Goal: Task Accomplishment & Management: Manage account settings

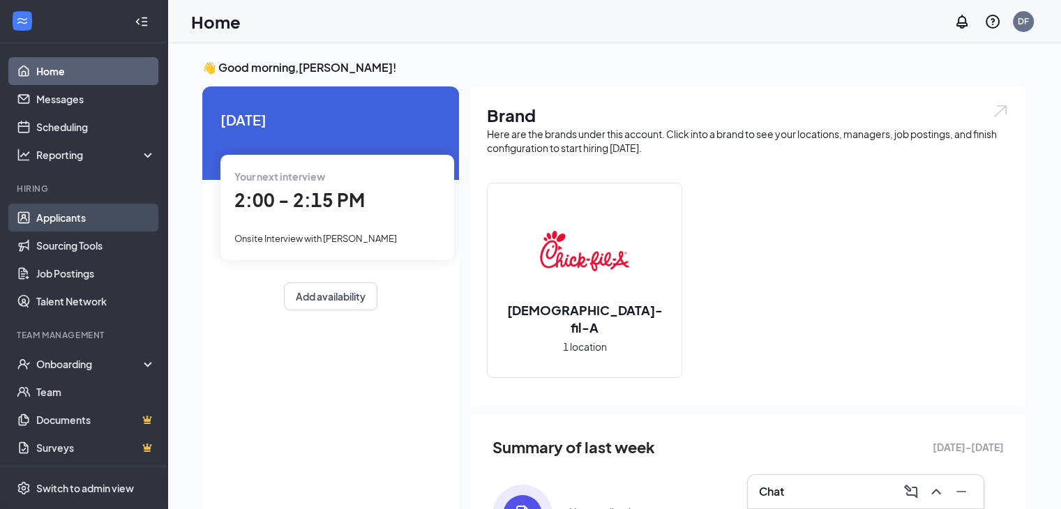
click at [66, 217] on link "Applicants" at bounding box center [95, 218] width 119 height 28
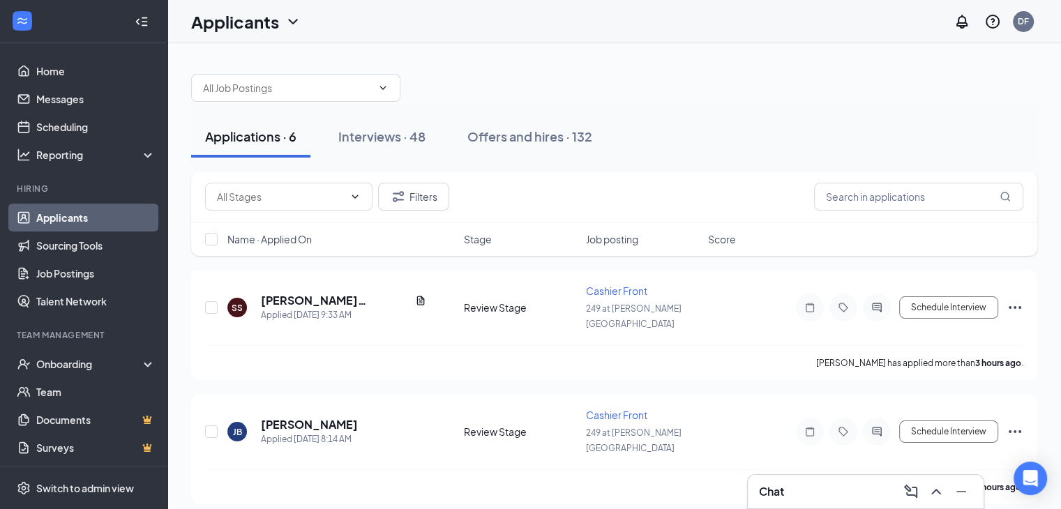
drag, startPoint x: 1066, startPoint y: 111, endPoint x: 1071, endPoint y: 86, distance: 25.6
click at [1061, 86] on html "Home Messages Scheduling Reporting Hiring Applicants Sourcing Tools Job Posting…" at bounding box center [530, 254] width 1061 height 509
click at [406, 198] on icon "Filter" at bounding box center [398, 196] width 17 height 17
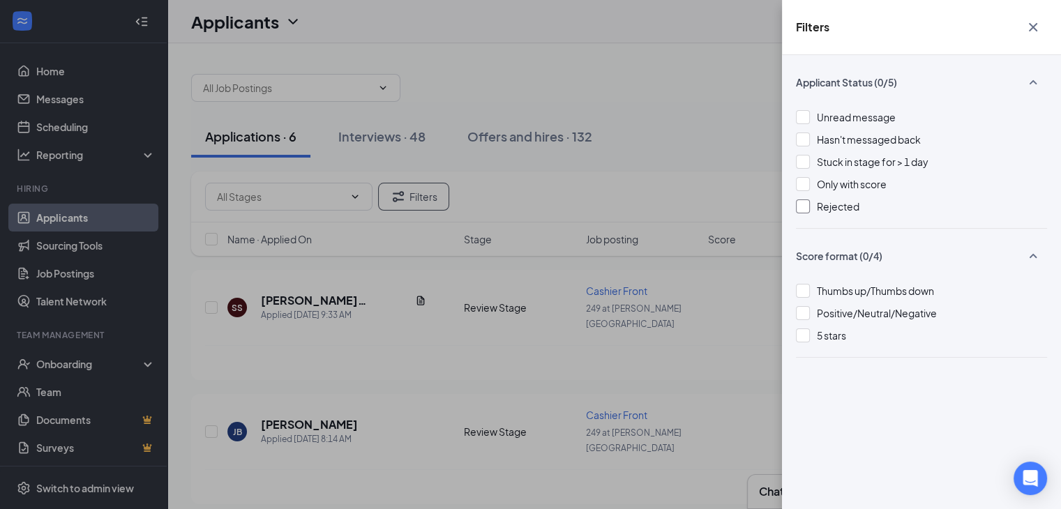
click at [804, 207] on div at bounding box center [803, 207] width 14 height 14
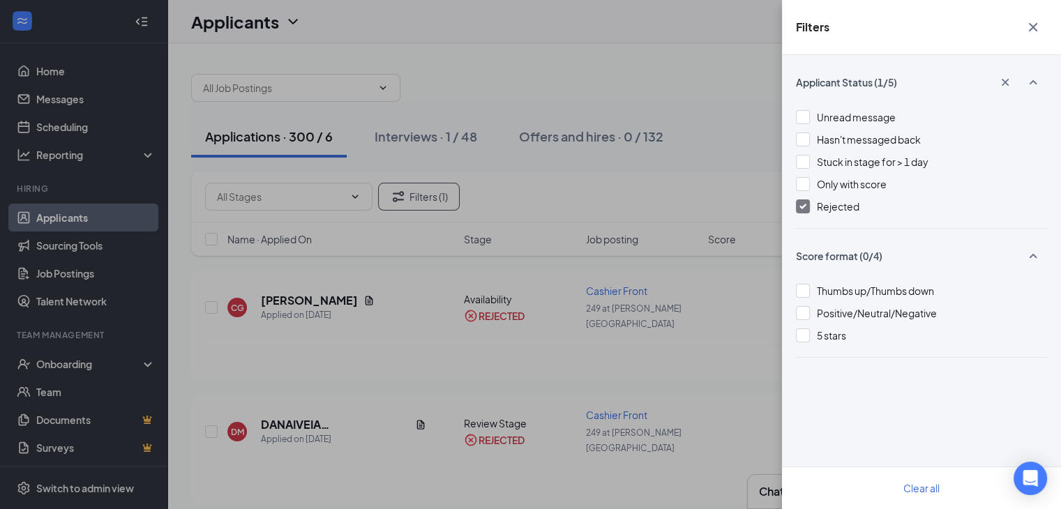
click at [1037, 25] on icon "Cross" at bounding box center [1033, 27] width 17 height 17
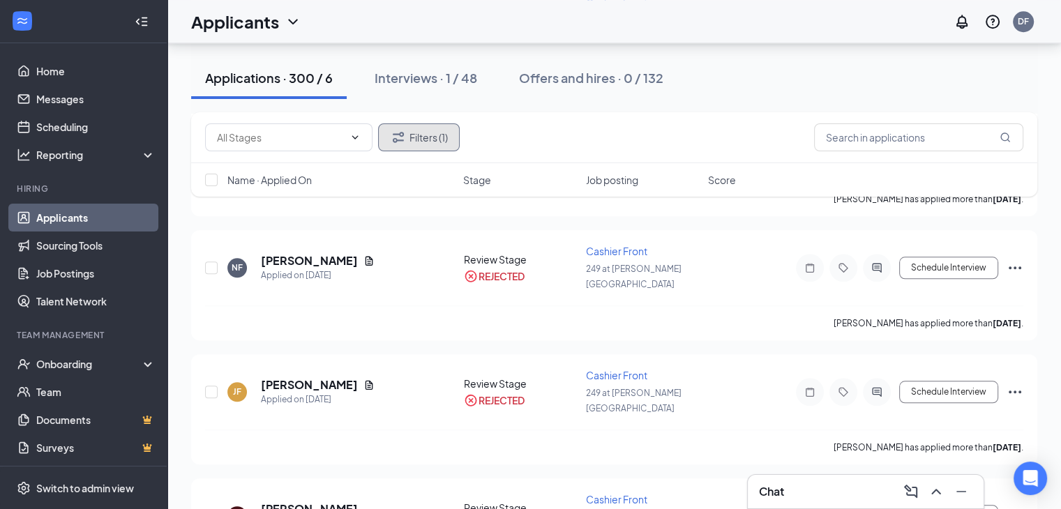
scroll to position [1951, 0]
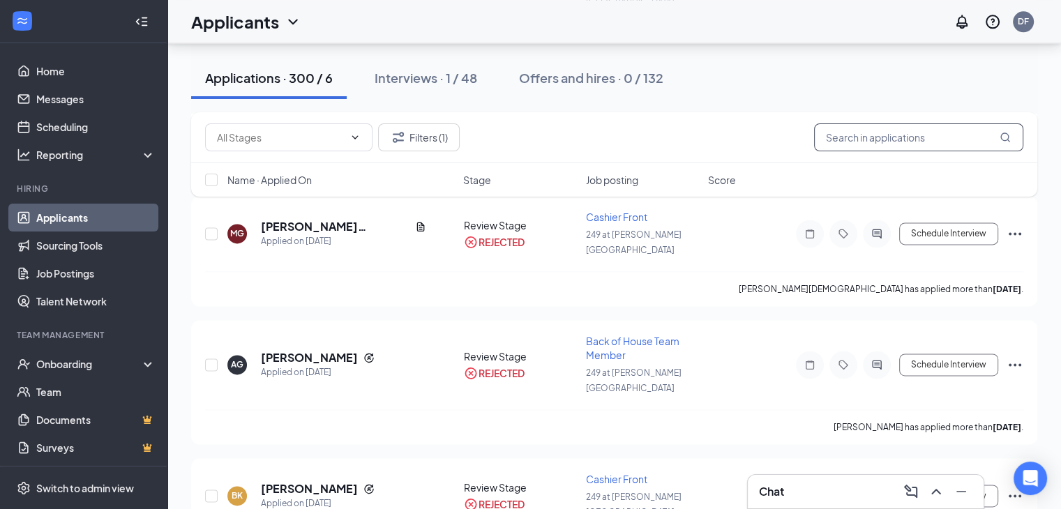
click at [862, 135] on input "text" at bounding box center [918, 137] width 209 height 28
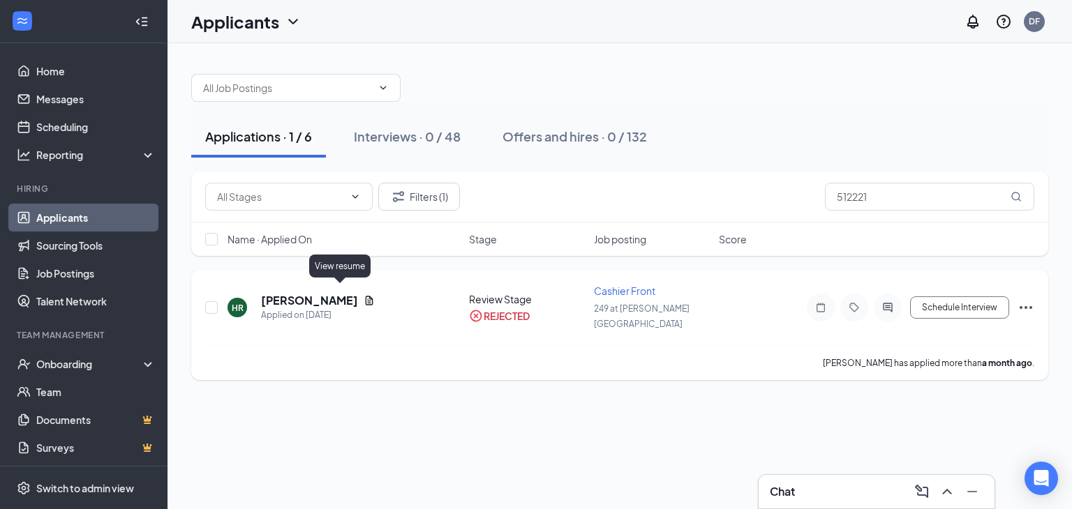
click at [363, 295] on icon "Document" at bounding box center [368, 300] width 11 height 11
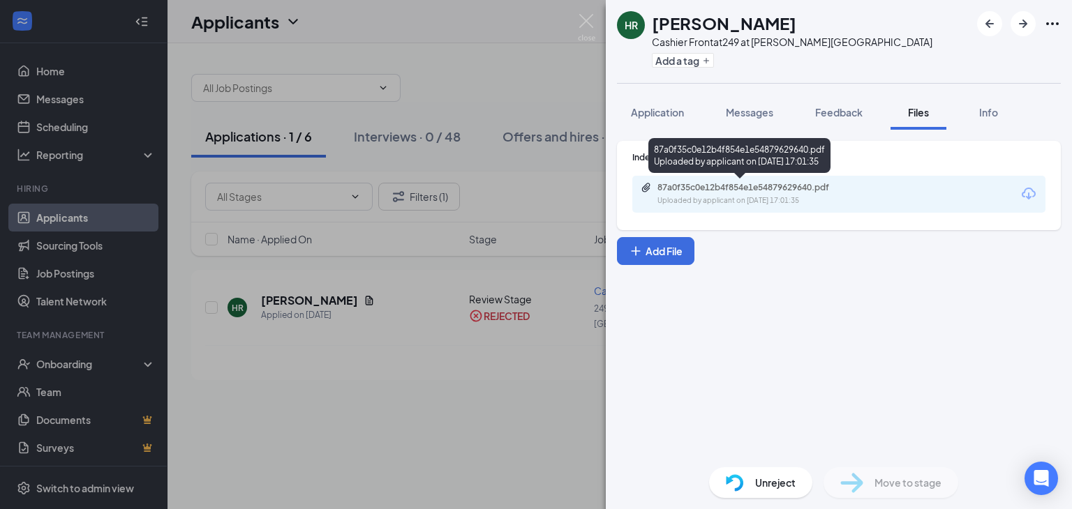
click at [729, 188] on div "87a0f35c0e12b4f854e1e54879629640.pdf" at bounding box center [754, 187] width 195 height 11
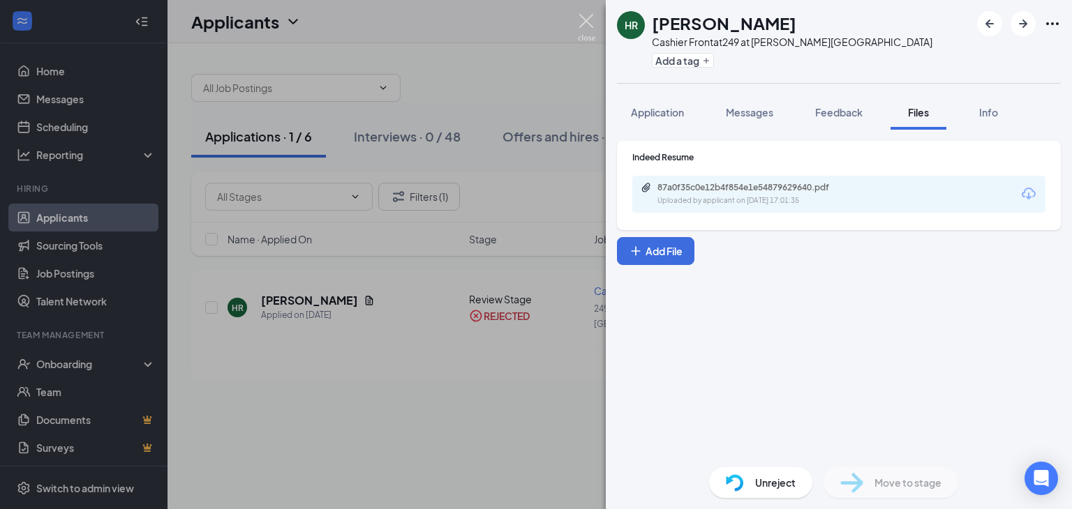
click at [582, 23] on img at bounding box center [586, 27] width 17 height 27
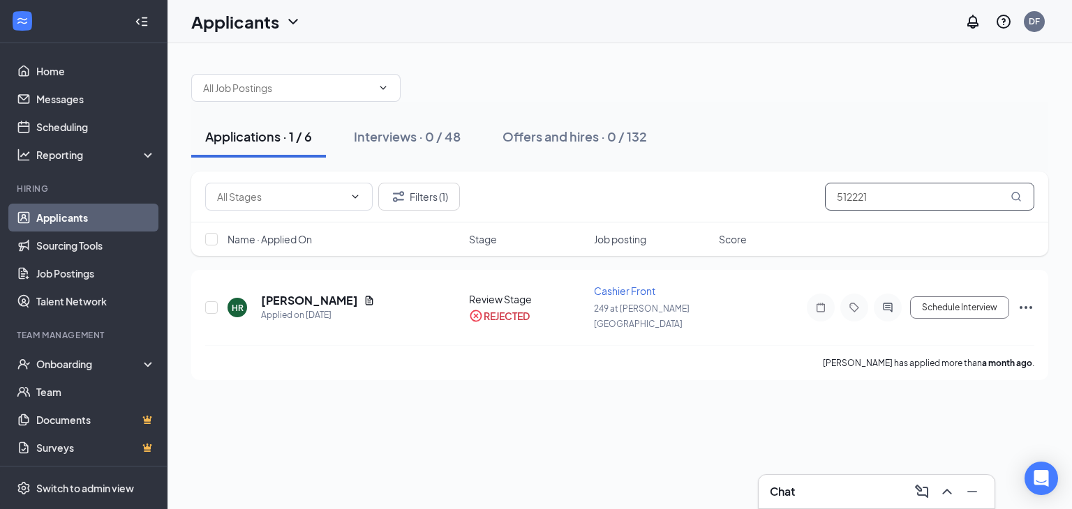
click at [892, 196] on input "512221" at bounding box center [929, 197] width 209 height 28
type input "5"
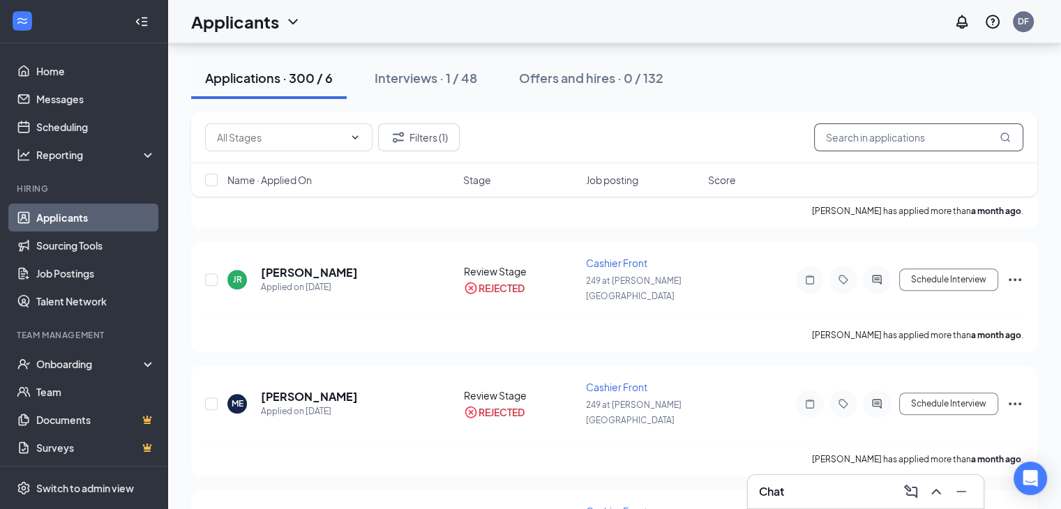
scroll to position [32929, 0]
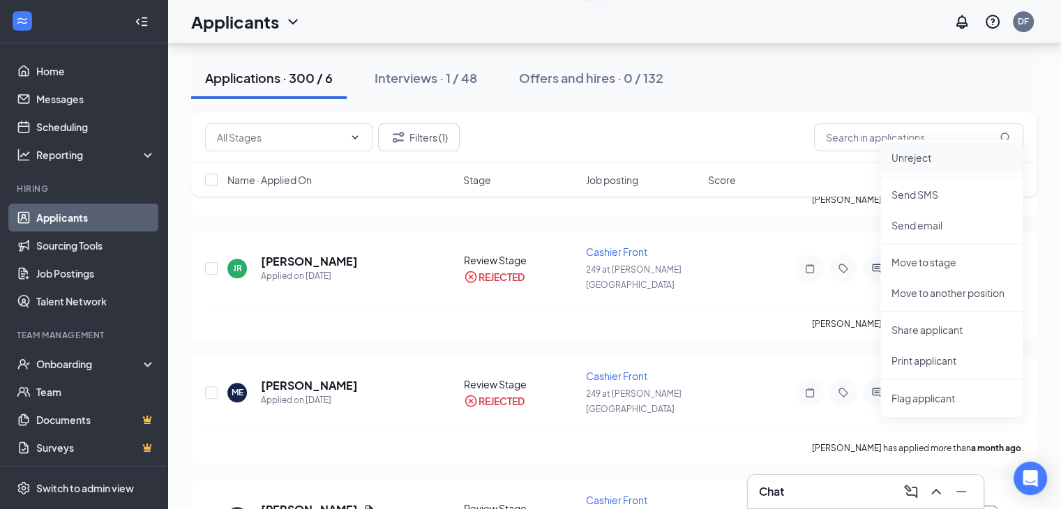
click at [915, 155] on p "Unreject" at bounding box center [952, 158] width 120 height 14
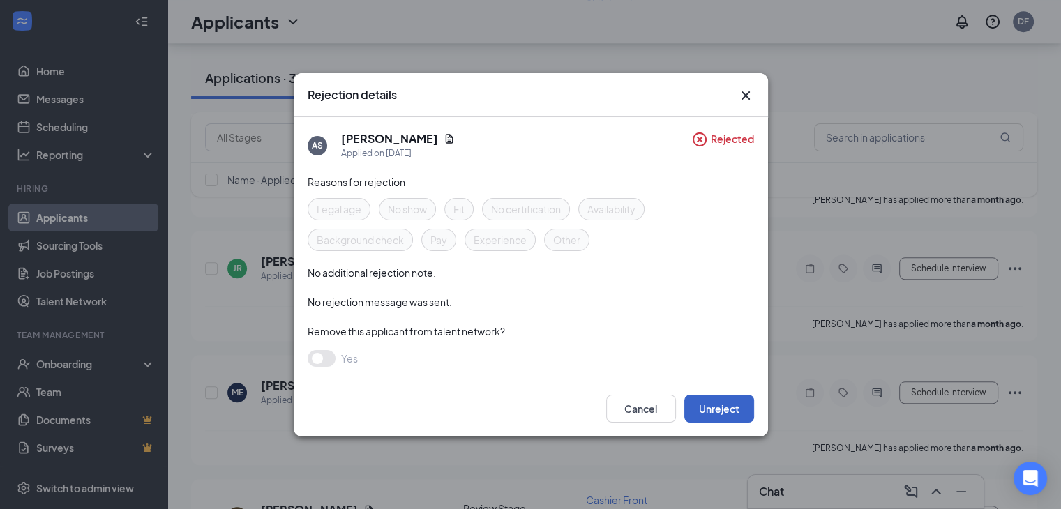
click at [713, 411] on button "Unreject" at bounding box center [719, 409] width 70 height 28
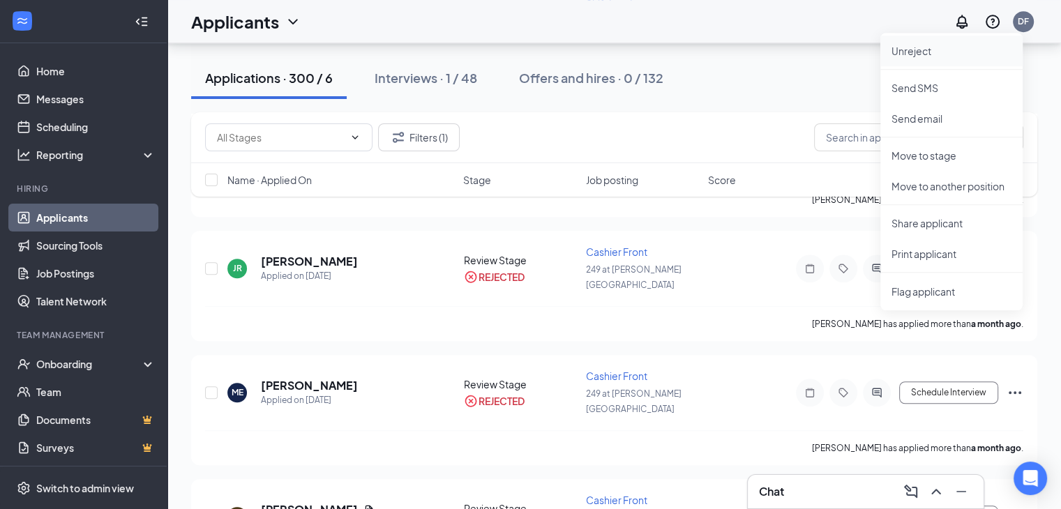
click at [913, 44] on p "Unreject" at bounding box center [952, 51] width 120 height 14
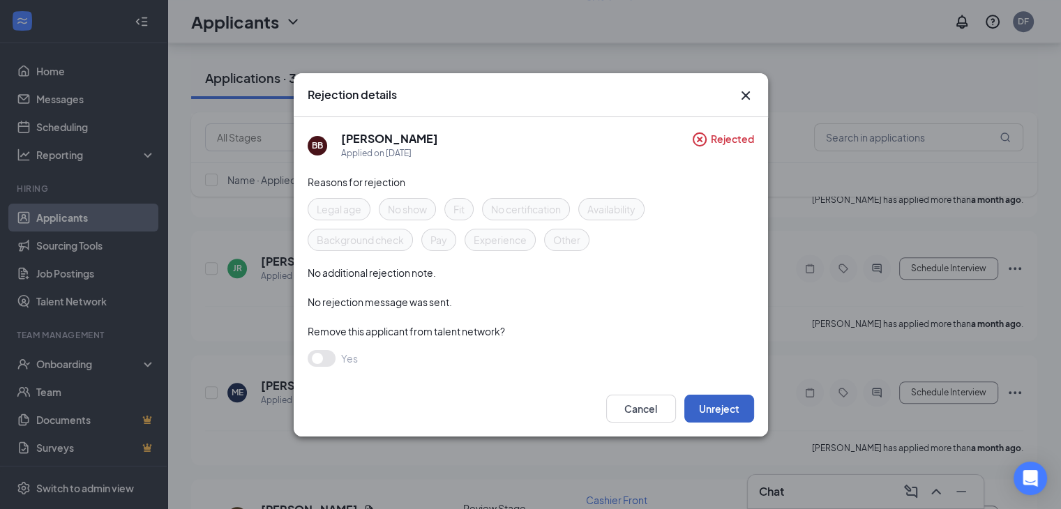
click at [726, 407] on button "Unreject" at bounding box center [719, 409] width 70 height 28
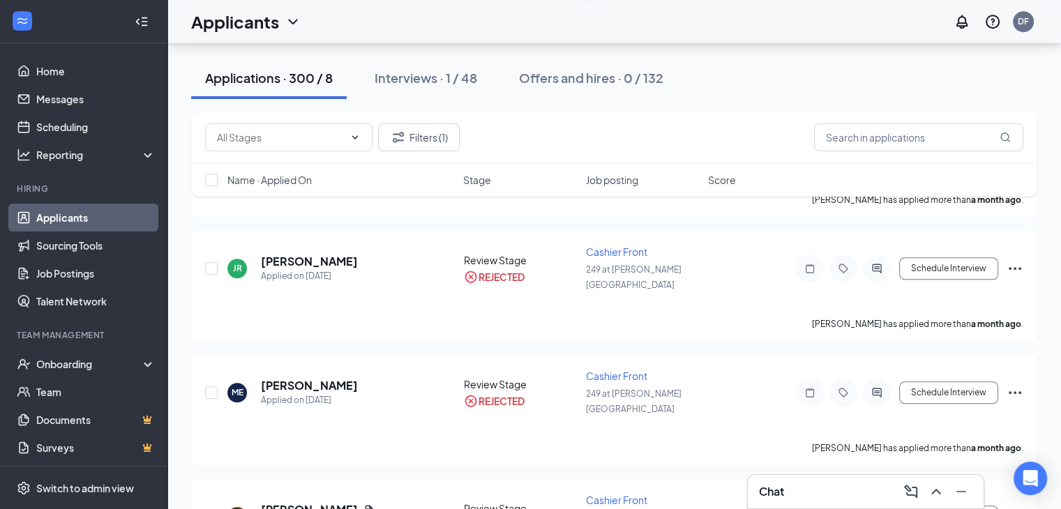
scroll to position [32483, 0]
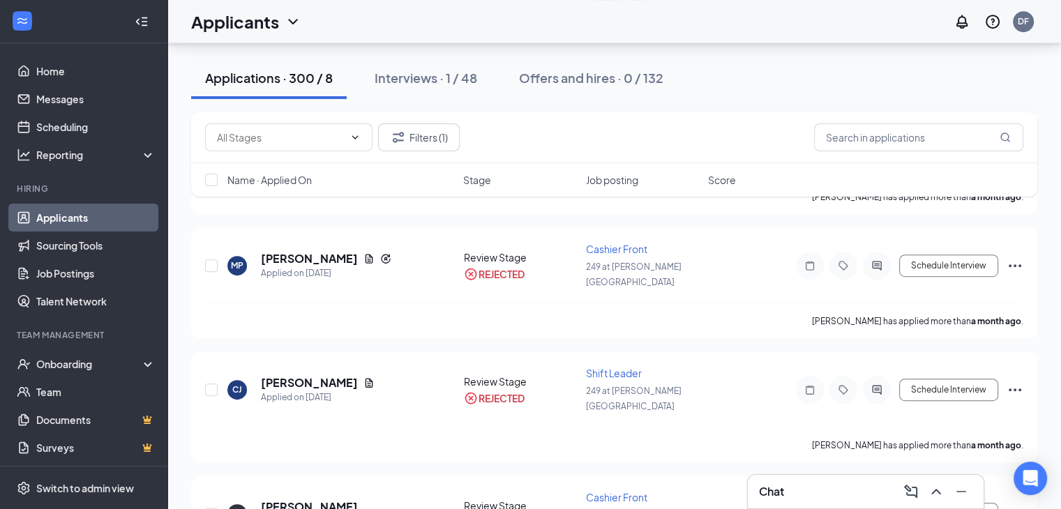
scroll to position [32567, 0]
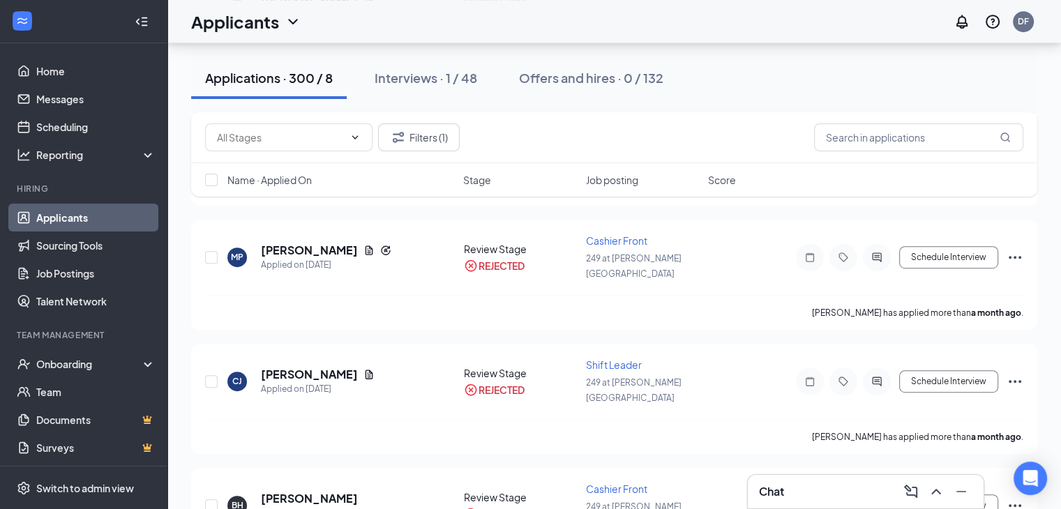
click at [945, 384] on p "Unreject" at bounding box center [952, 391] width 120 height 14
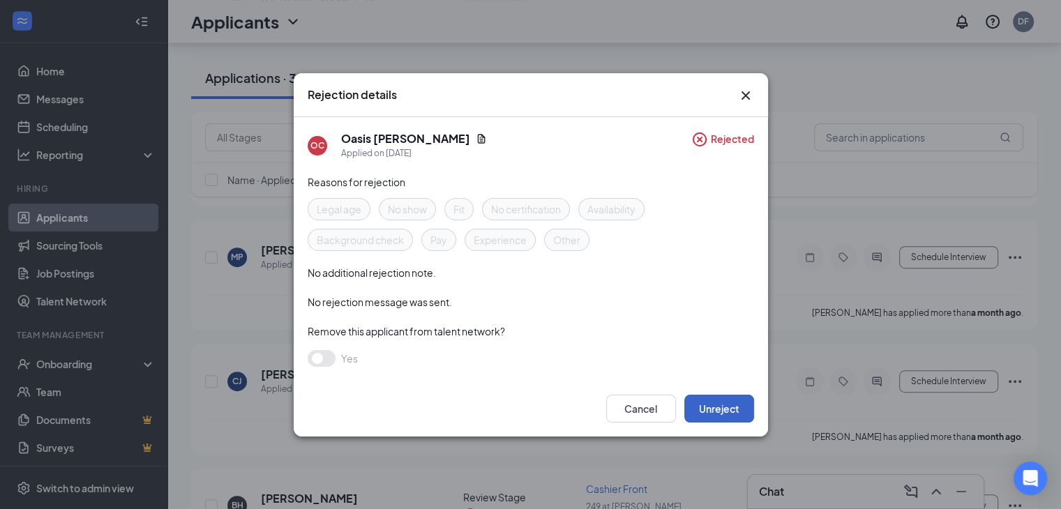
click at [715, 407] on button "Unreject" at bounding box center [719, 409] width 70 height 28
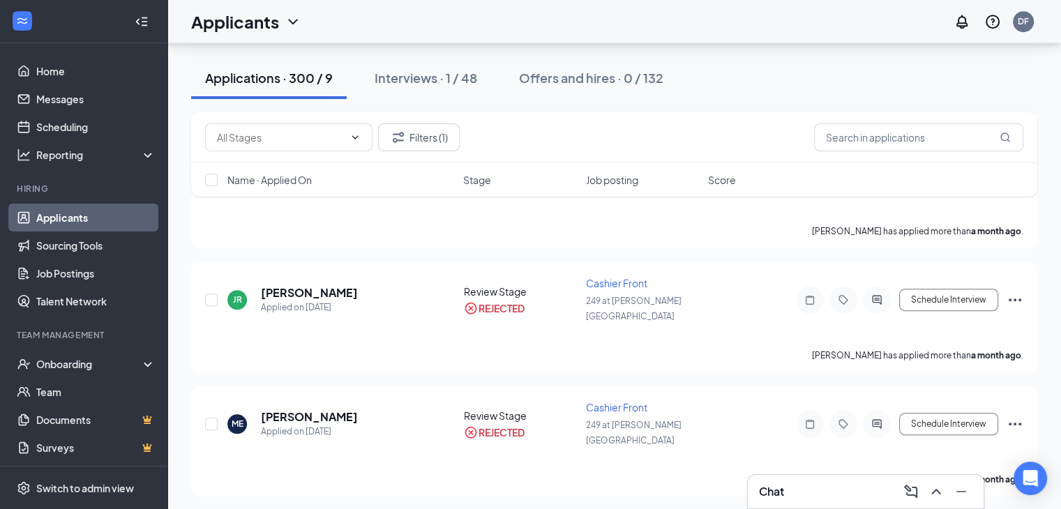
scroll to position [32929, 0]
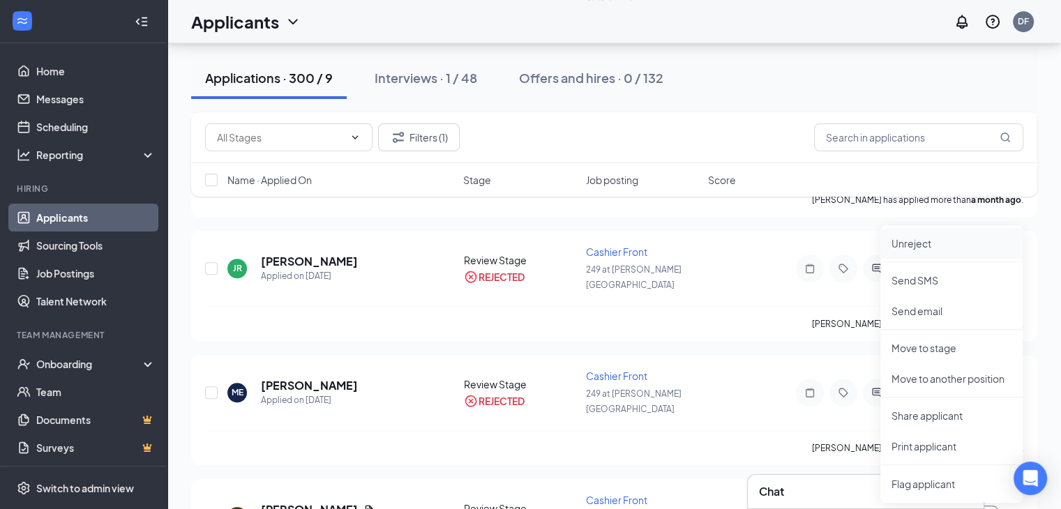
click at [944, 242] on p "Unreject" at bounding box center [952, 243] width 120 height 14
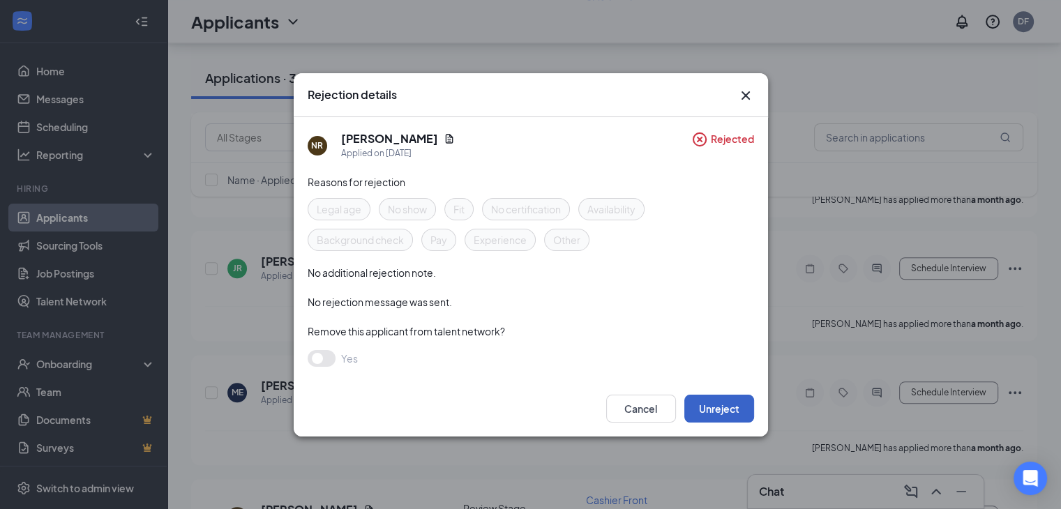
click at [714, 409] on button "Unreject" at bounding box center [719, 409] width 70 height 28
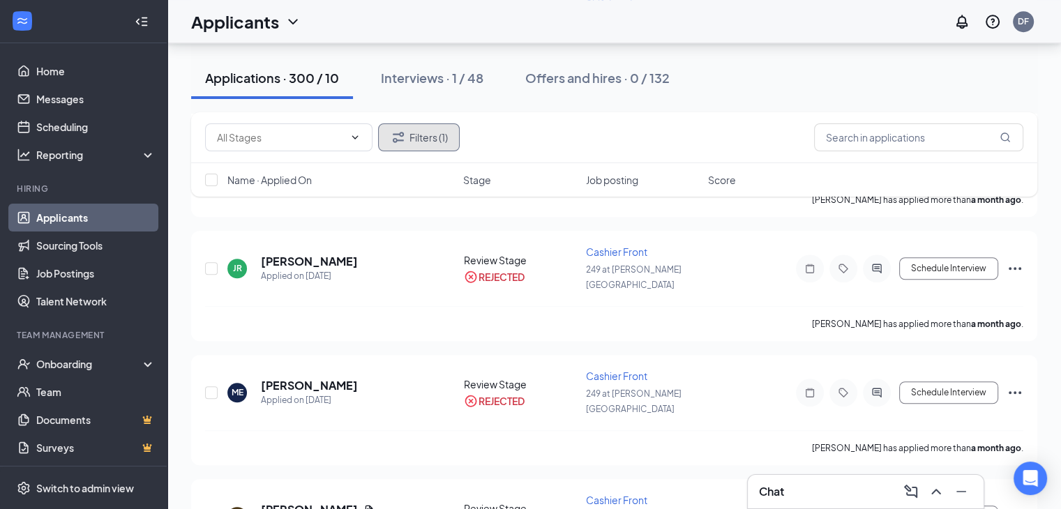
click at [427, 140] on button "Filters (1)" at bounding box center [419, 137] width 82 height 28
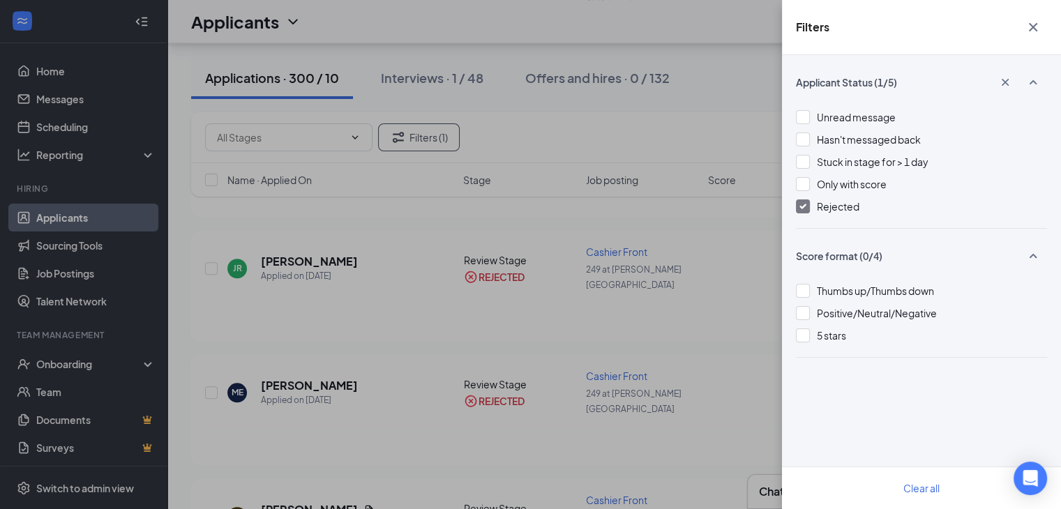
click at [802, 208] on img at bounding box center [802, 207] width 7 height 6
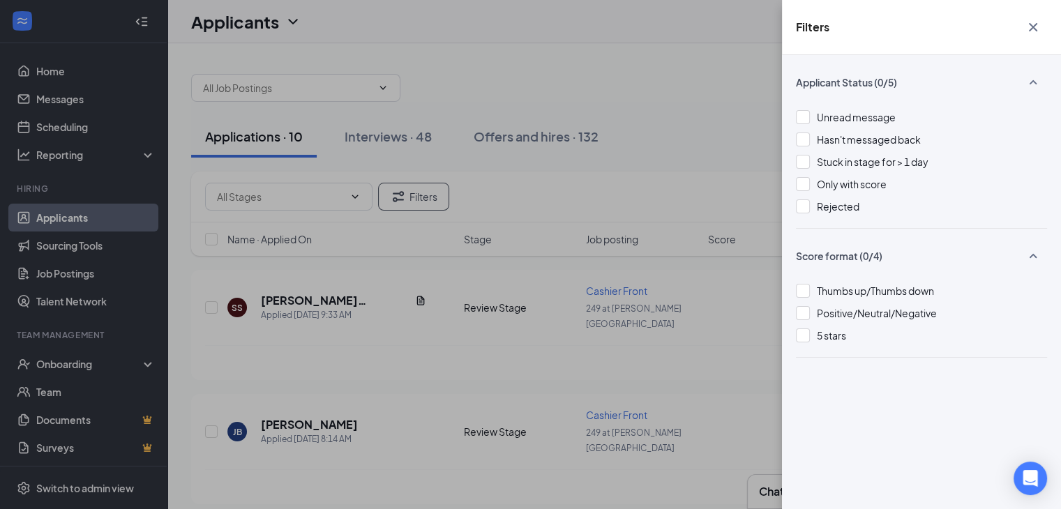
click at [1030, 27] on icon "Cross" at bounding box center [1033, 27] width 17 height 17
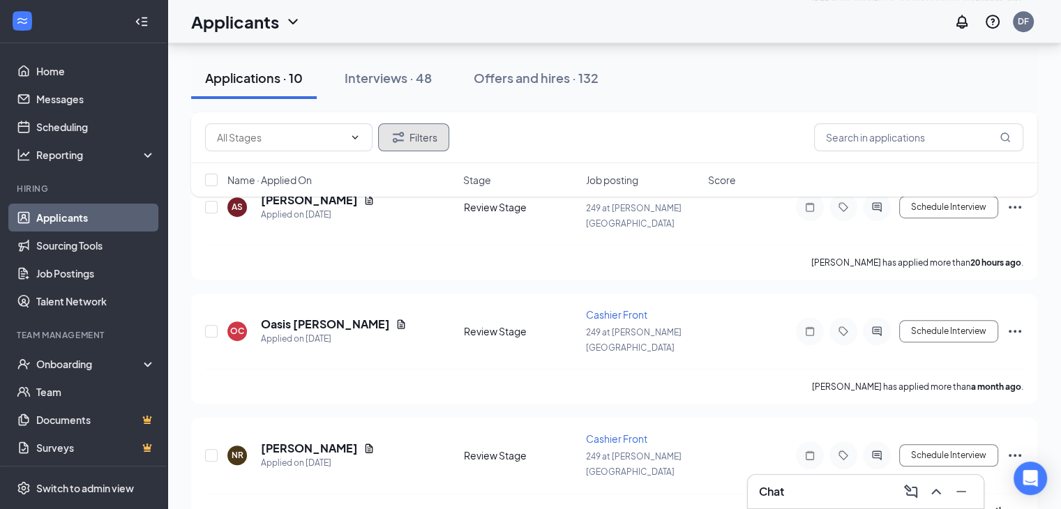
scroll to position [850, 0]
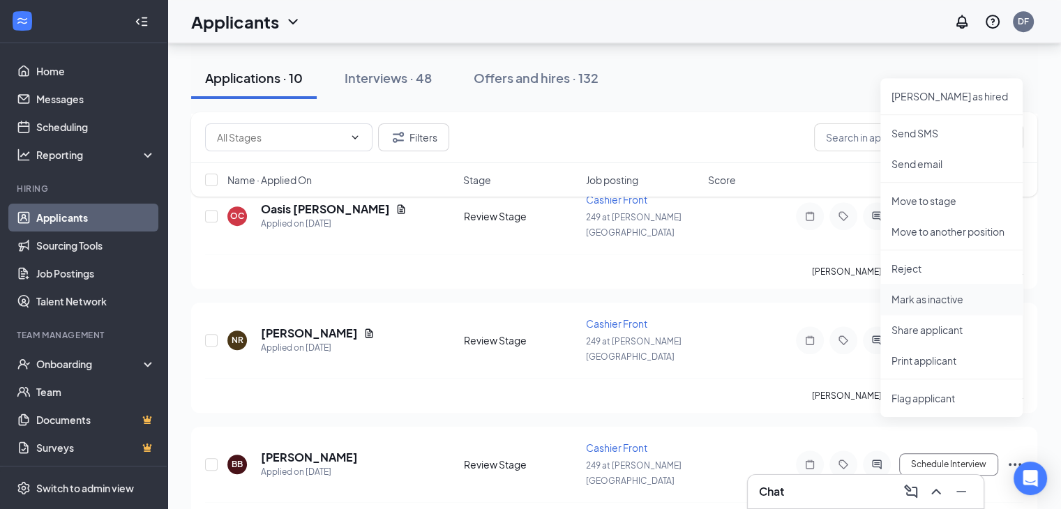
click at [959, 303] on p "Mark as inactive" at bounding box center [952, 299] width 120 height 14
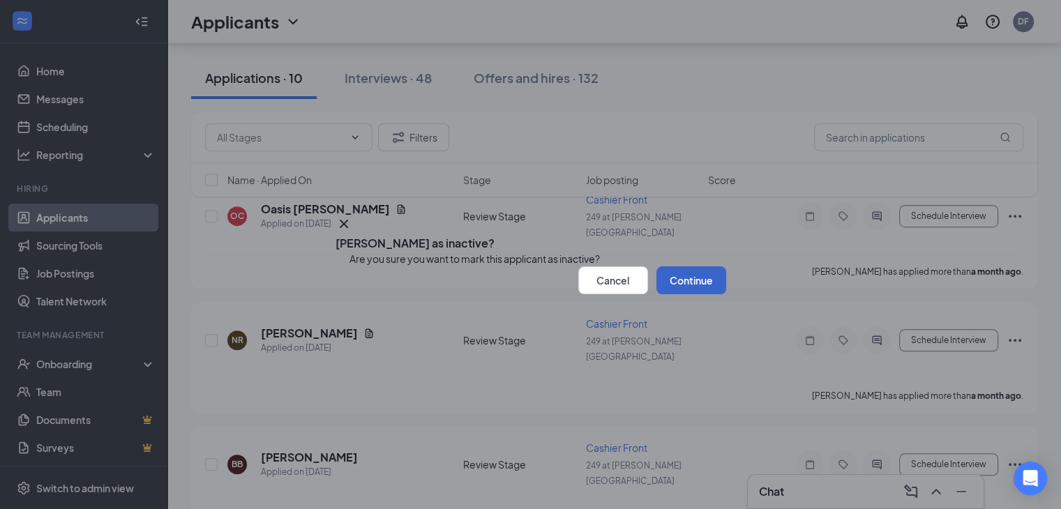
click at [693, 294] on button "Continue" at bounding box center [691, 280] width 70 height 28
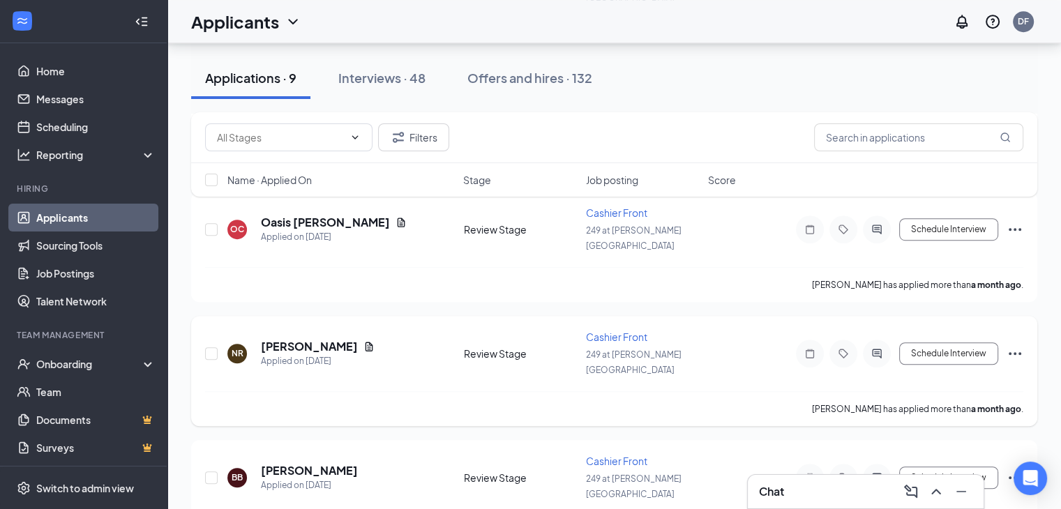
scroll to position [742, 0]
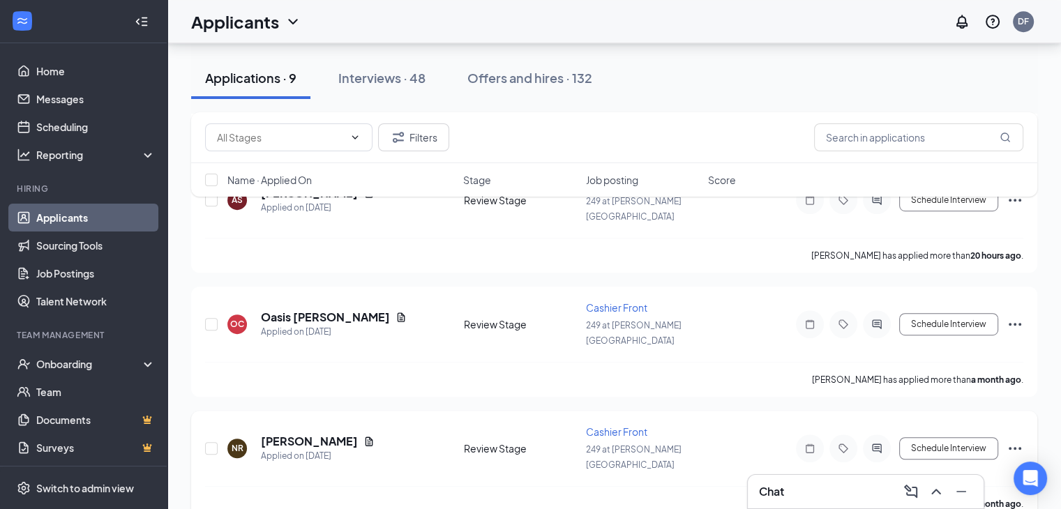
click at [1021, 440] on icon "Ellipses" at bounding box center [1015, 448] width 17 height 17
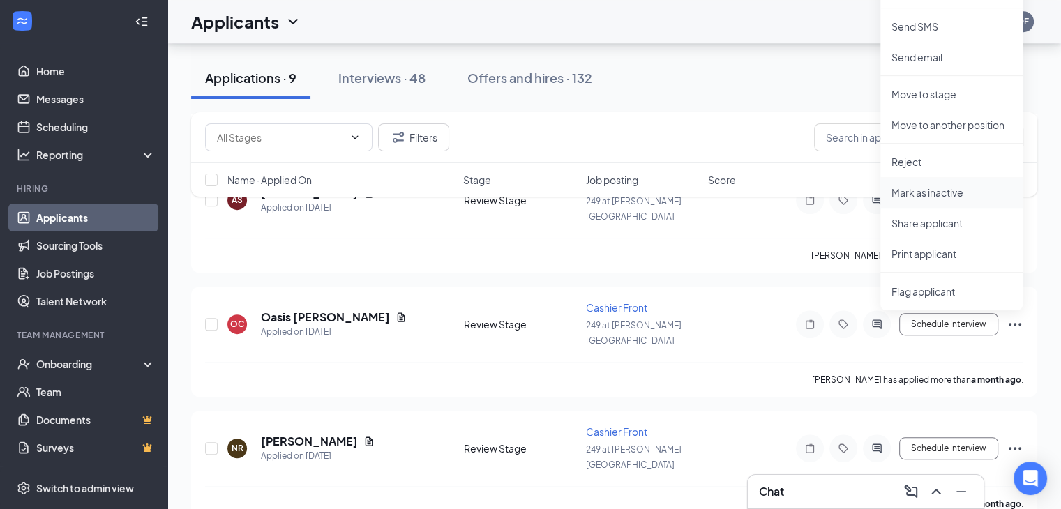
click at [952, 188] on p "Mark as inactive" at bounding box center [952, 193] width 120 height 14
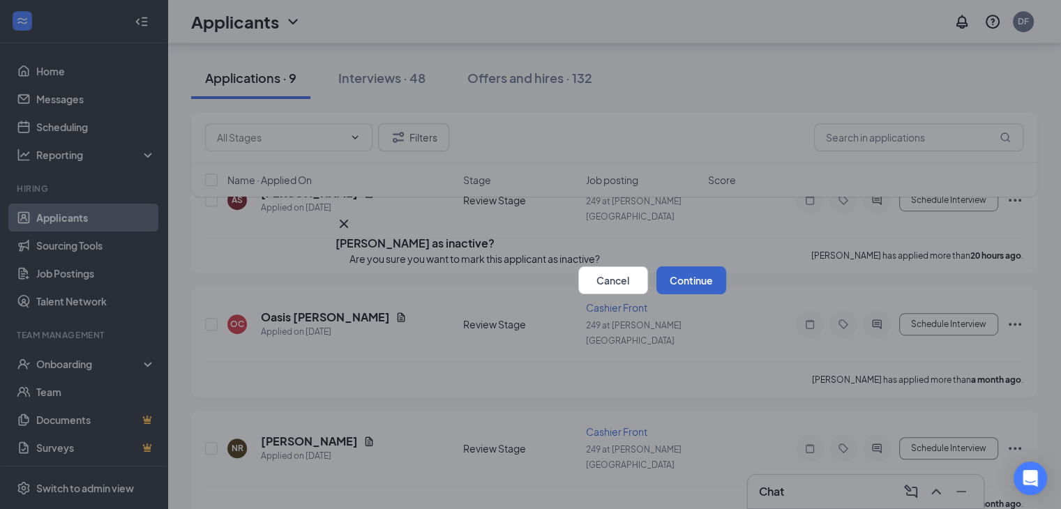
click at [681, 294] on button "Continue" at bounding box center [691, 280] width 70 height 28
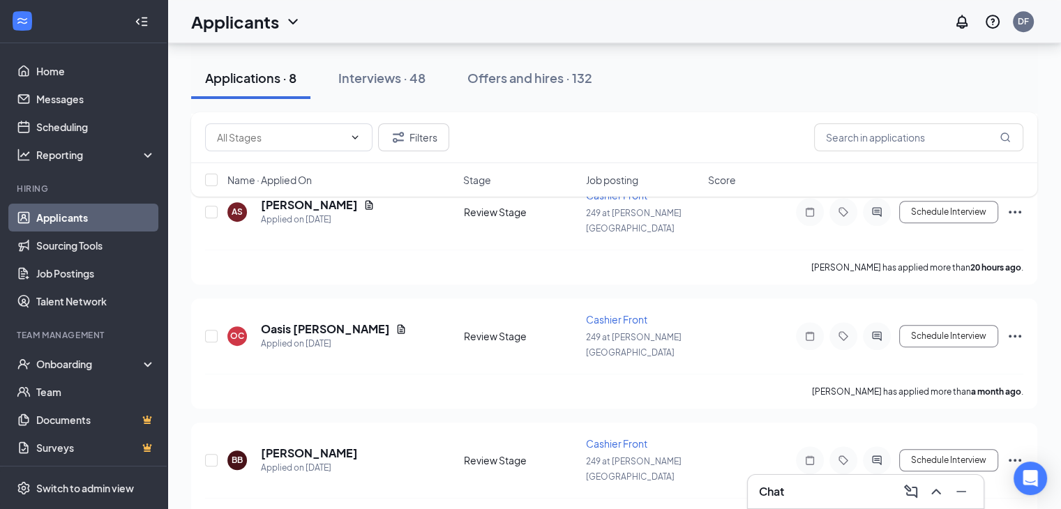
scroll to position [636, 0]
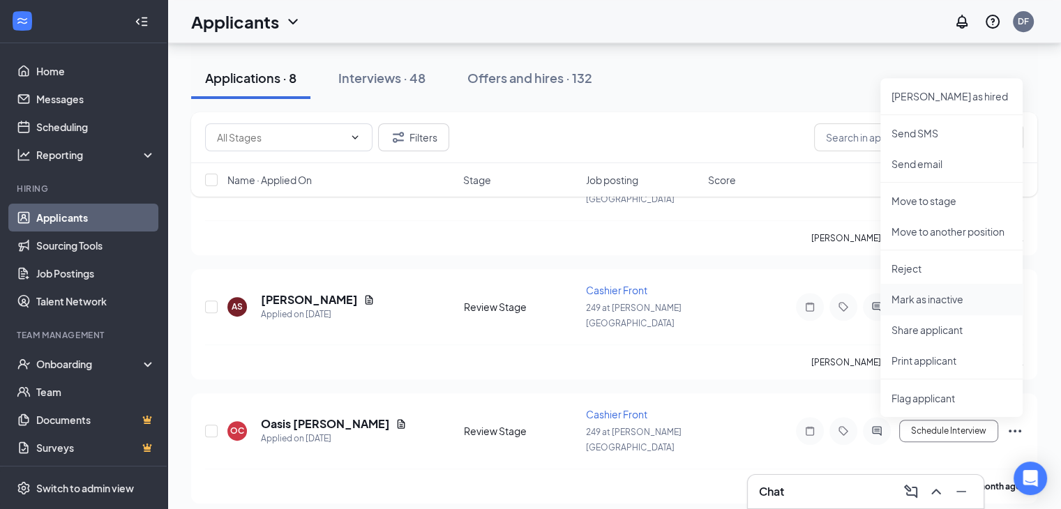
click at [952, 299] on p "Mark as inactive" at bounding box center [952, 299] width 120 height 14
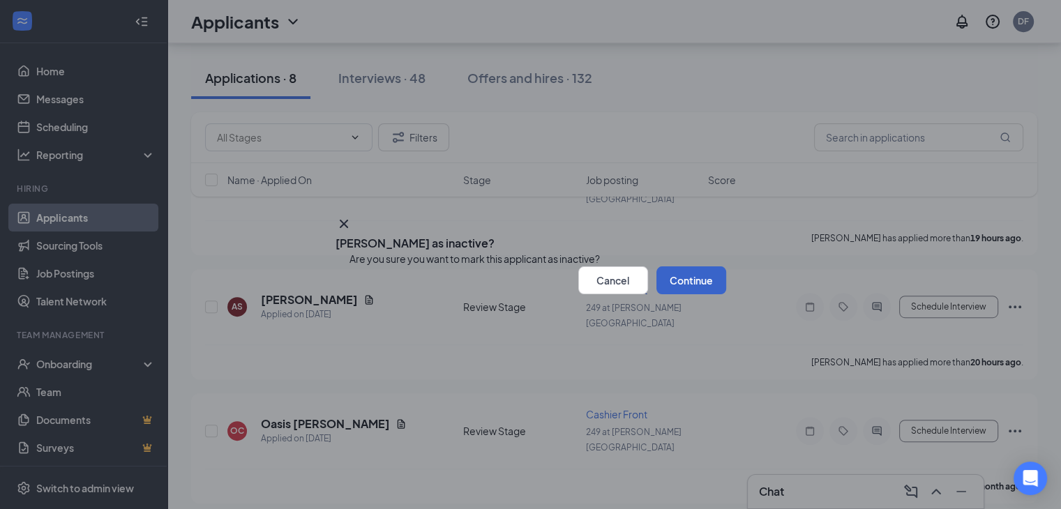
click at [671, 294] on button "Continue" at bounding box center [691, 280] width 70 height 28
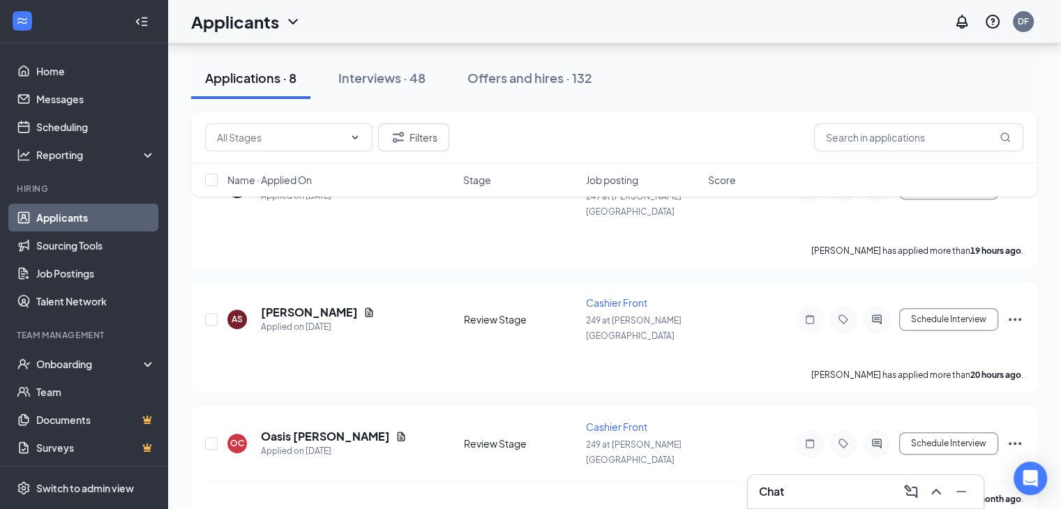
scroll to position [528, 0]
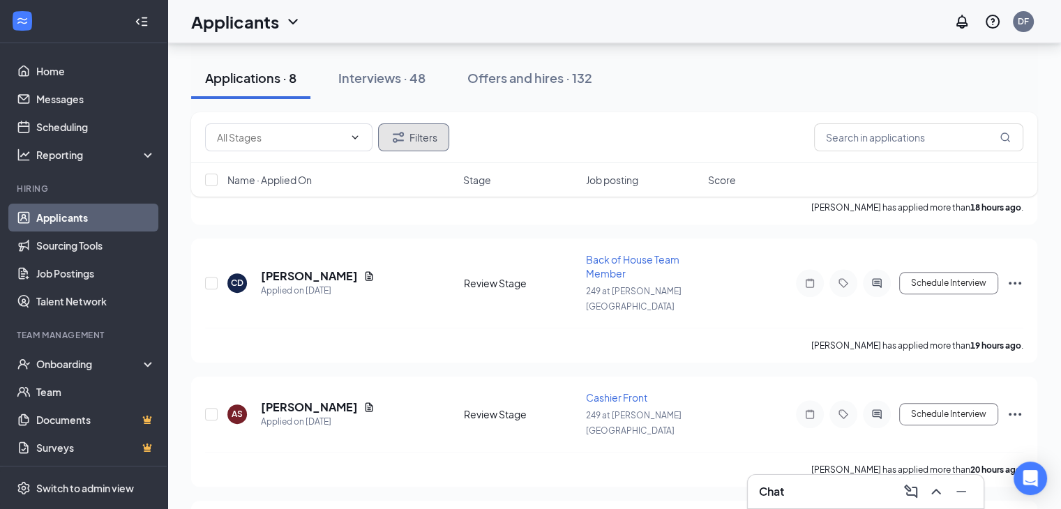
click at [430, 137] on button "Filters" at bounding box center [413, 137] width 71 height 28
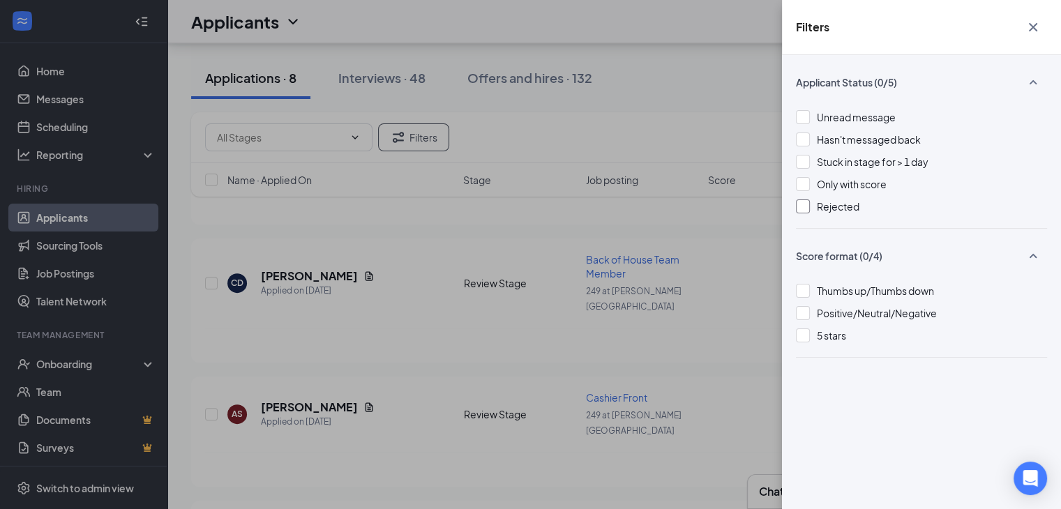
click at [805, 207] on div at bounding box center [803, 207] width 14 height 14
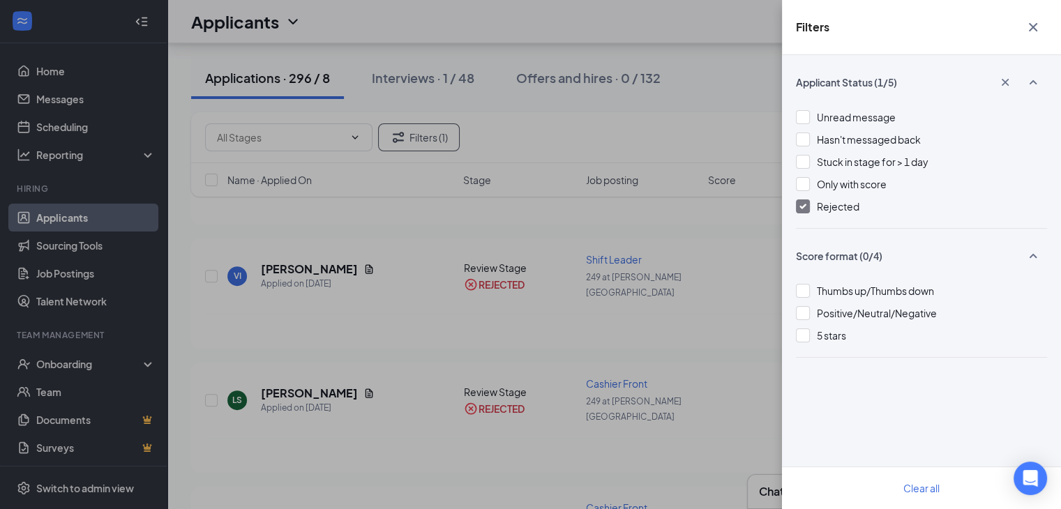
click at [1033, 27] on icon "Cross" at bounding box center [1033, 27] width 8 height 8
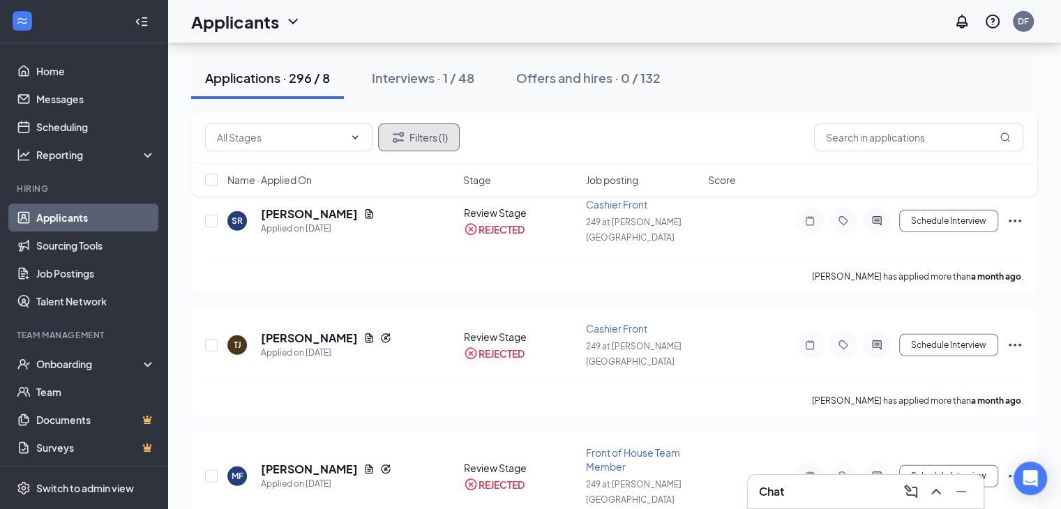
scroll to position [32499, 0]
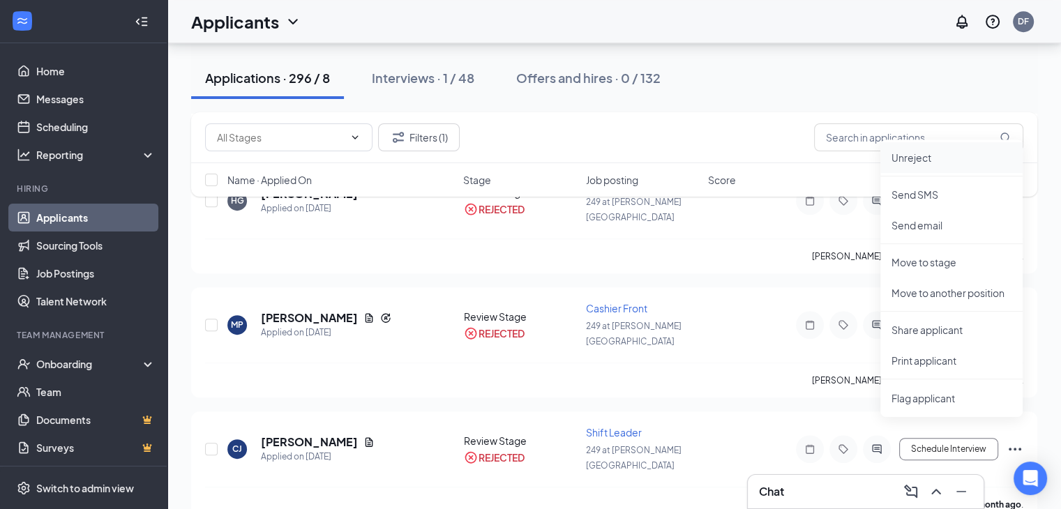
click at [924, 161] on p "Unreject" at bounding box center [952, 158] width 120 height 14
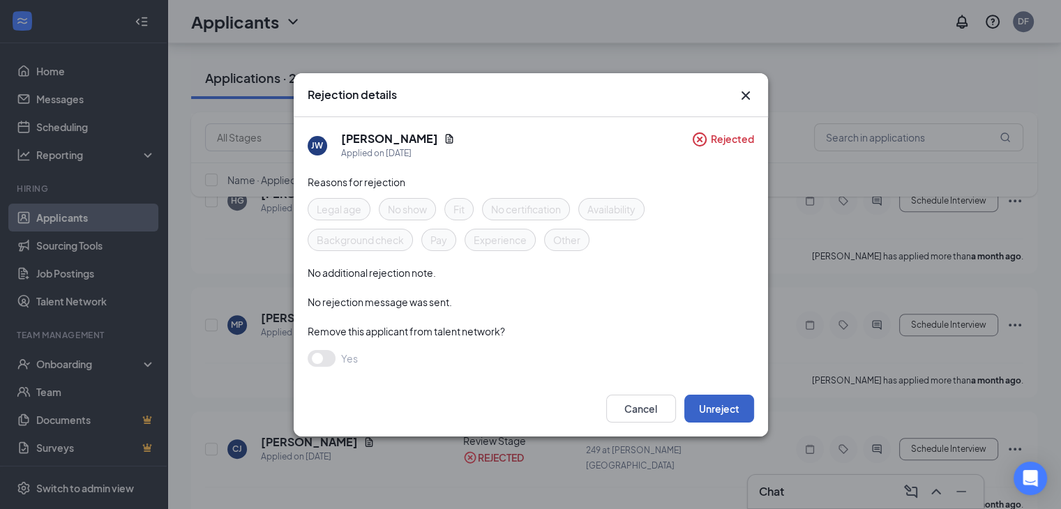
click at [717, 408] on button "Unreject" at bounding box center [719, 409] width 70 height 28
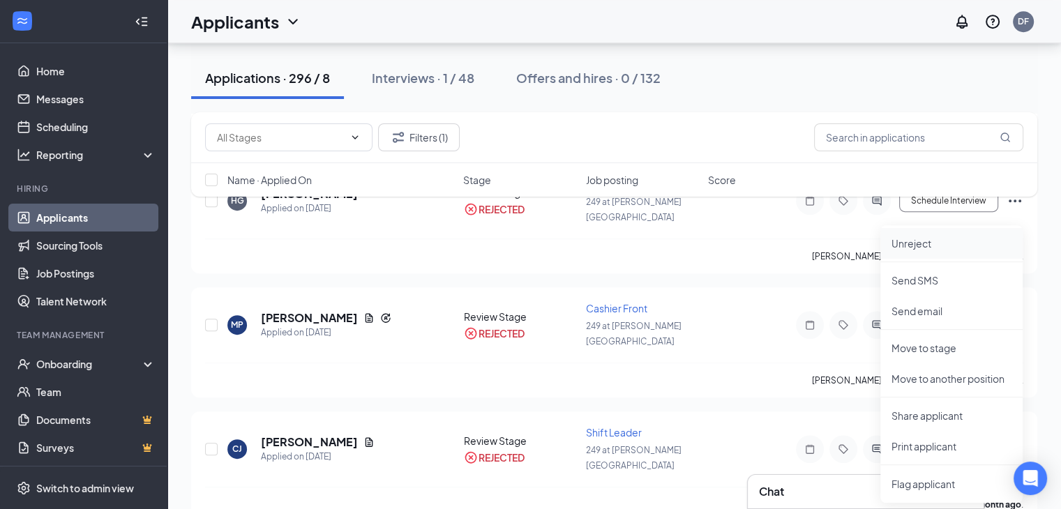
click at [937, 241] on p "Unreject" at bounding box center [952, 243] width 120 height 14
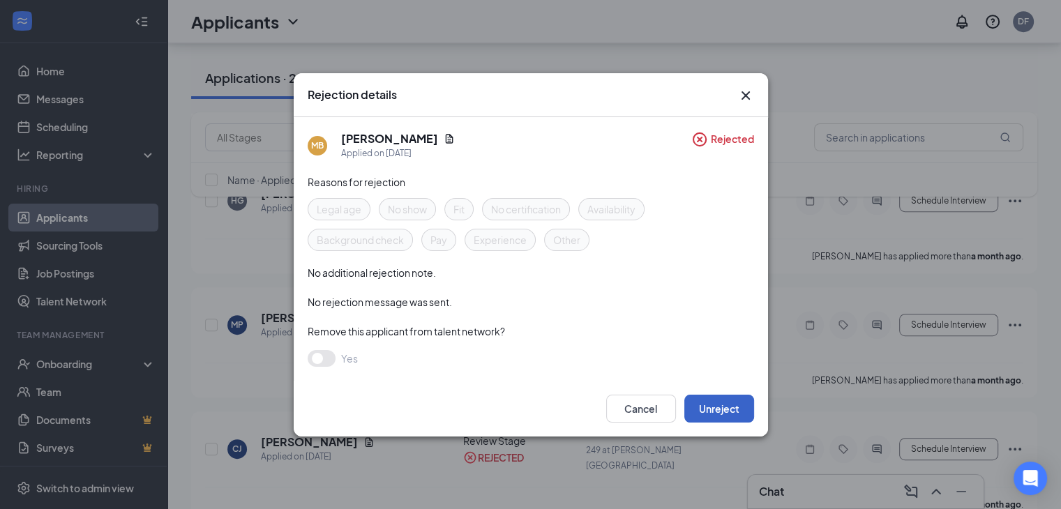
click at [731, 403] on button "Unreject" at bounding box center [719, 409] width 70 height 28
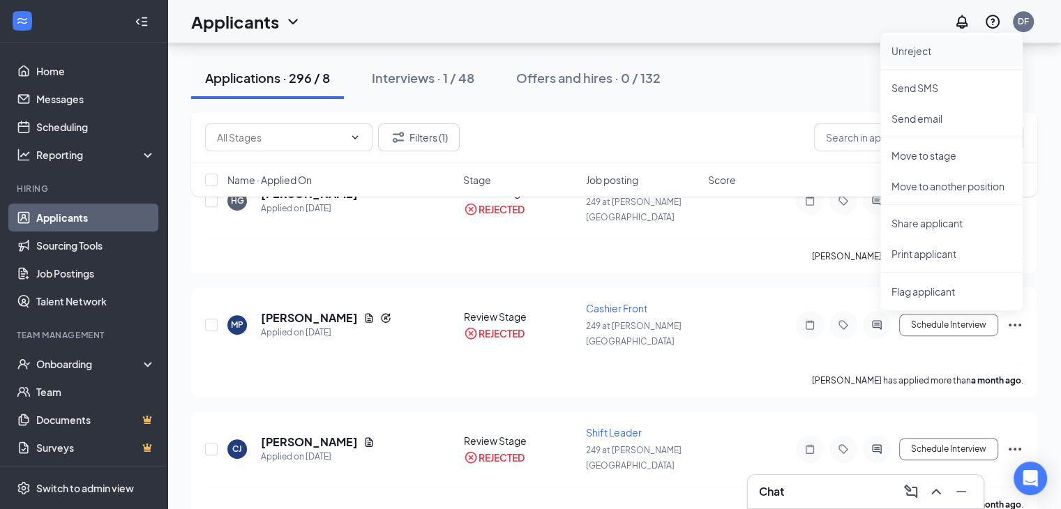
click at [911, 52] on p "Unreject" at bounding box center [952, 51] width 120 height 14
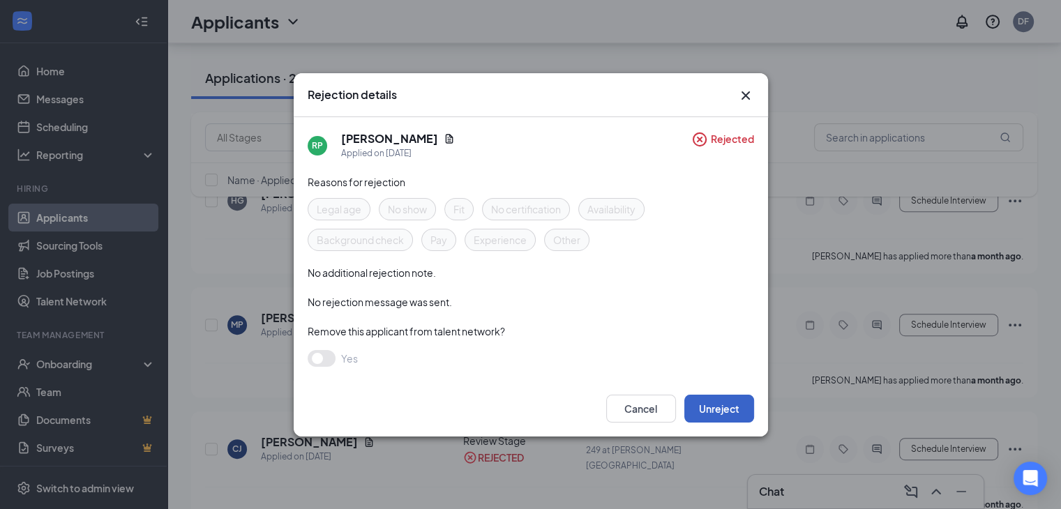
click at [714, 408] on button "Unreject" at bounding box center [719, 409] width 70 height 28
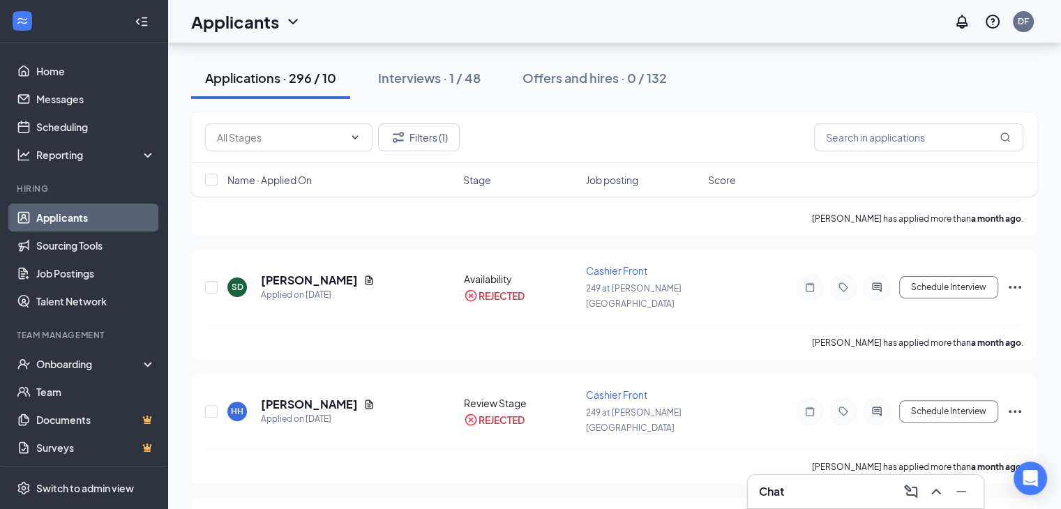
scroll to position [32137, 0]
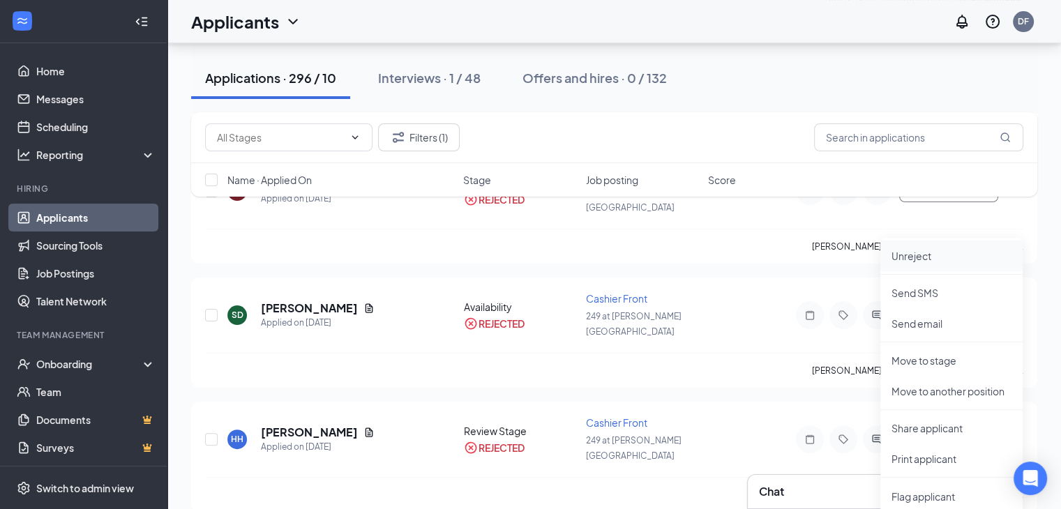
click at [947, 261] on p "Unreject" at bounding box center [952, 256] width 120 height 14
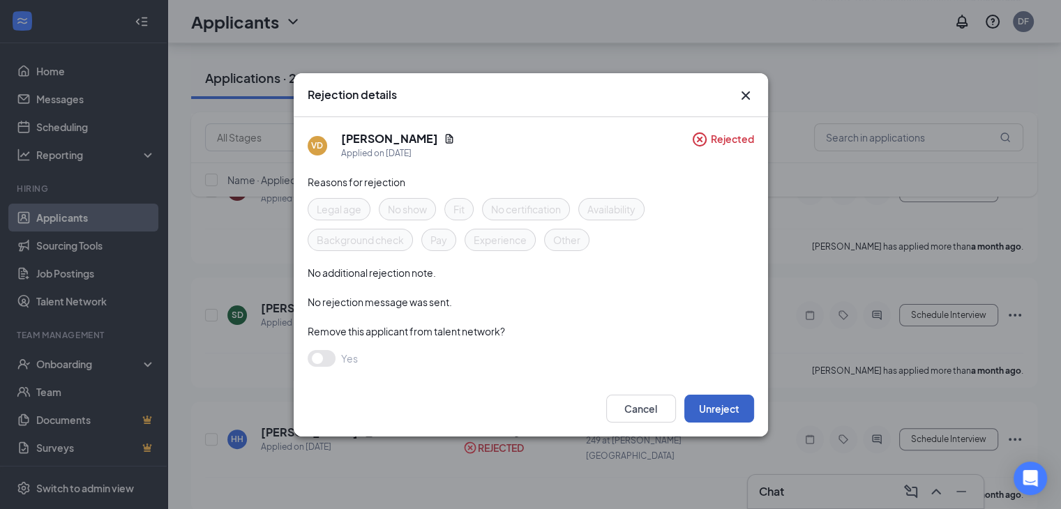
click at [719, 407] on button "Unreject" at bounding box center [719, 409] width 70 height 28
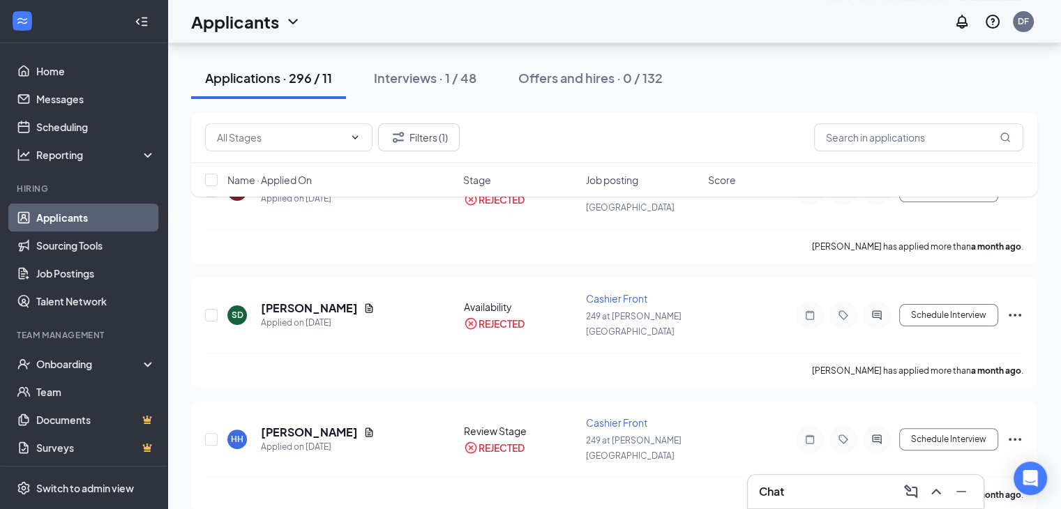
click at [935, 368] on p "Unreject" at bounding box center [952, 370] width 120 height 14
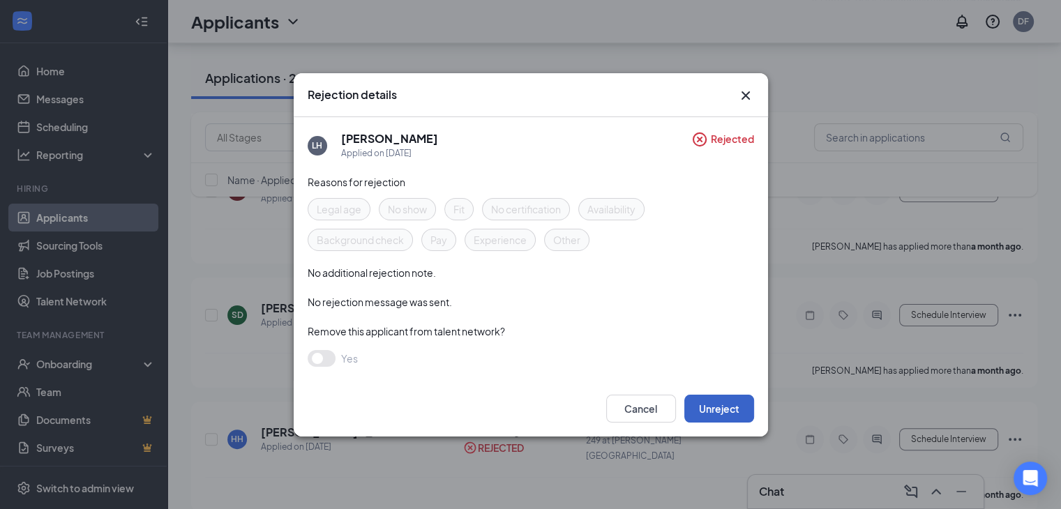
click at [721, 404] on button "Unreject" at bounding box center [719, 409] width 70 height 28
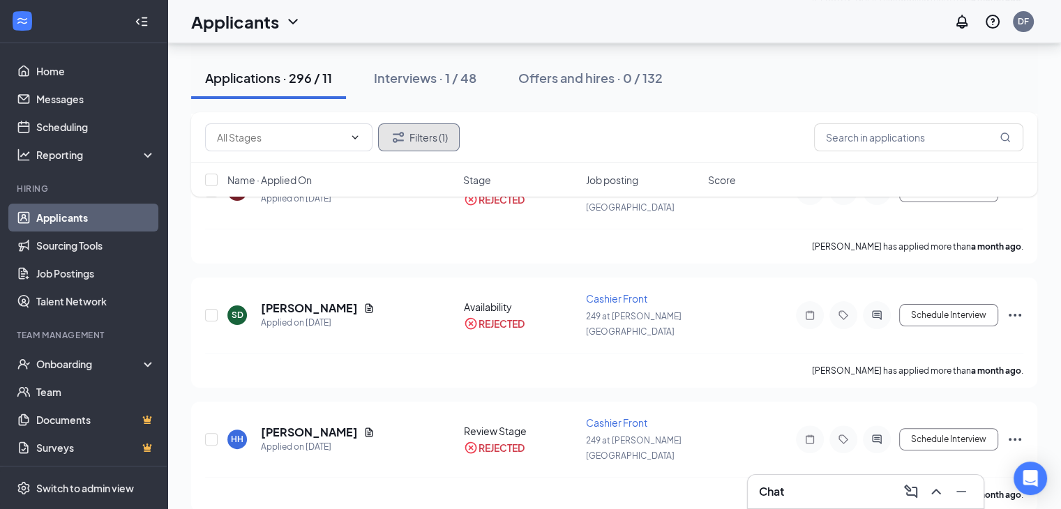
click at [421, 133] on button "Filters (1)" at bounding box center [419, 137] width 82 height 28
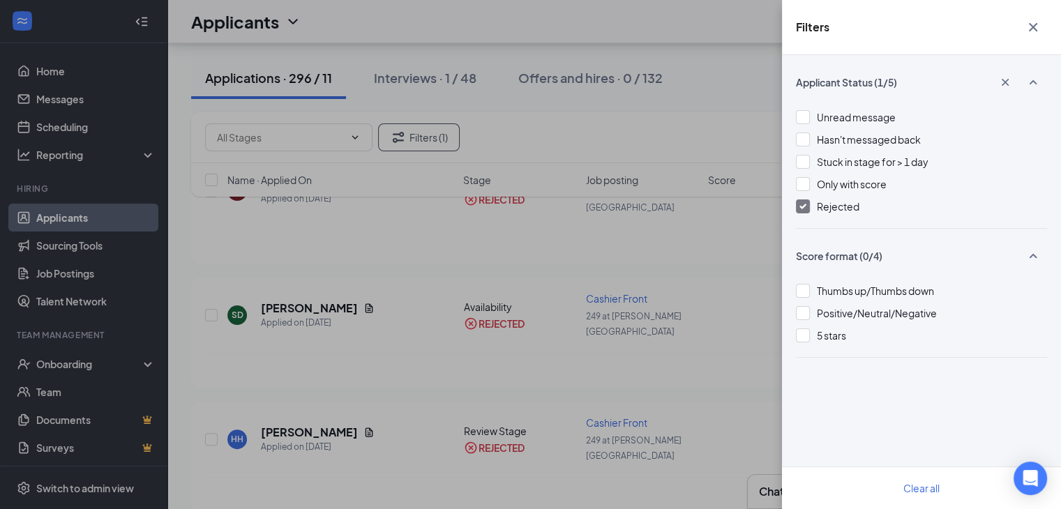
click at [805, 207] on img at bounding box center [802, 207] width 7 height 6
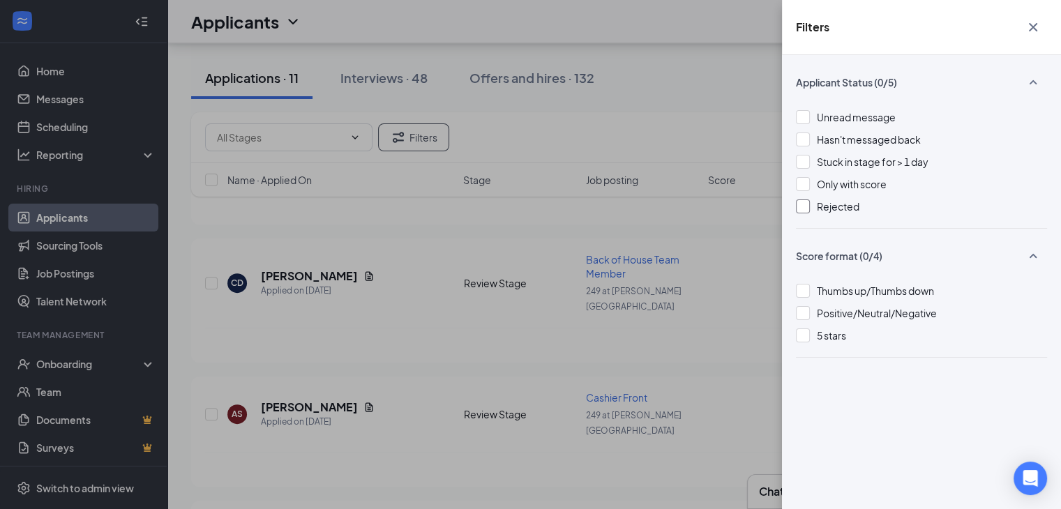
click at [1035, 27] on icon "Cross" at bounding box center [1033, 27] width 17 height 17
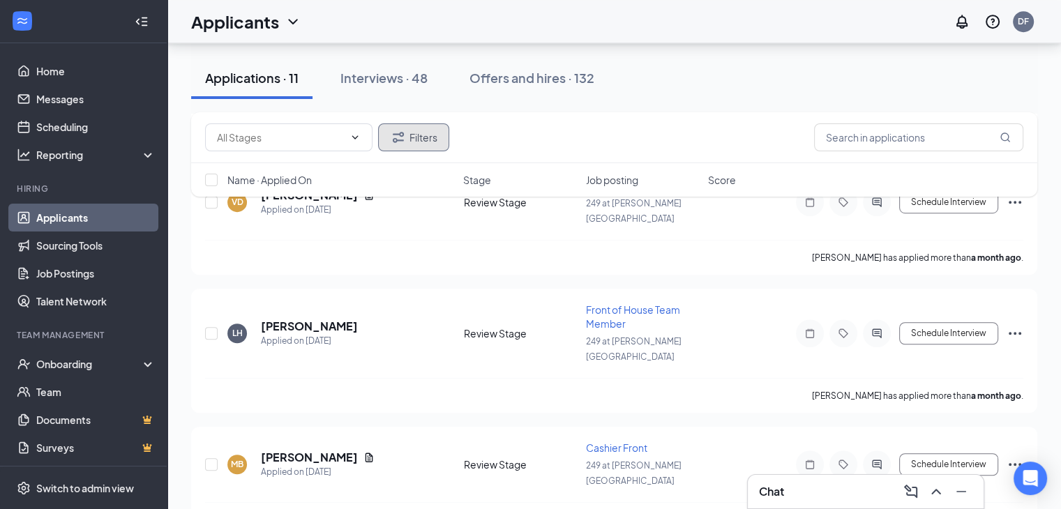
scroll to position [1079, 0]
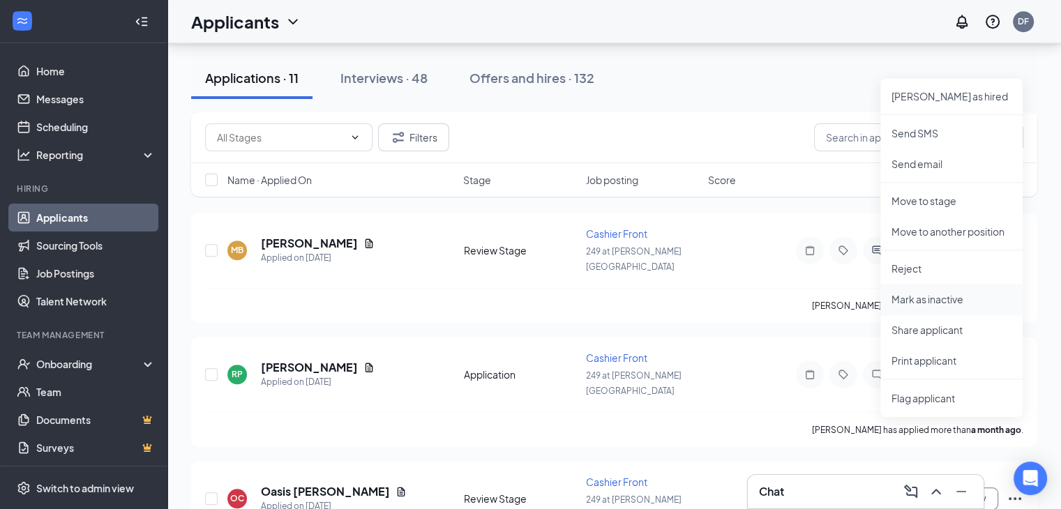
click at [940, 299] on p "Mark as inactive" at bounding box center [952, 299] width 120 height 14
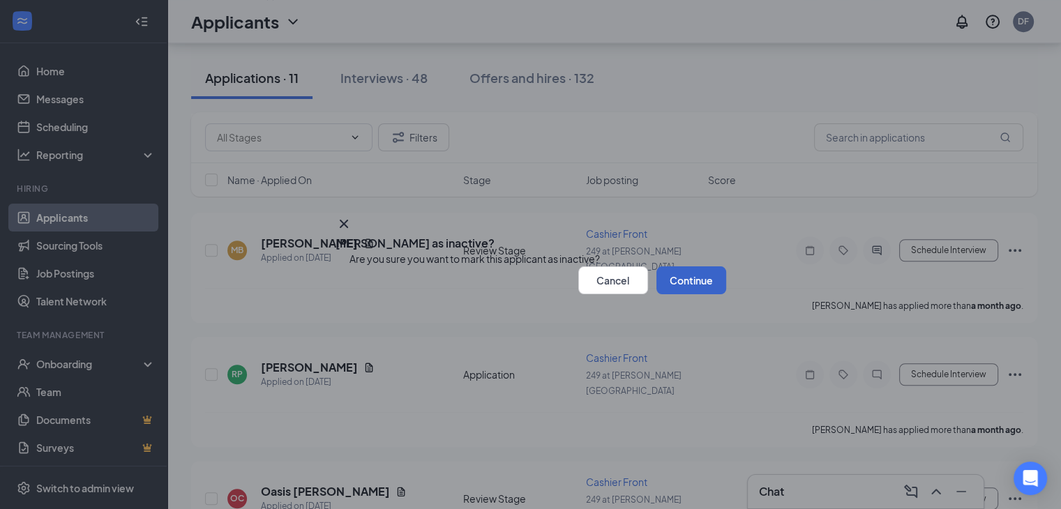
click at [679, 294] on button "Continue" at bounding box center [691, 280] width 70 height 28
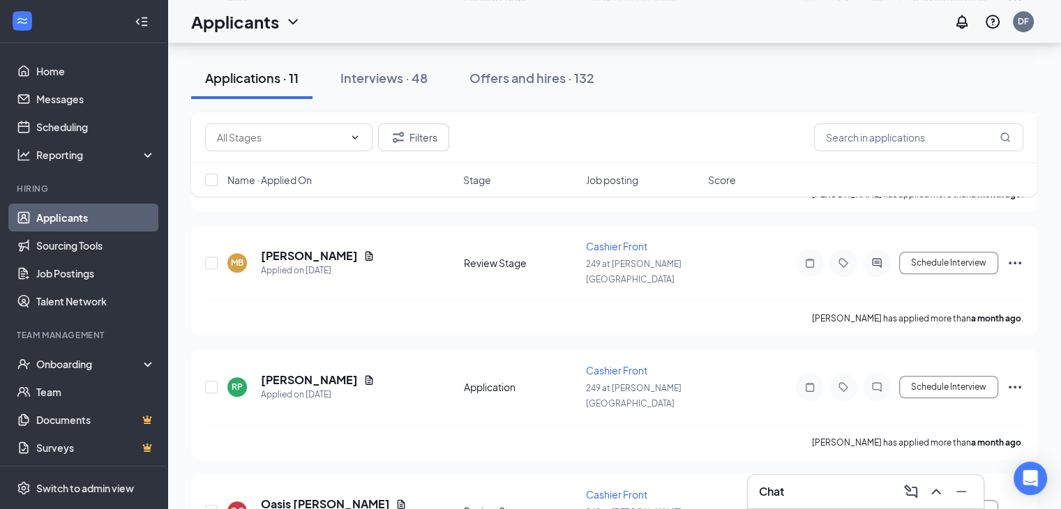
scroll to position [971, 0]
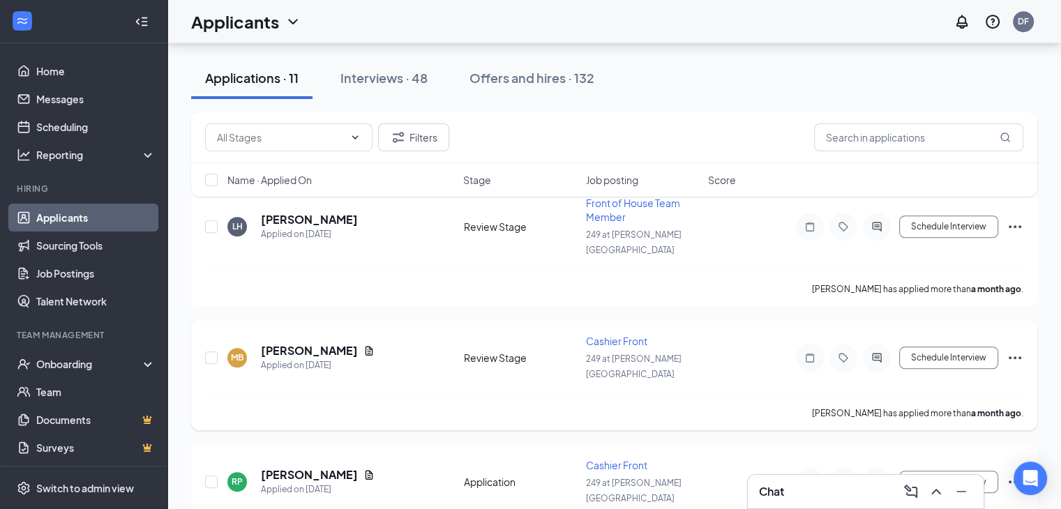
click at [1016, 350] on icon "Ellipses" at bounding box center [1015, 358] width 17 height 17
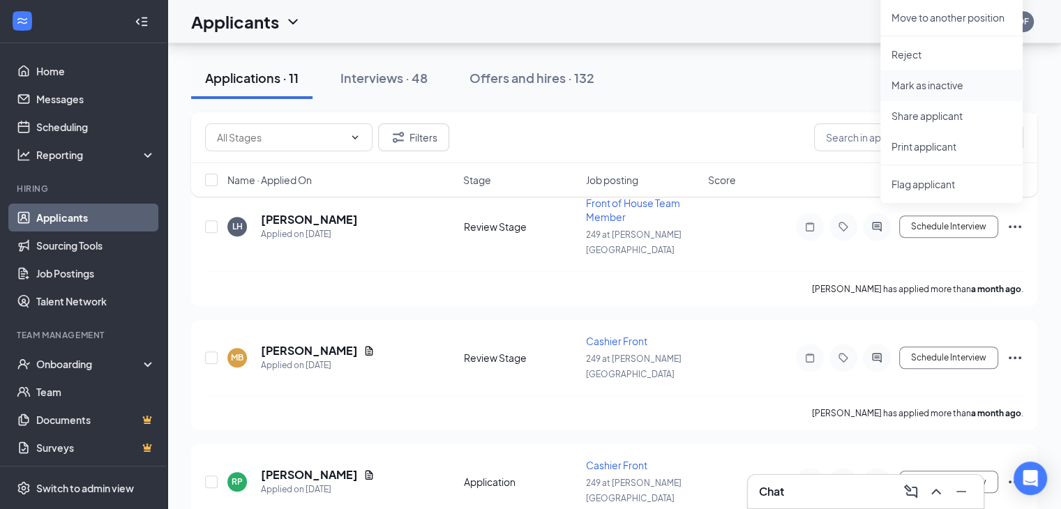
click at [946, 87] on p "Mark as inactive" at bounding box center [952, 85] width 120 height 14
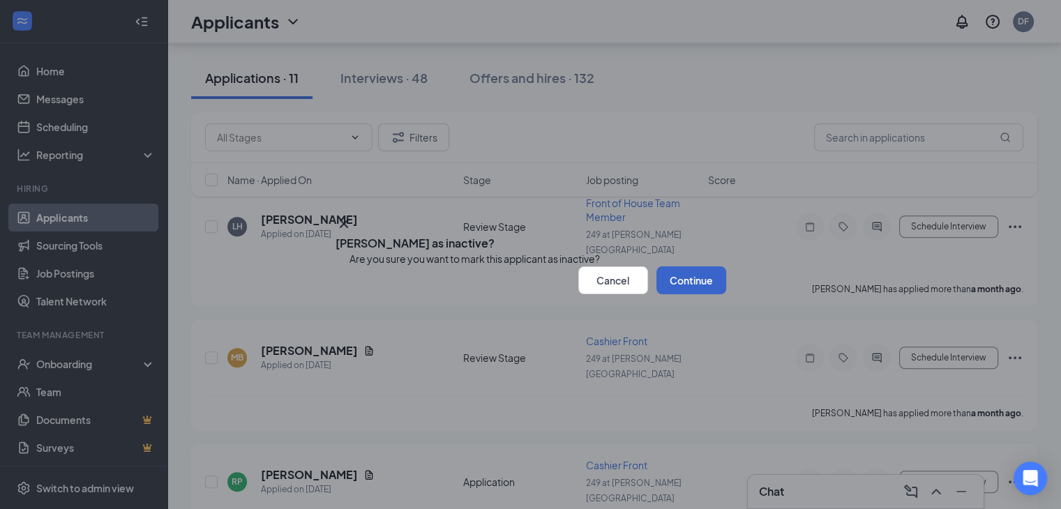
click at [679, 294] on button "Continue" at bounding box center [691, 280] width 70 height 28
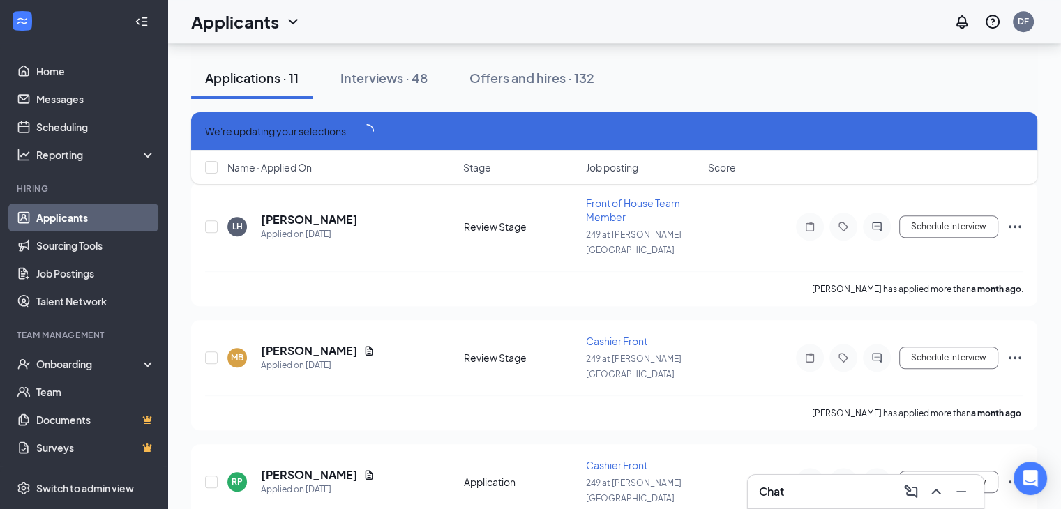
scroll to position [959, 0]
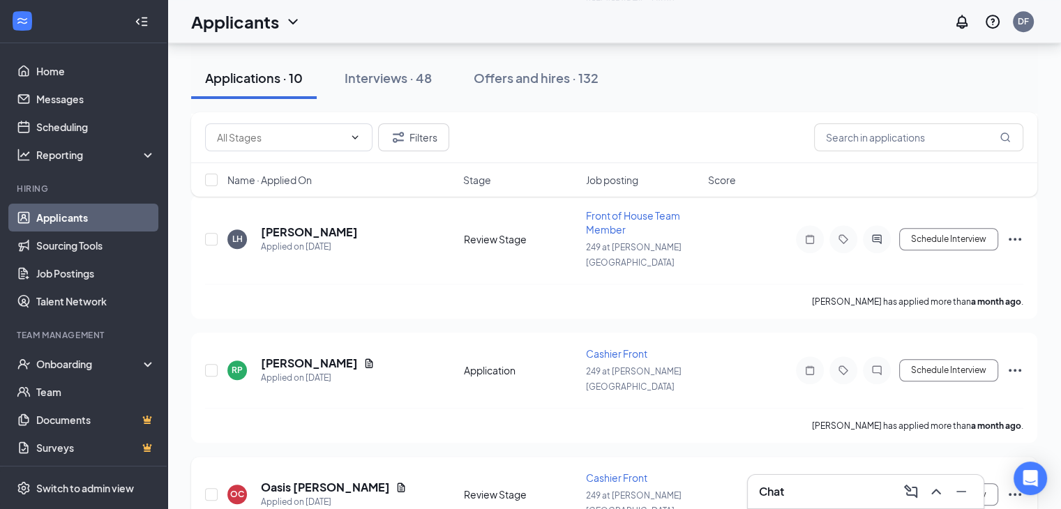
click at [1016, 493] on icon "Ellipses" at bounding box center [1015, 494] width 13 height 3
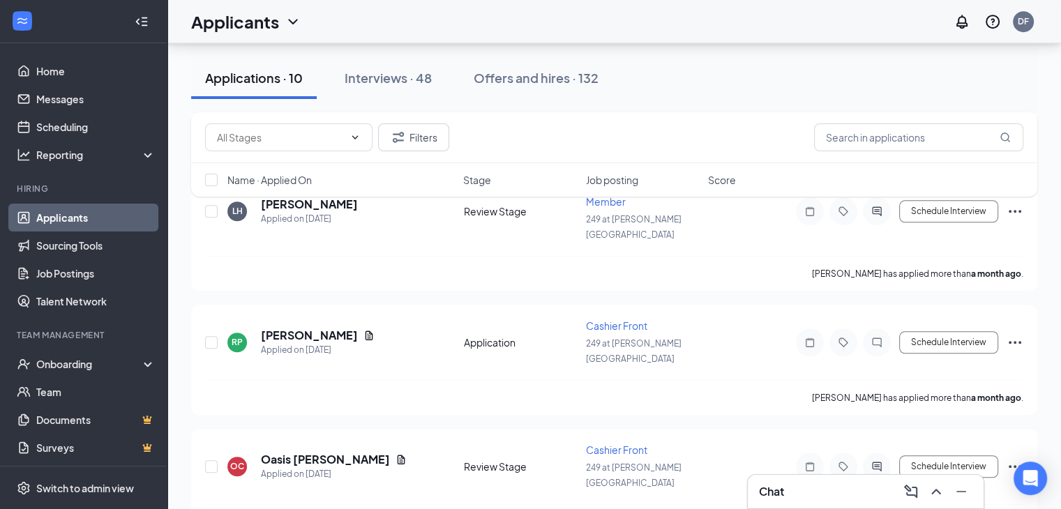
scroll to position [1014, 0]
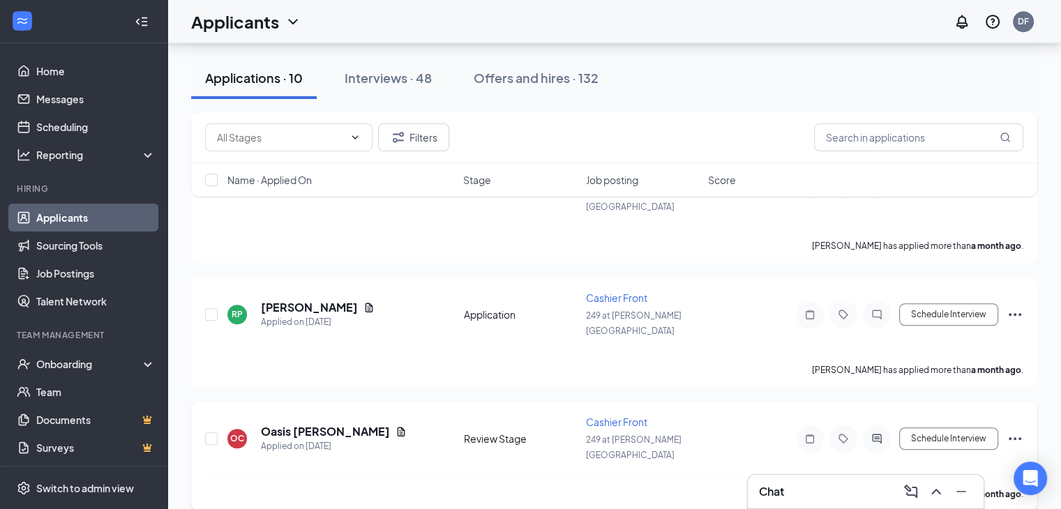
click at [1012, 430] on icon "Ellipses" at bounding box center [1015, 438] width 17 height 17
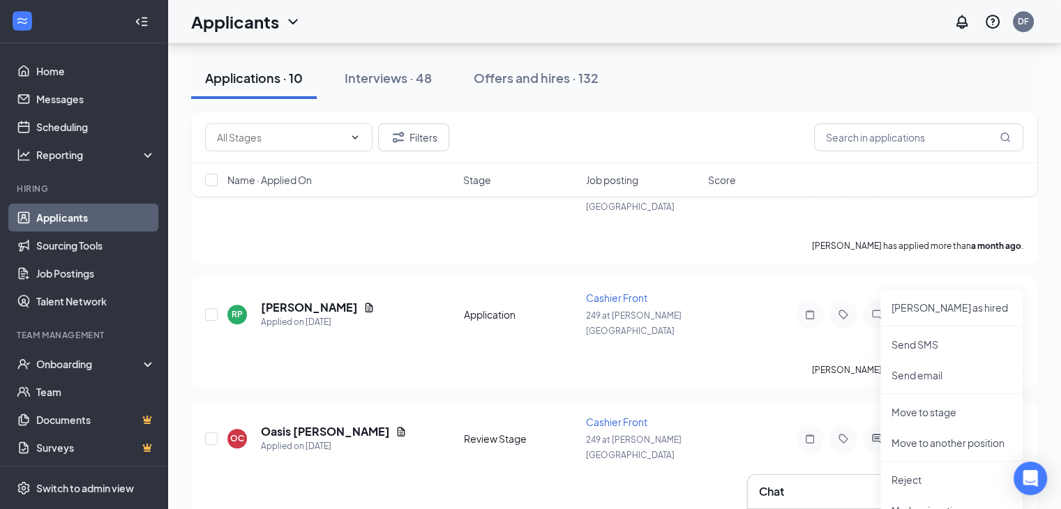
scroll to position [1042, 0]
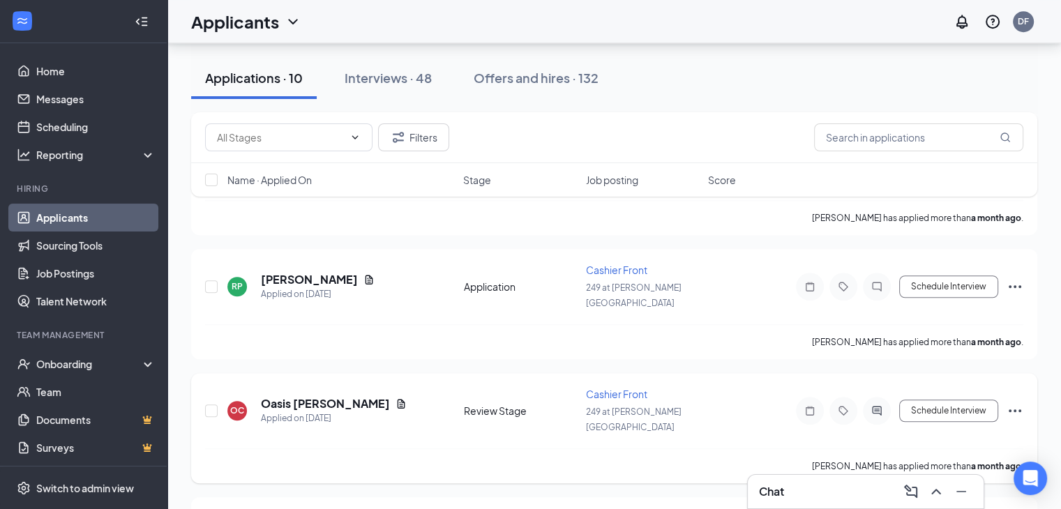
click at [1017, 403] on icon "Ellipses" at bounding box center [1015, 411] width 17 height 17
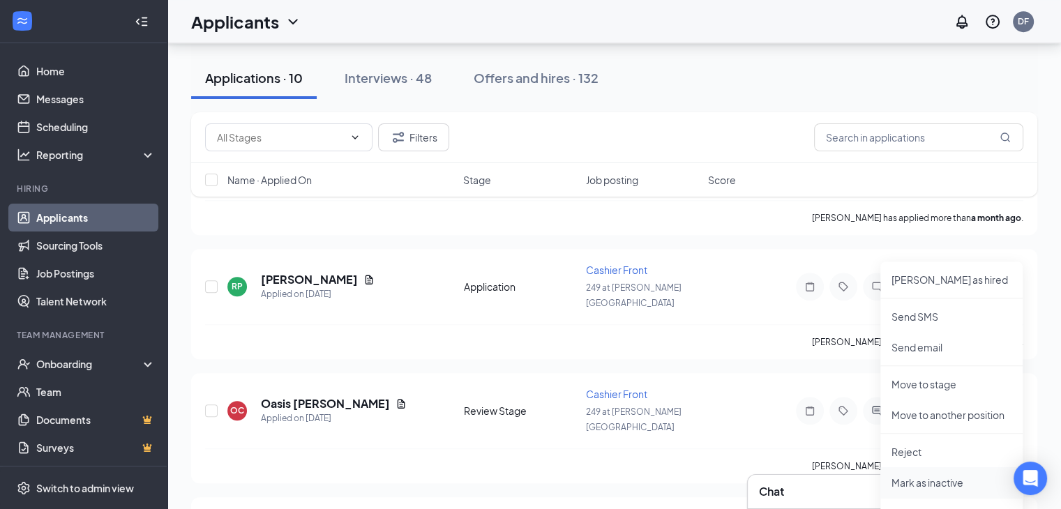
click at [926, 485] on p "Mark as inactive" at bounding box center [952, 483] width 120 height 14
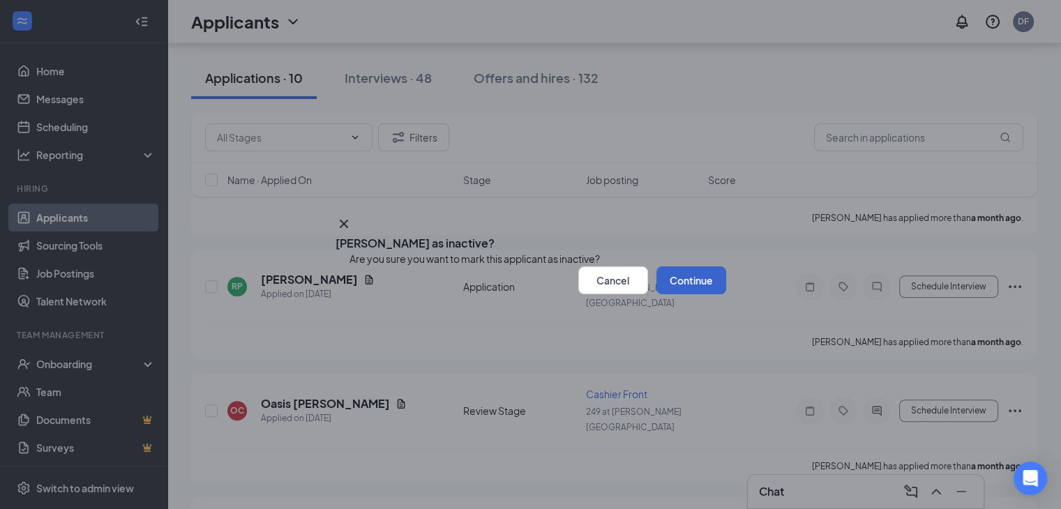
click at [691, 294] on button "Continue" at bounding box center [691, 280] width 70 height 28
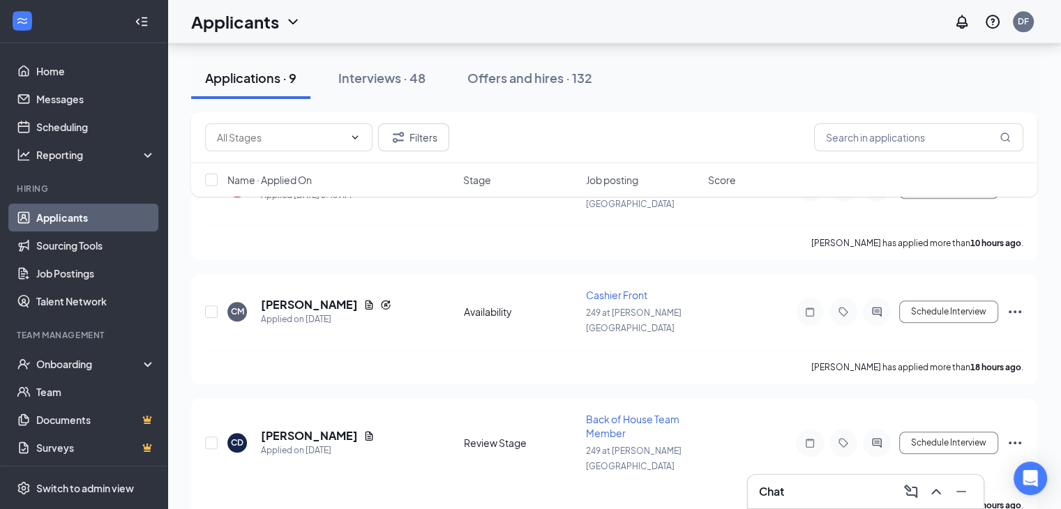
scroll to position [1750, 0]
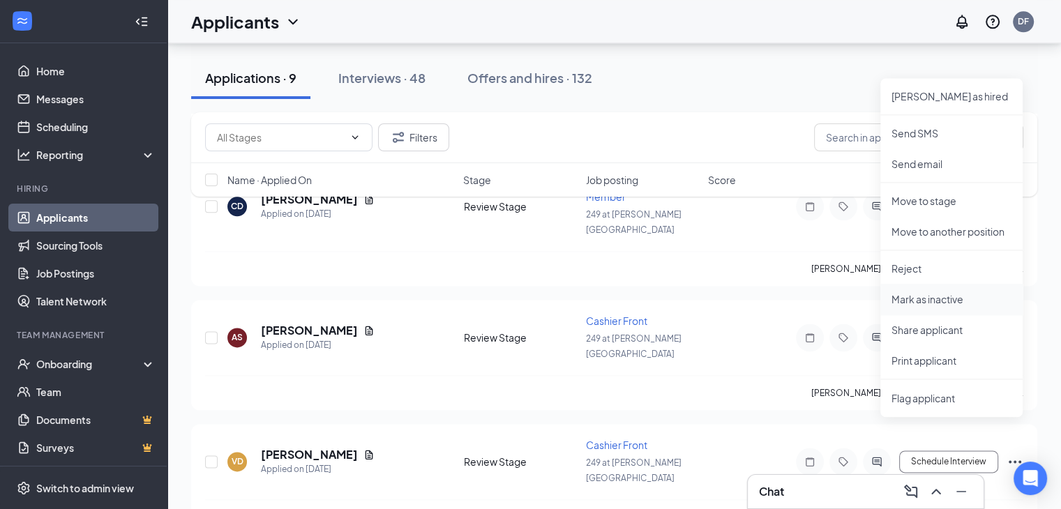
click at [936, 299] on p "Mark as inactive" at bounding box center [952, 299] width 120 height 14
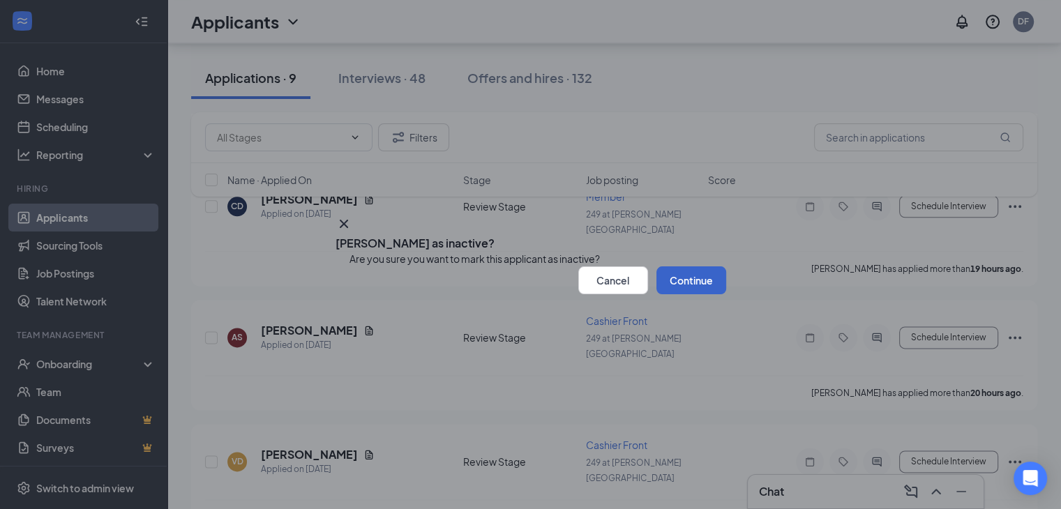
click at [686, 294] on button "Continue" at bounding box center [691, 280] width 70 height 28
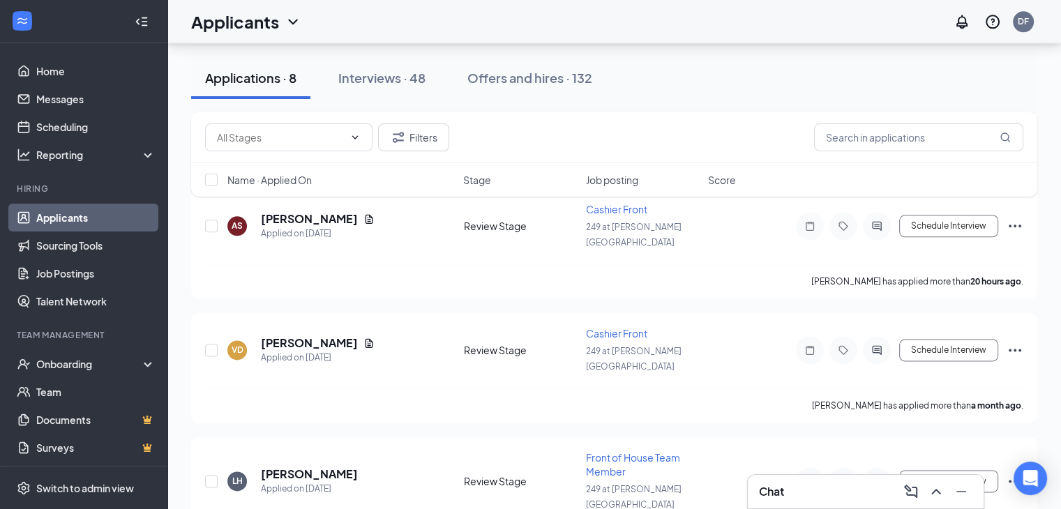
scroll to position [1536, 0]
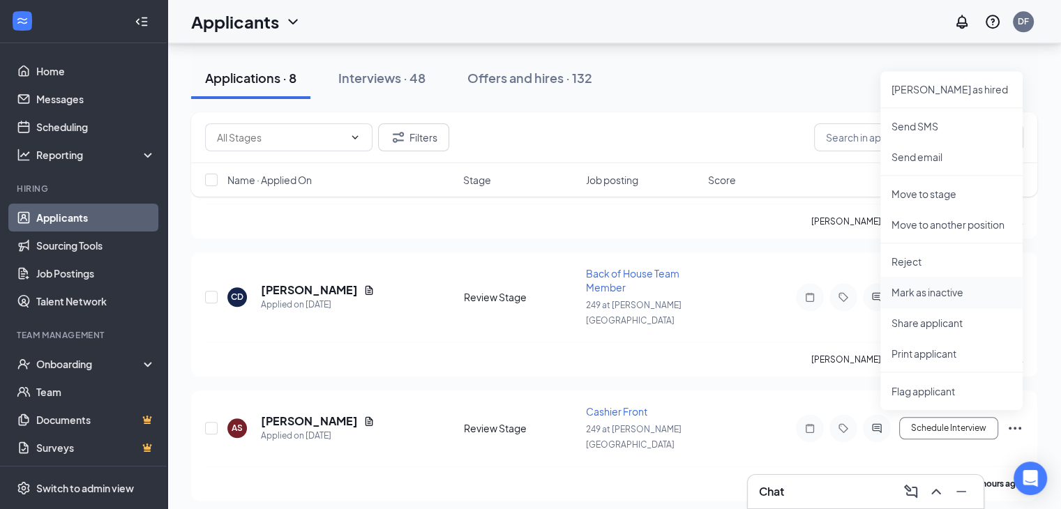
click at [930, 289] on p "Mark as inactive" at bounding box center [952, 292] width 120 height 14
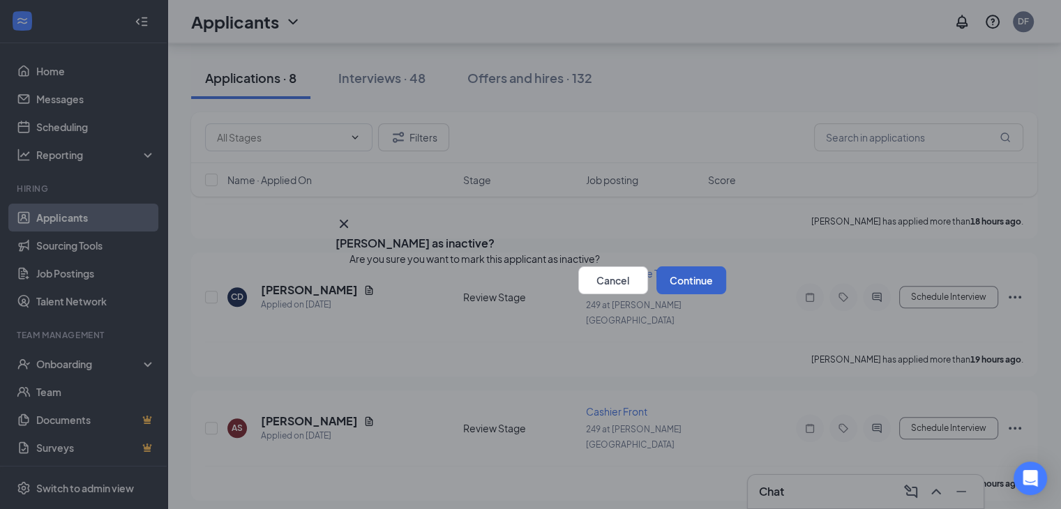
click at [670, 294] on button "Continue" at bounding box center [691, 280] width 70 height 28
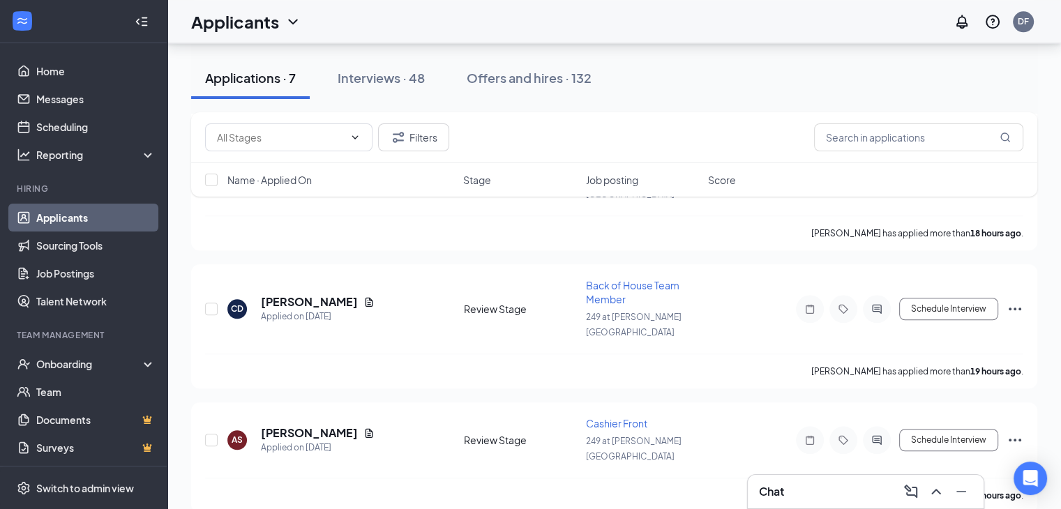
scroll to position [1293, 0]
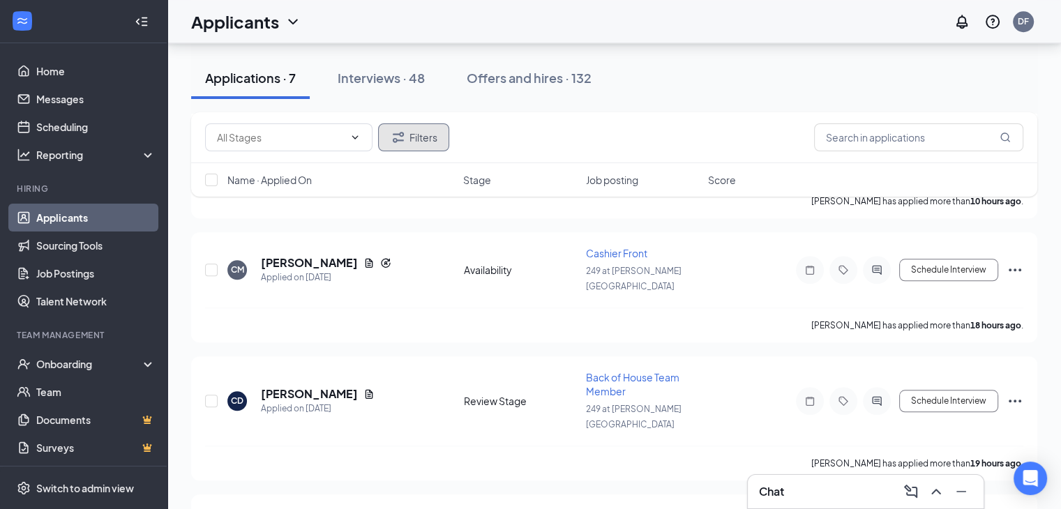
click at [425, 142] on button "Filters" at bounding box center [413, 137] width 71 height 28
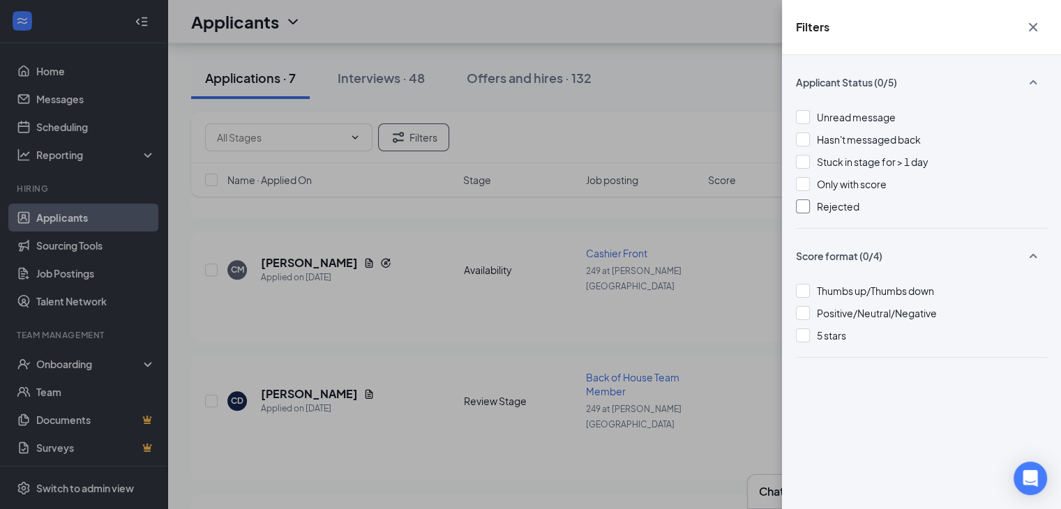
click at [806, 204] on div at bounding box center [803, 207] width 14 height 14
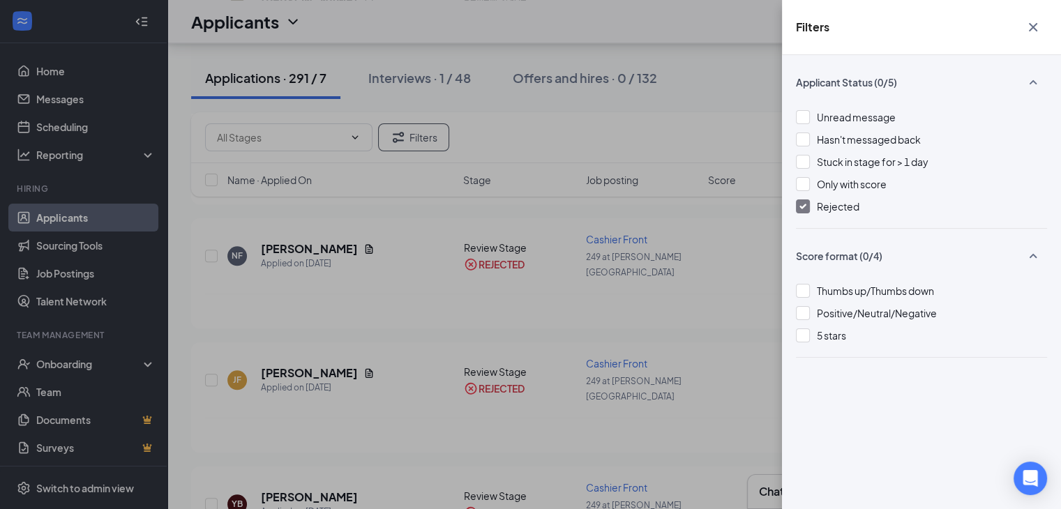
click at [1033, 32] on icon "Cross" at bounding box center [1033, 27] width 17 height 17
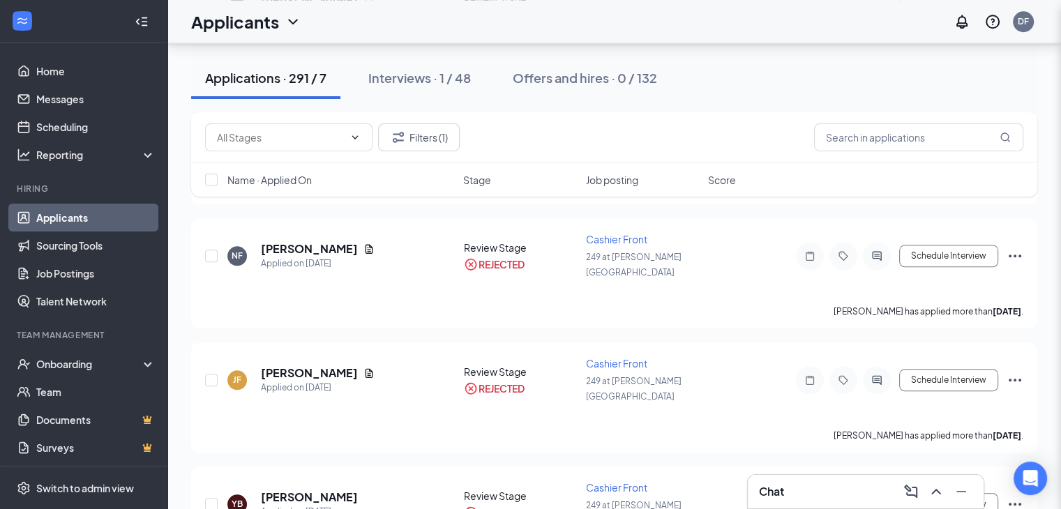
scroll to position [1279, 0]
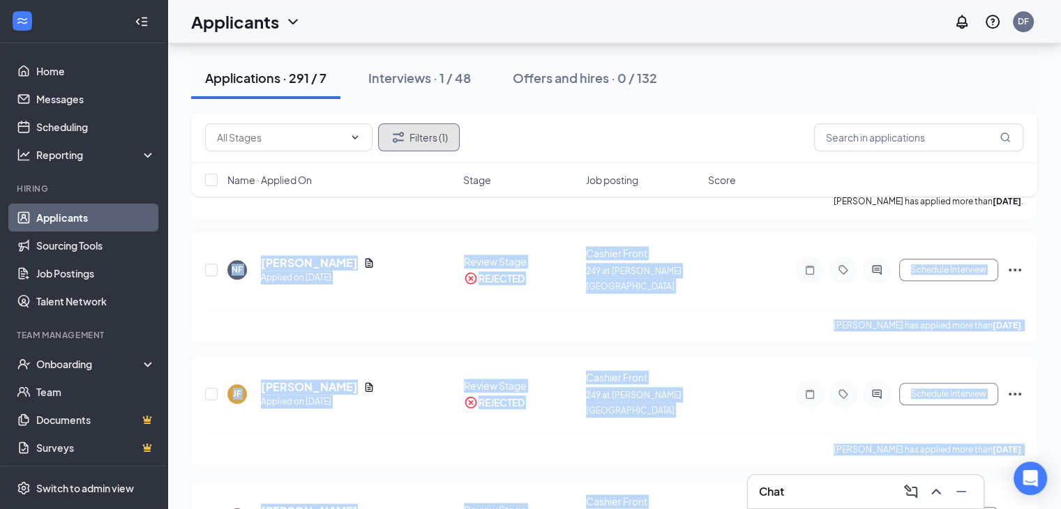
drag, startPoint x: 1033, startPoint y: 32, endPoint x: 859, endPoint y: 37, distance: 173.1
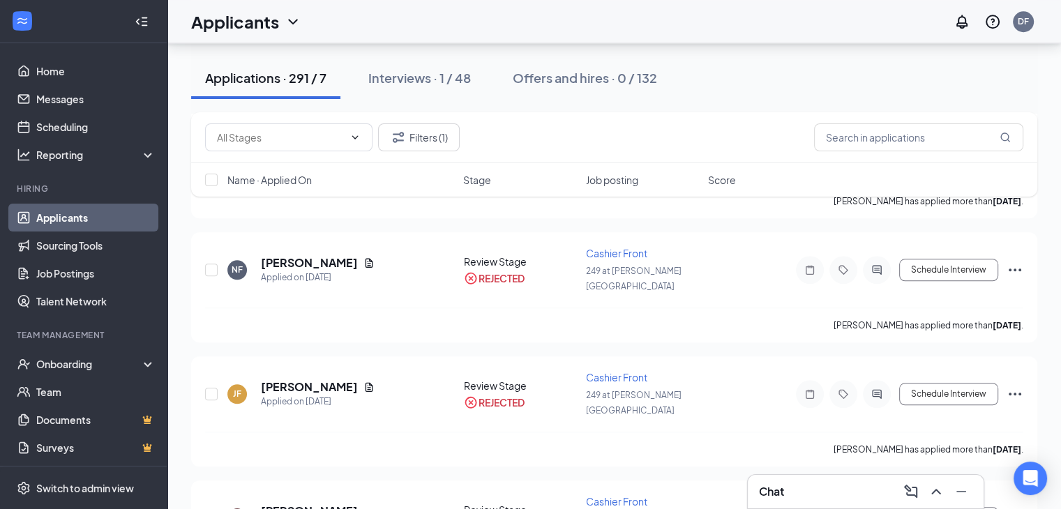
click at [840, 67] on div "Applications · 291 / 7 Interviews · 1 / 48 Offers and hires · 0 / 132" at bounding box center [614, 78] width 846 height 42
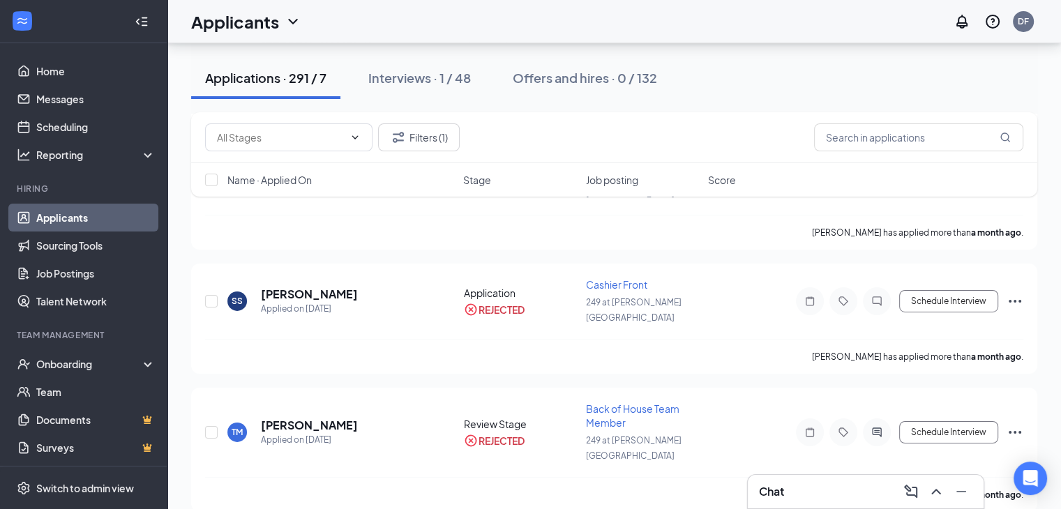
scroll to position [31949, 0]
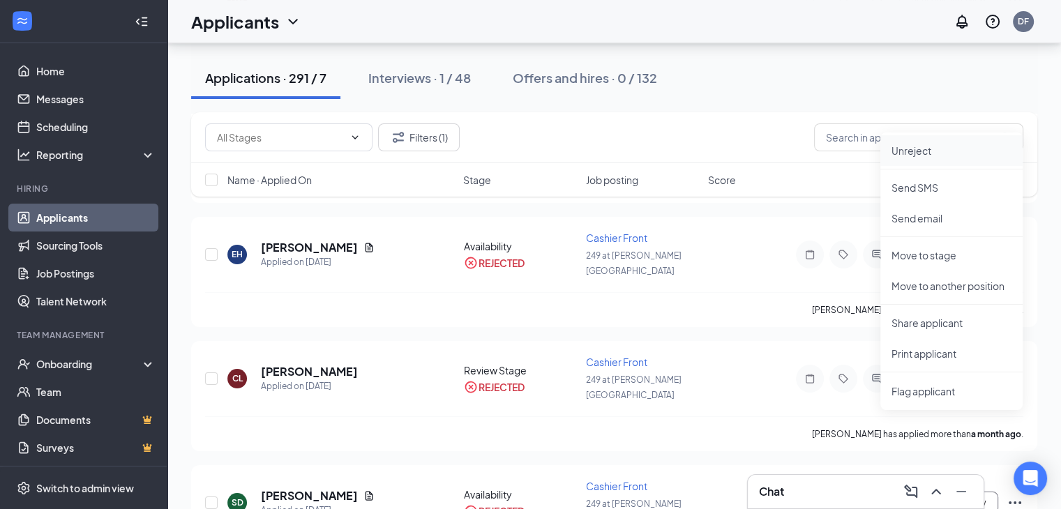
click at [918, 153] on p "Unreject" at bounding box center [952, 151] width 120 height 14
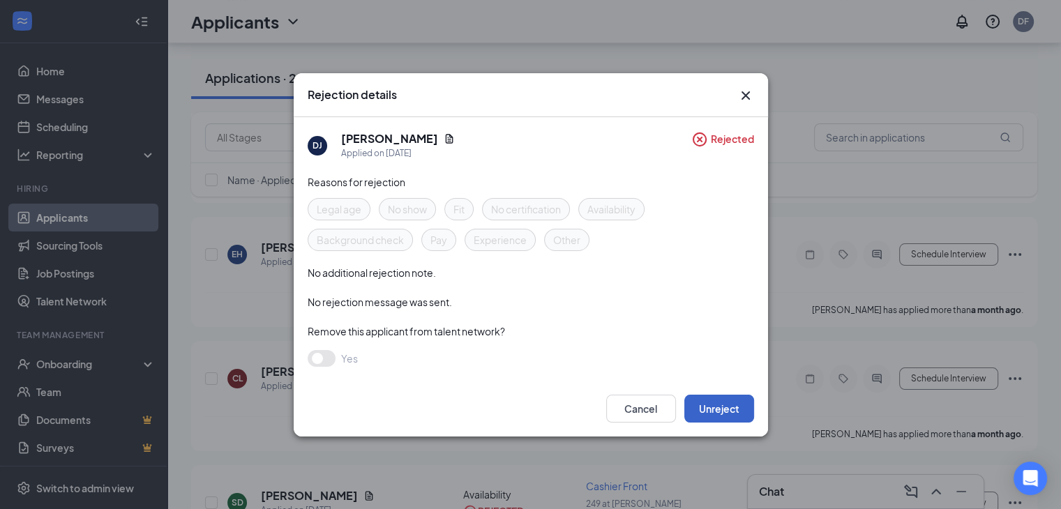
click at [714, 412] on button "Unreject" at bounding box center [719, 409] width 70 height 28
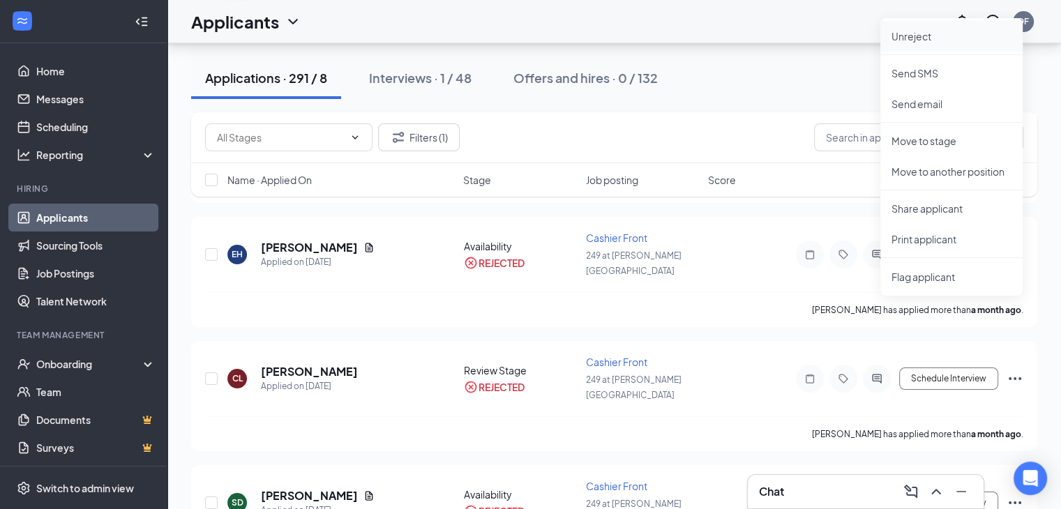
click at [907, 36] on p "Unreject" at bounding box center [952, 36] width 120 height 14
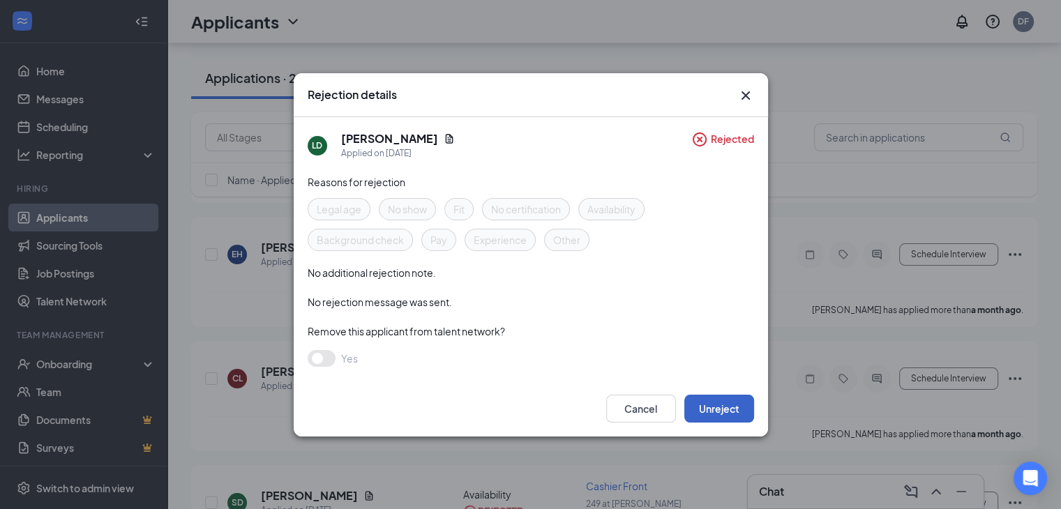
click at [712, 403] on button "Unreject" at bounding box center [719, 409] width 70 height 28
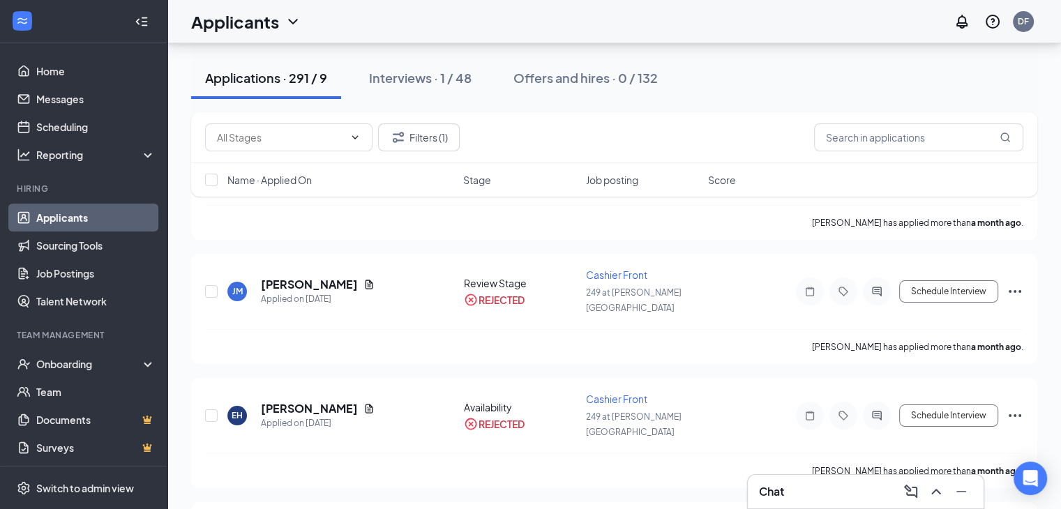
scroll to position [31782, 0]
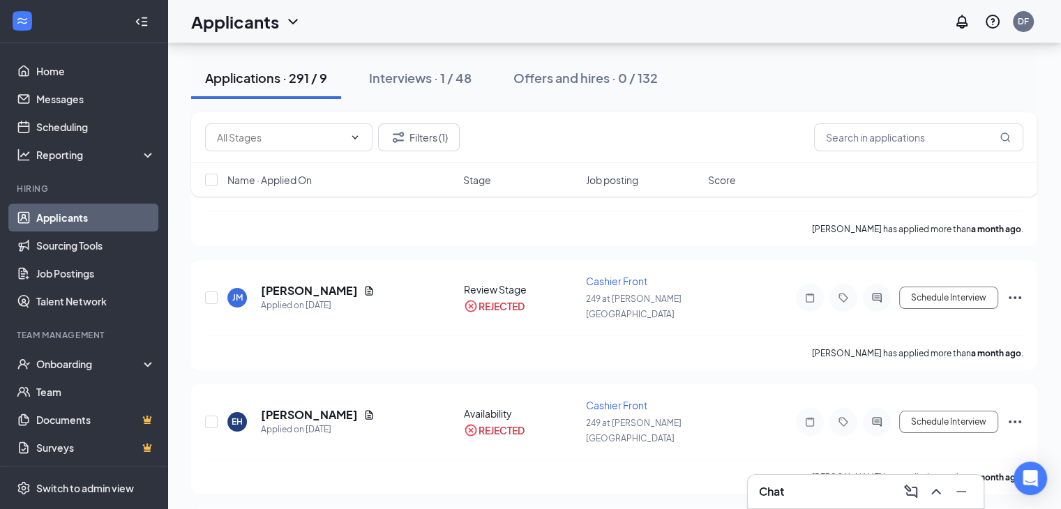
click at [933, 393] on p "Unreject" at bounding box center [952, 390] width 120 height 14
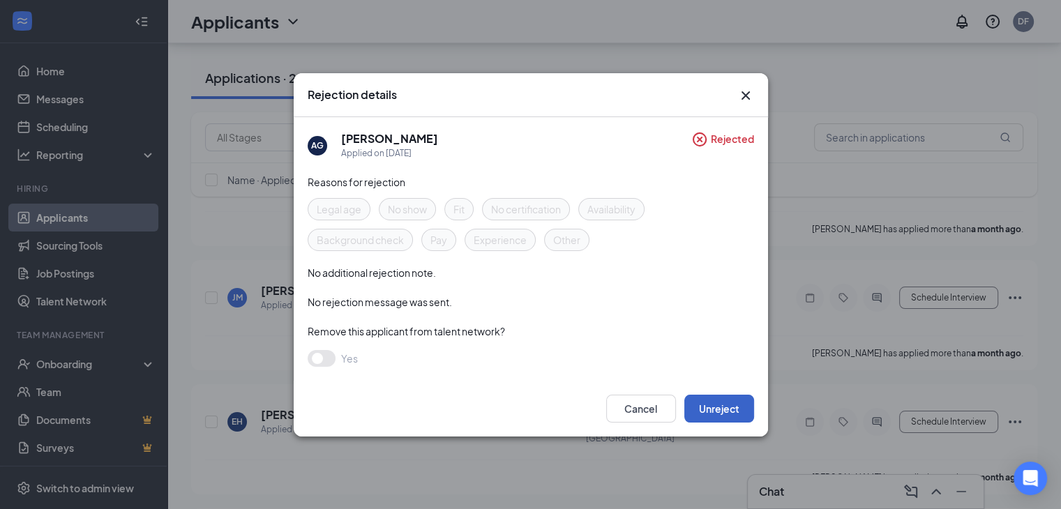
click at [723, 405] on button "Unreject" at bounding box center [719, 409] width 70 height 28
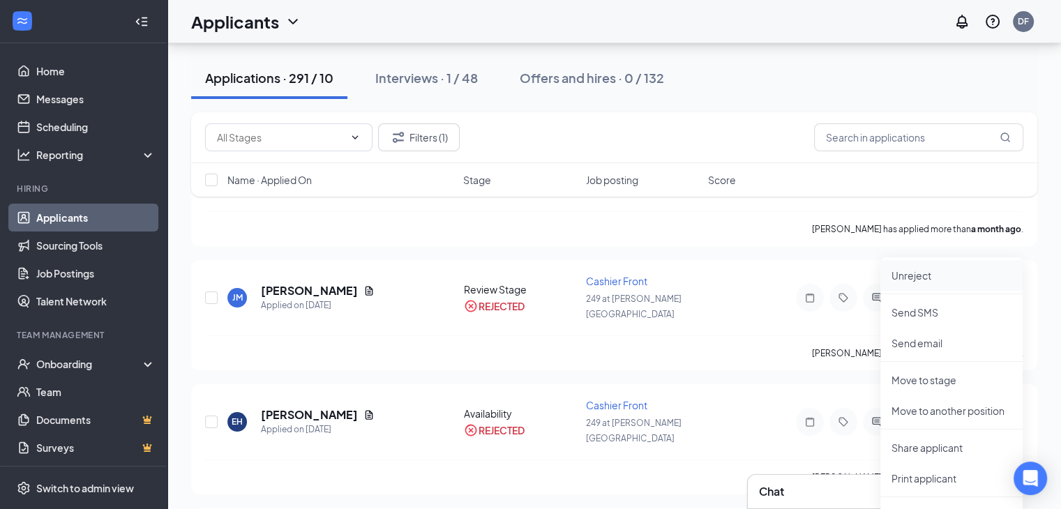
click at [923, 281] on p "Unreject" at bounding box center [952, 276] width 120 height 14
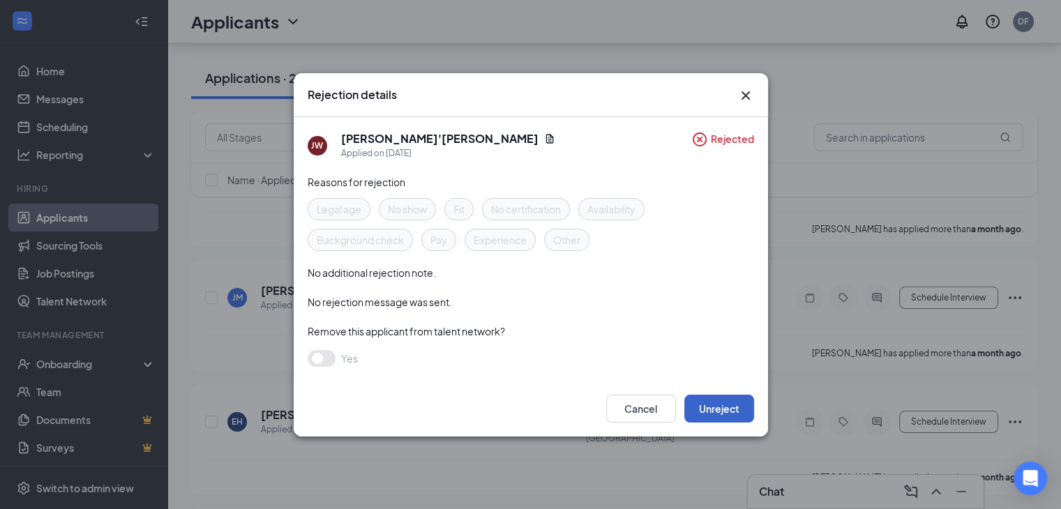
click at [710, 407] on button "Unreject" at bounding box center [719, 409] width 70 height 28
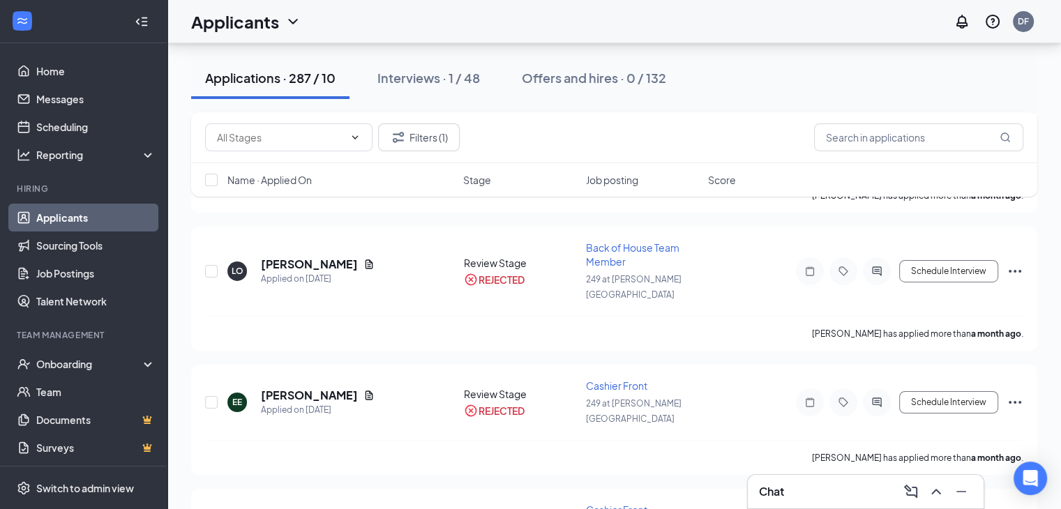
scroll to position [63221, 0]
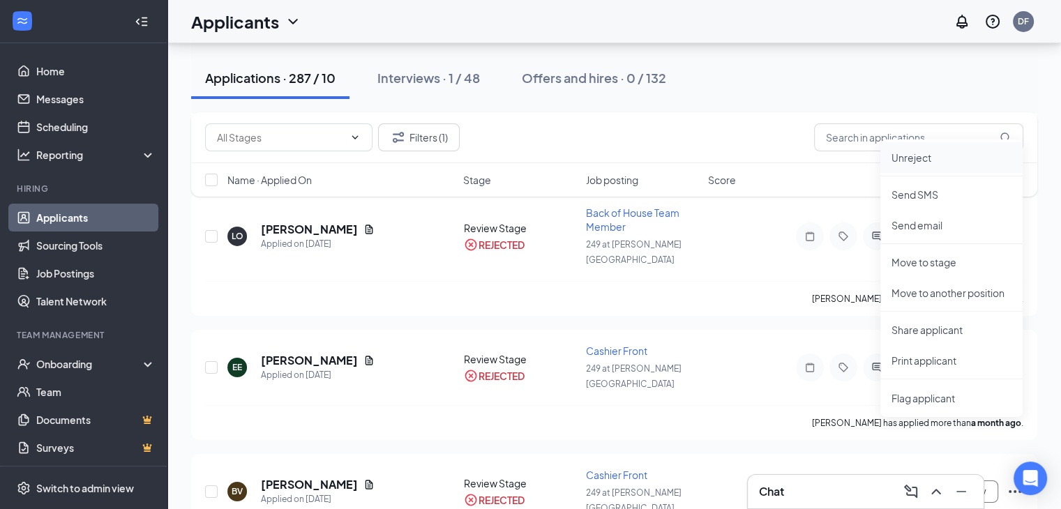
click at [906, 157] on p "Unreject" at bounding box center [952, 158] width 120 height 14
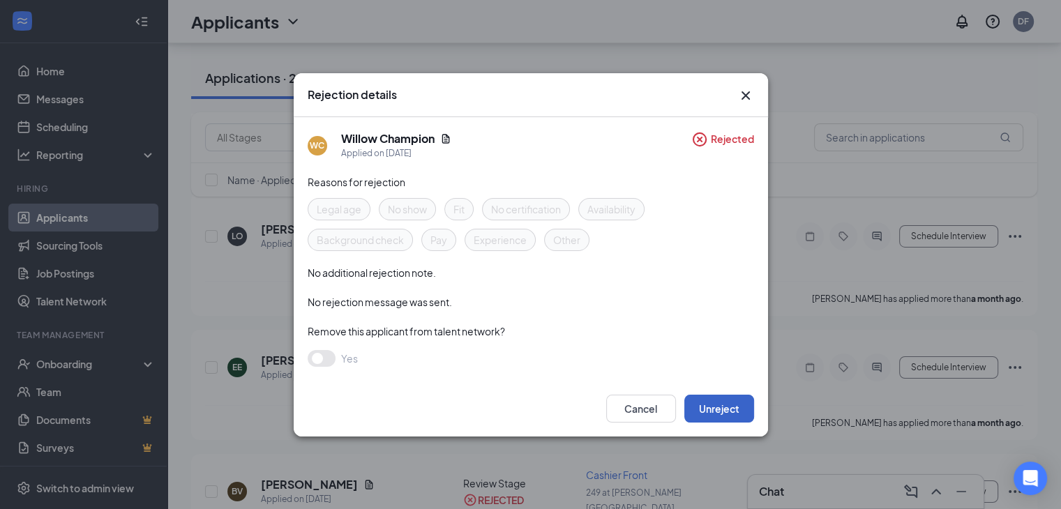
click at [712, 405] on button "Unreject" at bounding box center [719, 409] width 70 height 28
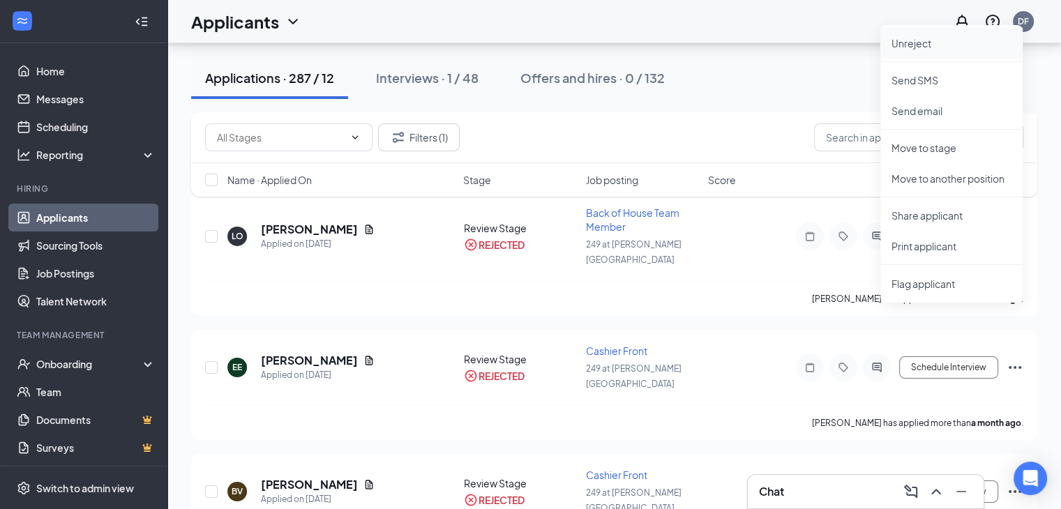
click at [910, 50] on li "Unreject" at bounding box center [951, 43] width 142 height 31
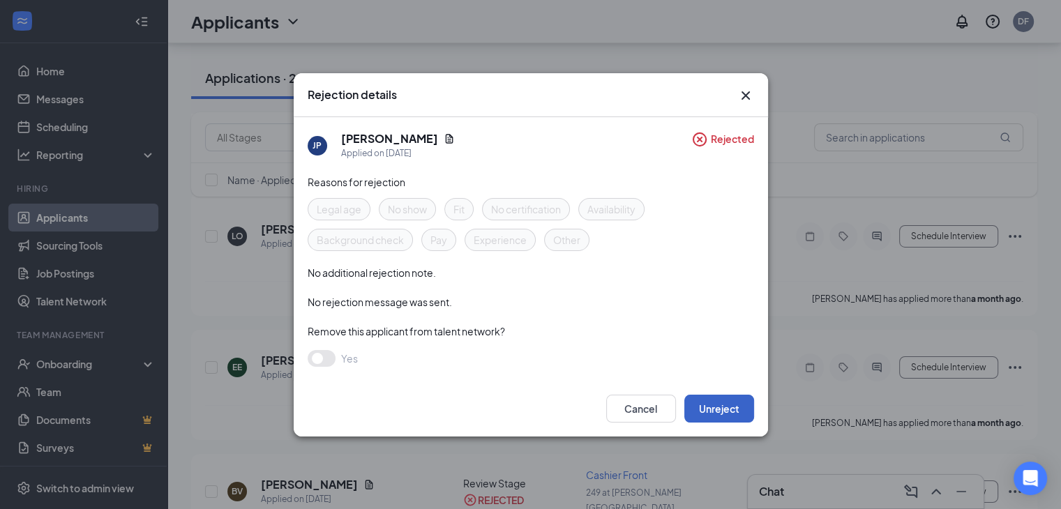
click at [720, 407] on button "Unreject" at bounding box center [719, 409] width 70 height 28
drag, startPoint x: 720, startPoint y: 407, endPoint x: 891, endPoint y: 294, distance: 204.5
click at [891, 294] on div "Rejection details JP Jermaine Prince Applied on Aug 4 Rejected Reasons for reje…" at bounding box center [530, 254] width 1061 height 509
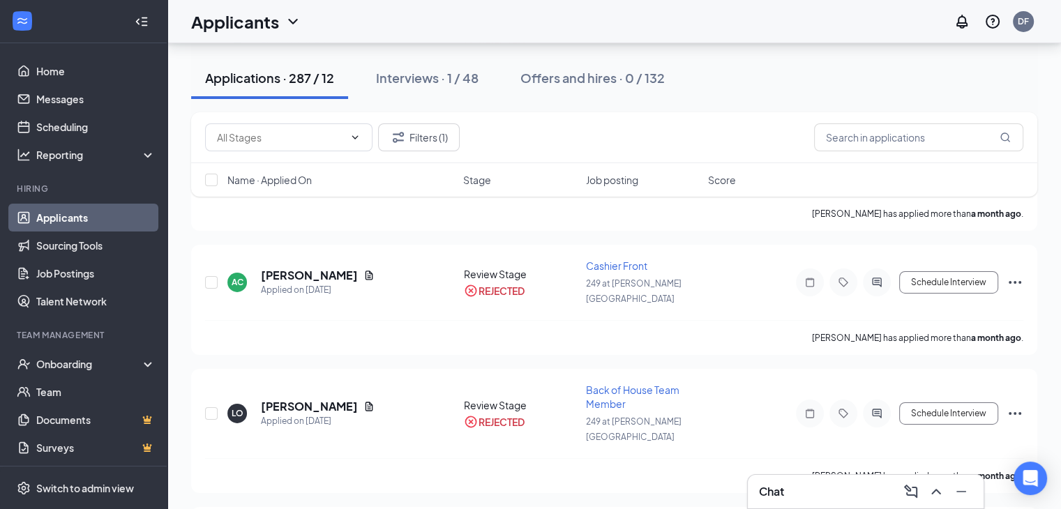
scroll to position [63016, 0]
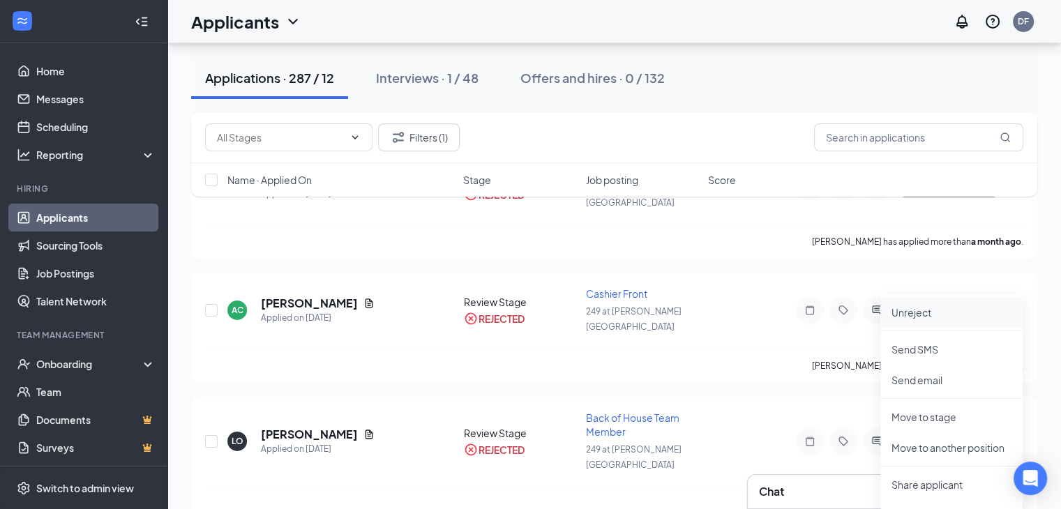
click at [924, 313] on p "Unreject" at bounding box center [952, 313] width 120 height 14
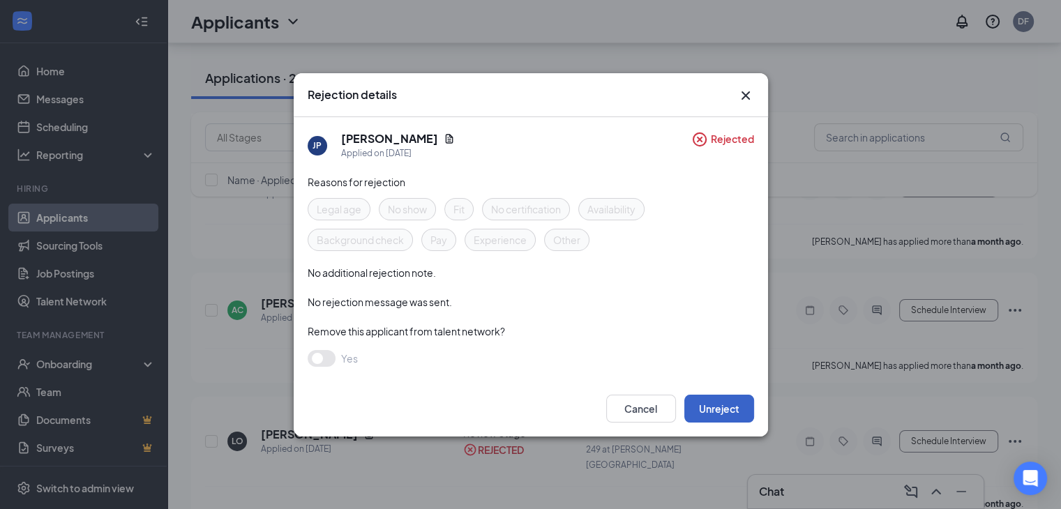
click at [707, 405] on button "Unreject" at bounding box center [719, 409] width 70 height 28
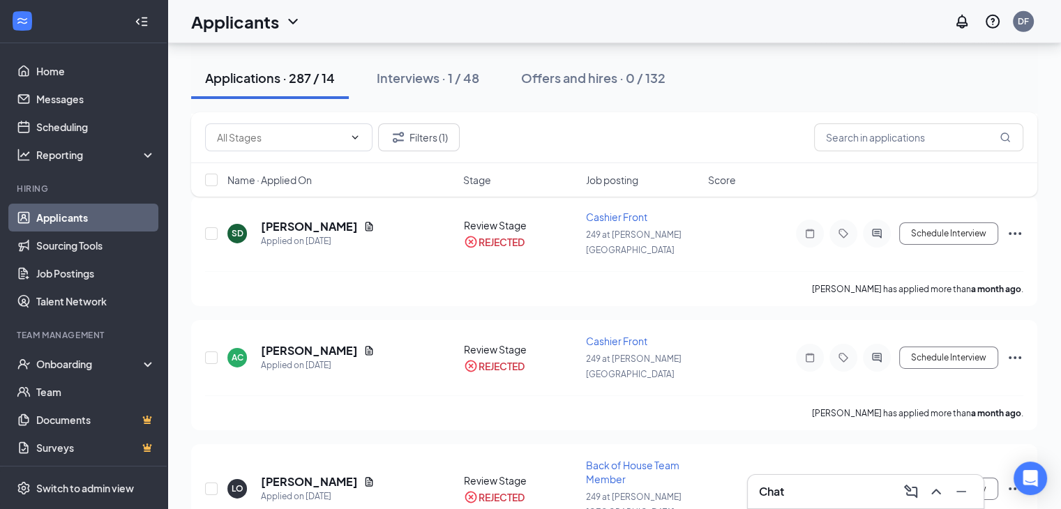
scroll to position [62960, 0]
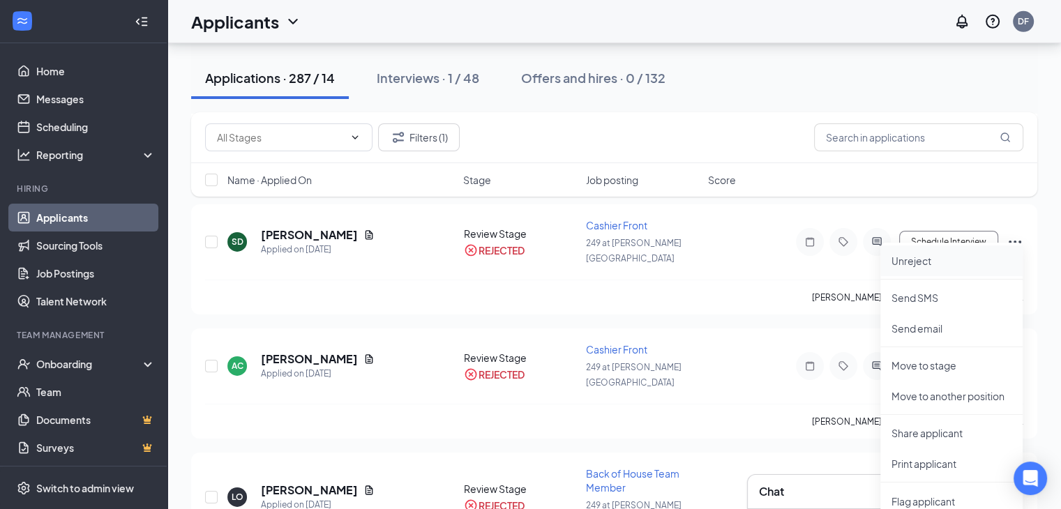
click at [929, 262] on p "Unreject" at bounding box center [952, 261] width 120 height 14
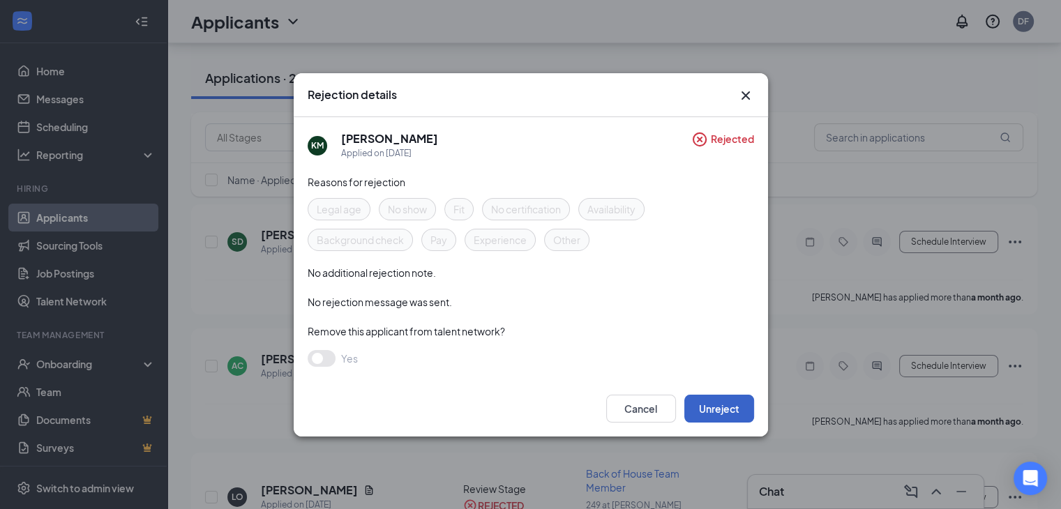
click at [719, 411] on button "Unreject" at bounding box center [719, 409] width 70 height 28
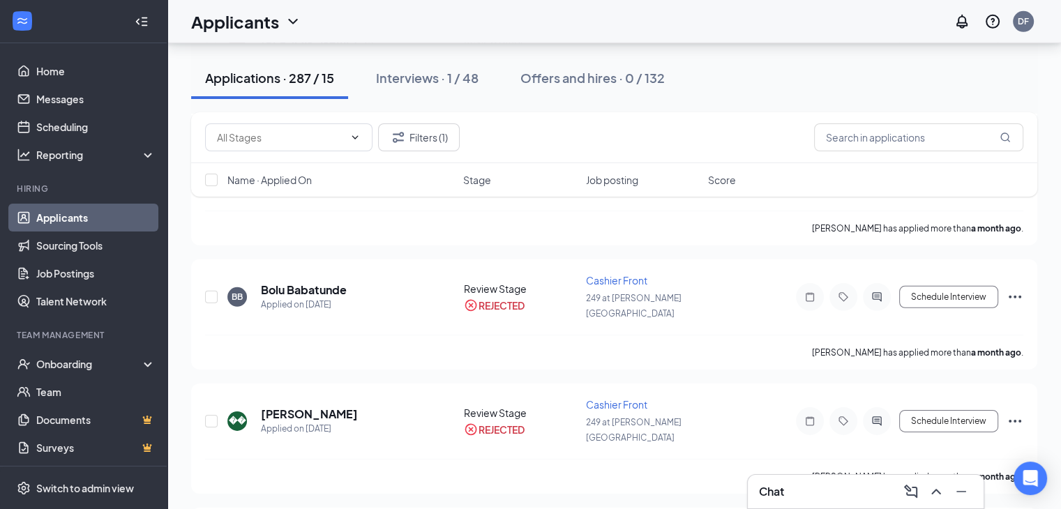
scroll to position [62653, 0]
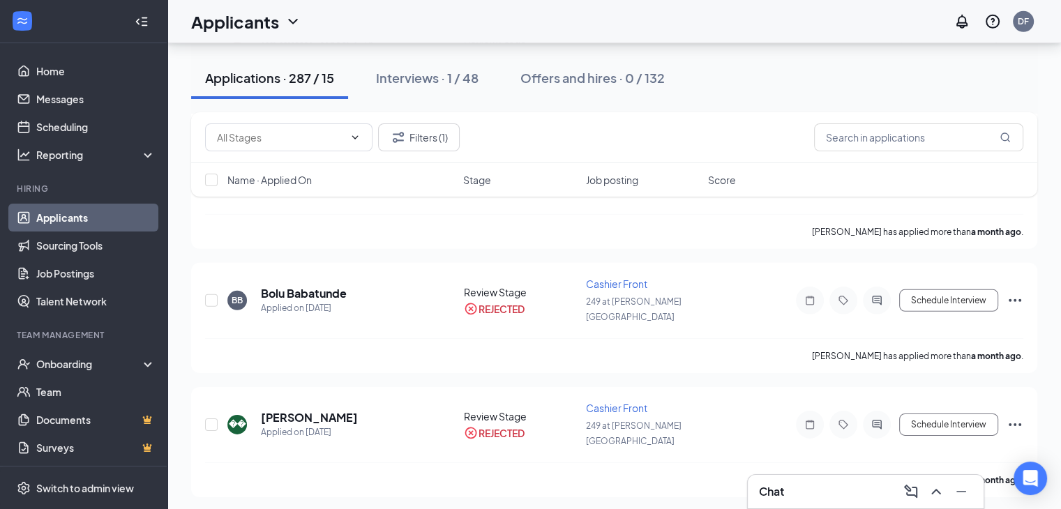
click at [900, 355] on p "Unreject" at bounding box center [952, 354] width 120 height 14
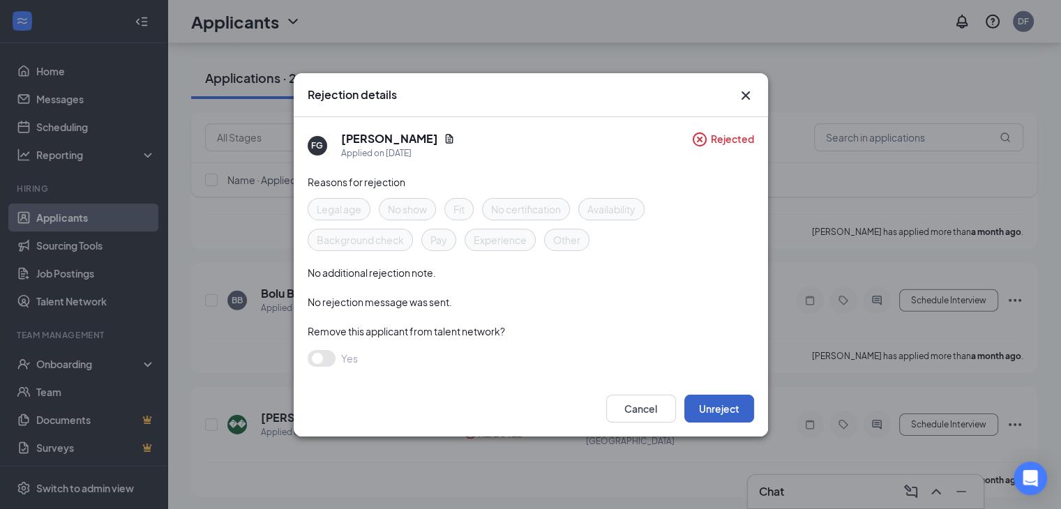
click at [714, 407] on button "Unreject" at bounding box center [719, 409] width 70 height 28
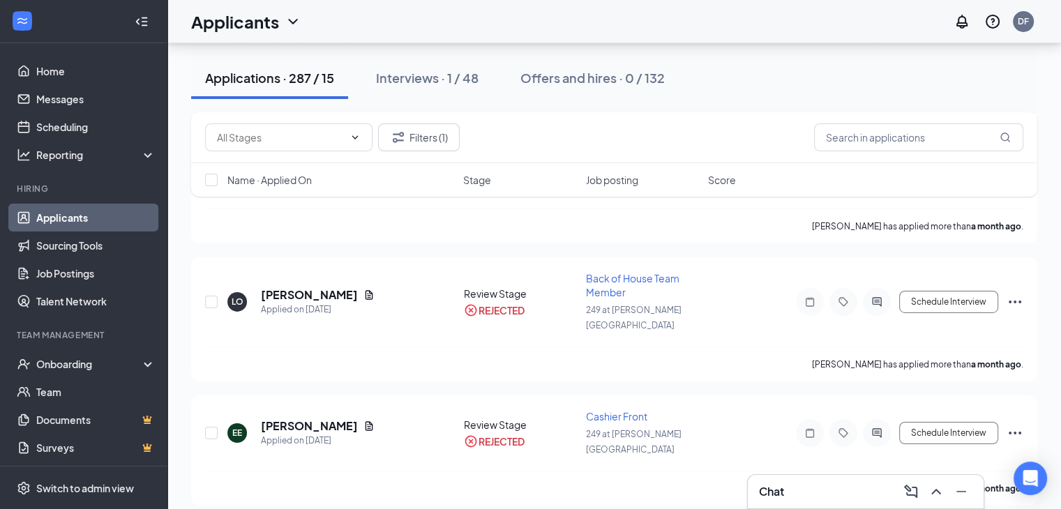
scroll to position [63221, 0]
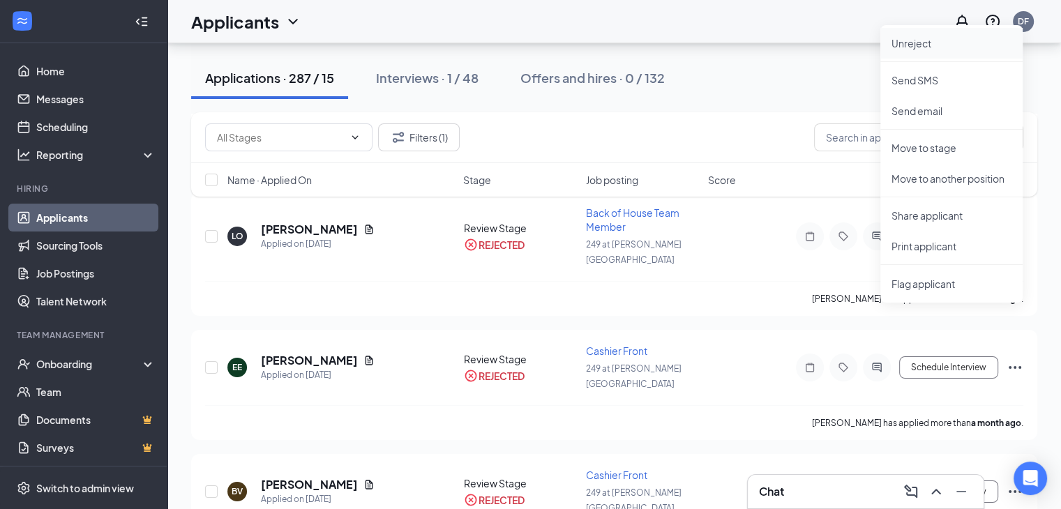
click at [900, 44] on p "Unreject" at bounding box center [952, 43] width 120 height 14
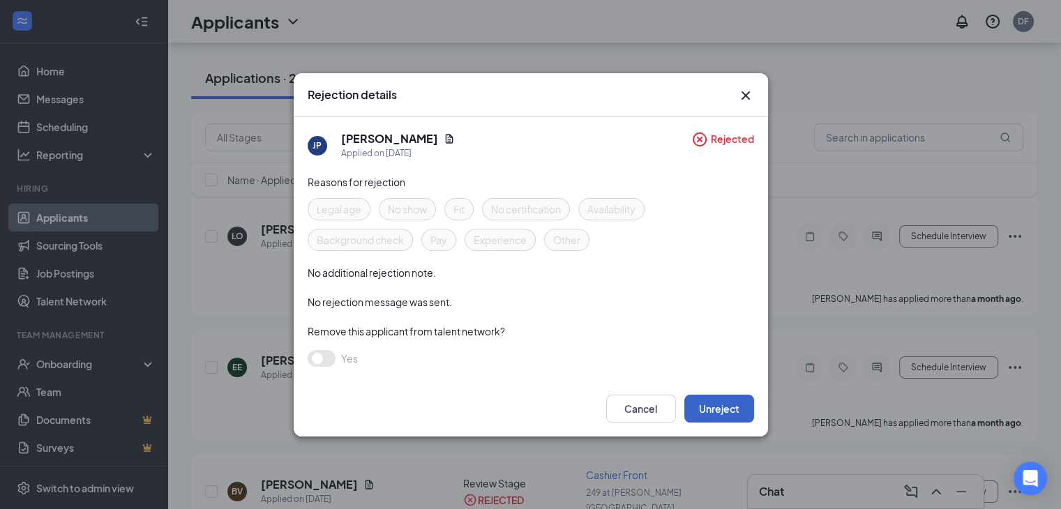
click at [721, 408] on button "Unreject" at bounding box center [719, 409] width 70 height 28
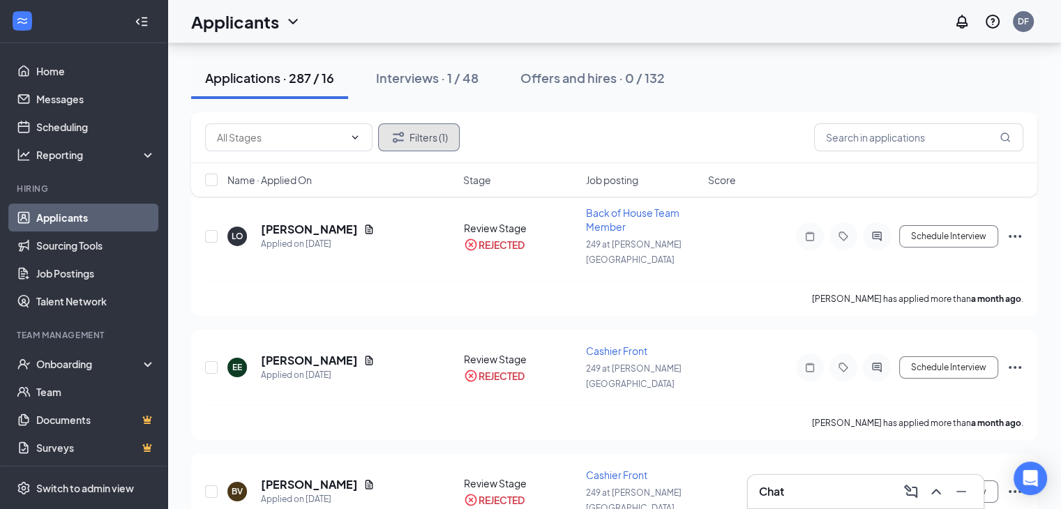
click at [428, 132] on button "Filters (1)" at bounding box center [419, 137] width 82 height 28
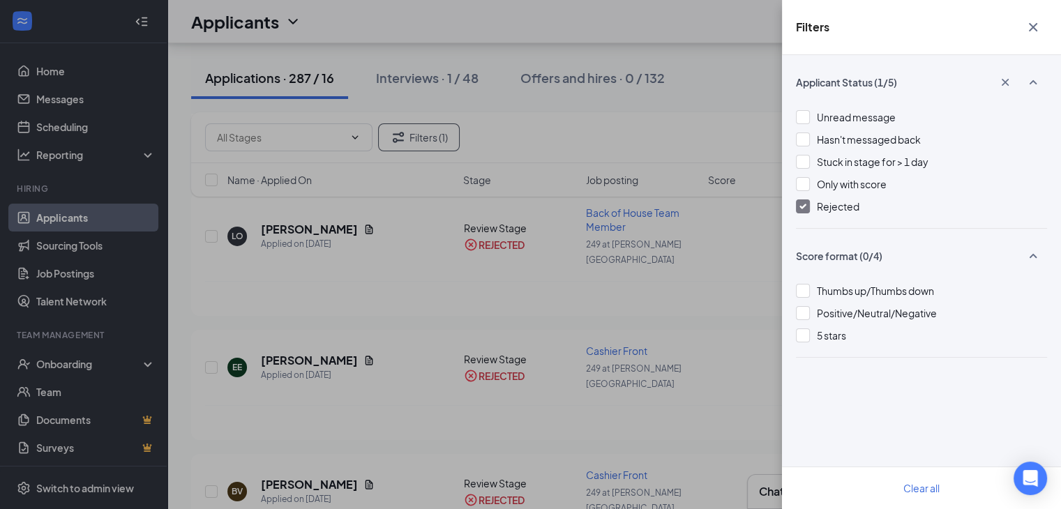
click at [804, 197] on div "Unread message Hasn't messaged back Stuck in stage for > 1 day Only with score …" at bounding box center [921, 169] width 251 height 119
click at [801, 213] on div "Rejected" at bounding box center [921, 206] width 251 height 15
click at [804, 204] on img at bounding box center [802, 207] width 7 height 6
click at [796, 204] on div "Applicant Status (1/5) Unread message Hasn't messaged back Stuck in stage for >…" at bounding box center [921, 282] width 279 height 454
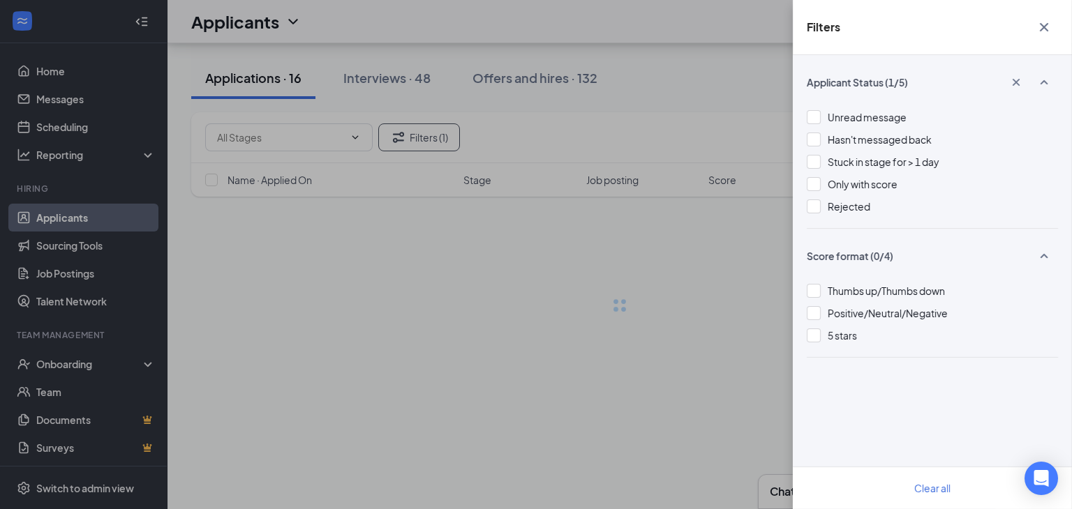
click at [1041, 32] on icon "Cross" at bounding box center [1043, 27] width 17 height 17
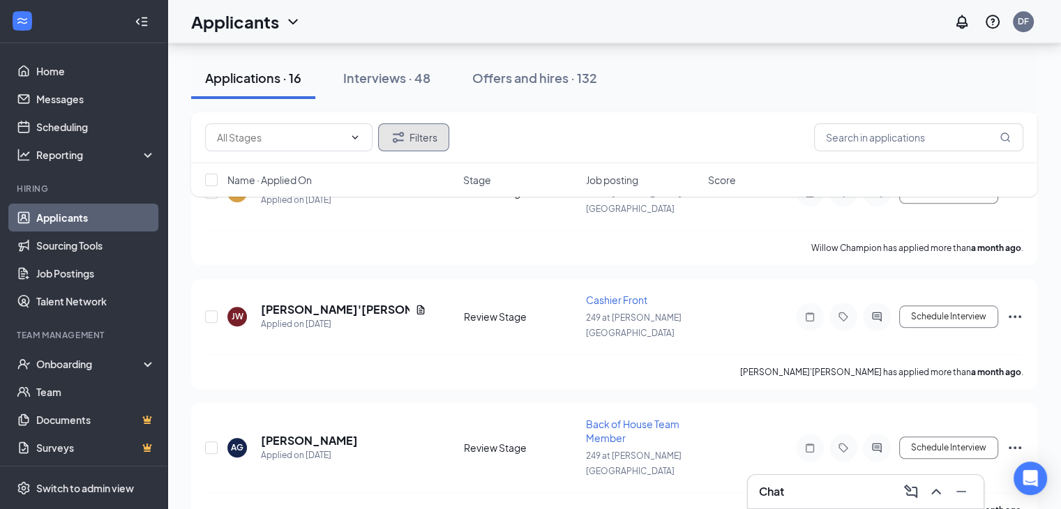
scroll to position [1536, 0]
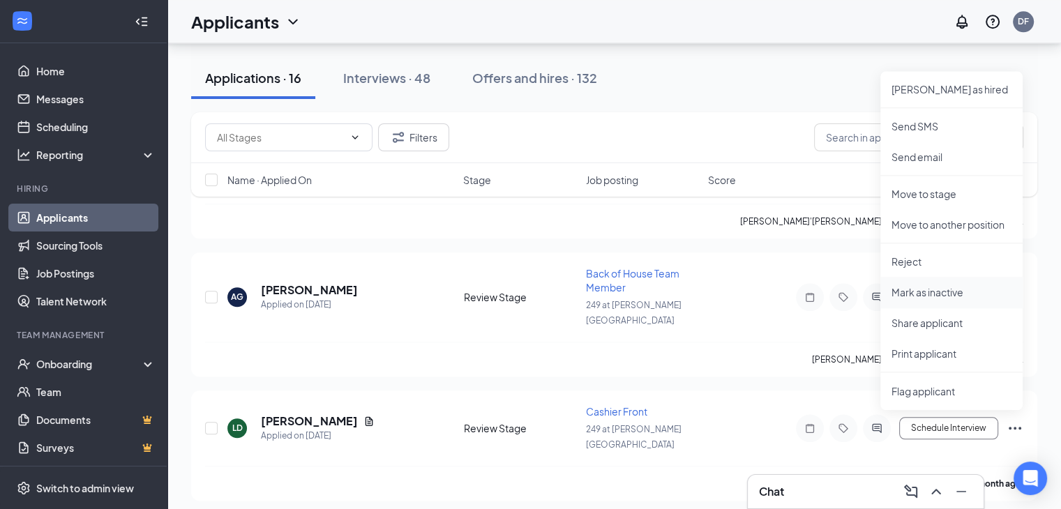
click at [926, 291] on p "Mark as inactive" at bounding box center [952, 292] width 120 height 14
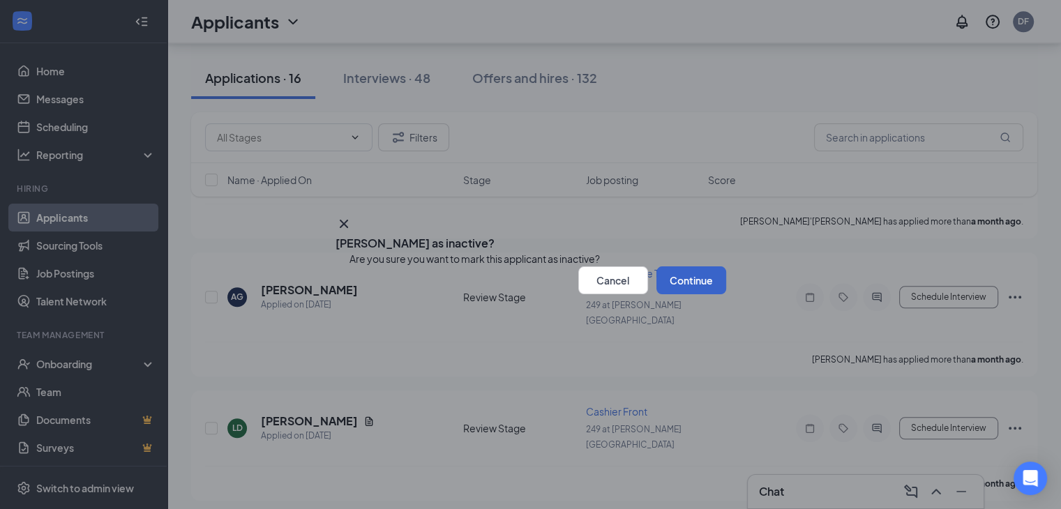
click at [661, 294] on button "Continue" at bounding box center [691, 280] width 70 height 28
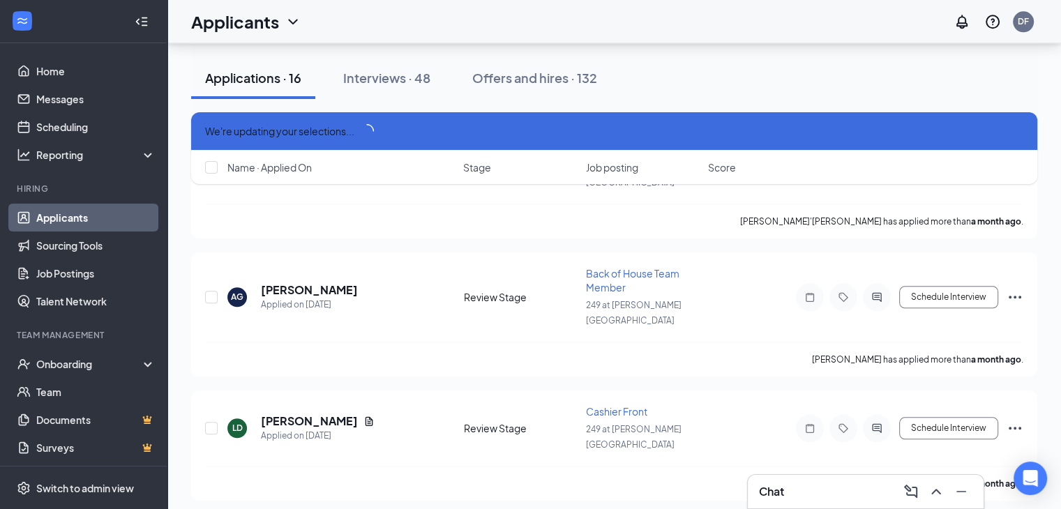
scroll to position [1524, 0]
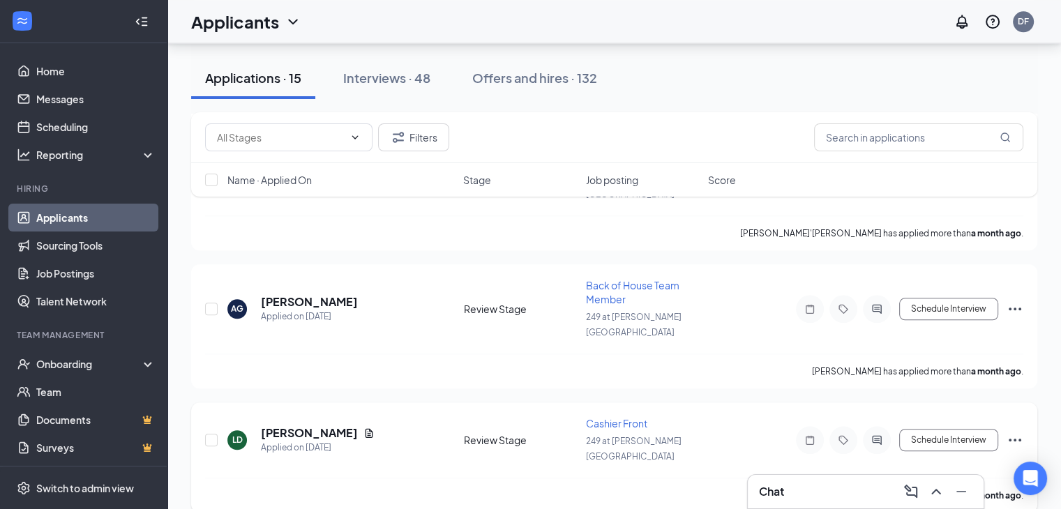
click at [1016, 439] on icon "Ellipses" at bounding box center [1015, 440] width 13 height 3
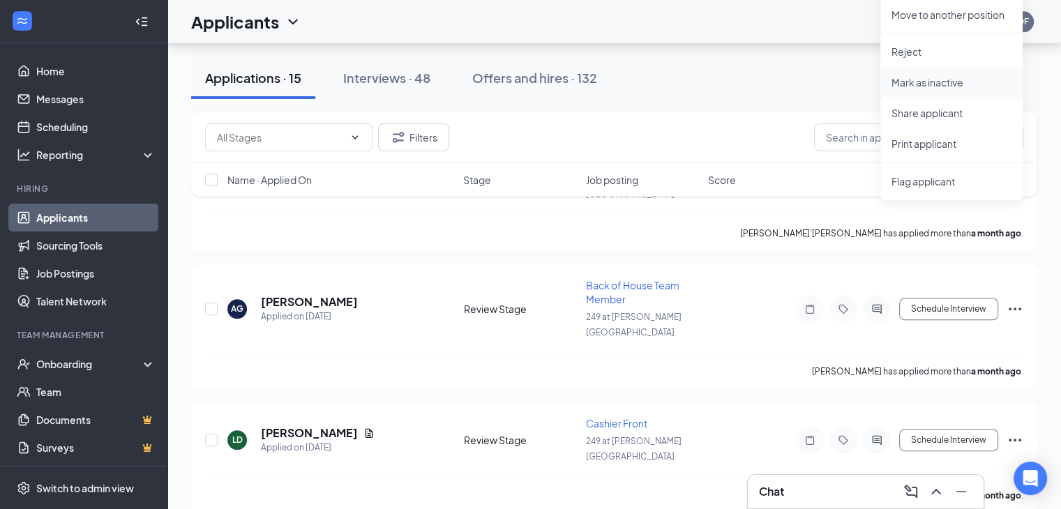
scroll to position [1415, 0]
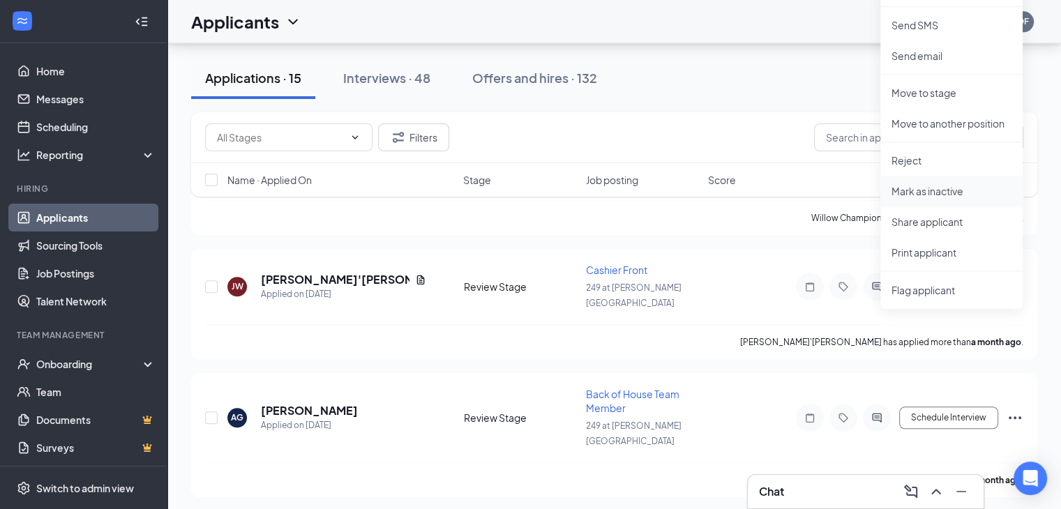
click at [928, 193] on p "Mark as inactive" at bounding box center [952, 191] width 120 height 14
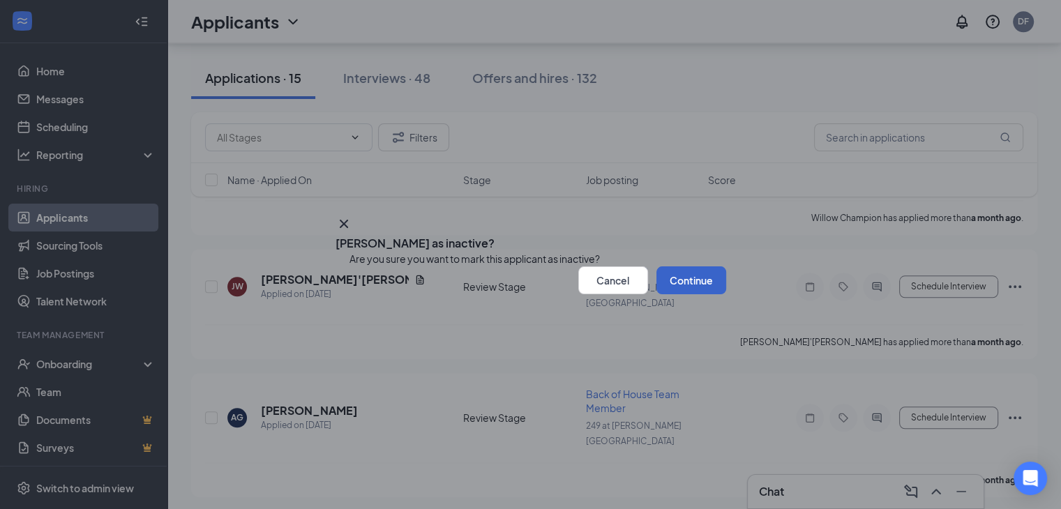
click at [677, 294] on button "Continue" at bounding box center [691, 280] width 70 height 28
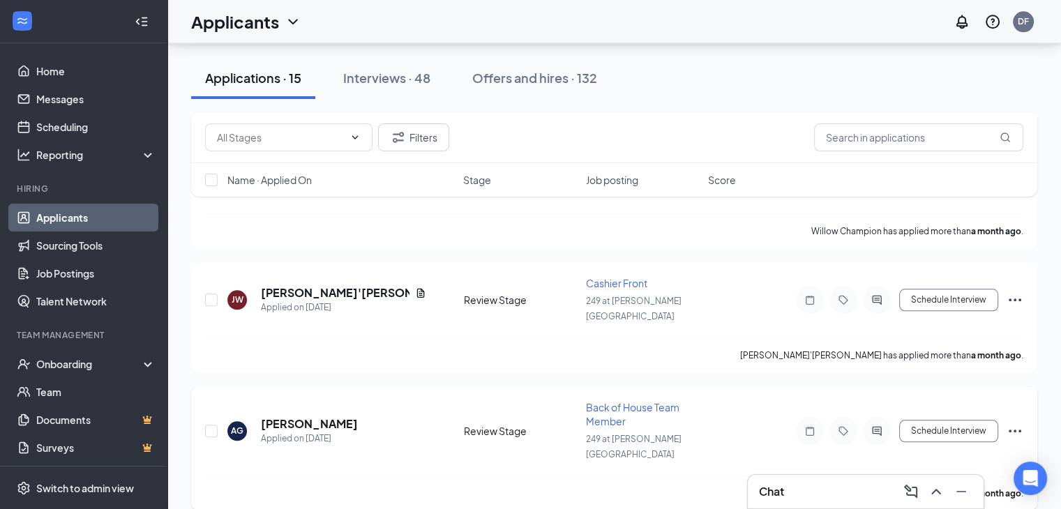
scroll to position [1307, 0]
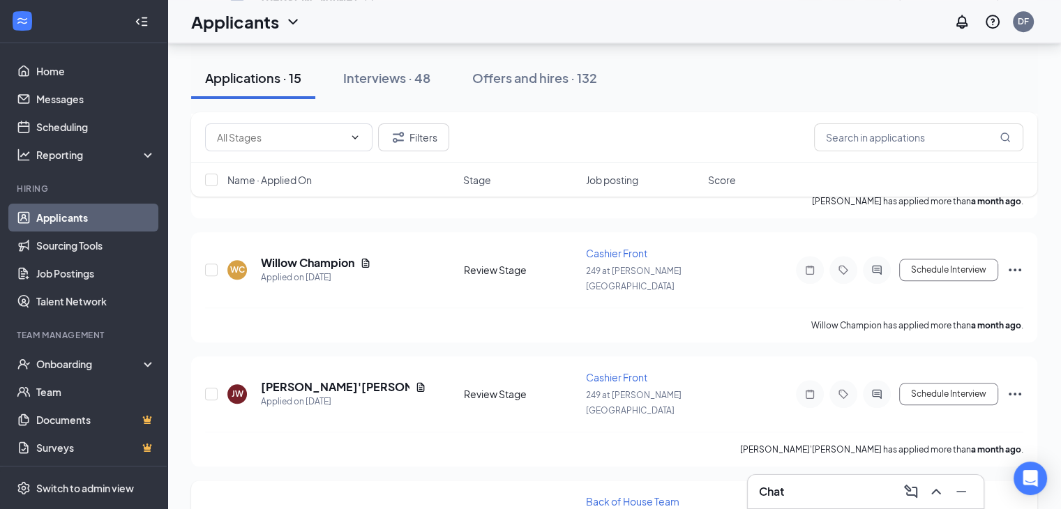
click at [1016, 370] on div "JW Ja'Vonn West Applied on Aug 4 Review Stage Cashier Front 249 at Jones Road S…" at bounding box center [614, 400] width 818 height 61
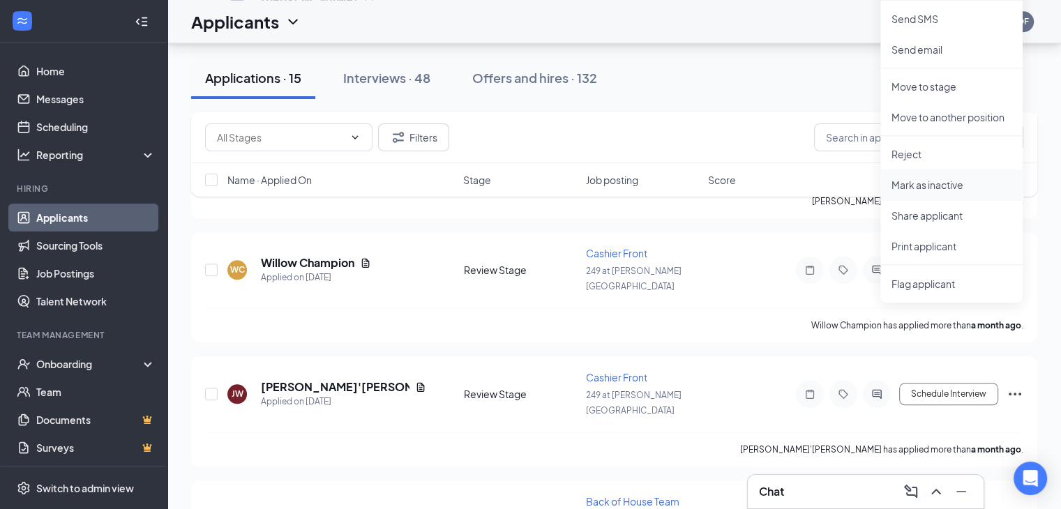
click at [942, 186] on p "Mark as inactive" at bounding box center [952, 185] width 120 height 14
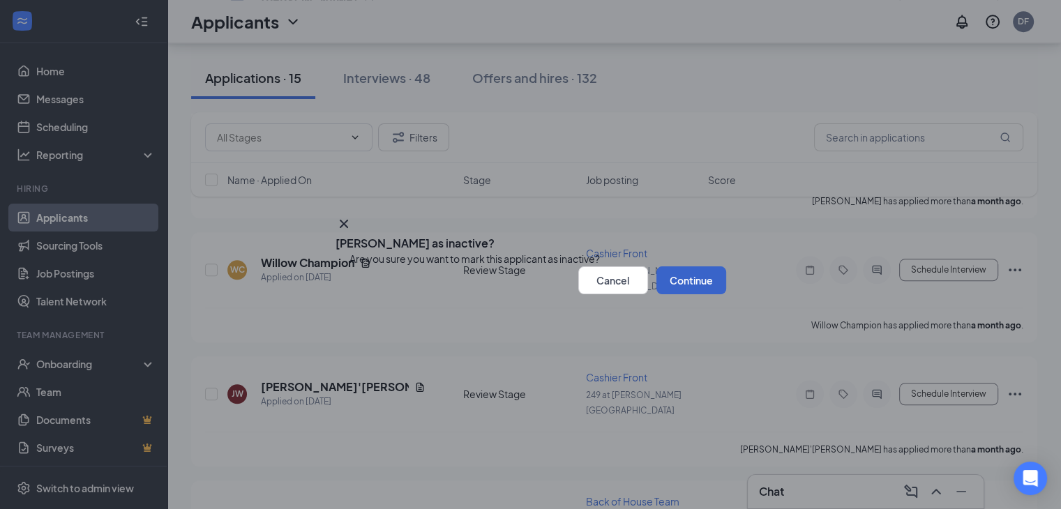
click at [670, 294] on button "Continue" at bounding box center [691, 280] width 70 height 28
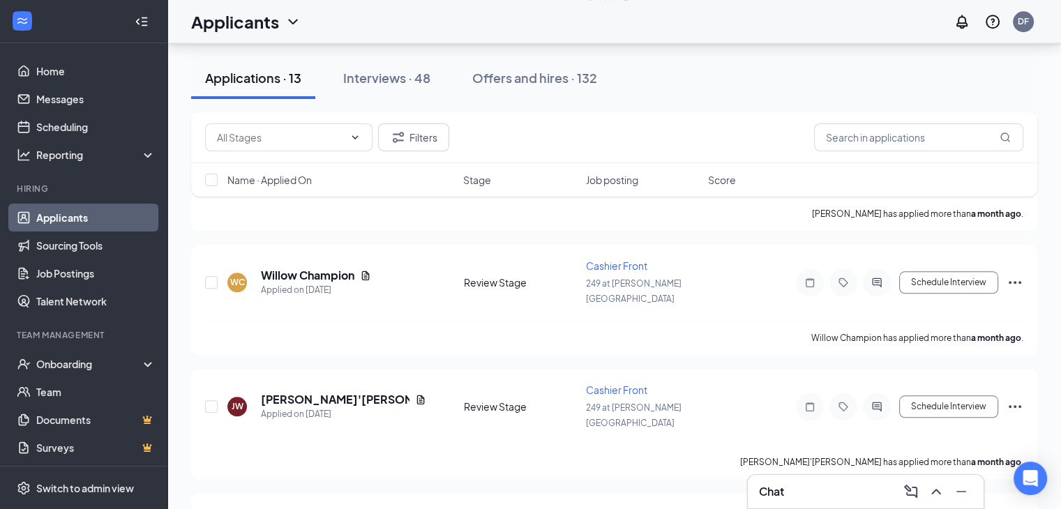
scroll to position [1186, 0]
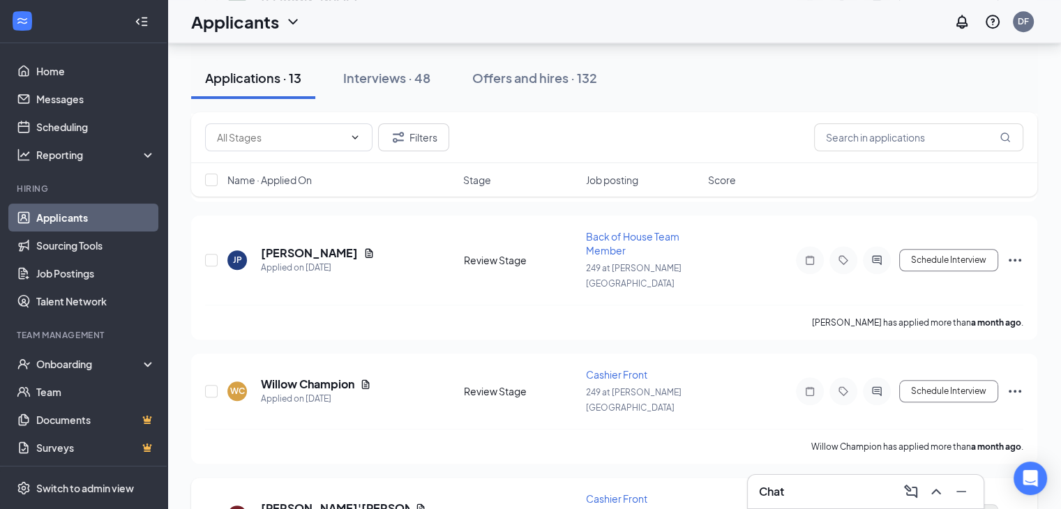
drag, startPoint x: 1049, startPoint y: 285, endPoint x: 974, endPoint y: 320, distance: 83.0
click at [1016, 507] on icon "Ellipses" at bounding box center [1015, 515] width 17 height 17
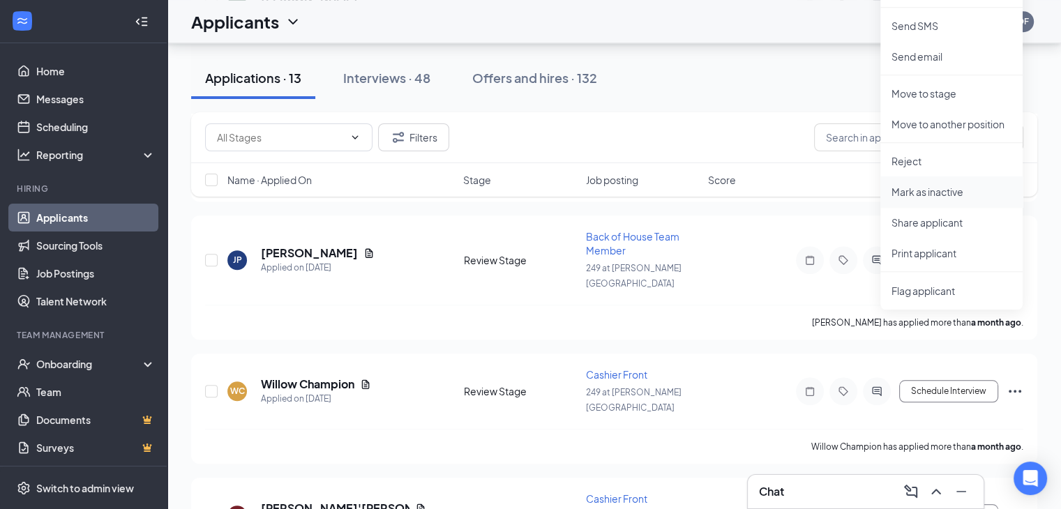
click at [940, 193] on p "Mark as inactive" at bounding box center [952, 192] width 120 height 14
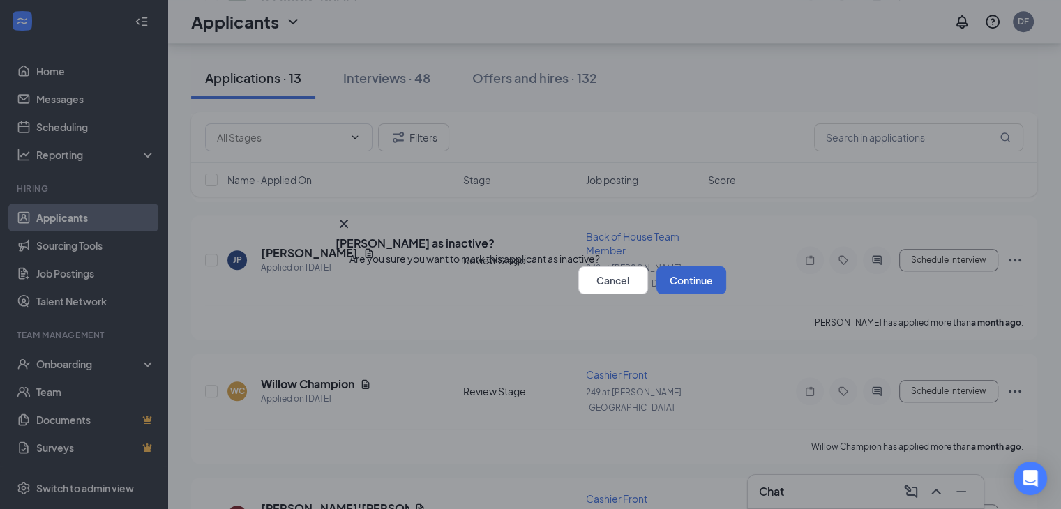
click at [682, 294] on button "Continue" at bounding box center [691, 280] width 70 height 28
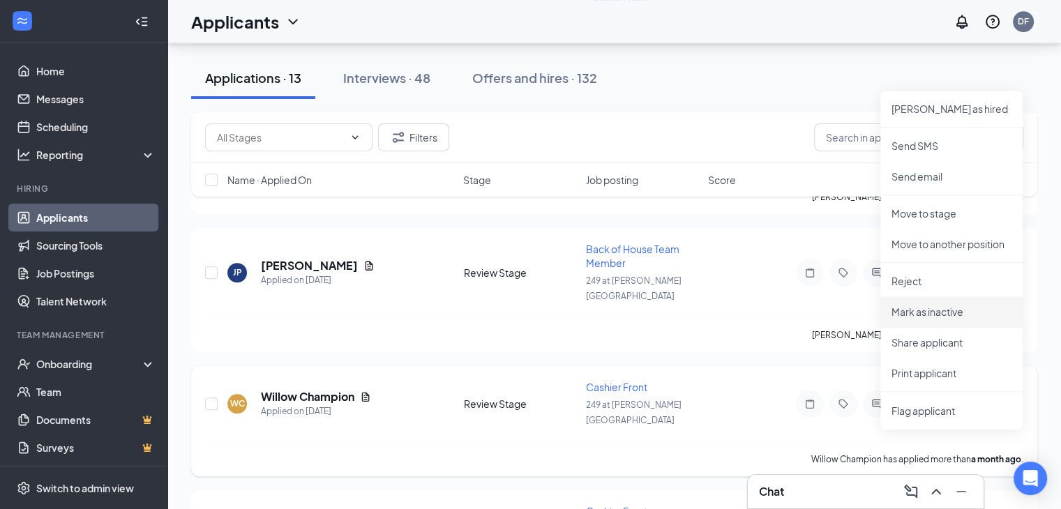
scroll to position [1079, 0]
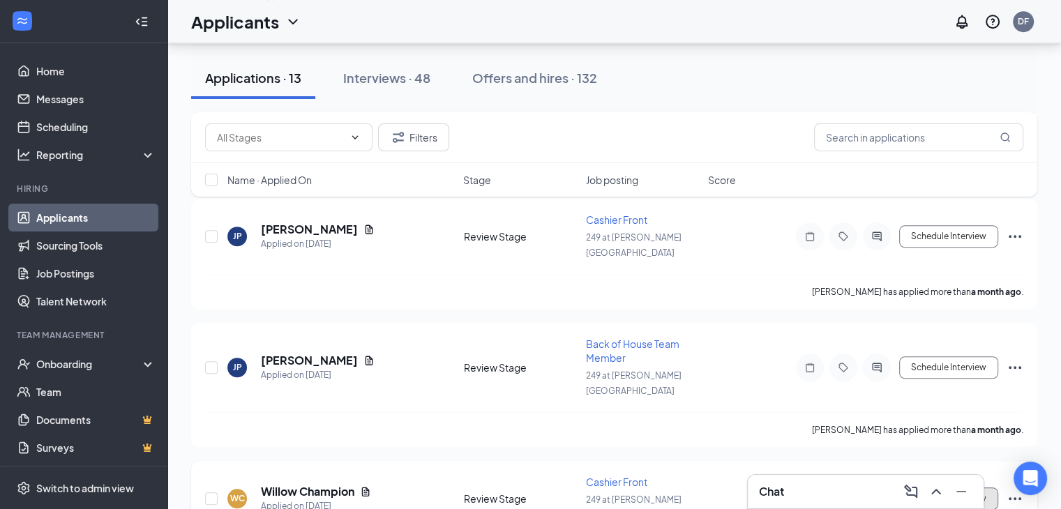
click at [952, 488] on button "Schedule Interview" at bounding box center [948, 499] width 99 height 22
click at [744, 475] on div "WC Willow Champion Applied on Aug 4 Review Stage Cashier Front 249 at Jones Roa…" at bounding box center [614, 505] width 818 height 61
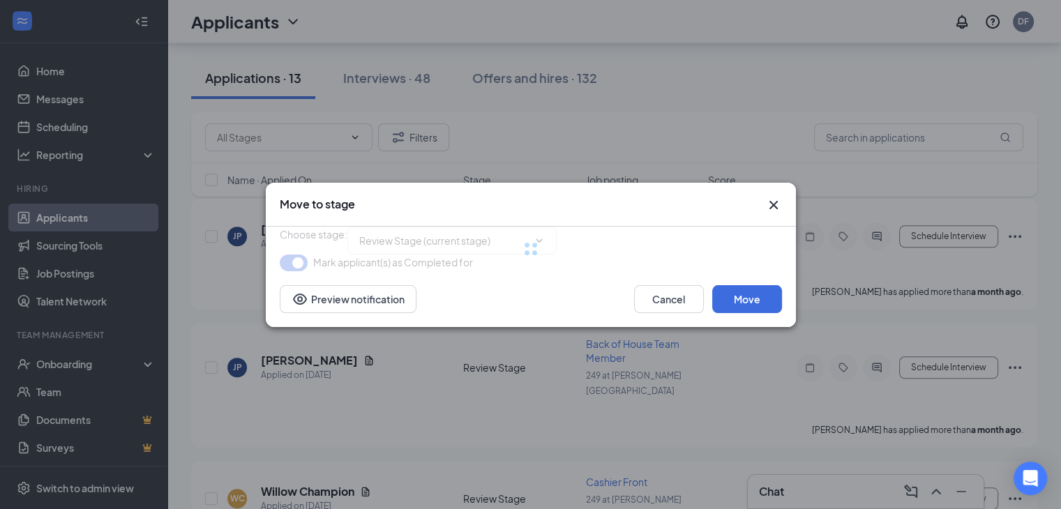
type input "Phone Interview (next stage)"
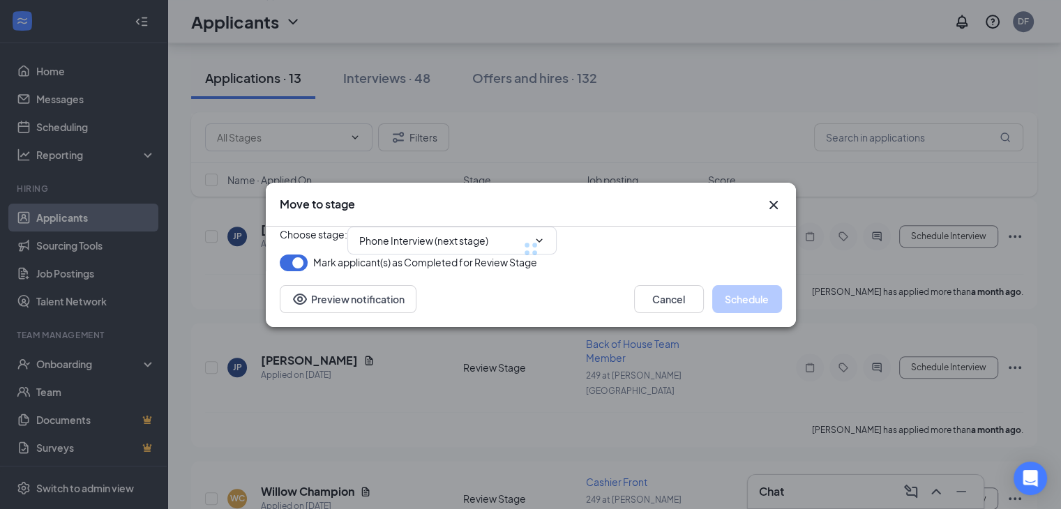
click at [768, 197] on icon "Cross" at bounding box center [773, 205] width 17 height 17
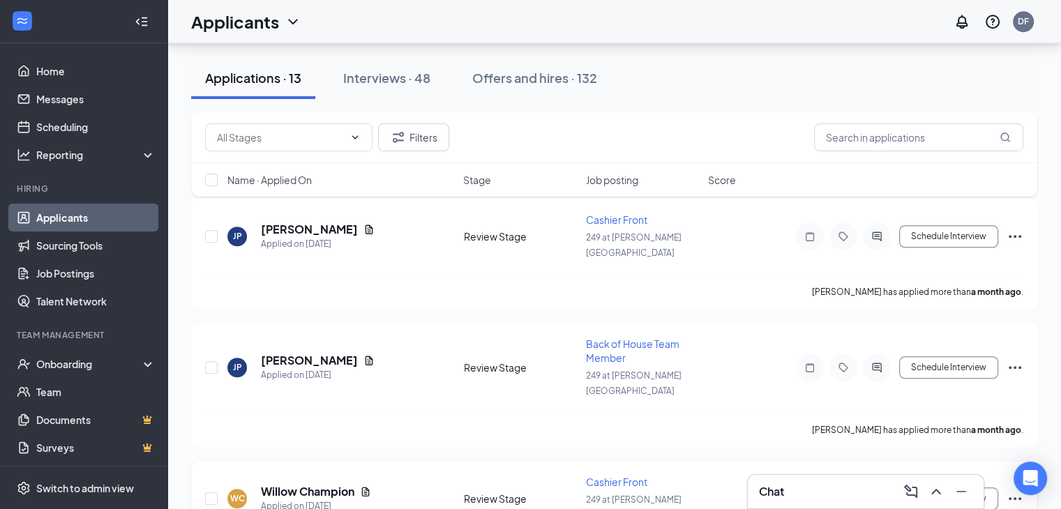
click at [1015, 497] on icon "Ellipses" at bounding box center [1015, 498] width 13 height 3
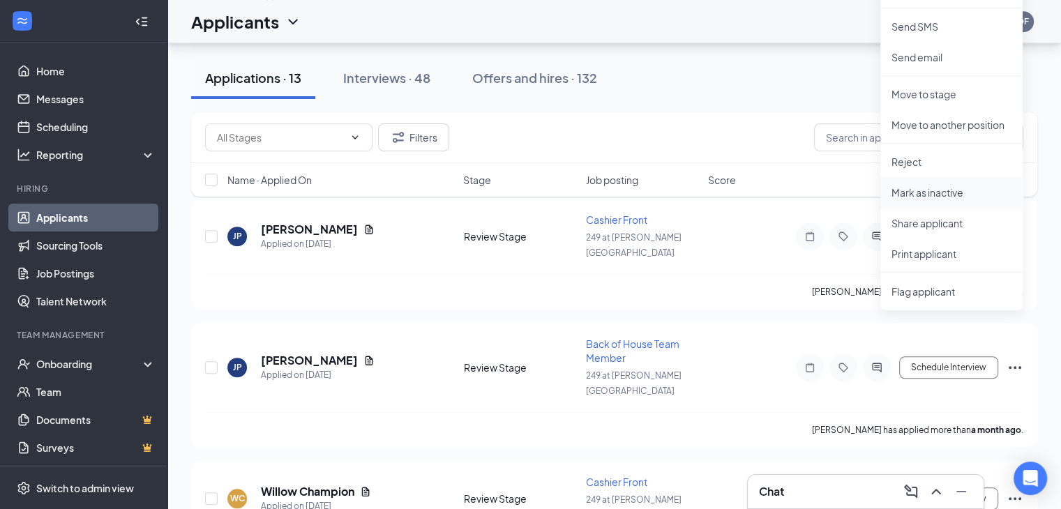
click at [944, 195] on p "Mark as inactive" at bounding box center [952, 193] width 120 height 14
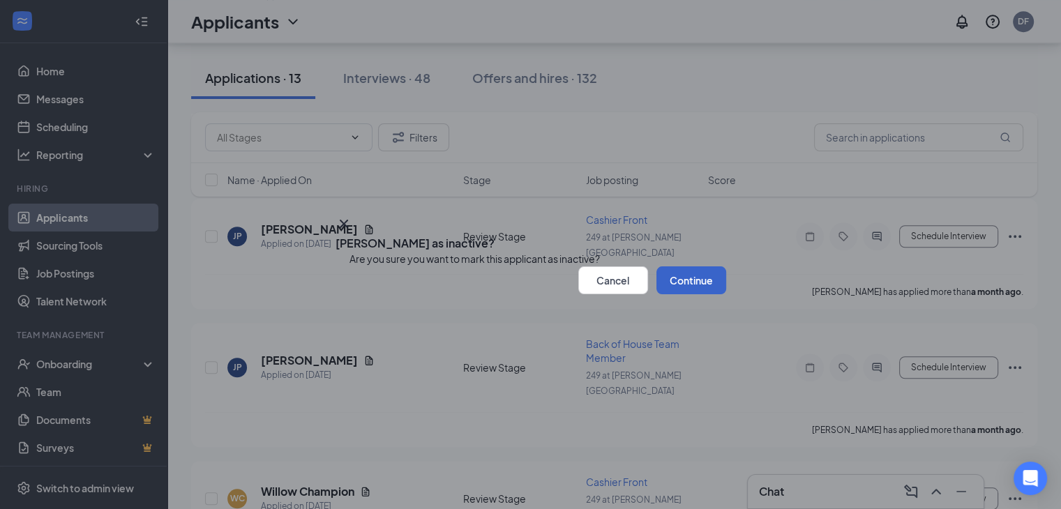
click at [678, 294] on button "Continue" at bounding box center [691, 280] width 70 height 28
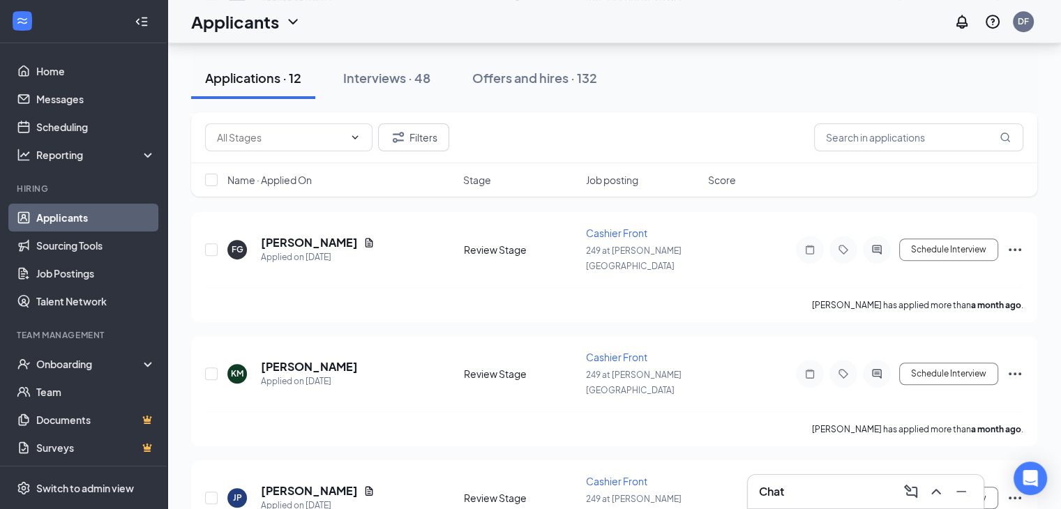
scroll to position [820, 0]
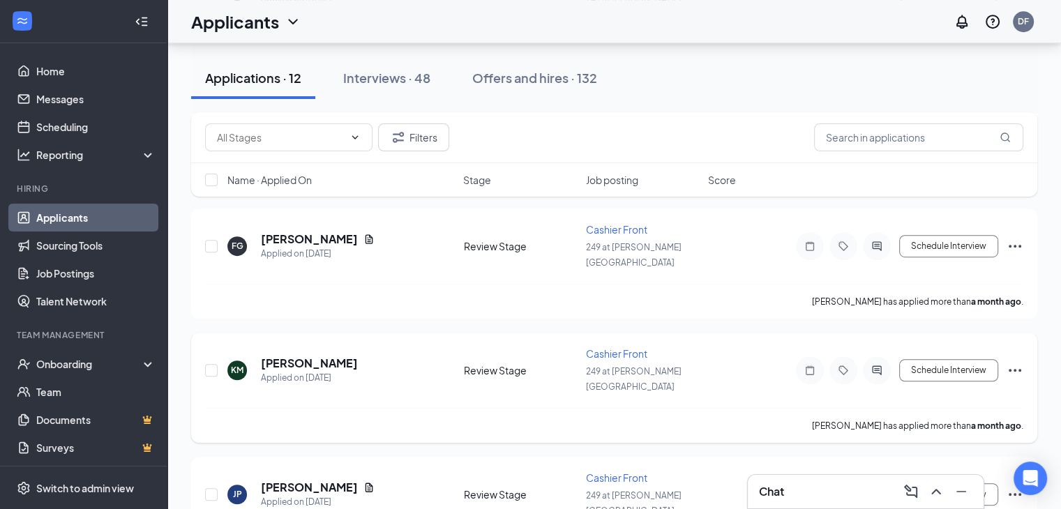
click at [1010, 369] on icon "Ellipses" at bounding box center [1015, 370] width 13 height 3
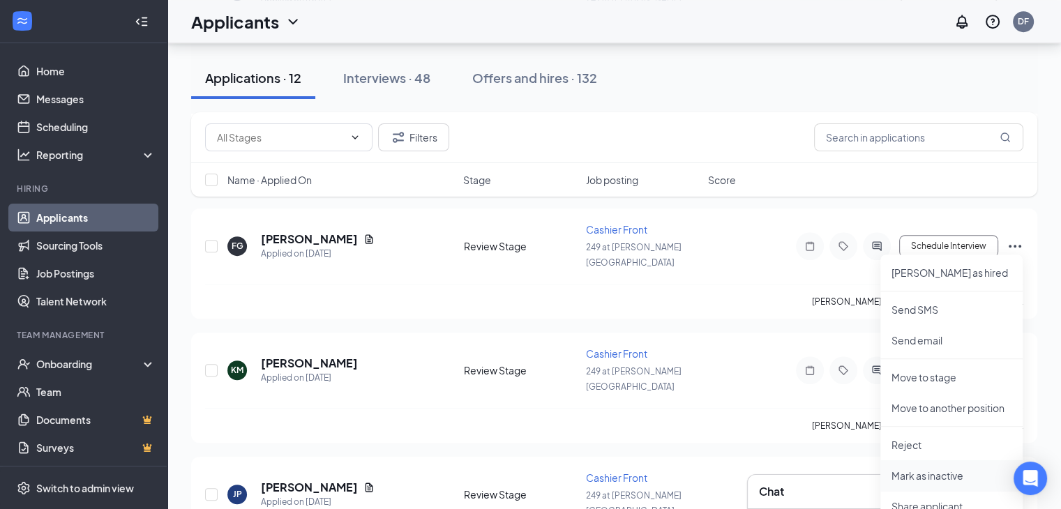
click at [915, 472] on p "Mark as inactive" at bounding box center [952, 476] width 120 height 14
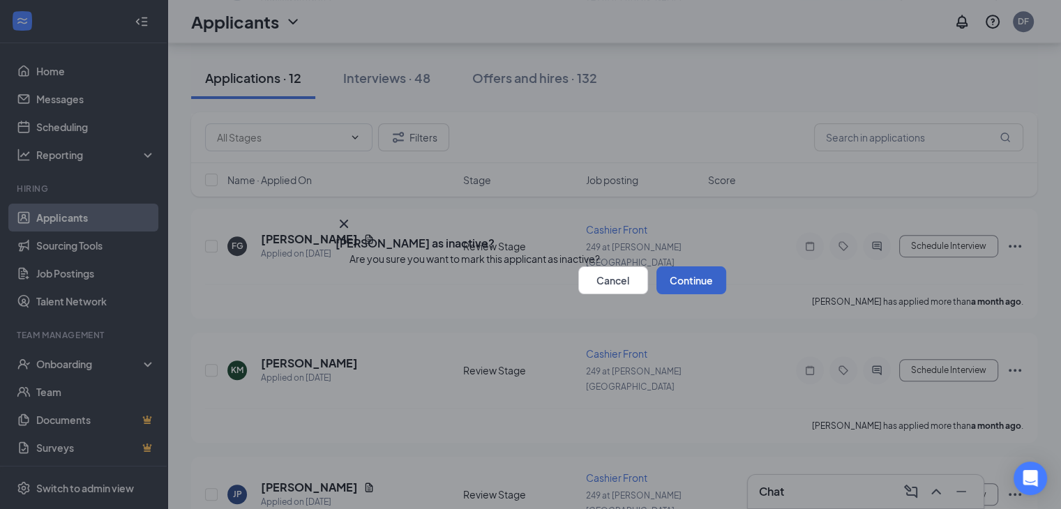
click at [678, 294] on button "Continue" at bounding box center [691, 280] width 70 height 28
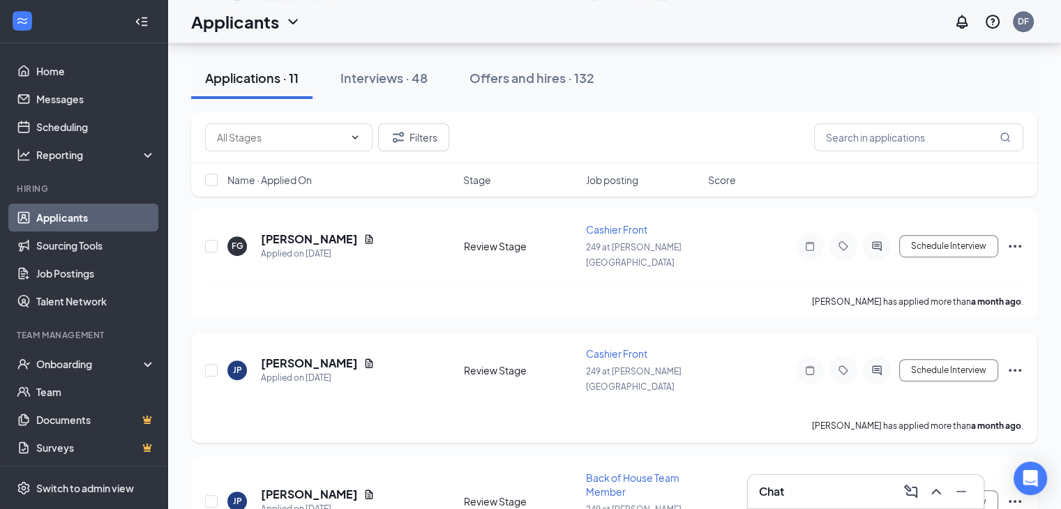
click at [1016, 362] on icon "Ellipses" at bounding box center [1015, 370] width 17 height 17
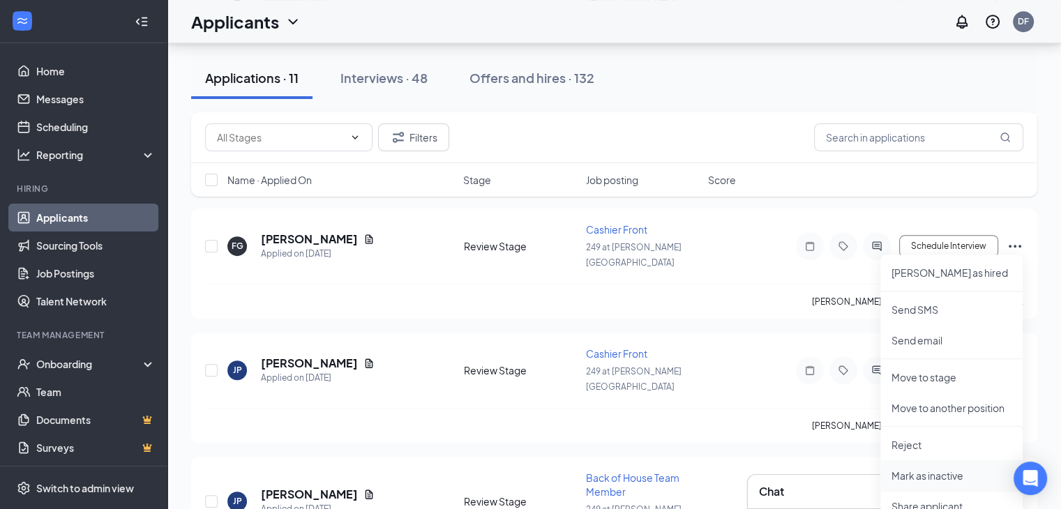
click at [933, 472] on p "Mark as inactive" at bounding box center [952, 476] width 120 height 14
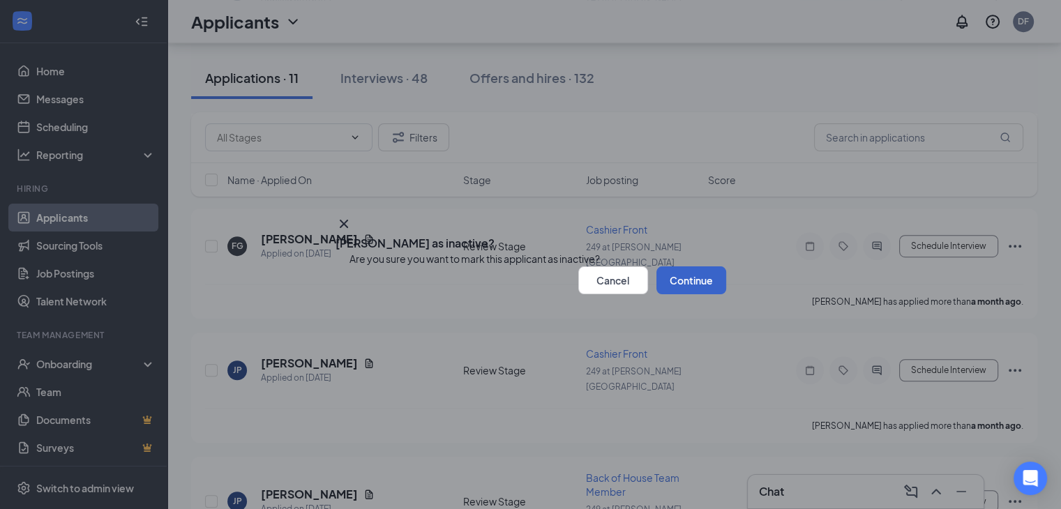
click at [686, 294] on button "Continue" at bounding box center [691, 280] width 70 height 28
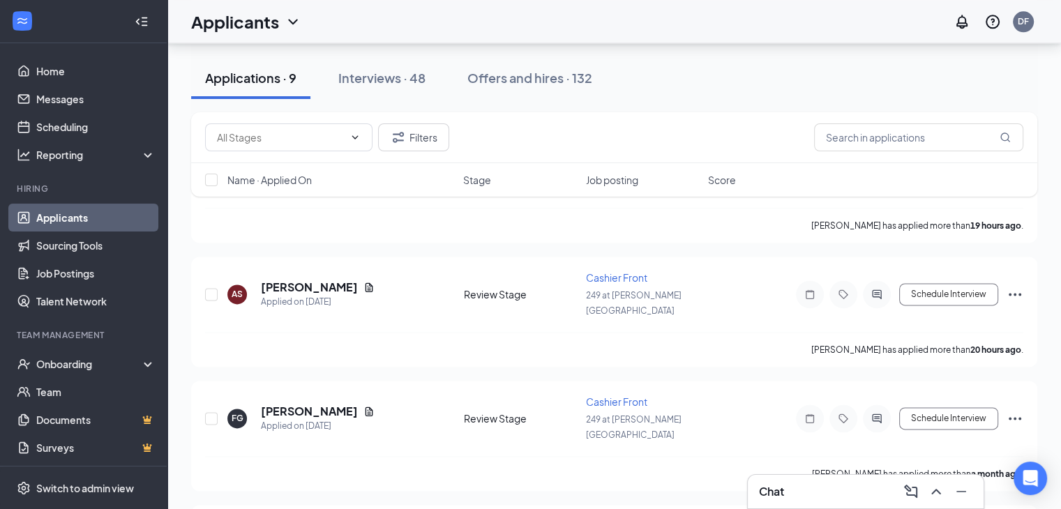
scroll to position [1750, 0]
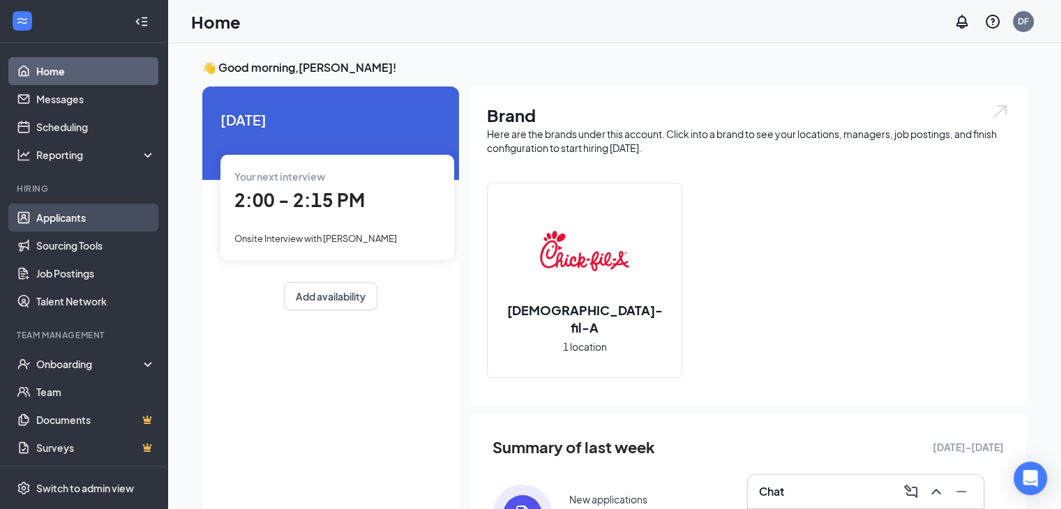
click at [84, 214] on link "Applicants" at bounding box center [95, 218] width 119 height 28
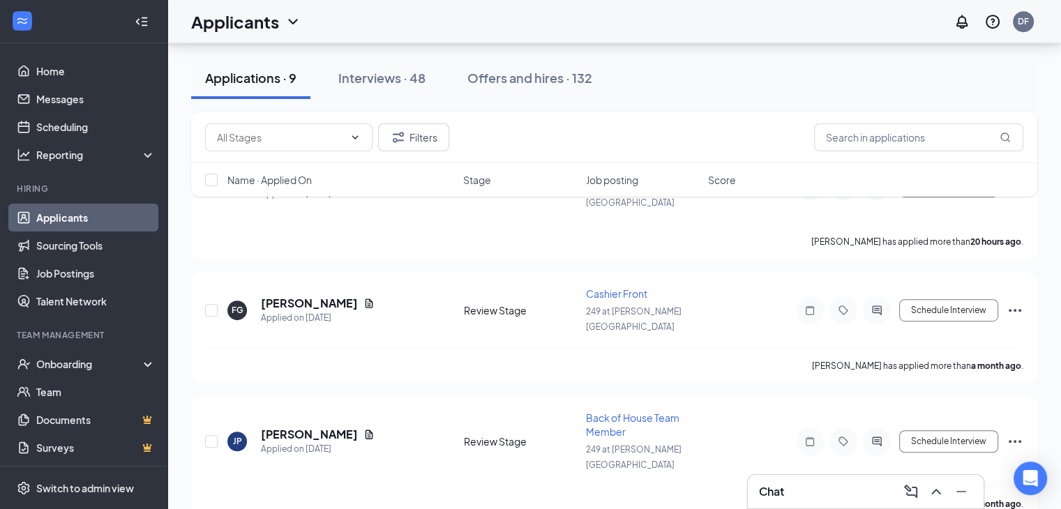
scroll to position [756, 0]
click at [1013, 433] on icon "Ellipses" at bounding box center [1015, 441] width 17 height 17
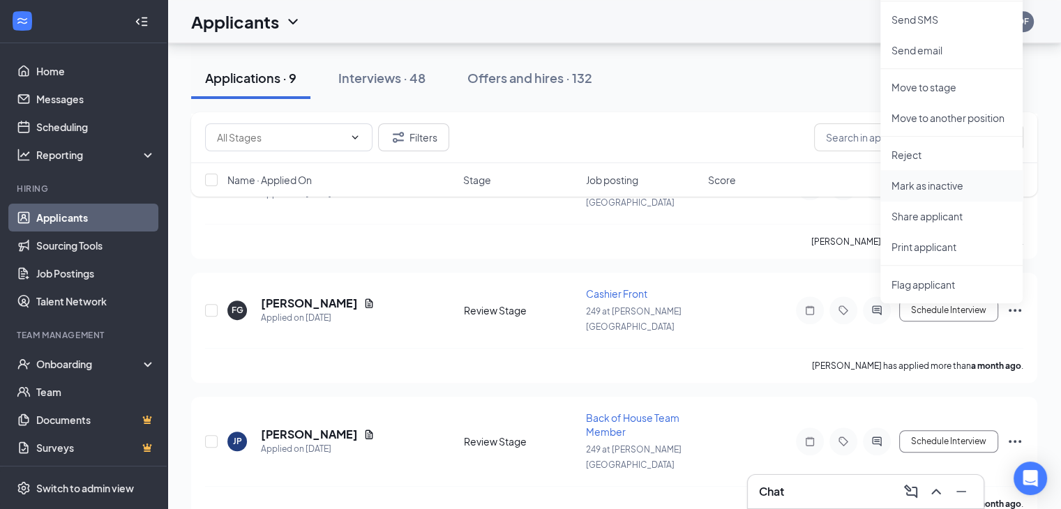
click at [941, 193] on li "Mark as inactive" at bounding box center [951, 185] width 142 height 31
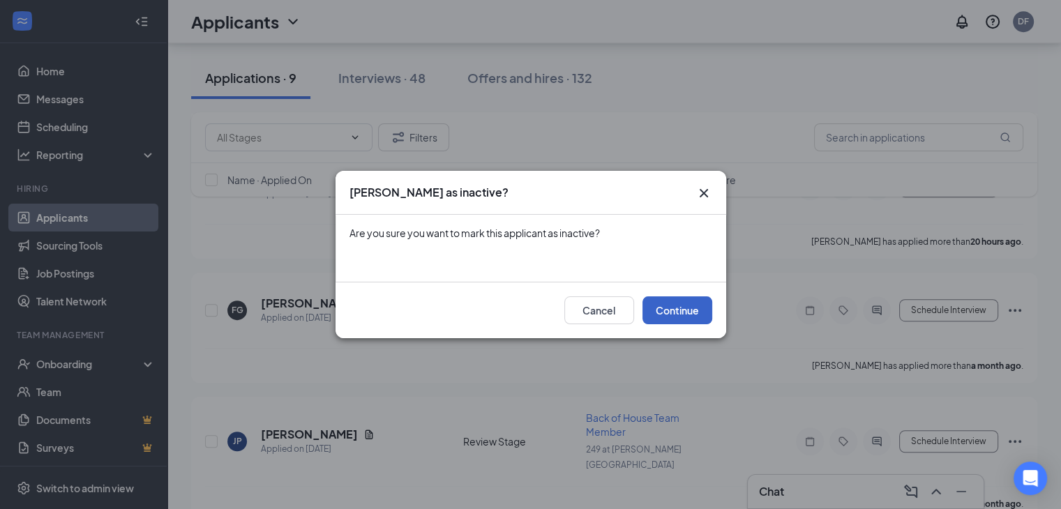
click at [678, 307] on button "Continue" at bounding box center [678, 310] width 70 height 28
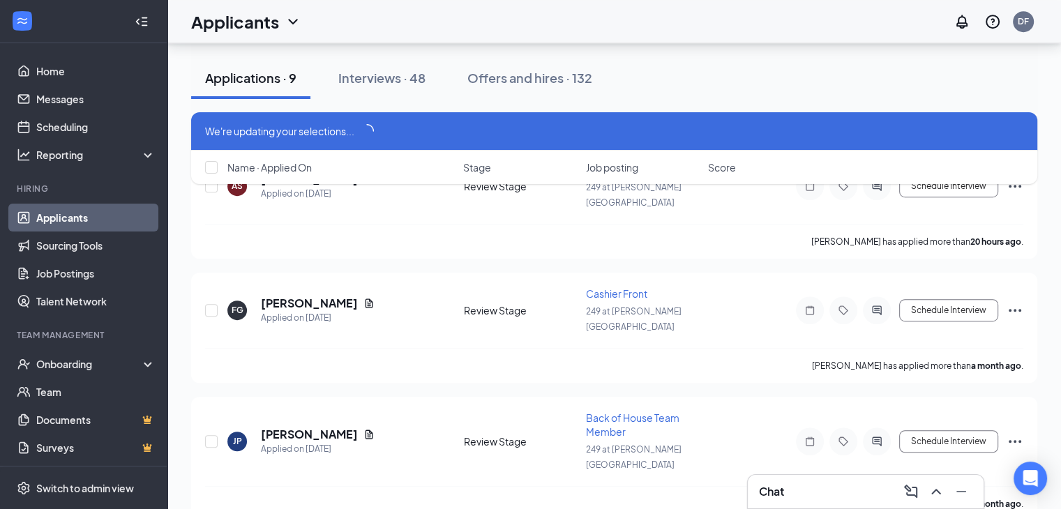
scroll to position [744, 0]
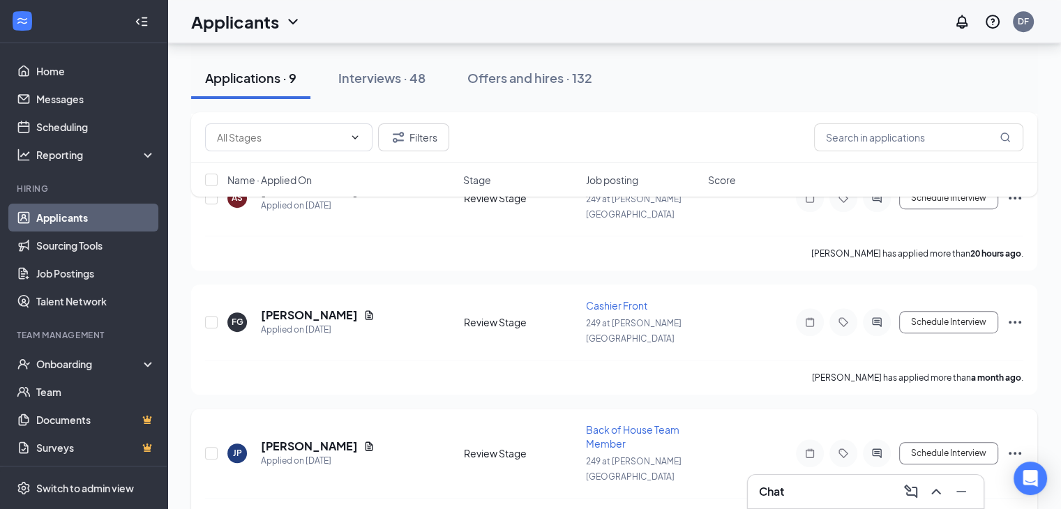
click at [713, 498] on div "[PERSON_NAME] has applied more than a month ago ." at bounding box center [614, 515] width 818 height 35
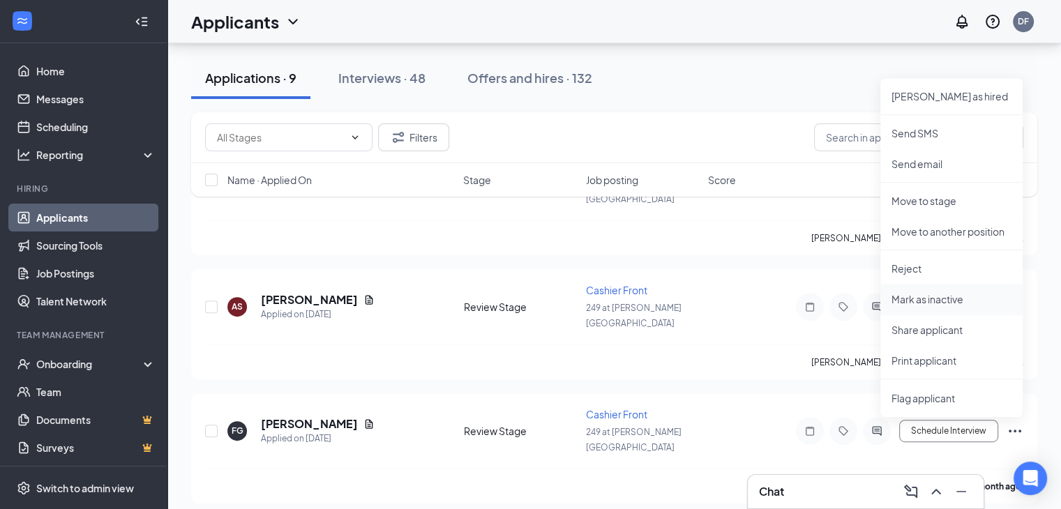
click at [963, 299] on p "Mark as inactive" at bounding box center [952, 299] width 120 height 14
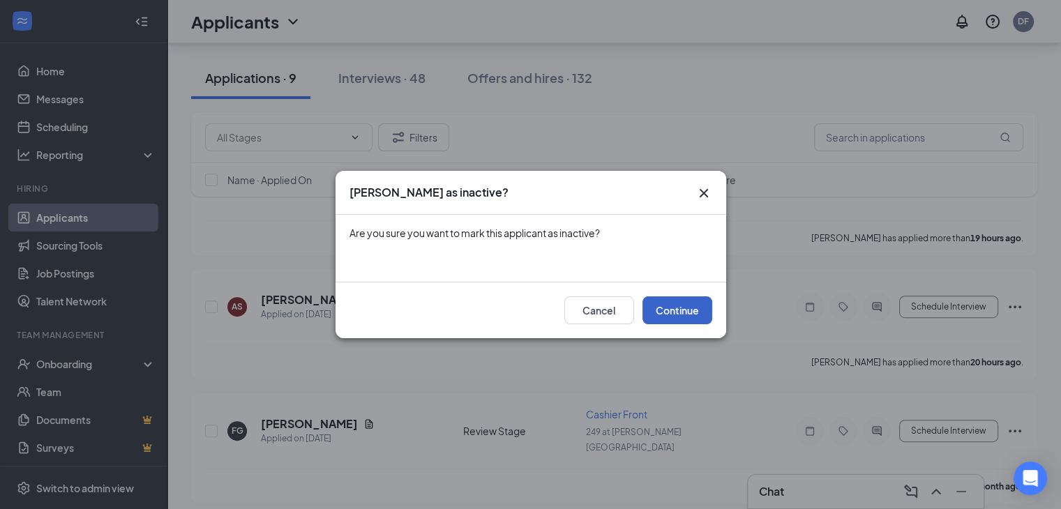
click at [677, 305] on button "Continue" at bounding box center [678, 310] width 70 height 28
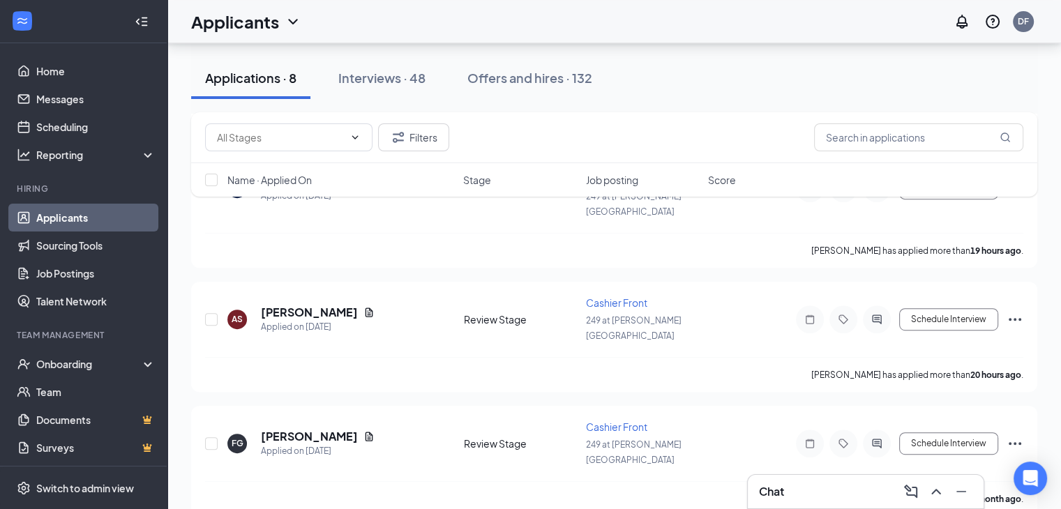
click at [677, 406] on div "FG [PERSON_NAME] Applied on [DATE] Review Stage Cashier Front 249 at [PERSON_NA…" at bounding box center [614, 461] width 846 height 110
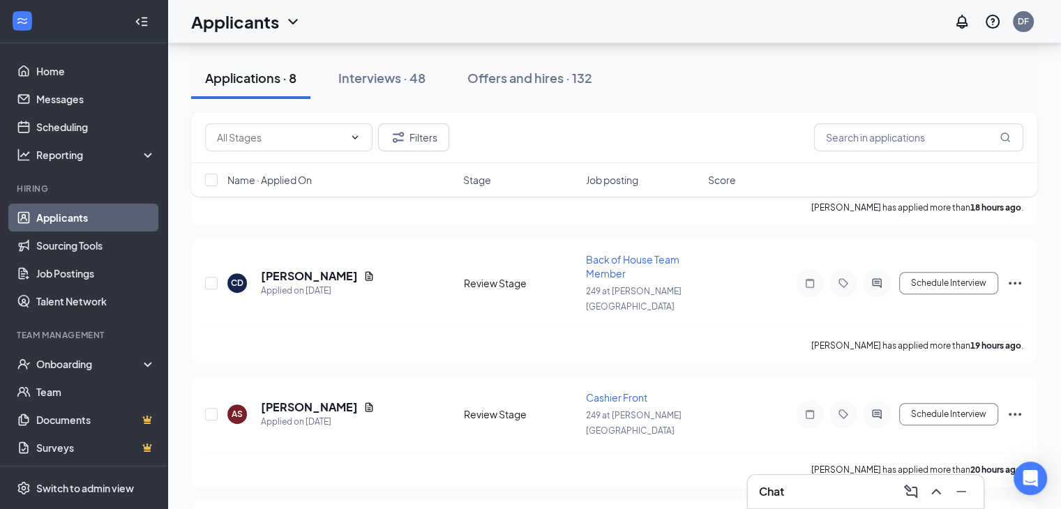
click at [677, 391] on div "Cashier Front" at bounding box center [643, 398] width 114 height 14
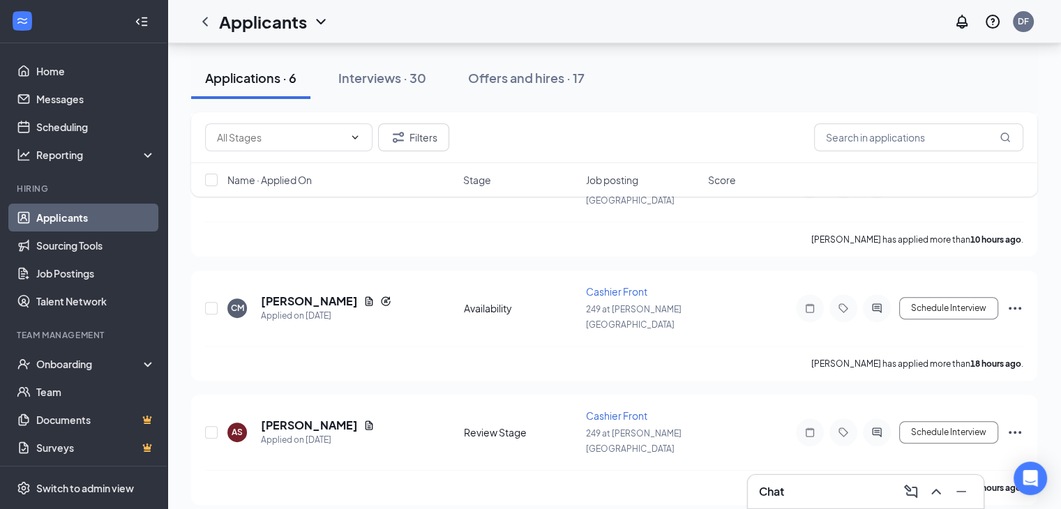
scroll to position [437, 0]
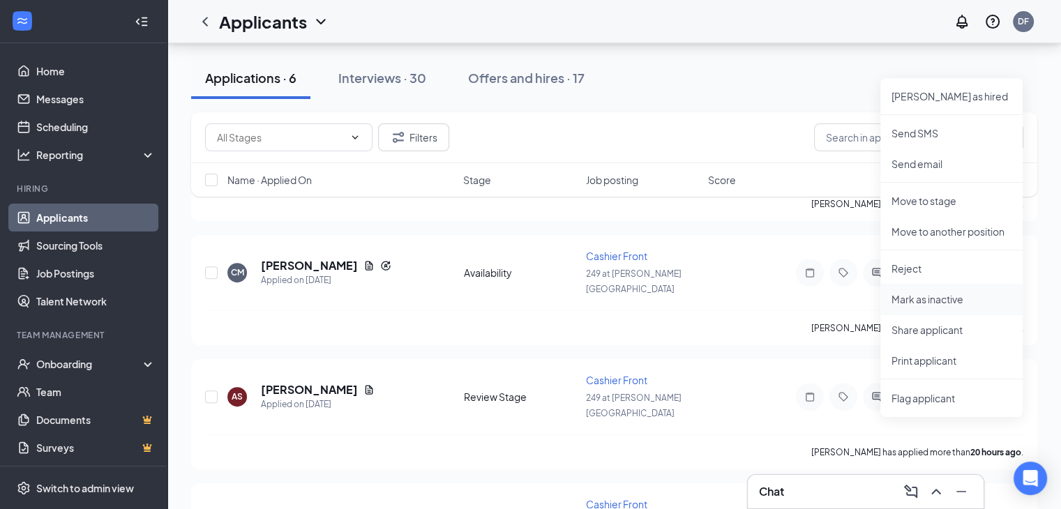
click at [943, 296] on p "Mark as inactive" at bounding box center [952, 299] width 120 height 14
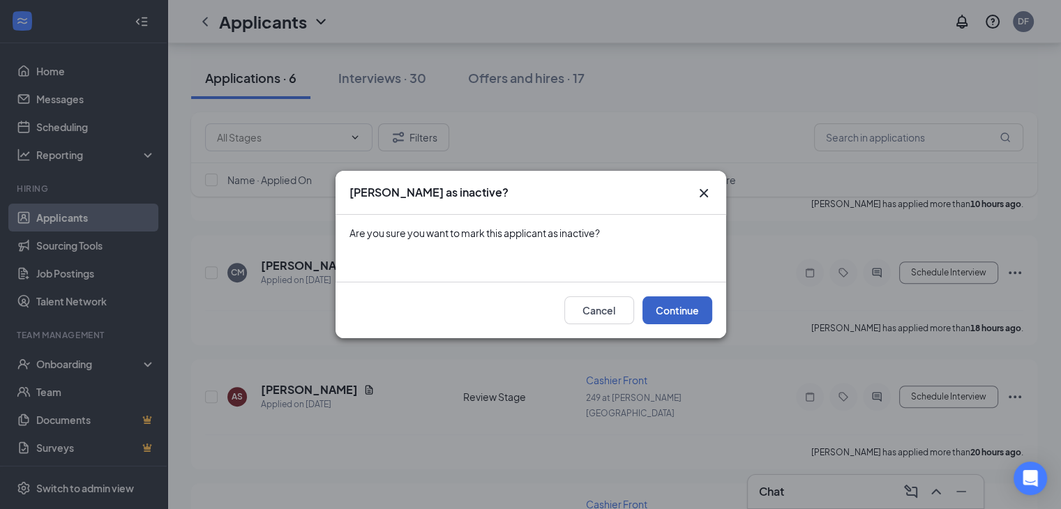
click at [686, 313] on button "Continue" at bounding box center [678, 310] width 70 height 28
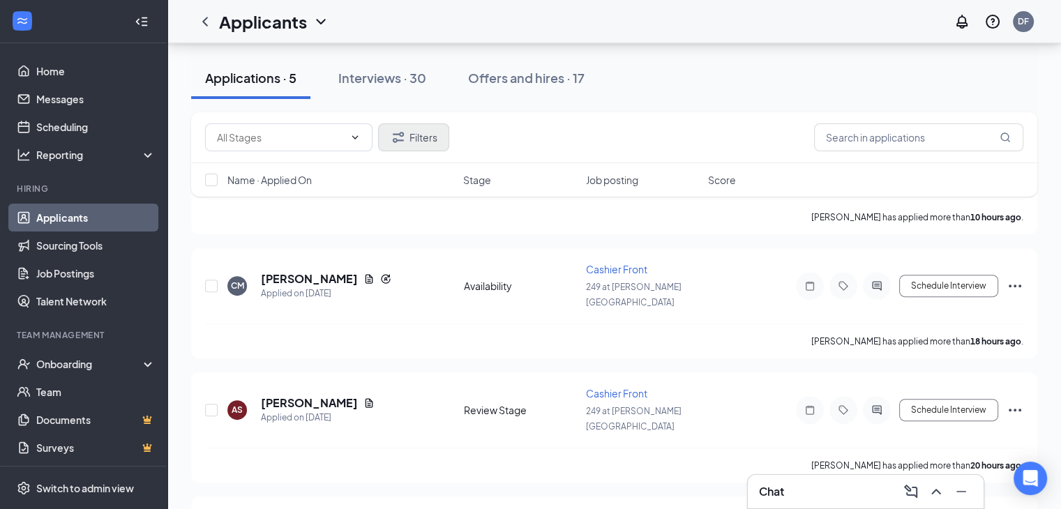
scroll to position [330, 0]
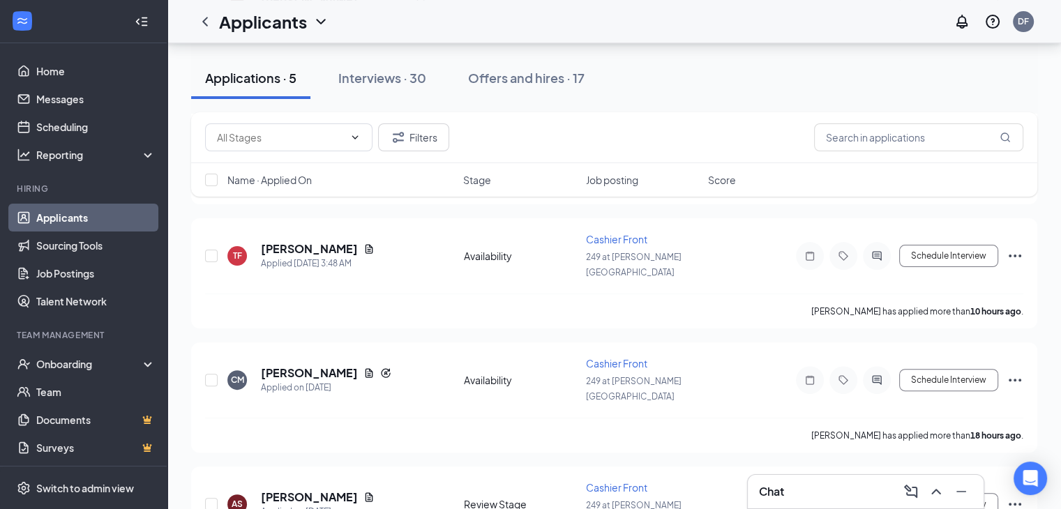
click at [317, 20] on icon "ChevronDown" at bounding box center [320, 22] width 9 height 6
click at [286, 88] on link "Archived applicants" at bounding box center [302, 92] width 151 height 14
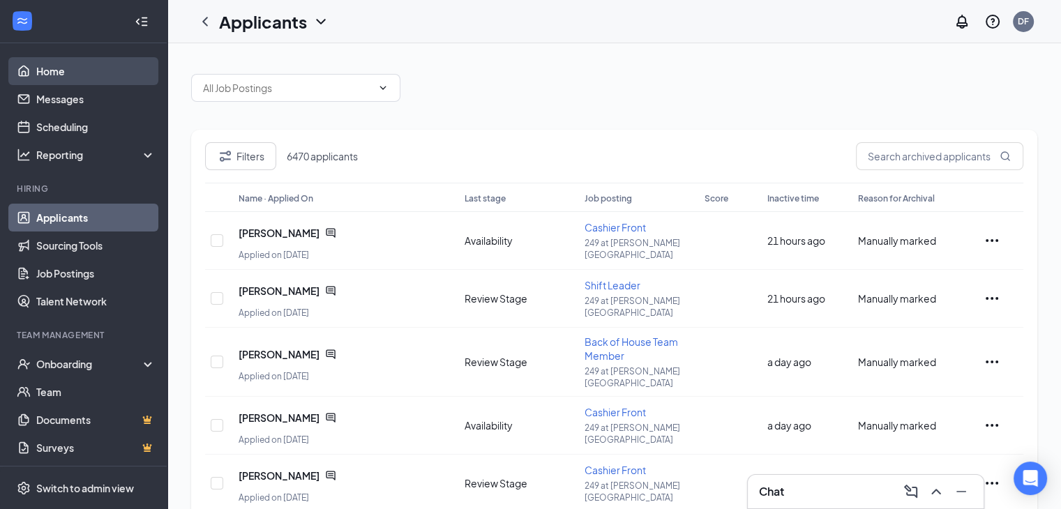
click at [50, 70] on link "Home" at bounding box center [95, 71] width 119 height 28
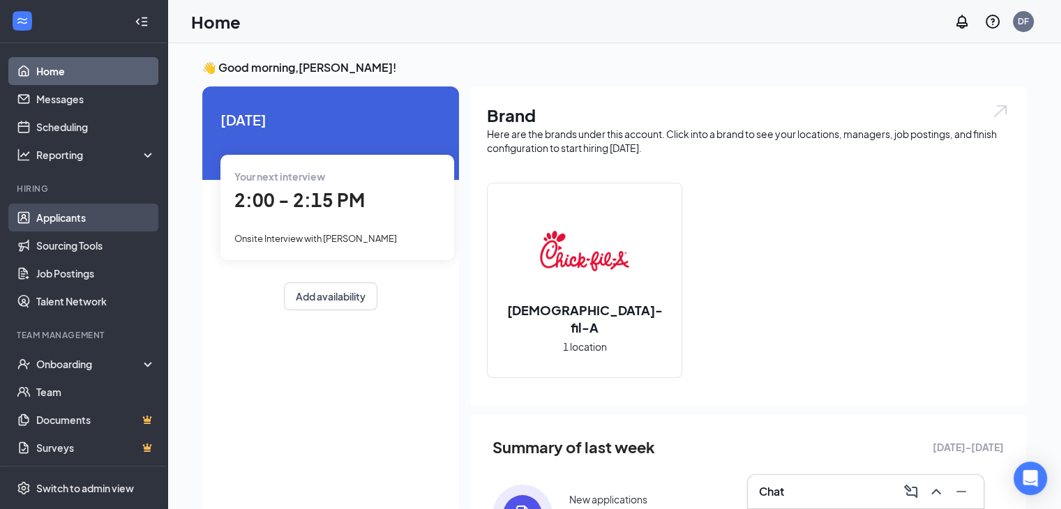
click at [63, 221] on link "Applicants" at bounding box center [95, 218] width 119 height 28
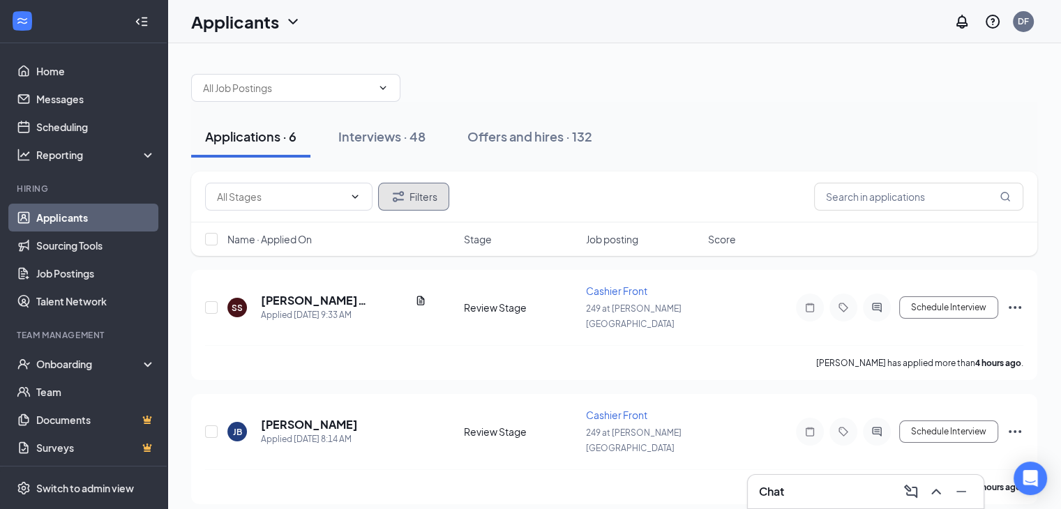
click at [419, 206] on button "Filters" at bounding box center [413, 197] width 71 height 28
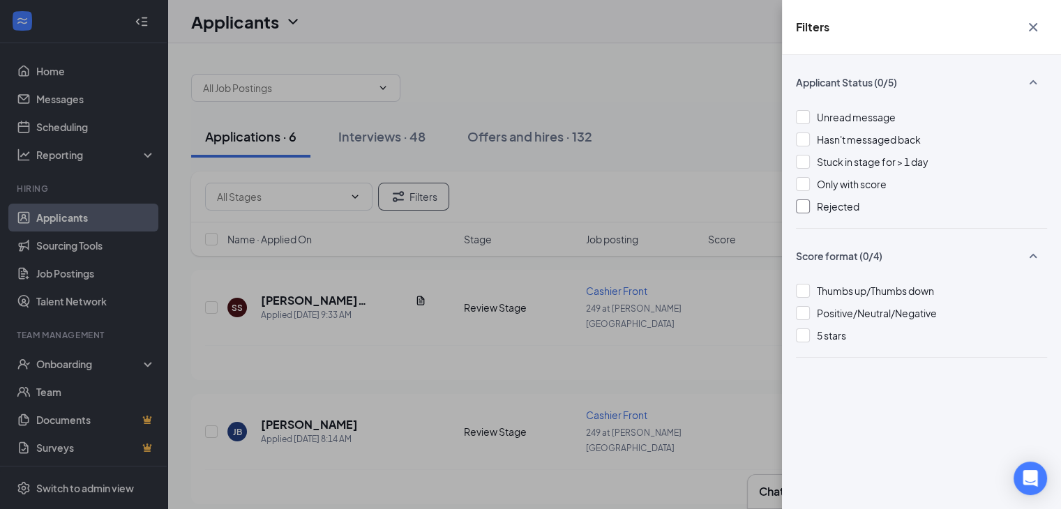
click at [801, 213] on div "Rejected" at bounding box center [921, 206] width 251 height 15
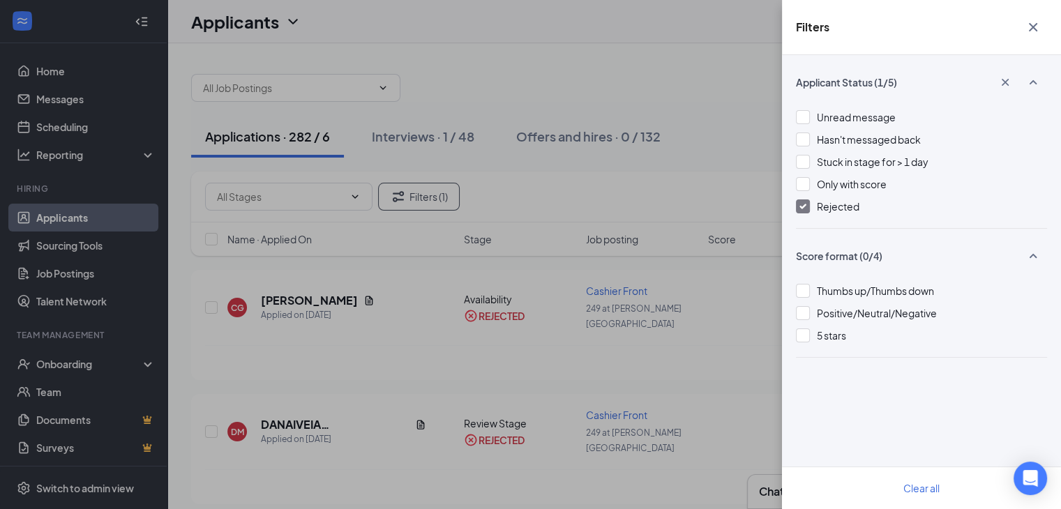
click at [1032, 25] on icon "Cross" at bounding box center [1033, 27] width 8 height 8
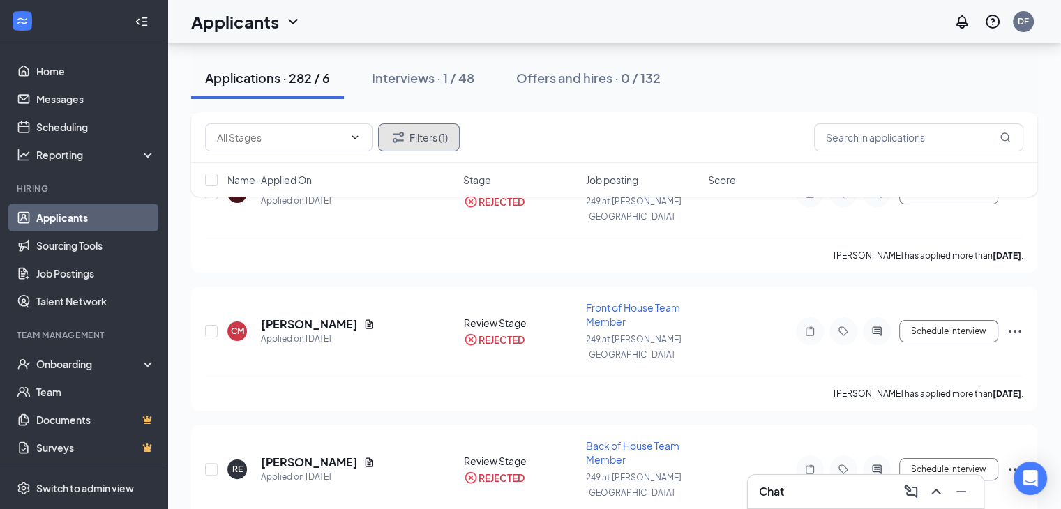
scroll to position [5606, 0]
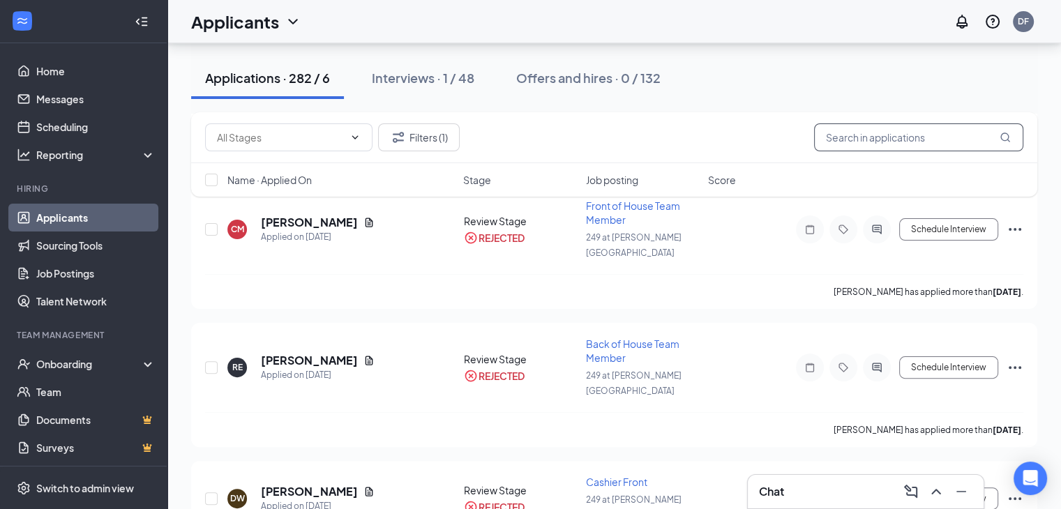
click at [899, 138] on input "text" at bounding box center [918, 137] width 209 height 28
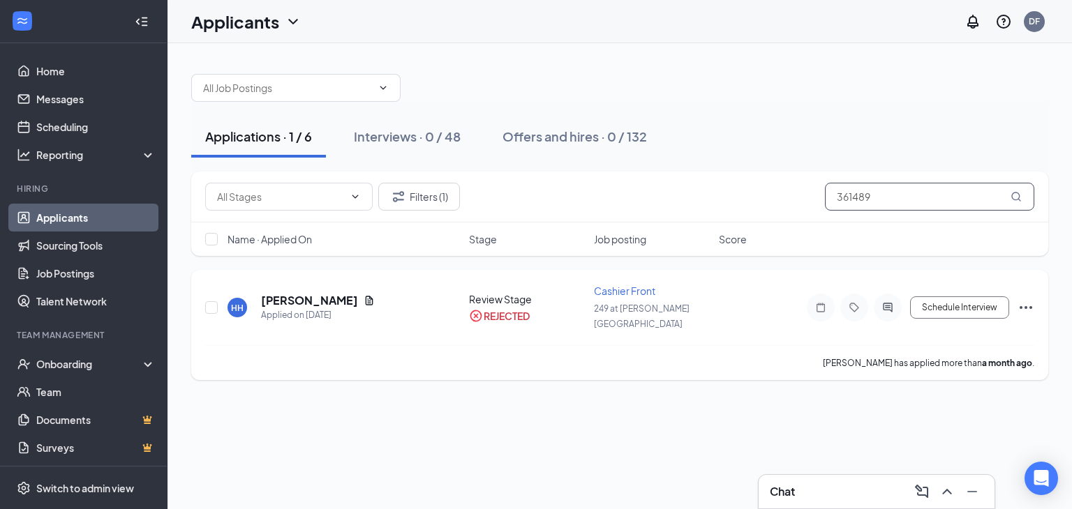
type input "361489"
click at [1028, 299] on icon "Ellipses" at bounding box center [1025, 307] width 17 height 17
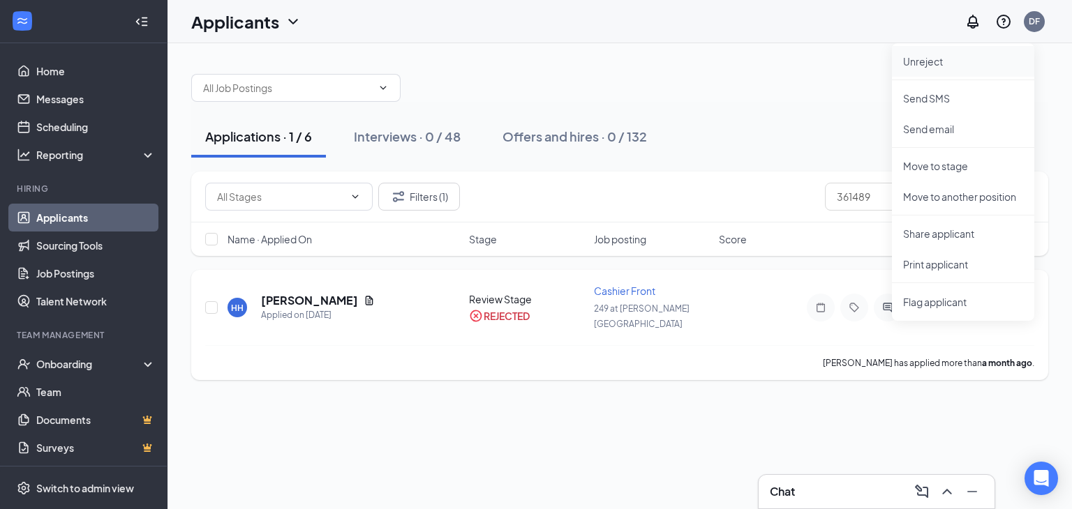
click at [925, 67] on p "Unreject" at bounding box center [963, 61] width 120 height 14
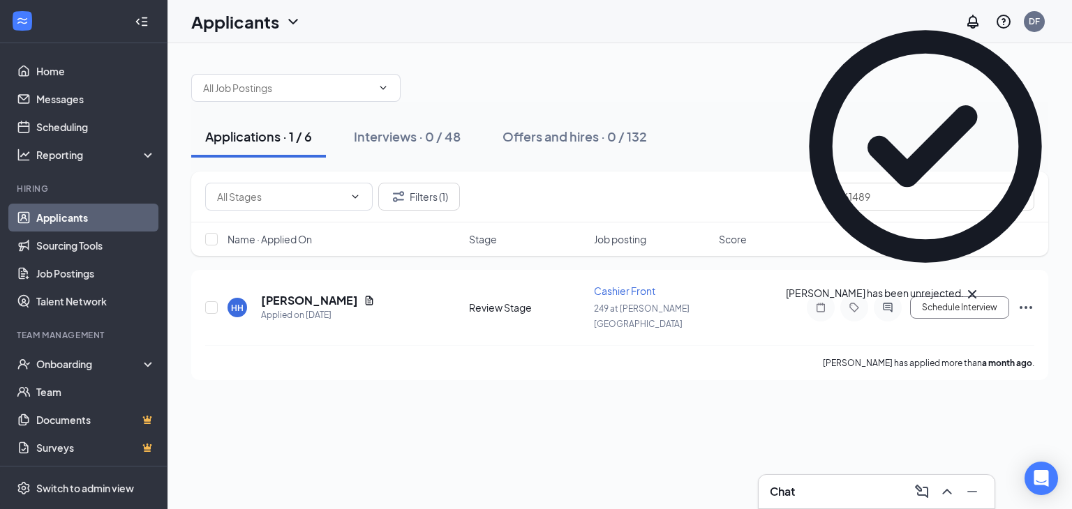
click at [645, 56] on div "Applications · 1 / 6 Interviews · 0 / 48 Offers and hires · 0 / 132 Filters (1)…" at bounding box center [619, 220] width 904 height 354
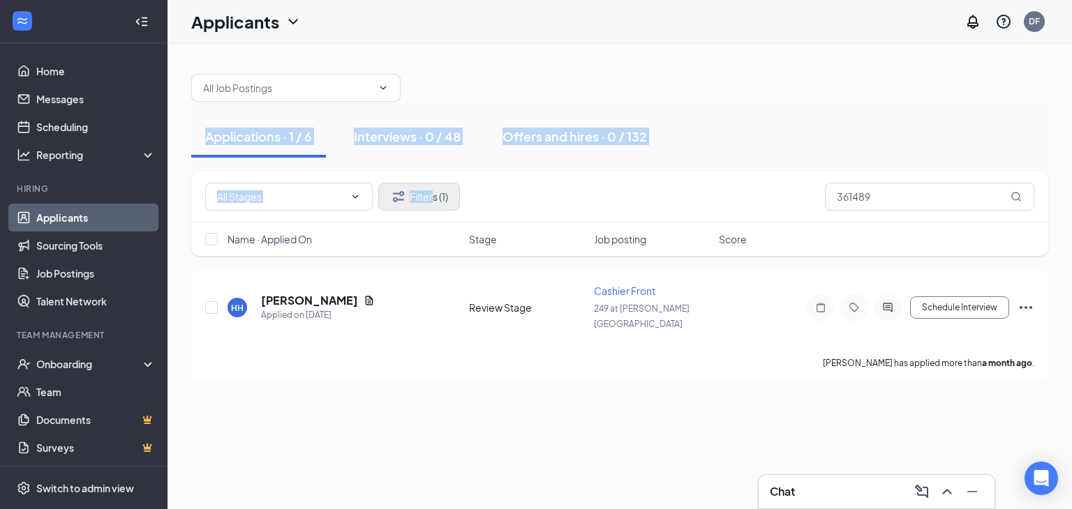
drag, startPoint x: 645, startPoint y: 56, endPoint x: 433, endPoint y: 193, distance: 252.7
click at [433, 193] on div "Applications · 1 / 6 Interviews · 0 / 48 Offers and hires · 0 / 132 Filters (1)…" at bounding box center [619, 220] width 904 height 354
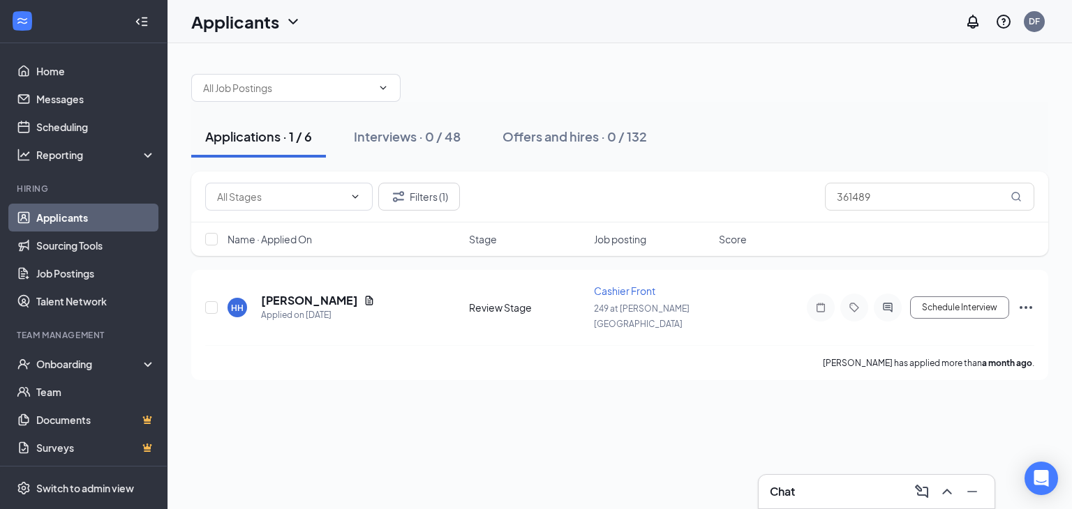
click at [562, 214] on div "Filters (1) 361489" at bounding box center [619, 197] width 857 height 51
click at [427, 195] on button "Filters (1)" at bounding box center [419, 197] width 82 height 28
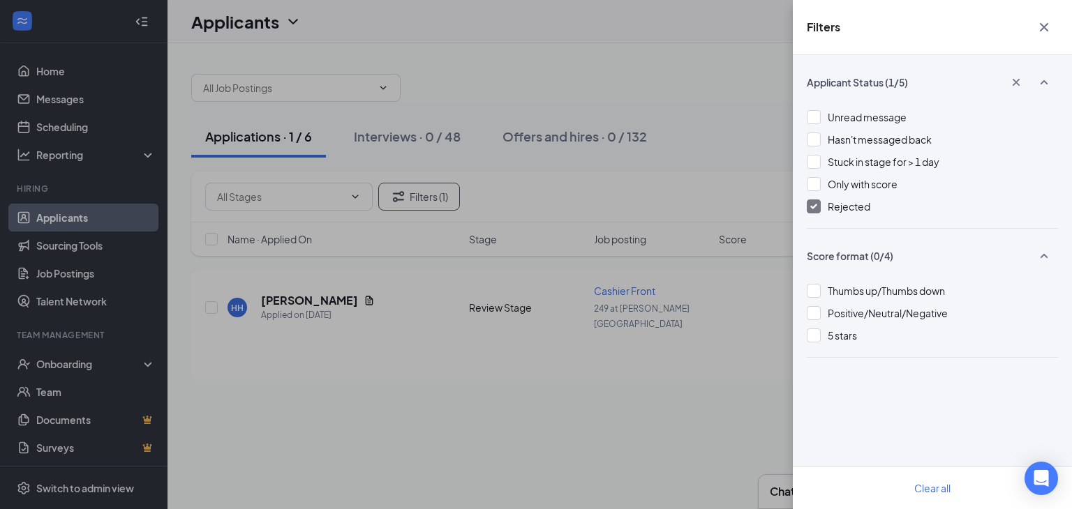
click at [820, 207] on div "Rejected" at bounding box center [931, 206] width 251 height 15
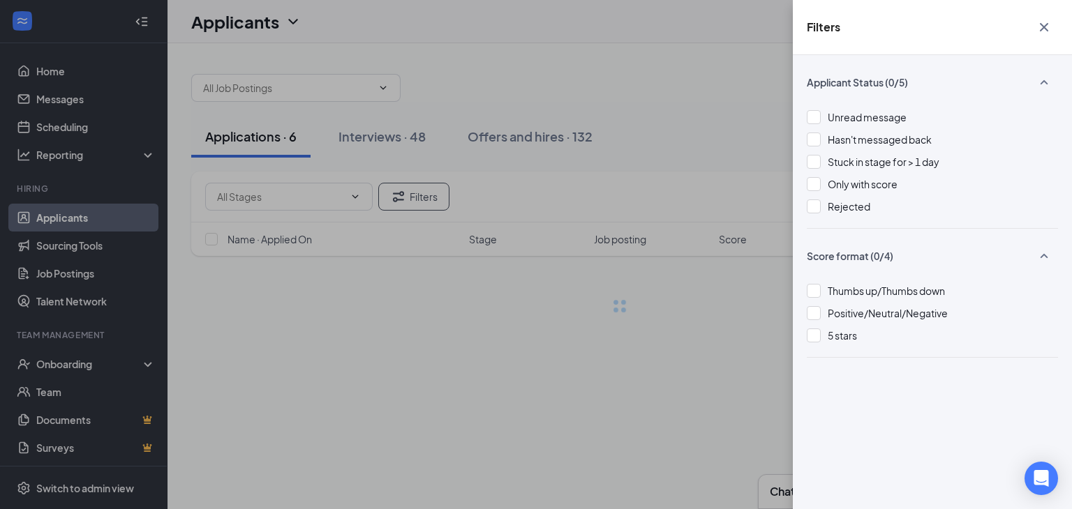
click at [1044, 23] on icon "Cross" at bounding box center [1043, 27] width 17 height 17
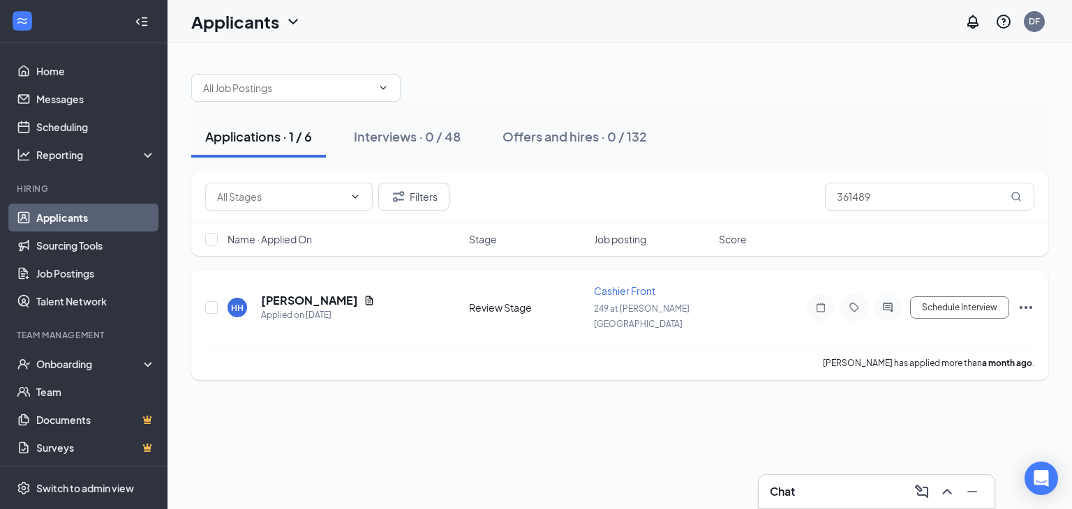
click at [1027, 299] on icon "Ellipses" at bounding box center [1025, 307] width 17 height 17
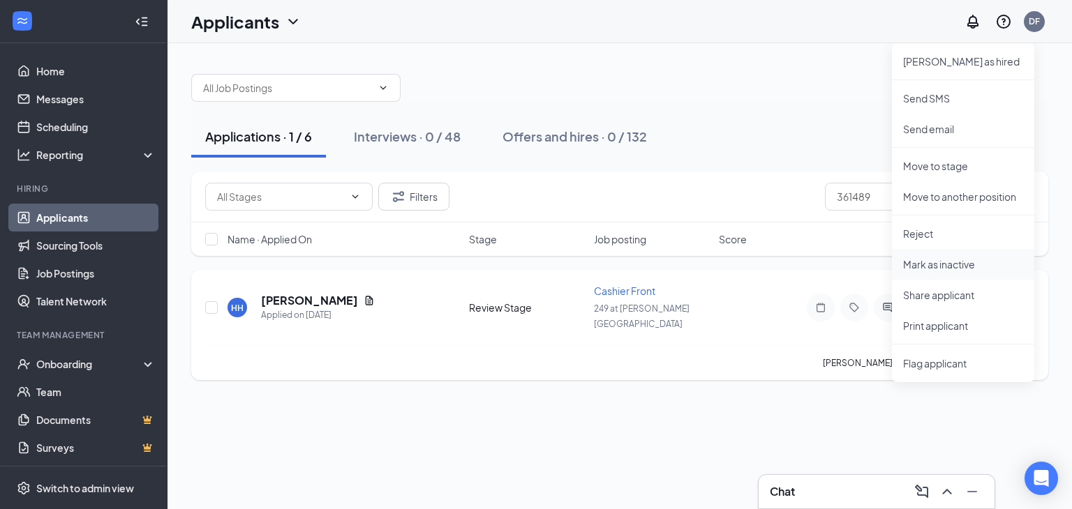
click at [949, 262] on p "Mark as inactive" at bounding box center [963, 264] width 120 height 14
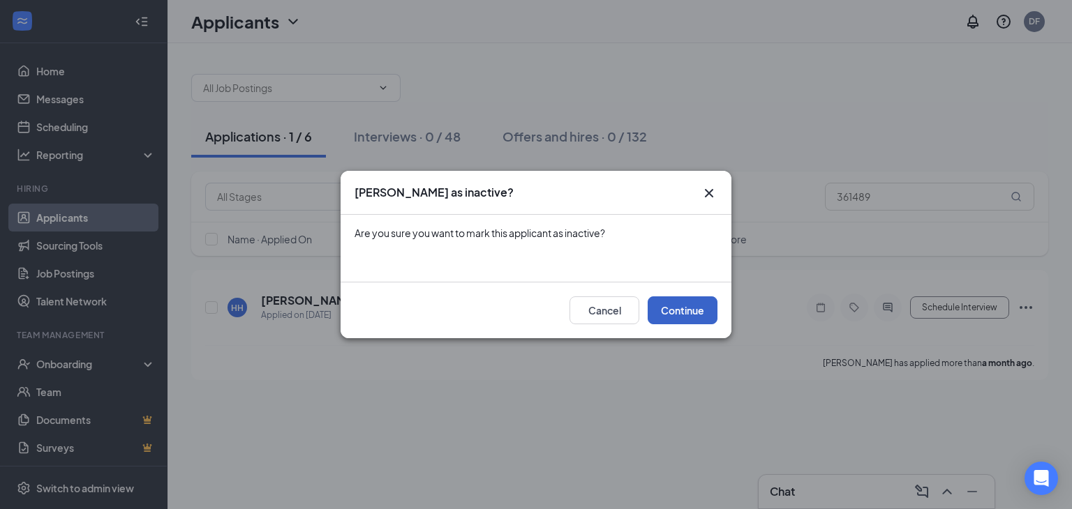
click at [673, 308] on button "Continue" at bounding box center [682, 310] width 70 height 28
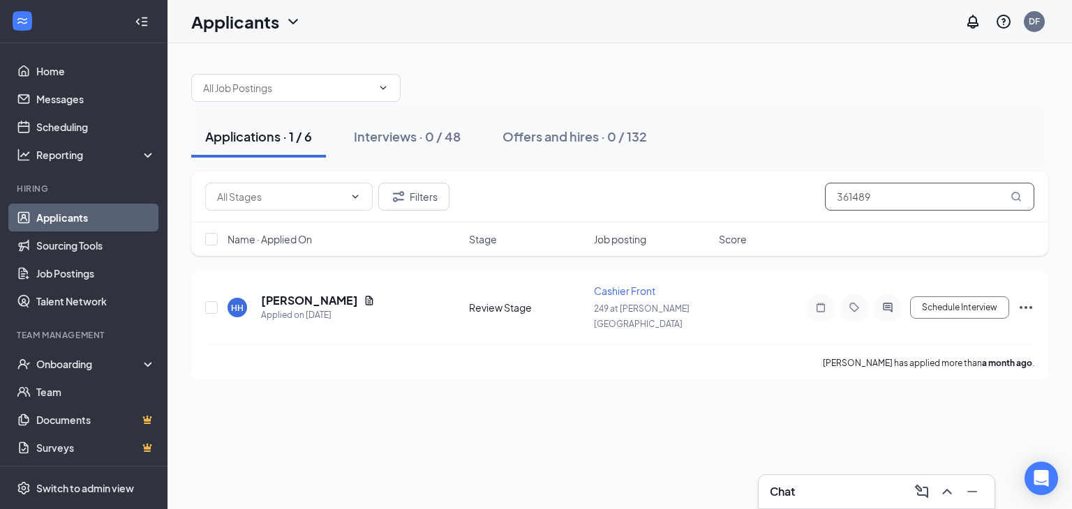
click at [896, 191] on input "361489" at bounding box center [929, 197] width 209 height 28
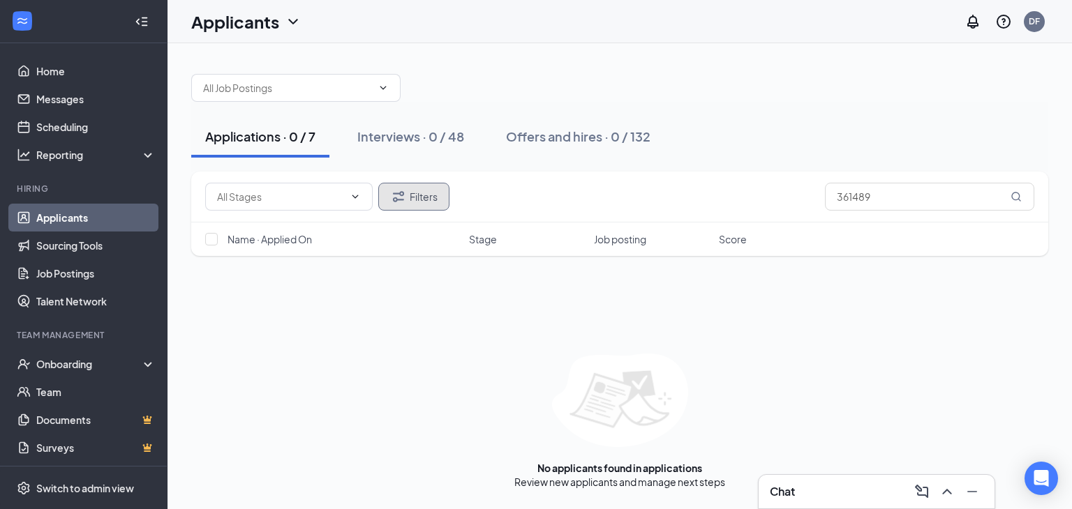
click at [435, 200] on button "Filters" at bounding box center [413, 197] width 71 height 28
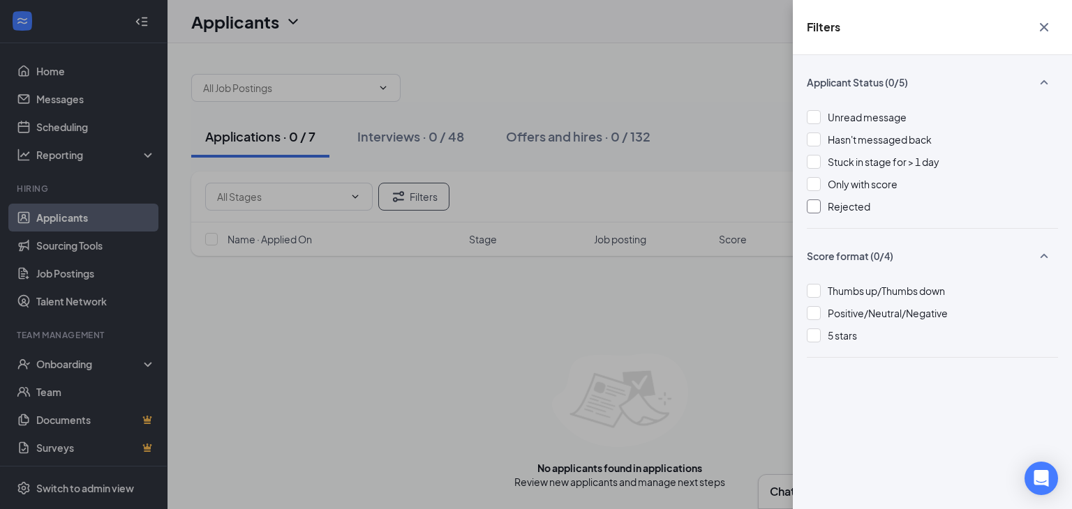
click at [814, 207] on div at bounding box center [813, 207] width 14 height 14
click at [1046, 27] on icon "Cross" at bounding box center [1043, 27] width 17 height 17
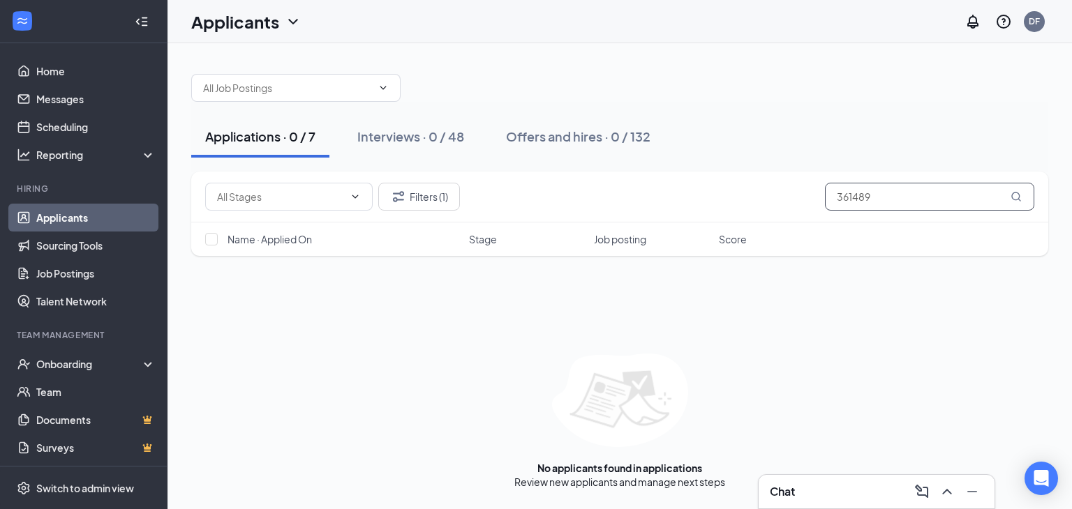
click at [904, 190] on input "361489" at bounding box center [929, 197] width 209 height 28
type input "3"
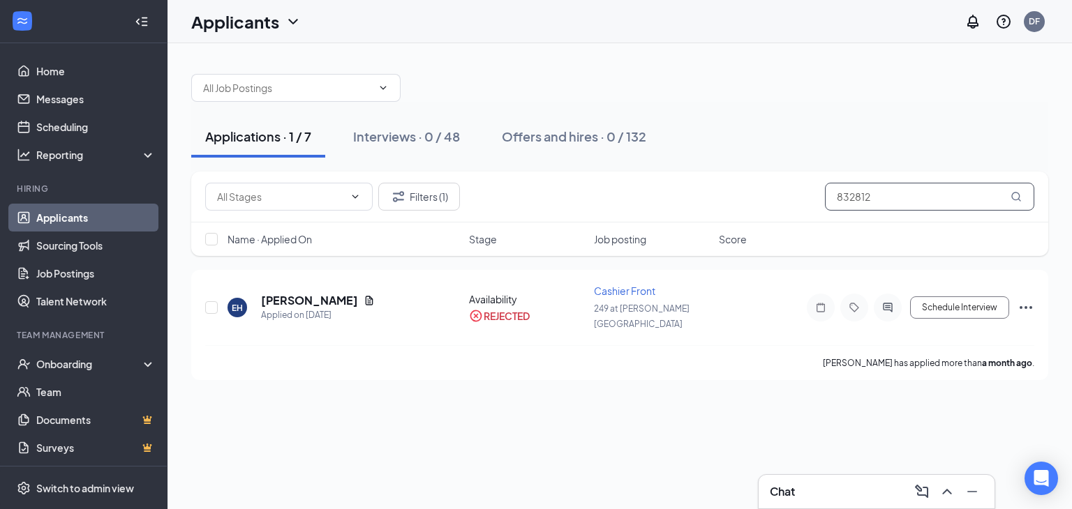
click at [904, 190] on input "832812" at bounding box center [929, 197] width 209 height 28
click at [632, 220] on div "Filters (1) 832812" at bounding box center [619, 197] width 857 height 51
click at [856, 157] on div "Applications · 1 / 7 Interviews · 0 / 48 Offers and hires · 0 / 132" at bounding box center [619, 137] width 857 height 70
click at [870, 188] on input "832812" at bounding box center [929, 197] width 209 height 28
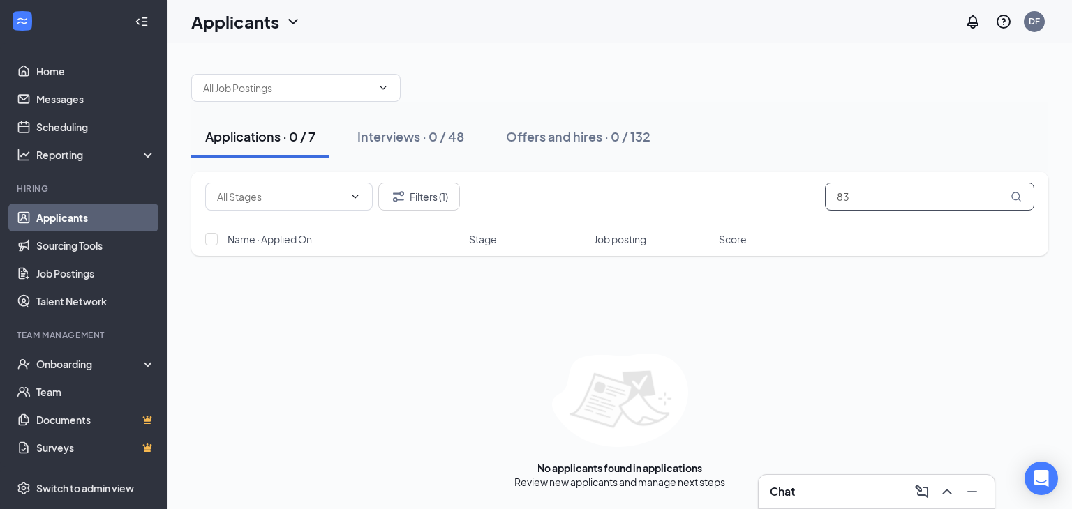
type input "8"
type input "3"
type input "8"
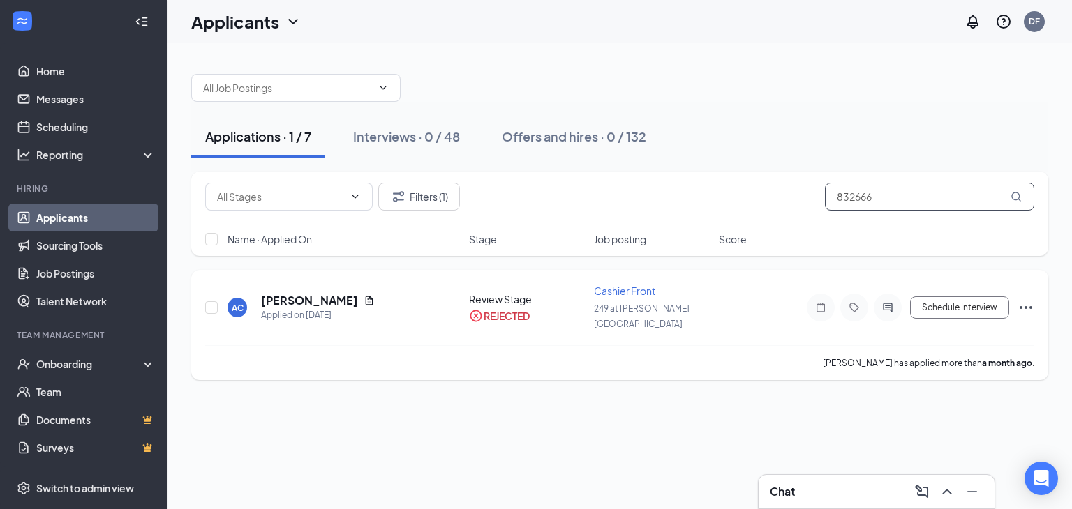
type input "832666"
click at [1028, 299] on icon "Ellipses" at bounding box center [1025, 307] width 17 height 17
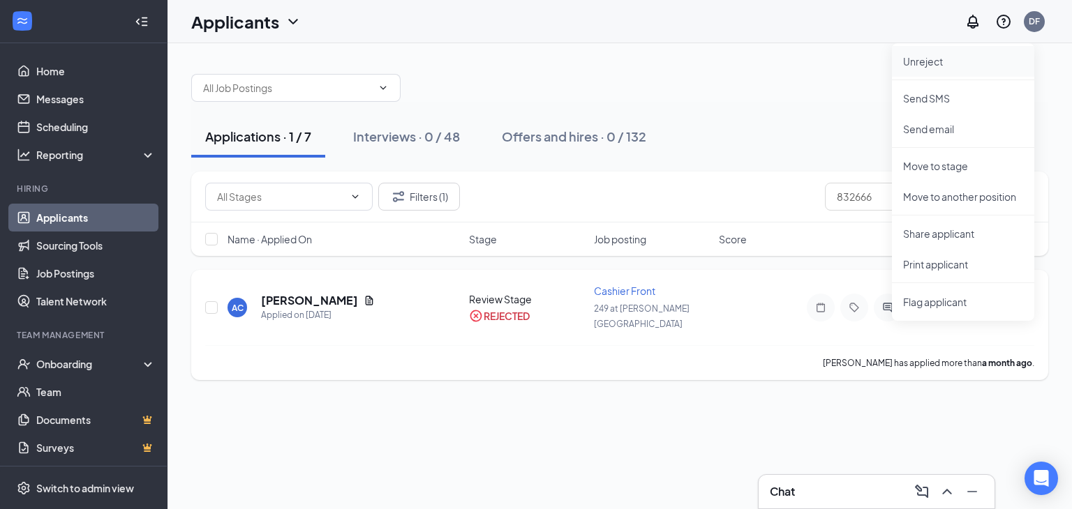
click at [932, 60] on p "Unreject" at bounding box center [963, 61] width 120 height 14
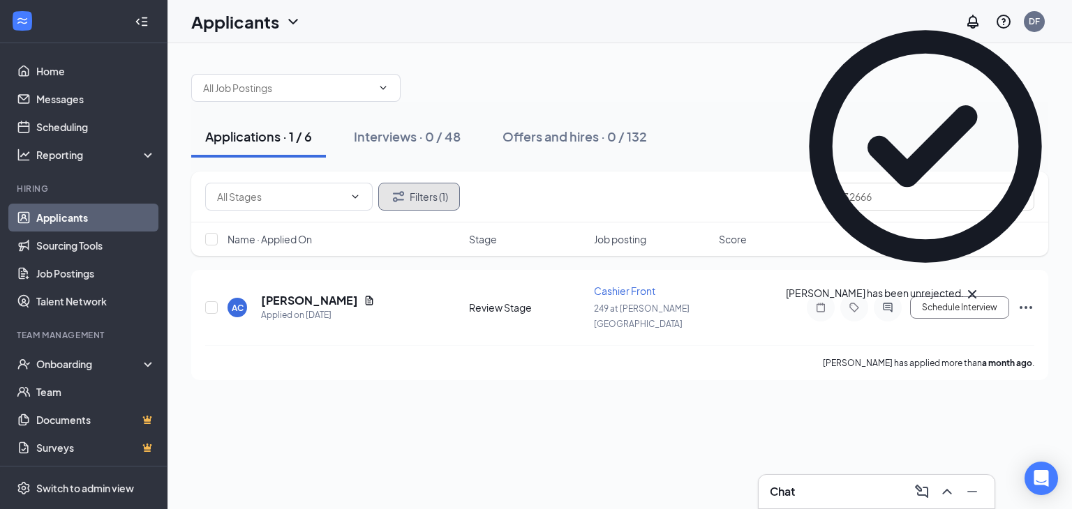
click at [428, 191] on button "Filters (1)" at bounding box center [419, 197] width 82 height 28
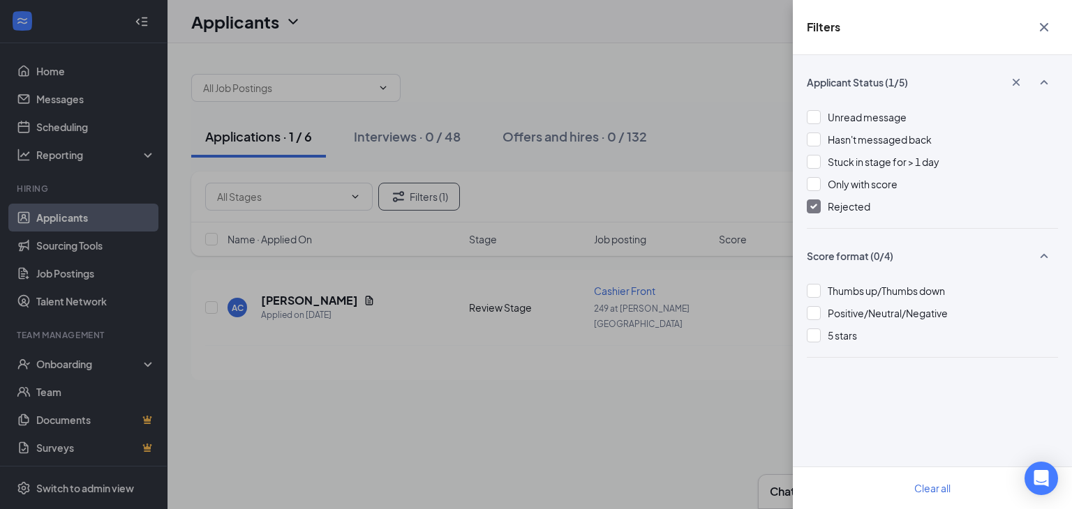
click at [812, 201] on div at bounding box center [813, 207] width 14 height 14
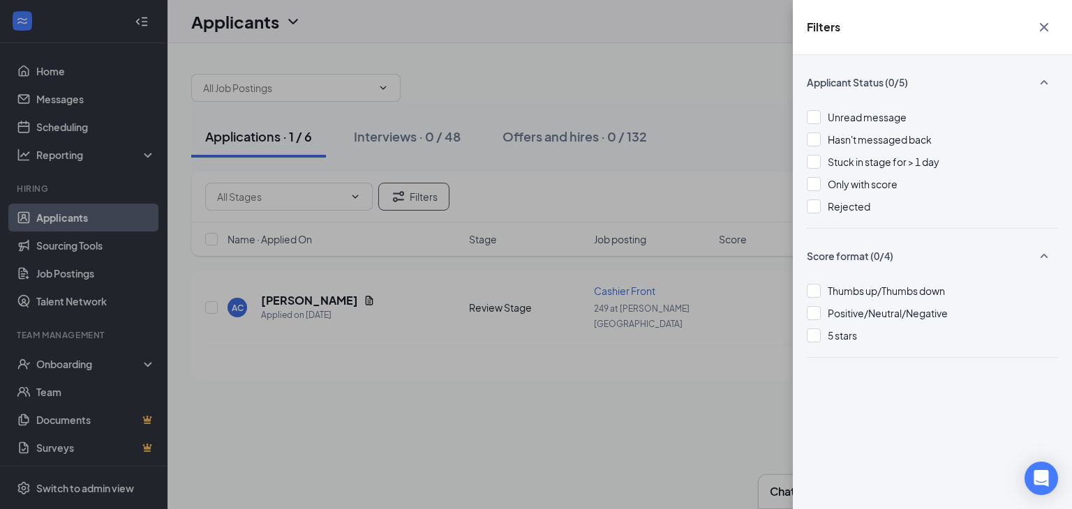
click at [1048, 25] on icon "Cross" at bounding box center [1043, 27] width 17 height 17
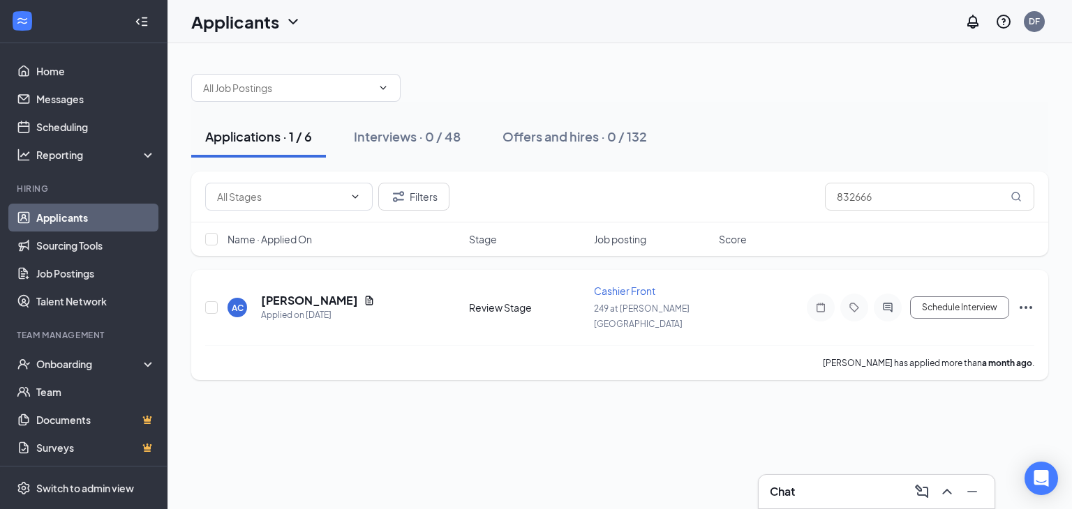
click at [1026, 306] on icon "Ellipses" at bounding box center [1025, 307] width 13 height 3
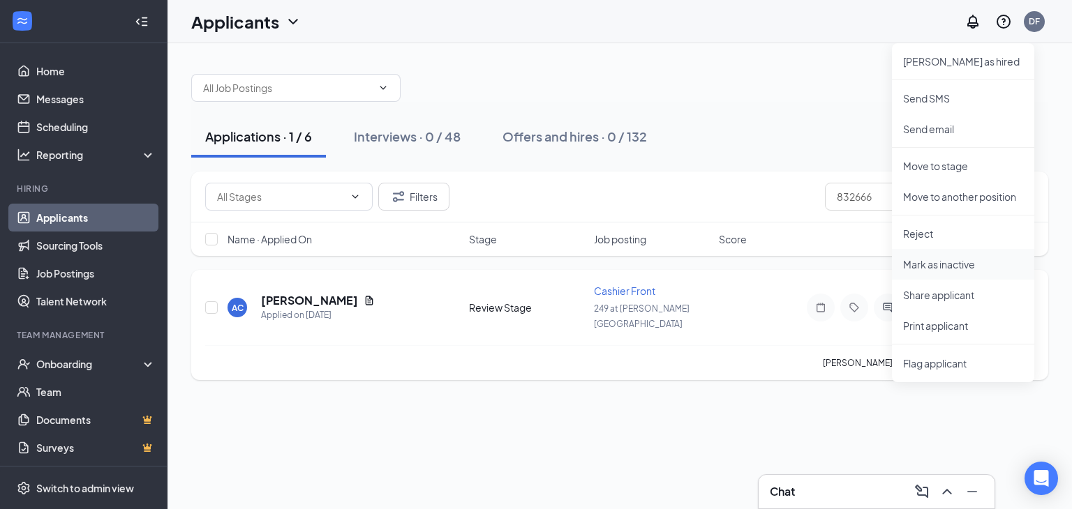
click at [946, 261] on p "Mark as inactive" at bounding box center [963, 264] width 120 height 14
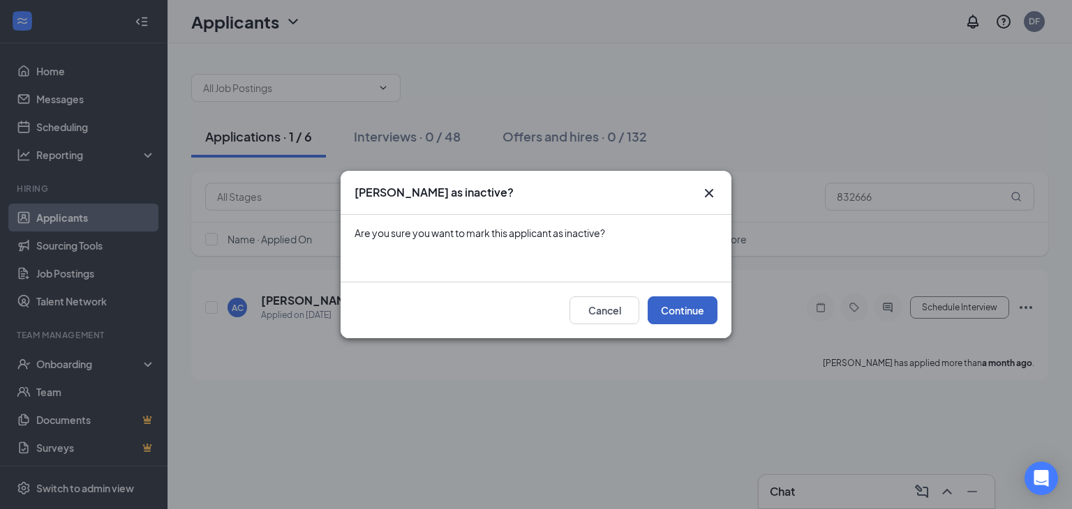
click at [675, 305] on button "Continue" at bounding box center [682, 310] width 70 height 28
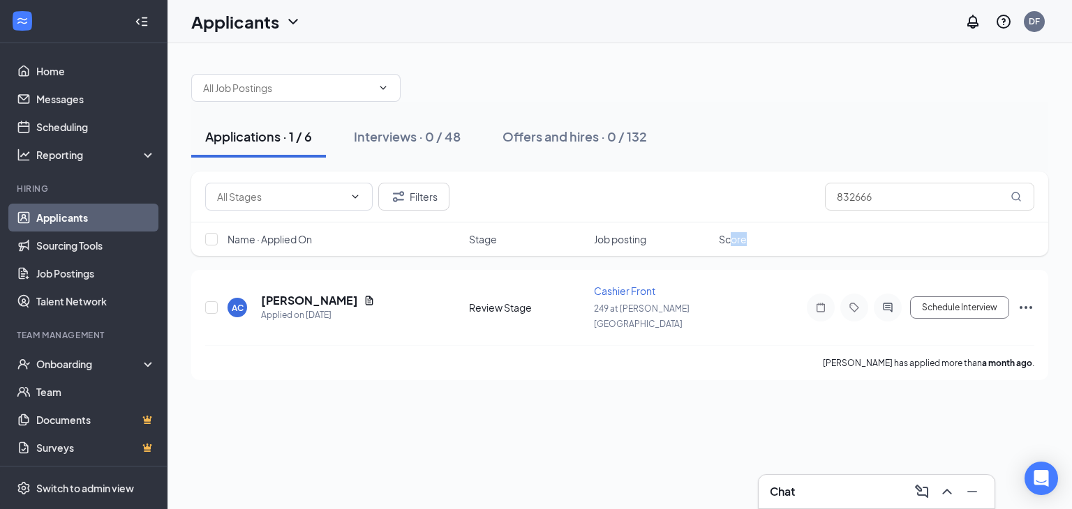
drag, startPoint x: 729, startPoint y: 216, endPoint x: 753, endPoint y: 224, distance: 25.2
click at [753, 224] on div "Name · Applied On Stage Job posting Score" at bounding box center [619, 239] width 857 height 33
click at [882, 190] on input "832666" at bounding box center [929, 197] width 209 height 28
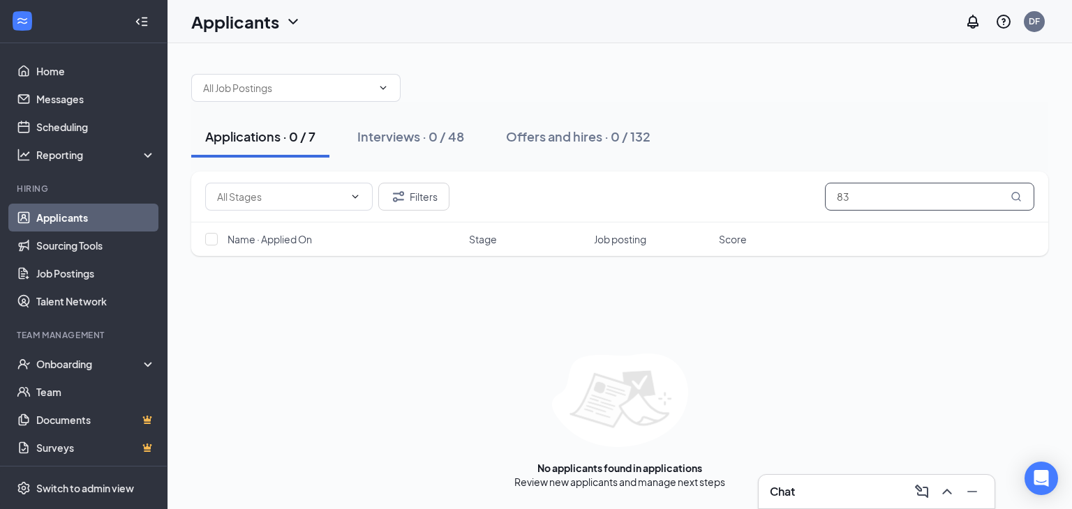
type input "8"
type input "3"
type input "8"
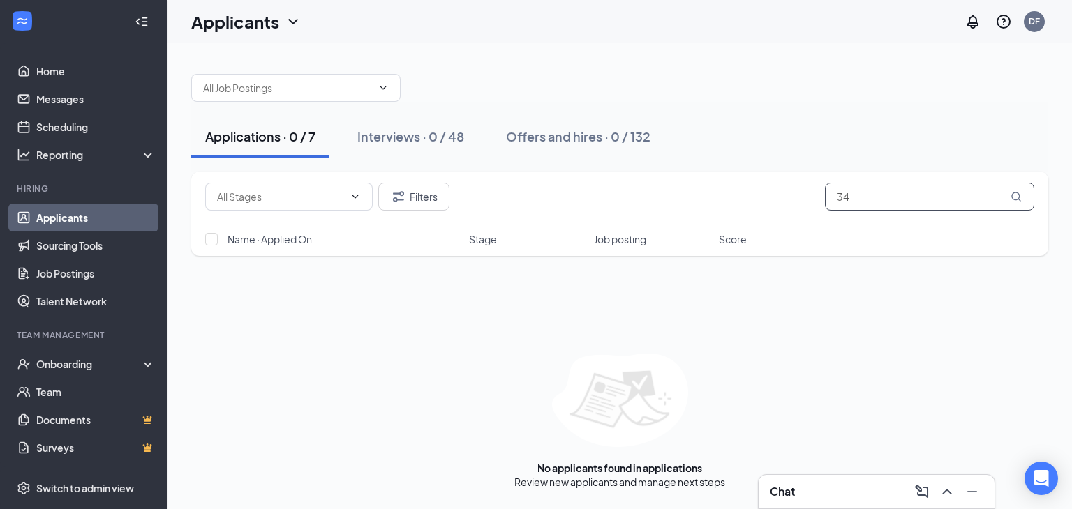
type input "3"
type input "2"
type input "3"
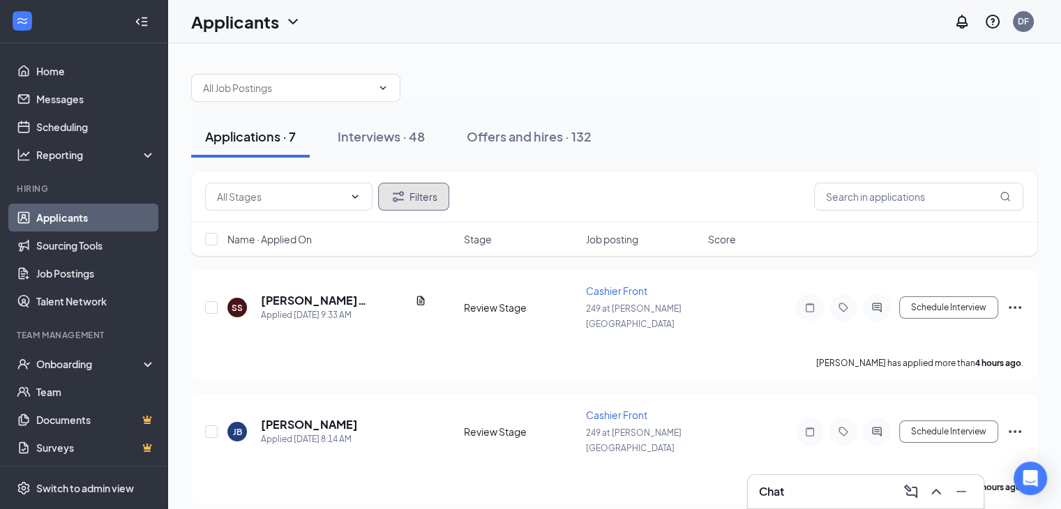
click at [411, 199] on button "Filters" at bounding box center [413, 197] width 71 height 28
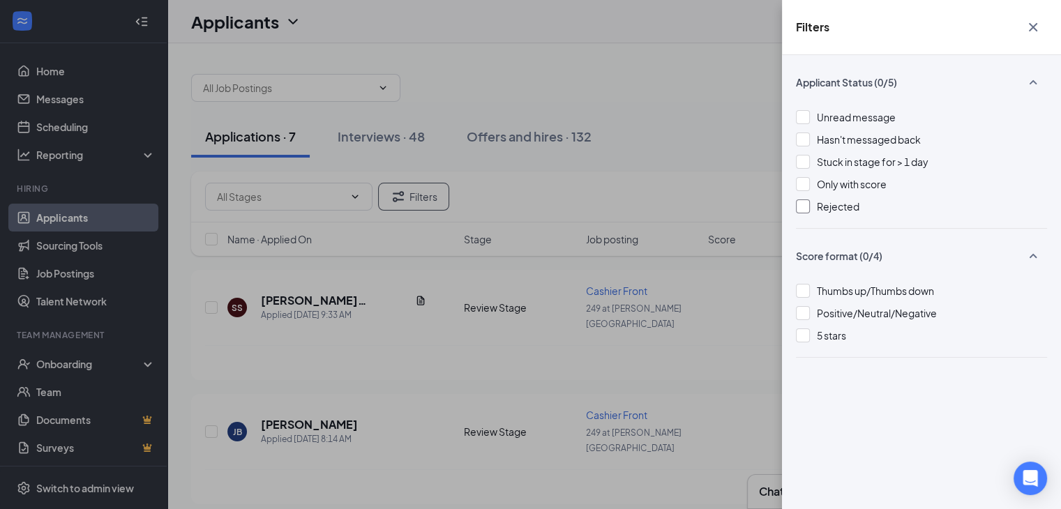
click at [807, 210] on div at bounding box center [803, 207] width 14 height 14
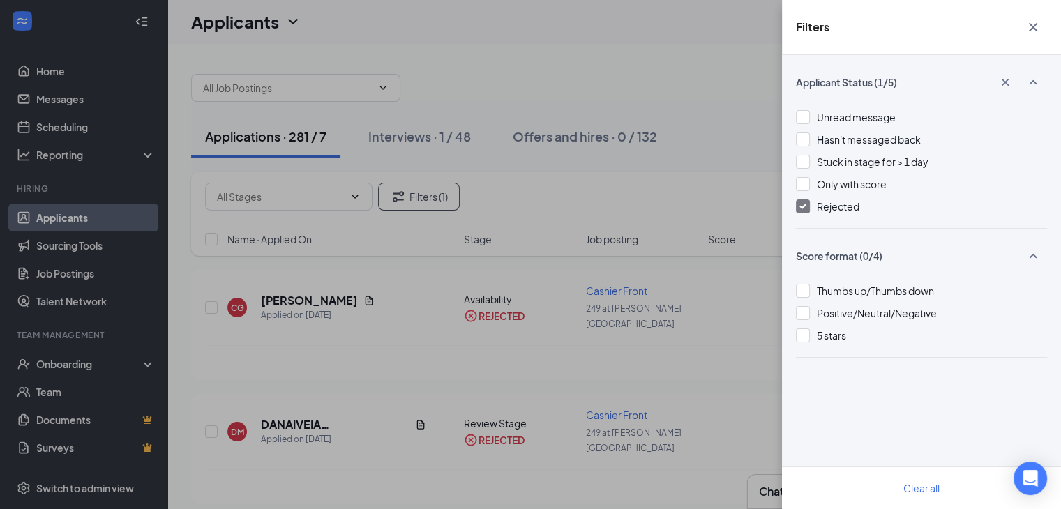
click at [1035, 28] on icon "Cross" at bounding box center [1033, 27] width 8 height 8
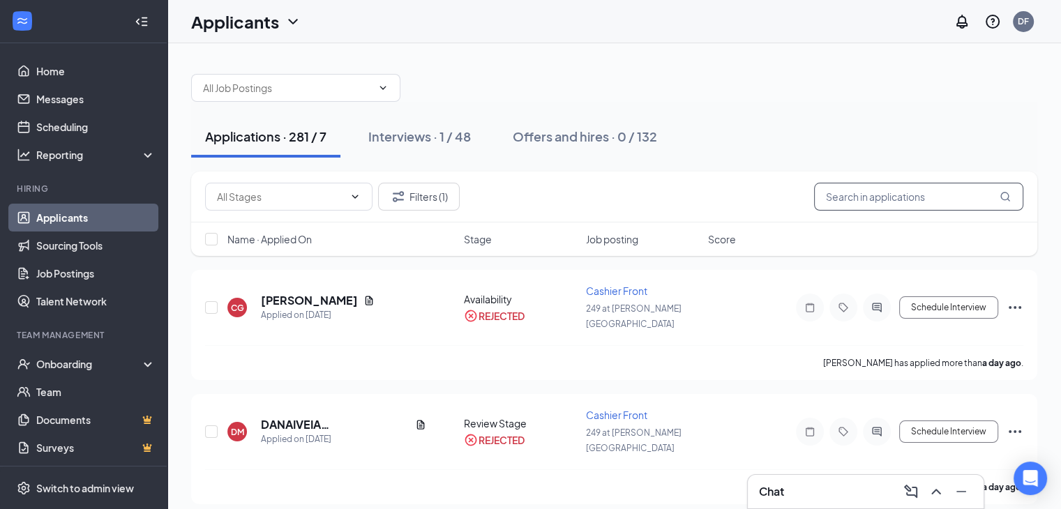
click at [856, 198] on input "text" at bounding box center [918, 197] width 209 height 28
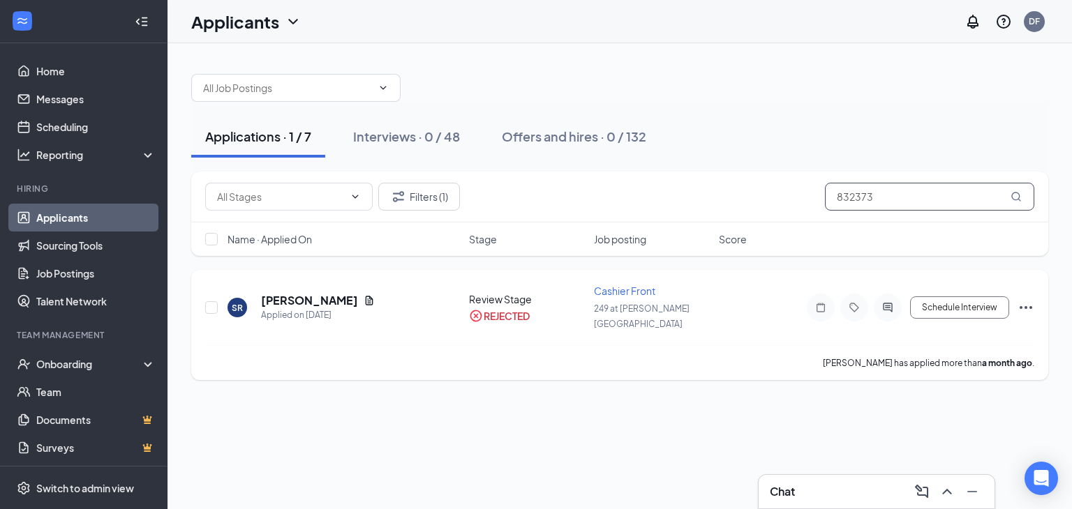
type input "832373"
click at [1026, 299] on icon "Ellipses" at bounding box center [1025, 307] width 17 height 17
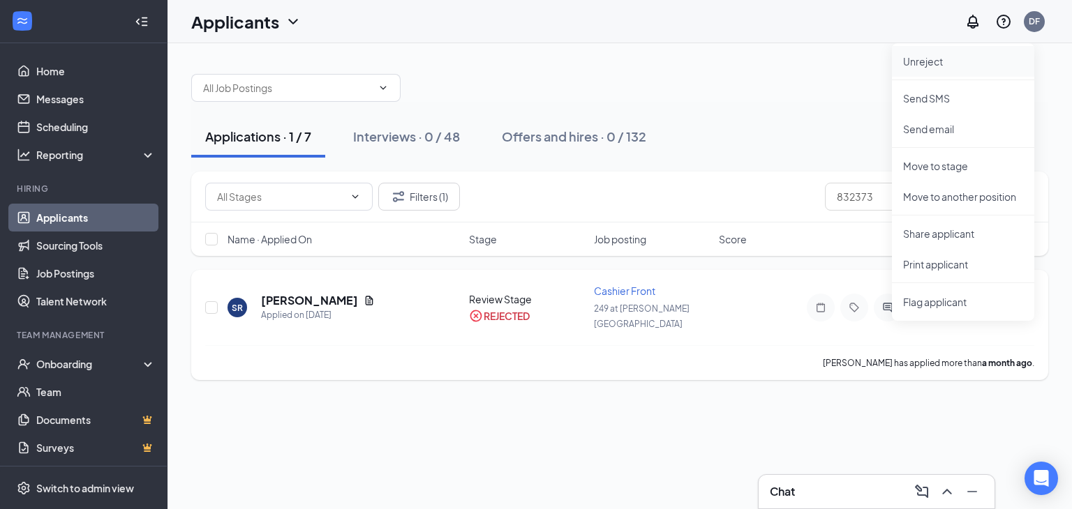
click at [948, 65] on p "Unreject" at bounding box center [963, 61] width 120 height 14
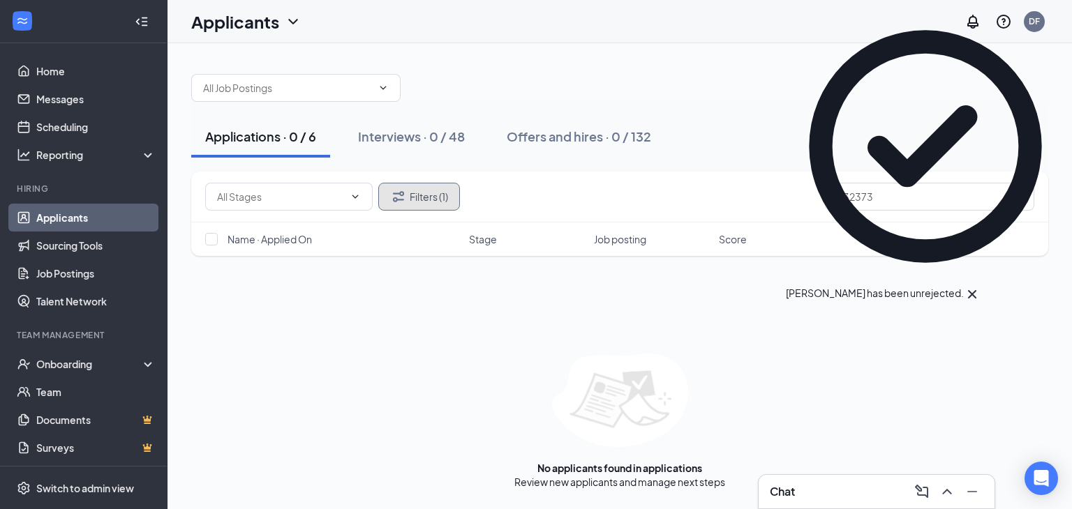
click at [419, 193] on button "Filters (1)" at bounding box center [419, 197] width 82 height 28
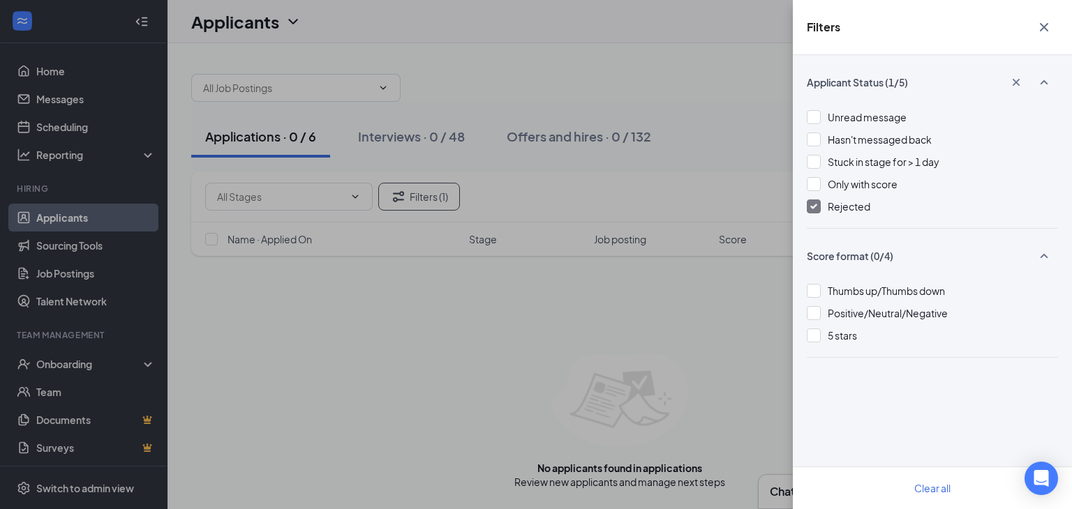
click at [809, 204] on div at bounding box center [813, 207] width 14 height 14
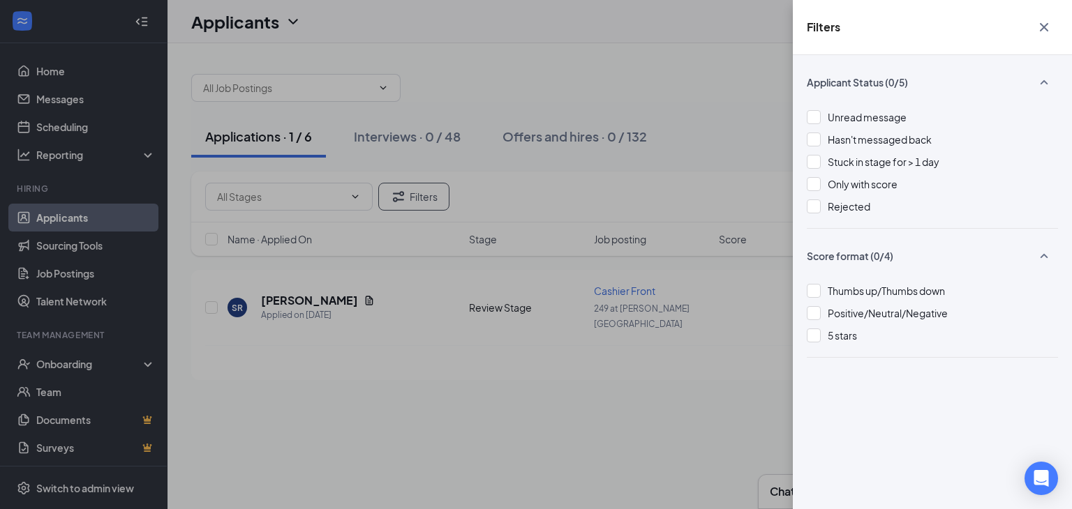
click at [1047, 20] on icon "Cross" at bounding box center [1043, 27] width 17 height 17
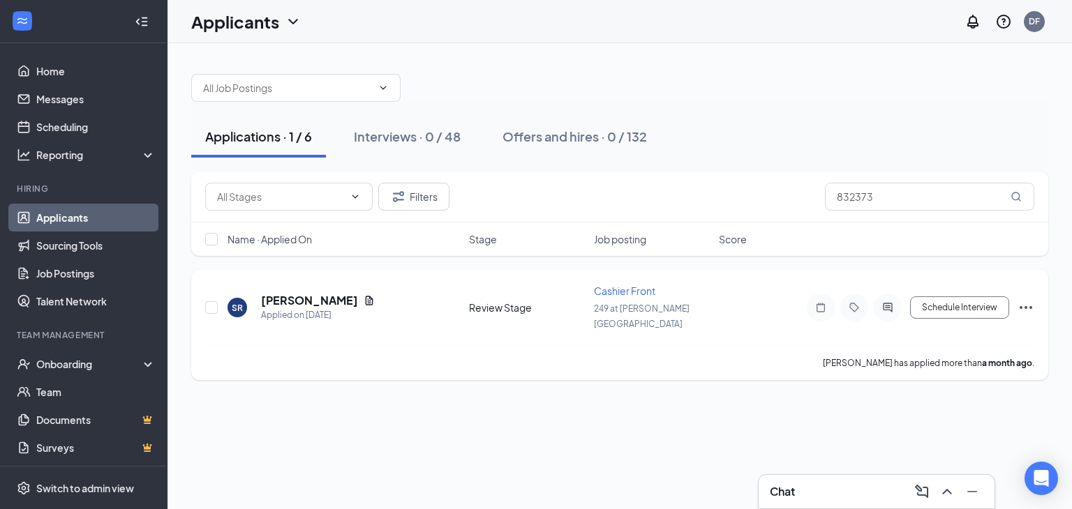
click at [1019, 299] on icon "Ellipses" at bounding box center [1025, 307] width 17 height 17
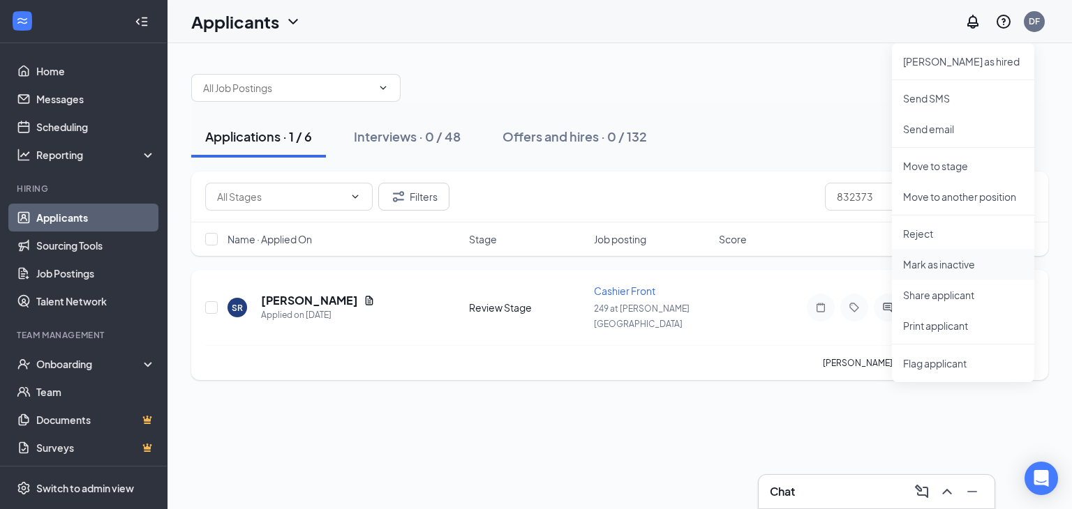
click at [959, 267] on p "Mark as inactive" at bounding box center [963, 264] width 120 height 14
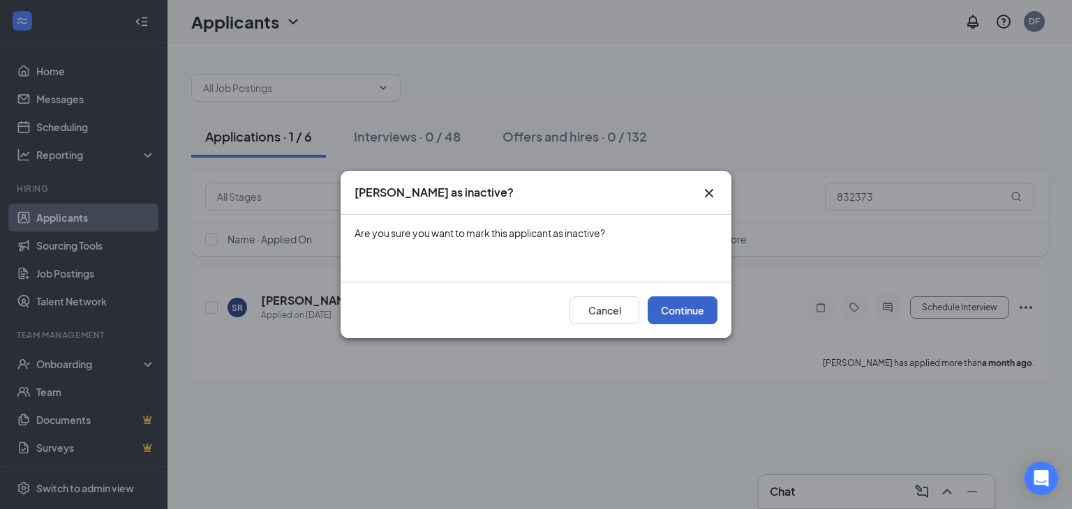
click at [678, 309] on button "Continue" at bounding box center [682, 310] width 70 height 28
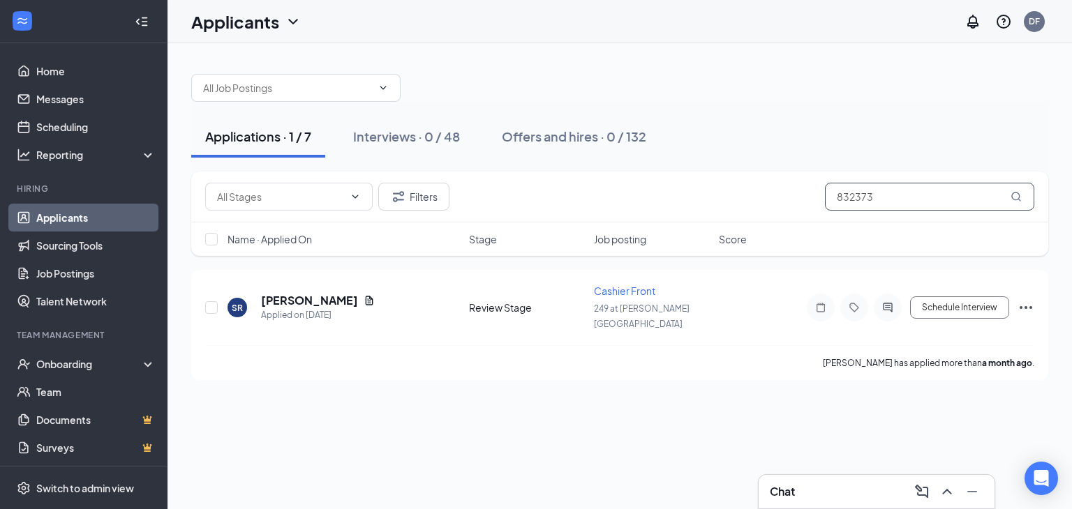
click at [885, 199] on input "832373" at bounding box center [929, 197] width 209 height 28
type input "8"
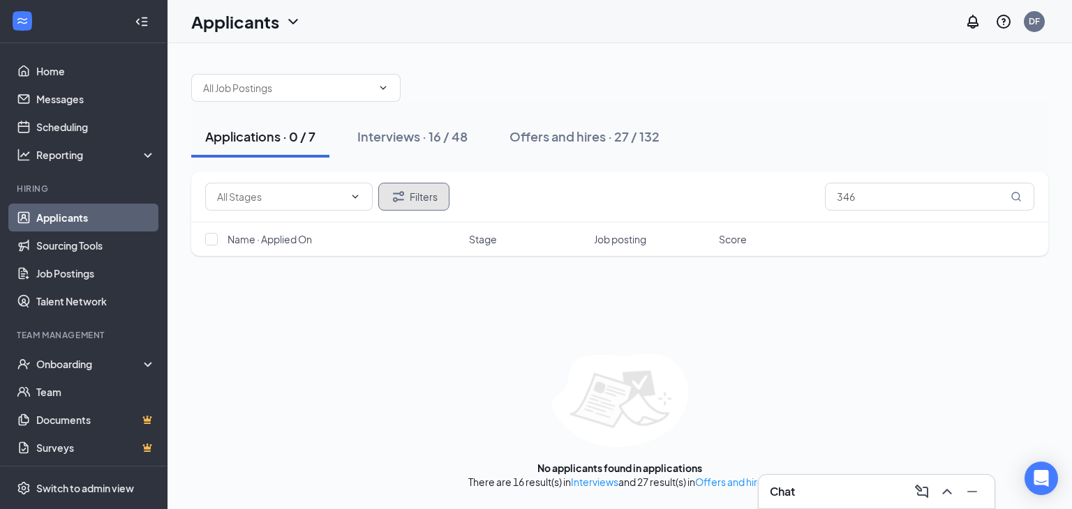
click at [432, 192] on button "Filters" at bounding box center [413, 197] width 71 height 28
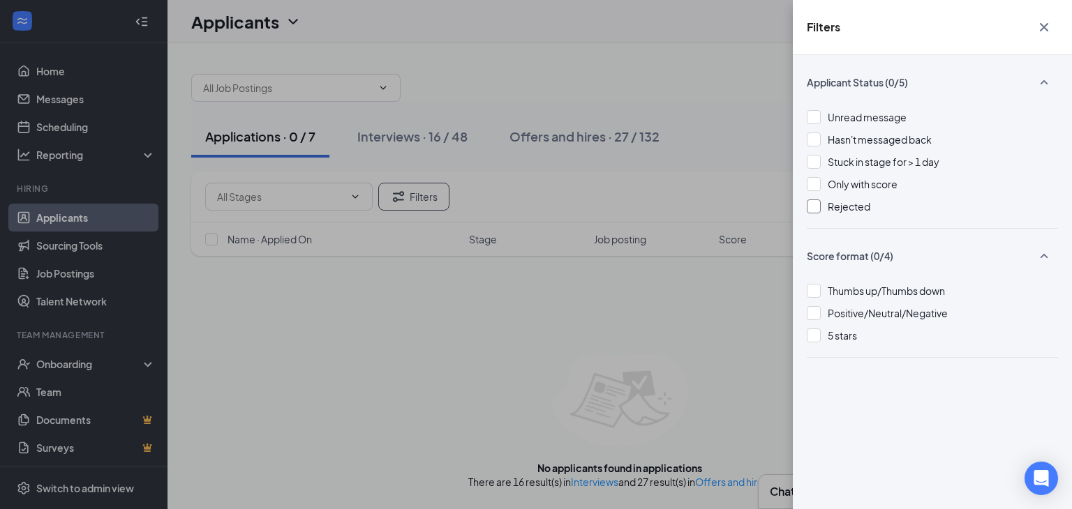
click at [813, 208] on div at bounding box center [813, 207] width 14 height 14
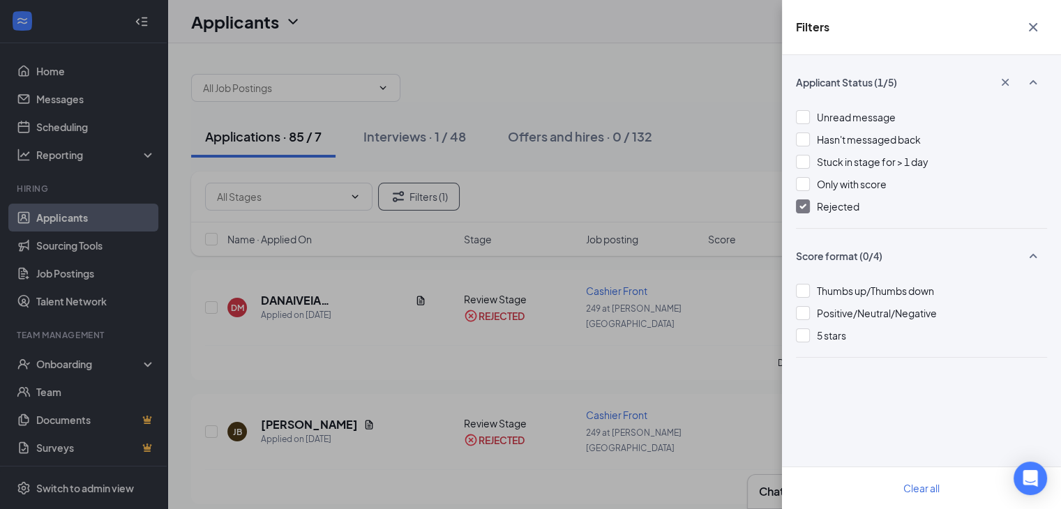
click at [1037, 27] on icon "Cross" at bounding box center [1033, 27] width 17 height 17
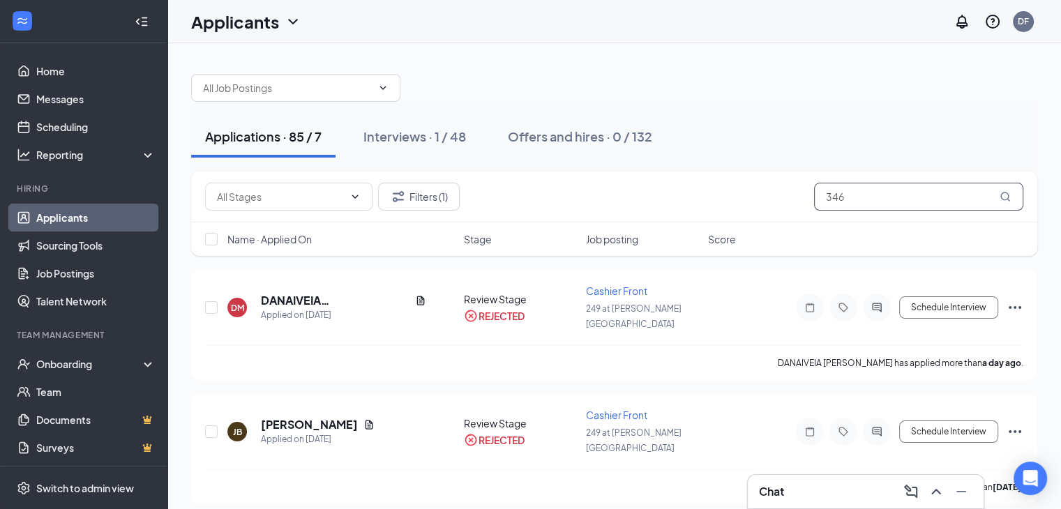
click at [871, 195] on input "346" at bounding box center [918, 197] width 209 height 28
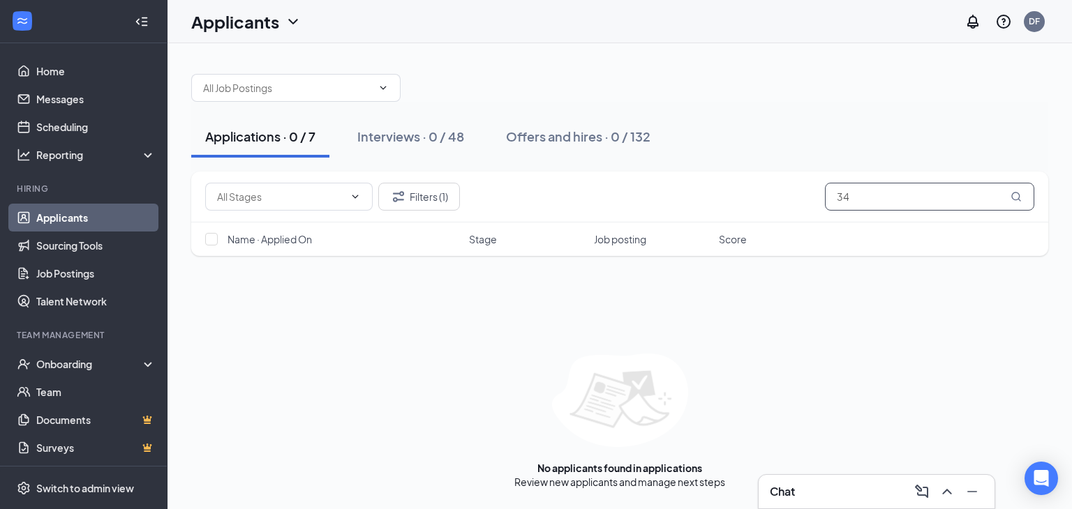
type input "3"
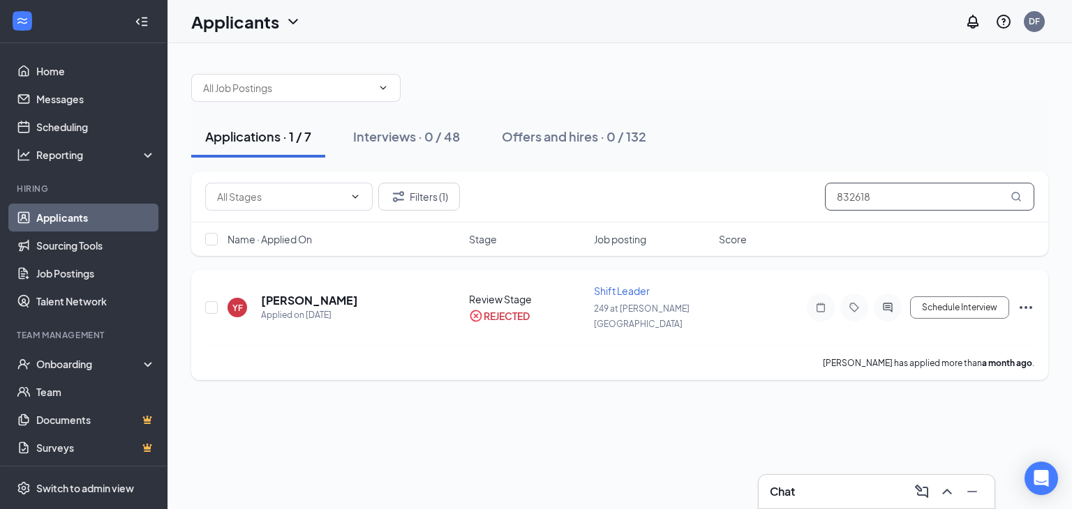
type input "832618"
click at [1024, 299] on icon "Ellipses" at bounding box center [1025, 307] width 17 height 17
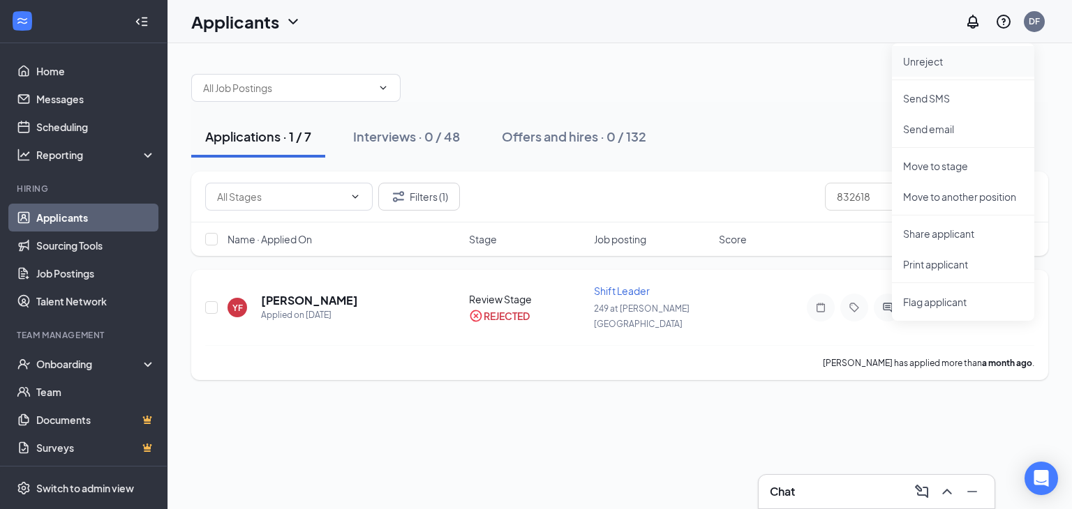
click at [938, 61] on p "Unreject" at bounding box center [963, 61] width 120 height 14
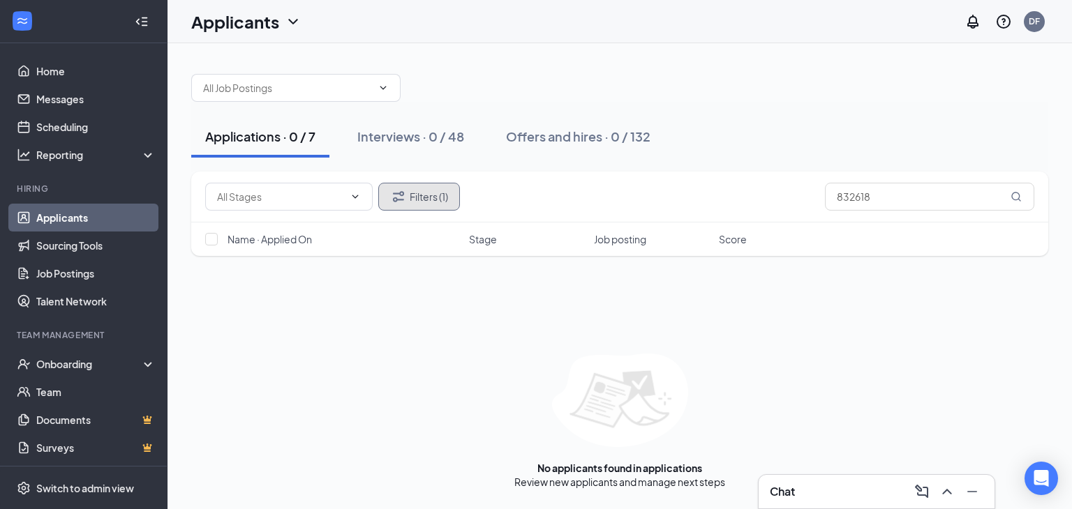
click at [426, 197] on button "Filters (1)" at bounding box center [419, 197] width 82 height 28
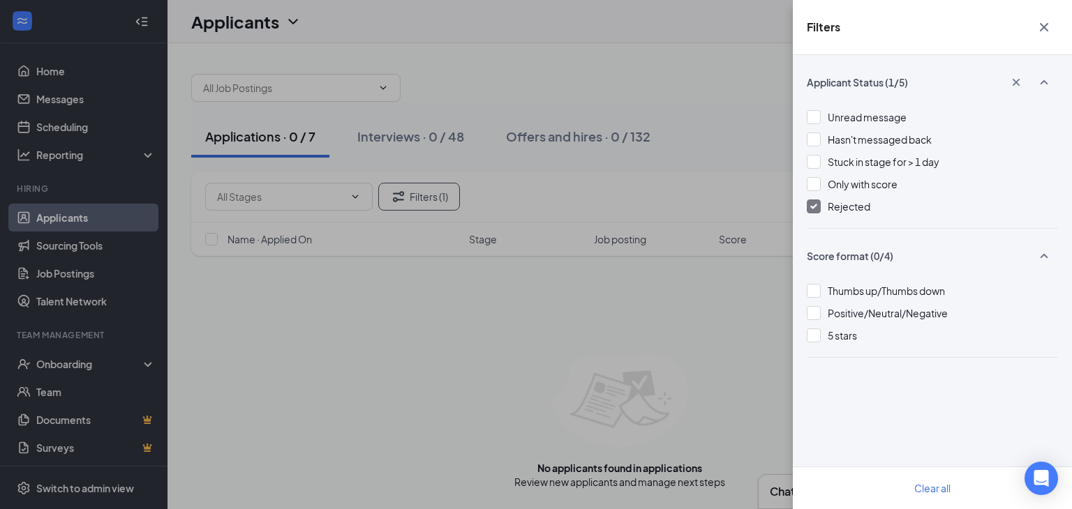
click at [820, 207] on div at bounding box center [813, 207] width 14 height 14
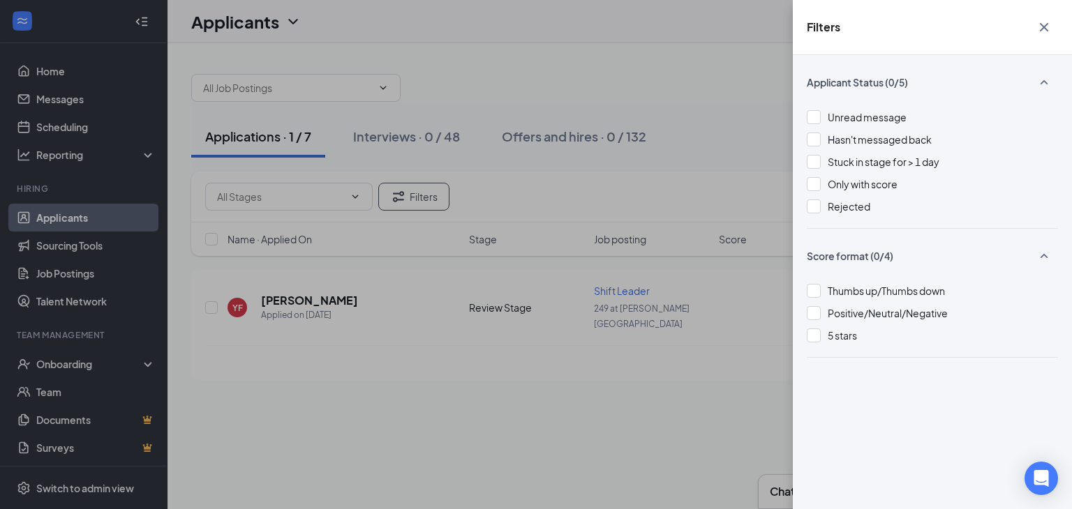
click at [1047, 31] on icon "Cross" at bounding box center [1043, 27] width 17 height 17
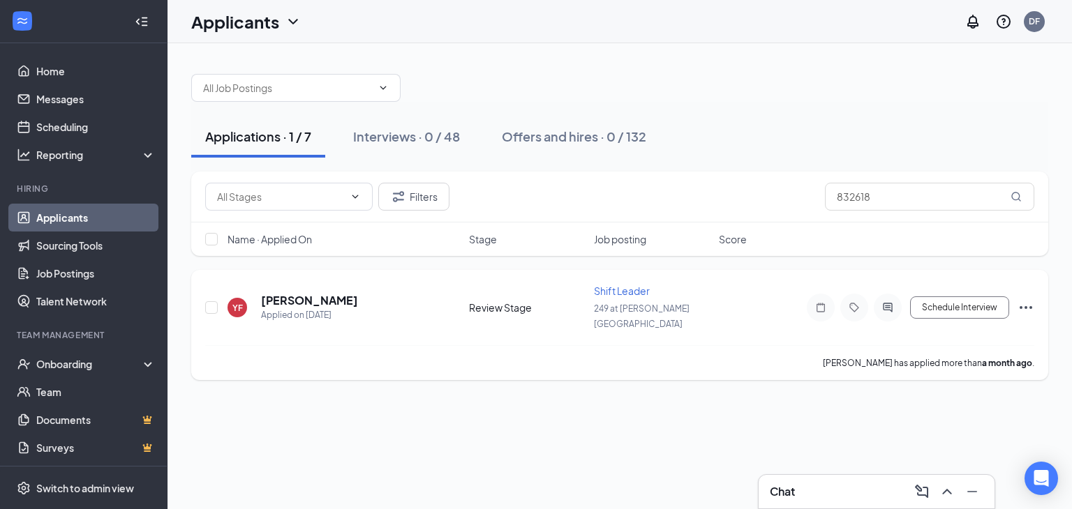
click at [1026, 301] on icon "Ellipses" at bounding box center [1025, 307] width 17 height 17
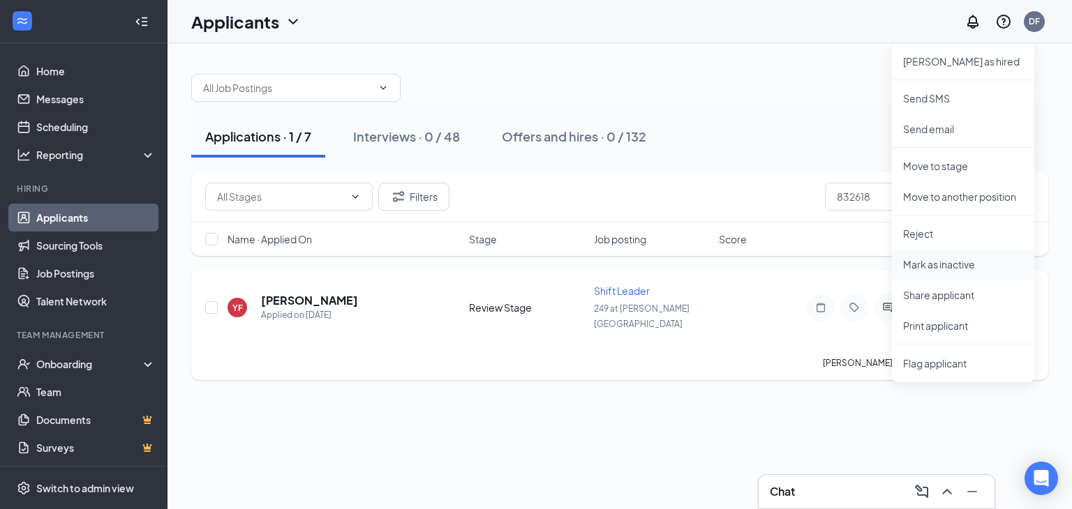
click at [932, 264] on p "Mark as inactive" at bounding box center [963, 264] width 120 height 14
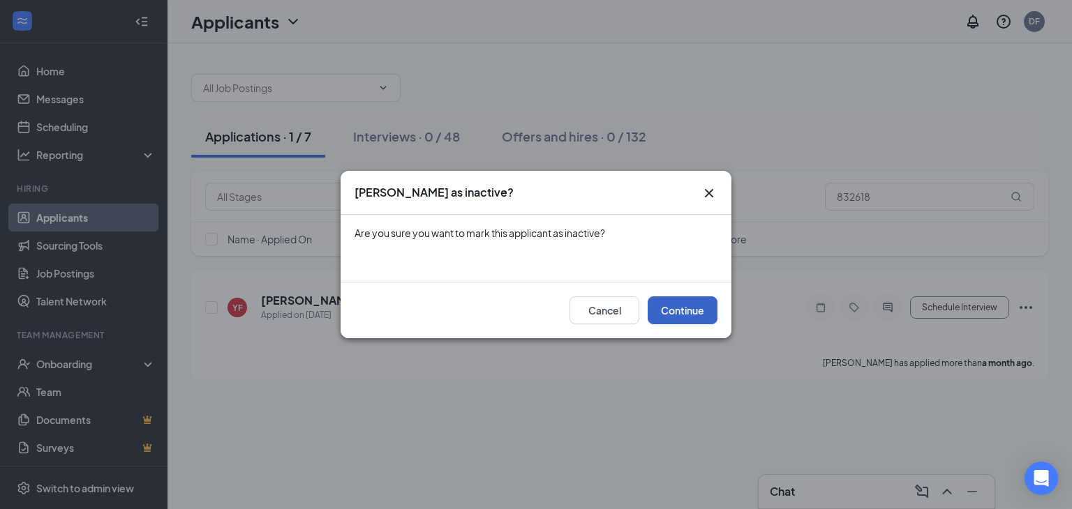
click at [691, 308] on button "Continue" at bounding box center [682, 310] width 70 height 28
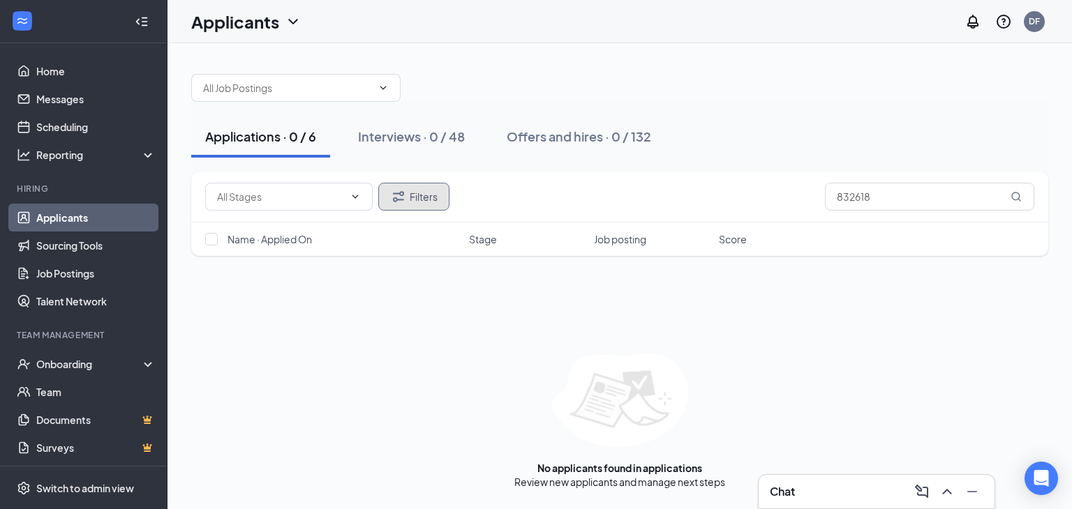
click at [413, 196] on button "Filters" at bounding box center [413, 197] width 71 height 28
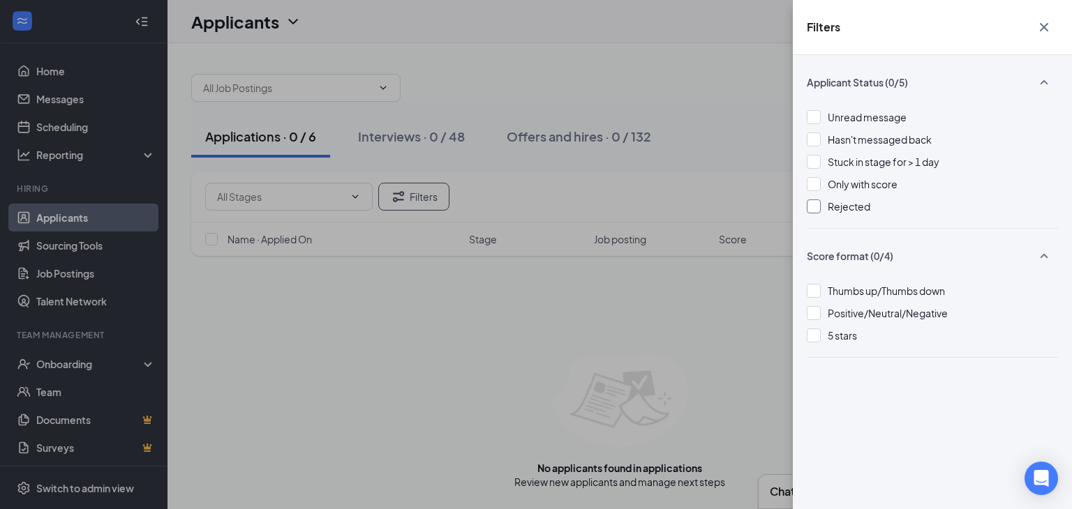
click at [813, 206] on div at bounding box center [813, 207] width 14 height 14
click at [1046, 26] on icon "Cross" at bounding box center [1043, 27] width 17 height 17
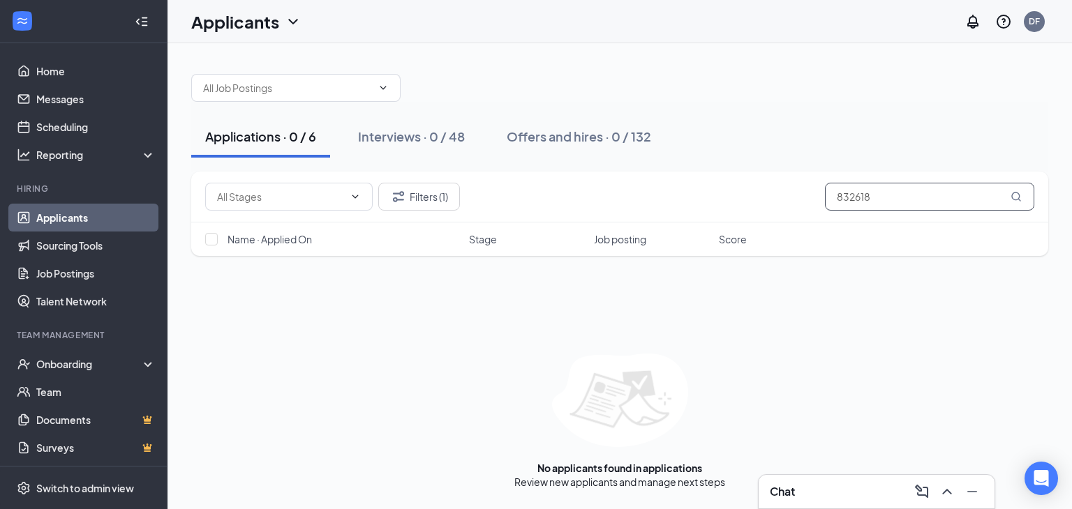
click at [907, 193] on input "832618" at bounding box center [929, 197] width 209 height 28
type input "8"
type input "3"
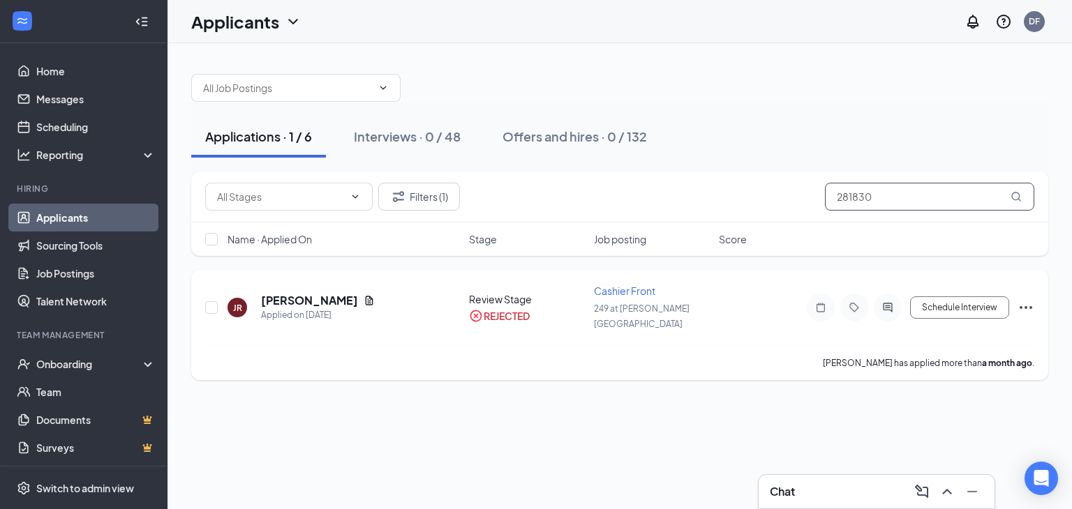
type input "281830"
click at [1023, 299] on icon "Ellipses" at bounding box center [1025, 307] width 17 height 17
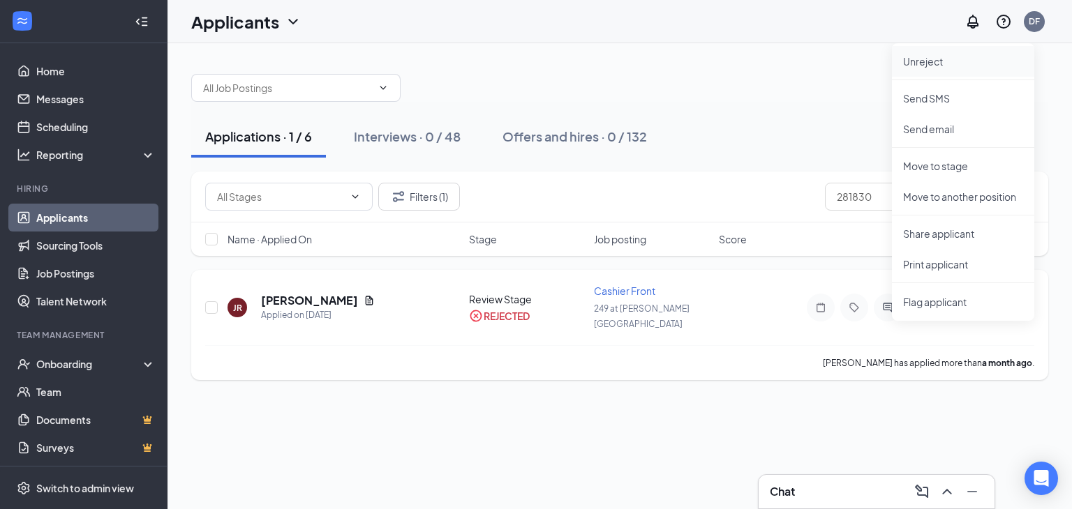
click at [934, 57] on p "Unreject" at bounding box center [963, 61] width 120 height 14
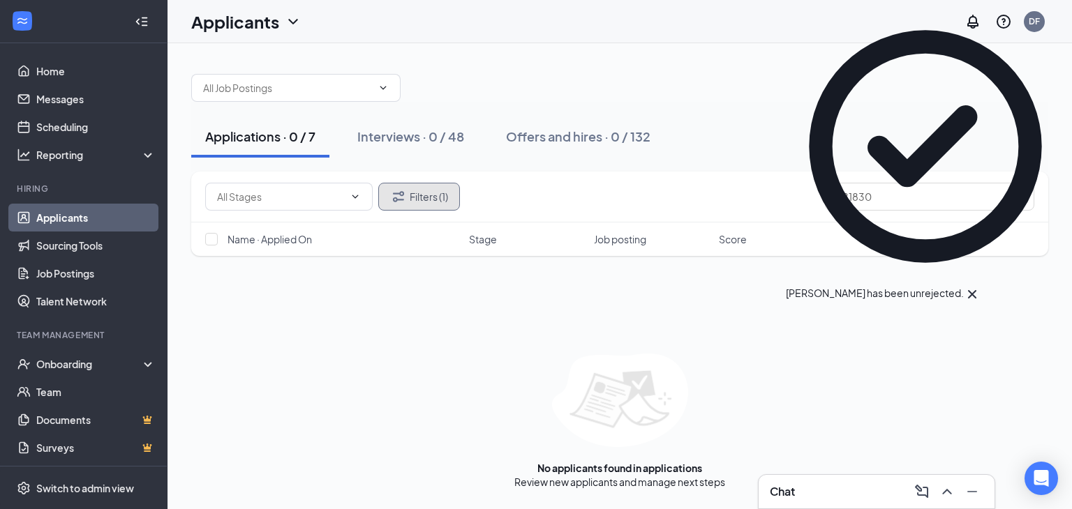
click at [402, 188] on icon "Filter" at bounding box center [398, 196] width 17 height 17
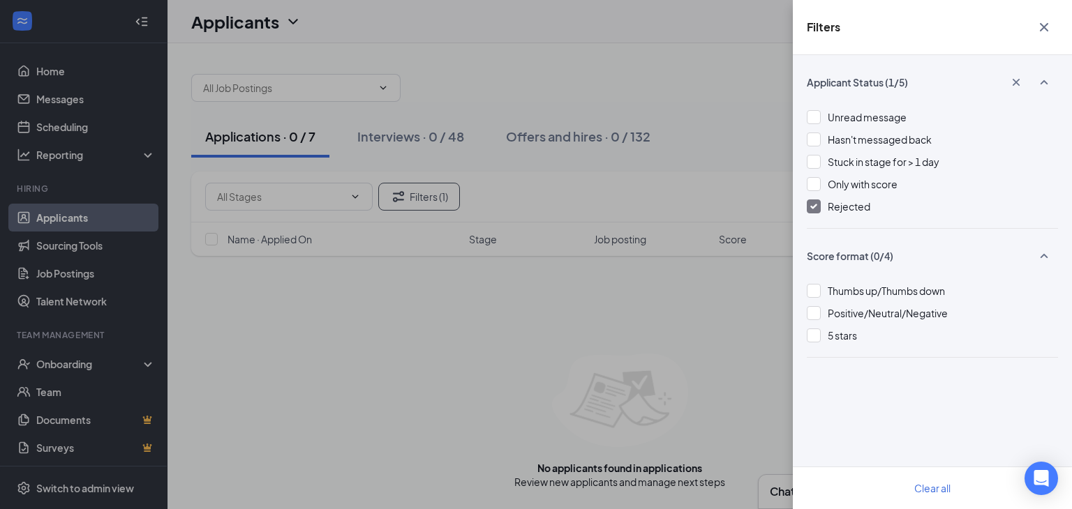
click at [813, 206] on img at bounding box center [813, 207] width 7 height 6
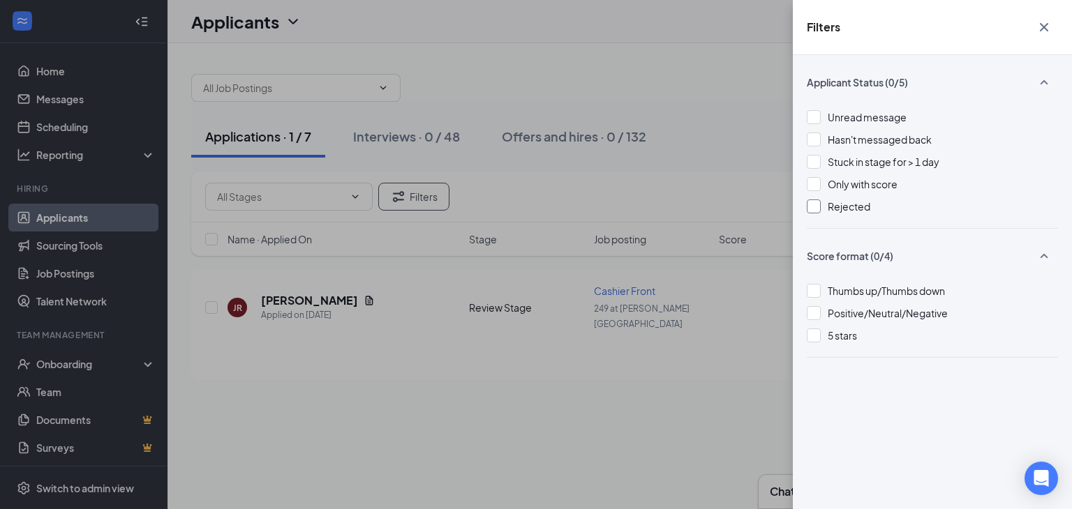
click at [1042, 26] on icon "Cross" at bounding box center [1043, 27] width 8 height 8
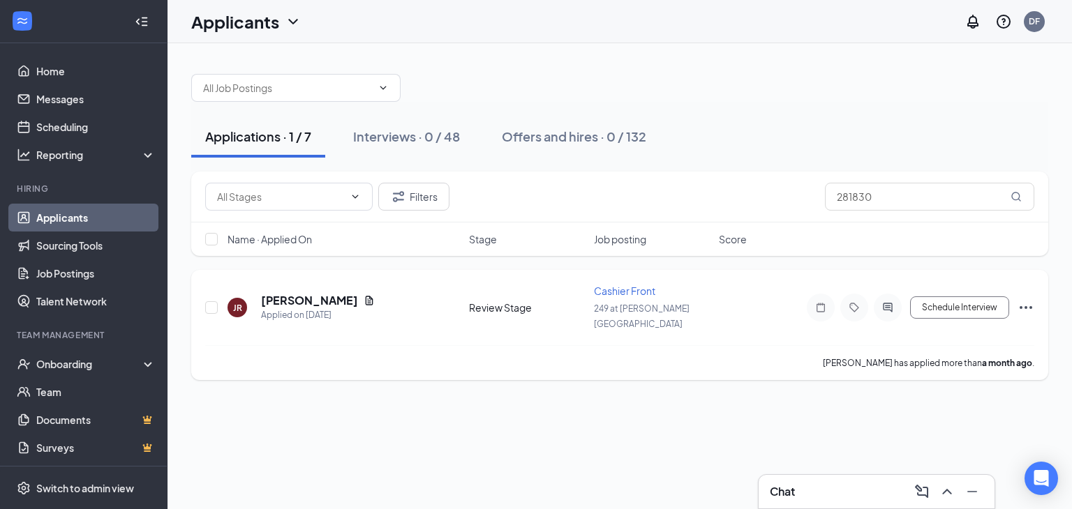
click at [1030, 306] on icon "Ellipses" at bounding box center [1025, 307] width 13 height 3
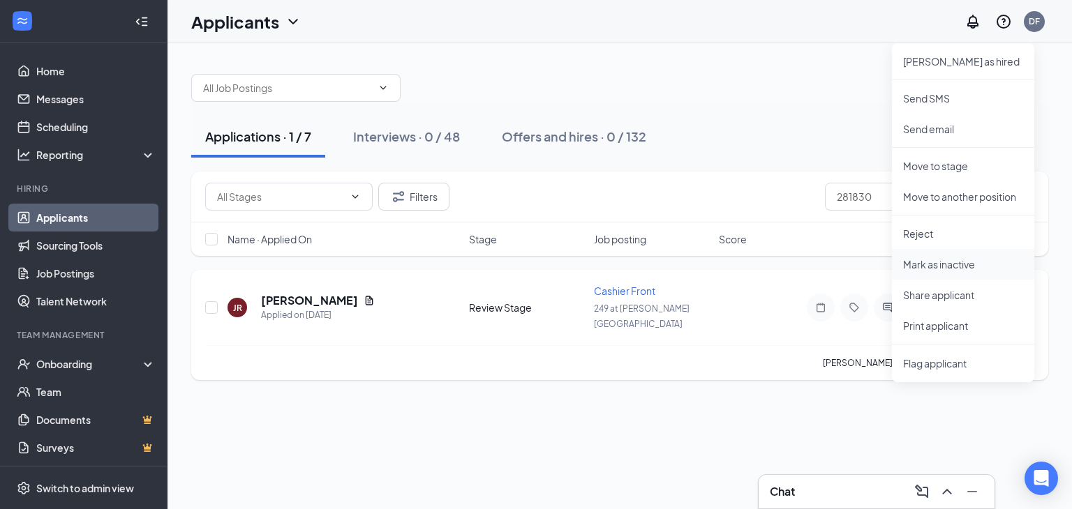
click at [960, 262] on p "Mark as inactive" at bounding box center [963, 264] width 120 height 14
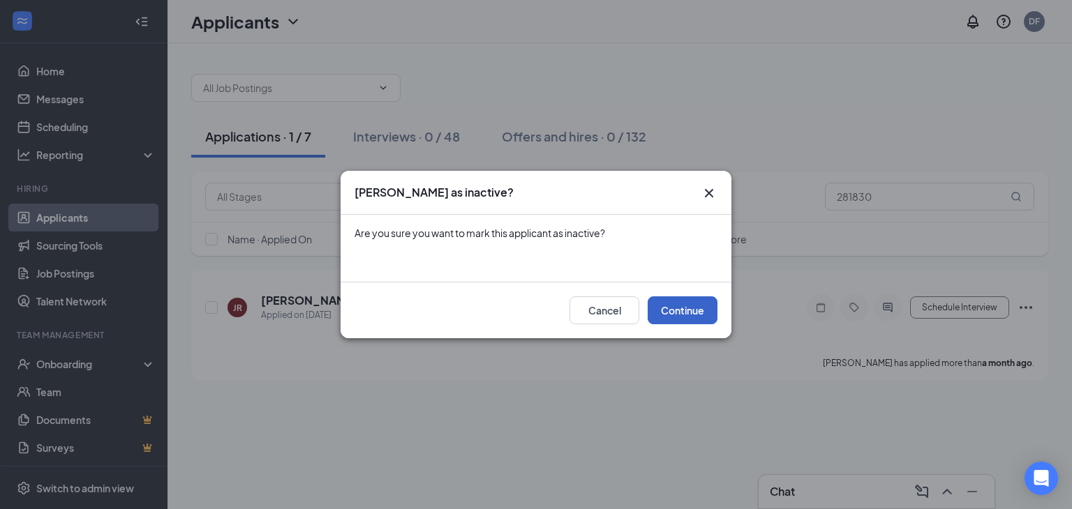
click at [682, 313] on button "Continue" at bounding box center [682, 310] width 70 height 28
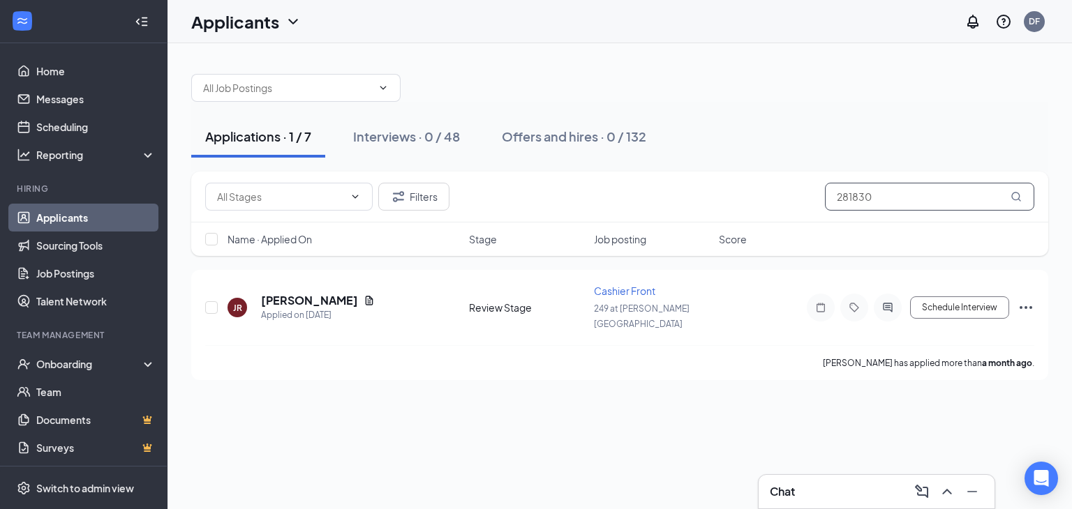
click at [877, 204] on input "281830" at bounding box center [929, 197] width 209 height 28
type input "2"
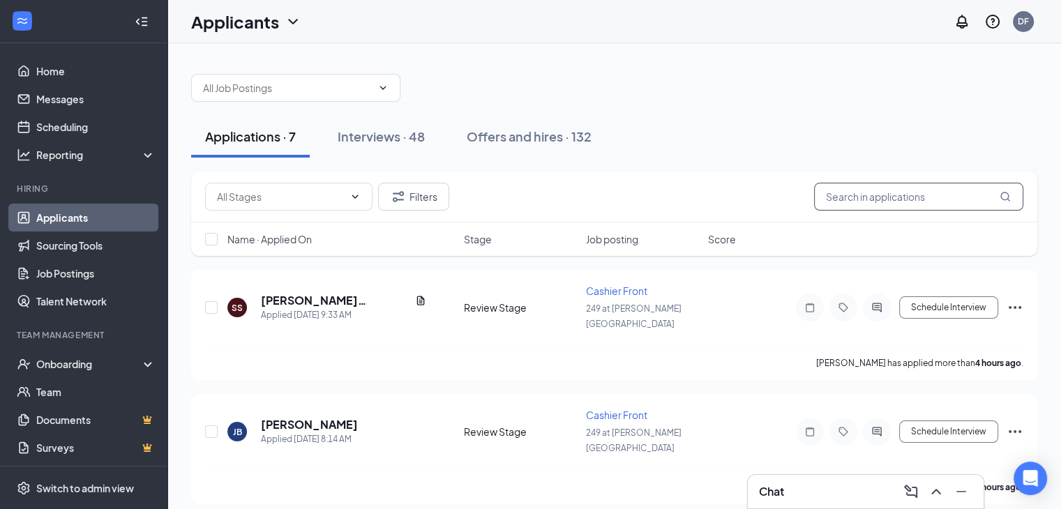
click at [877, 204] on input "text" at bounding box center [918, 197] width 209 height 28
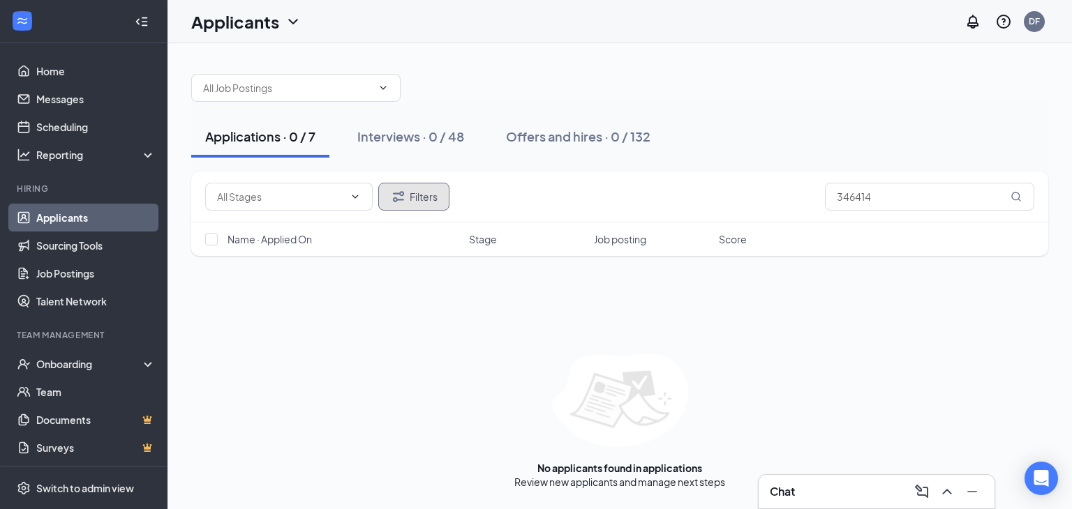
click at [413, 199] on button "Filters" at bounding box center [413, 197] width 71 height 28
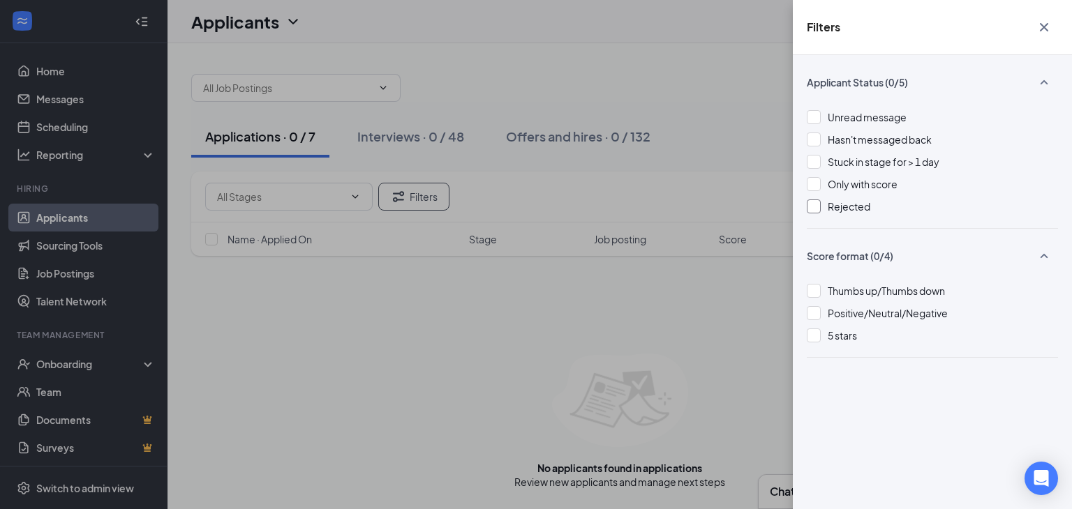
click at [814, 208] on div at bounding box center [813, 207] width 14 height 14
click at [1040, 26] on icon "Cross" at bounding box center [1043, 27] width 17 height 17
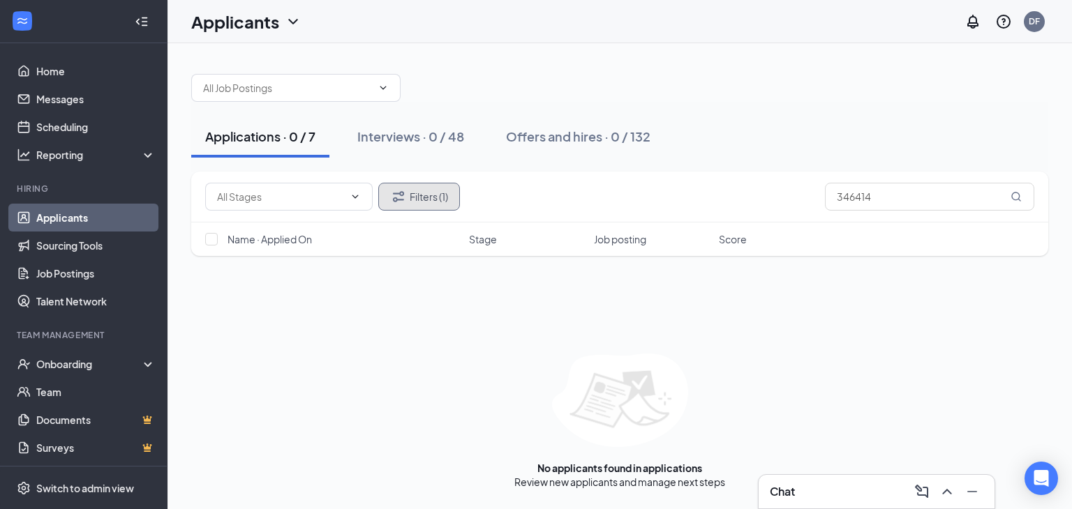
click at [415, 199] on button "Filters (1)" at bounding box center [419, 197] width 82 height 28
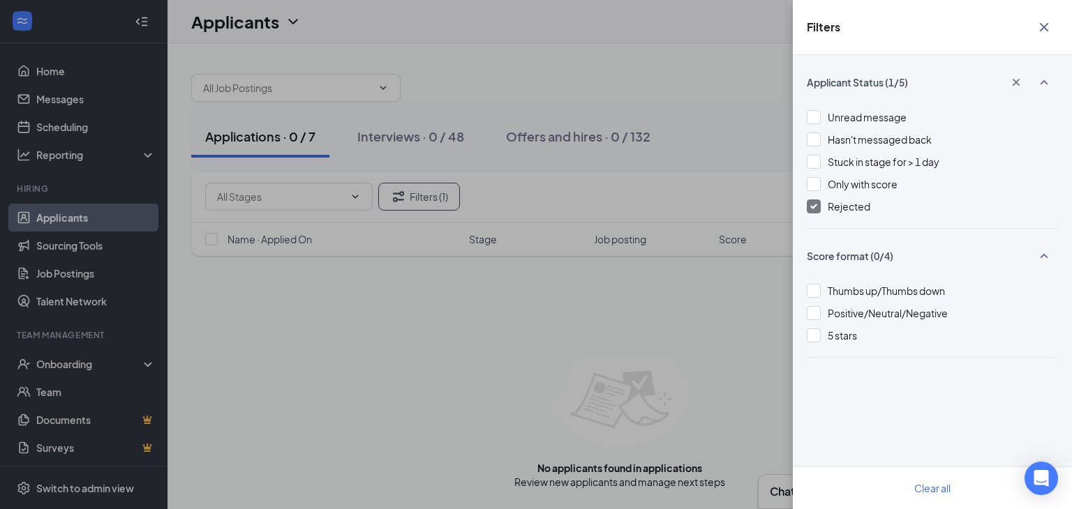
click at [1052, 22] on button "button" at bounding box center [1044, 27] width 28 height 27
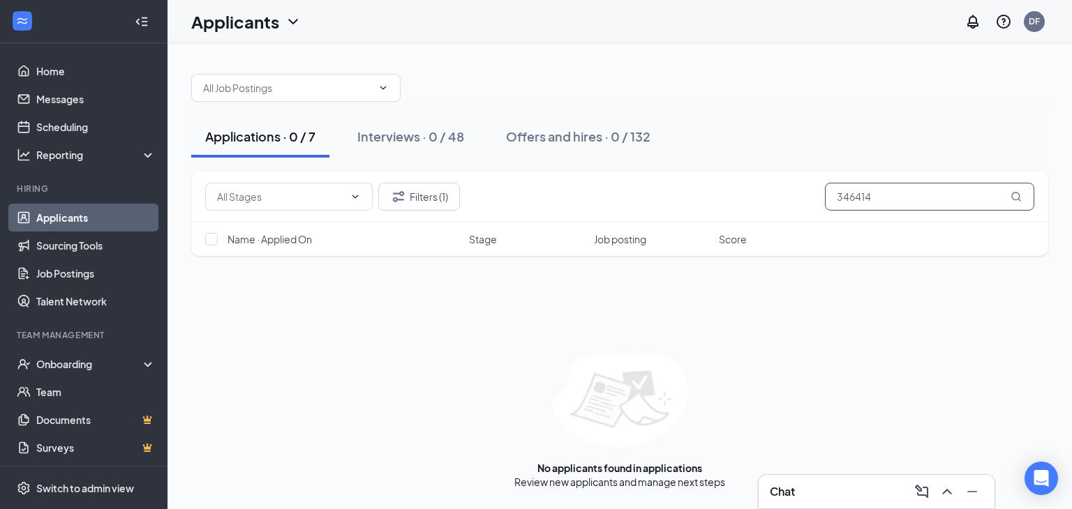
click at [904, 193] on input "346414" at bounding box center [929, 197] width 209 height 28
type input "3"
type input "2"
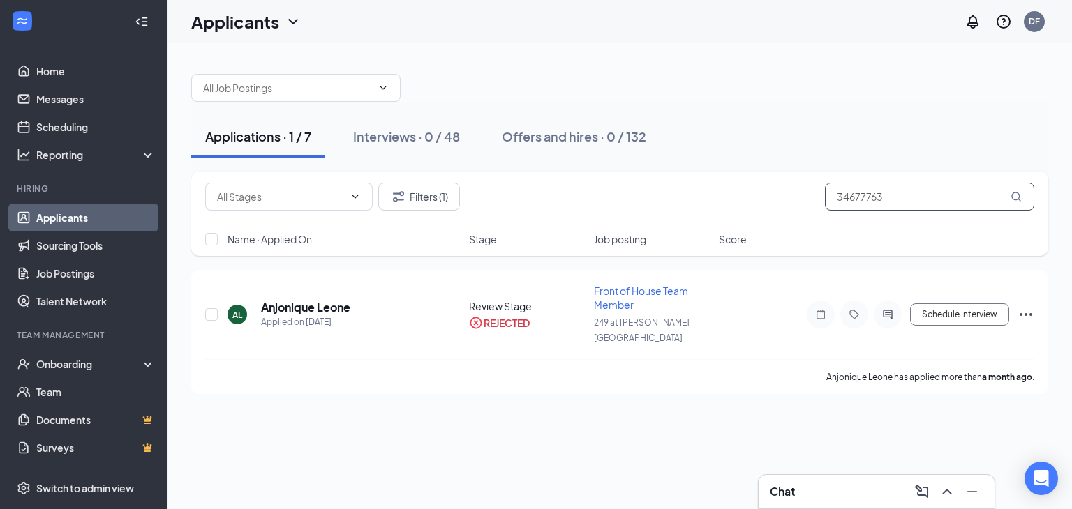
type input "34677763"
click at [746, 238] on span "Score" at bounding box center [733, 239] width 28 height 14
click at [1025, 313] on icon "Ellipses" at bounding box center [1025, 314] width 13 height 3
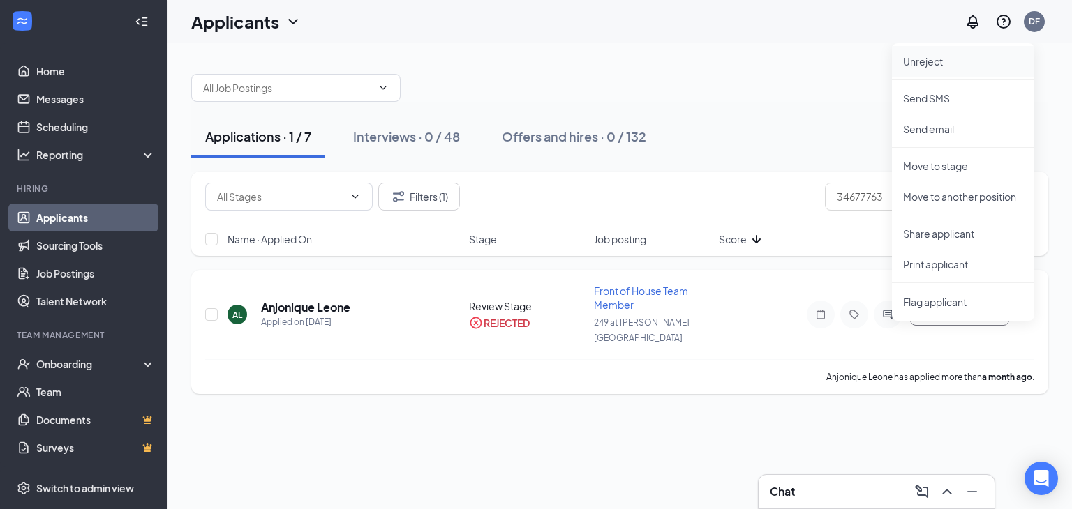
click at [936, 55] on p "Unreject" at bounding box center [963, 61] width 120 height 14
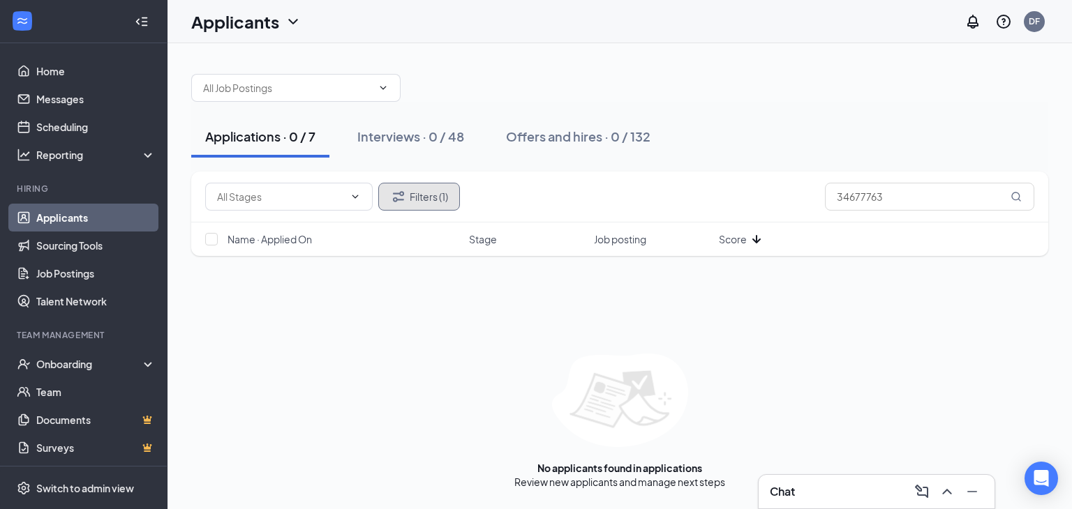
click at [421, 189] on button "Filters (1)" at bounding box center [419, 197] width 82 height 28
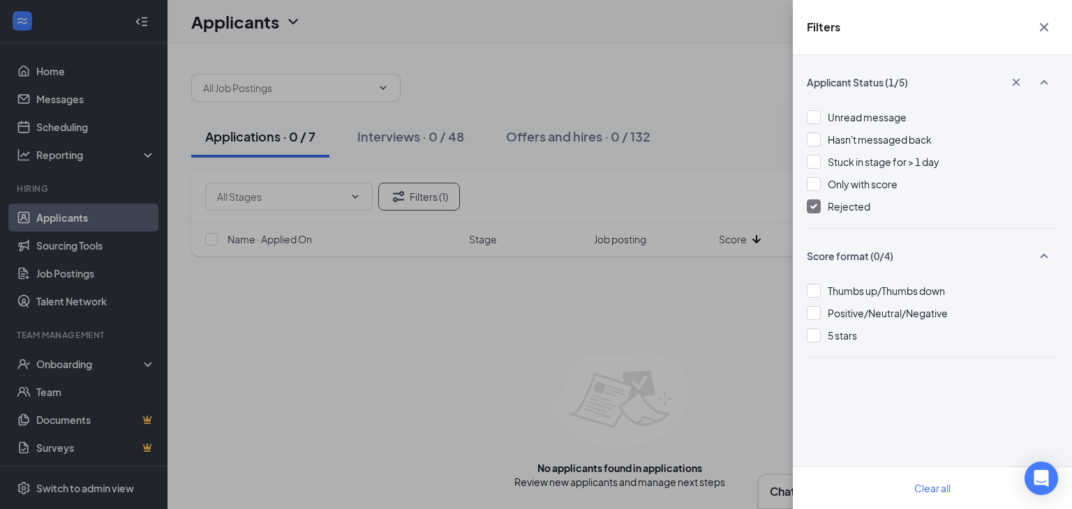
click at [811, 207] on img at bounding box center [813, 207] width 7 height 6
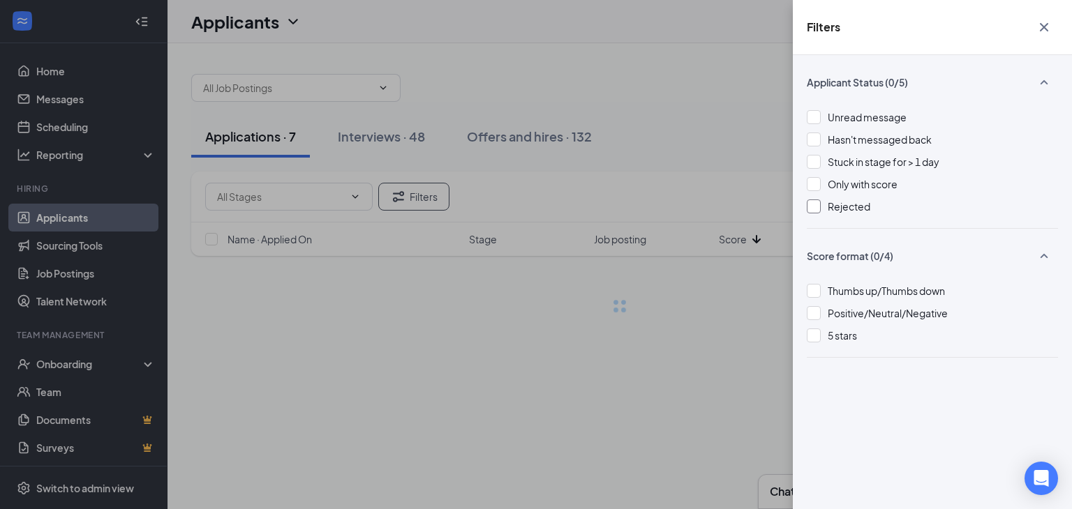
click at [1044, 28] on icon "Cross" at bounding box center [1043, 27] width 8 height 8
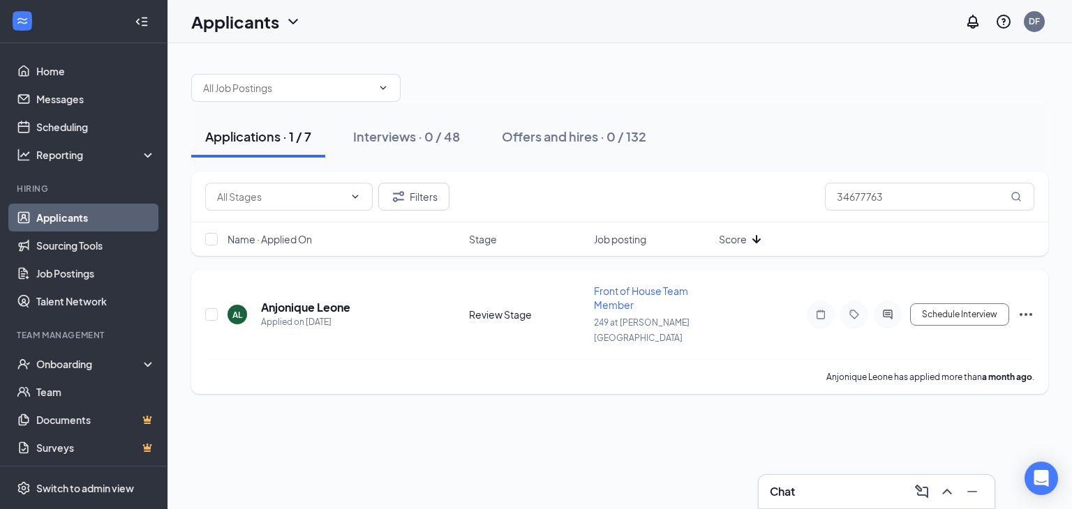
click at [1025, 313] on icon "Ellipses" at bounding box center [1025, 314] width 13 height 3
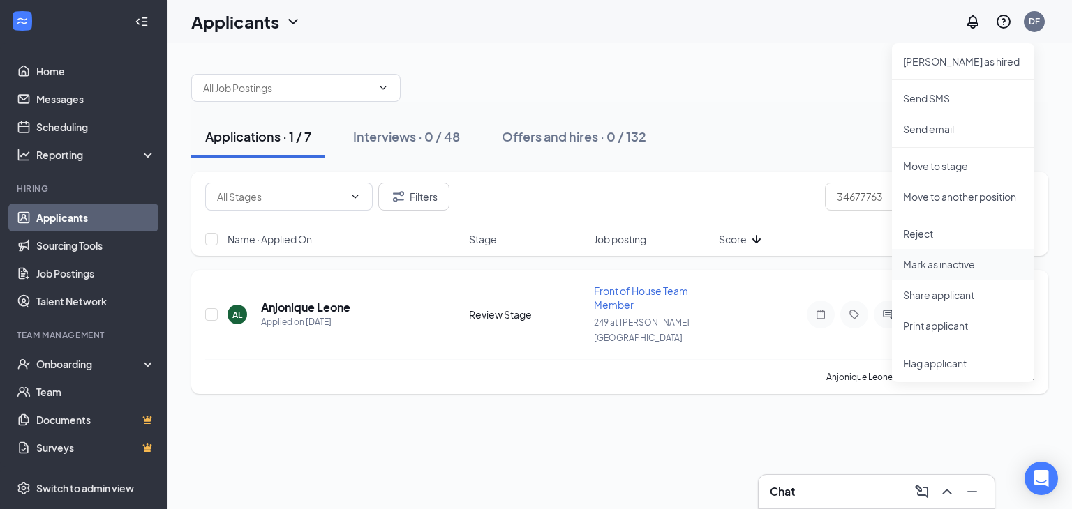
click at [950, 271] on li "Mark as inactive" at bounding box center [963, 264] width 142 height 31
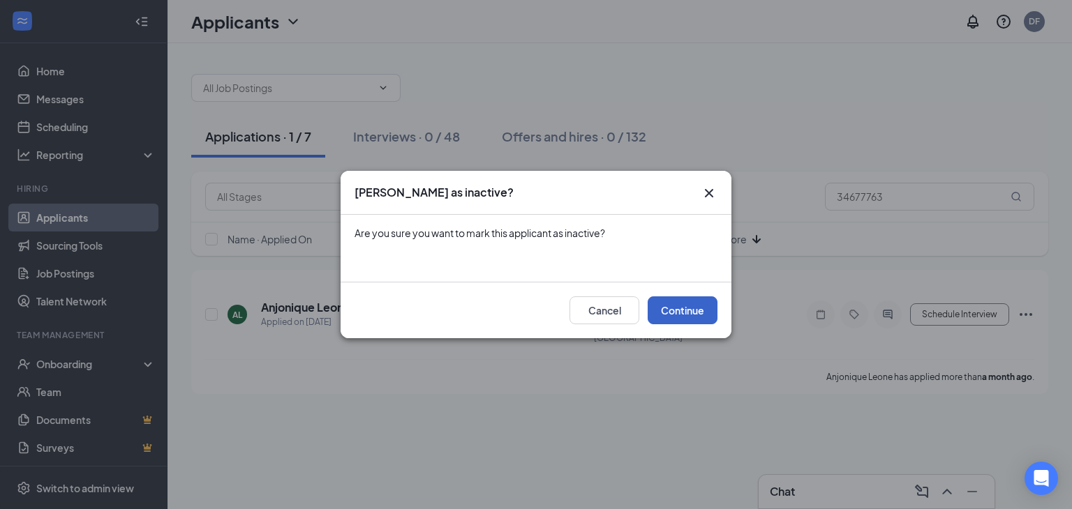
click at [680, 312] on button "Continue" at bounding box center [682, 310] width 70 height 28
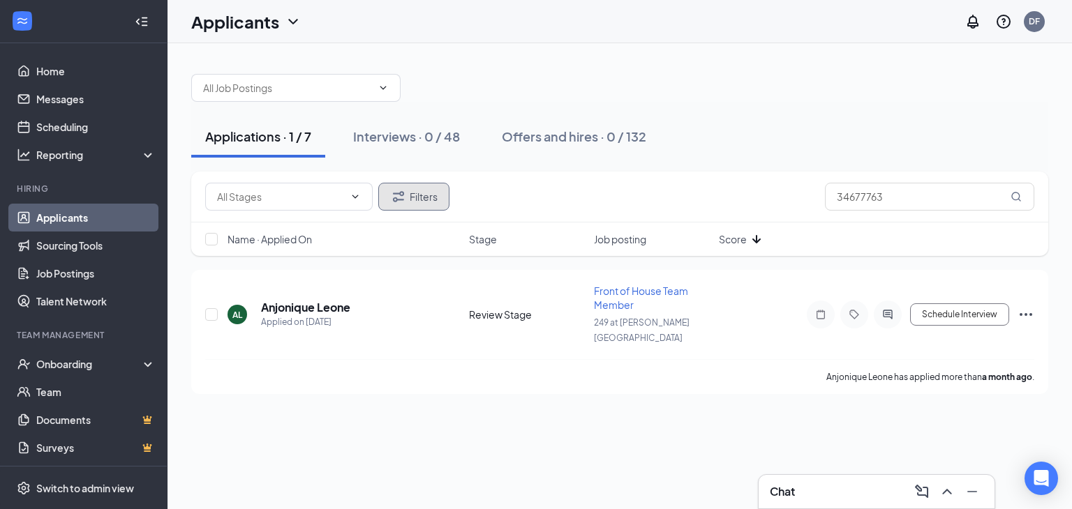
click at [415, 196] on button "Filters" at bounding box center [413, 197] width 71 height 28
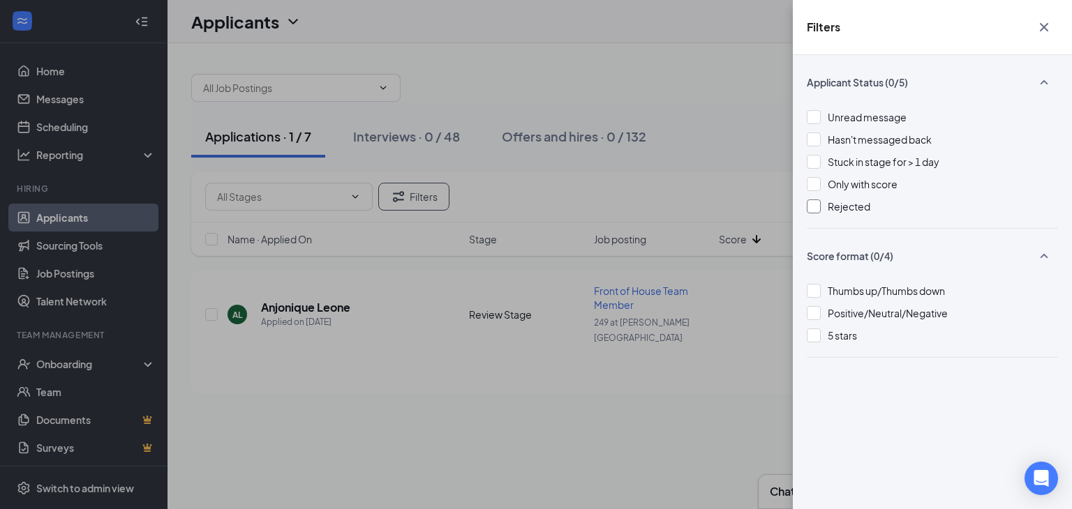
click at [812, 207] on div at bounding box center [813, 207] width 14 height 14
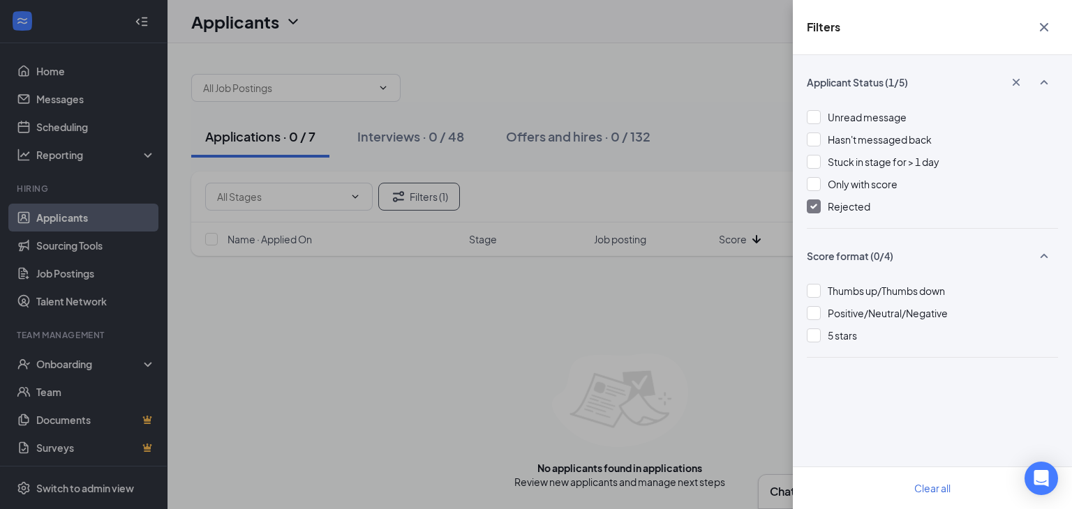
click at [1043, 26] on icon "Cross" at bounding box center [1043, 27] width 8 height 8
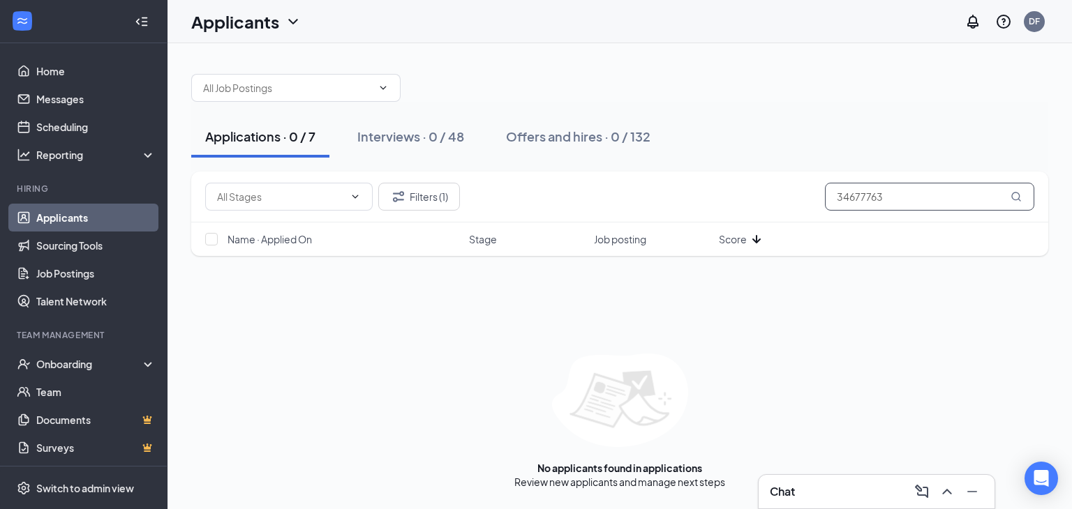
click at [899, 190] on input "34677763" at bounding box center [929, 197] width 209 height 28
type input "3"
click at [431, 186] on button "Filters (1)" at bounding box center [419, 197] width 82 height 28
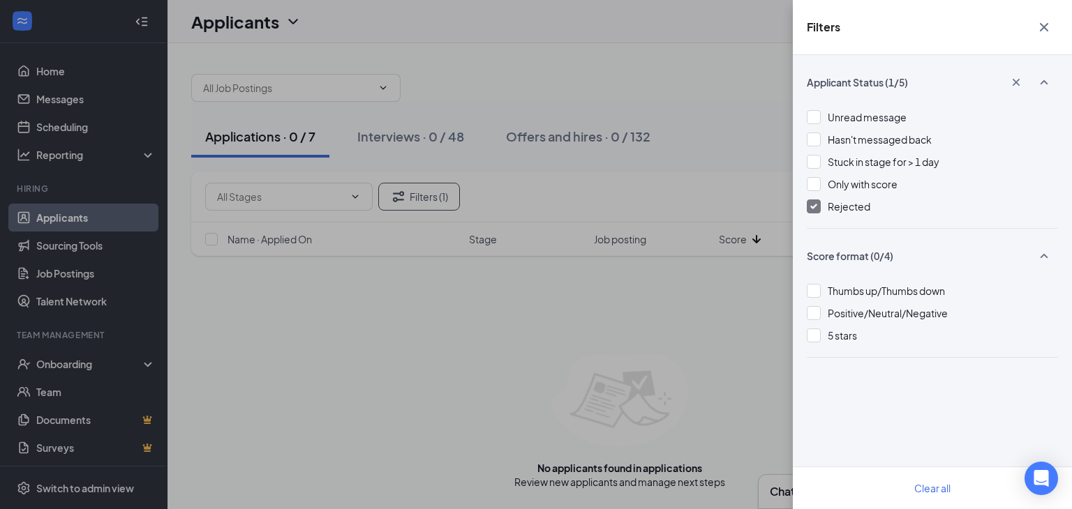
click at [1042, 26] on icon "Cross" at bounding box center [1043, 27] width 8 height 8
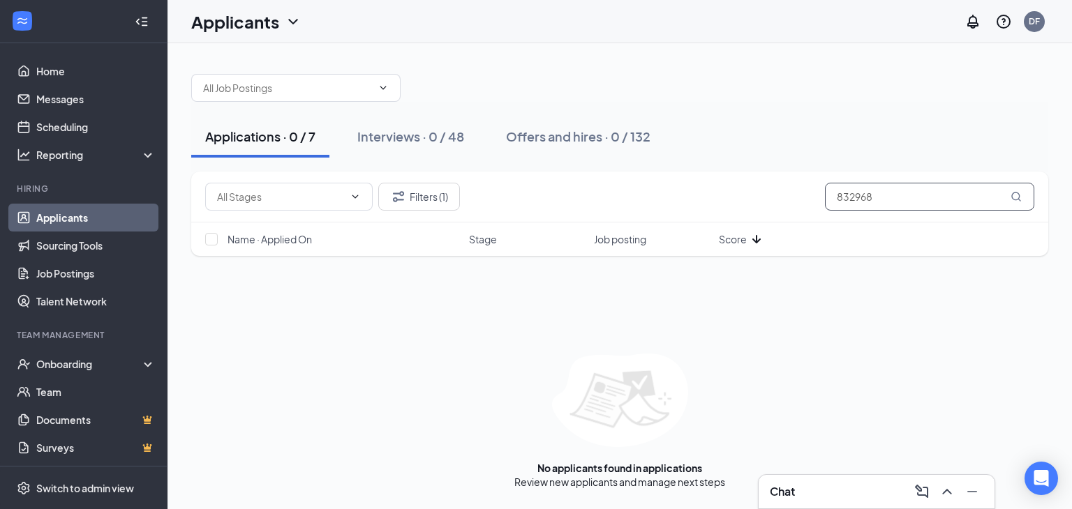
click at [893, 192] on input "832968" at bounding box center [929, 197] width 209 height 28
type input "8"
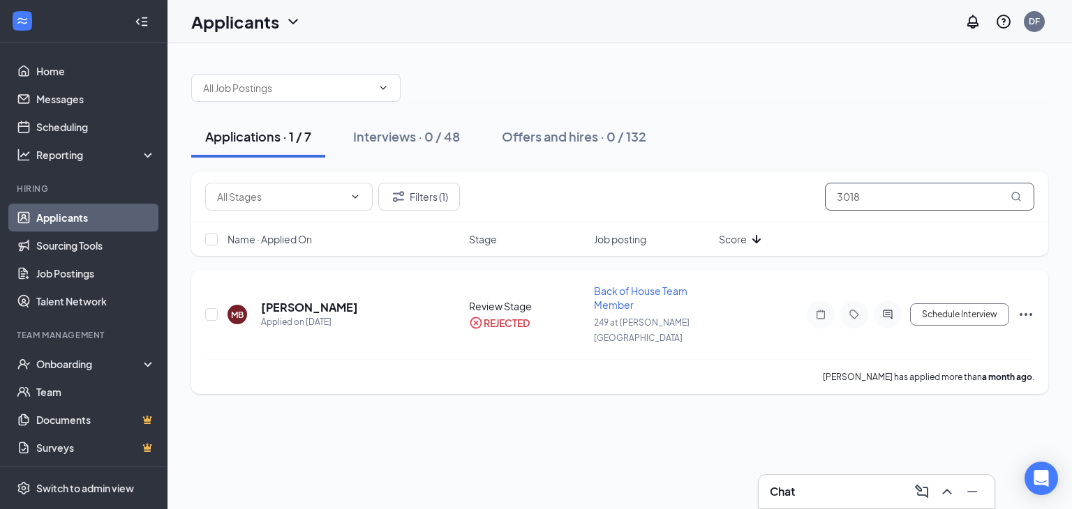
type input "3018"
click at [1026, 308] on icon "Ellipses" at bounding box center [1025, 314] width 17 height 17
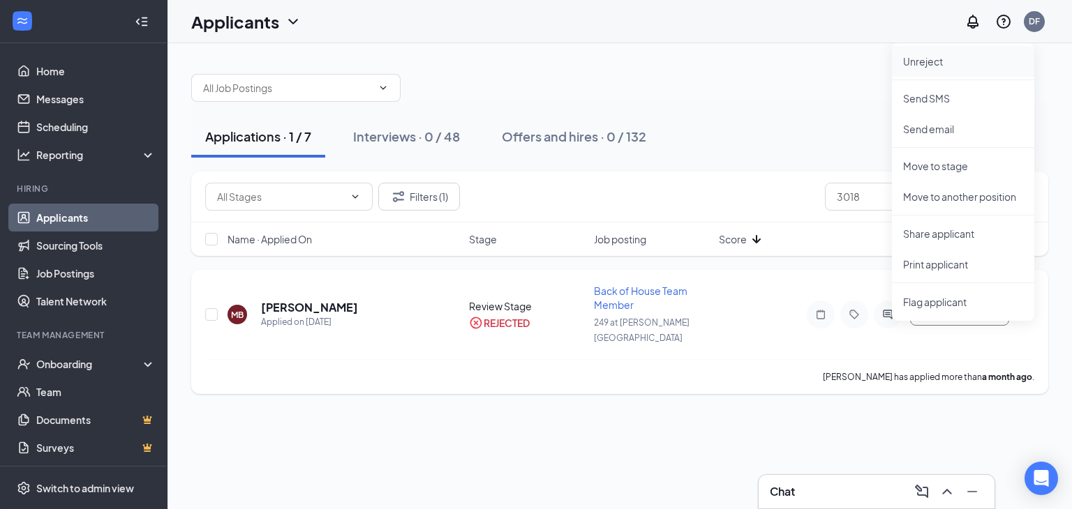
click at [933, 63] on p "Unreject" at bounding box center [963, 61] width 120 height 14
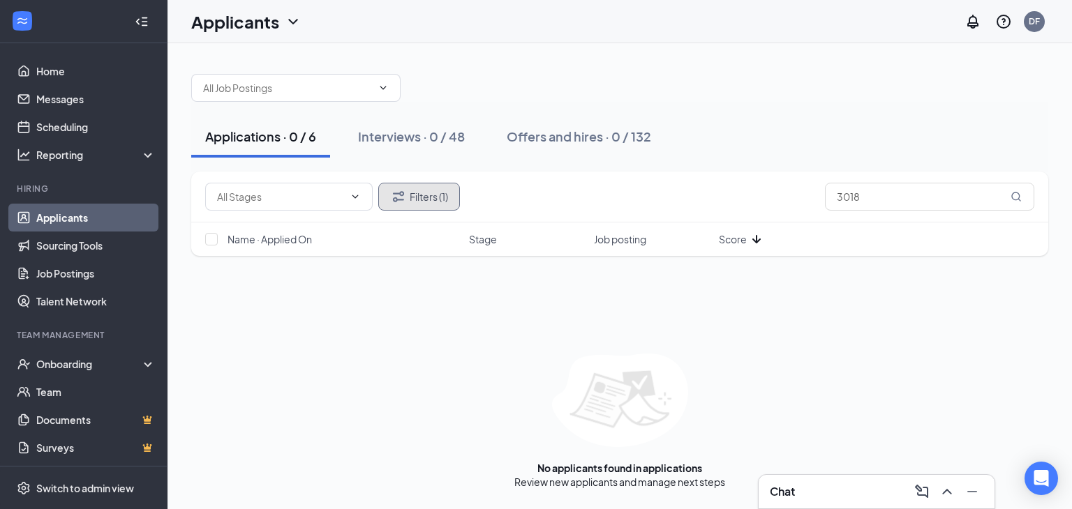
click at [417, 199] on button "Filters (1)" at bounding box center [419, 197] width 82 height 28
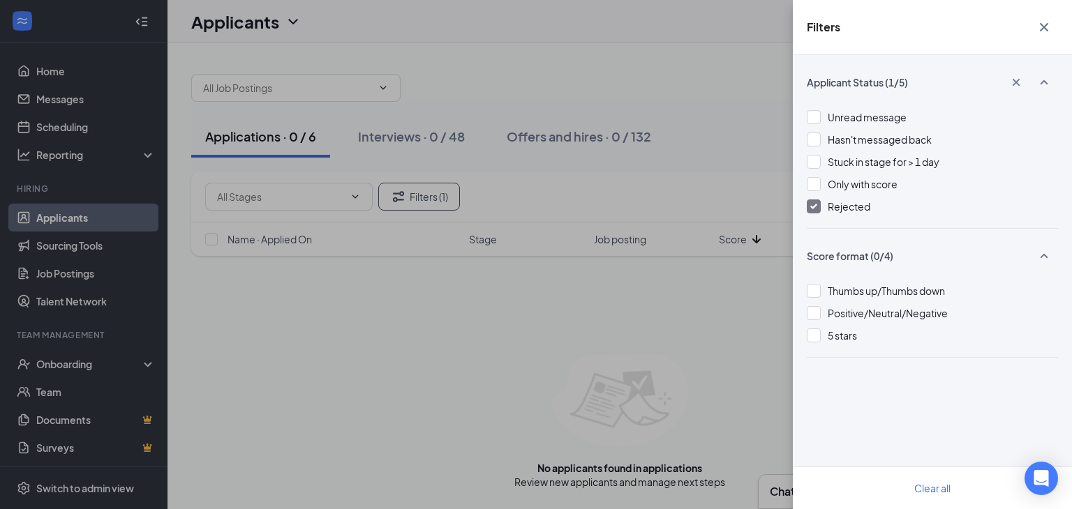
click at [815, 207] on img at bounding box center [813, 207] width 7 height 6
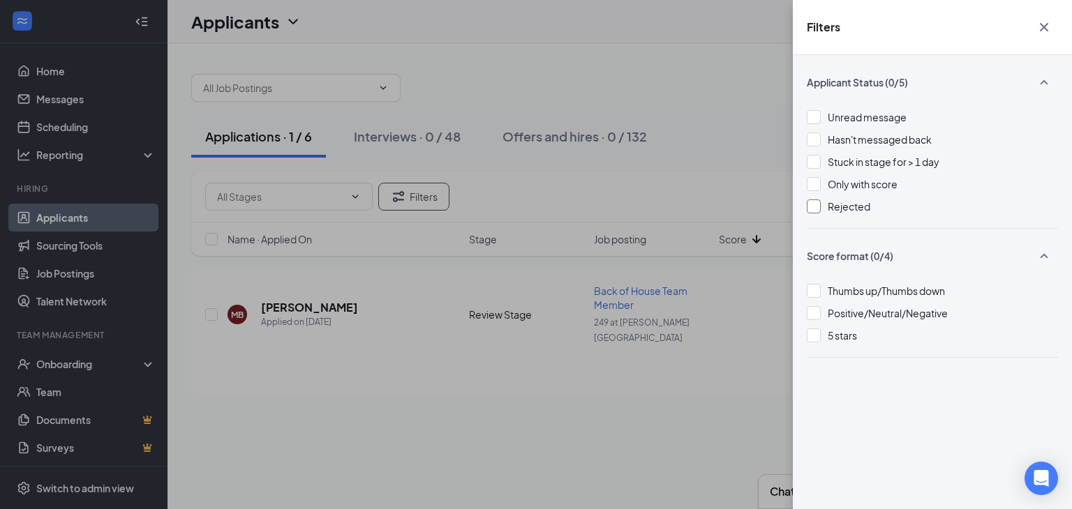
click at [1048, 26] on icon "Cross" at bounding box center [1043, 27] width 17 height 17
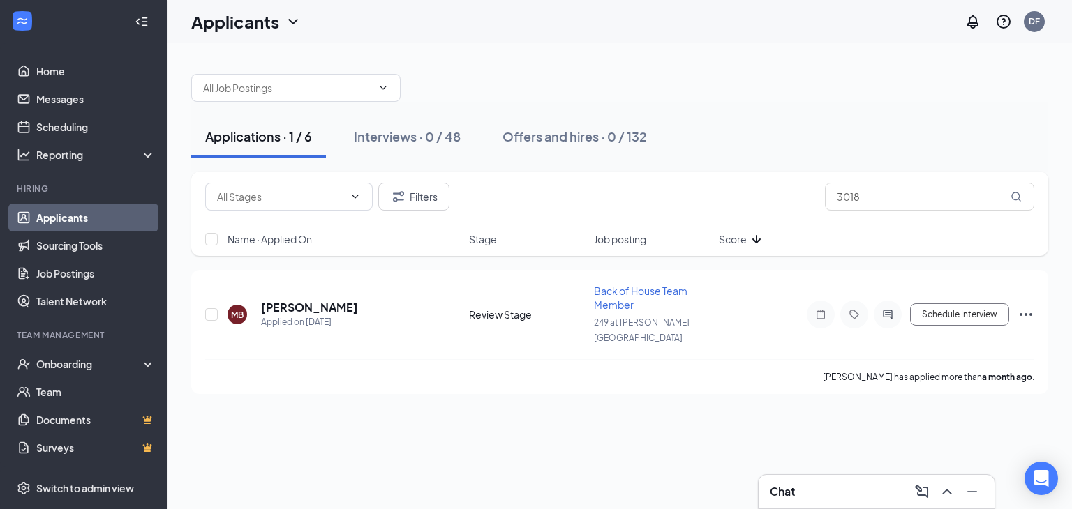
click at [879, 96] on div at bounding box center [619, 81] width 857 height 42
click at [1027, 306] on icon "Ellipses" at bounding box center [1025, 314] width 17 height 17
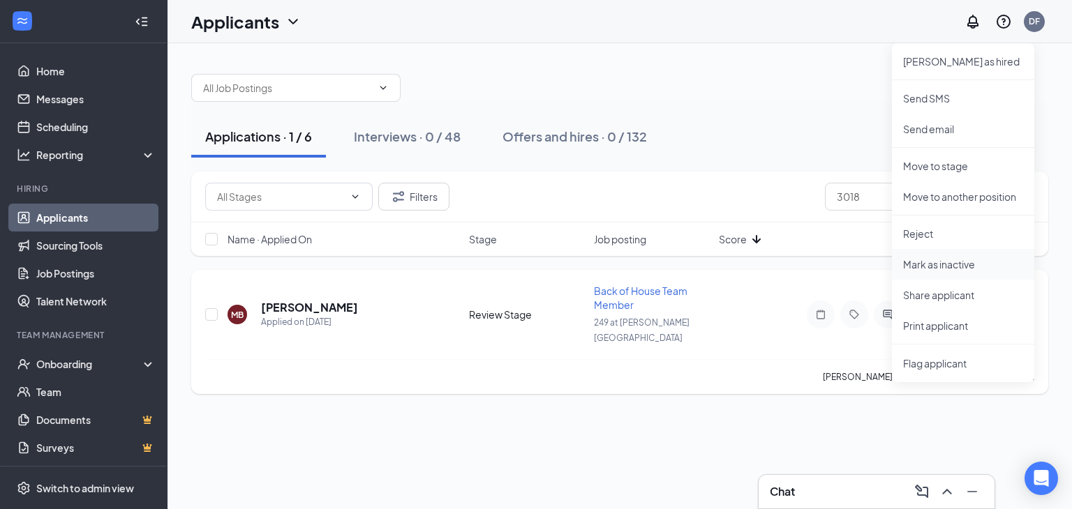
click at [936, 261] on p "Mark as inactive" at bounding box center [963, 264] width 120 height 14
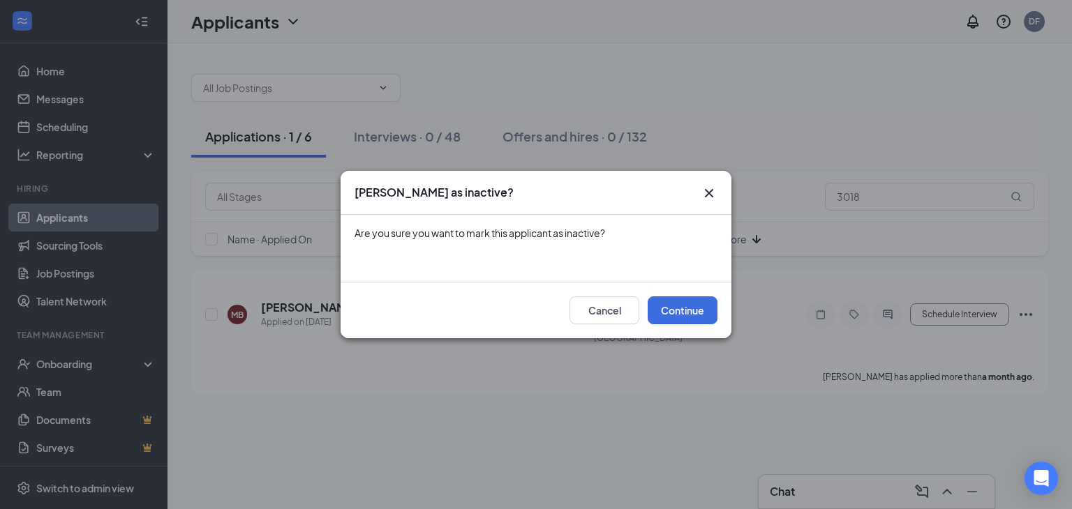
click at [936, 262] on div "[PERSON_NAME] as inactive? Are you sure you want to mark this applicant as inac…" at bounding box center [536, 254] width 1072 height 509
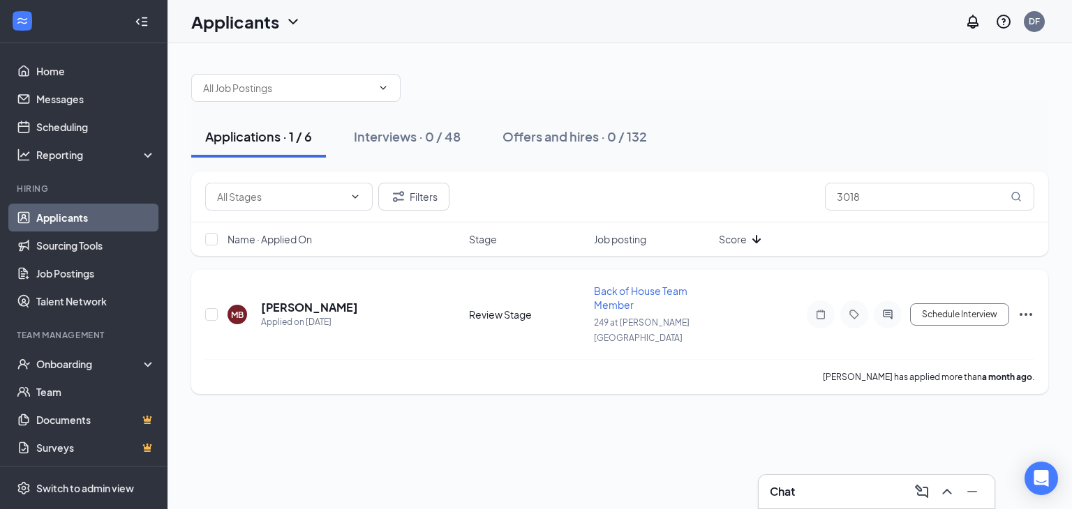
click at [1025, 310] on icon "Ellipses" at bounding box center [1025, 314] width 17 height 17
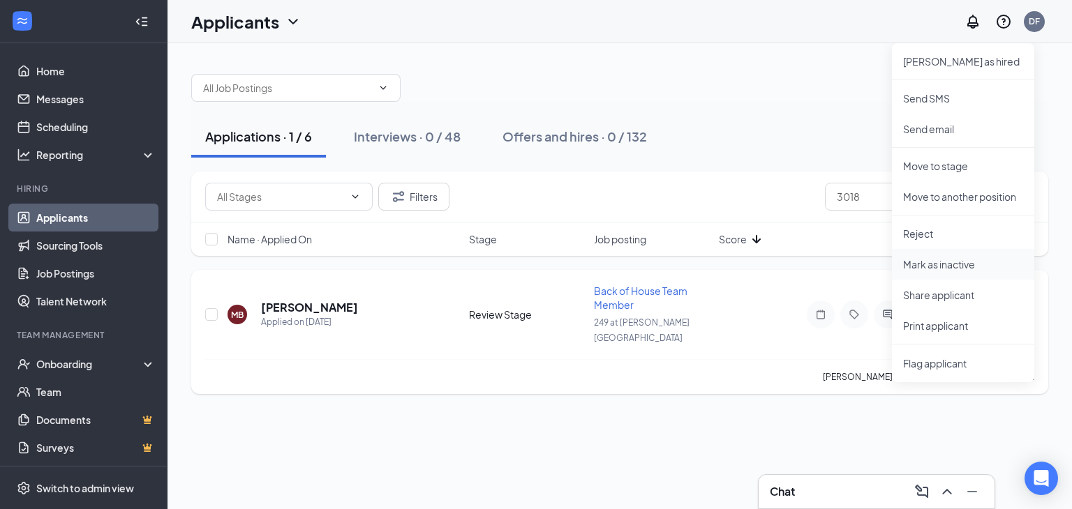
click at [953, 263] on p "Mark as inactive" at bounding box center [963, 264] width 120 height 14
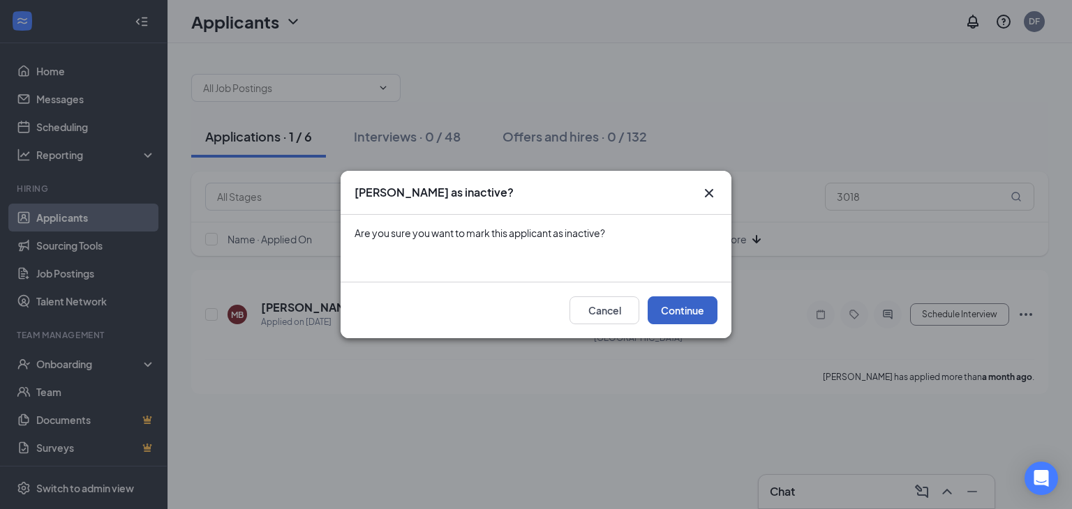
click at [679, 311] on button "Continue" at bounding box center [682, 310] width 70 height 28
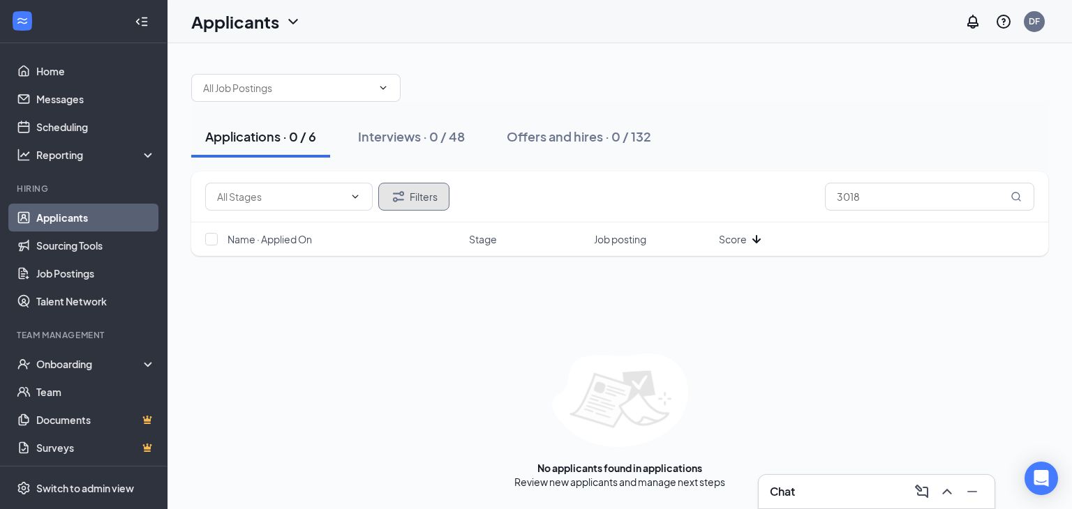
click at [391, 193] on icon "Filter" at bounding box center [398, 196] width 17 height 17
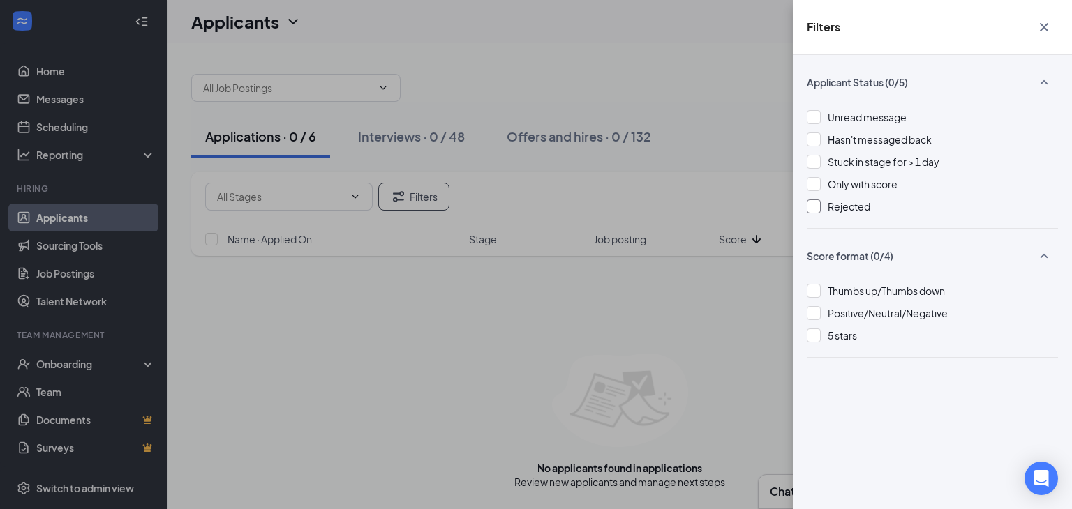
click at [812, 204] on div at bounding box center [813, 207] width 14 height 14
click at [1044, 24] on icon "Cross" at bounding box center [1043, 27] width 17 height 17
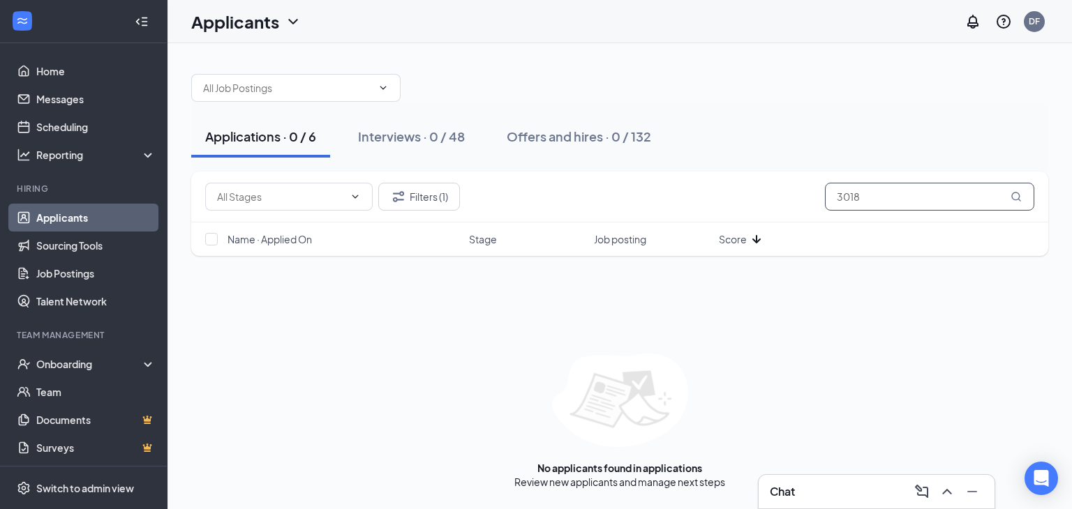
click at [906, 200] on input "3018" at bounding box center [929, 197] width 209 height 28
type input "3"
click at [906, 202] on input "936701" at bounding box center [929, 197] width 209 height 28
type input "9"
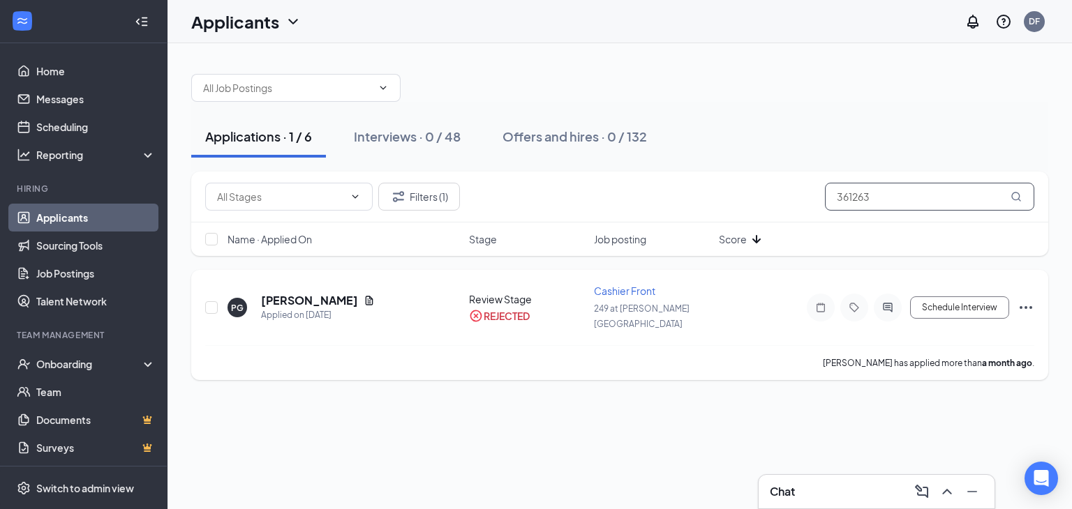
type input "361263"
click at [1028, 301] on icon "Ellipses" at bounding box center [1025, 307] width 17 height 17
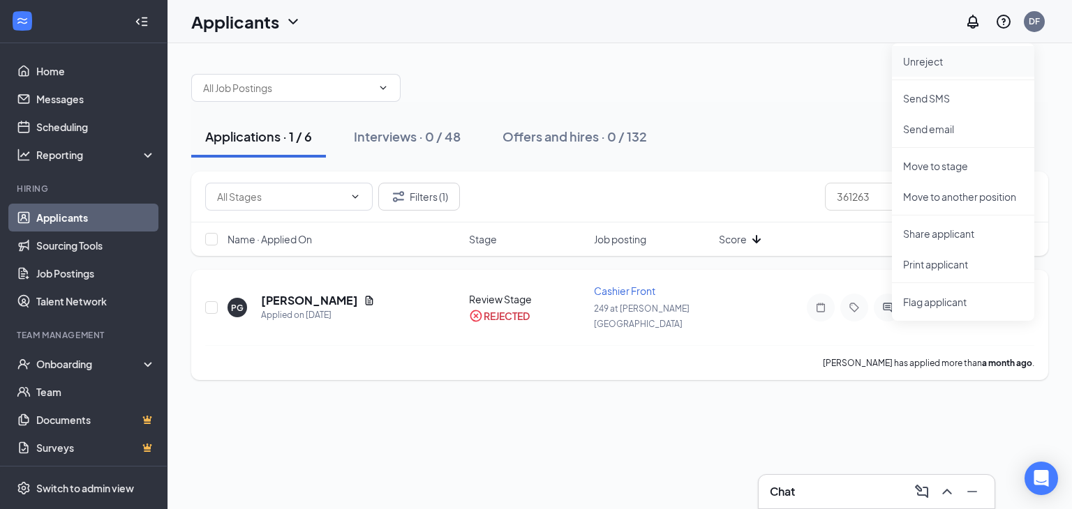
click at [937, 59] on p "Unreject" at bounding box center [963, 61] width 120 height 14
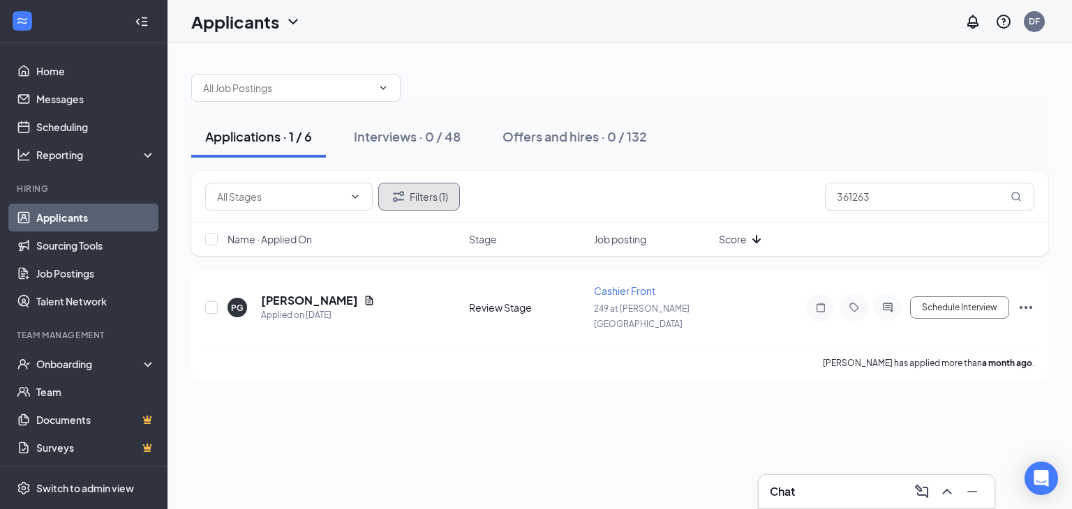
click at [435, 190] on button "Filters (1)" at bounding box center [419, 197] width 82 height 28
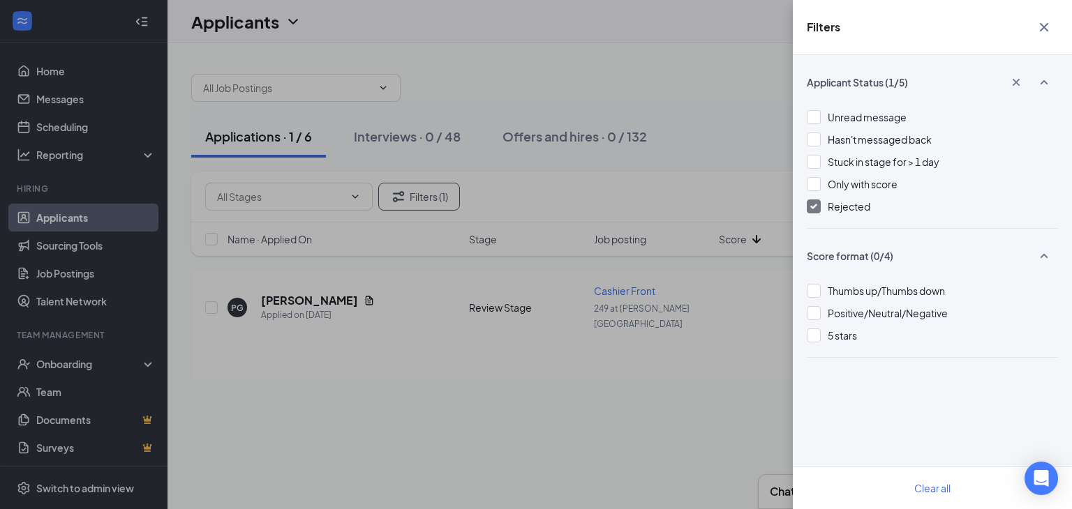
click at [815, 207] on img at bounding box center [813, 207] width 7 height 6
click at [1040, 30] on icon "Cross" at bounding box center [1043, 27] width 8 height 8
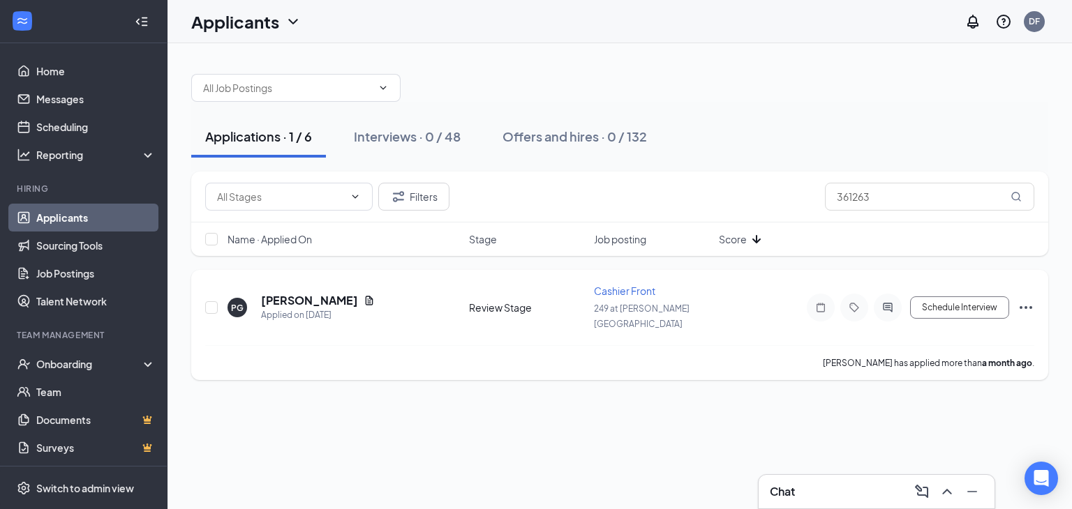
click at [1027, 299] on icon "Ellipses" at bounding box center [1025, 307] width 17 height 17
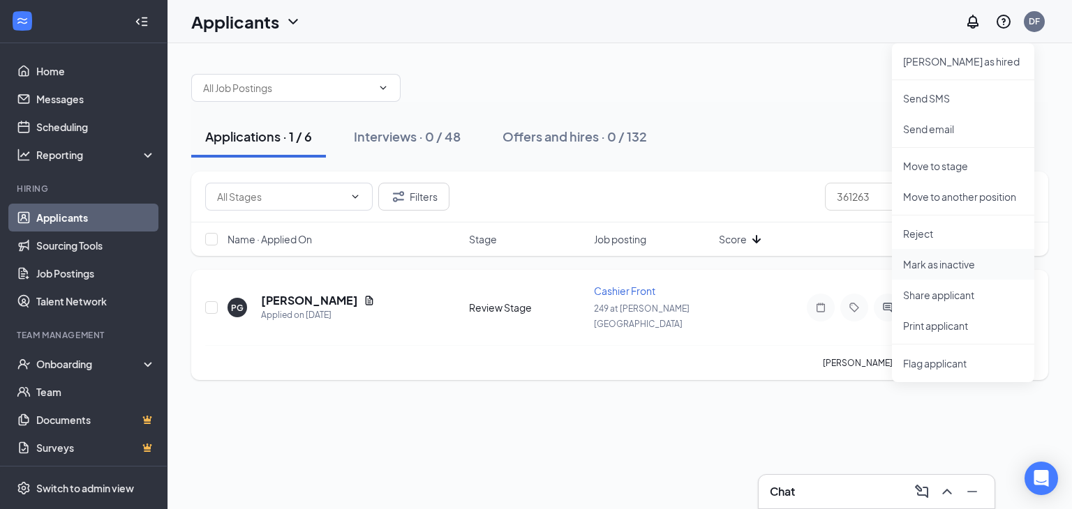
click at [946, 269] on p "Mark as inactive" at bounding box center [963, 264] width 120 height 14
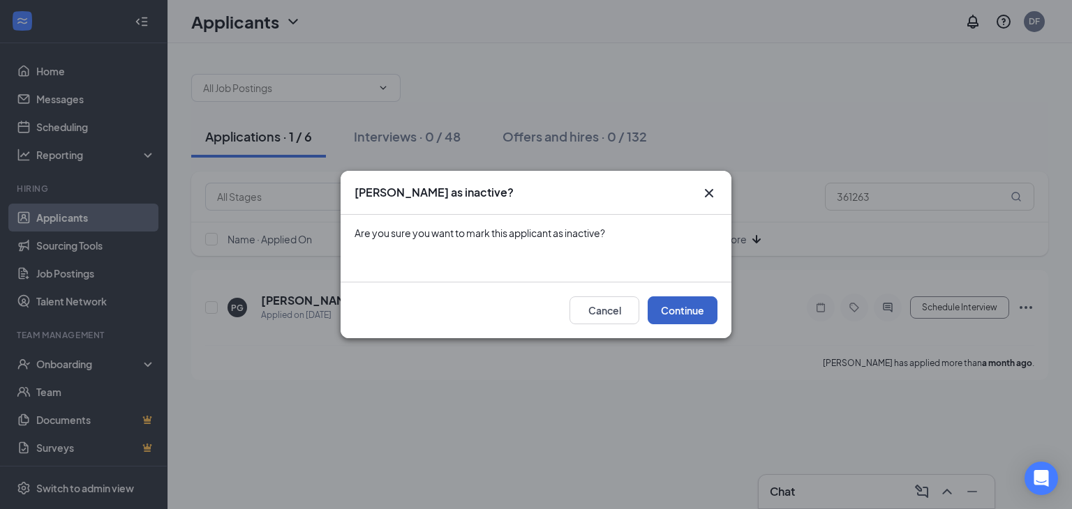
click at [689, 313] on button "Continue" at bounding box center [682, 310] width 70 height 28
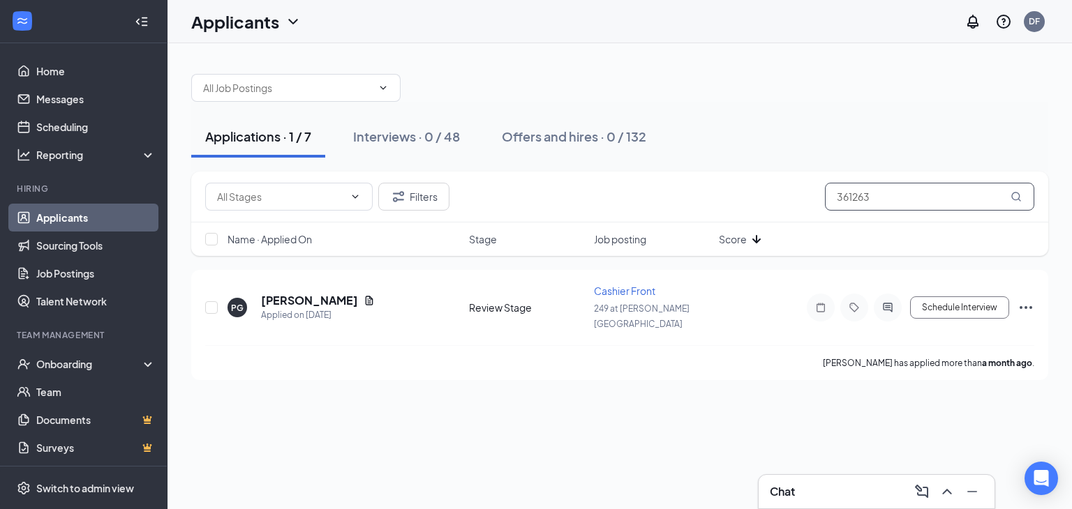
click at [882, 197] on input "361263" at bounding box center [929, 197] width 209 height 28
type input "3"
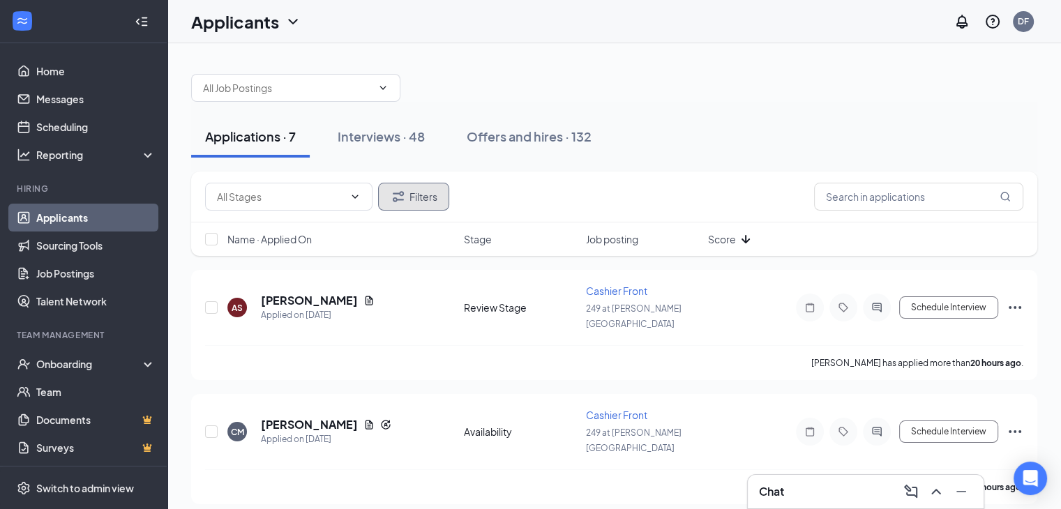
click at [415, 195] on button "Filters" at bounding box center [413, 197] width 71 height 28
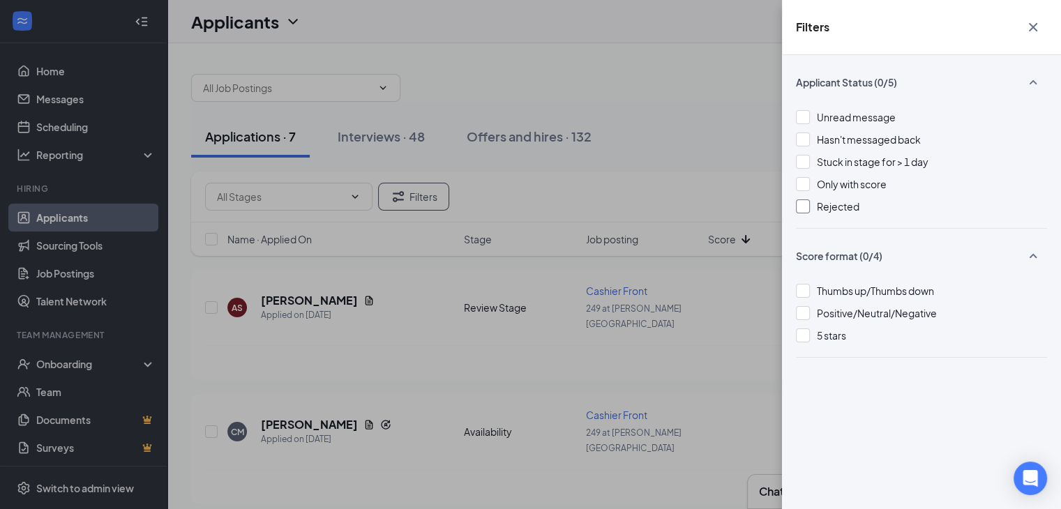
click at [805, 209] on div at bounding box center [803, 207] width 14 height 14
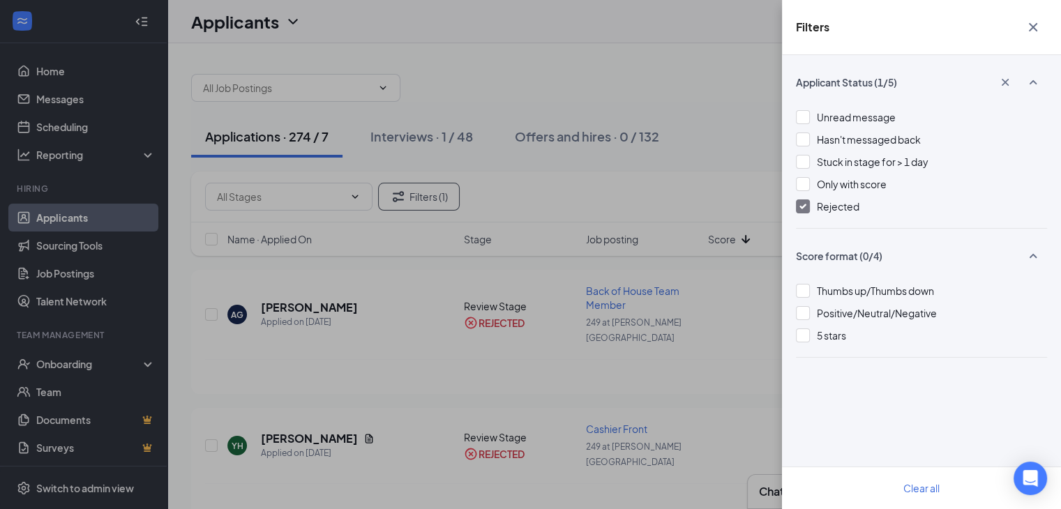
click at [1038, 32] on icon "Cross" at bounding box center [1033, 27] width 17 height 17
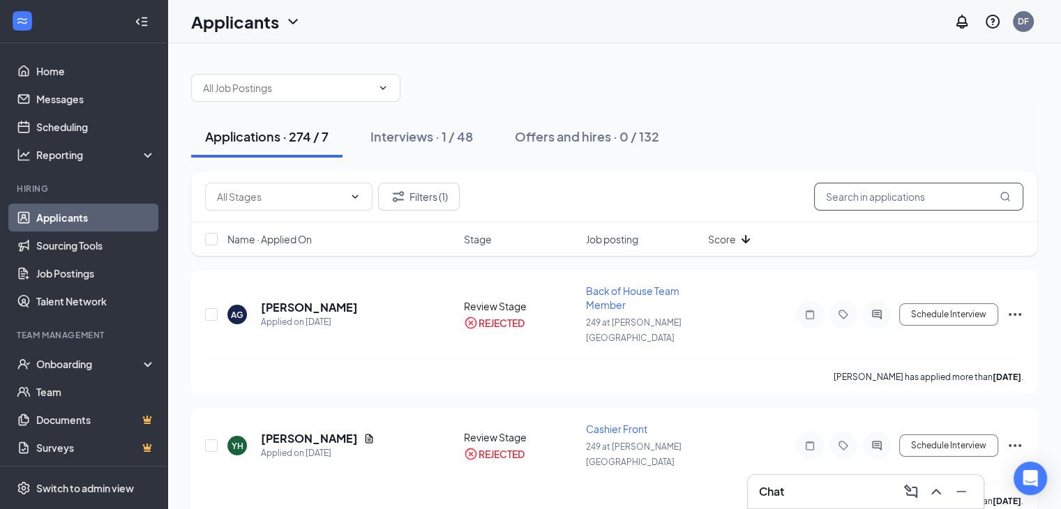
click at [871, 205] on input "text" at bounding box center [918, 197] width 209 height 28
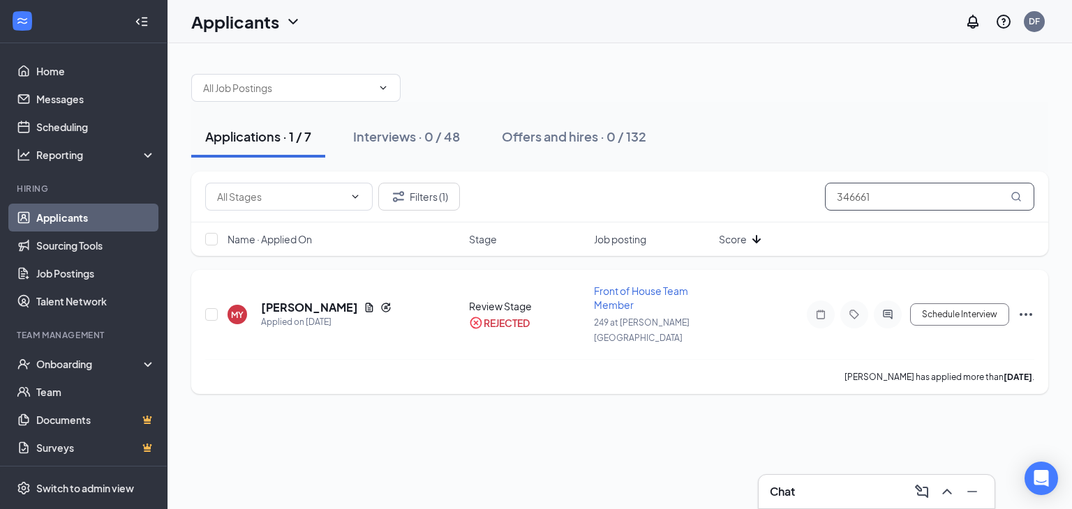
type input "346661"
click at [1033, 306] on icon "Ellipses" at bounding box center [1025, 314] width 17 height 17
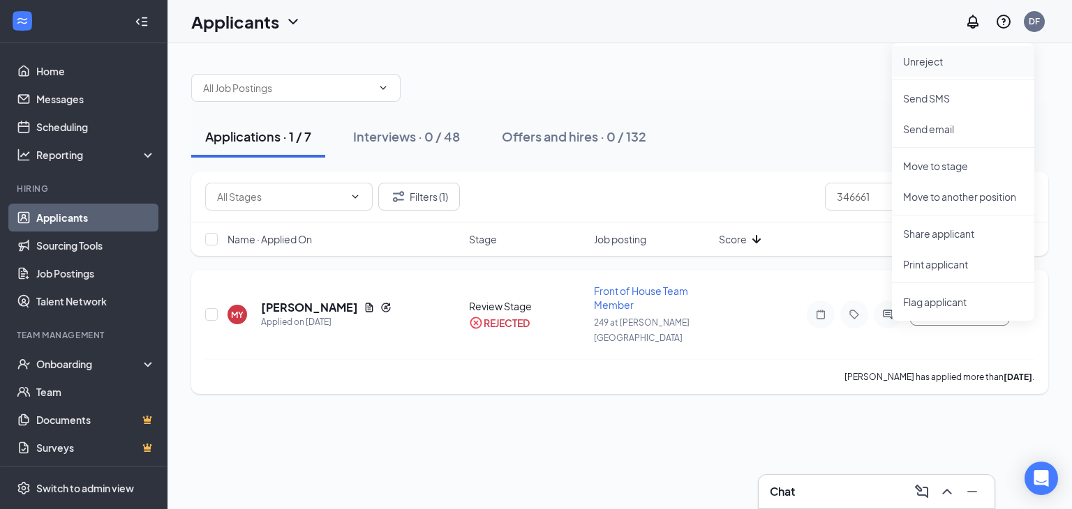
click at [927, 57] on p "Unreject" at bounding box center [963, 61] width 120 height 14
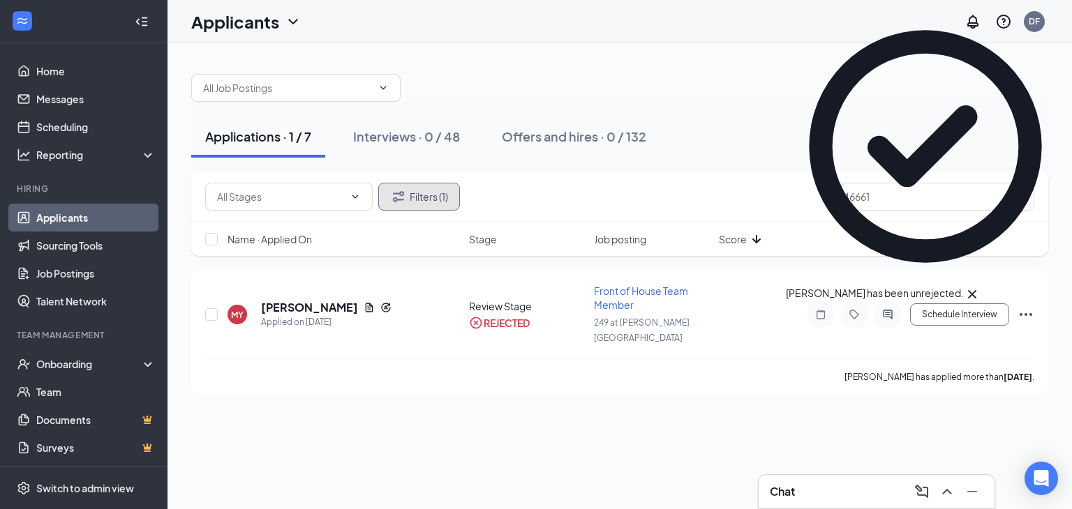
click at [421, 194] on button "Filters (1)" at bounding box center [419, 197] width 82 height 28
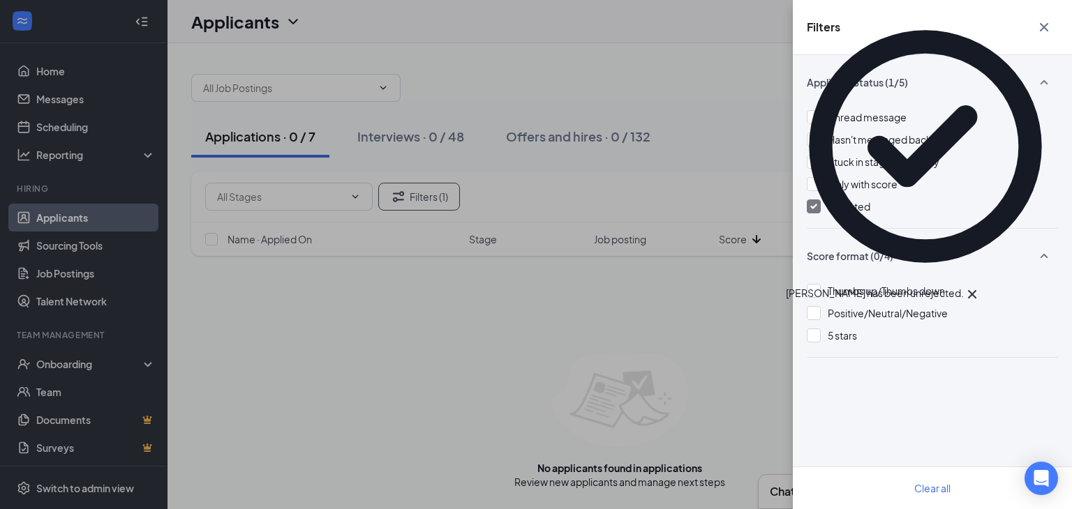
click at [813, 200] on div at bounding box center [813, 207] width 14 height 14
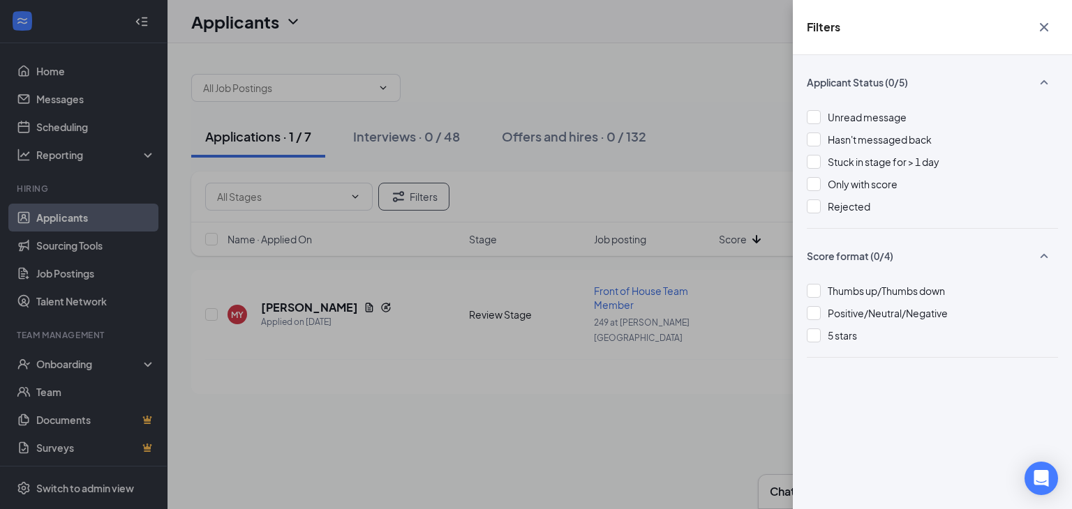
click at [1044, 22] on icon "Cross" at bounding box center [1043, 27] width 17 height 17
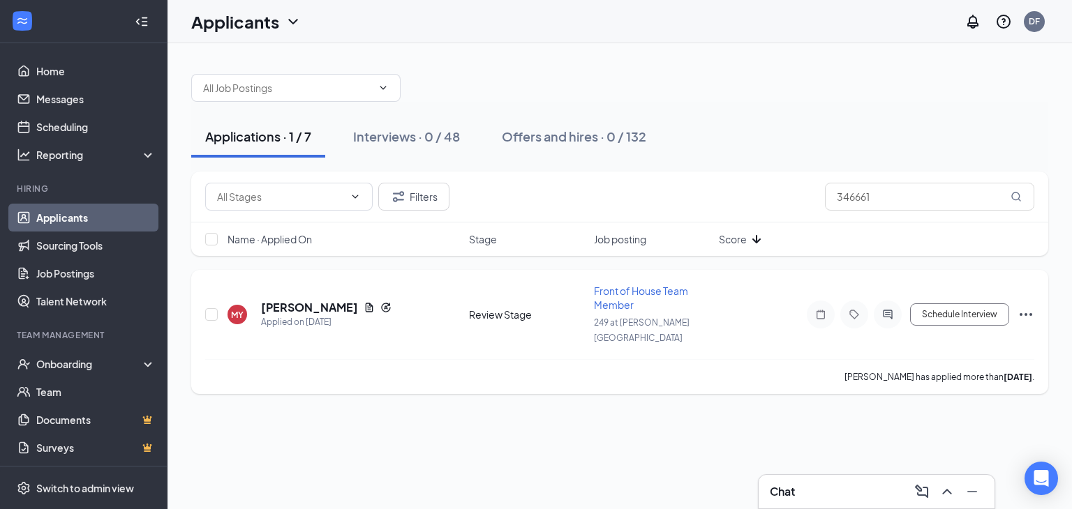
click at [1026, 313] on icon "Ellipses" at bounding box center [1025, 314] width 13 height 3
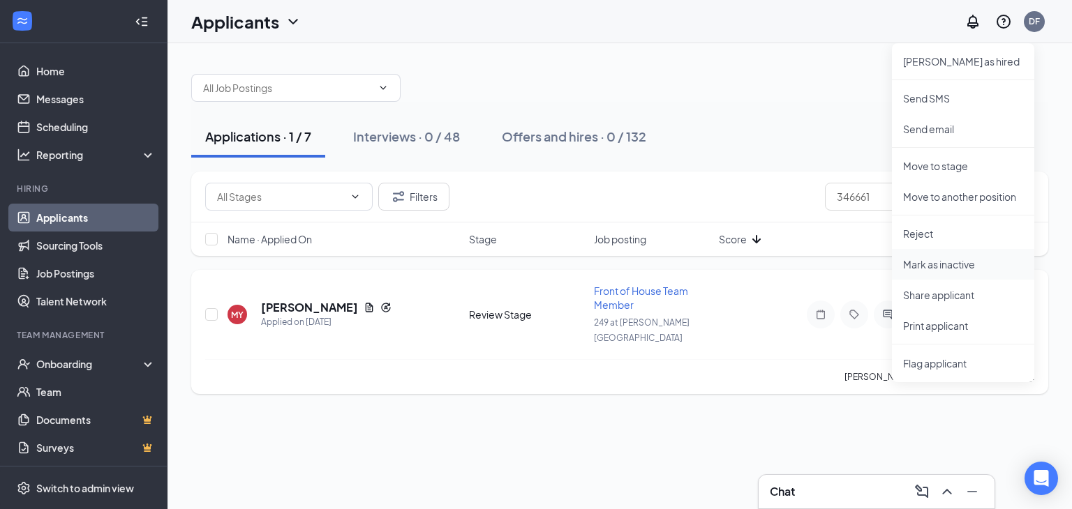
click at [946, 271] on li "Mark as inactive" at bounding box center [963, 264] width 142 height 31
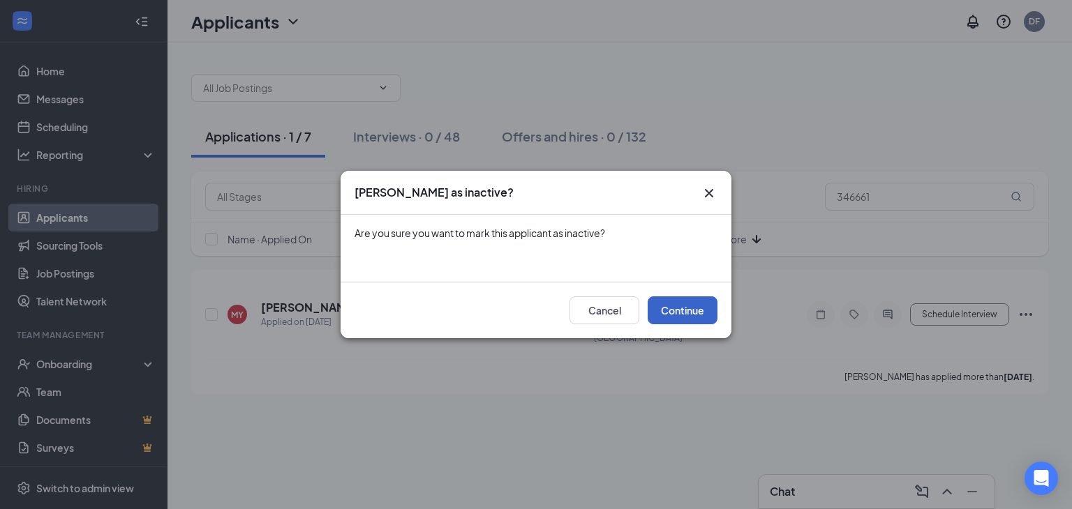
click at [674, 311] on button "Continue" at bounding box center [682, 310] width 70 height 28
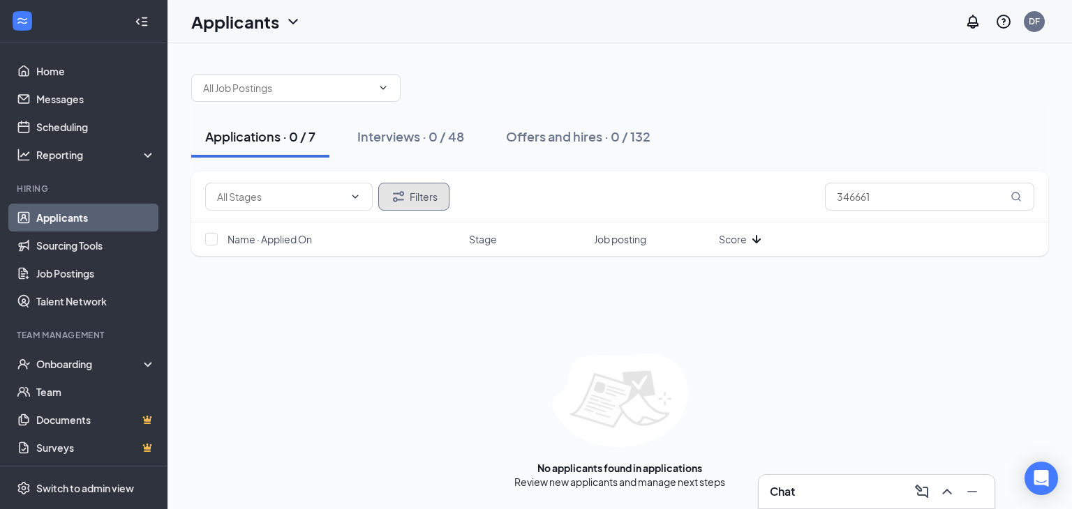
click at [428, 195] on button "Filters" at bounding box center [413, 197] width 71 height 28
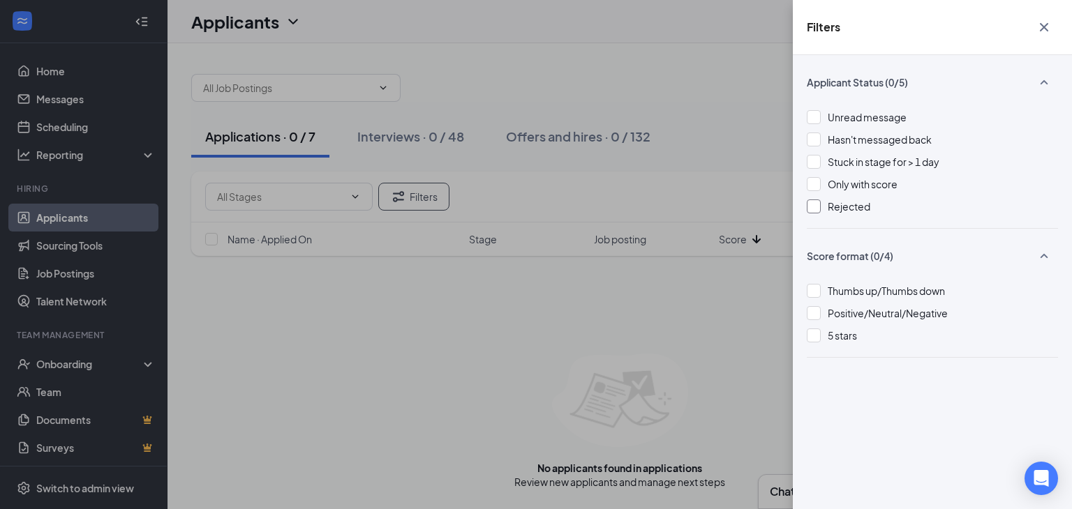
click at [813, 211] on div at bounding box center [813, 207] width 14 height 14
click at [1042, 29] on icon "Cross" at bounding box center [1043, 27] width 8 height 8
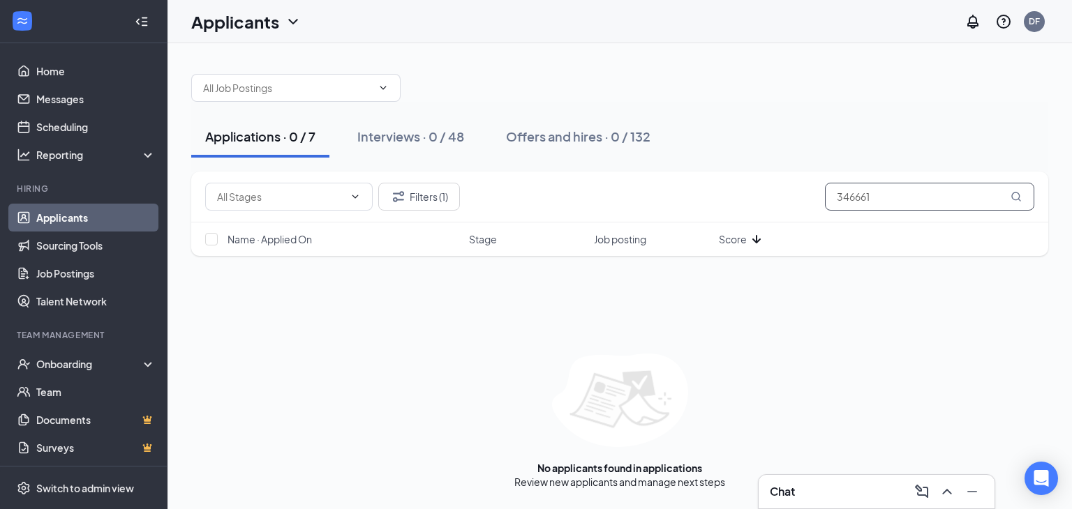
click at [892, 202] on input "346661" at bounding box center [929, 197] width 209 height 28
type input "3"
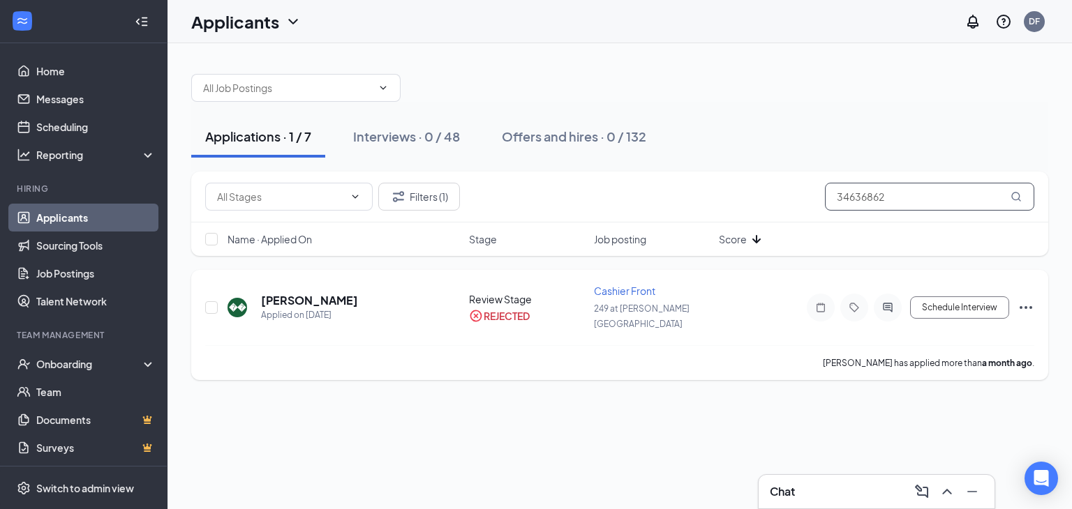
type input "34636862"
click at [1027, 299] on icon "Ellipses" at bounding box center [1025, 307] width 17 height 17
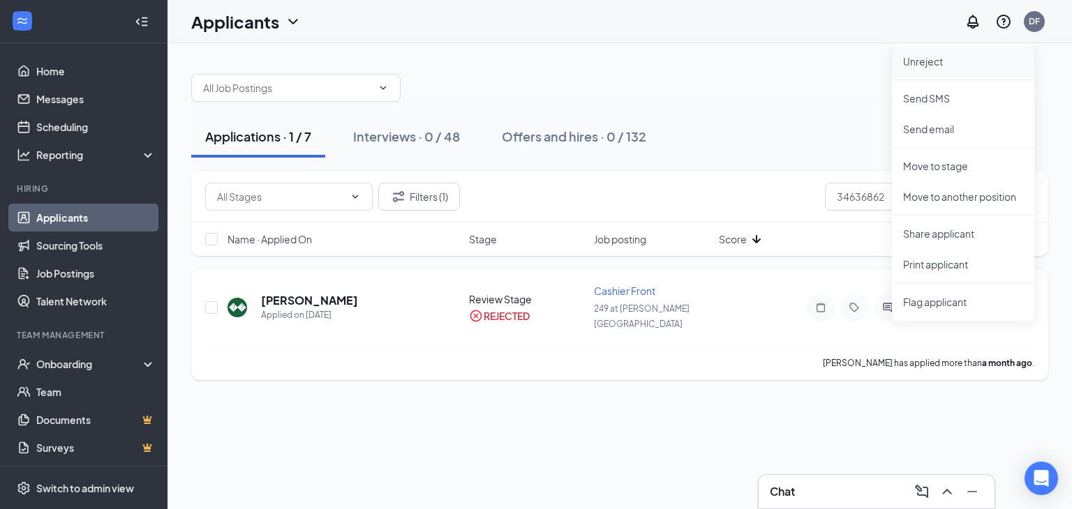
click at [921, 57] on p "Unreject" at bounding box center [963, 61] width 120 height 14
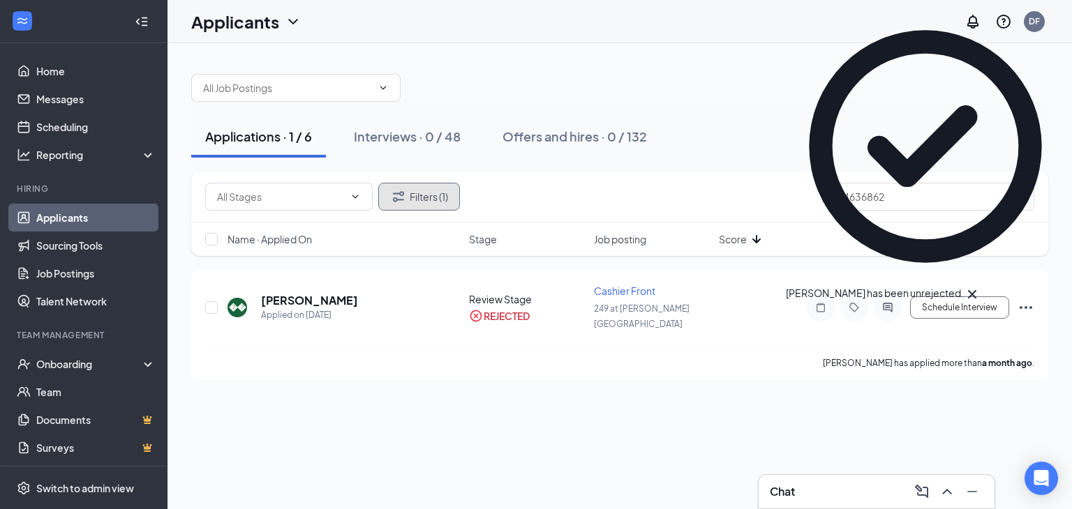
click at [428, 198] on button "Filters (1)" at bounding box center [419, 197] width 82 height 28
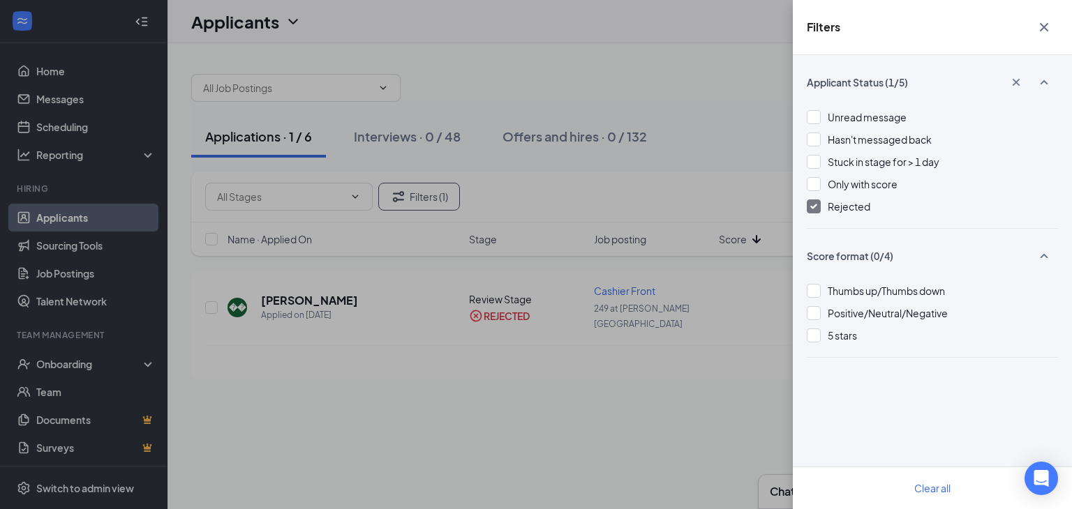
click at [816, 202] on div at bounding box center [813, 207] width 14 height 14
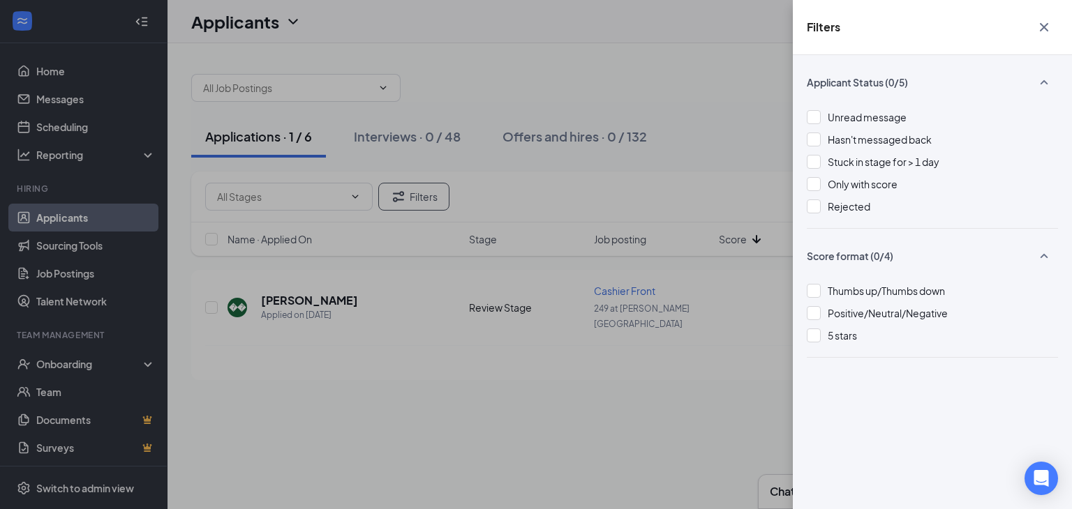
click at [1043, 29] on icon "Cross" at bounding box center [1043, 27] width 17 height 17
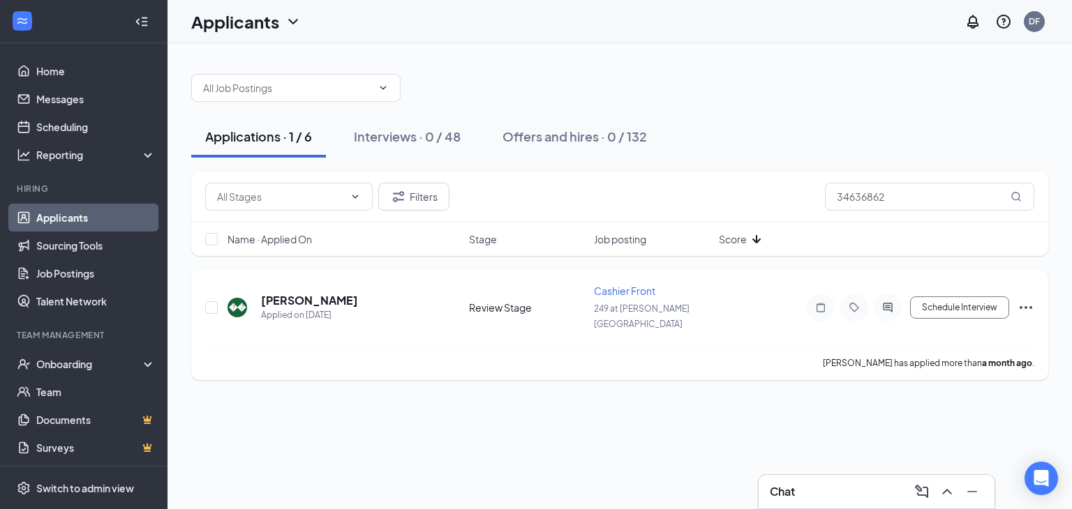
click at [1031, 299] on icon "Ellipses" at bounding box center [1025, 307] width 17 height 17
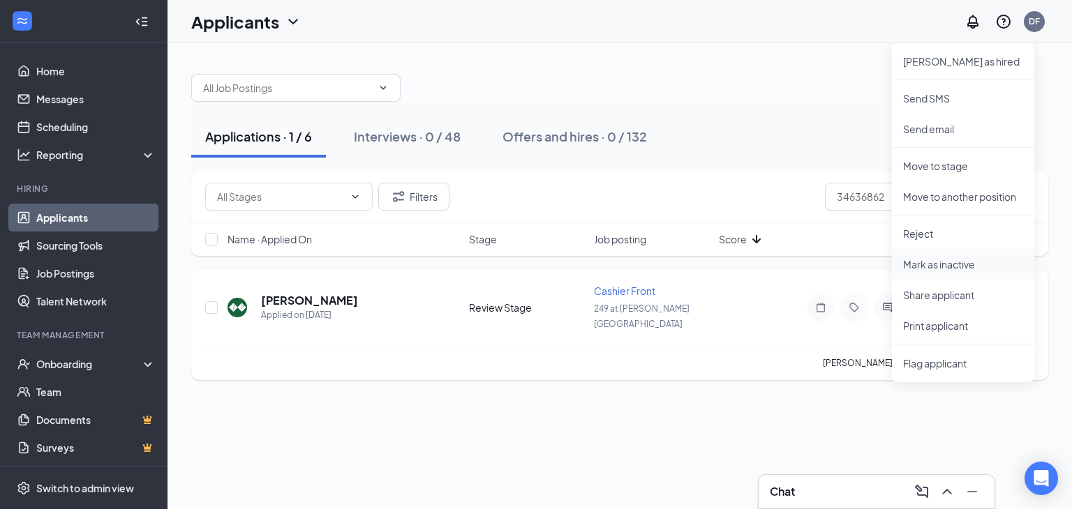
click at [929, 262] on p "Mark as inactive" at bounding box center [963, 264] width 120 height 14
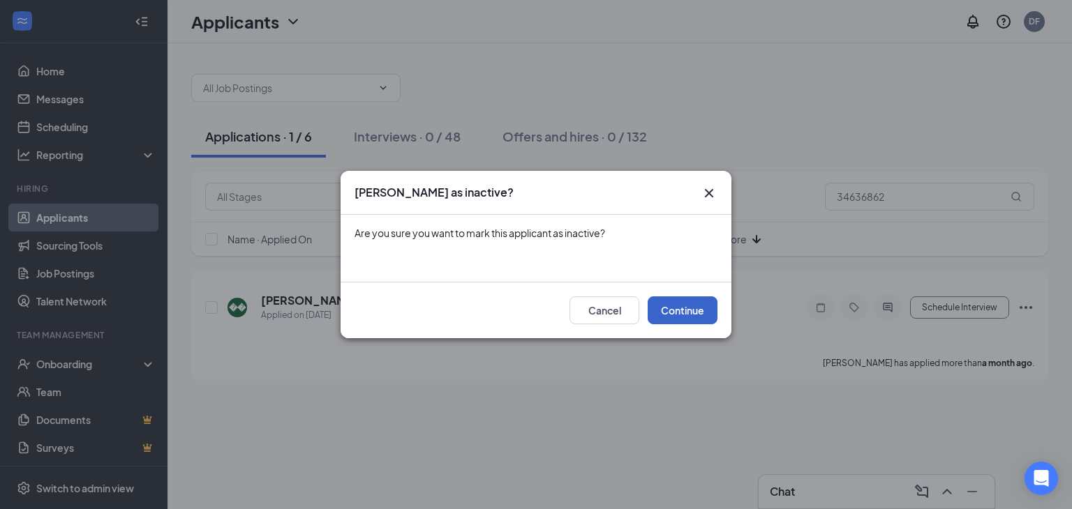
click at [685, 310] on button "Continue" at bounding box center [682, 310] width 70 height 28
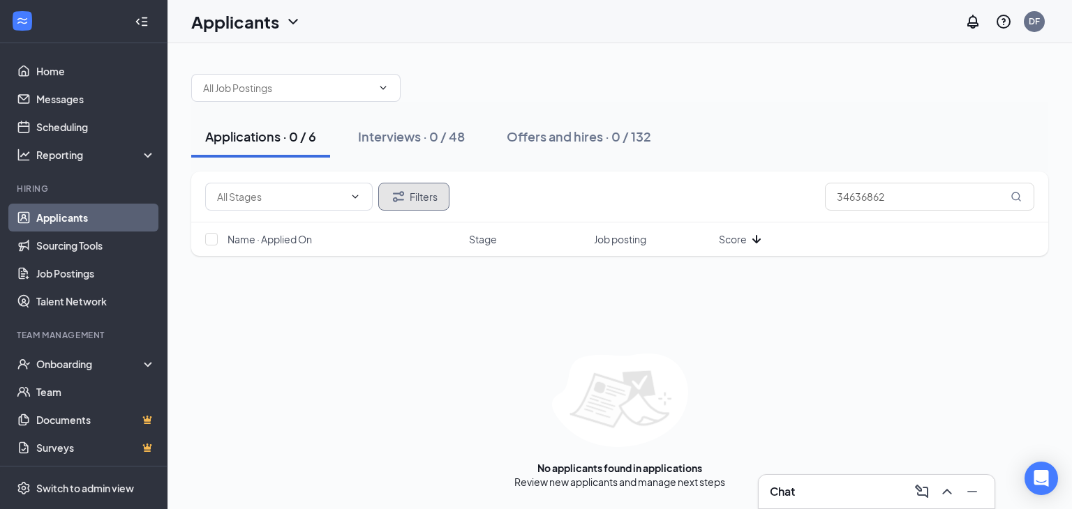
click at [408, 192] on button "Filters" at bounding box center [413, 197] width 71 height 28
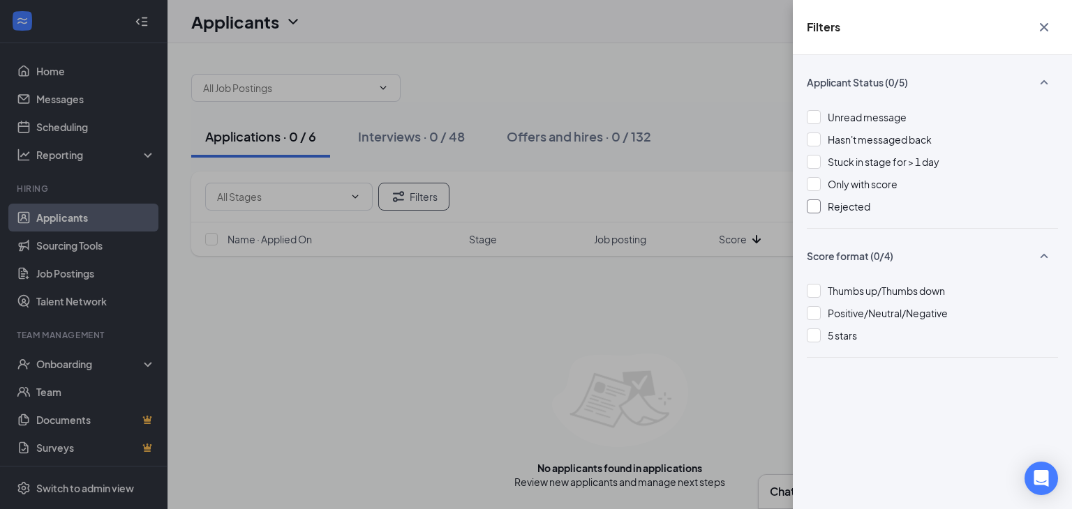
click at [814, 211] on div at bounding box center [813, 207] width 14 height 14
click at [1041, 26] on icon "Cross" at bounding box center [1043, 27] width 17 height 17
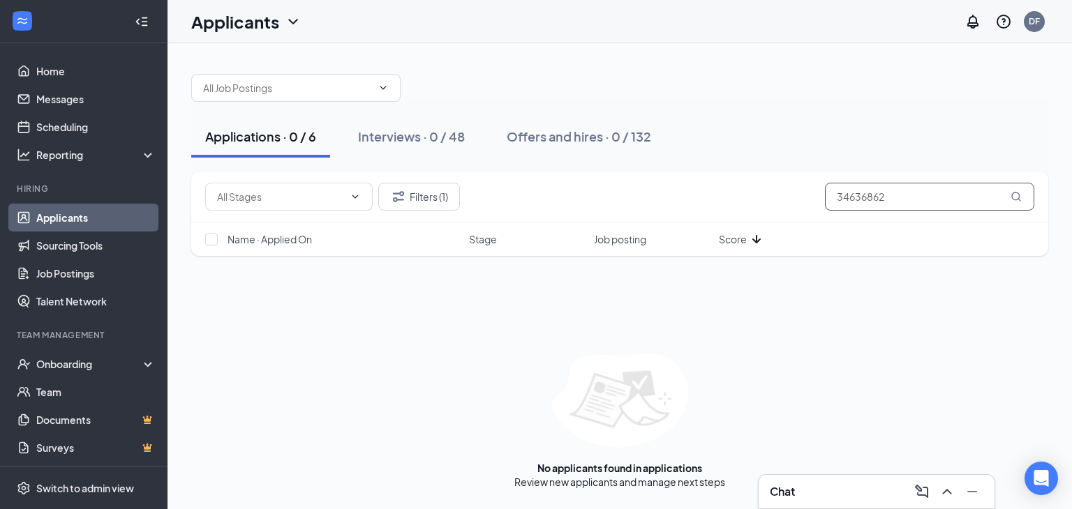
click at [896, 194] on input "34636862" at bounding box center [929, 197] width 209 height 28
type input "3"
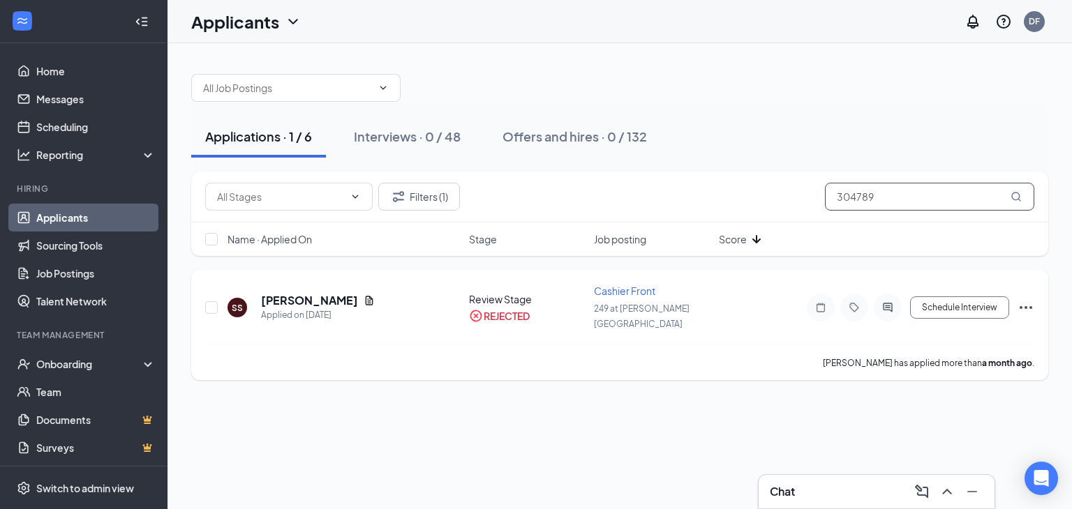
type input "304789"
click at [1028, 299] on icon "Ellipses" at bounding box center [1025, 307] width 17 height 17
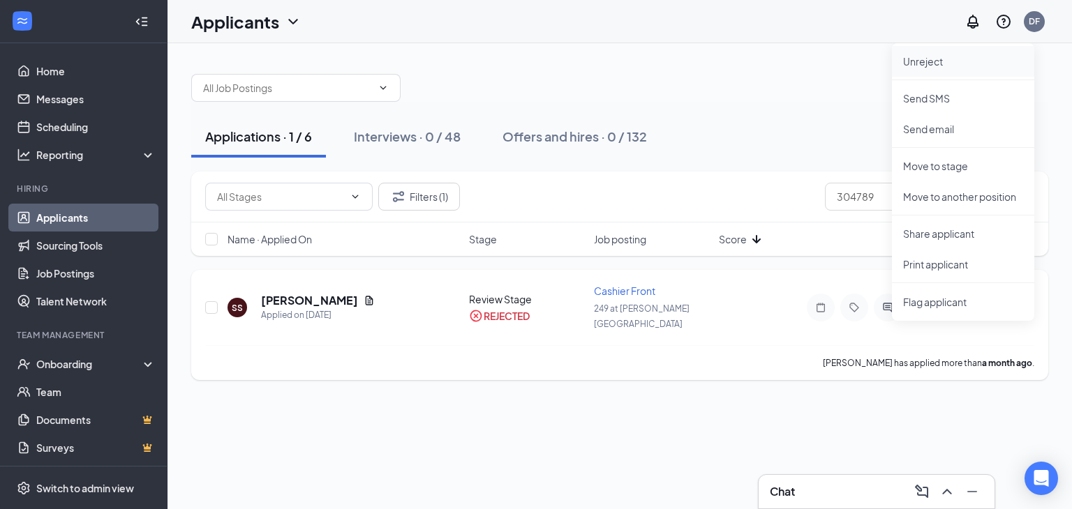
click at [926, 59] on p "Unreject" at bounding box center [963, 61] width 120 height 14
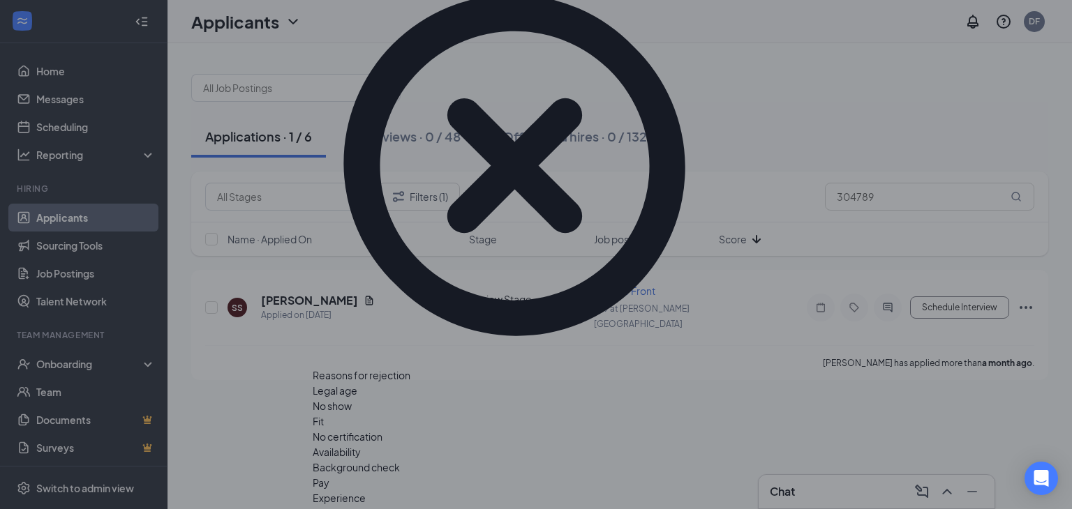
click at [692, 383] on div "Legal age No show Fit No certification Availability Background check Pay Experi…" at bounding box center [536, 452] width 446 height 138
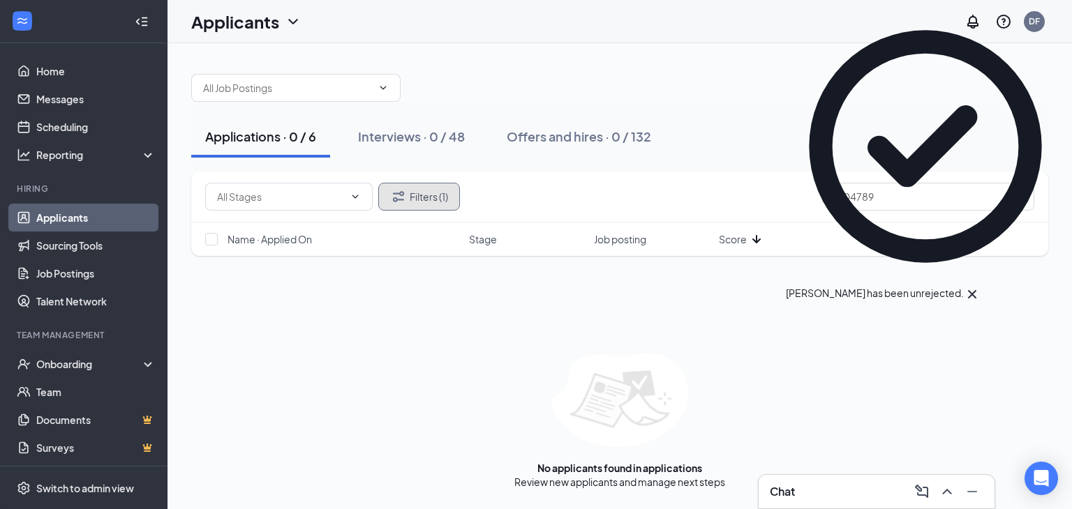
click at [431, 189] on button "Filters (1)" at bounding box center [419, 197] width 82 height 28
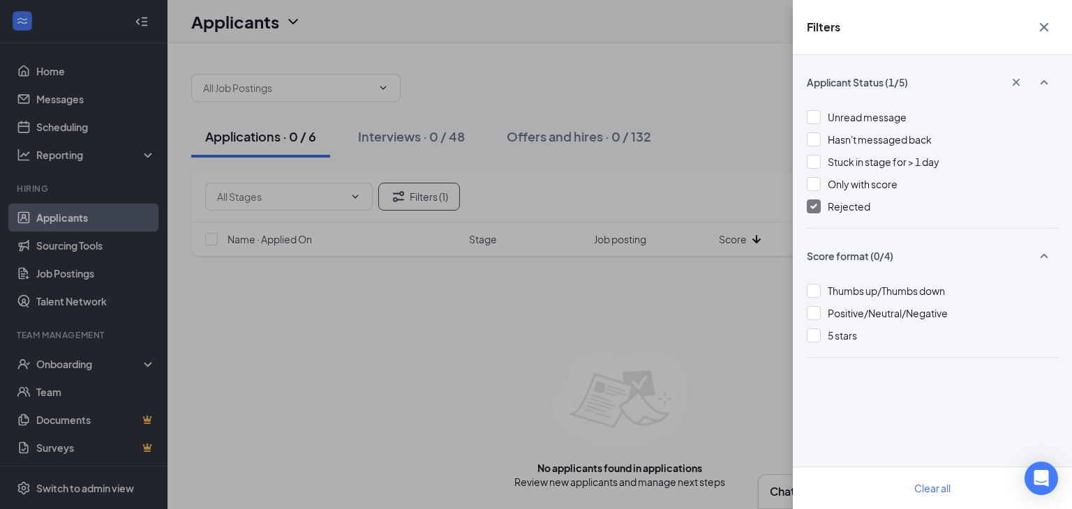
click at [816, 207] on img at bounding box center [813, 207] width 7 height 6
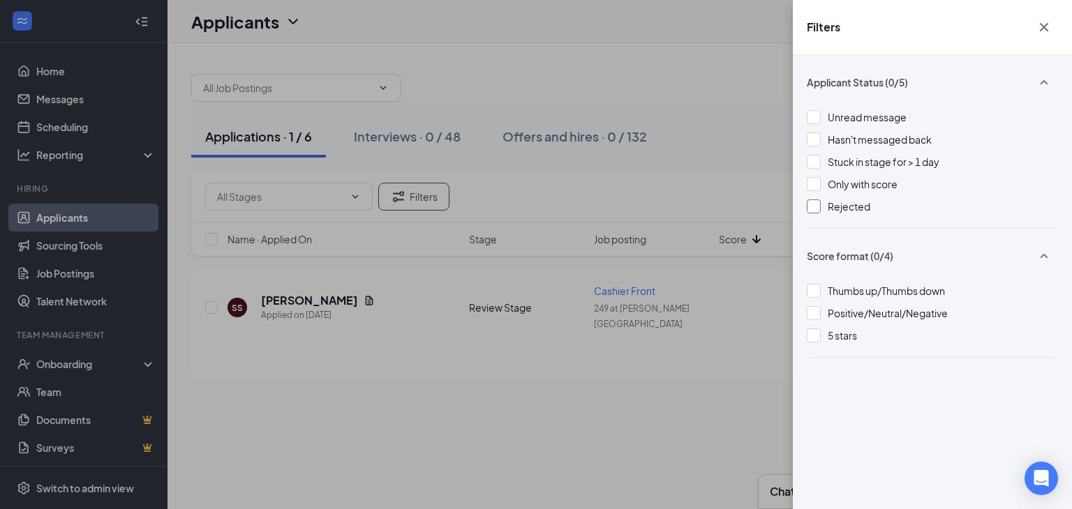
click at [1044, 26] on icon "Cross" at bounding box center [1043, 27] width 8 height 8
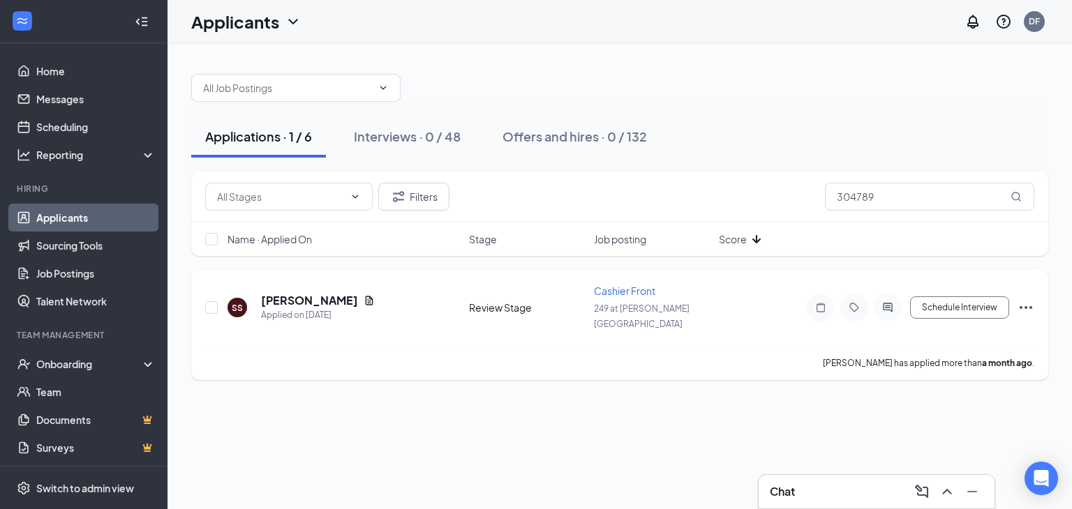
click at [1029, 299] on icon "Ellipses" at bounding box center [1025, 307] width 17 height 17
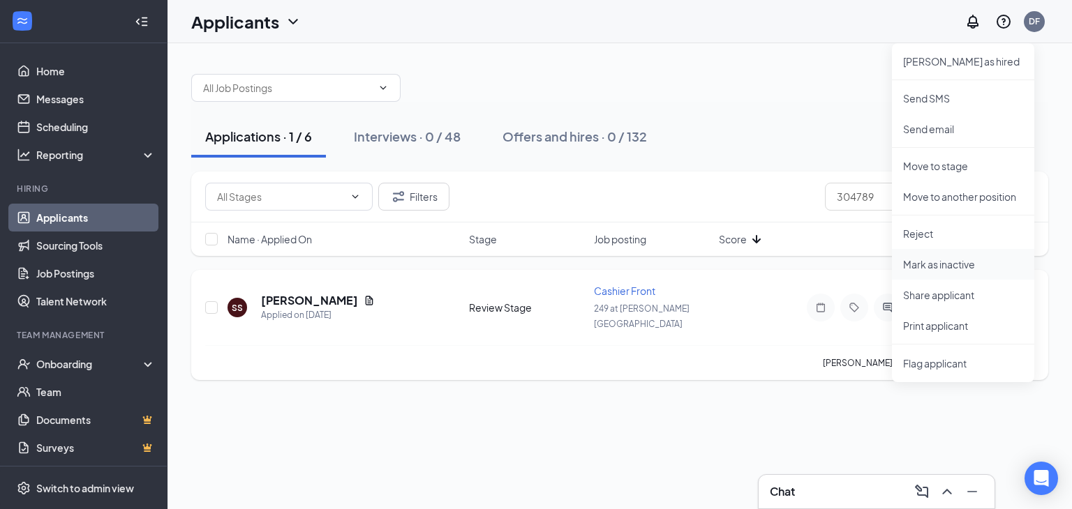
click at [924, 258] on p "Mark as inactive" at bounding box center [963, 264] width 120 height 14
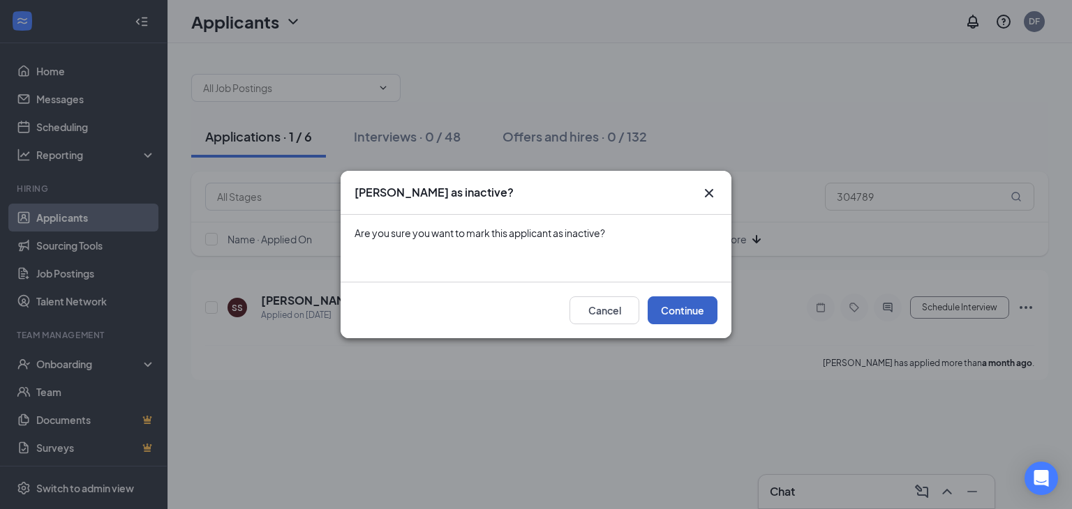
click at [686, 306] on button "Continue" at bounding box center [682, 310] width 70 height 28
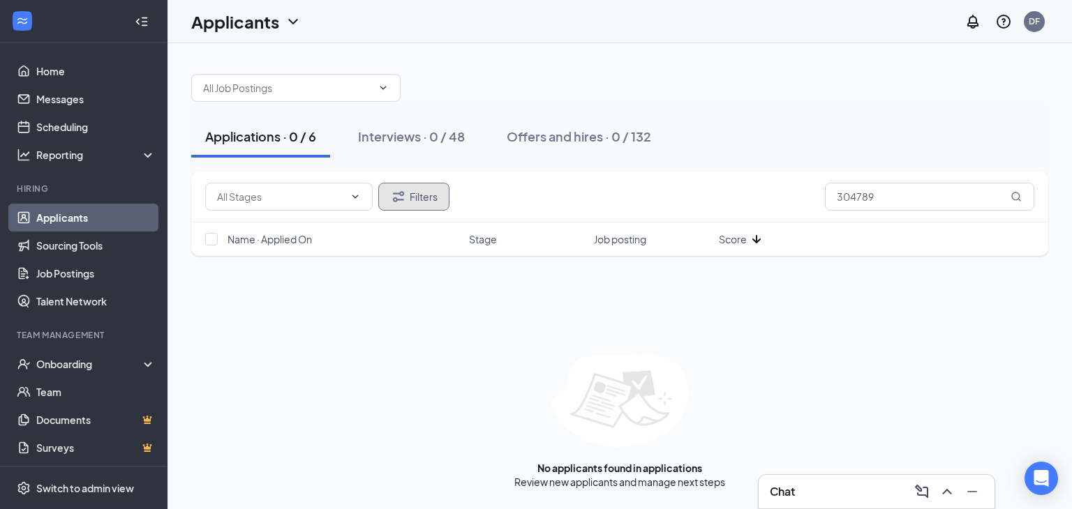
click at [411, 195] on button "Filters" at bounding box center [413, 197] width 71 height 28
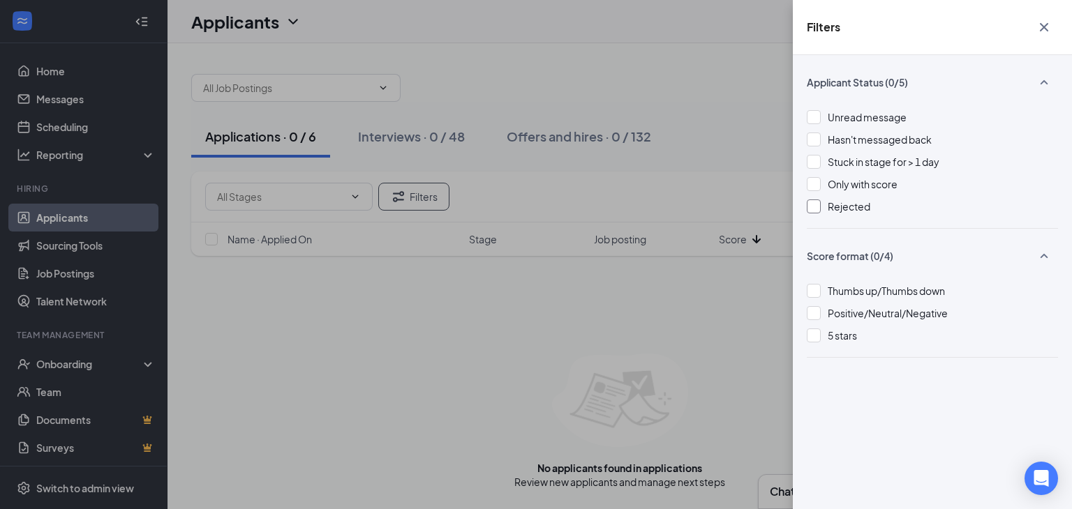
click at [813, 211] on div at bounding box center [813, 207] width 14 height 14
click at [1039, 29] on icon "Cross" at bounding box center [1043, 27] width 17 height 17
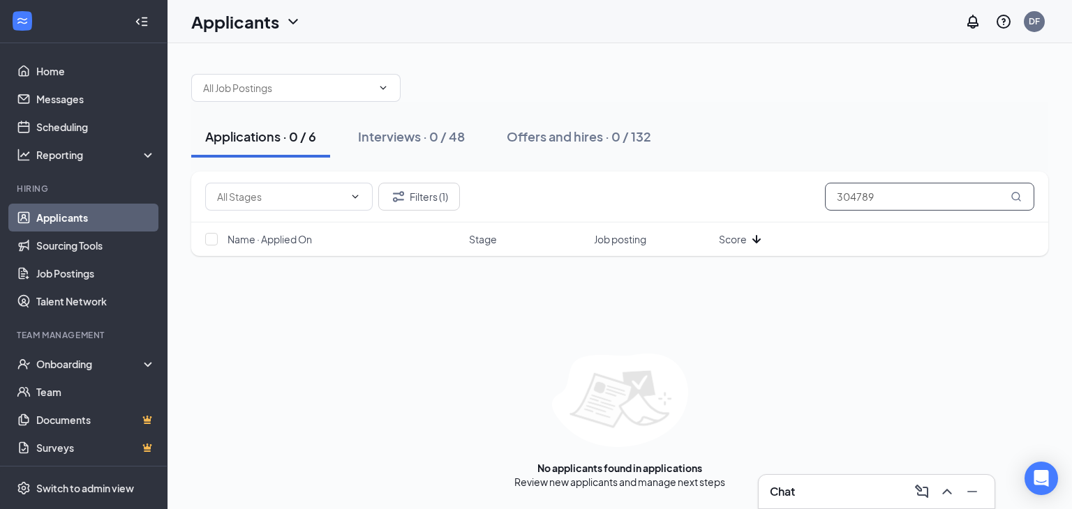
click at [889, 190] on input "304789" at bounding box center [929, 197] width 209 height 28
type input "3"
click at [427, 193] on button "Filters (1)" at bounding box center [419, 197] width 82 height 28
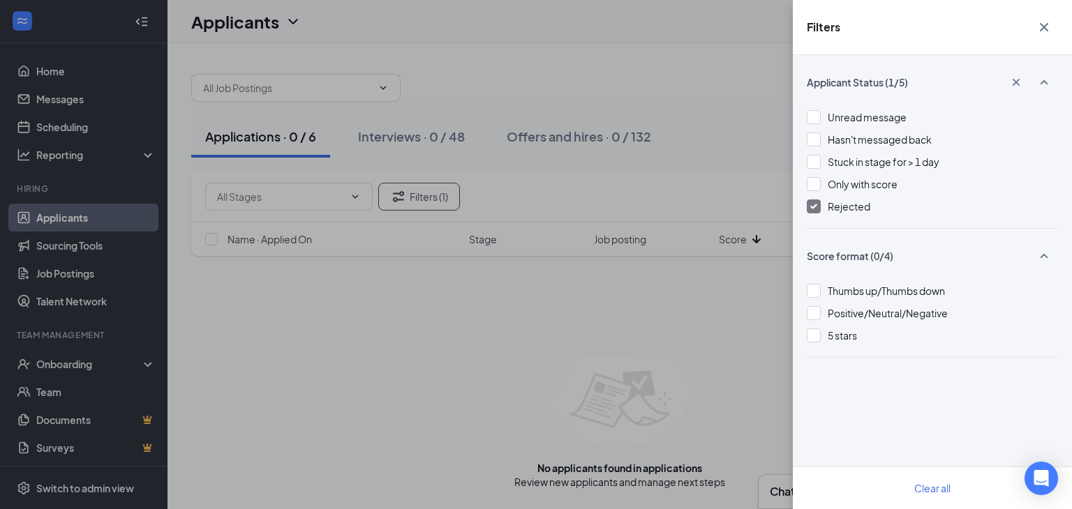
click at [1045, 29] on icon "Cross" at bounding box center [1043, 27] width 8 height 8
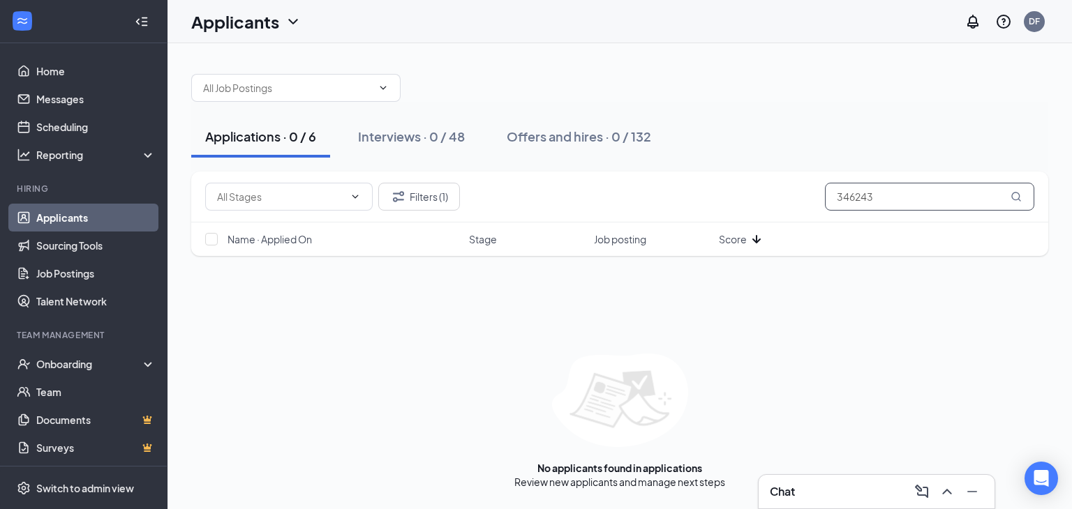
click at [889, 203] on input "346243" at bounding box center [929, 197] width 209 height 28
type input "3"
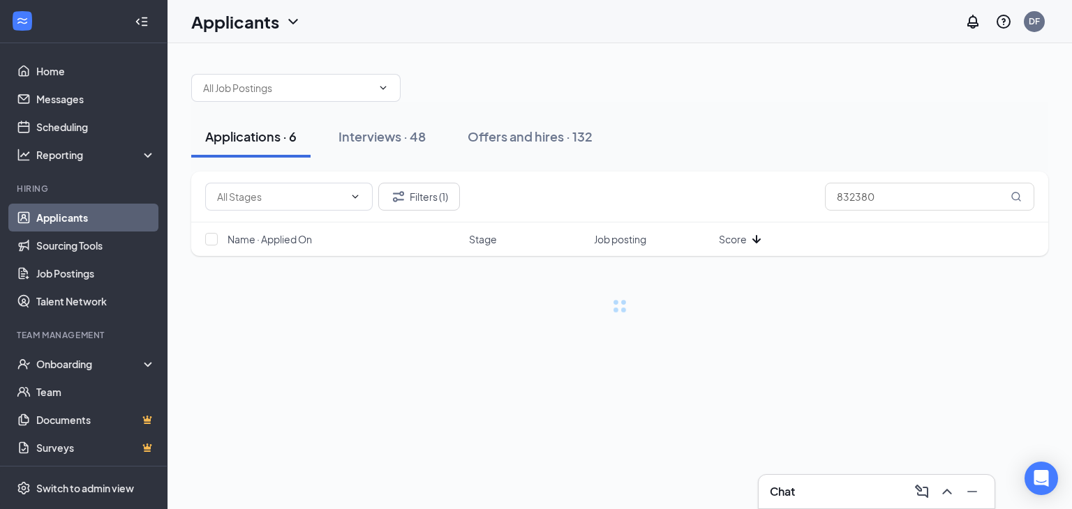
click at [720, 179] on div "Filters (1) 832380" at bounding box center [619, 197] width 857 height 51
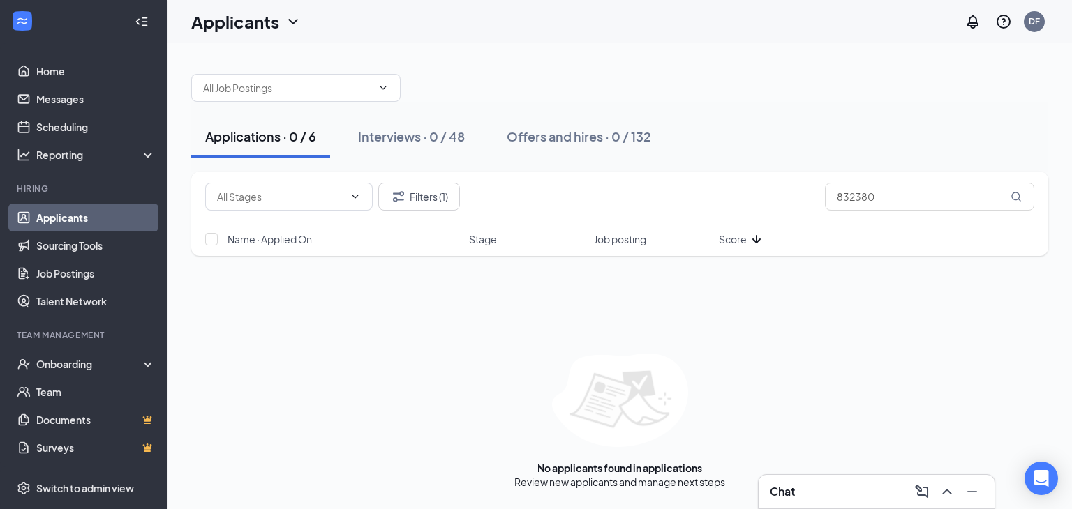
click at [720, 179] on div "Filters (1) 832380" at bounding box center [619, 197] width 857 height 51
click at [882, 200] on input "832380" at bounding box center [929, 197] width 209 height 28
type input "8"
click at [401, 185] on button "Filters (1)" at bounding box center [419, 197] width 82 height 28
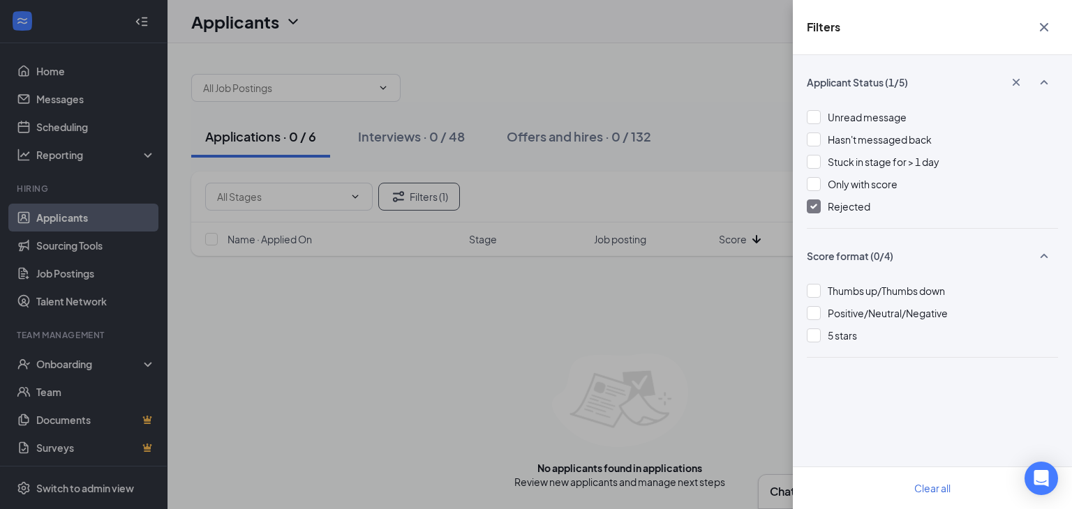
click at [1044, 31] on icon "Cross" at bounding box center [1043, 27] width 17 height 17
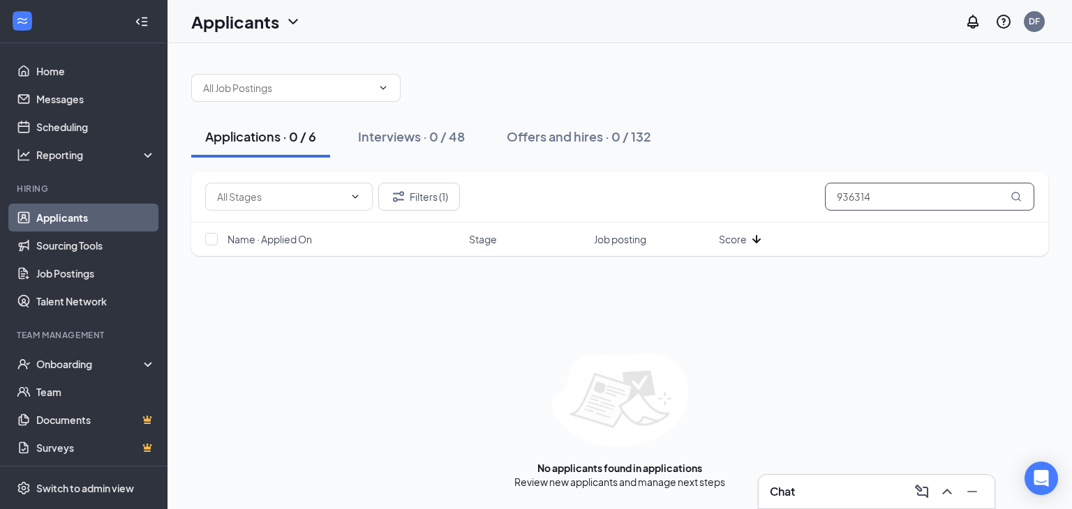
click at [890, 199] on input "936314" at bounding box center [929, 197] width 209 height 28
type input "9"
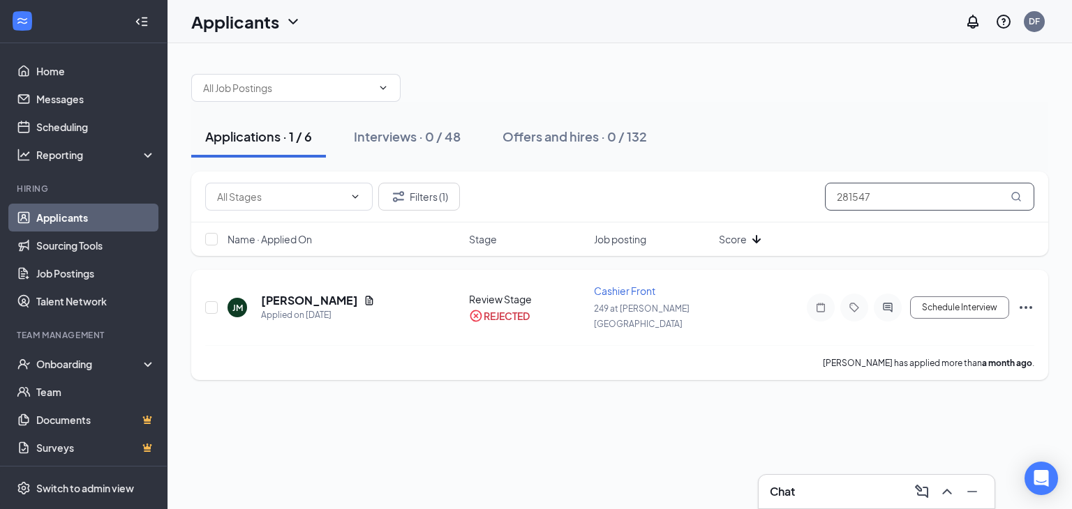
type input "281547"
click at [1022, 299] on icon "Ellipses" at bounding box center [1025, 307] width 17 height 17
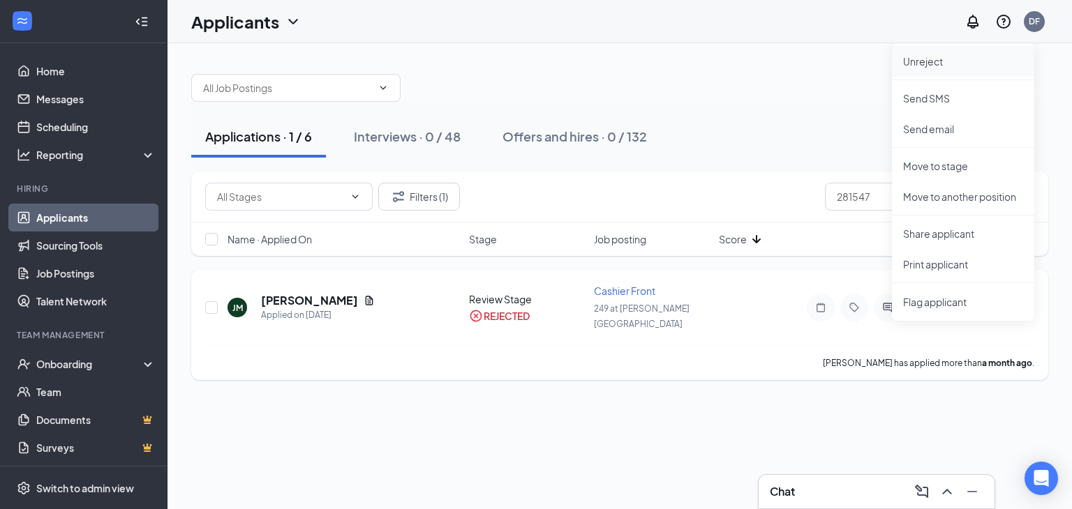
click at [927, 63] on p "Unreject" at bounding box center [963, 61] width 120 height 14
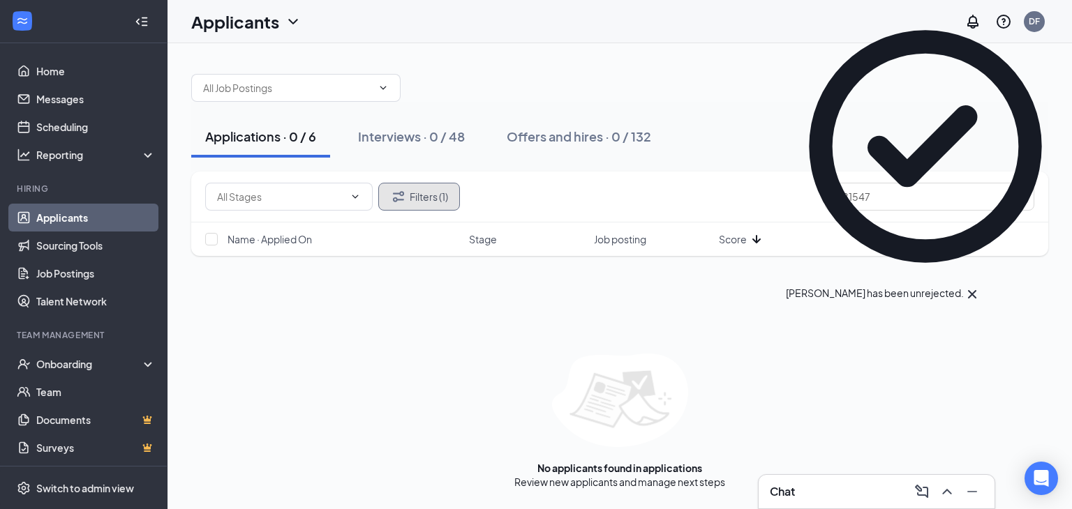
click at [421, 195] on button "Filters (1)" at bounding box center [419, 197] width 82 height 28
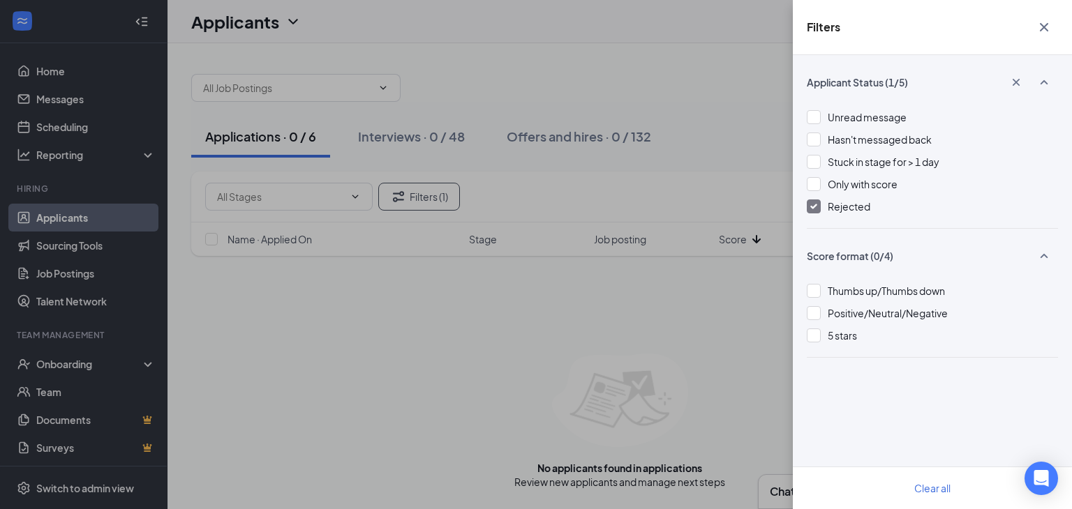
click at [816, 205] on img at bounding box center [813, 207] width 7 height 6
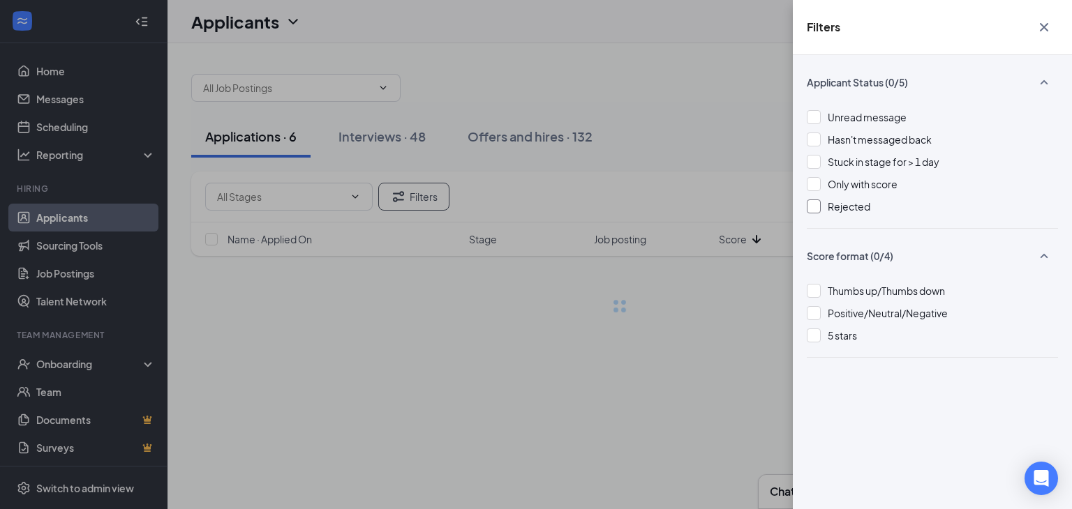
click at [1044, 26] on icon "Cross" at bounding box center [1043, 27] width 8 height 8
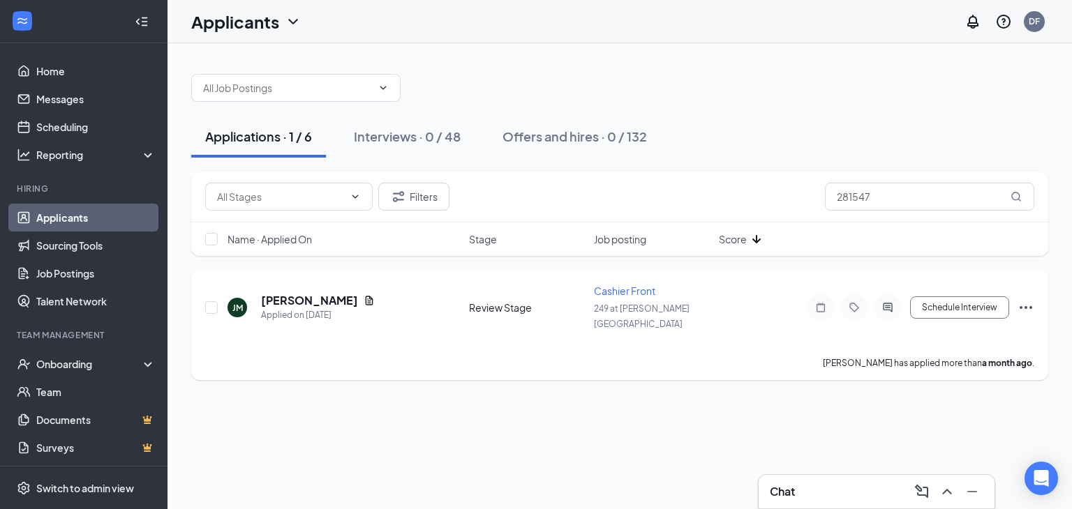
click at [1027, 301] on icon "Ellipses" at bounding box center [1025, 307] width 17 height 17
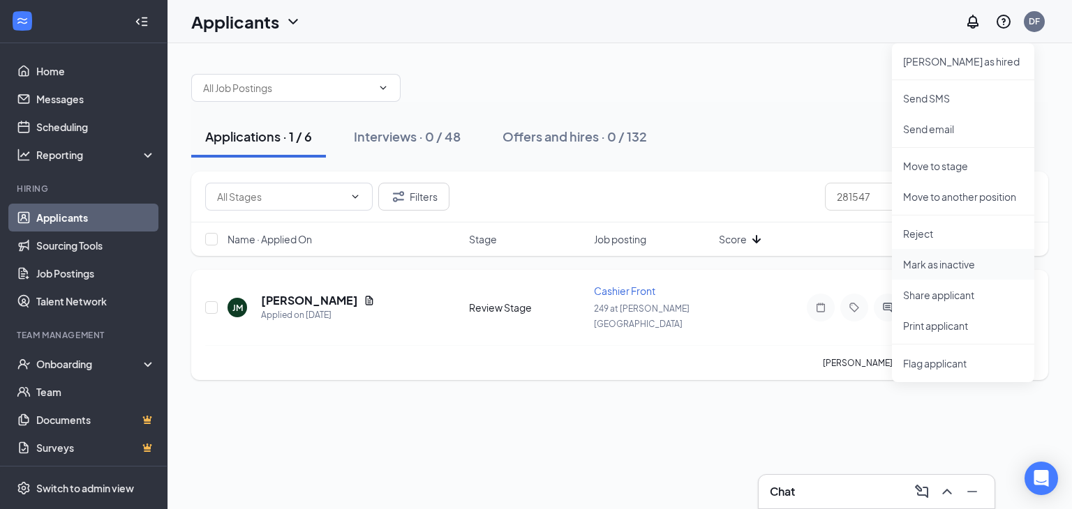
click at [929, 266] on p "Mark as inactive" at bounding box center [963, 264] width 120 height 14
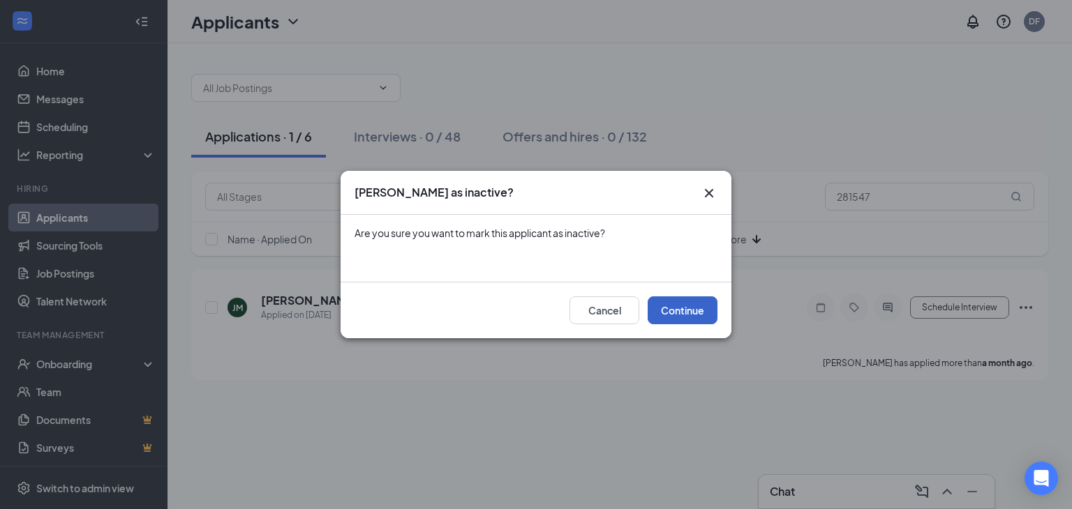
click at [676, 311] on button "Continue" at bounding box center [682, 310] width 70 height 28
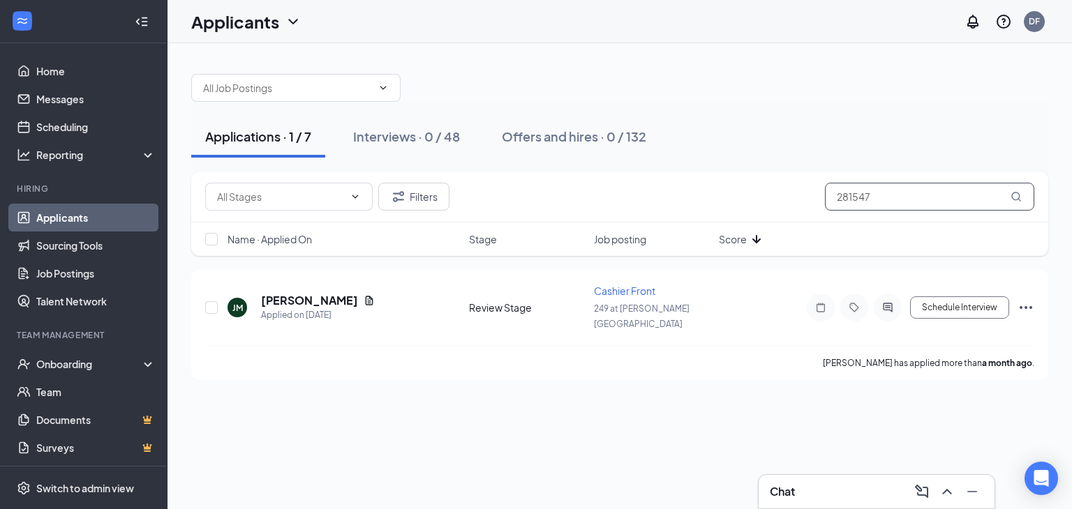
click at [882, 199] on input "281547" at bounding box center [929, 197] width 209 height 28
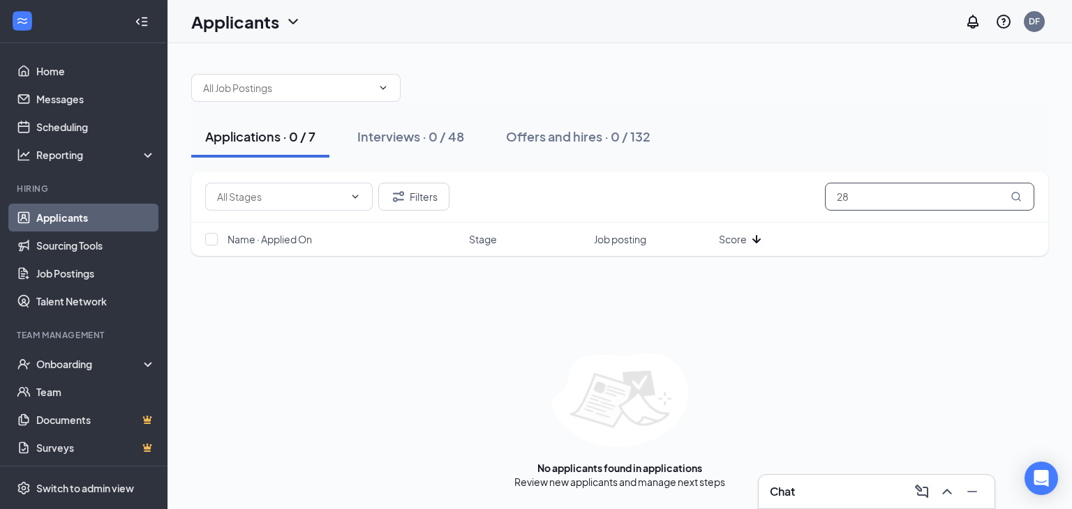
type input "2"
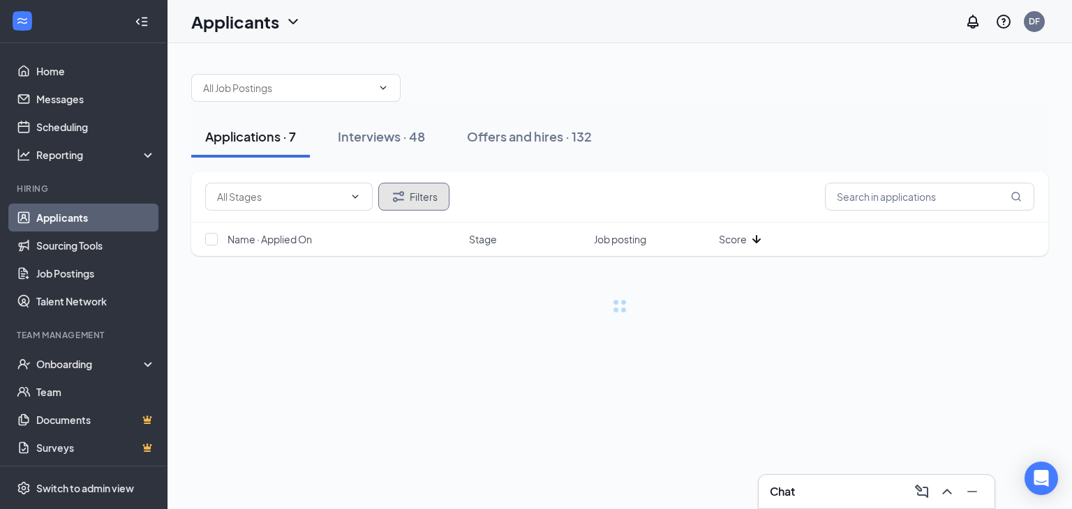
click at [421, 202] on button "Filters" at bounding box center [413, 197] width 71 height 28
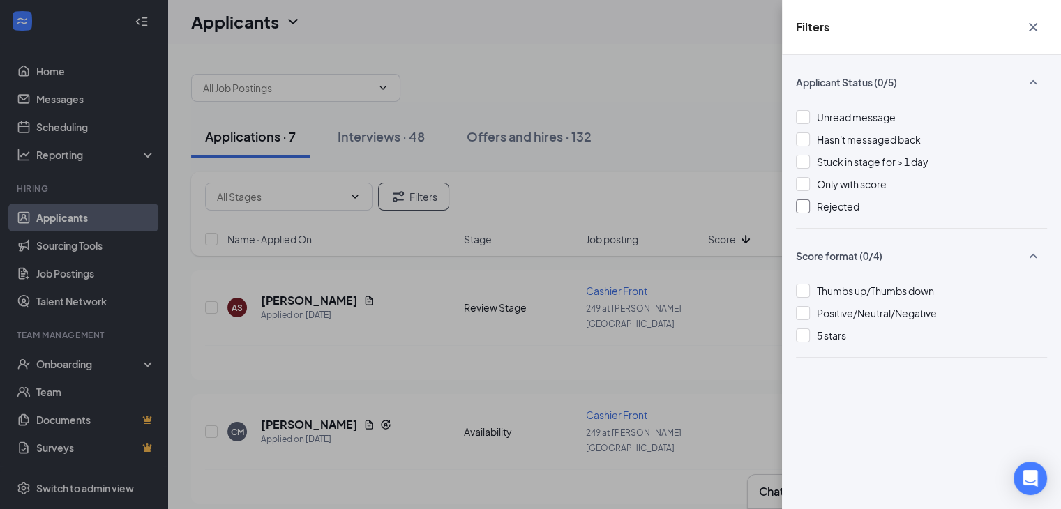
click at [796, 207] on div at bounding box center [803, 207] width 14 height 14
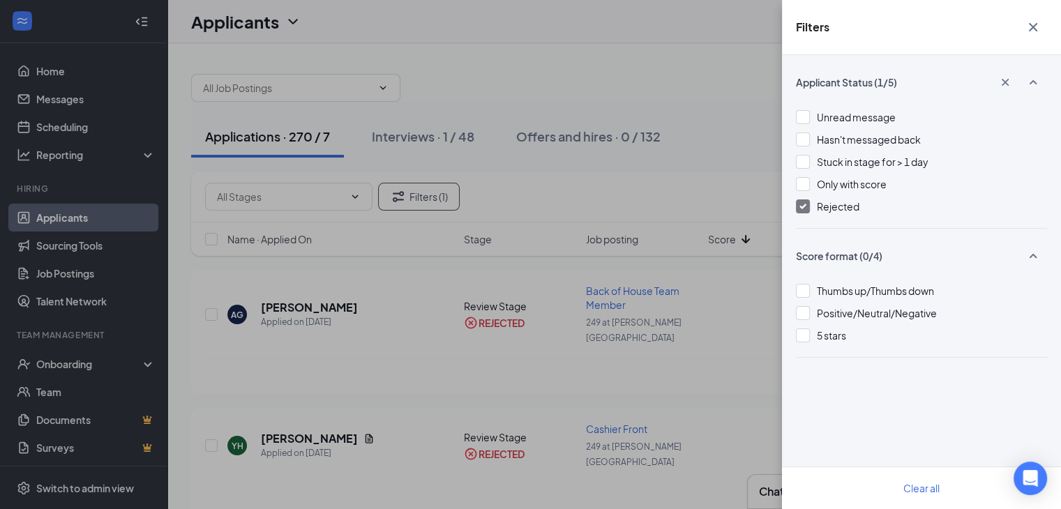
click at [1033, 30] on icon "Cross" at bounding box center [1033, 27] width 17 height 17
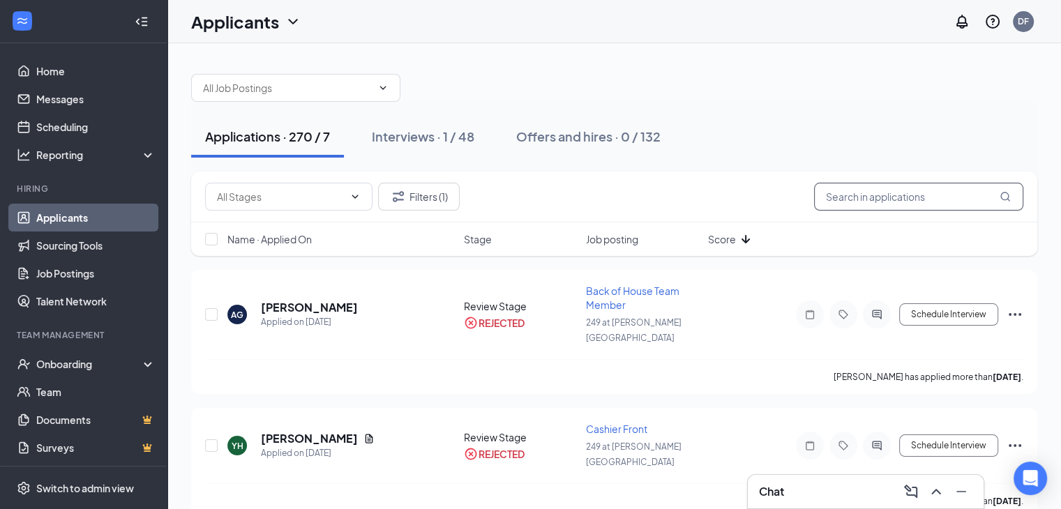
click at [882, 202] on input "text" at bounding box center [918, 197] width 209 height 28
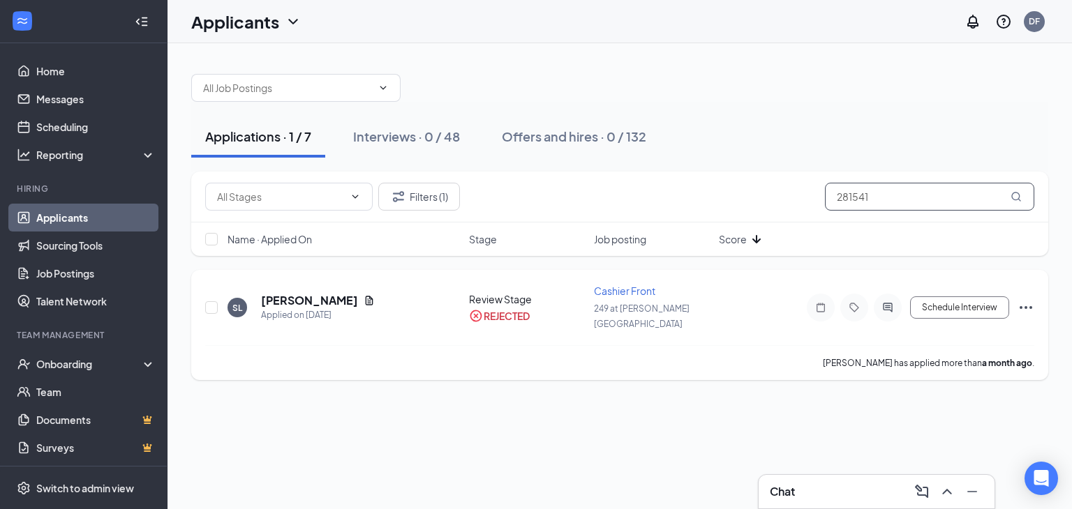
type input "281541"
click at [1030, 306] on icon "Ellipses" at bounding box center [1025, 307] width 13 height 3
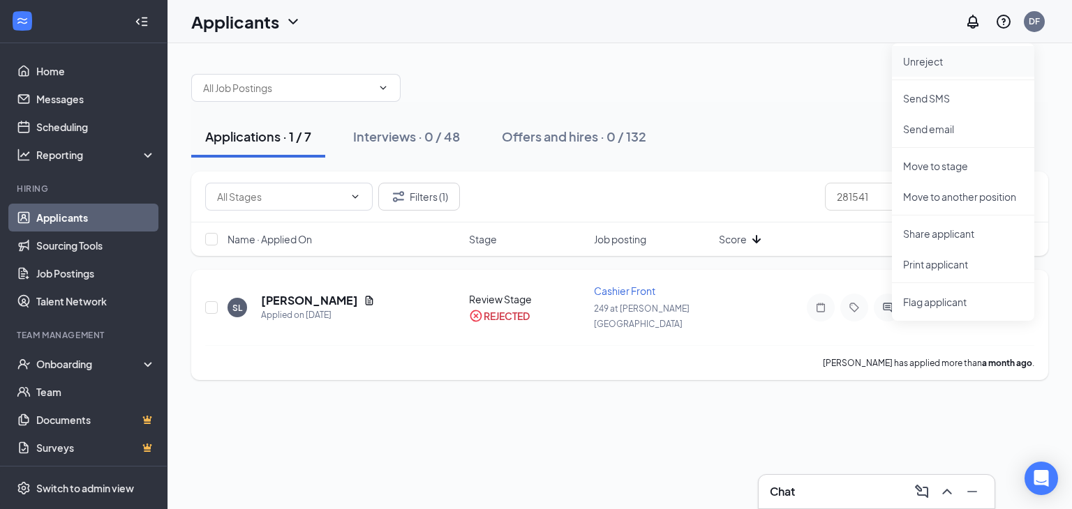
click at [948, 65] on p "Unreject" at bounding box center [963, 61] width 120 height 14
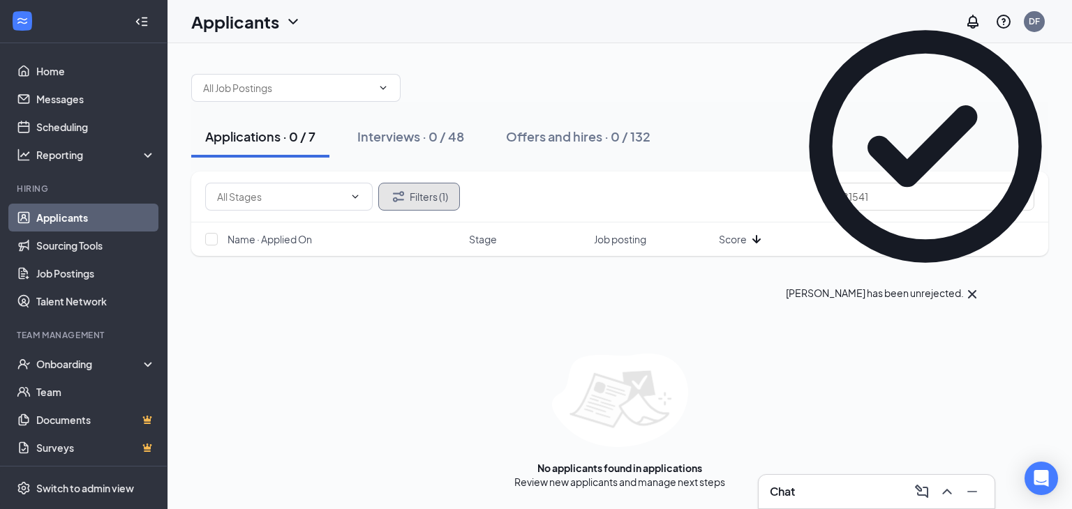
click at [440, 199] on button "Filters (1)" at bounding box center [419, 197] width 82 height 28
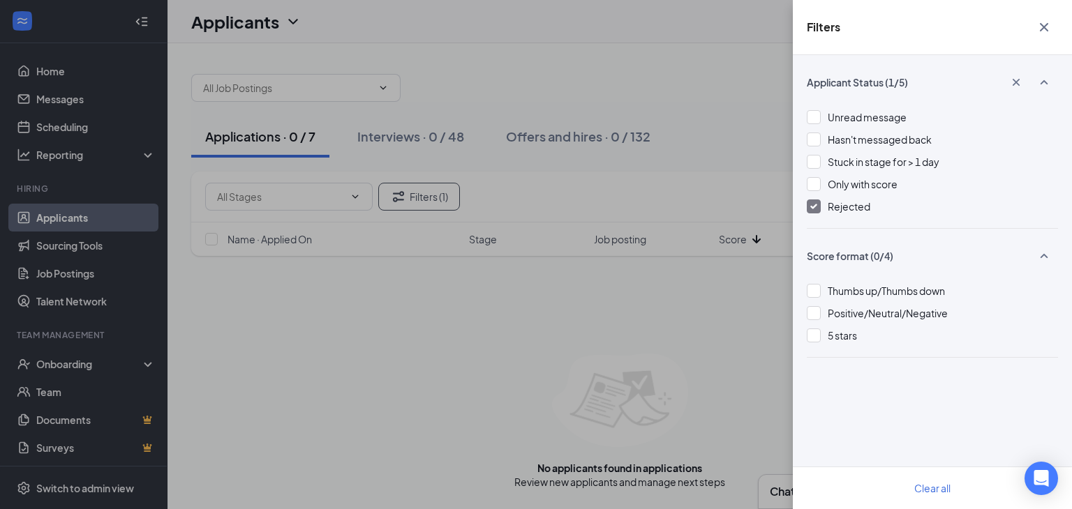
click at [811, 204] on img at bounding box center [813, 207] width 7 height 6
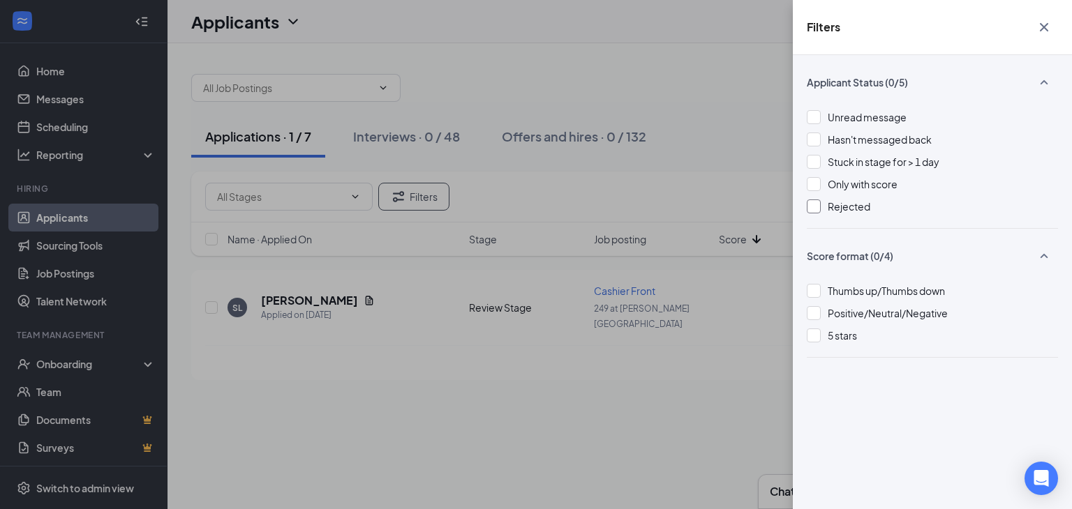
click at [1044, 23] on icon "Cross" at bounding box center [1043, 27] width 17 height 17
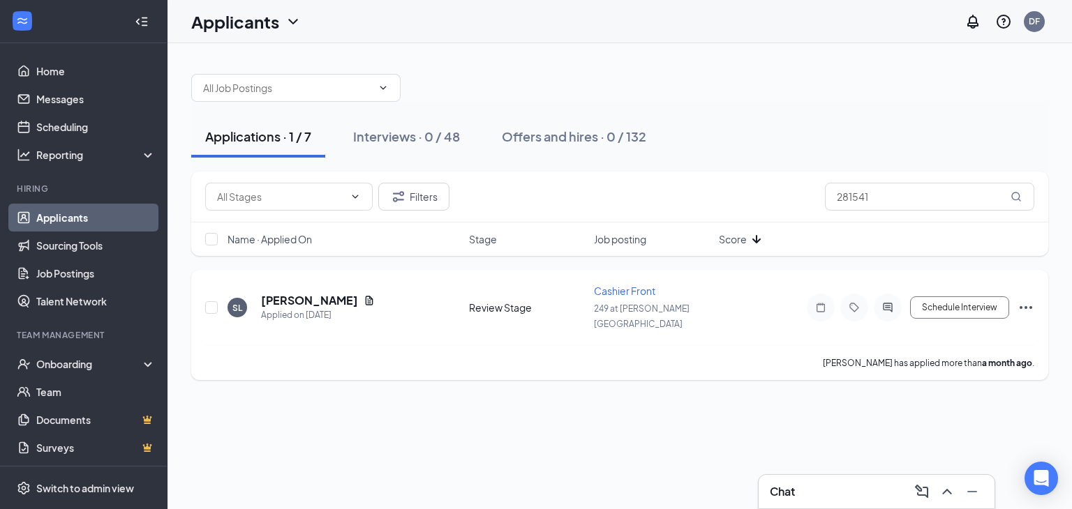
click at [1028, 299] on icon "Ellipses" at bounding box center [1025, 307] width 17 height 17
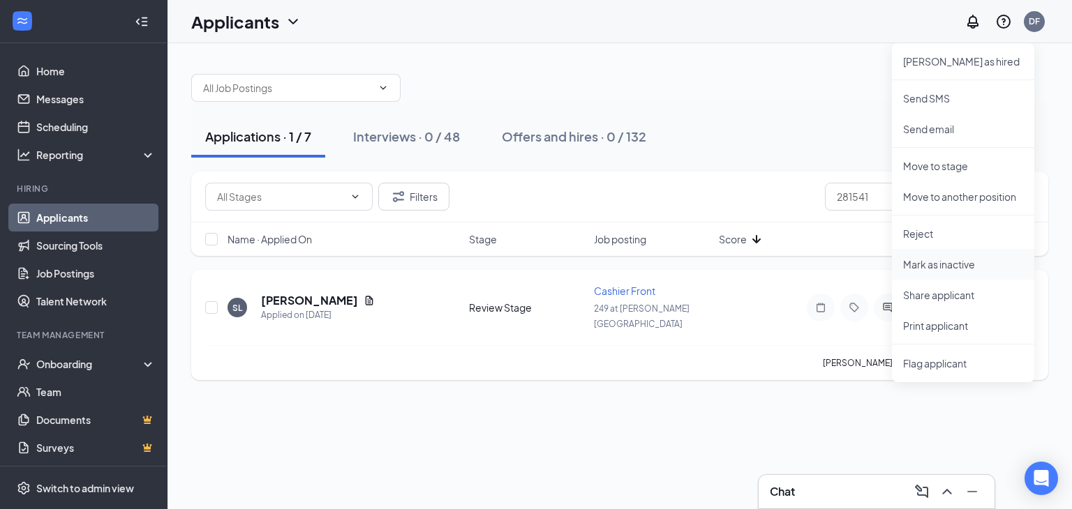
click at [954, 263] on p "Mark as inactive" at bounding box center [963, 264] width 120 height 14
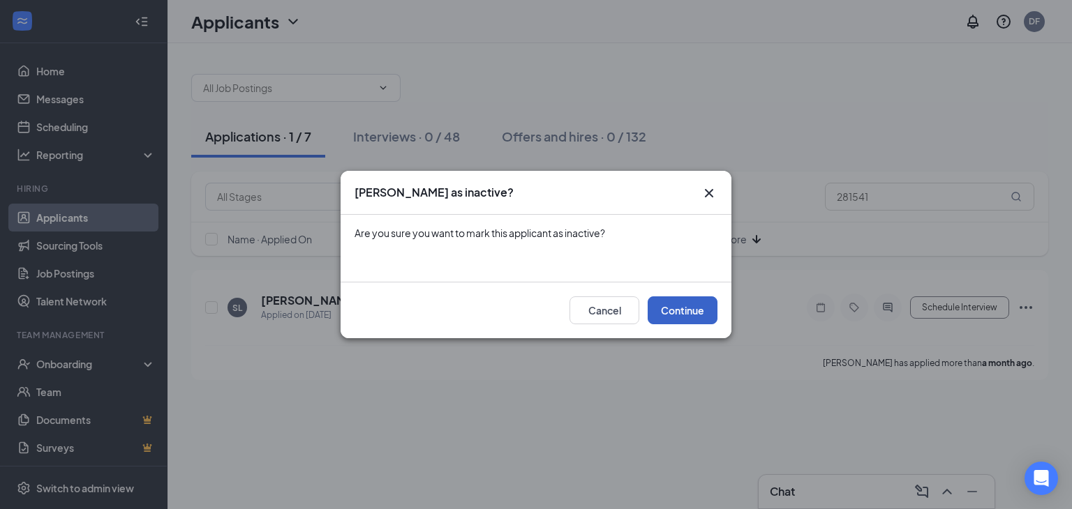
click at [686, 307] on button "Continue" at bounding box center [682, 310] width 70 height 28
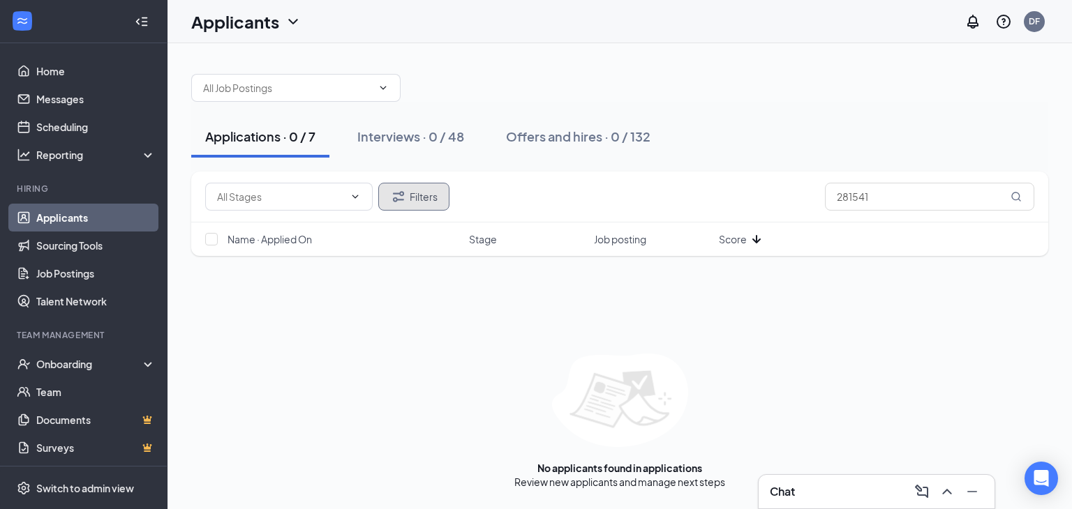
click at [419, 199] on button "Filters" at bounding box center [413, 197] width 71 height 28
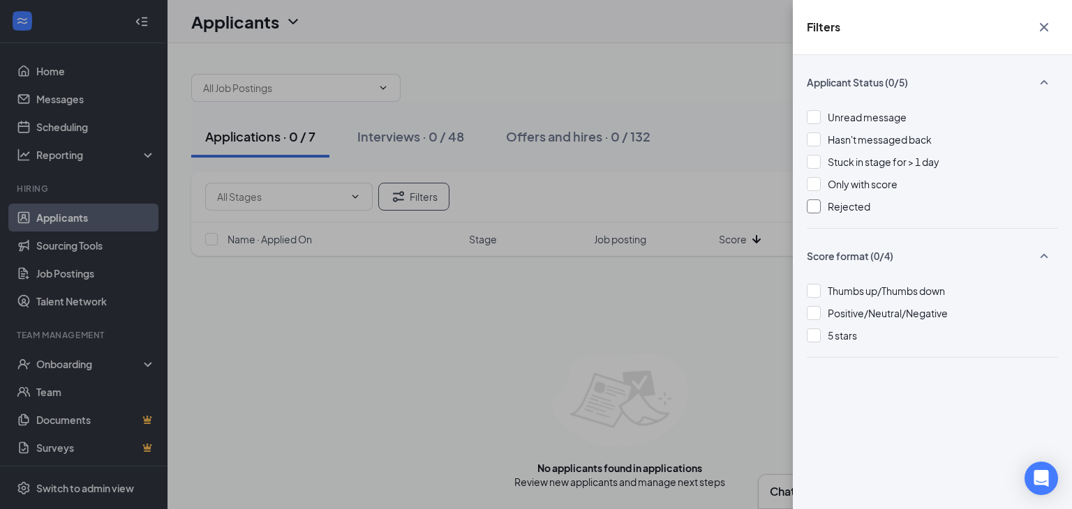
click at [809, 207] on div at bounding box center [813, 207] width 14 height 14
click at [1041, 26] on icon "Cross" at bounding box center [1043, 27] width 8 height 8
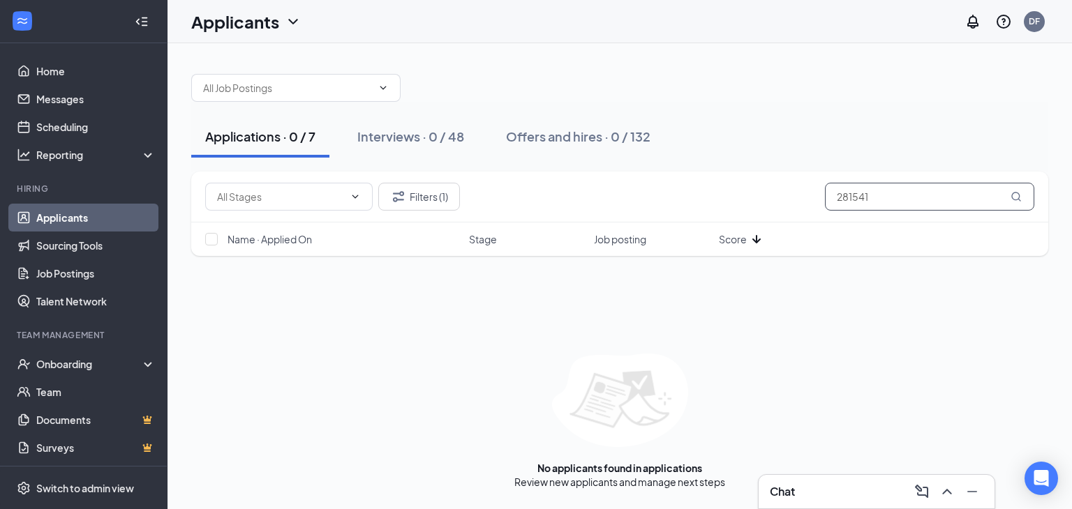
click at [899, 188] on input "281541" at bounding box center [929, 197] width 209 height 28
type input "2"
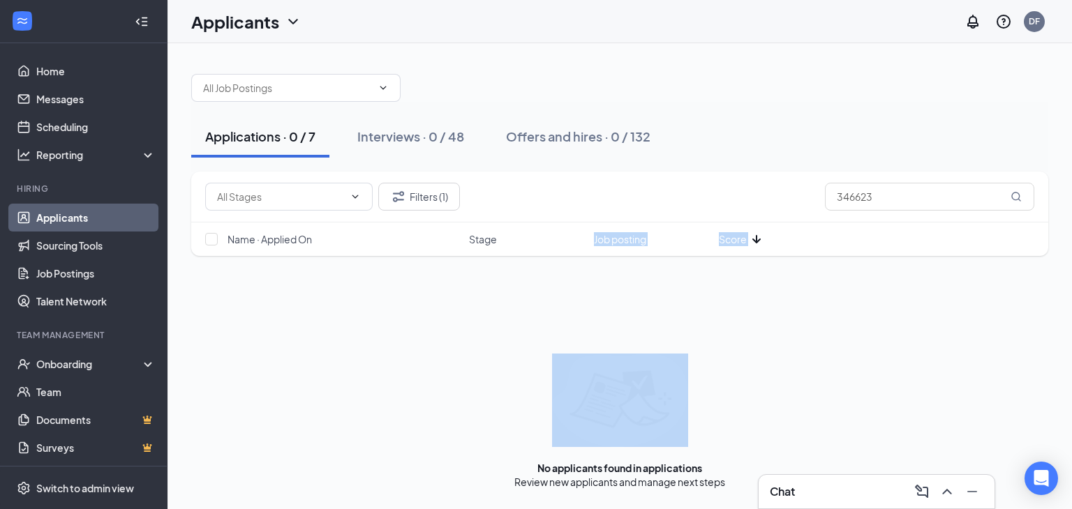
drag, startPoint x: 807, startPoint y: 299, endPoint x: 474, endPoint y: 224, distance: 341.2
click at [474, 224] on div "Filters (1) 346623 Name · Applied On Stage Job posting Score No applicants foun…" at bounding box center [619, 330] width 857 height 317
click at [446, 194] on button "Filters (1)" at bounding box center [419, 197] width 82 height 28
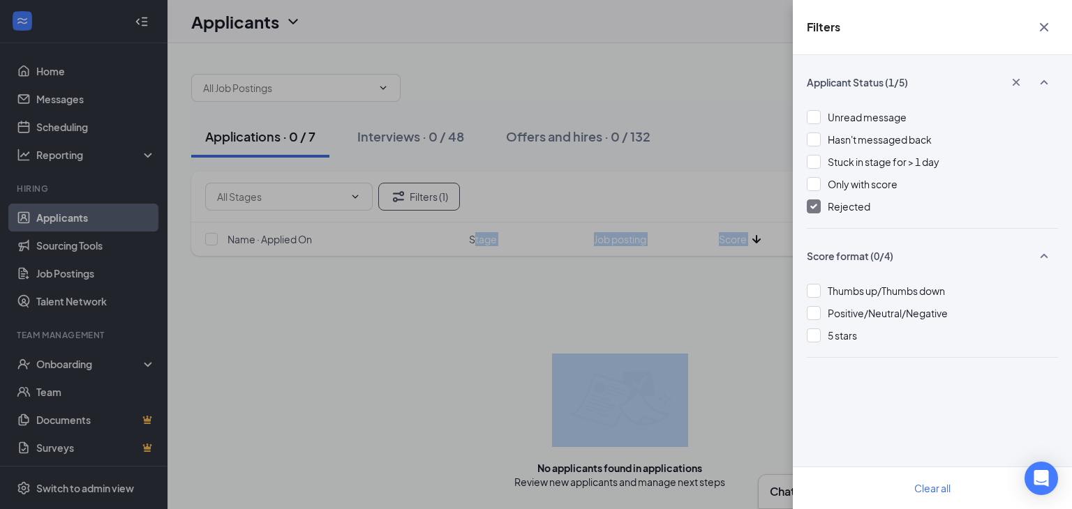
click at [1041, 22] on icon "Cross" at bounding box center [1043, 27] width 17 height 17
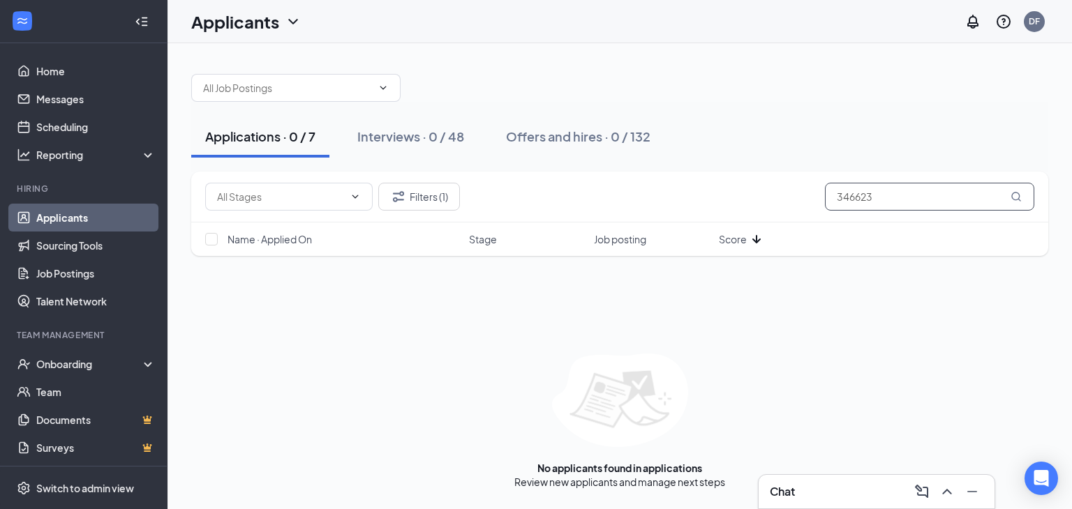
click at [889, 196] on input "346623" at bounding box center [929, 197] width 209 height 28
type input "3"
type input "8"
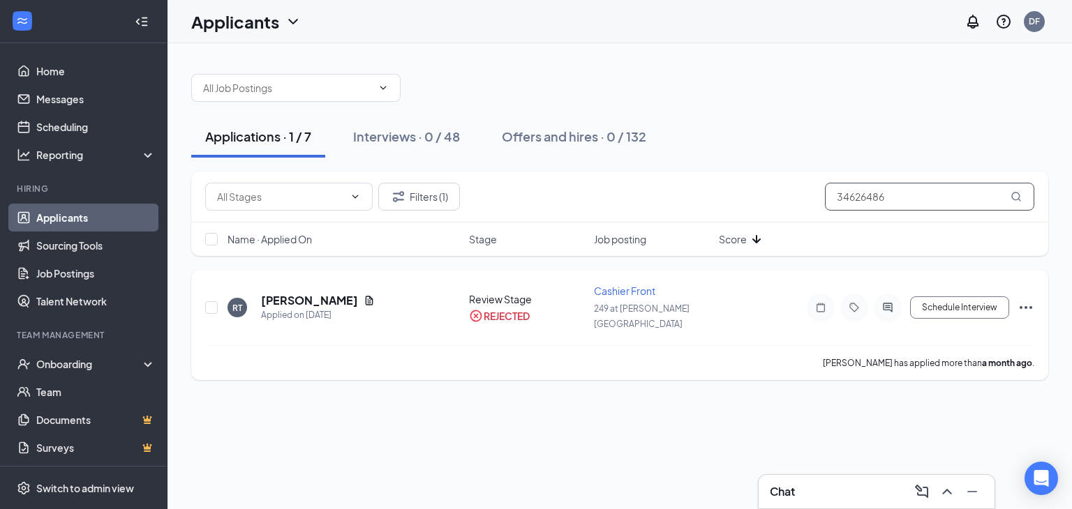
type input "34626486"
click at [1025, 299] on icon "Ellipses" at bounding box center [1025, 307] width 17 height 17
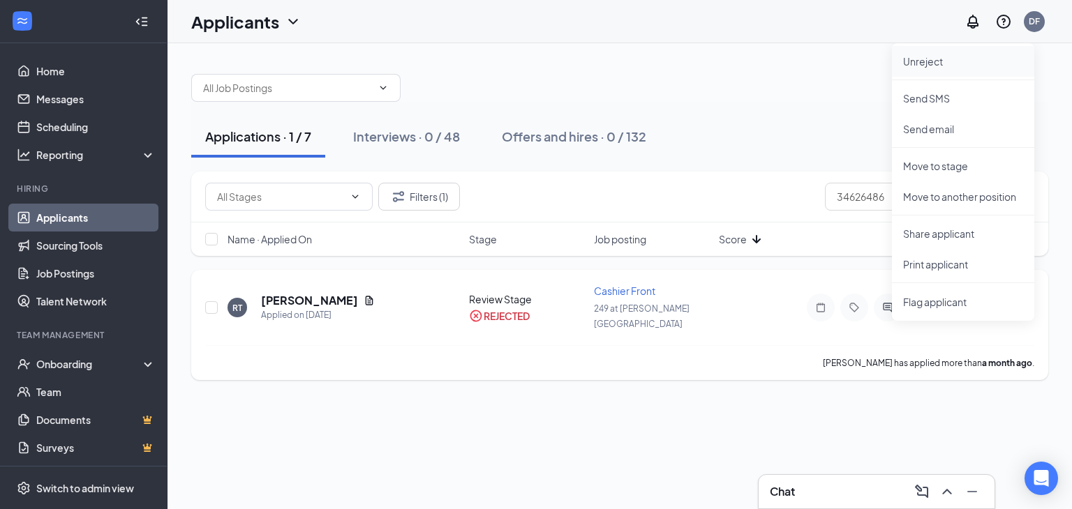
click at [938, 63] on p "Unreject" at bounding box center [963, 61] width 120 height 14
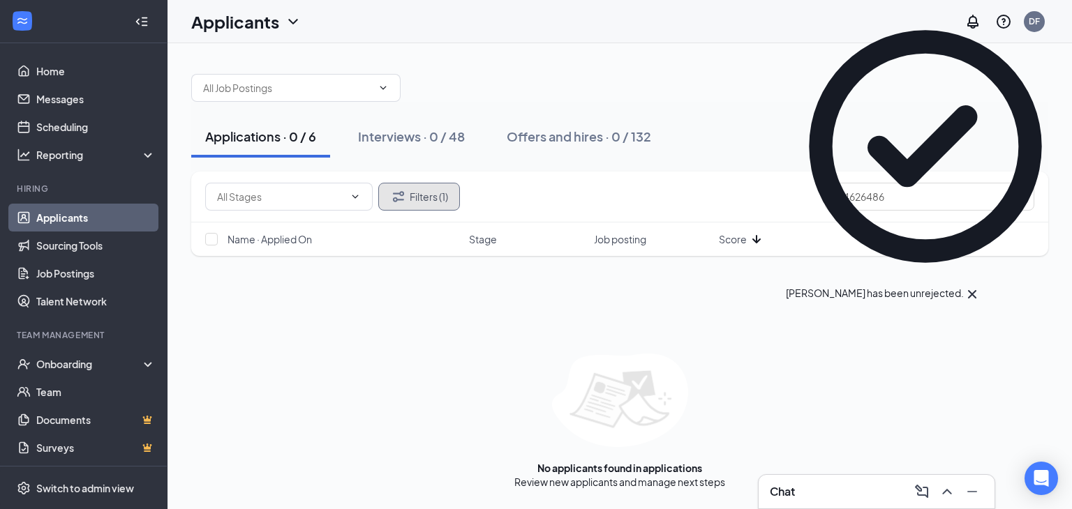
click at [421, 202] on button "Filters (1)" at bounding box center [419, 197] width 82 height 28
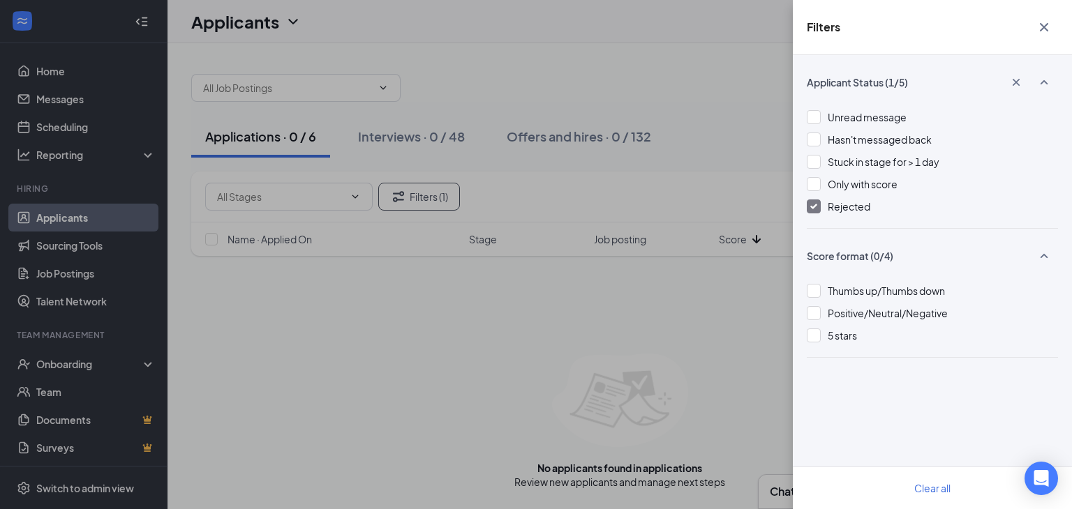
click at [817, 202] on div at bounding box center [813, 207] width 14 height 14
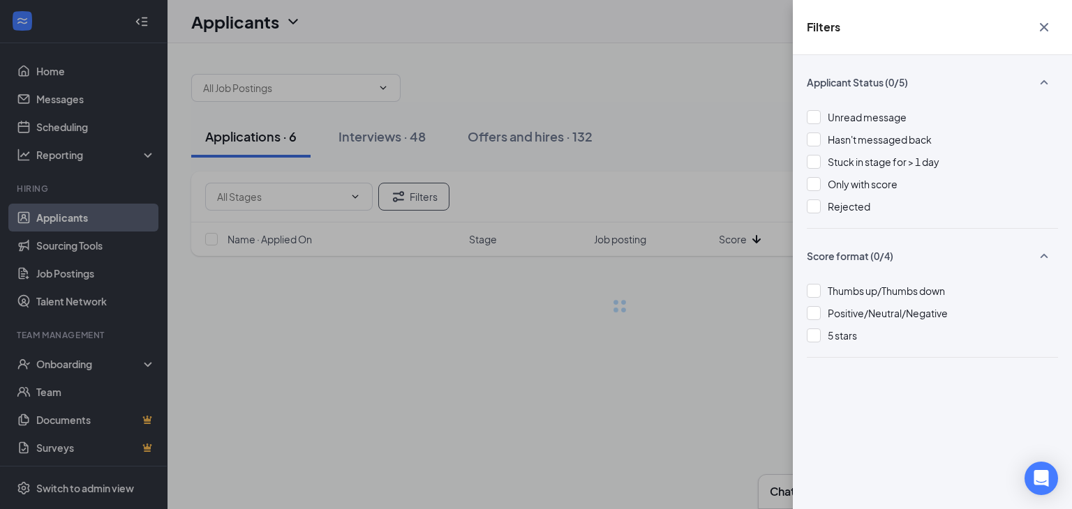
click at [1041, 35] on icon "Cross" at bounding box center [1043, 27] width 17 height 17
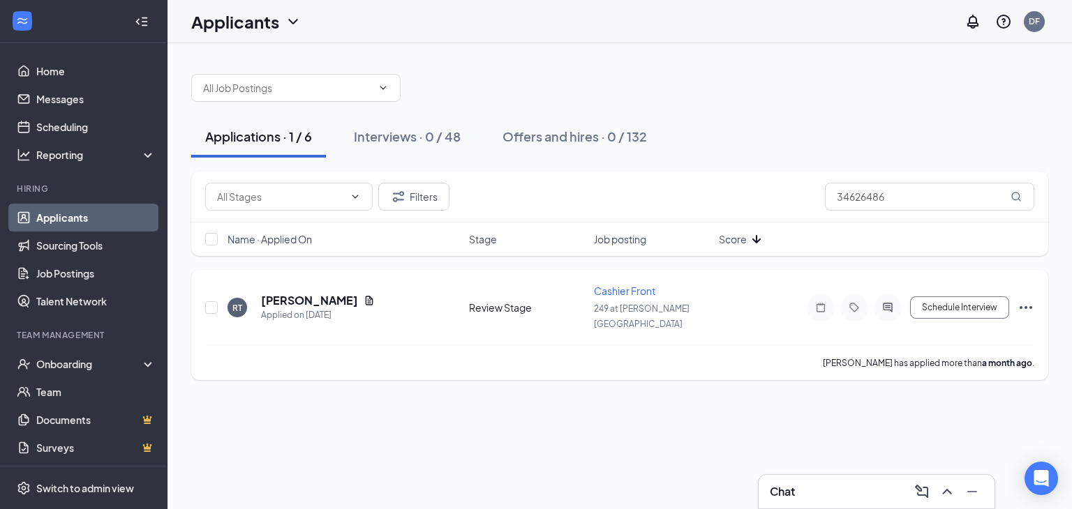
click at [1022, 299] on icon "Ellipses" at bounding box center [1025, 307] width 17 height 17
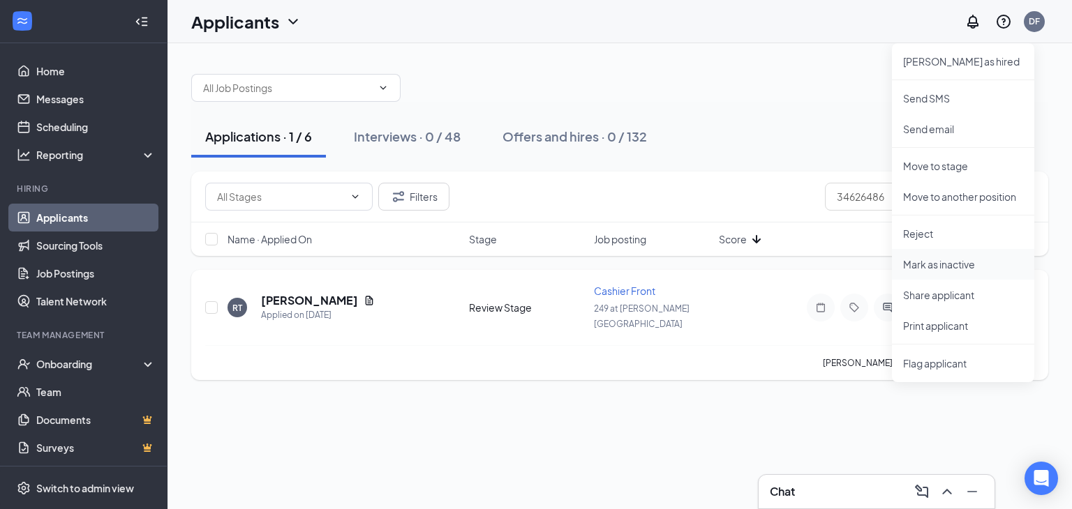
click at [943, 266] on p "Mark as inactive" at bounding box center [963, 264] width 120 height 14
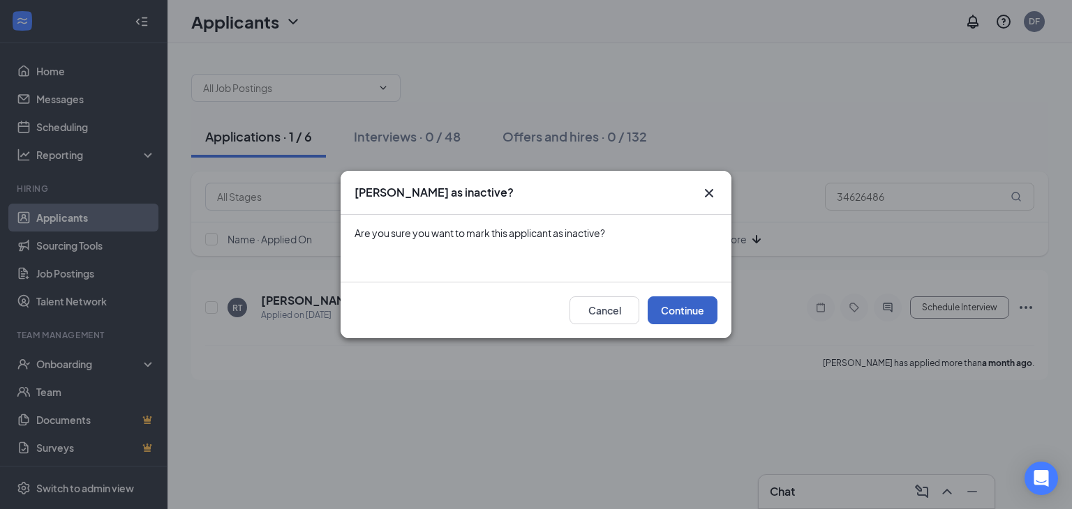
click at [675, 310] on button "Continue" at bounding box center [682, 310] width 70 height 28
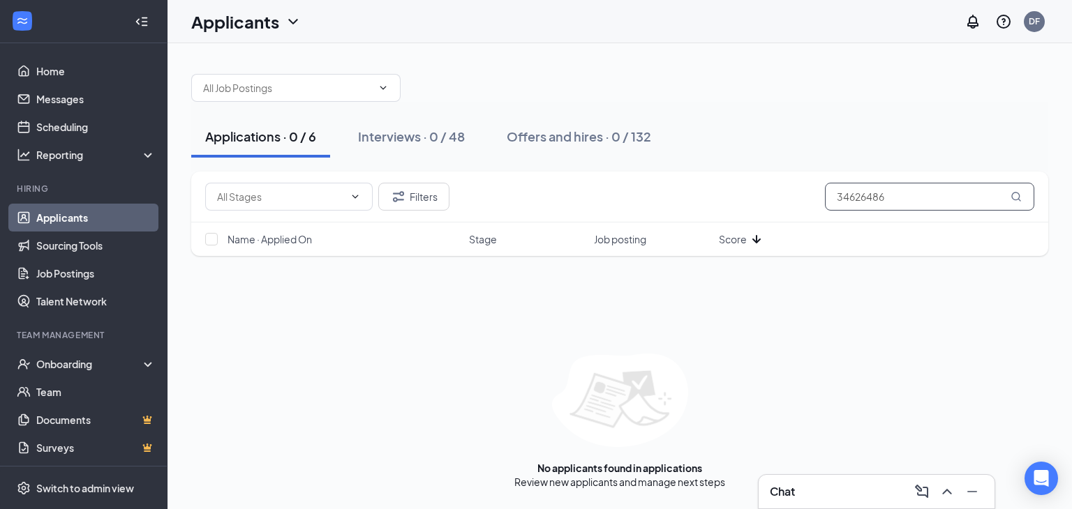
click at [898, 199] on input "34626486" at bounding box center [929, 197] width 209 height 28
type input "3"
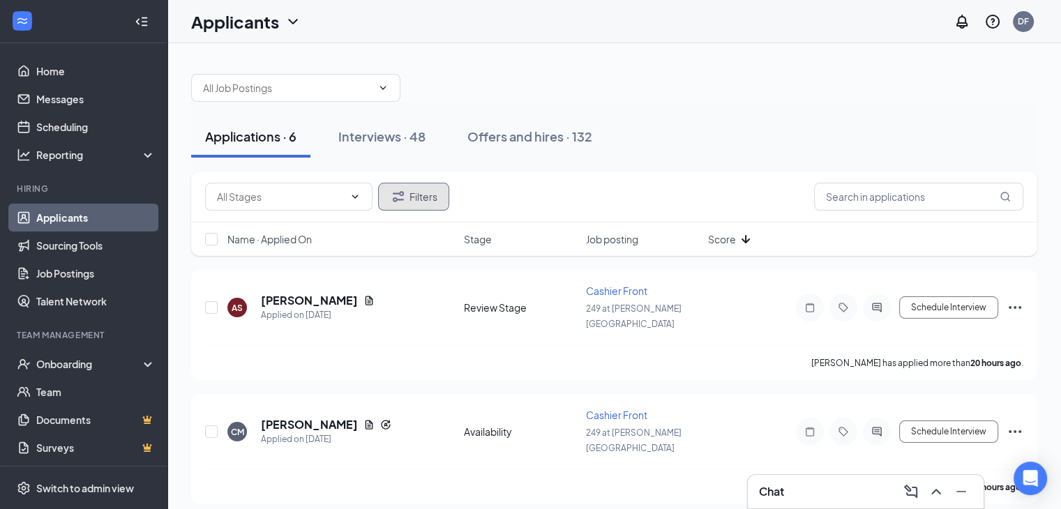
click at [429, 197] on button "Filters" at bounding box center [413, 197] width 71 height 28
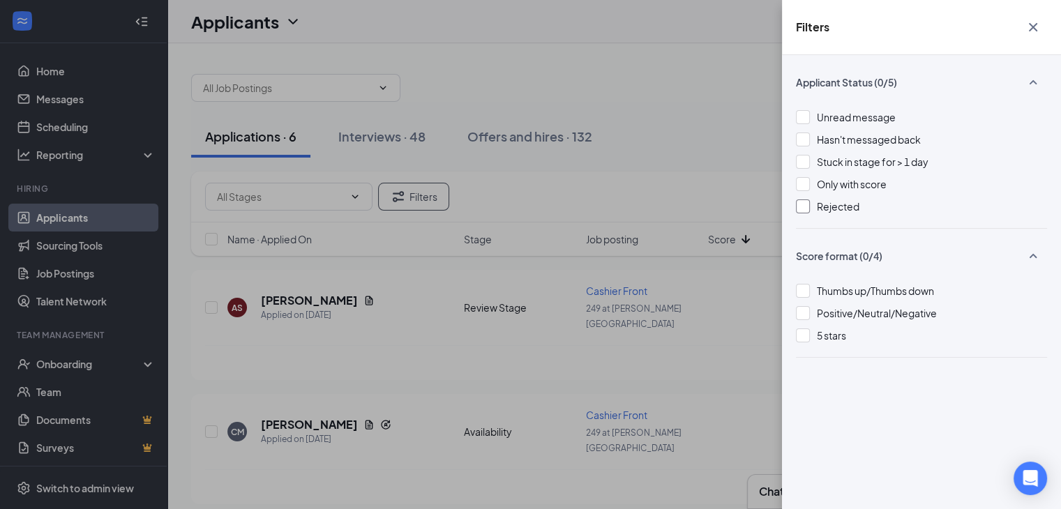
click at [799, 209] on div at bounding box center [803, 207] width 14 height 14
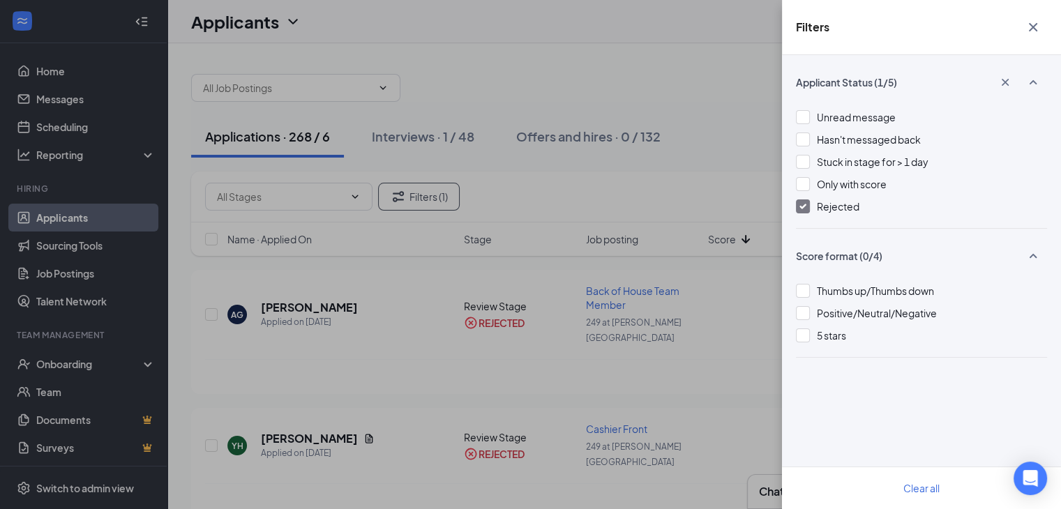
click at [1037, 24] on icon "Cross" at bounding box center [1033, 27] width 17 height 17
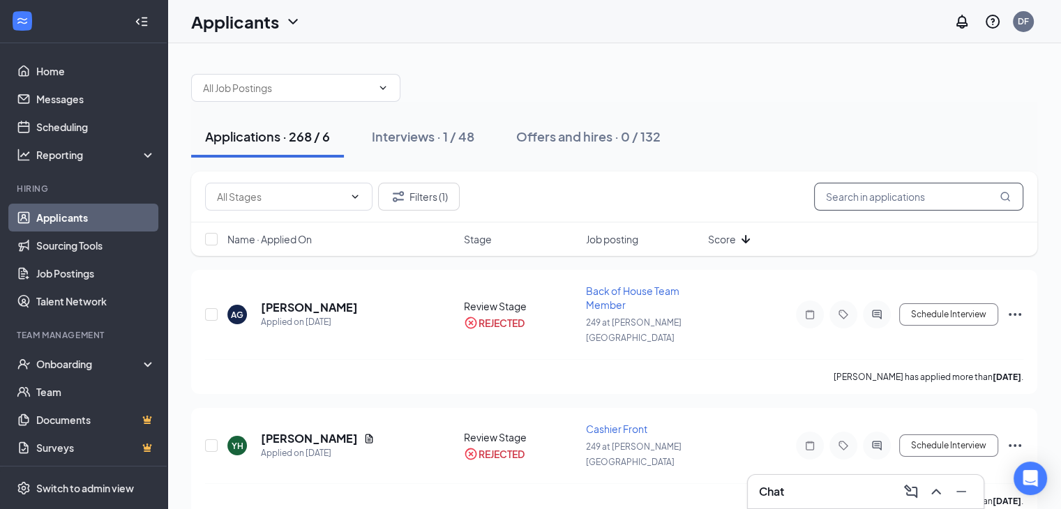
click at [869, 200] on input "text" at bounding box center [918, 197] width 209 height 28
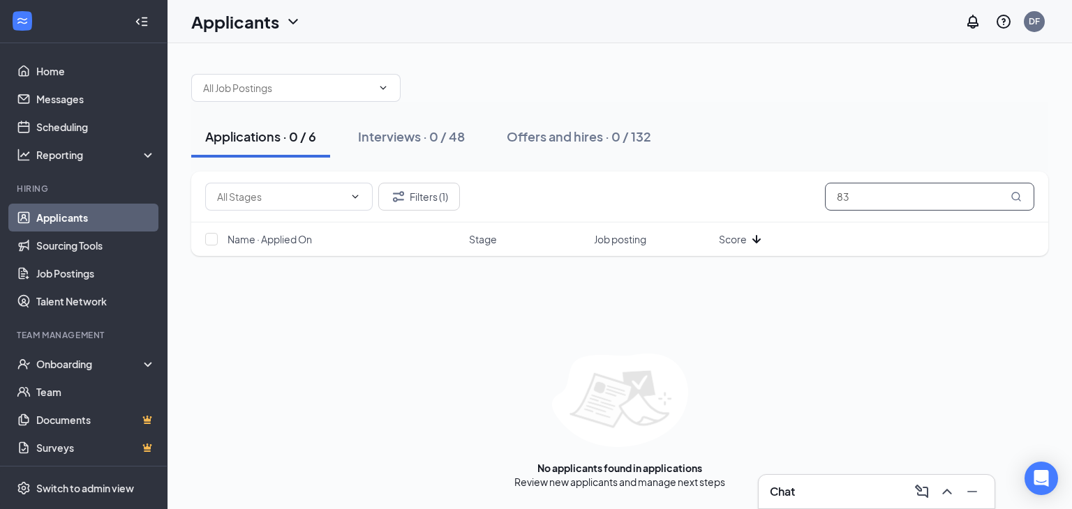
type input "8"
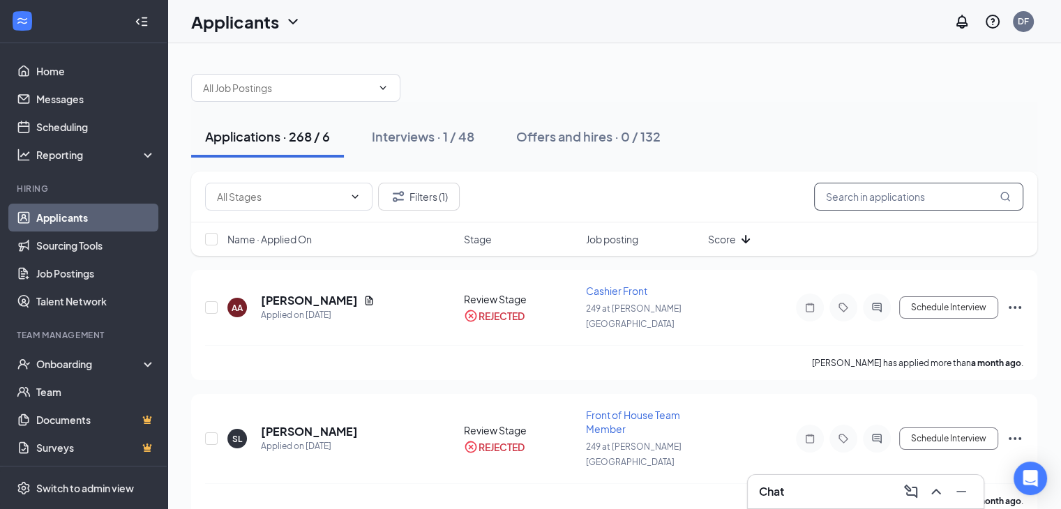
click at [891, 210] on input "text" at bounding box center [918, 197] width 209 height 28
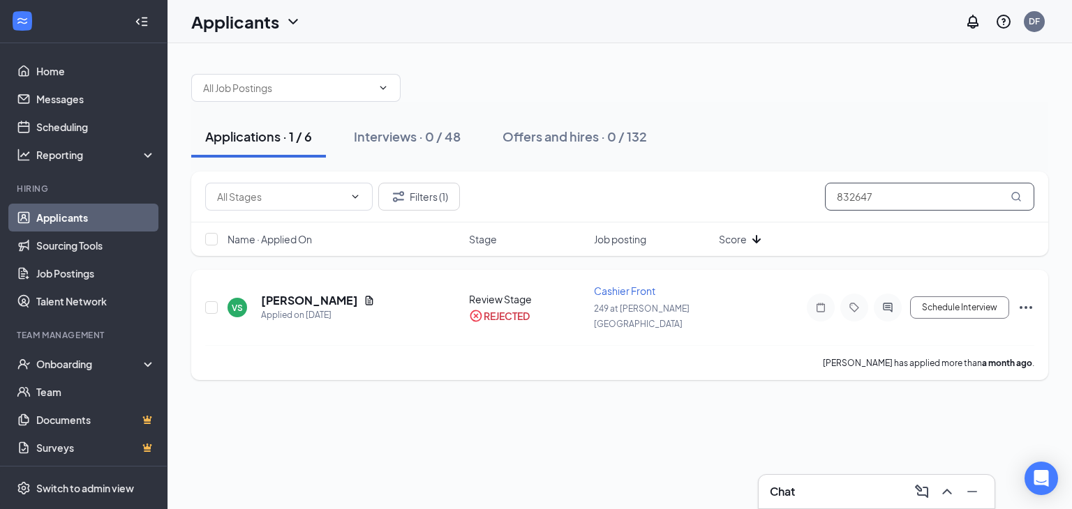
type input "832647"
click at [1028, 299] on icon "Ellipses" at bounding box center [1025, 307] width 17 height 17
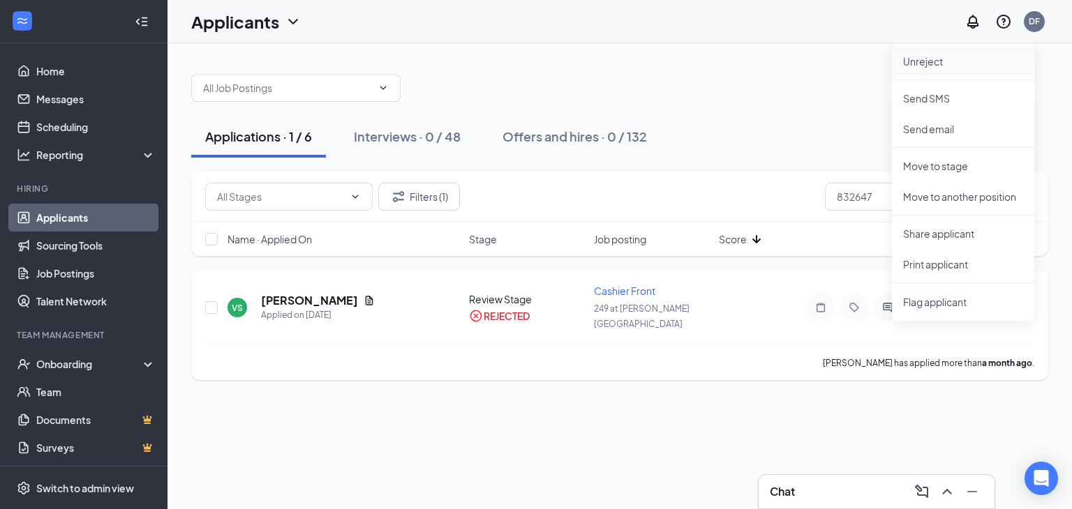
click at [933, 63] on p "Unreject" at bounding box center [963, 61] width 120 height 14
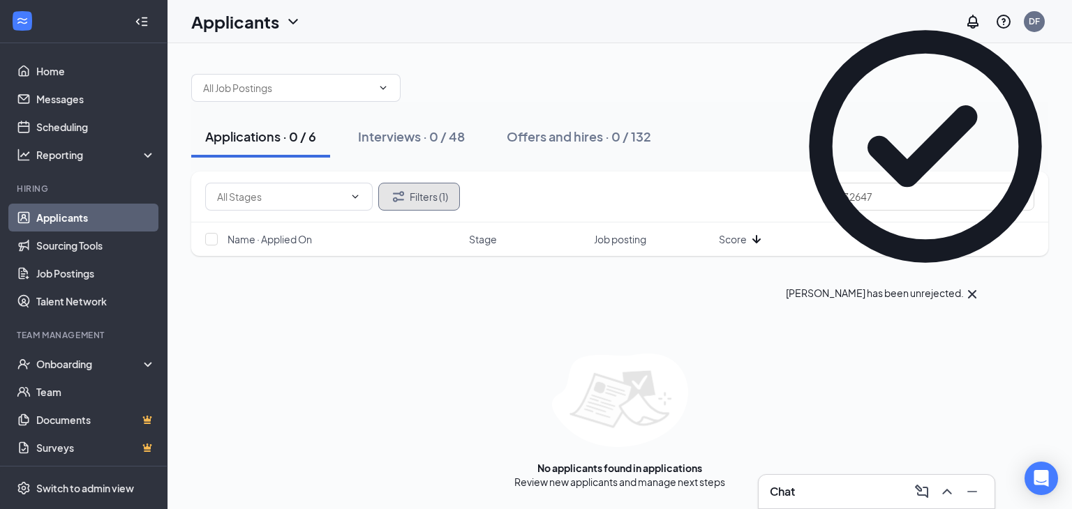
click at [422, 195] on button "Filters (1)" at bounding box center [419, 197] width 82 height 28
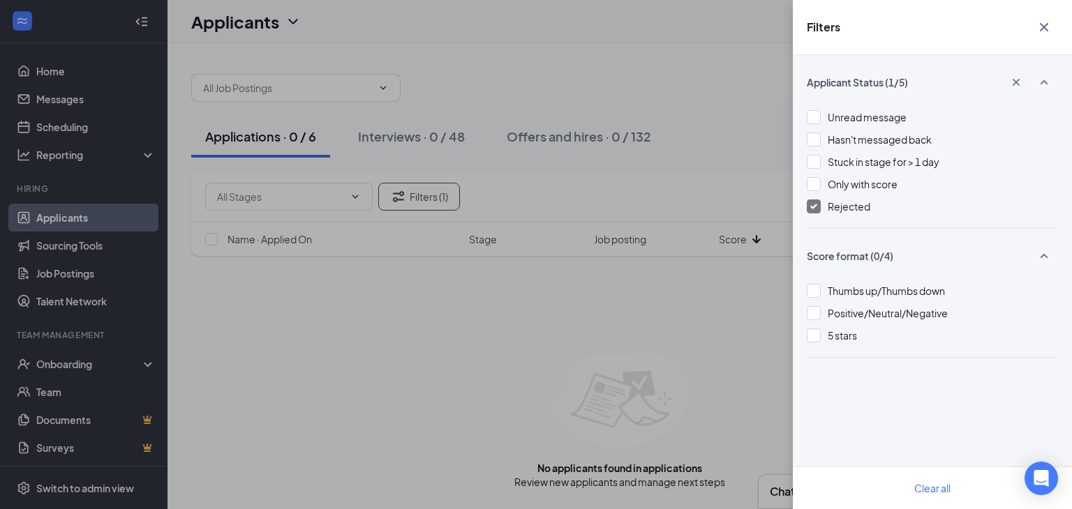
click at [809, 207] on div at bounding box center [813, 207] width 14 height 14
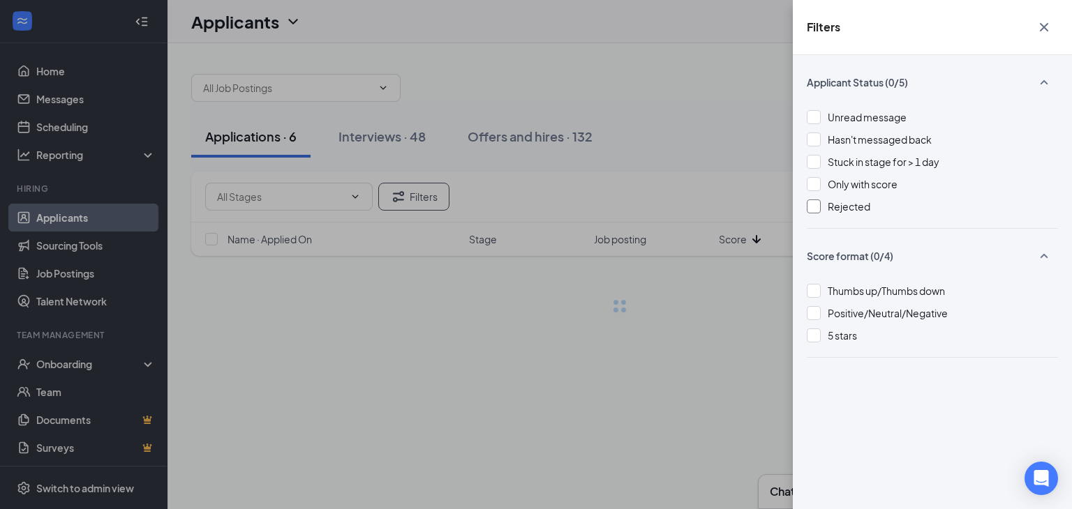
click at [1046, 31] on icon "Cross" at bounding box center [1043, 27] width 17 height 17
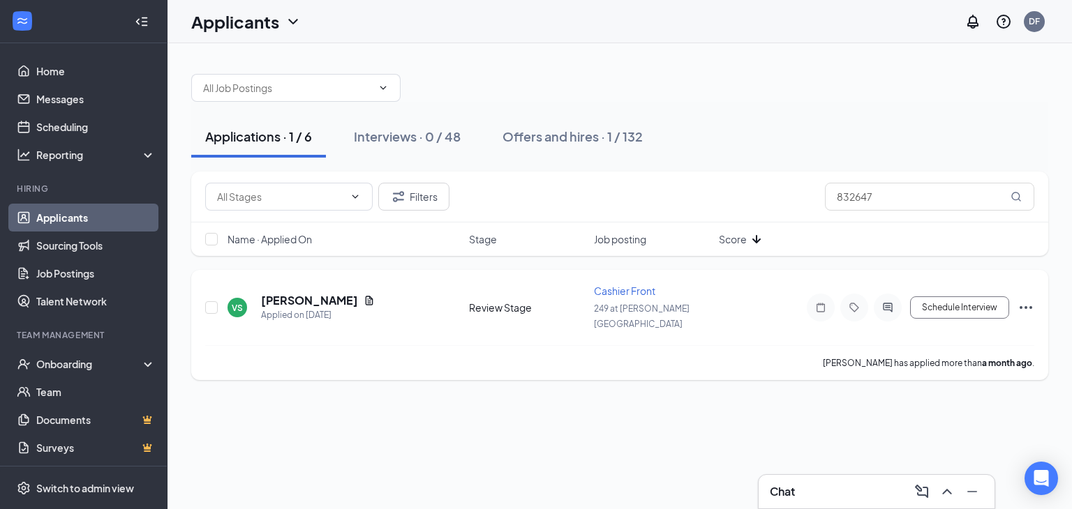
click at [1025, 301] on icon "Ellipses" at bounding box center [1025, 307] width 17 height 17
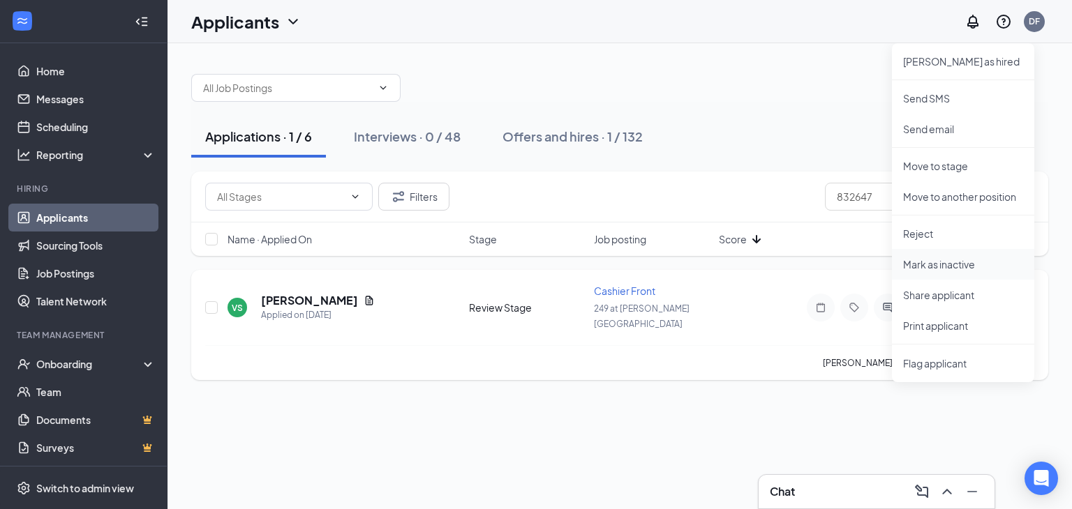
click at [943, 264] on p "Mark as inactive" at bounding box center [963, 264] width 120 height 14
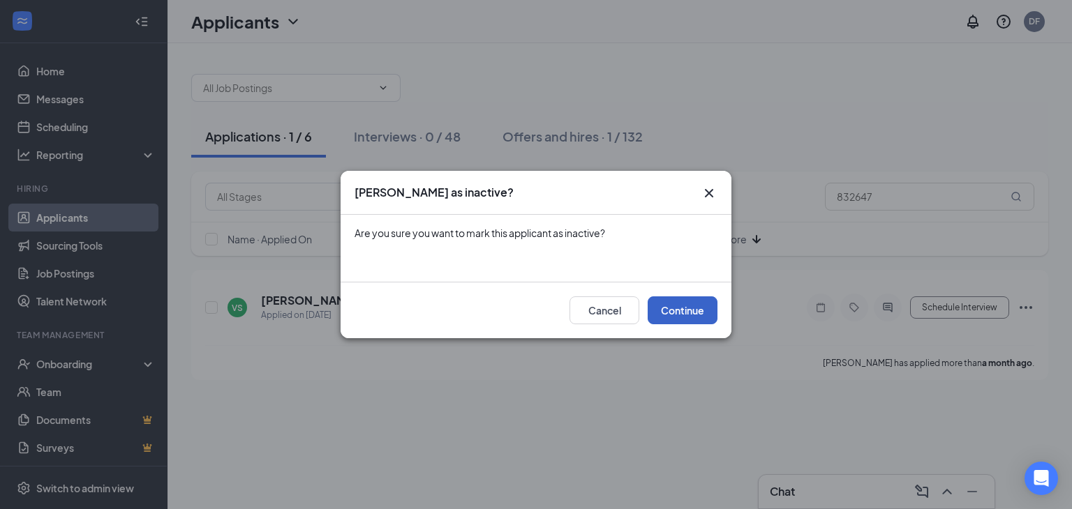
click at [673, 314] on button "Continue" at bounding box center [682, 310] width 70 height 28
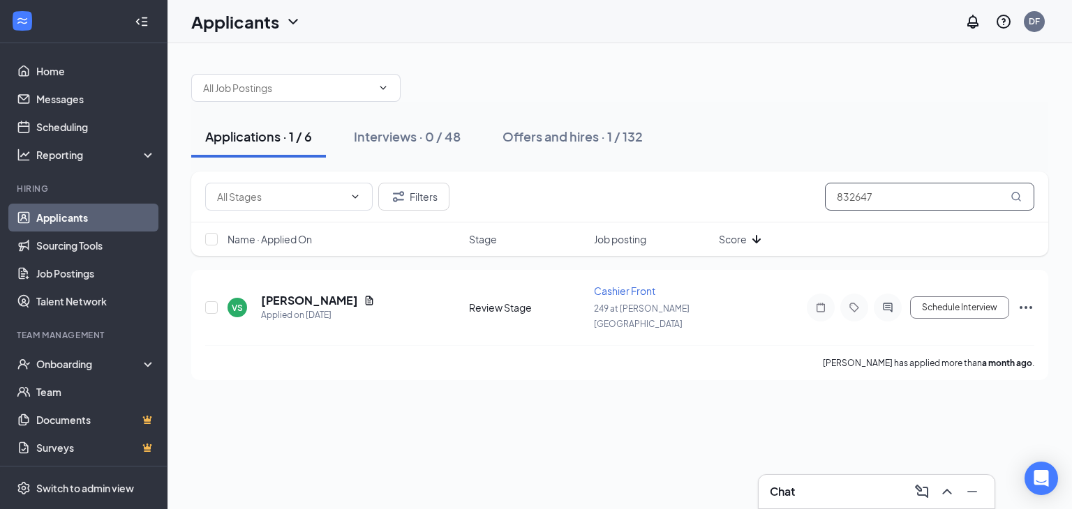
click at [896, 202] on input "832647" at bounding box center [929, 197] width 209 height 28
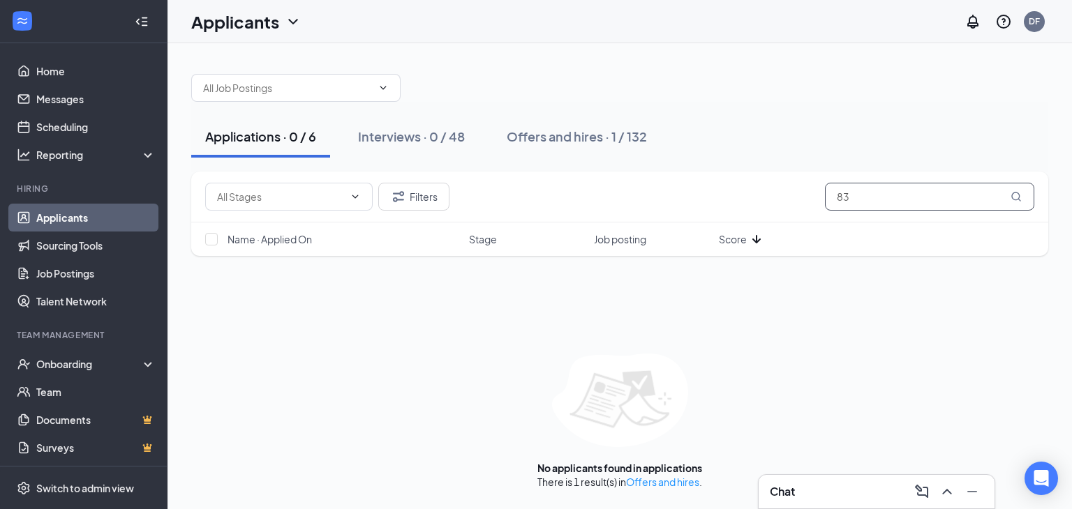
type input "8"
type input "3"
click at [416, 198] on button "Filters" at bounding box center [413, 197] width 71 height 28
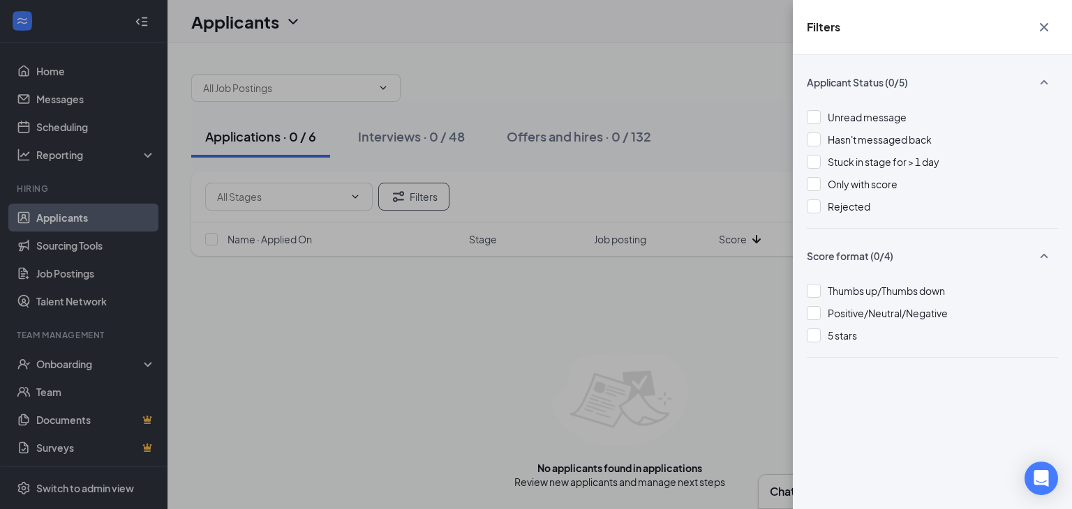
click at [804, 204] on div "Applicant Status (0/5) Unread message Hasn't messaged back Stuck in stage for >…" at bounding box center [932, 282] width 279 height 454
click at [815, 202] on div at bounding box center [813, 207] width 14 height 14
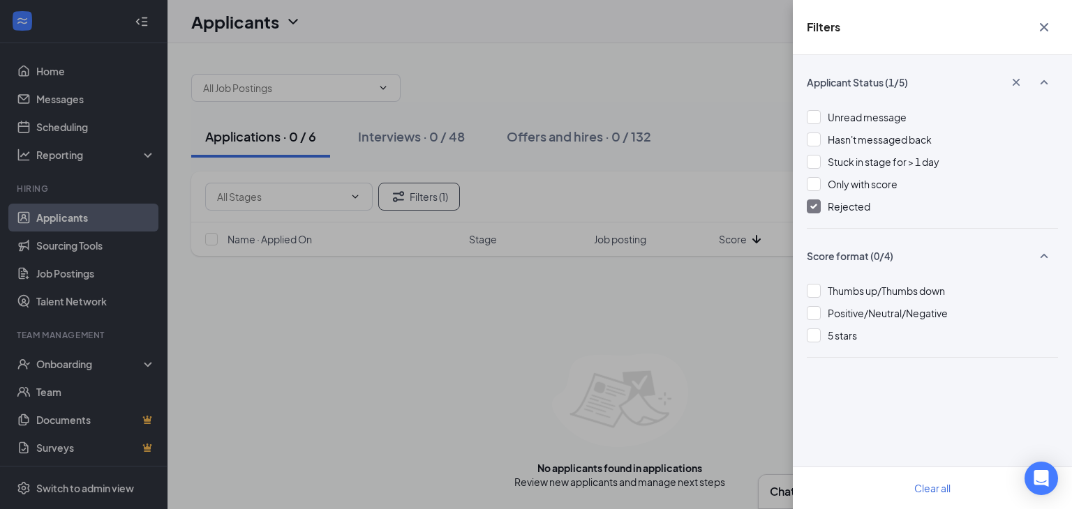
click at [1047, 28] on icon "Cross" at bounding box center [1043, 27] width 17 height 17
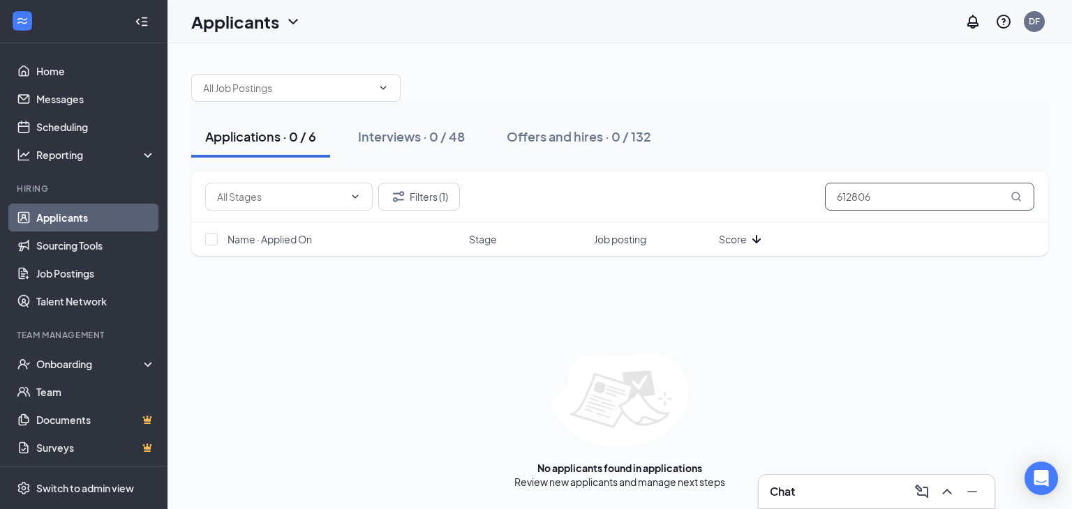
click at [887, 196] on input "612806" at bounding box center [929, 197] width 209 height 28
type input "6"
type input "3"
type input "2"
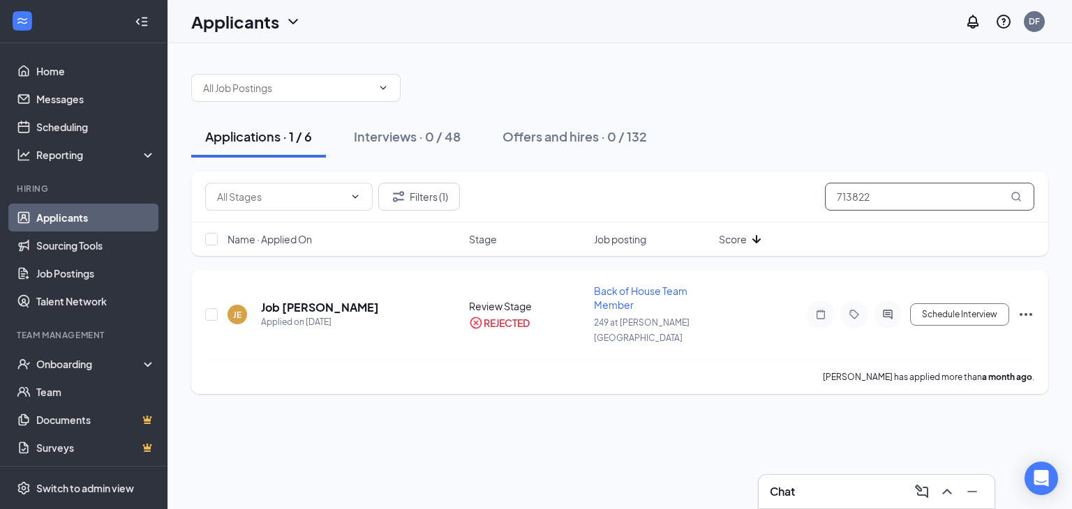
type input "713822"
click at [1021, 313] on icon "Ellipses" at bounding box center [1025, 314] width 13 height 3
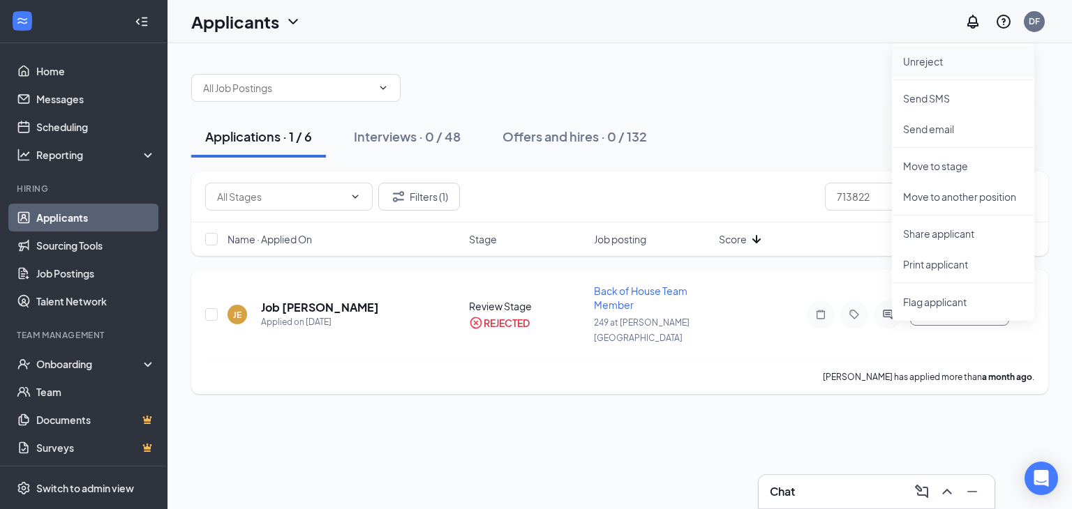
click at [924, 64] on p "Unreject" at bounding box center [963, 61] width 120 height 14
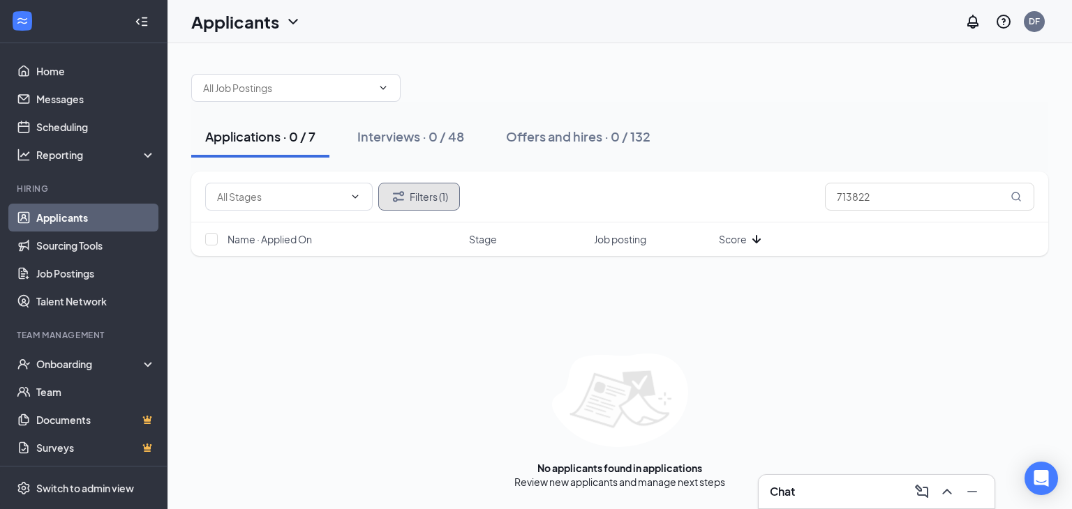
click at [431, 193] on button "Filters (1)" at bounding box center [419, 197] width 82 height 28
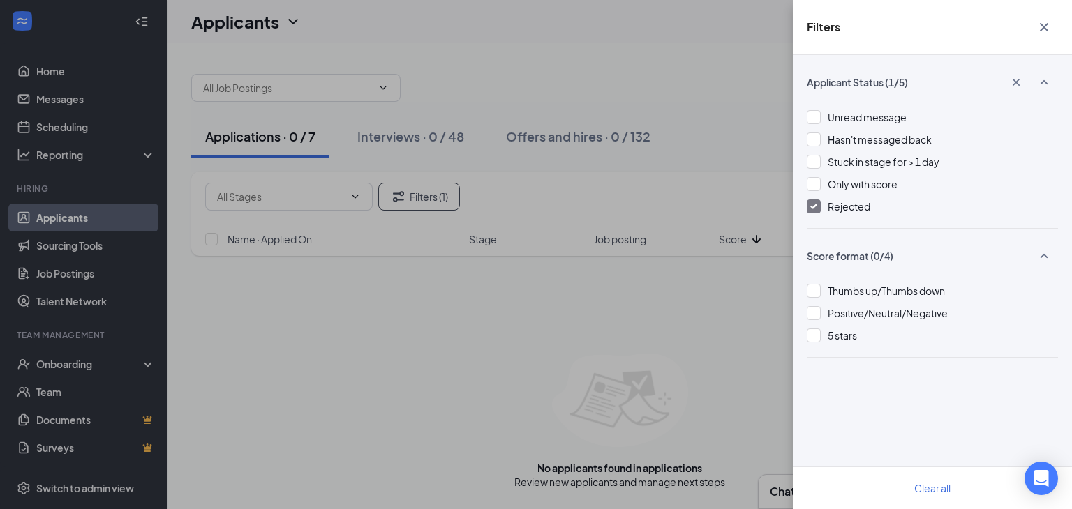
click at [811, 207] on img at bounding box center [813, 207] width 7 height 6
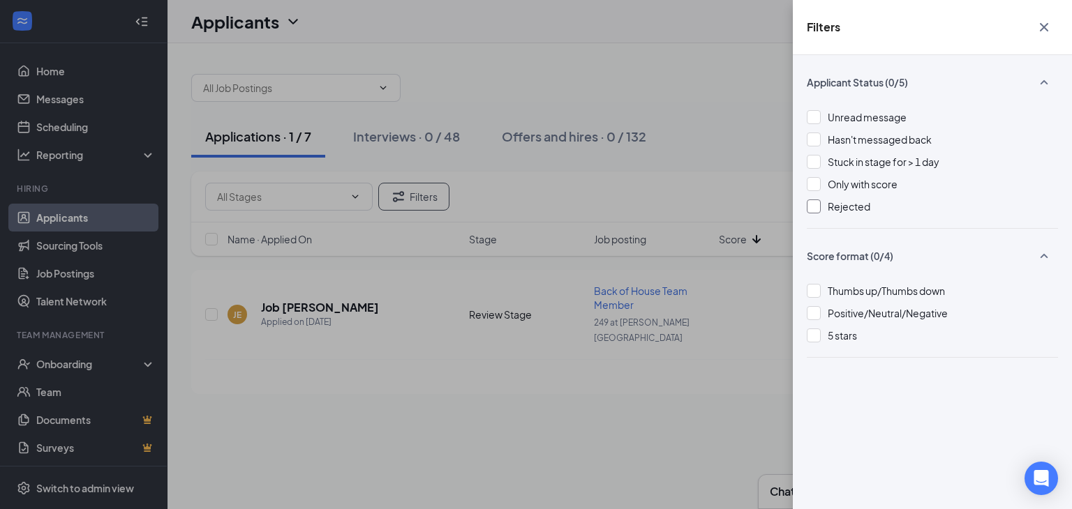
click at [1038, 31] on icon "Cross" at bounding box center [1043, 27] width 17 height 17
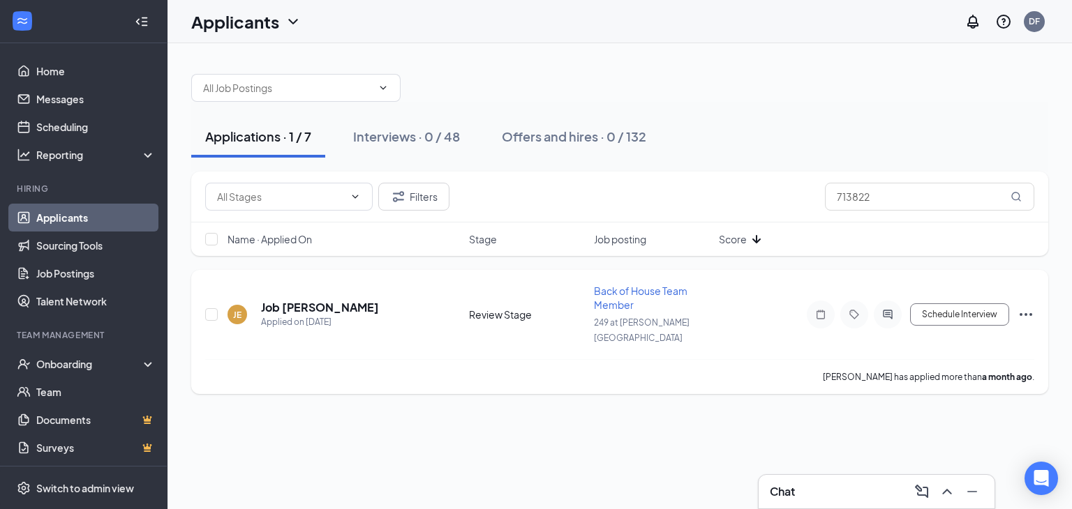
click at [1025, 309] on icon "Ellipses" at bounding box center [1025, 314] width 17 height 17
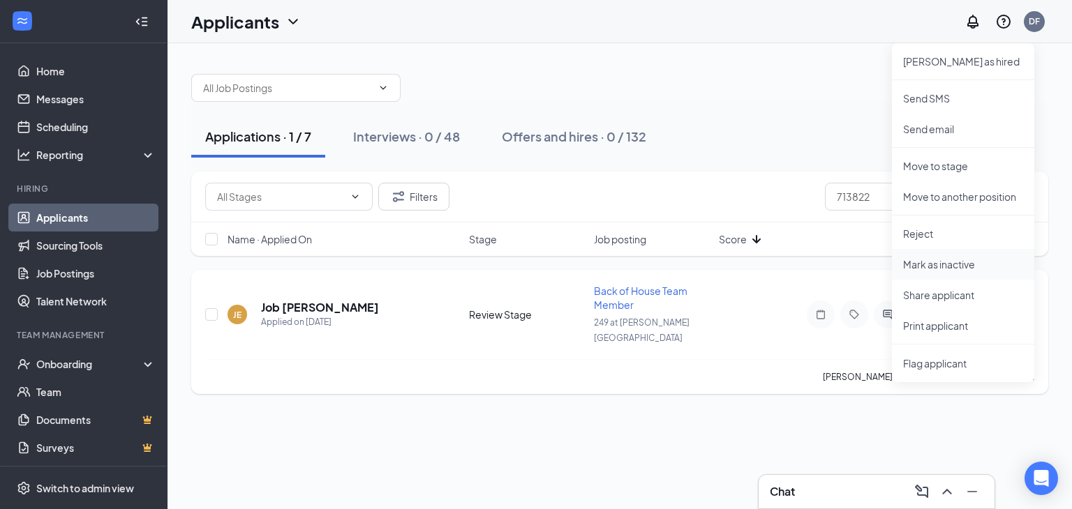
click at [945, 257] on p "Mark as inactive" at bounding box center [963, 264] width 120 height 14
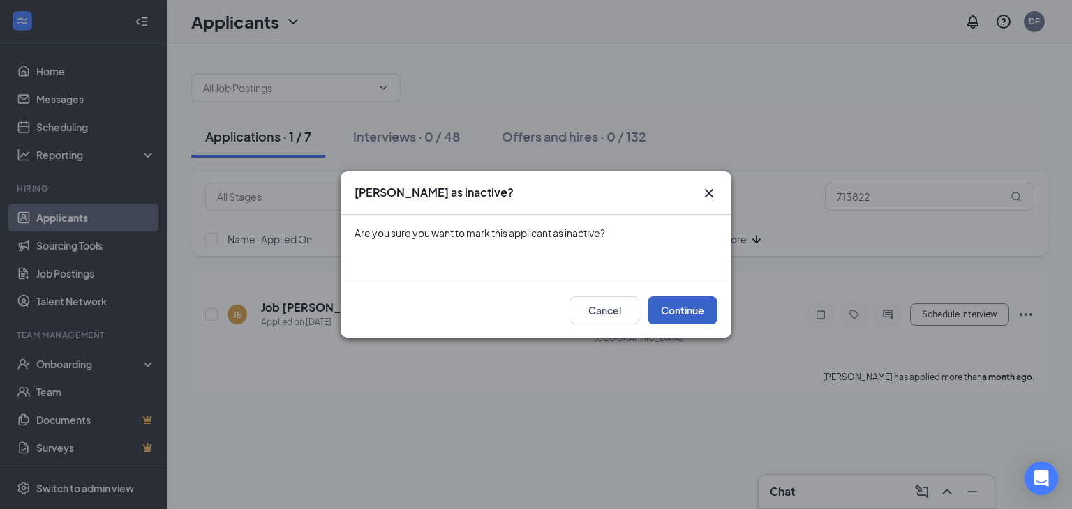
click at [673, 310] on button "Continue" at bounding box center [682, 310] width 70 height 28
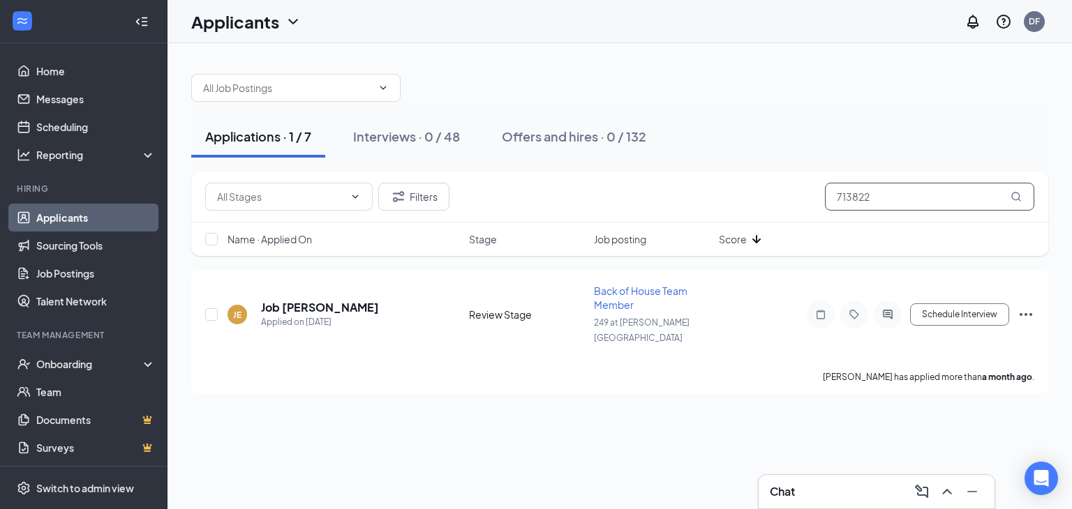
click at [873, 200] on input "713822" at bounding box center [929, 197] width 209 height 28
type input "7"
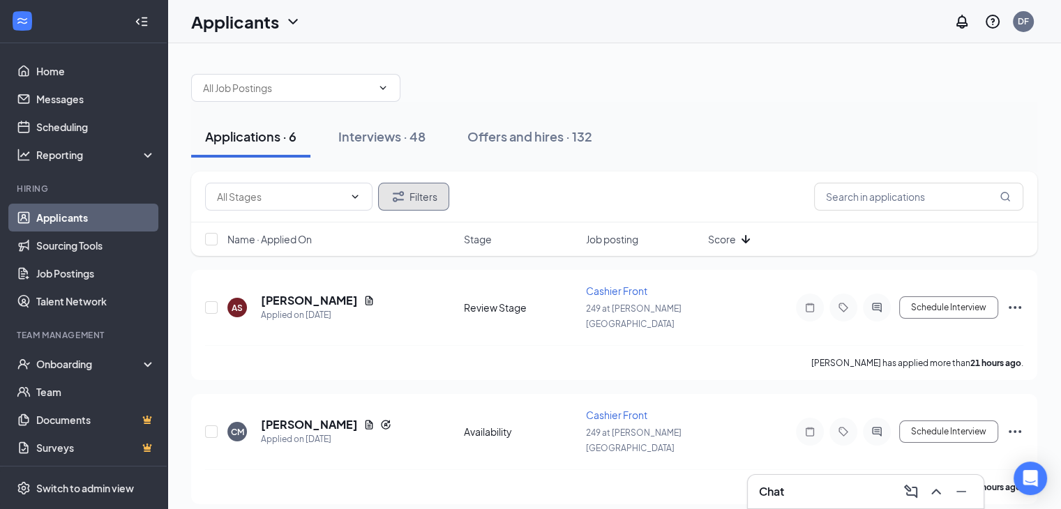
click at [421, 200] on button "Filters" at bounding box center [413, 197] width 71 height 28
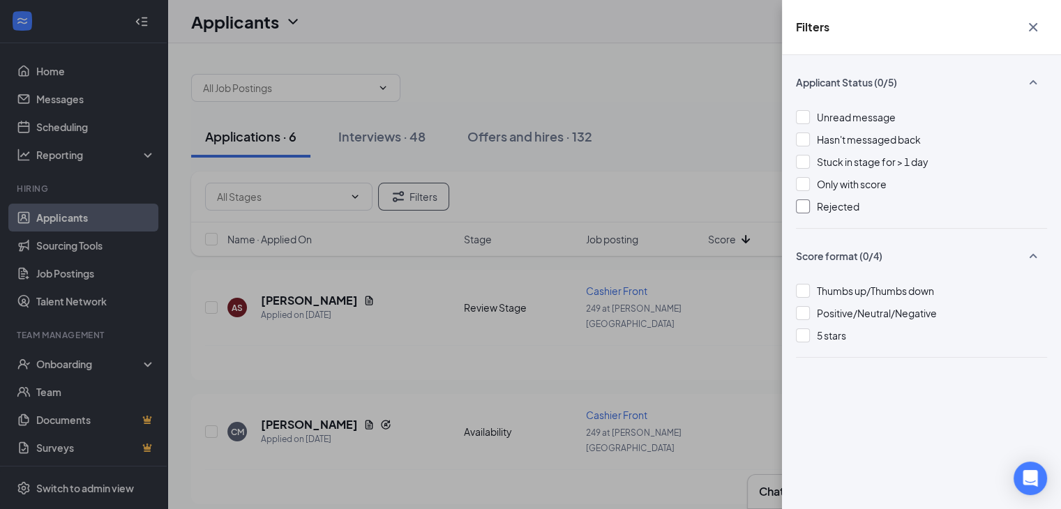
click at [805, 210] on div at bounding box center [803, 207] width 14 height 14
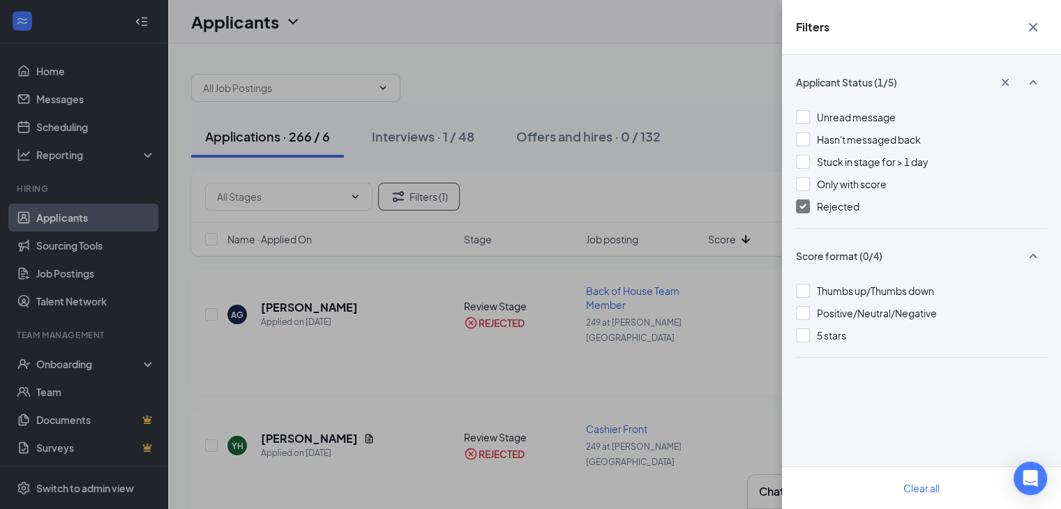
click at [1033, 28] on icon "Cross" at bounding box center [1033, 27] width 8 height 8
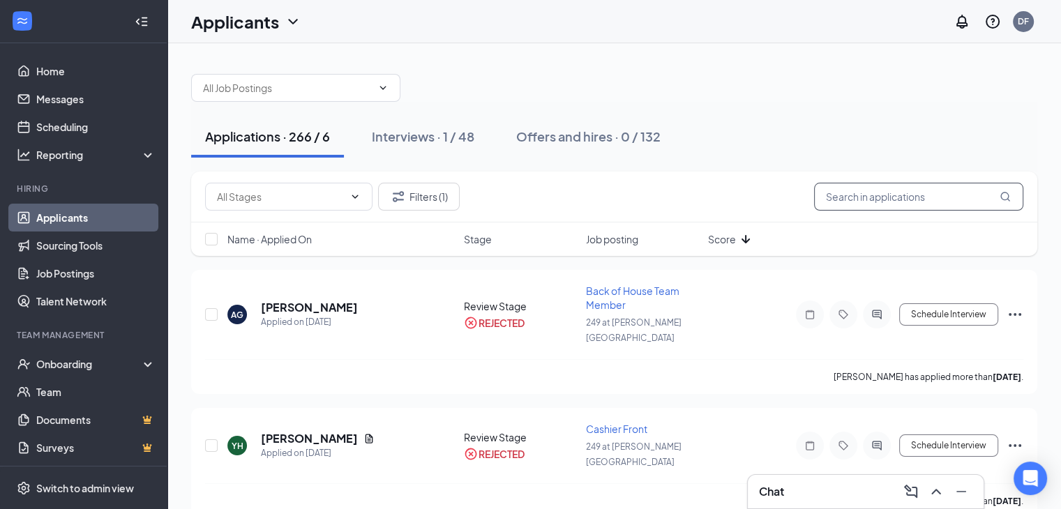
click at [837, 193] on input "text" at bounding box center [918, 197] width 209 height 28
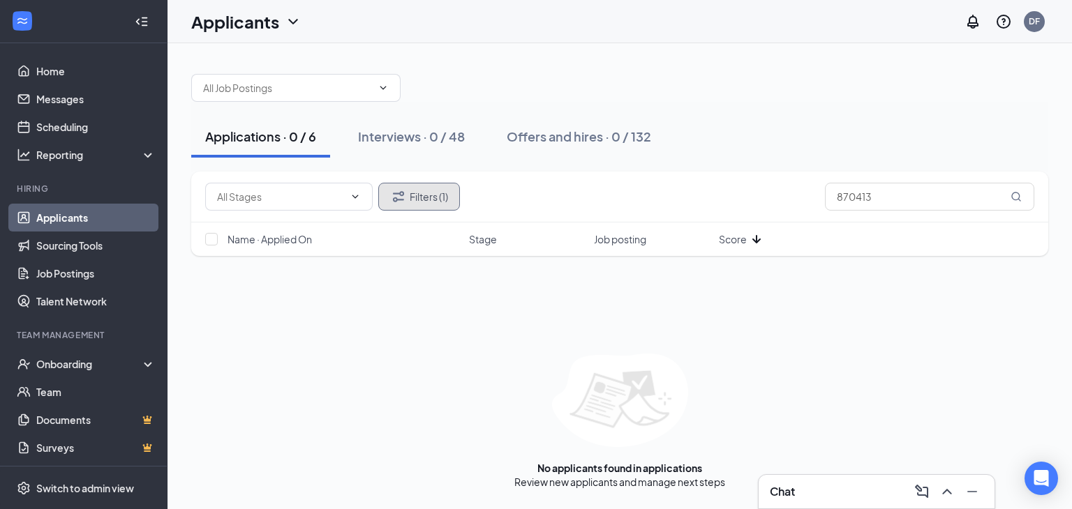
click at [417, 190] on button "Filters (1)" at bounding box center [419, 197] width 82 height 28
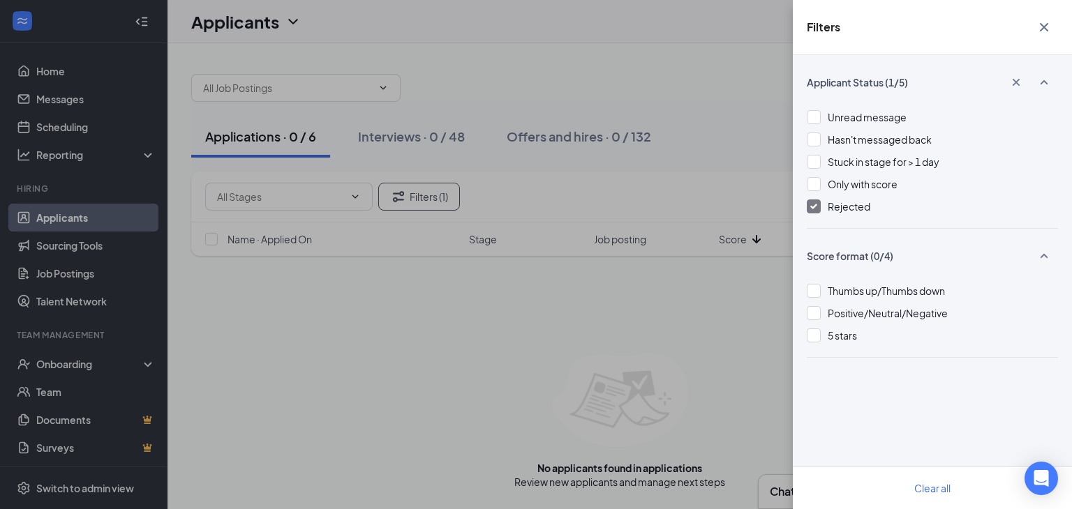
click at [1041, 23] on icon "Cross" at bounding box center [1043, 27] width 17 height 17
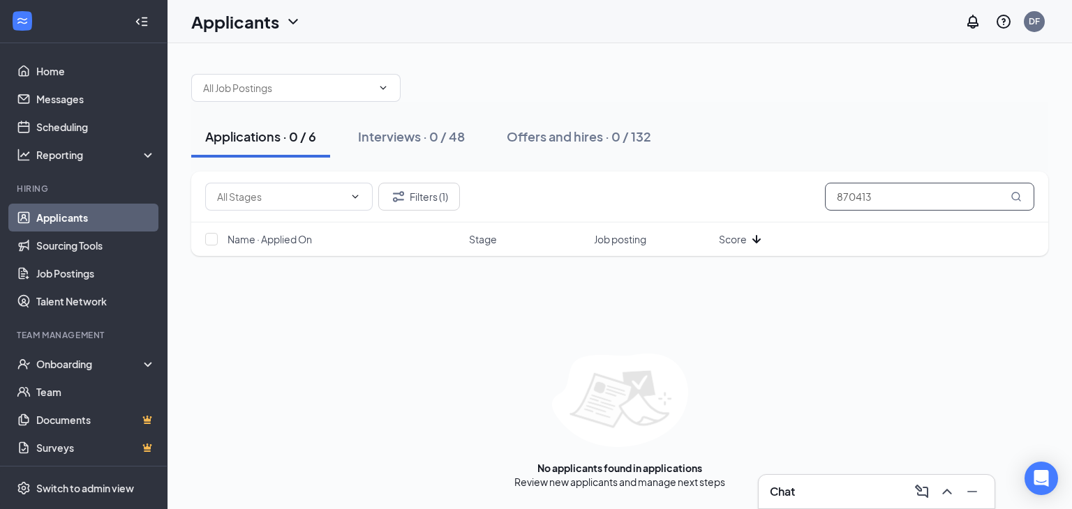
click at [919, 193] on input "870413" at bounding box center [929, 197] width 209 height 28
type input "8"
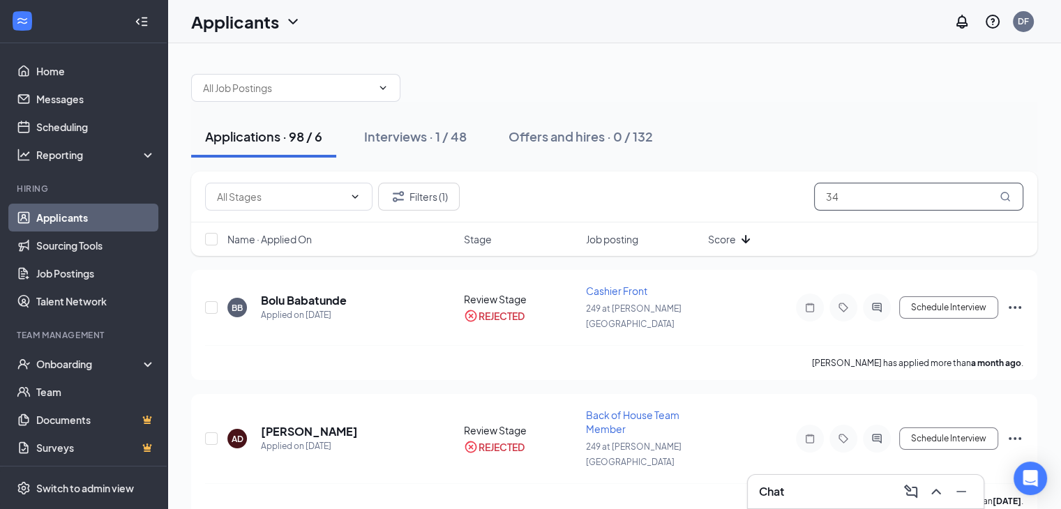
type input "3"
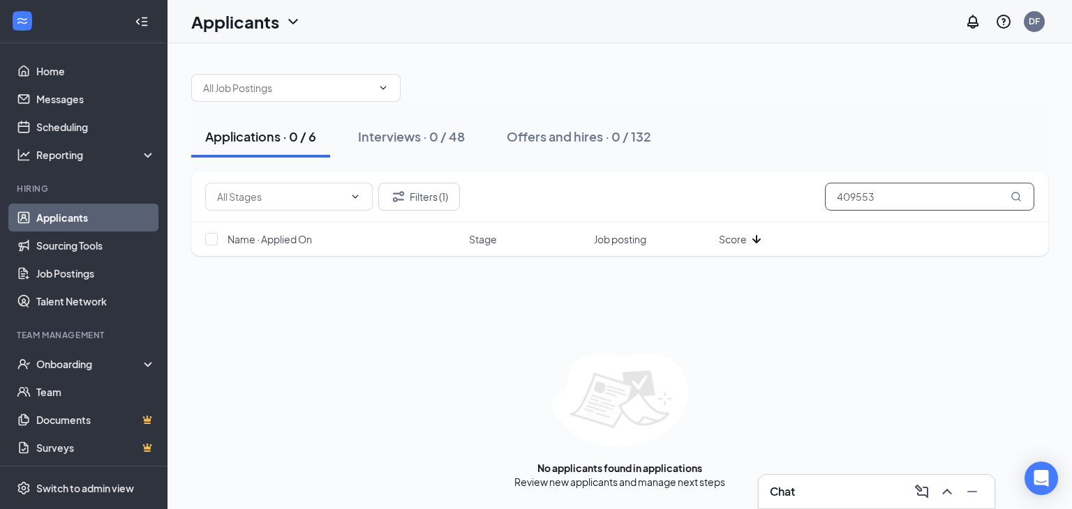
click at [900, 193] on input "409553" at bounding box center [929, 197] width 209 height 28
type input "4"
type input "3"
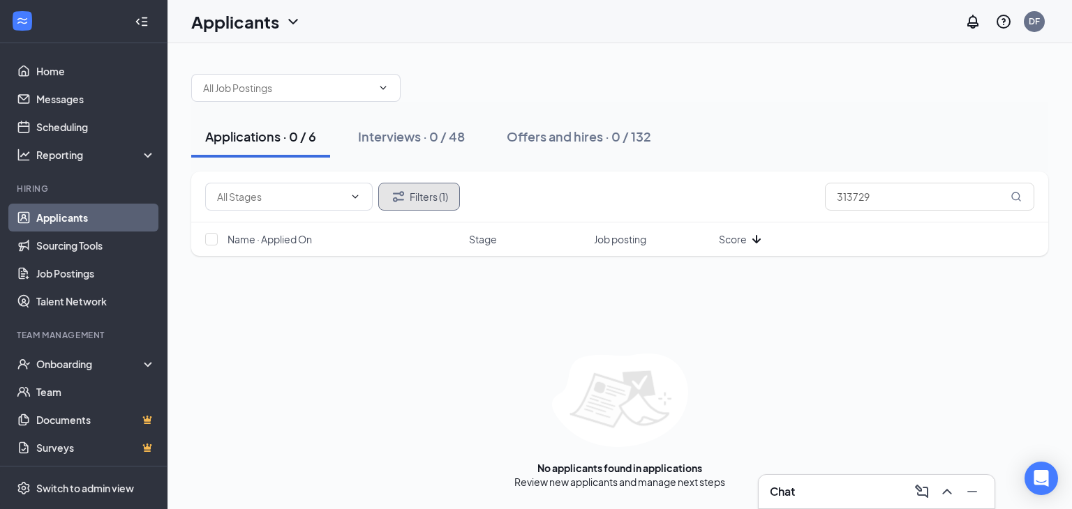
click at [424, 196] on button "Filters (1)" at bounding box center [419, 197] width 82 height 28
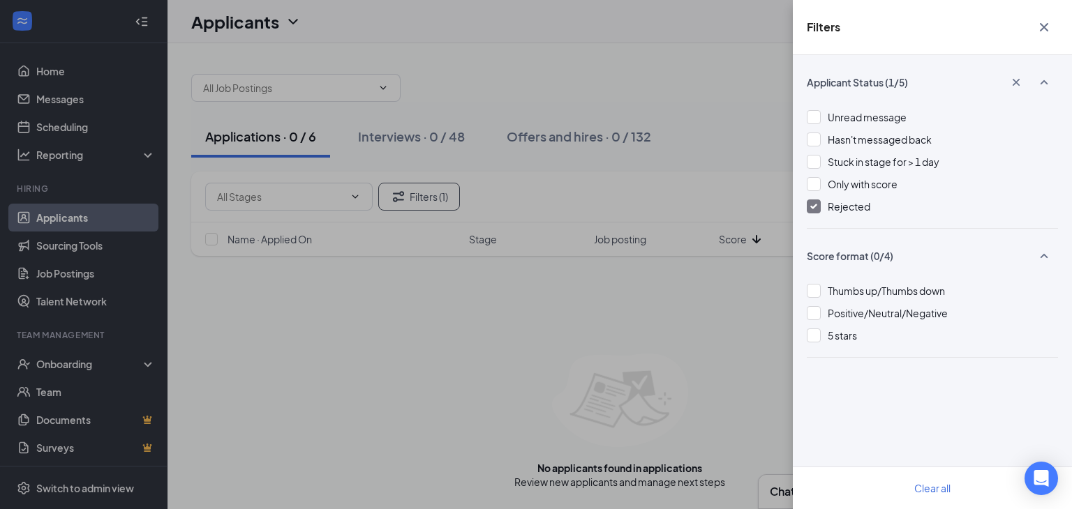
click at [1039, 34] on icon "Cross" at bounding box center [1043, 27] width 17 height 17
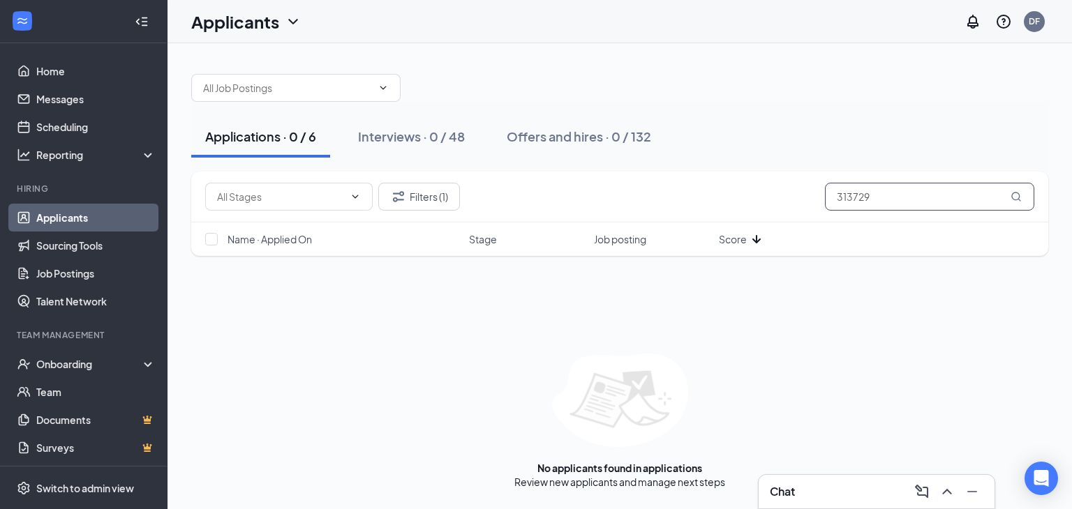
click at [914, 197] on input "313729" at bounding box center [929, 197] width 209 height 28
type input "3"
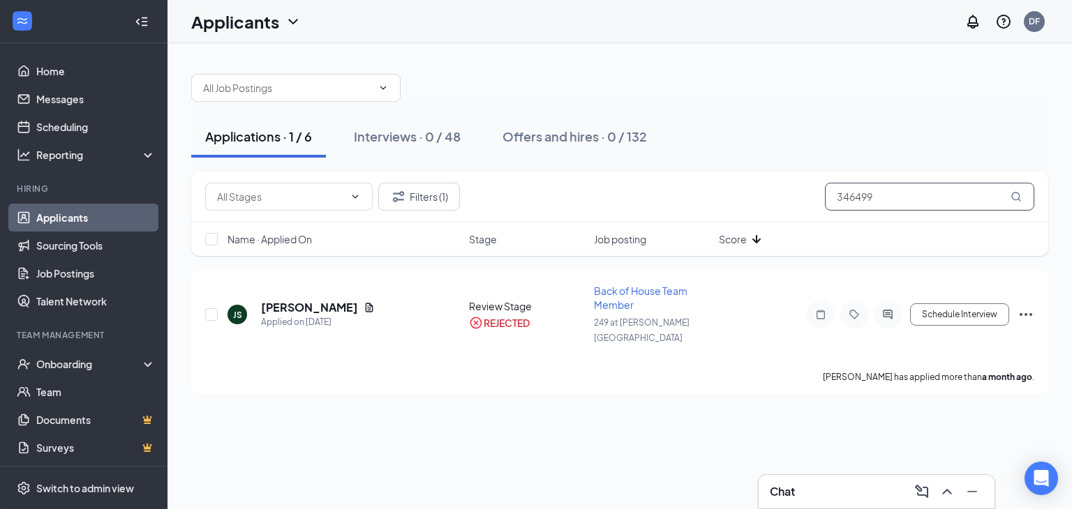
click at [914, 197] on input "346499" at bounding box center [929, 197] width 209 height 28
type input "346499"
click at [1019, 307] on icon "Ellipses" at bounding box center [1025, 314] width 17 height 17
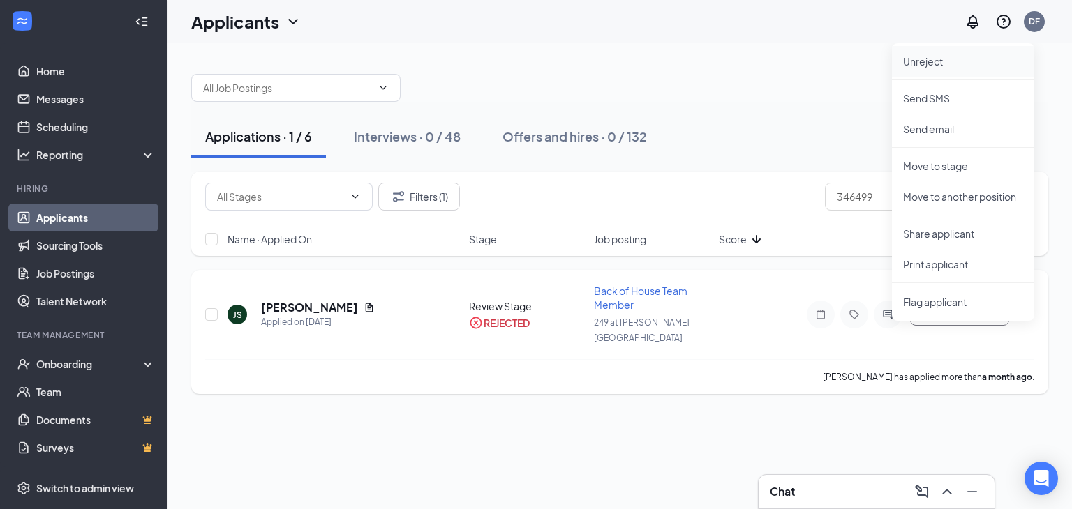
click at [946, 63] on p "Unreject" at bounding box center [963, 61] width 120 height 14
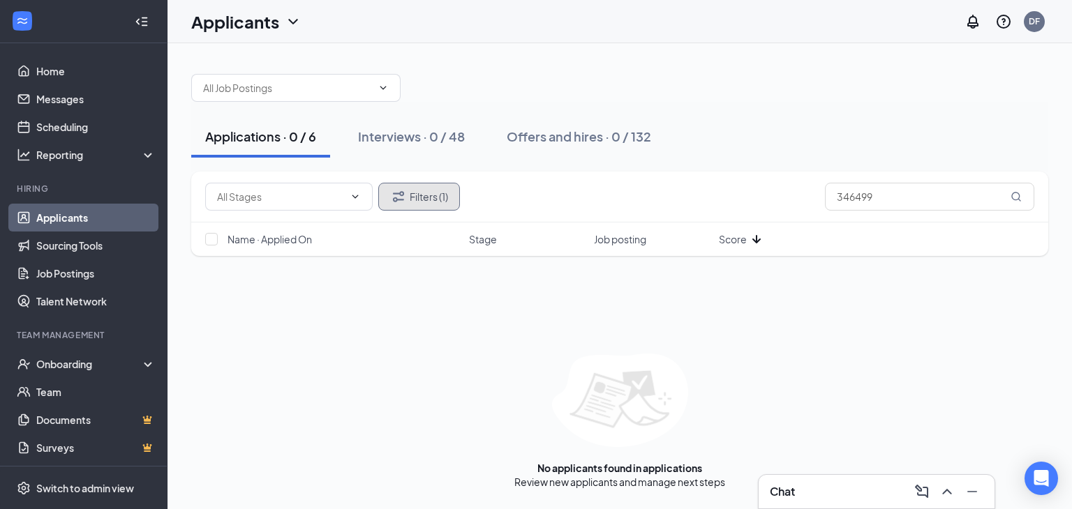
click at [426, 196] on button "Filters (1)" at bounding box center [419, 197] width 82 height 28
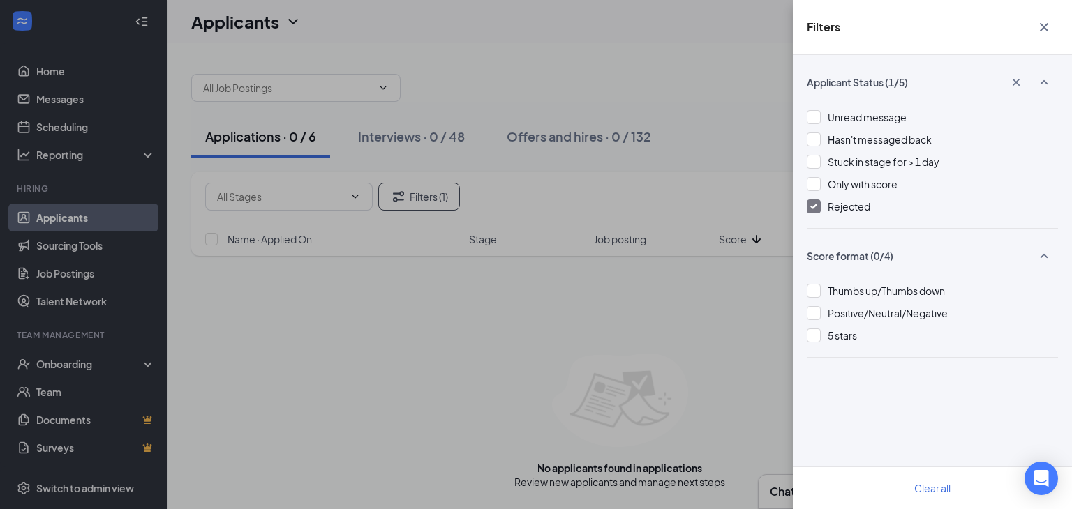
click at [813, 204] on img at bounding box center [813, 207] width 7 height 6
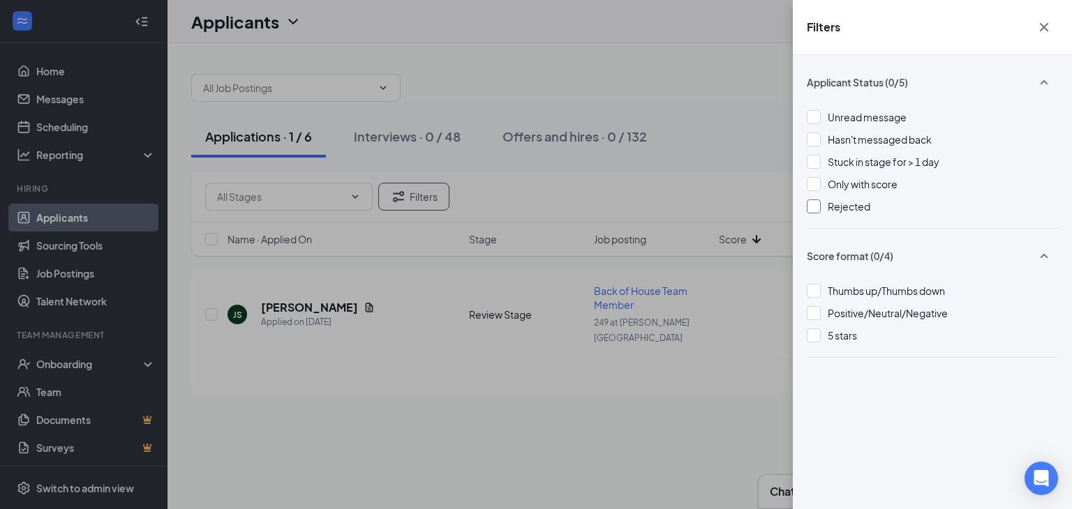
click at [1044, 21] on icon "Cross" at bounding box center [1043, 27] width 17 height 17
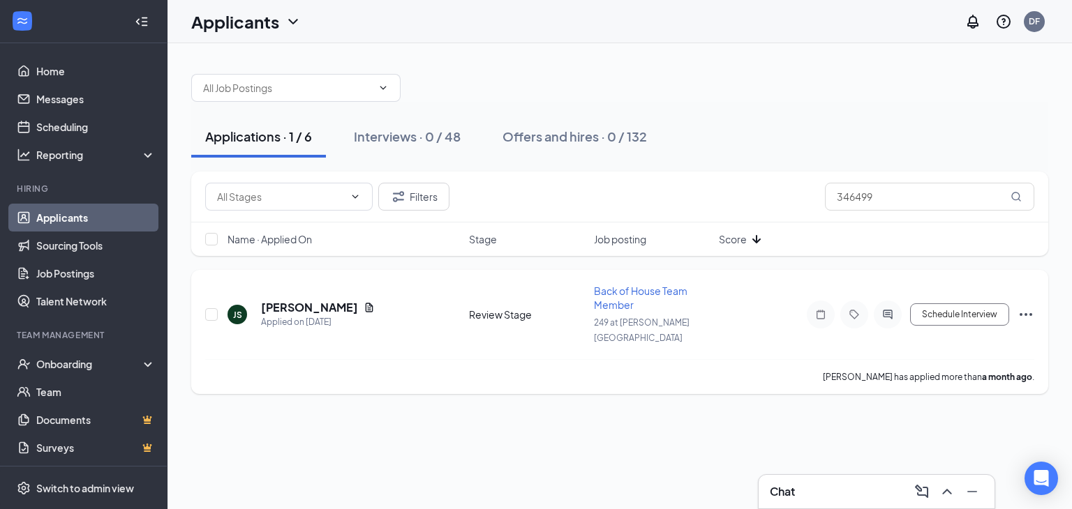
click at [1028, 306] on icon "Ellipses" at bounding box center [1025, 314] width 17 height 17
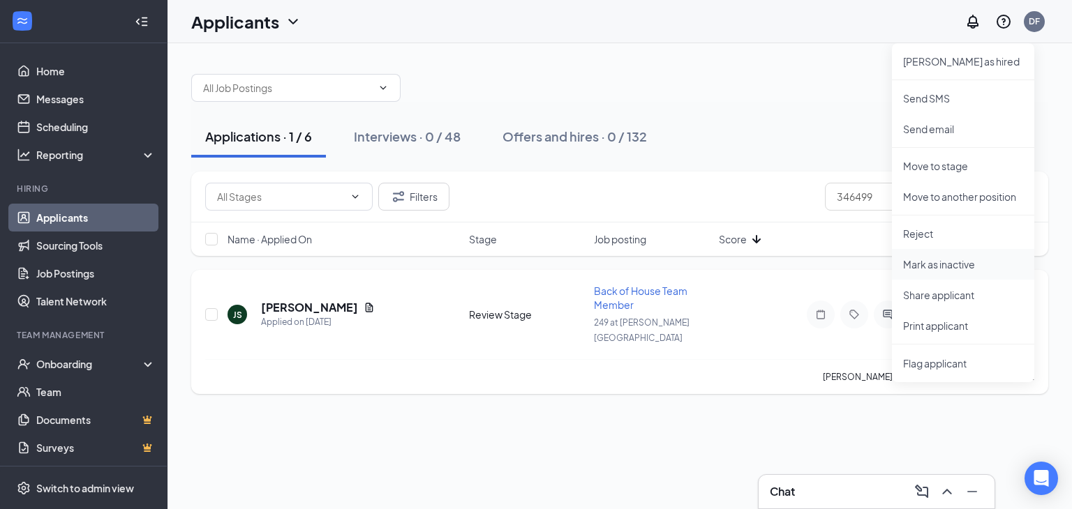
click at [944, 267] on p "Mark as inactive" at bounding box center [963, 264] width 120 height 14
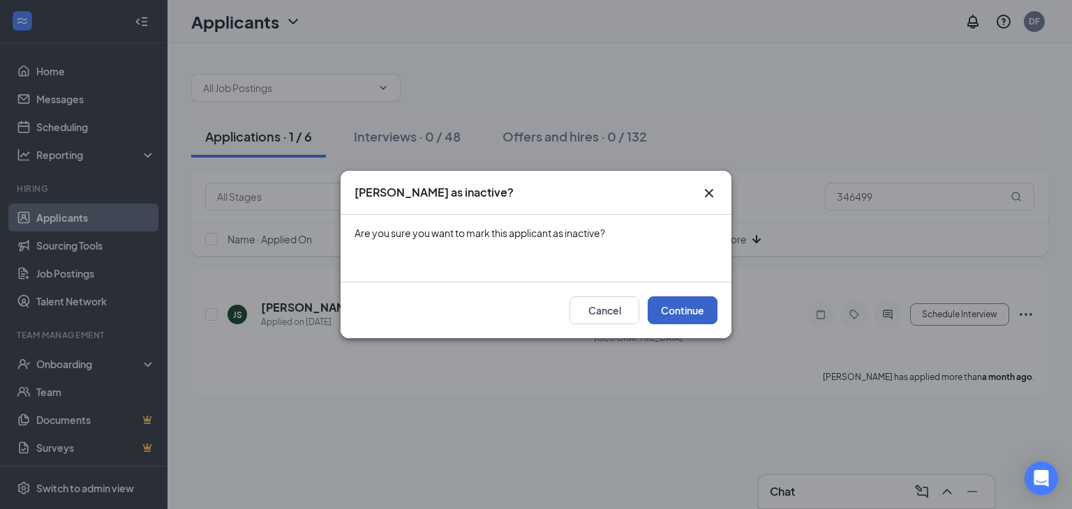
click at [678, 305] on button "Continue" at bounding box center [682, 310] width 70 height 28
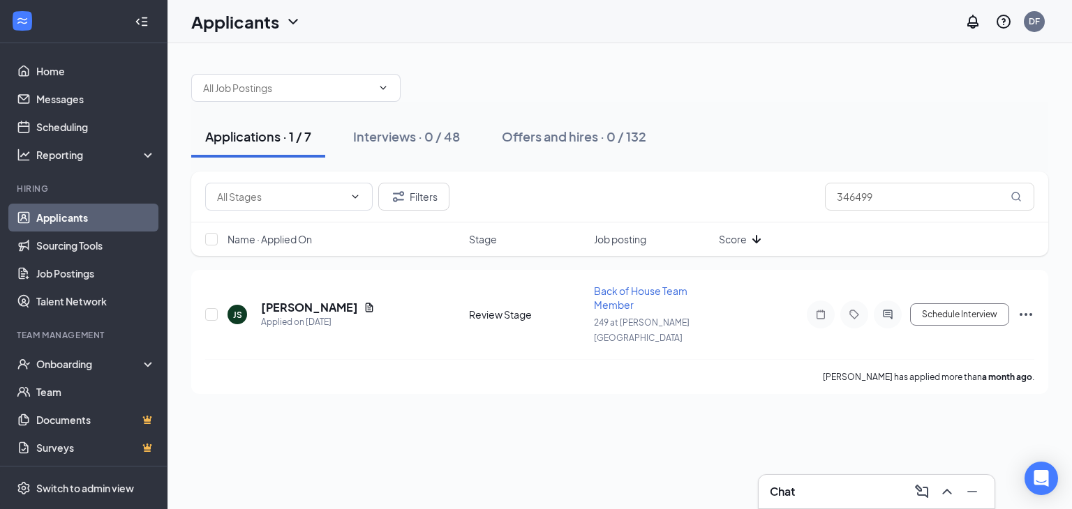
click at [486, 225] on div "Name · Applied On Stage Job posting Score" at bounding box center [619, 239] width 857 height 33
click at [1033, 306] on icon "Ellipses" at bounding box center [1025, 314] width 17 height 17
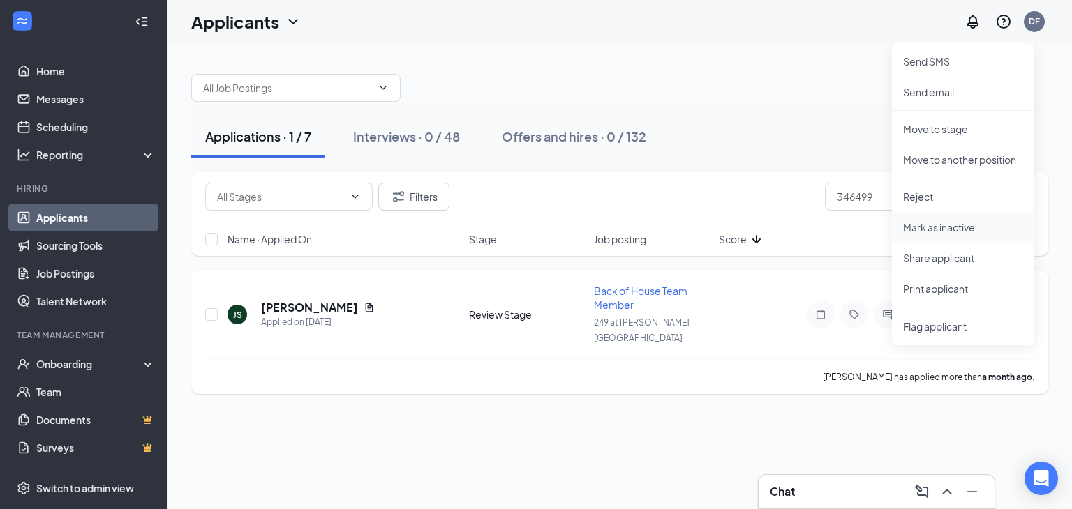
click at [947, 230] on p "Mark as inactive" at bounding box center [963, 227] width 120 height 14
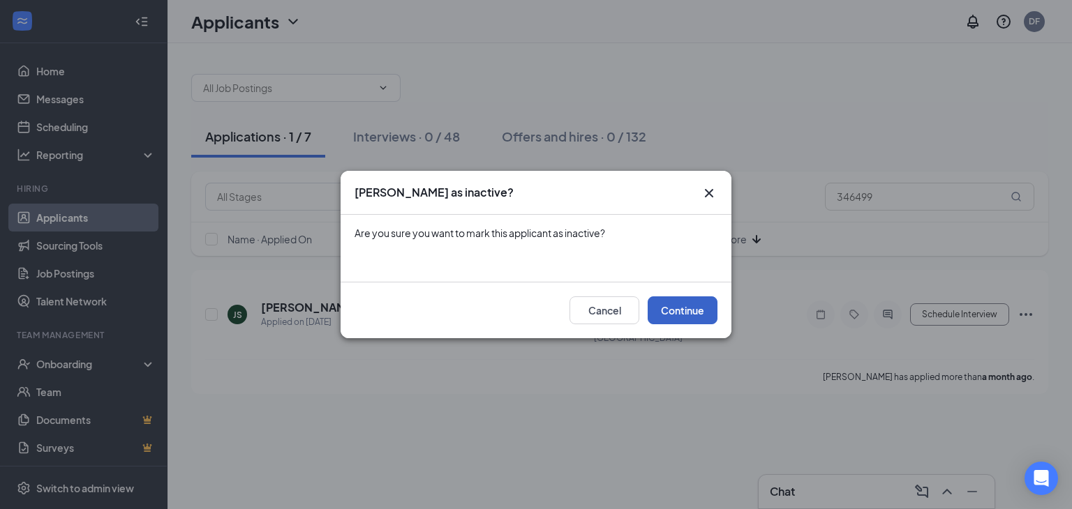
click at [684, 313] on button "Continue" at bounding box center [682, 310] width 70 height 28
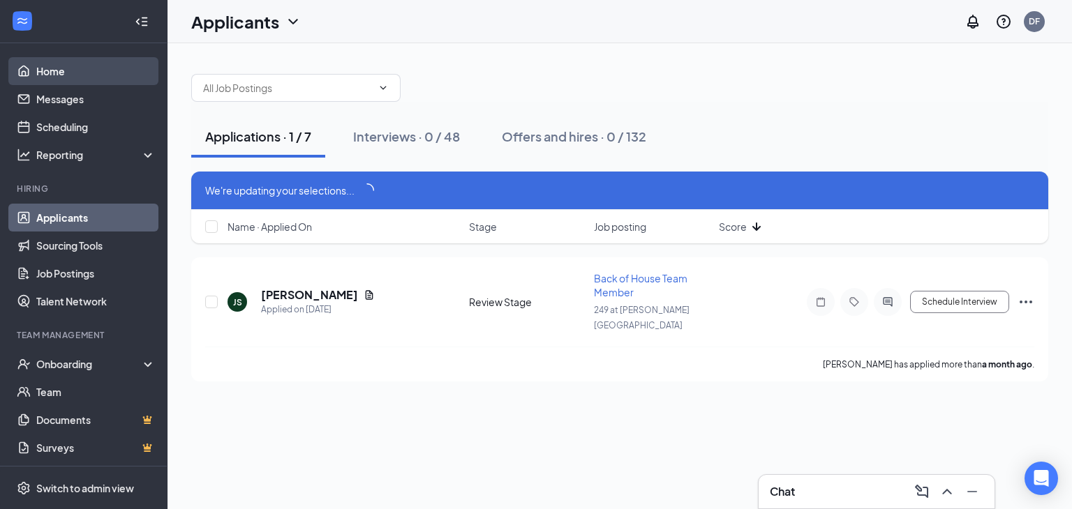
click at [61, 70] on link "Home" at bounding box center [95, 71] width 119 height 28
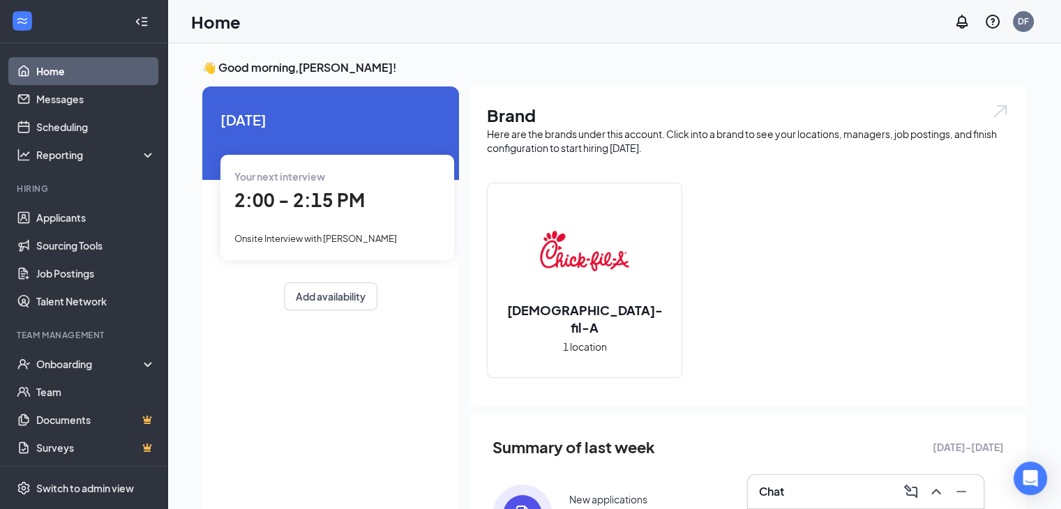
click at [816, 492] on div "Chat" at bounding box center [865, 492] width 213 height 22
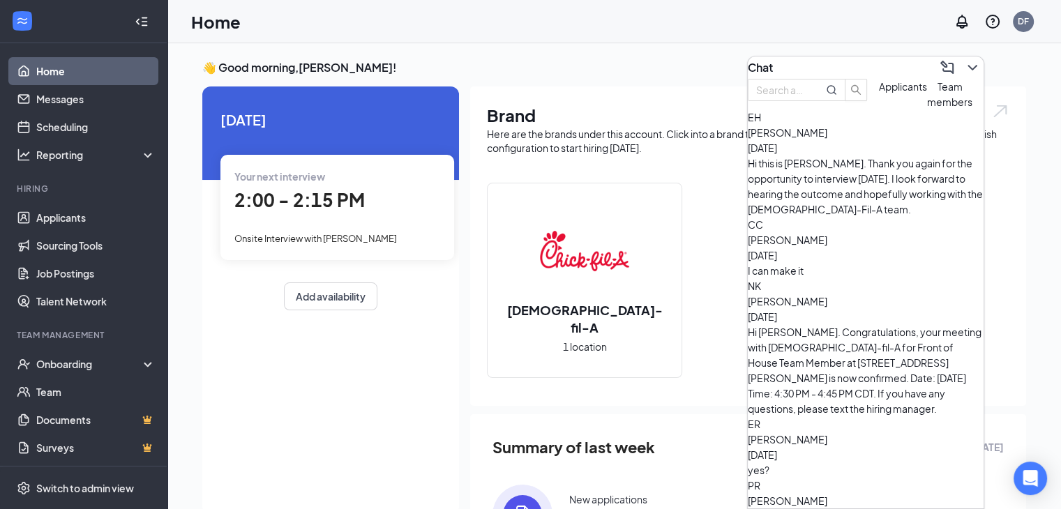
click at [704, 246] on div "[DEMOGRAPHIC_DATA]-fil-A 1 location" at bounding box center [748, 286] width 523 height 207
click at [964, 66] on icon "ChevronDown" at bounding box center [972, 67] width 17 height 17
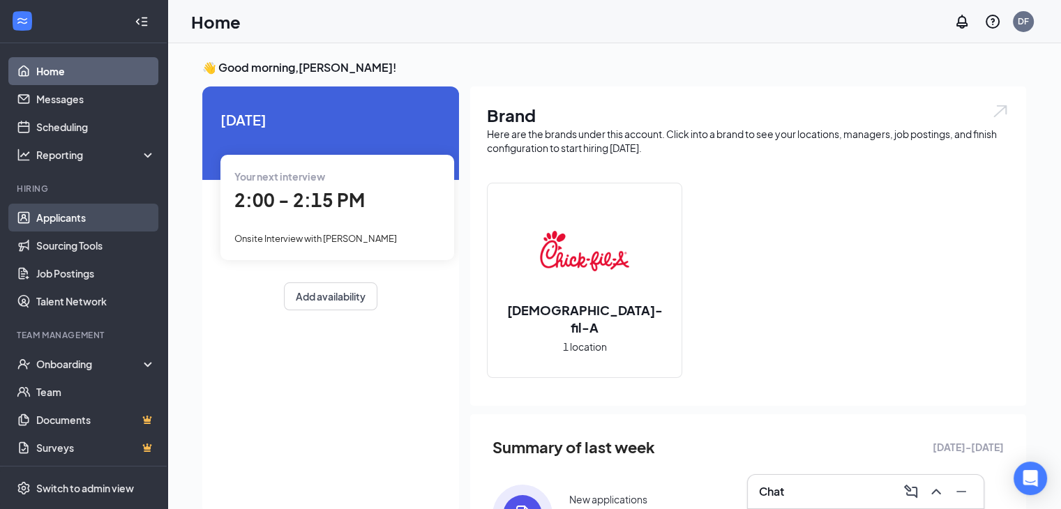
click at [73, 215] on link "Applicants" at bounding box center [95, 218] width 119 height 28
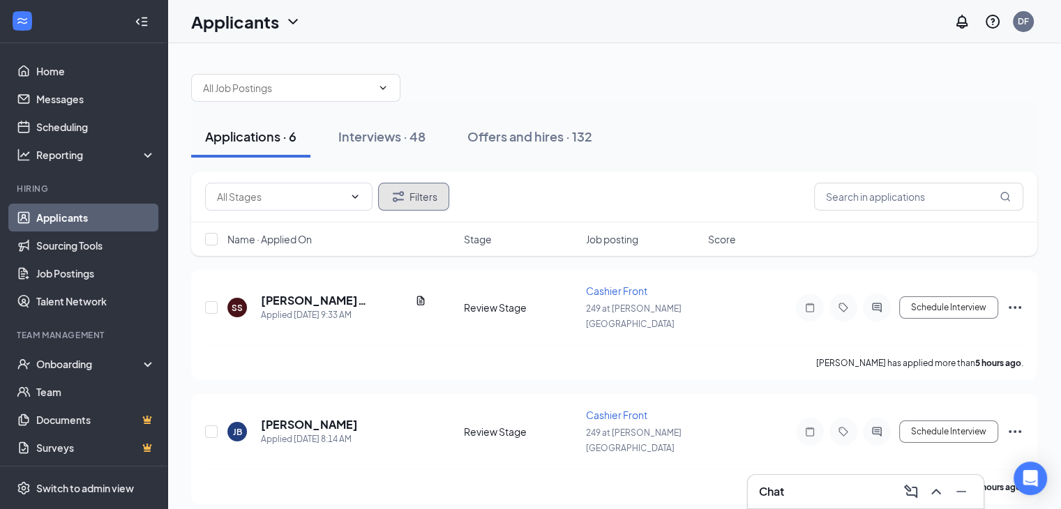
click at [410, 197] on button "Filters" at bounding box center [413, 197] width 71 height 28
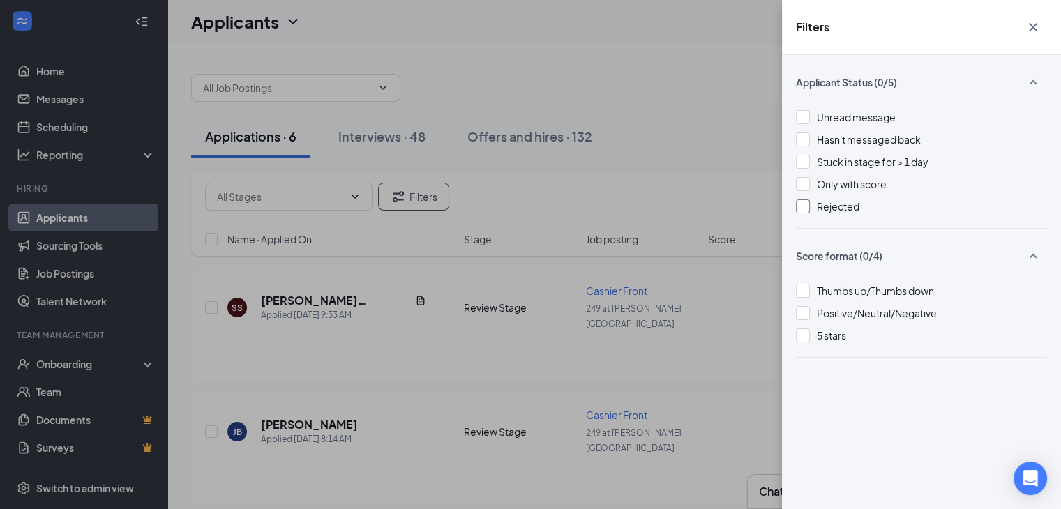
click at [806, 207] on div at bounding box center [803, 207] width 14 height 14
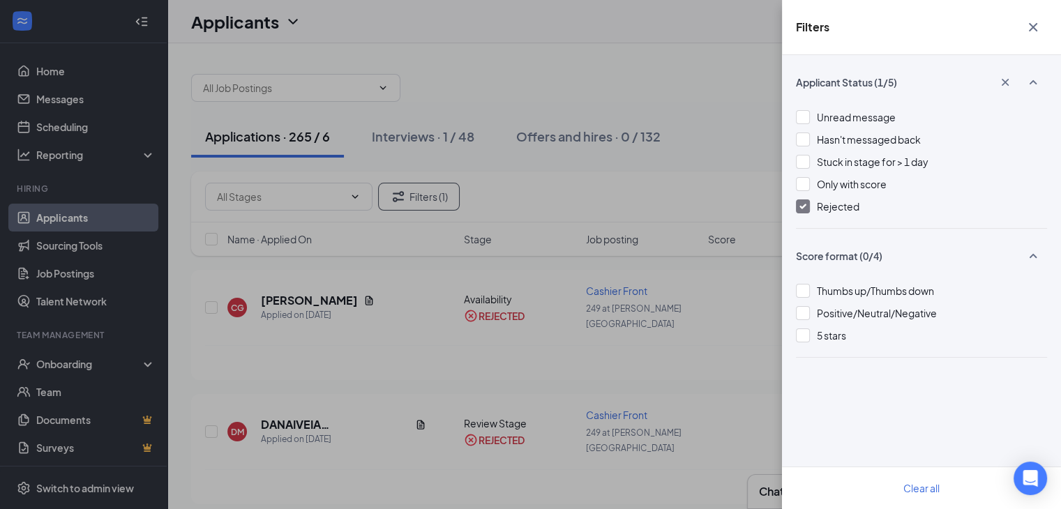
click at [1039, 24] on icon "Cross" at bounding box center [1033, 27] width 17 height 17
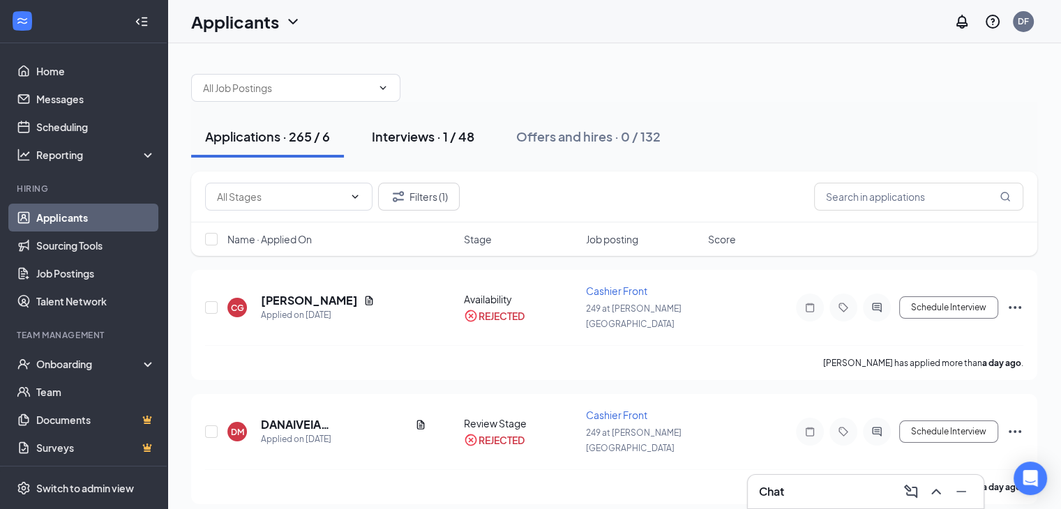
click at [446, 137] on div "Interviews · 1 / 48" at bounding box center [423, 136] width 103 height 17
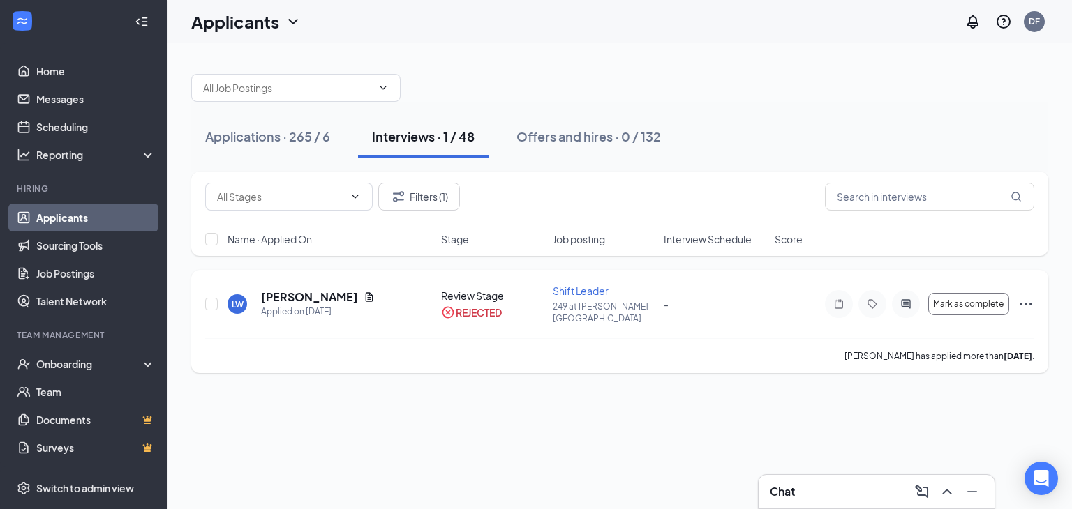
click at [1030, 303] on icon "Ellipses" at bounding box center [1025, 304] width 13 height 3
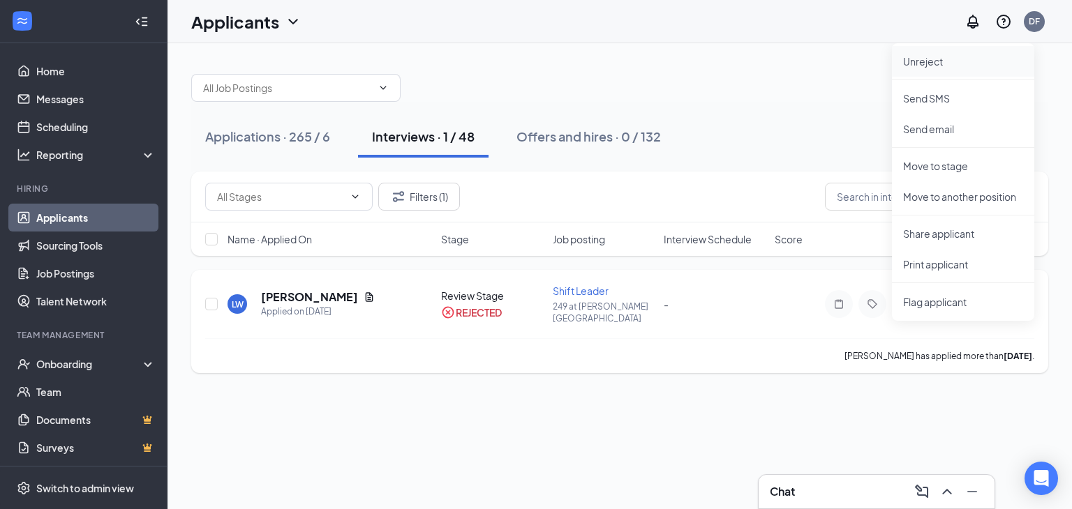
click at [932, 59] on p "Unreject" at bounding box center [963, 61] width 120 height 14
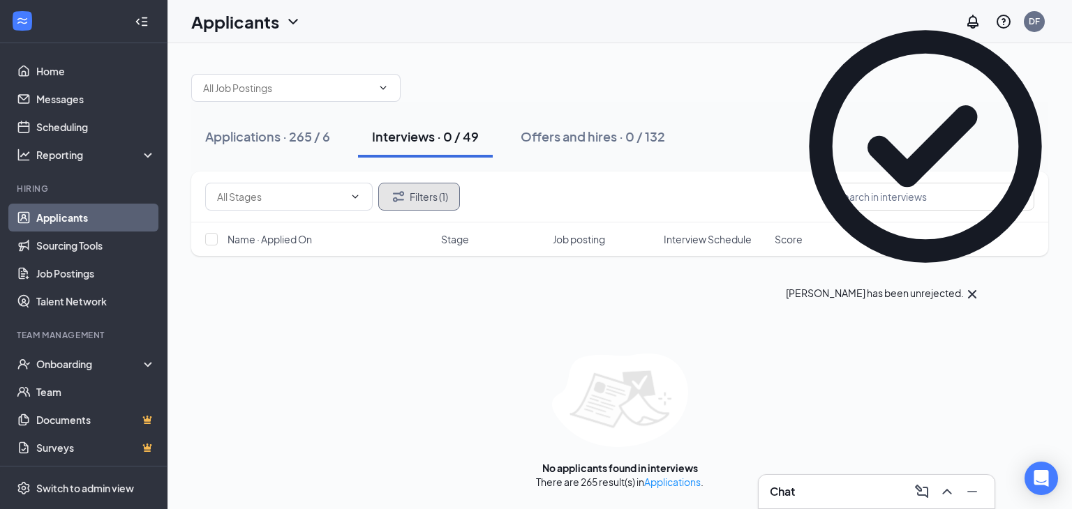
click at [424, 201] on button "Filters (1)" at bounding box center [419, 197] width 82 height 28
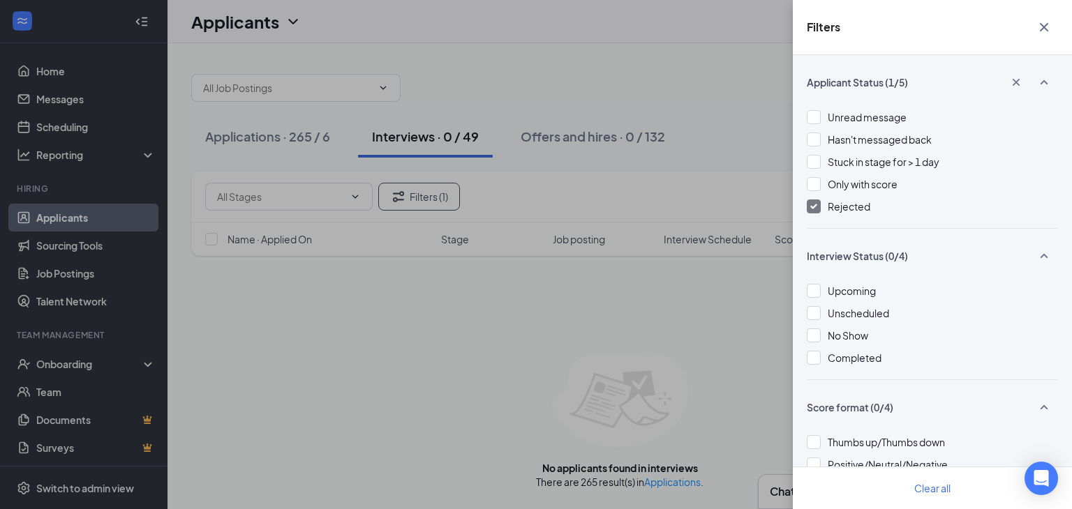
click at [811, 208] on img at bounding box center [813, 207] width 7 height 6
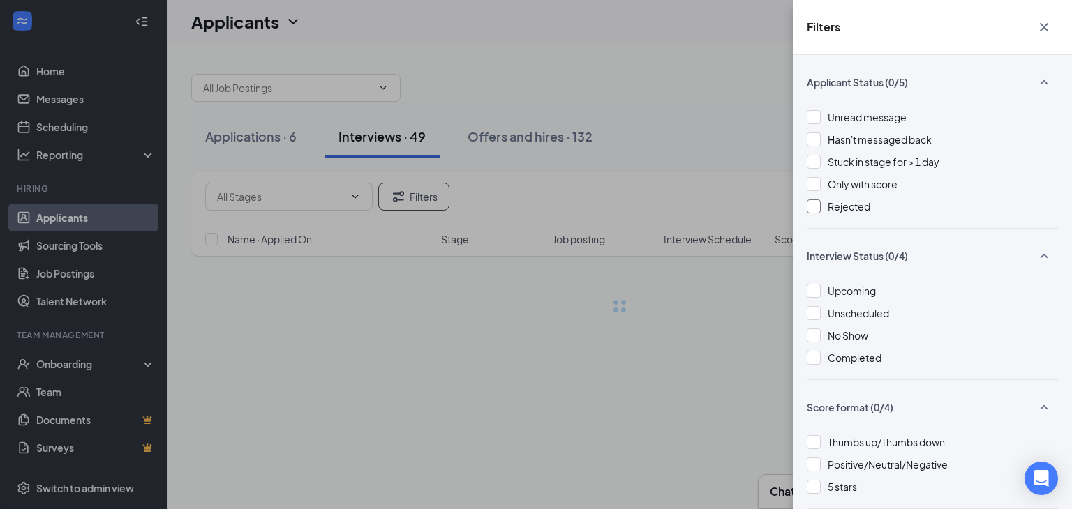
click at [1037, 25] on icon "Cross" at bounding box center [1043, 27] width 17 height 17
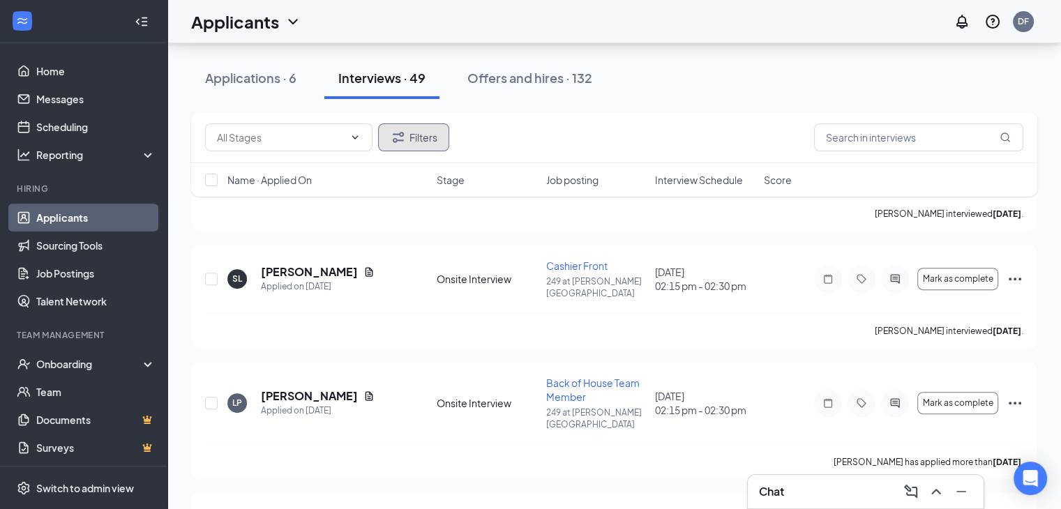
scroll to position [501, 0]
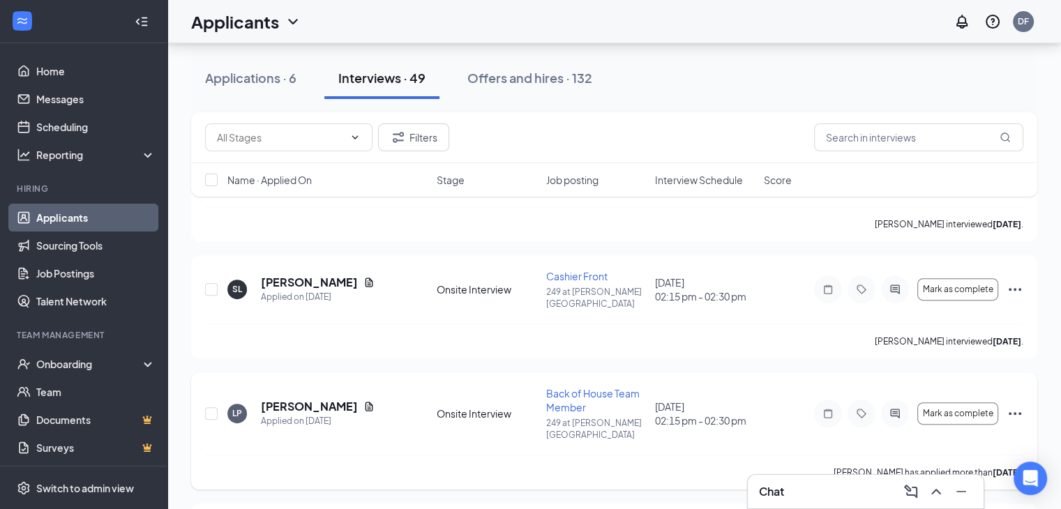
click at [1016, 405] on icon "Ellipses" at bounding box center [1015, 413] width 17 height 17
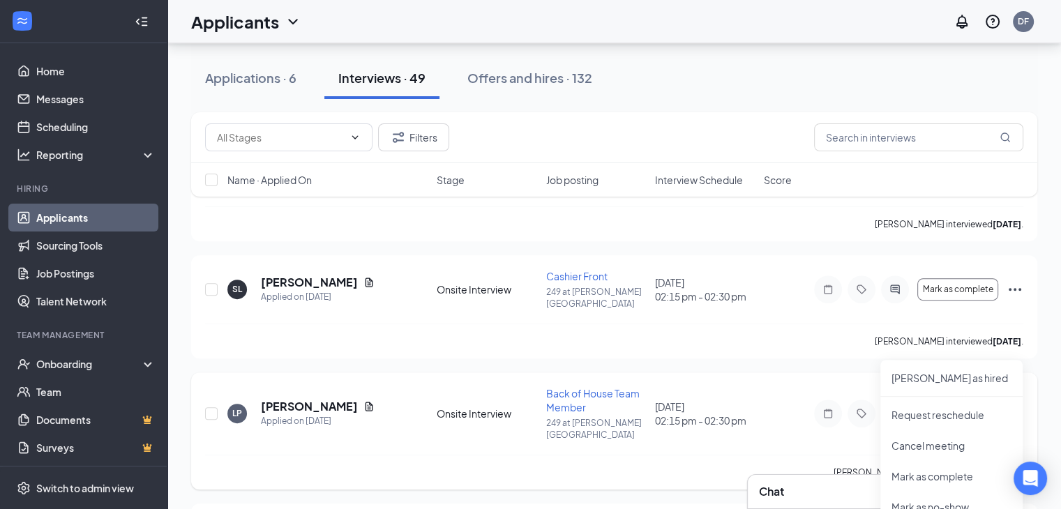
click at [1017, 405] on icon "Ellipses" at bounding box center [1015, 413] width 17 height 17
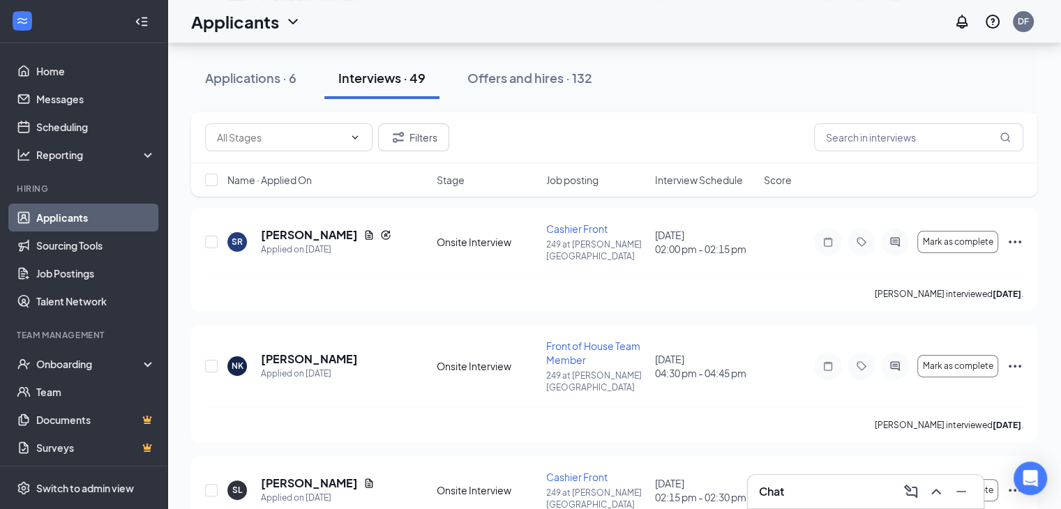
scroll to position [310, 0]
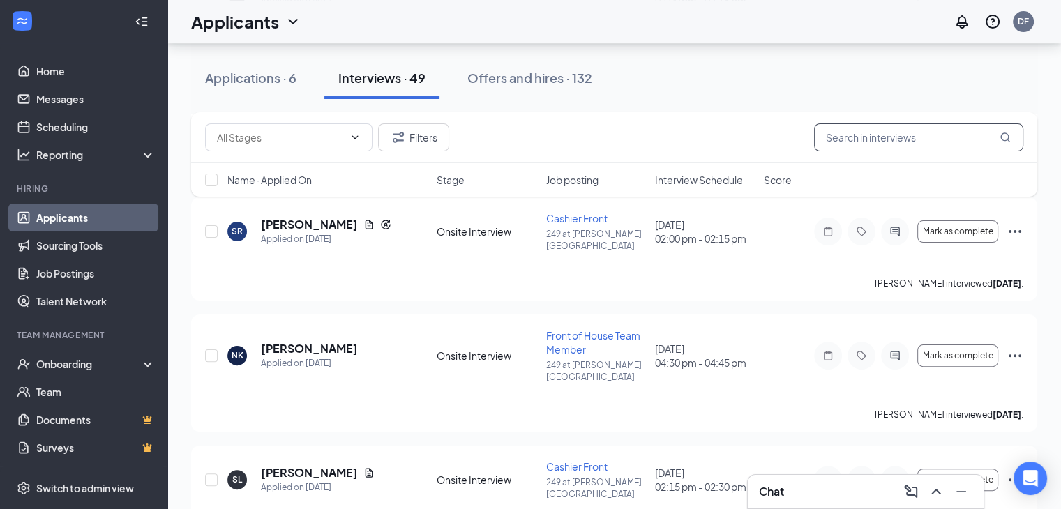
click at [856, 140] on input "text" at bounding box center [918, 137] width 209 height 28
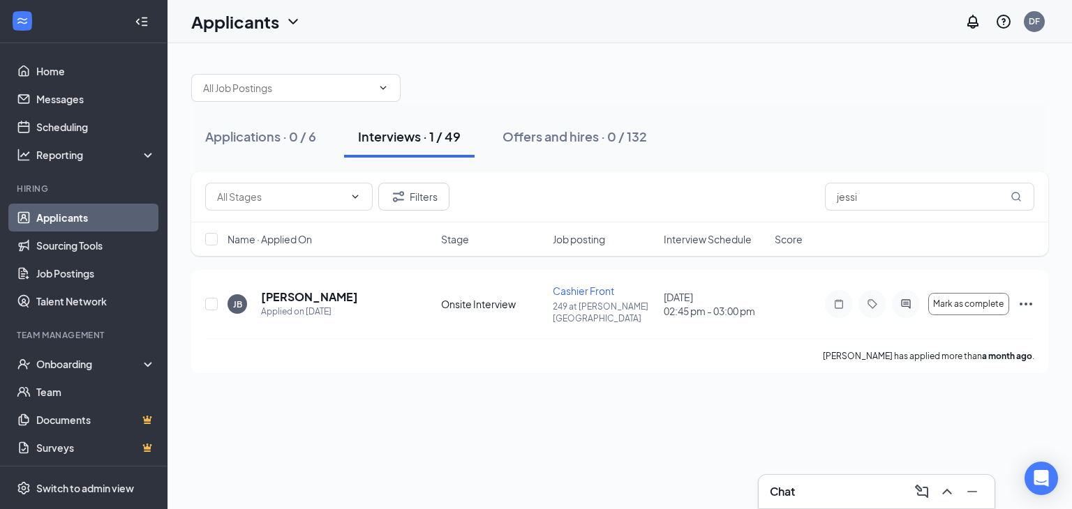
click at [781, 180] on div "Filters jessi" at bounding box center [619, 197] width 857 height 51
click at [884, 188] on input "jessi" at bounding box center [929, 197] width 209 height 28
type input "j"
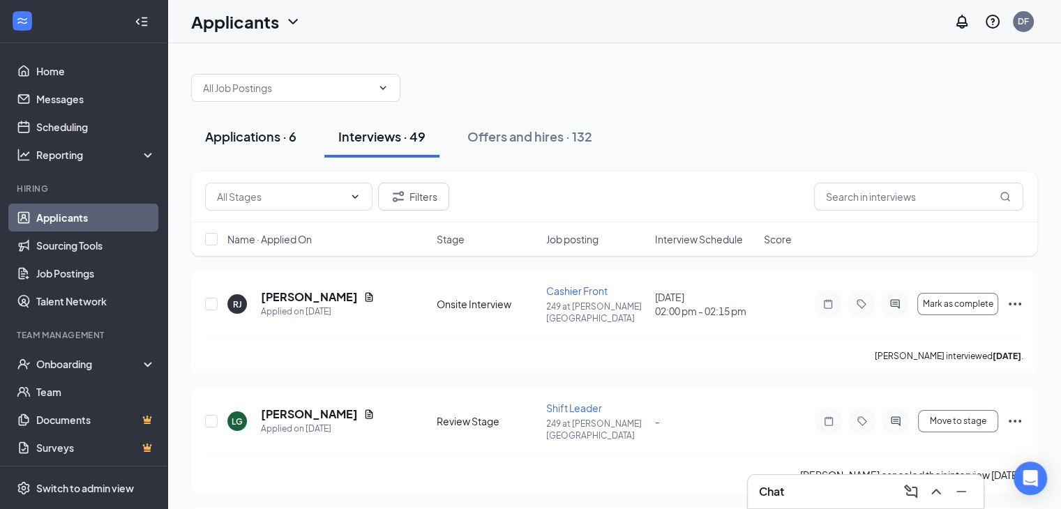
click at [257, 137] on div "Applications · 6" at bounding box center [250, 136] width 91 height 17
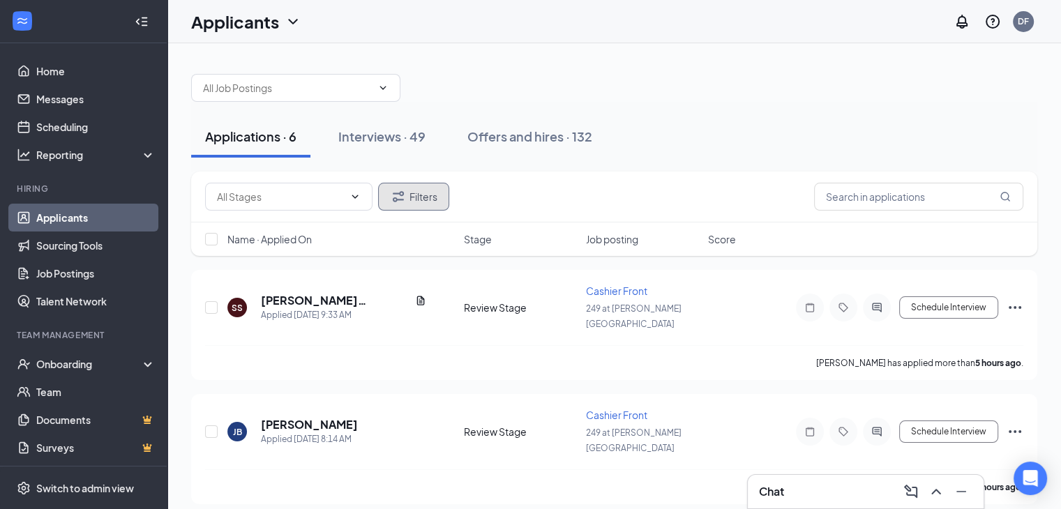
click at [420, 188] on button "Filters" at bounding box center [413, 197] width 71 height 28
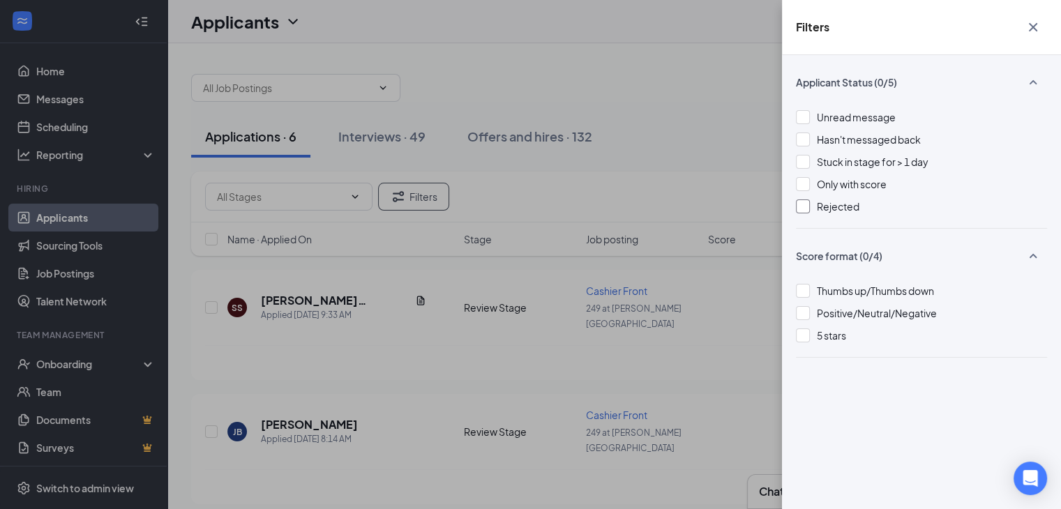
click at [800, 210] on div at bounding box center [803, 207] width 14 height 14
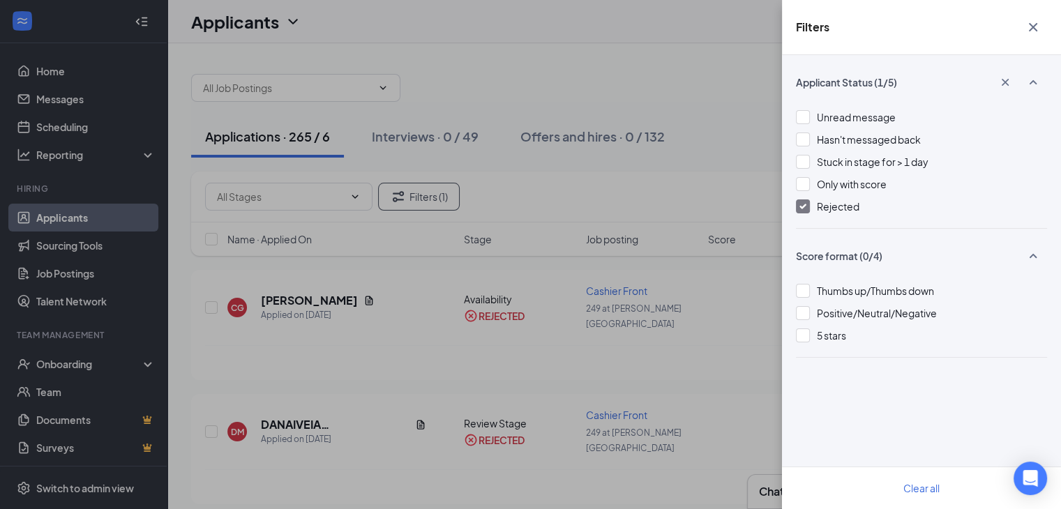
click at [1027, 25] on icon "Cross" at bounding box center [1033, 27] width 17 height 17
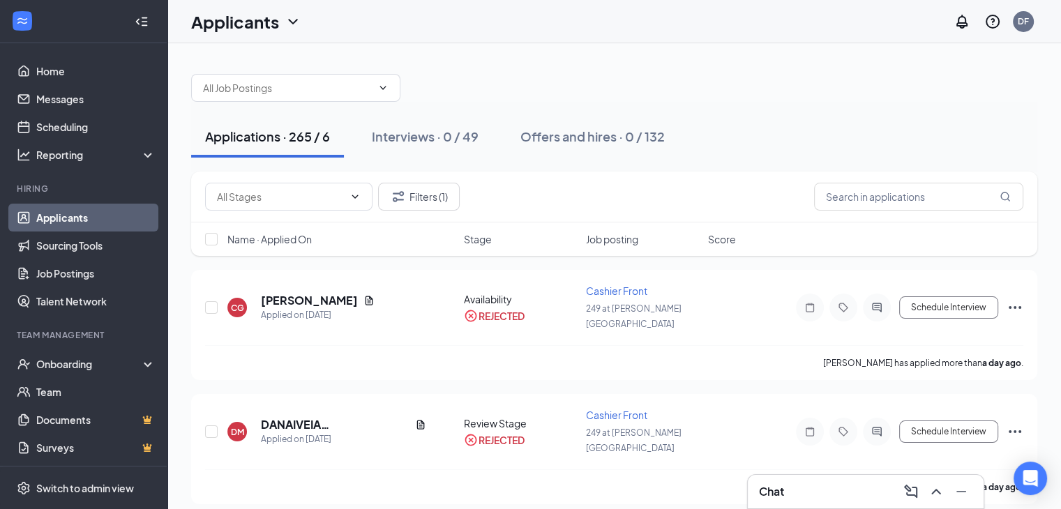
click at [887, 181] on div "Filters (1)" at bounding box center [614, 197] width 846 height 51
click at [879, 188] on input "text" at bounding box center [918, 197] width 209 height 28
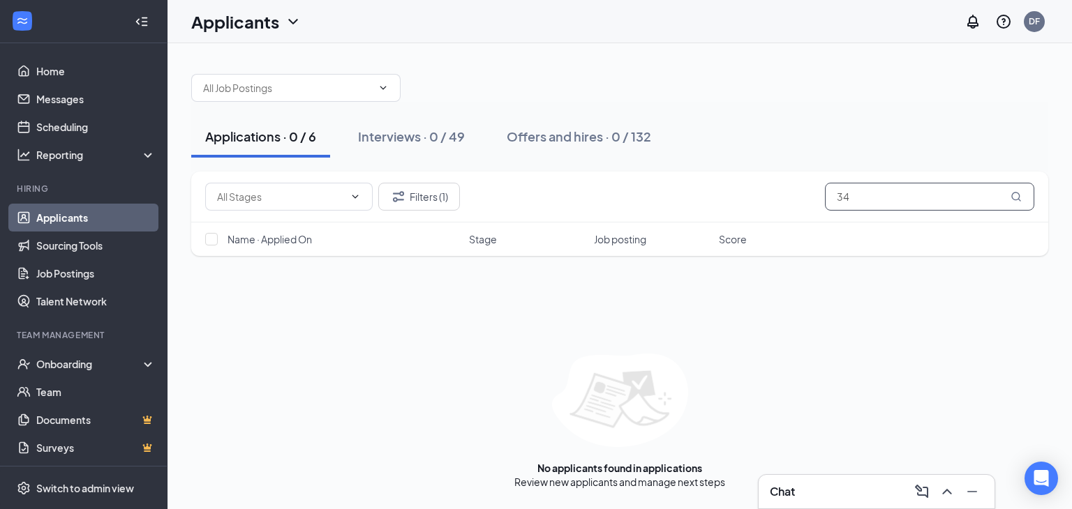
type input "3"
type input "8"
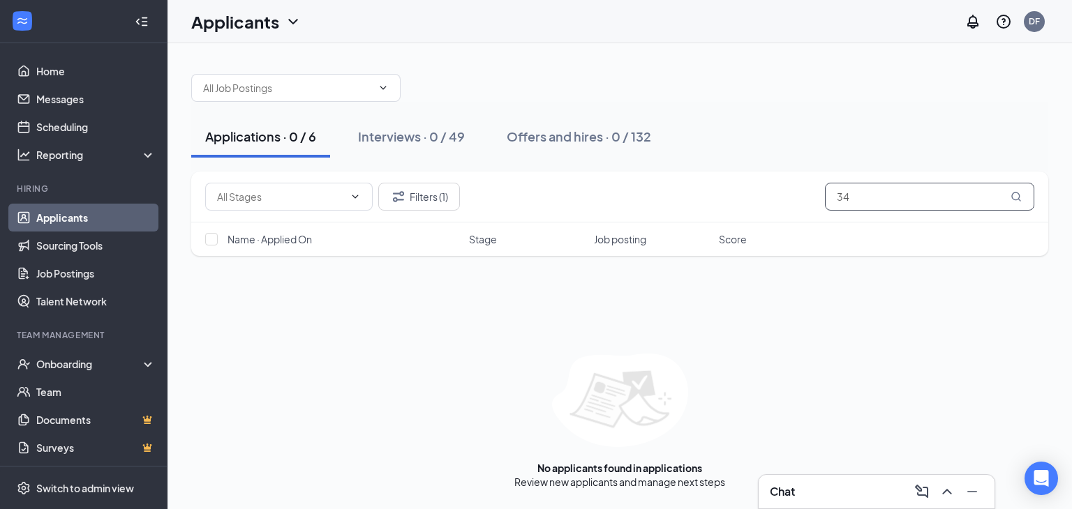
type input "3"
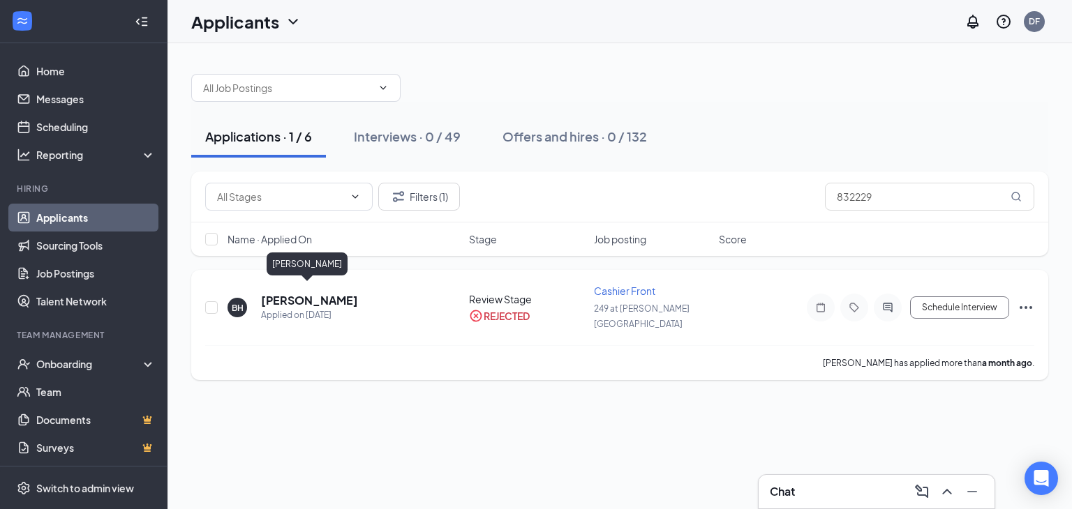
click at [336, 297] on h5 "[PERSON_NAME]" at bounding box center [309, 300] width 97 height 15
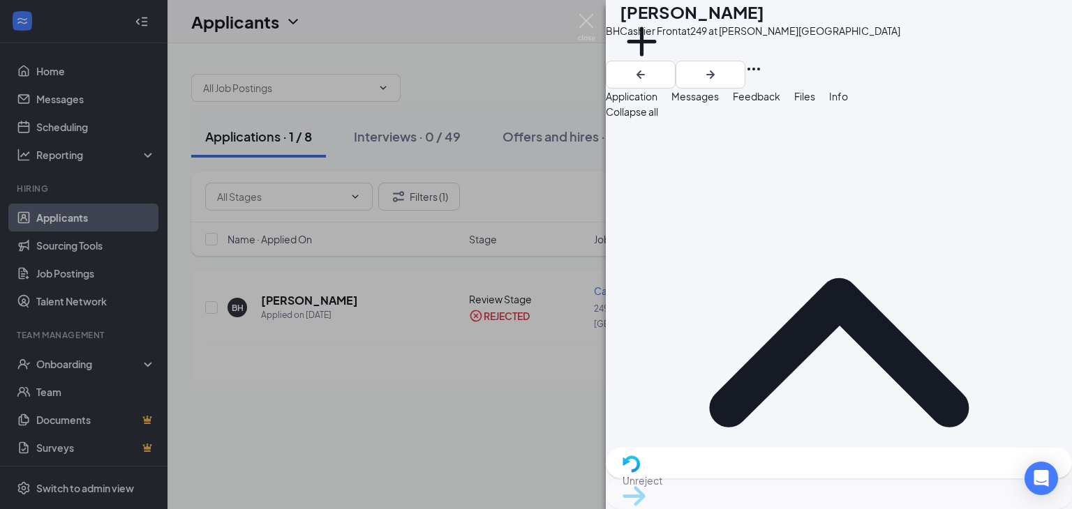
drag, startPoint x: 910, startPoint y: 432, endPoint x: 908, endPoint y: 417, distance: 14.8
click at [857, 77] on div "BH [PERSON_NAME] Cashier Front at [STREET_ADDRESS][PERSON_NAME] Add a tag" at bounding box center [839, 44] width 466 height 89
click at [592, 14] on img at bounding box center [586, 27] width 17 height 27
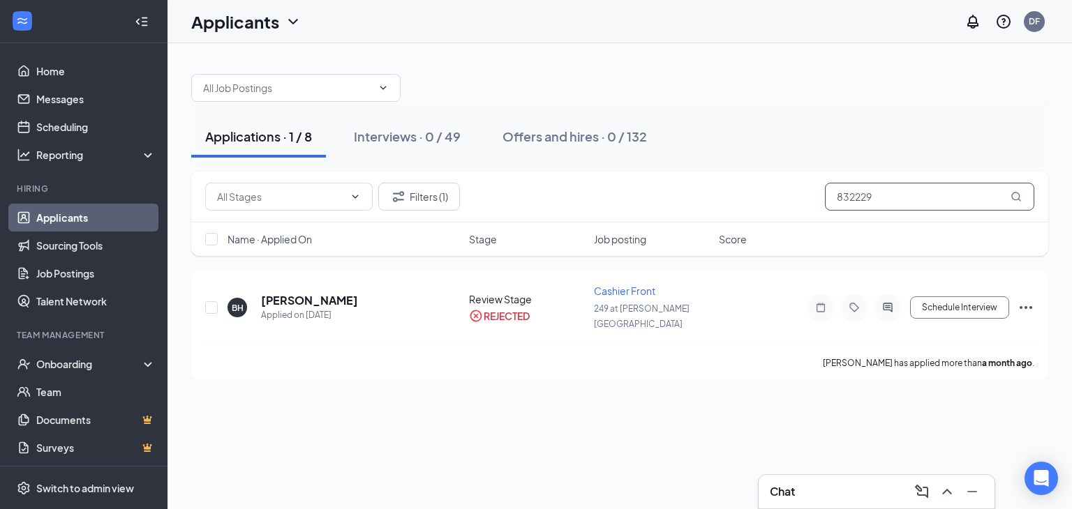
click at [917, 196] on input "832229" at bounding box center [929, 197] width 209 height 28
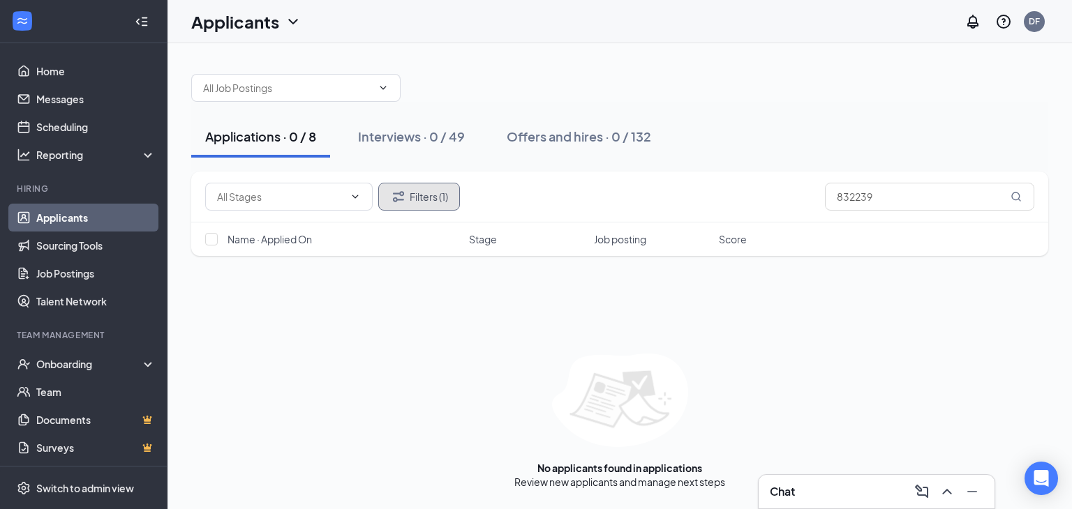
click at [419, 200] on button "Filters (1)" at bounding box center [419, 197] width 82 height 28
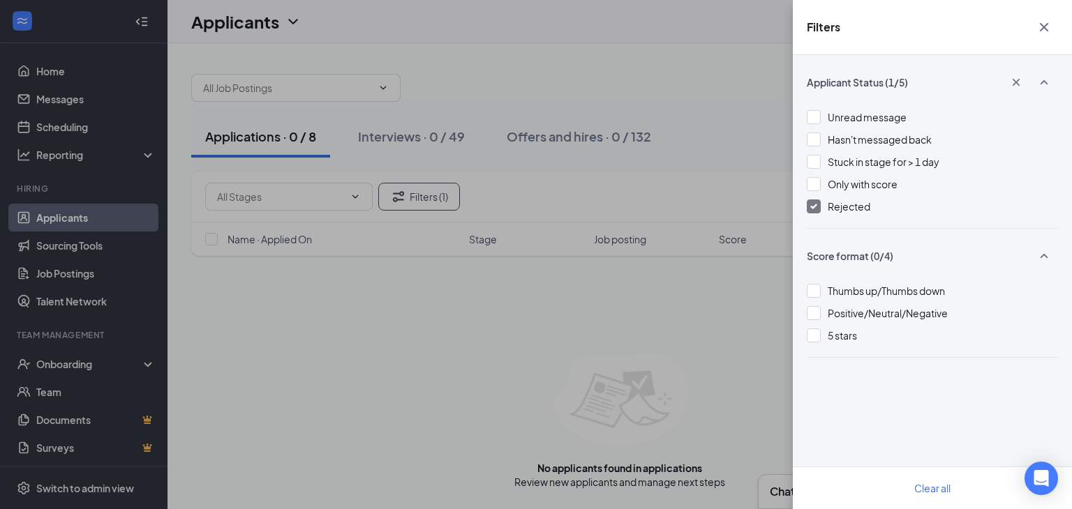
click at [1038, 36] on button "button" at bounding box center [1044, 27] width 28 height 27
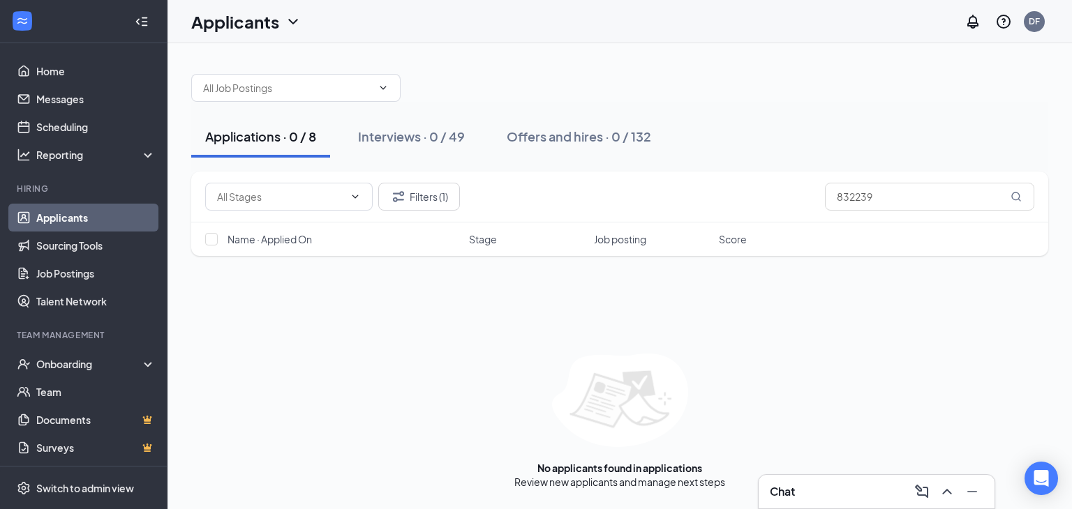
click at [774, 103] on div "Applications · 0 / 8 Interviews · 0 / 49 Offers and hires · 0 / 132" at bounding box center [619, 137] width 857 height 70
click at [901, 196] on input "832239" at bounding box center [929, 197] width 209 height 28
type input "8"
type input "3"
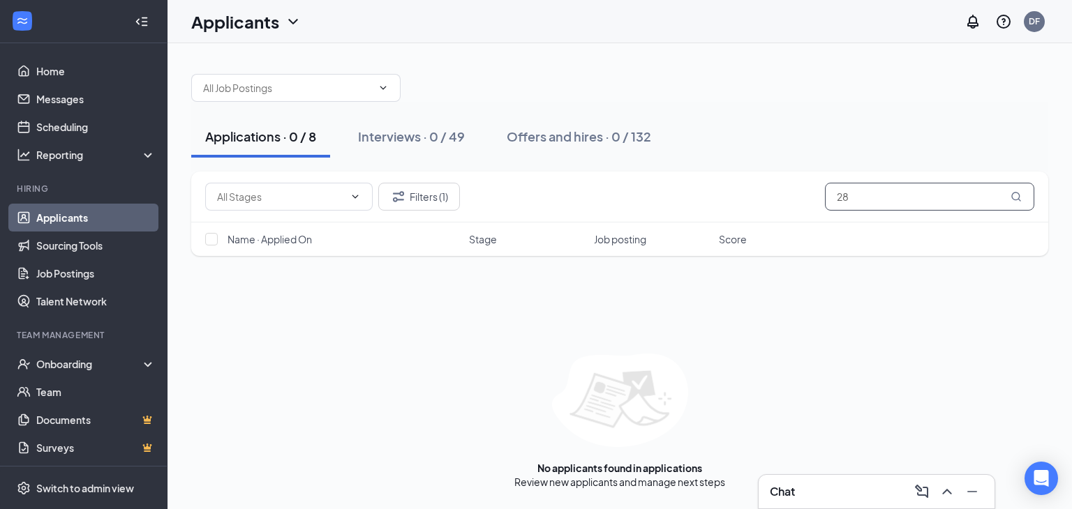
type input "2"
type input "8"
type input "2"
type input "4"
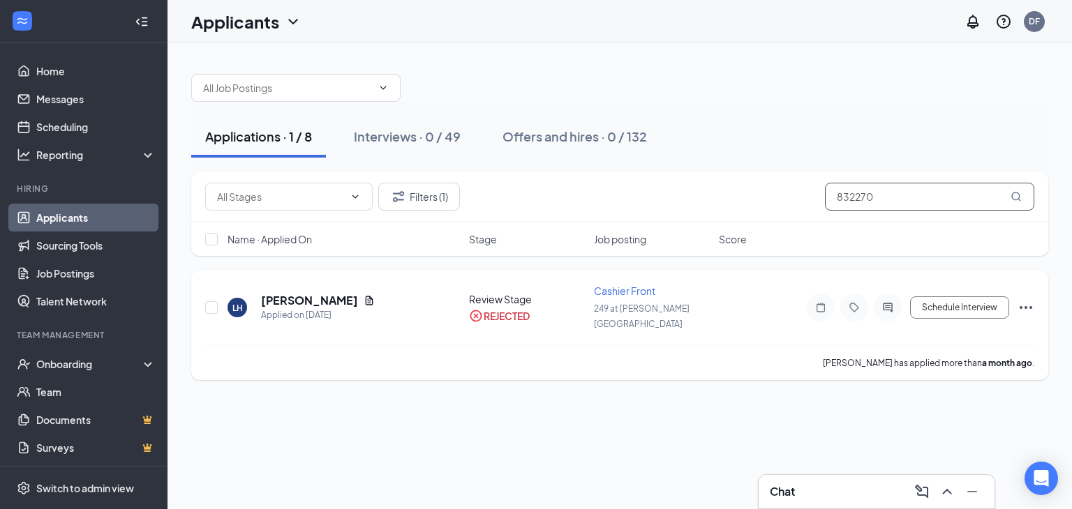
type input "832270"
click at [1028, 301] on icon "Ellipses" at bounding box center [1025, 307] width 17 height 17
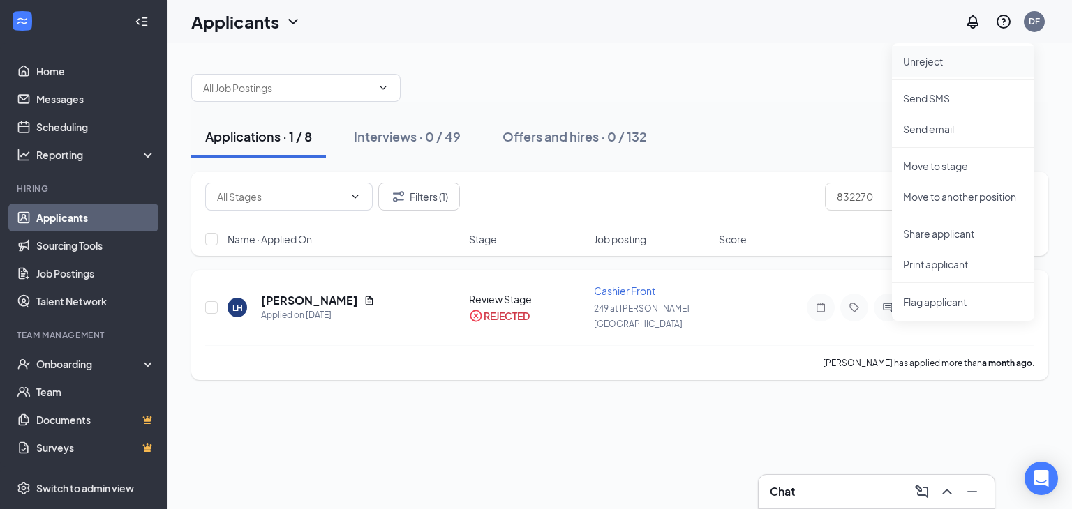
click at [929, 59] on p "Unreject" at bounding box center [963, 61] width 120 height 14
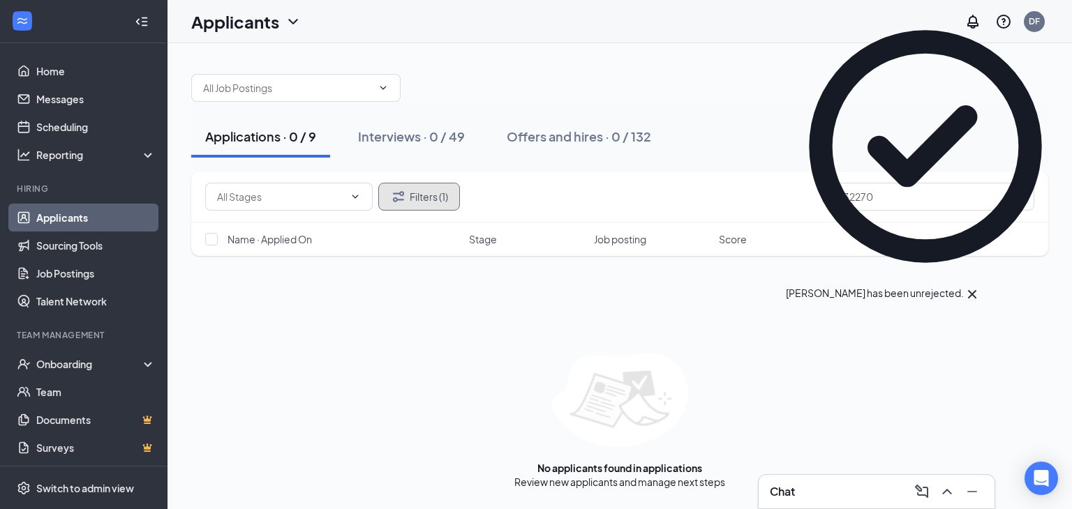
click at [433, 193] on button "Filters (1)" at bounding box center [419, 197] width 82 height 28
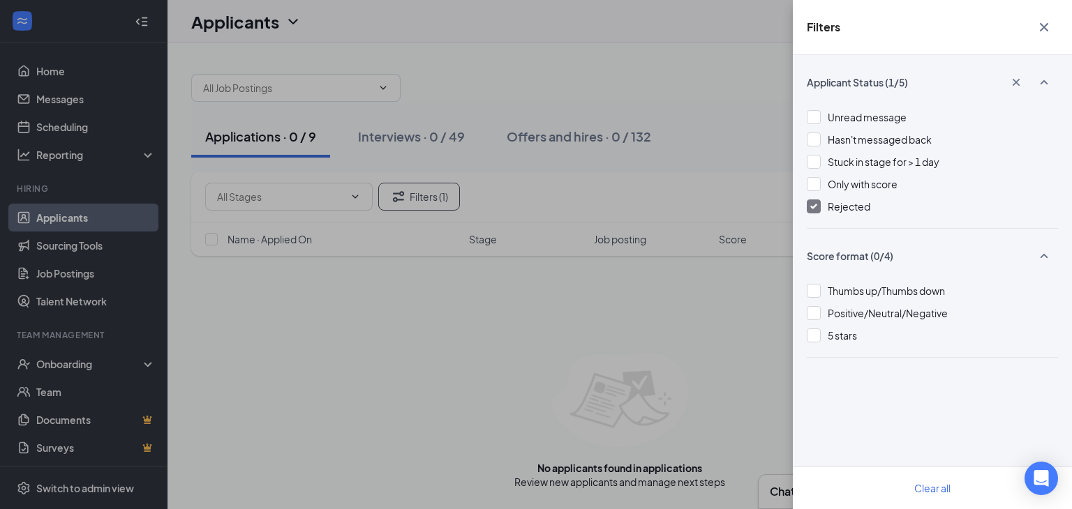
click at [810, 207] on img at bounding box center [813, 207] width 7 height 6
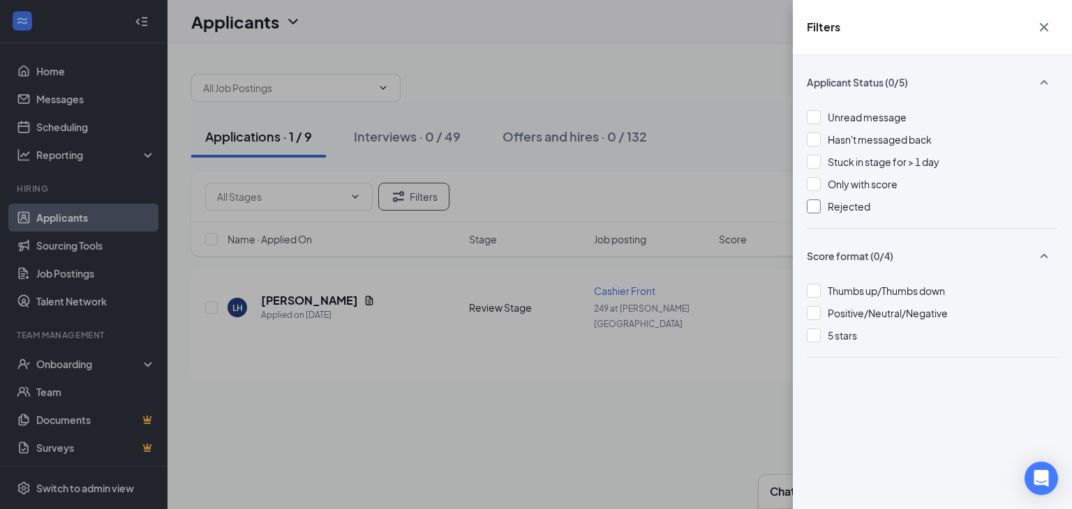
click at [1045, 22] on icon "Cross" at bounding box center [1043, 27] width 17 height 17
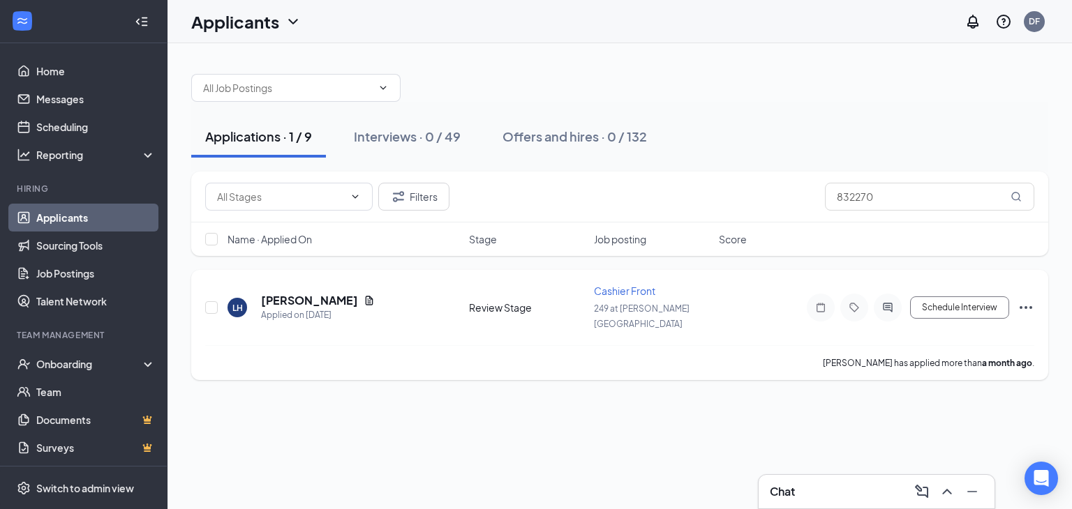
click at [1028, 299] on icon "Ellipses" at bounding box center [1025, 307] width 17 height 17
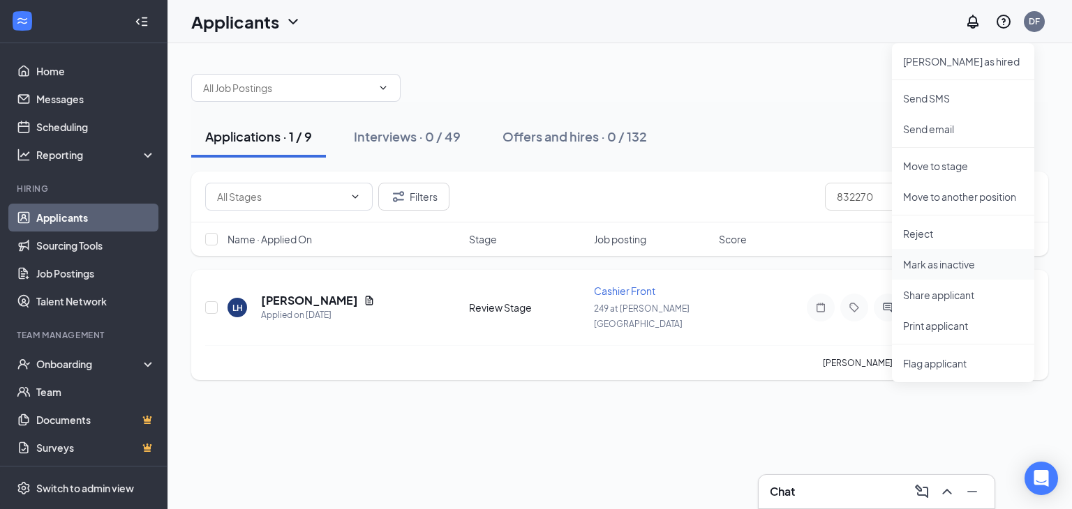
click at [921, 261] on p "Mark as inactive" at bounding box center [963, 264] width 120 height 14
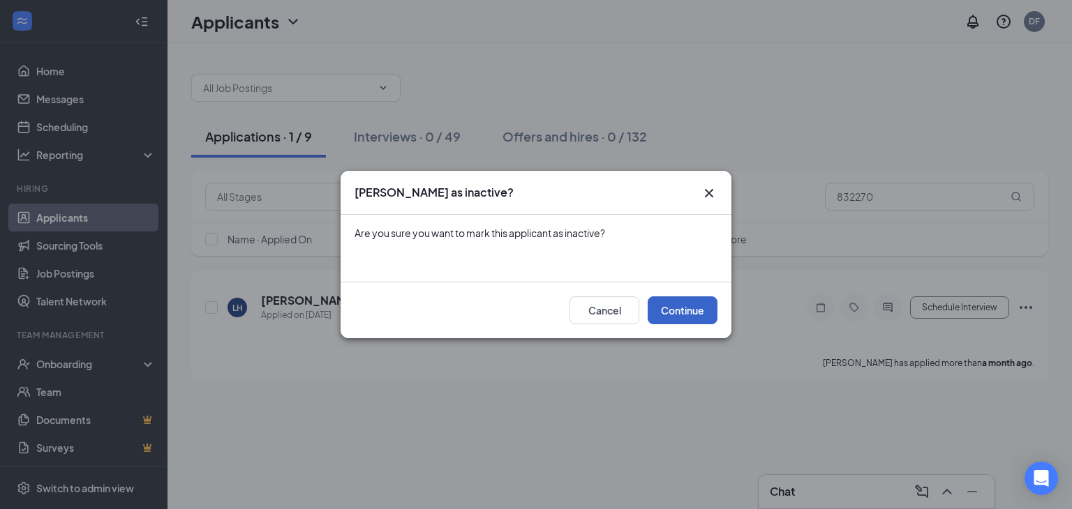
click at [678, 310] on button "Continue" at bounding box center [682, 310] width 70 height 28
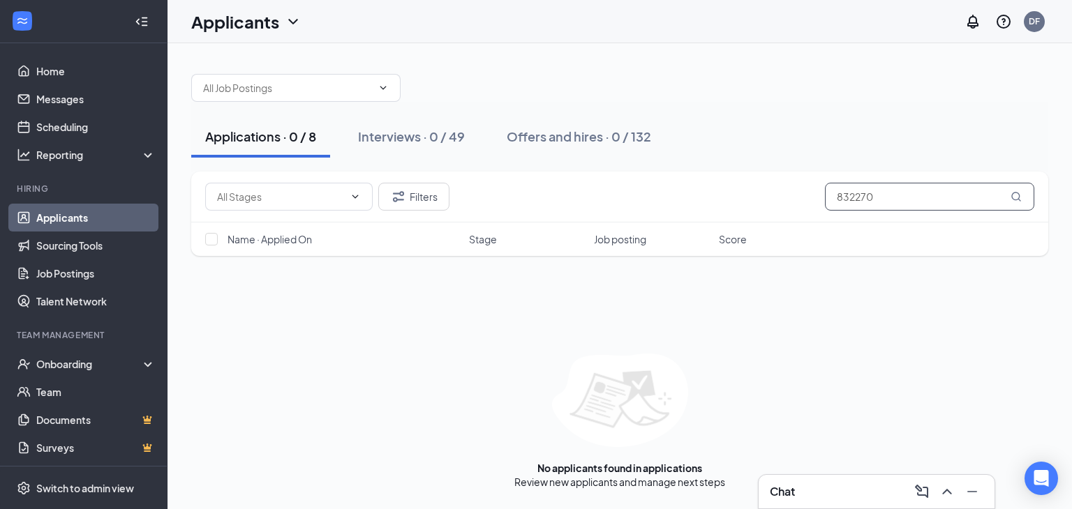
click at [896, 194] on input "832270" at bounding box center [929, 197] width 209 height 28
type input "8"
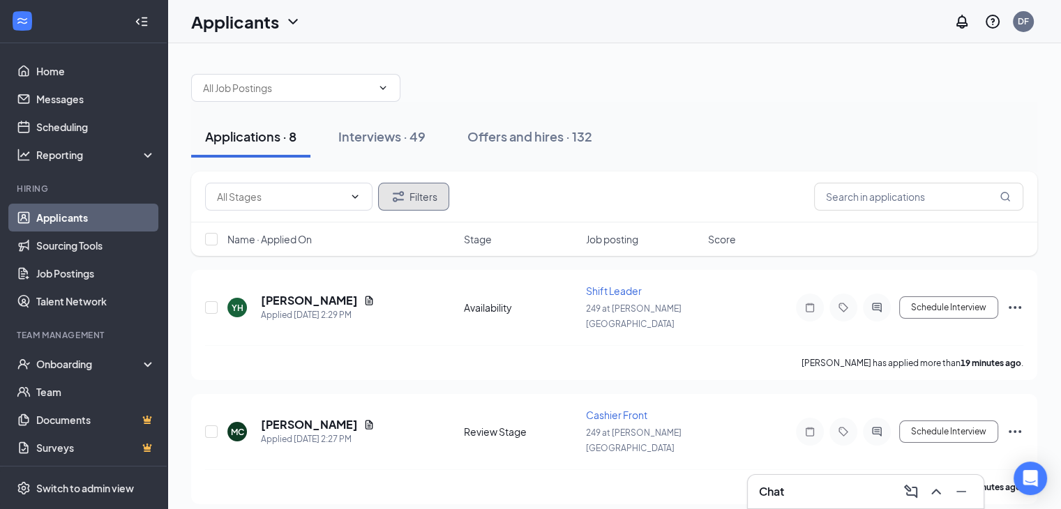
click at [412, 202] on button "Filters" at bounding box center [413, 197] width 71 height 28
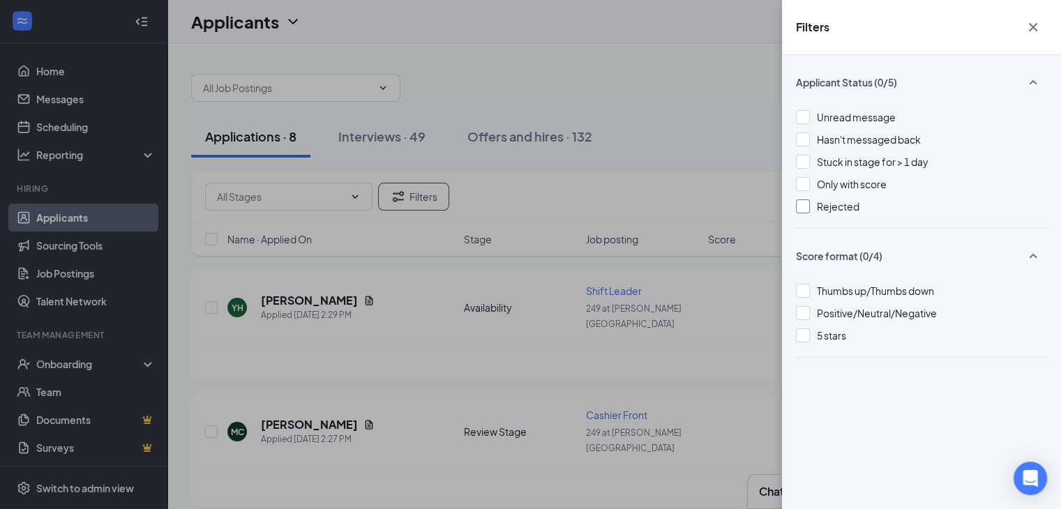
click at [804, 203] on div at bounding box center [803, 207] width 14 height 14
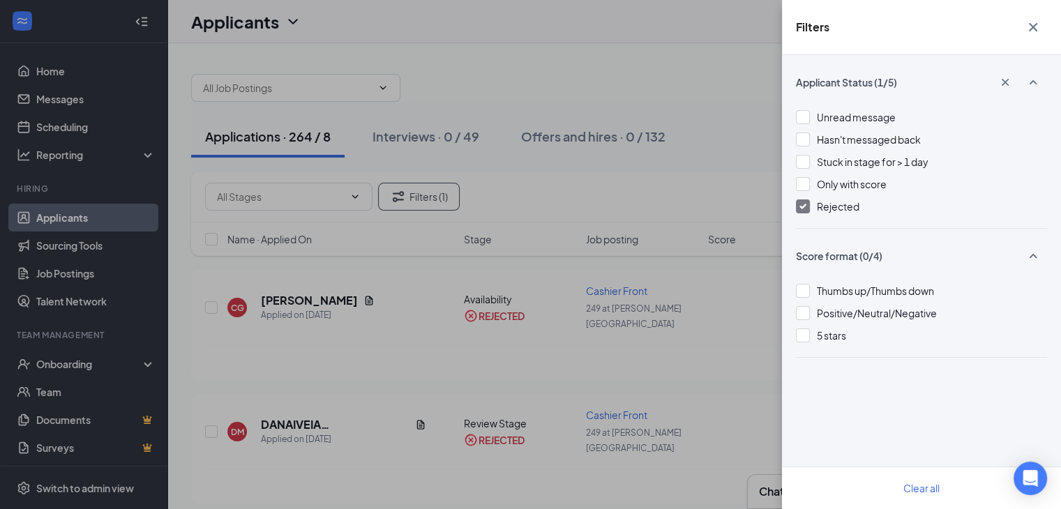
click at [1034, 29] on icon "Cross" at bounding box center [1033, 27] width 8 height 8
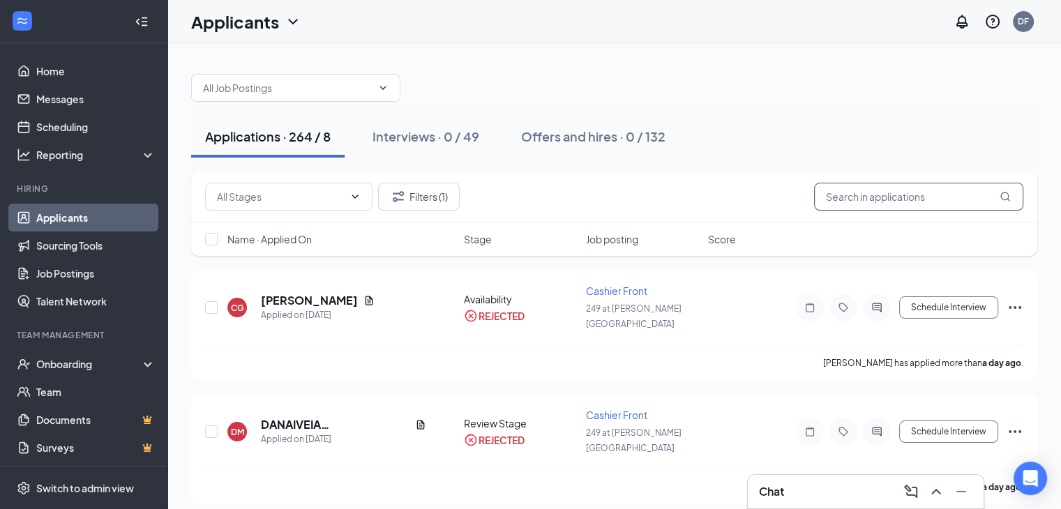
click at [880, 201] on input "text" at bounding box center [918, 197] width 209 height 28
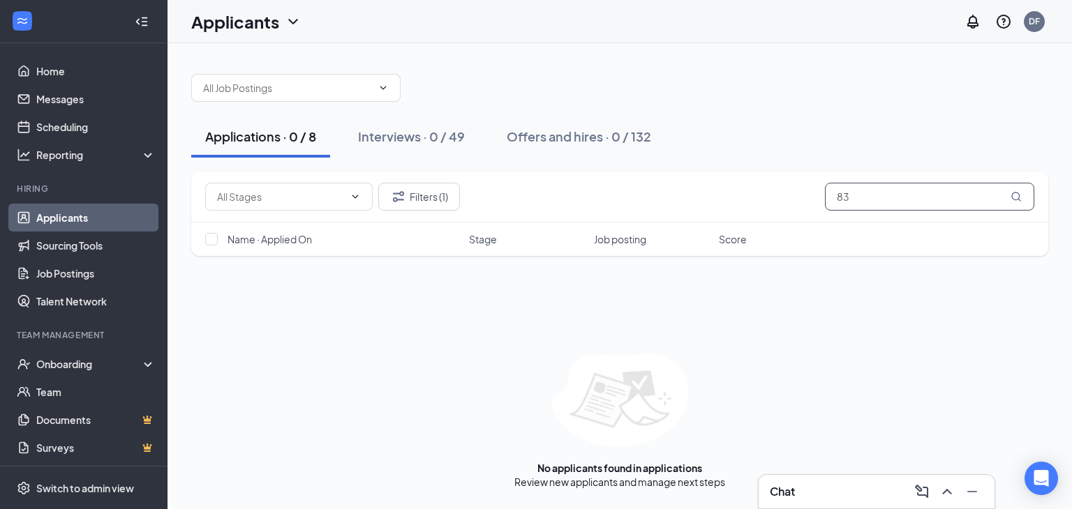
type input "8"
type input "3"
type input "8"
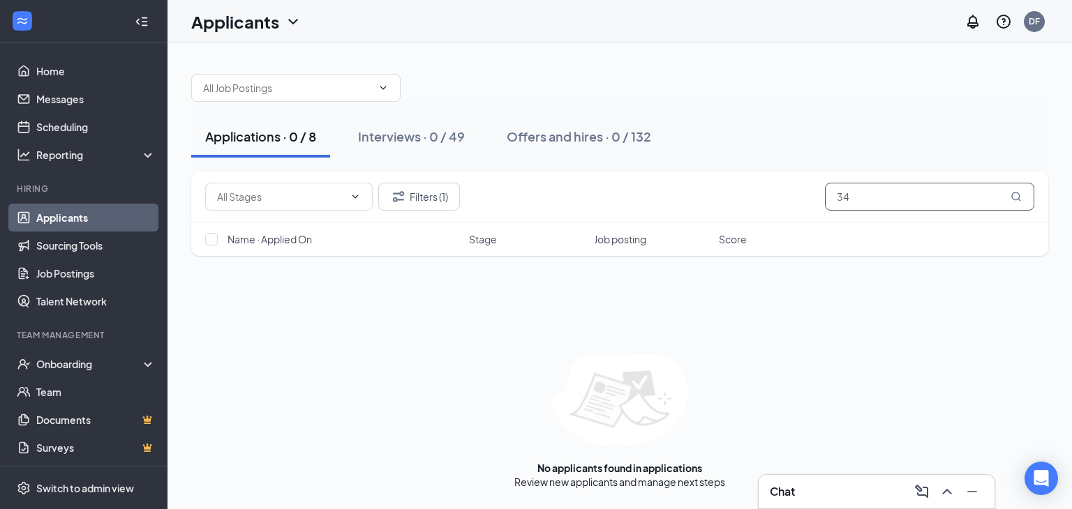
type input "3"
type input "5"
type input "8"
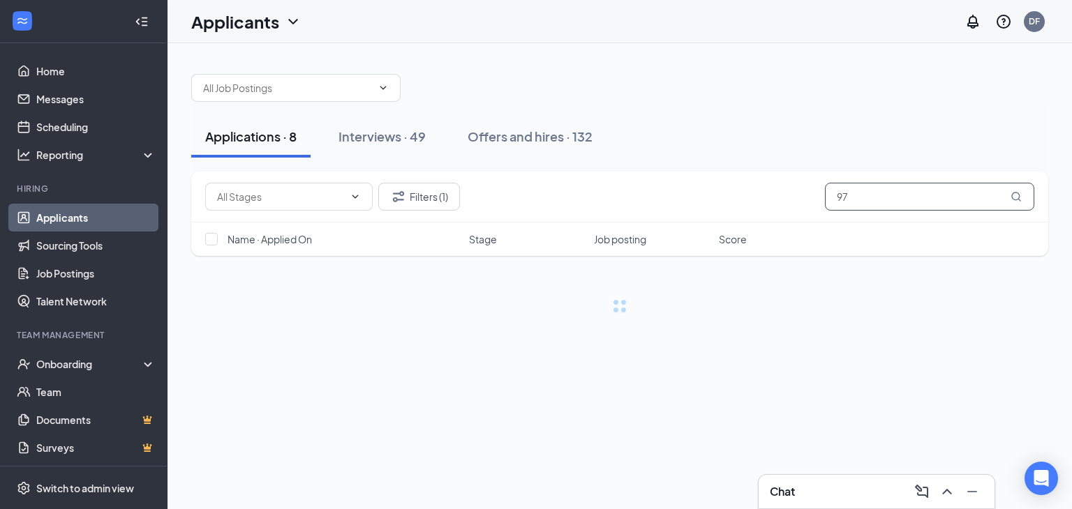
type input "9"
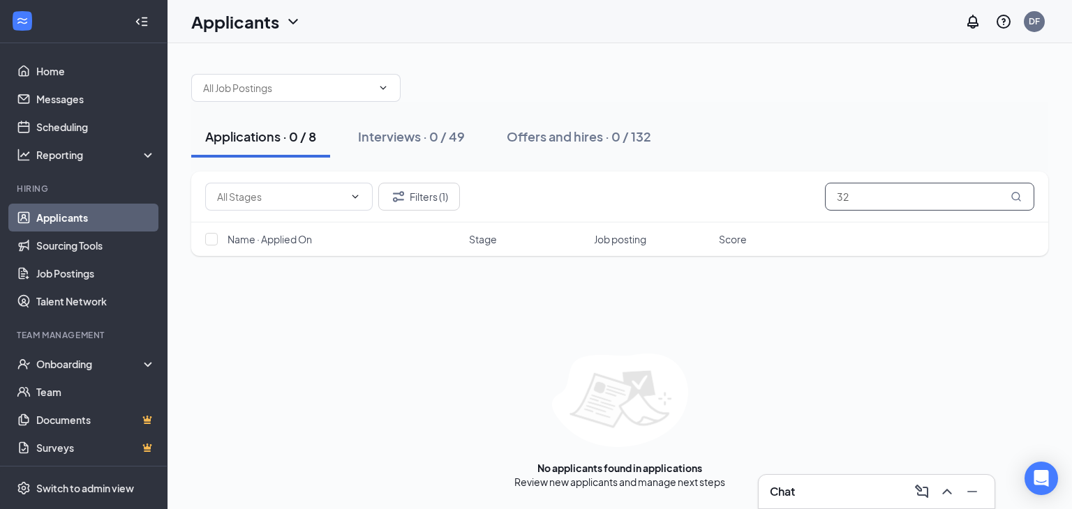
type input "3"
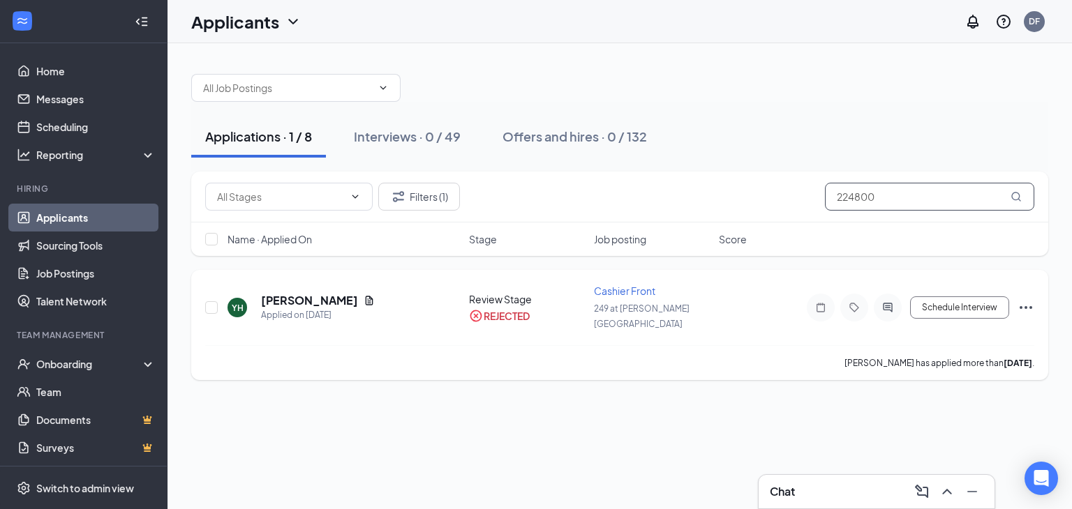
type input "224800"
click at [1021, 299] on icon "Ellipses" at bounding box center [1025, 307] width 17 height 17
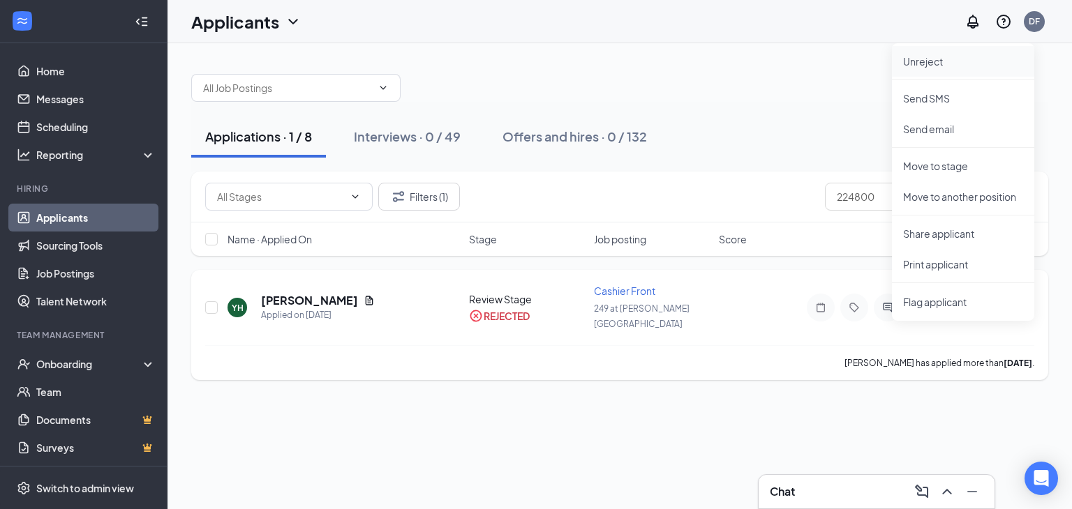
click at [939, 62] on p "Unreject" at bounding box center [963, 61] width 120 height 14
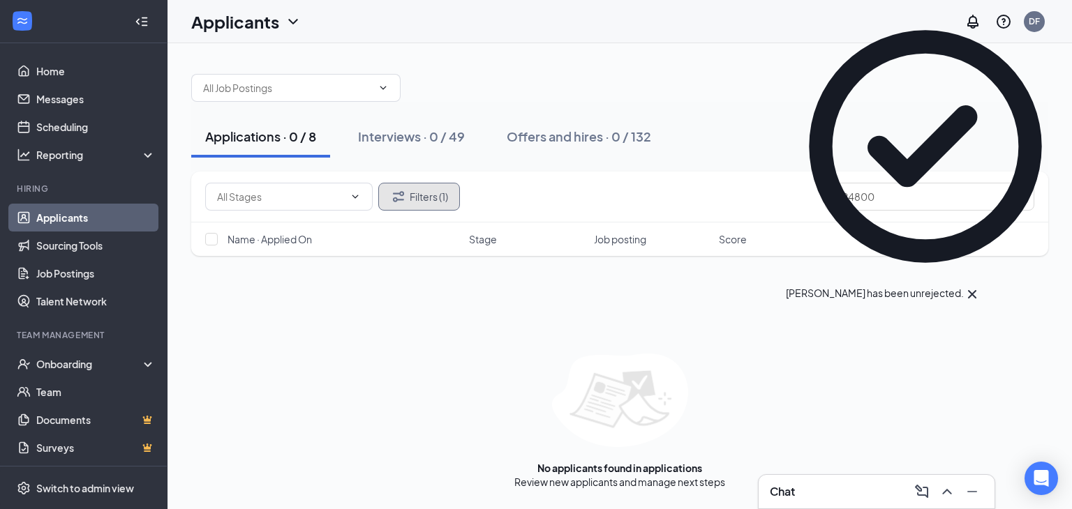
click at [432, 202] on button "Filters (1)" at bounding box center [419, 197] width 82 height 28
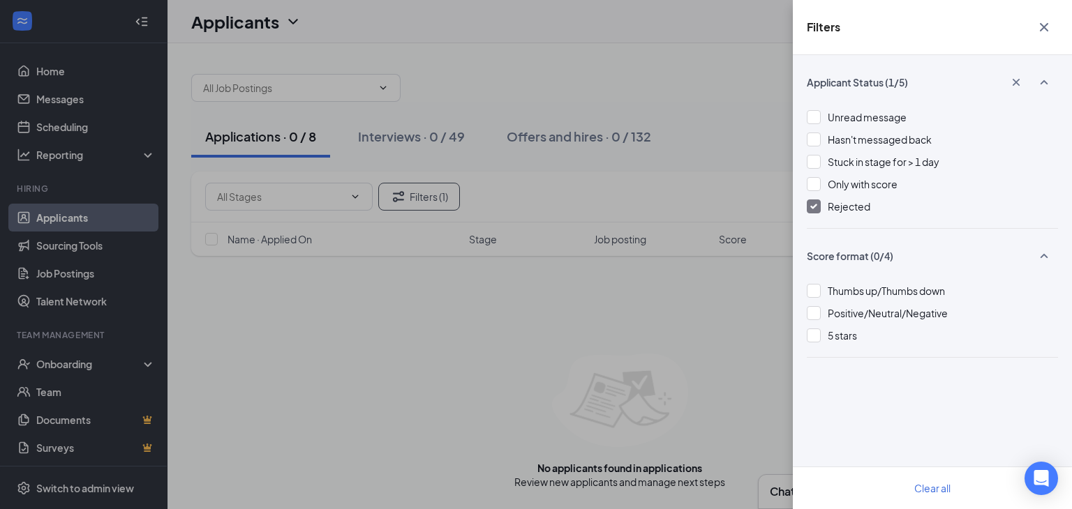
click at [804, 204] on div "Applicant Status (1/5) Unread message Hasn't messaged back Stuck in stage for >…" at bounding box center [932, 282] width 279 height 454
click at [817, 204] on div at bounding box center [813, 207] width 14 height 14
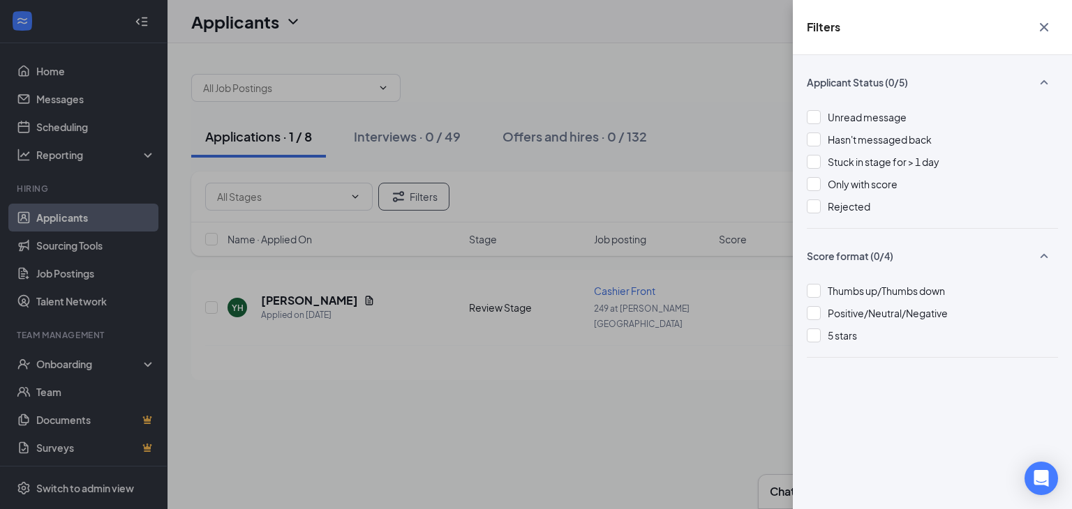
click at [1046, 29] on icon "Cross" at bounding box center [1043, 27] width 8 height 8
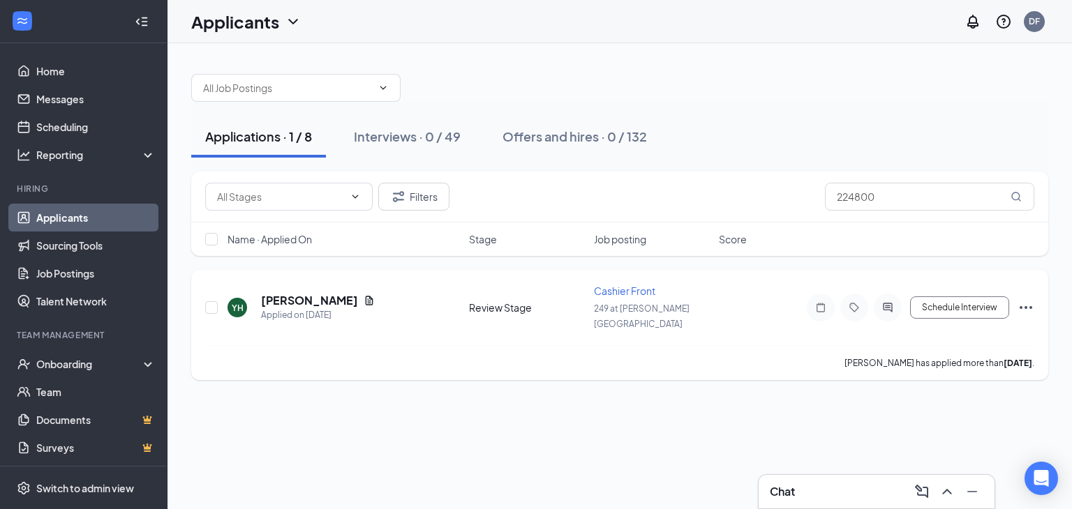
click at [1033, 299] on icon "Ellipses" at bounding box center [1025, 307] width 17 height 17
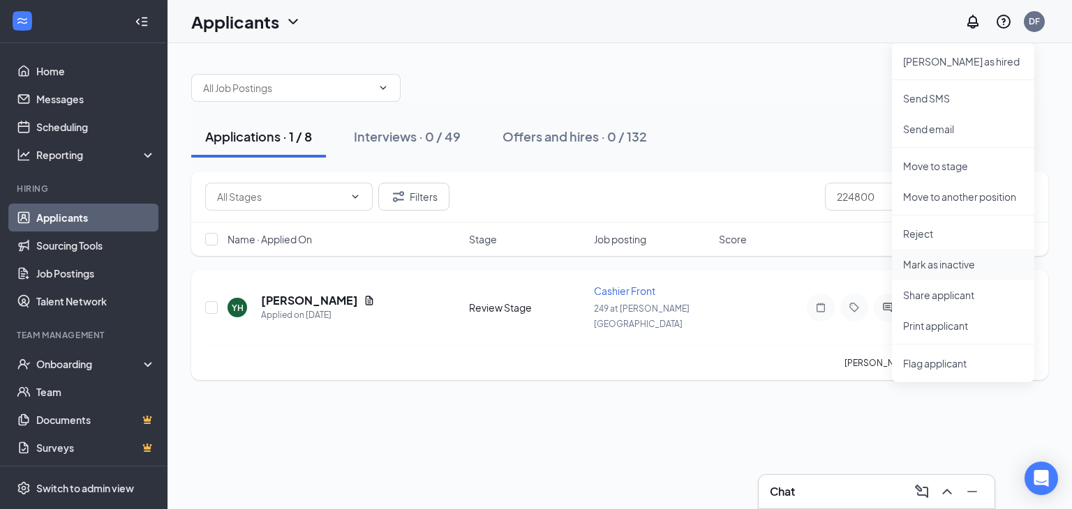
click at [932, 268] on p "Mark as inactive" at bounding box center [963, 264] width 120 height 14
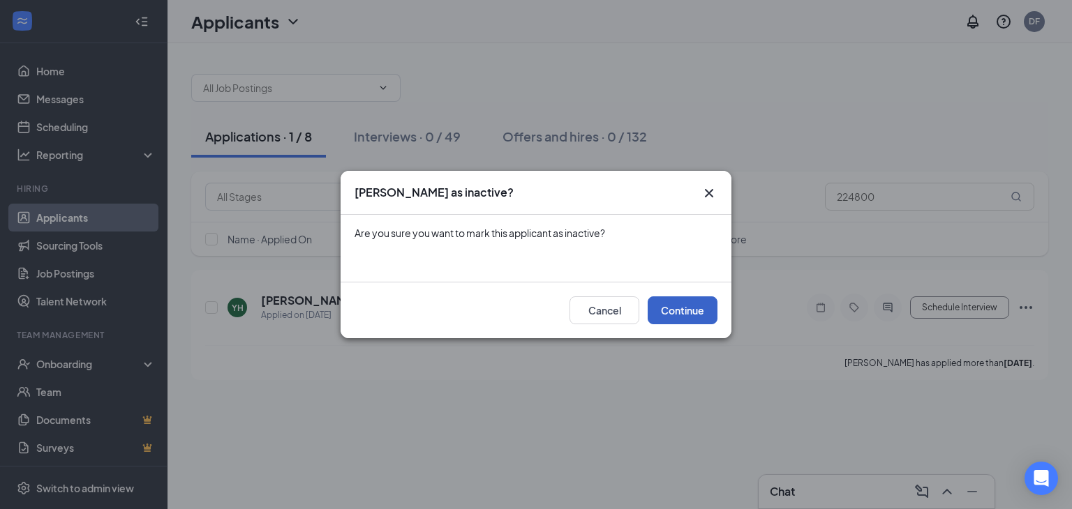
click at [677, 313] on button "Continue" at bounding box center [682, 310] width 70 height 28
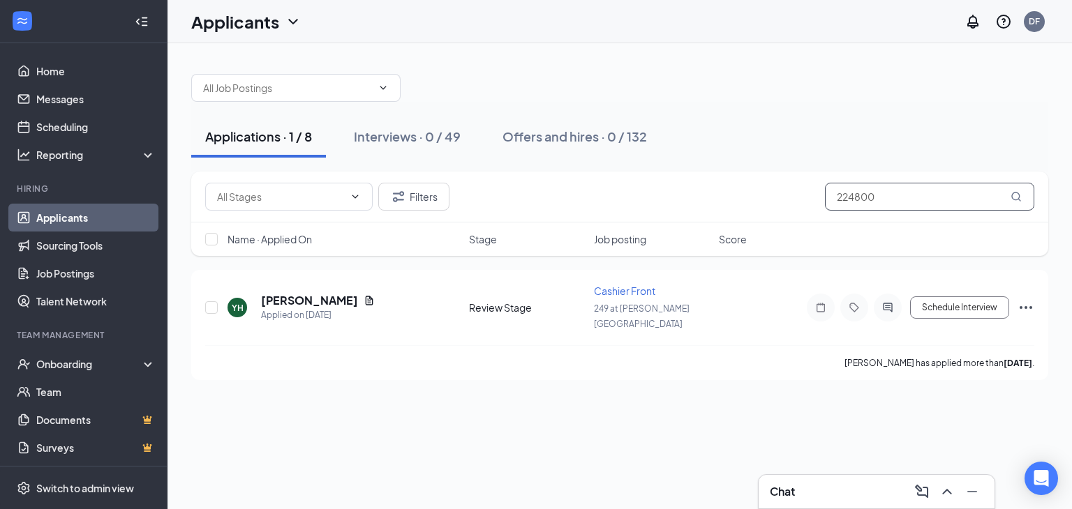
click at [884, 197] on input "224800" at bounding box center [929, 197] width 209 height 28
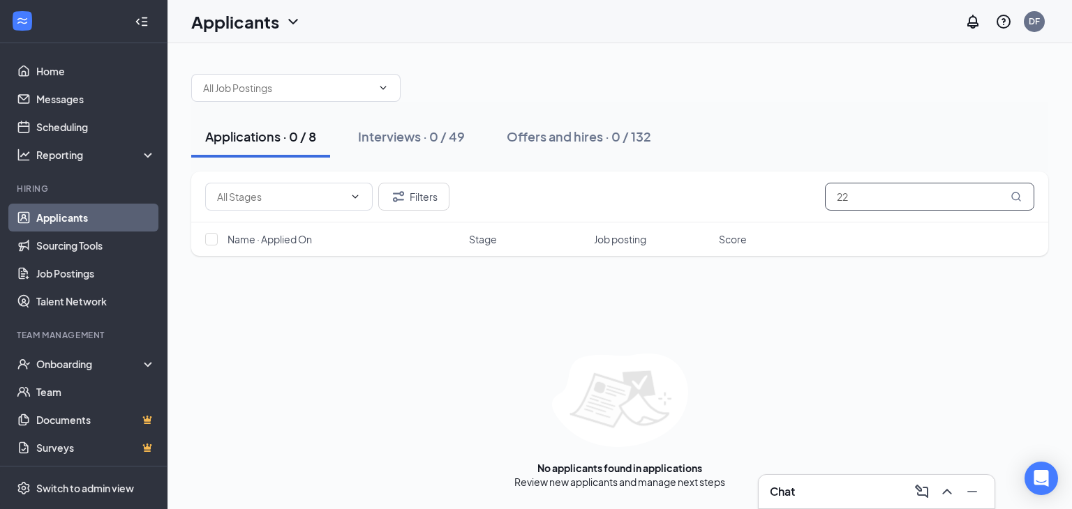
type input "2"
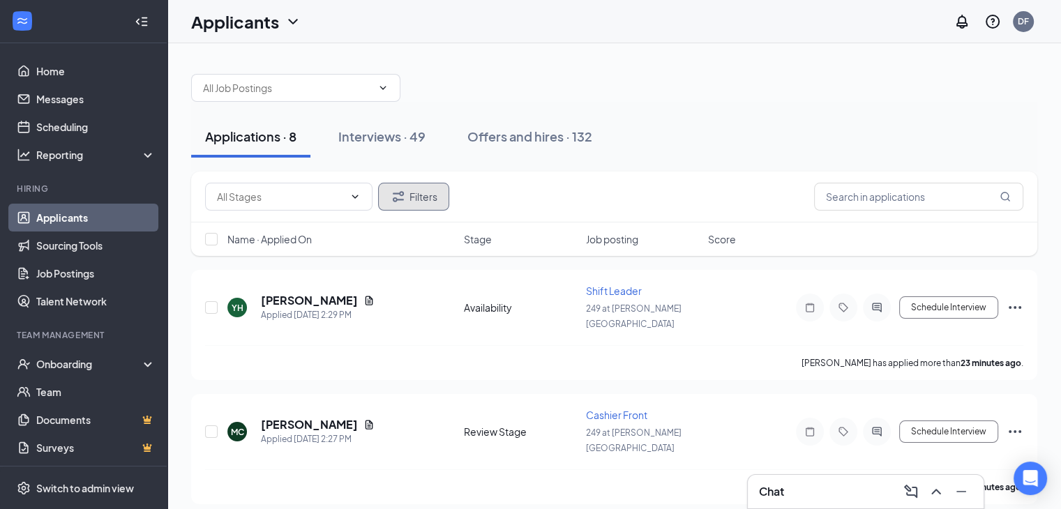
click at [414, 197] on button "Filters" at bounding box center [413, 197] width 71 height 28
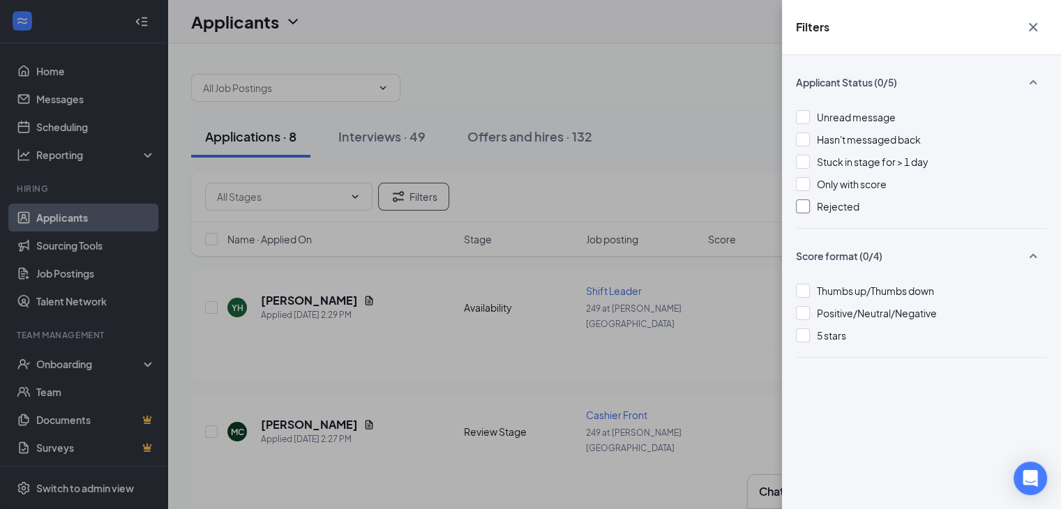
click at [805, 211] on div at bounding box center [803, 207] width 14 height 14
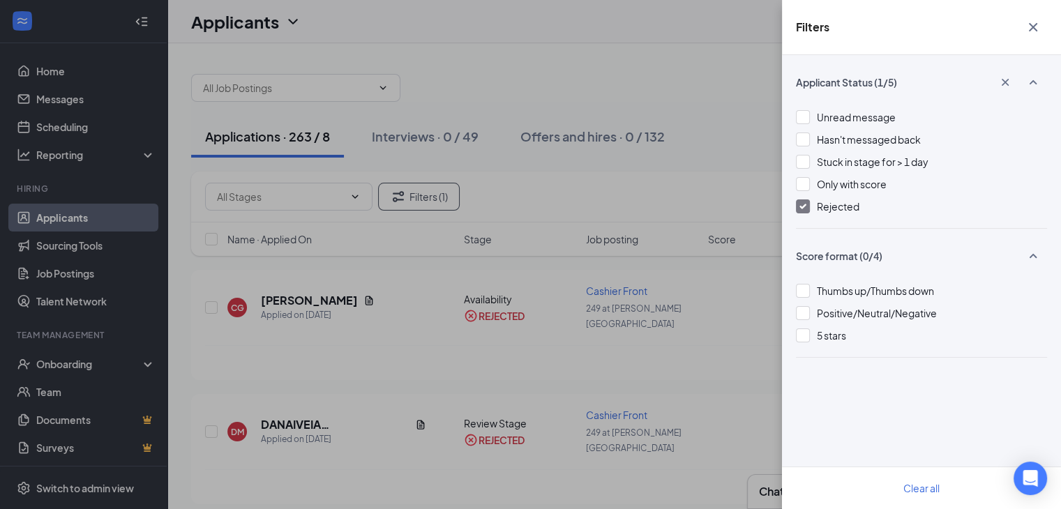
click at [1030, 29] on icon "Cross" at bounding box center [1033, 27] width 8 height 8
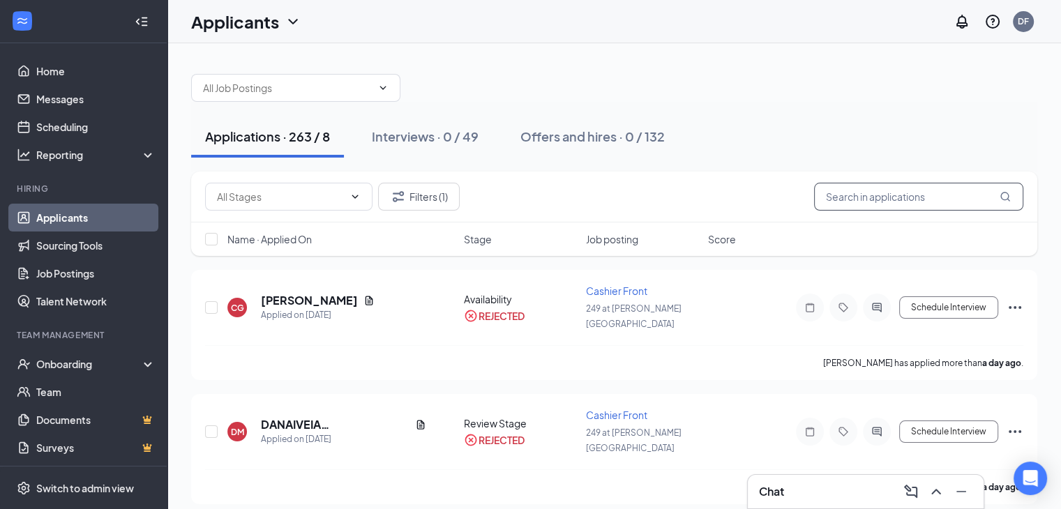
click at [832, 205] on input "text" at bounding box center [918, 197] width 209 height 28
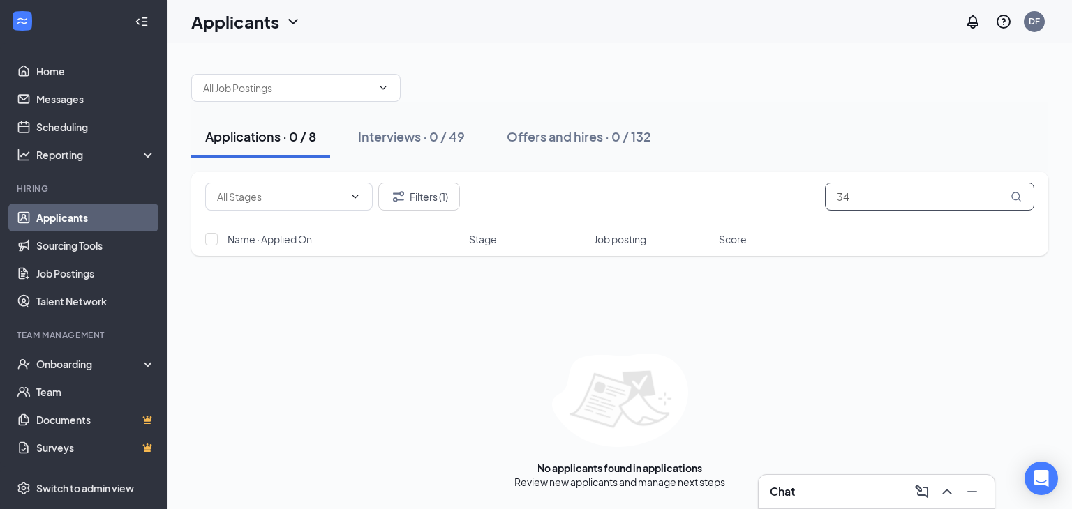
type input "3"
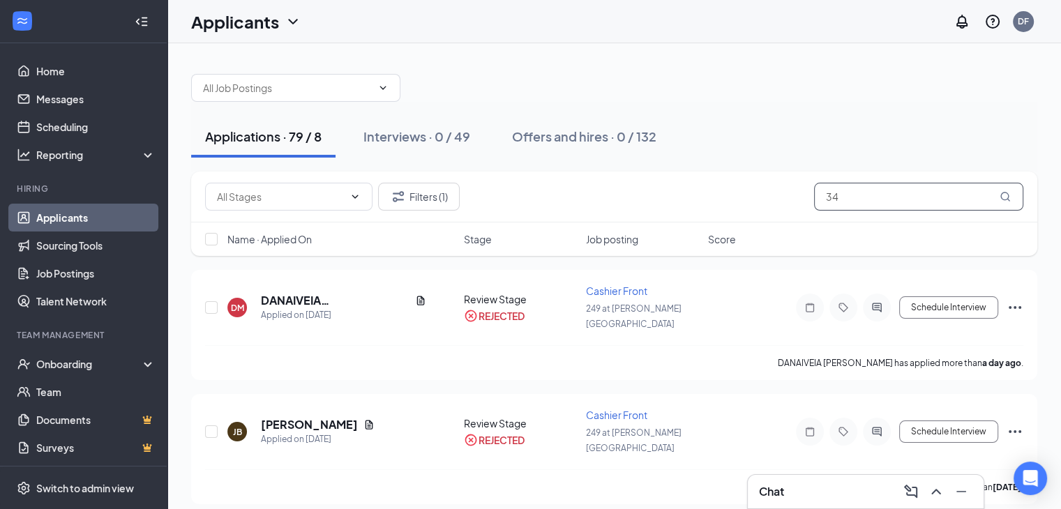
type input "3"
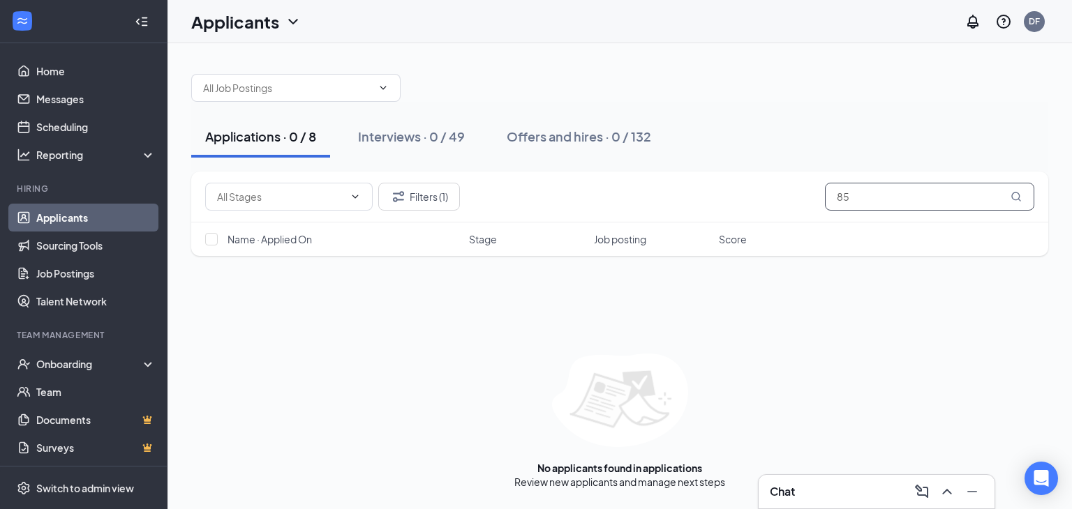
type input "8"
type input "3"
type input "8"
type input "2"
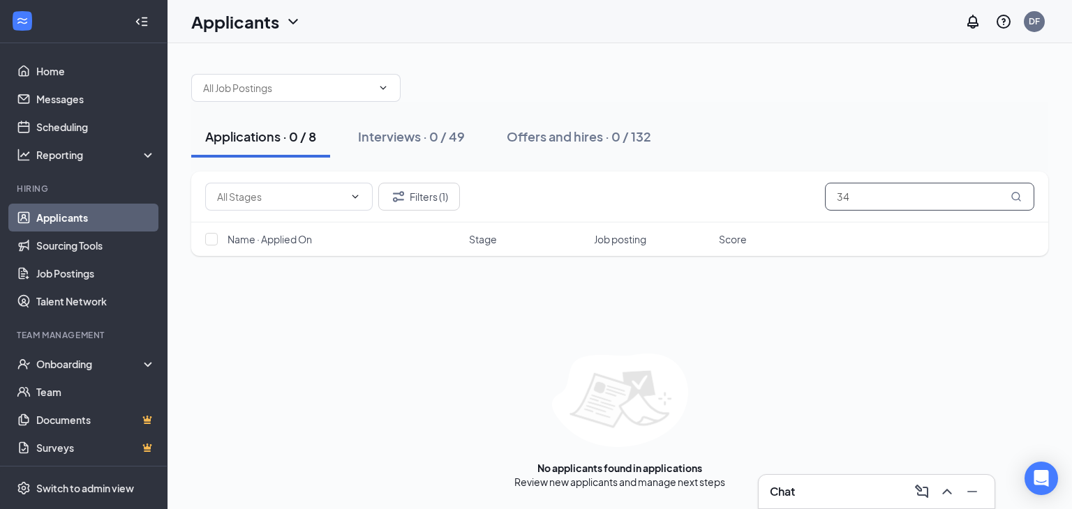
type input "3"
type input "8"
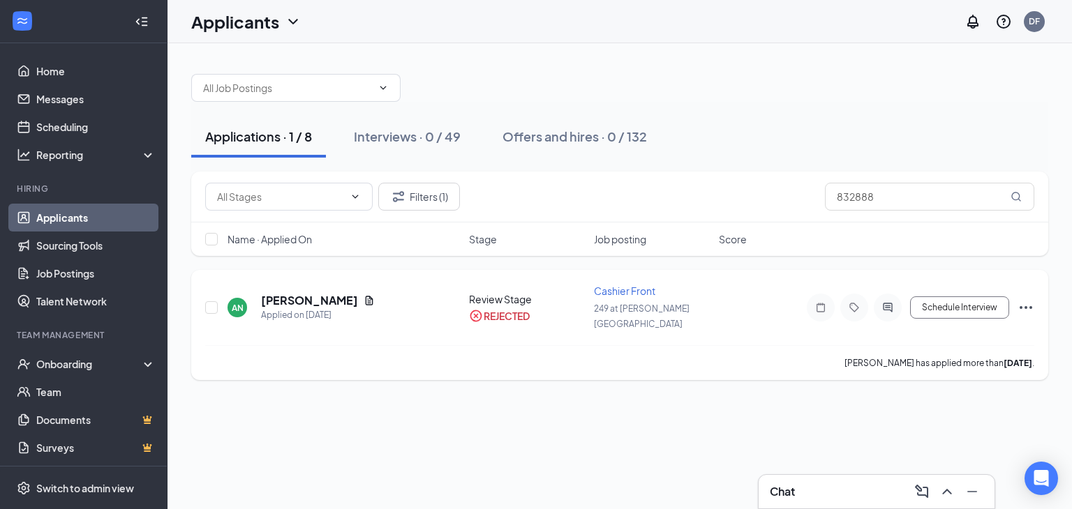
click at [1032, 299] on icon "Ellipses" at bounding box center [1025, 307] width 17 height 17
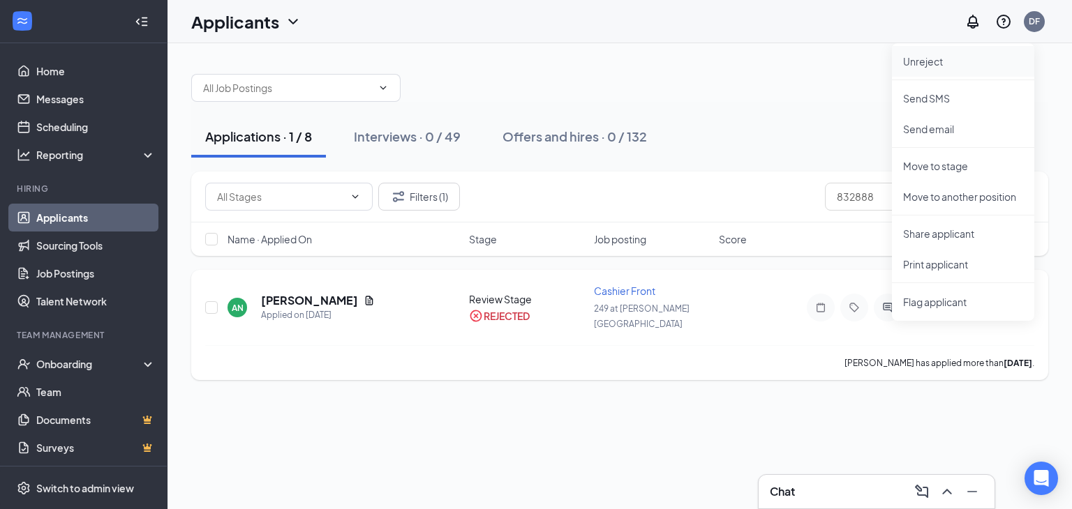
click at [938, 65] on p "Unreject" at bounding box center [963, 61] width 120 height 14
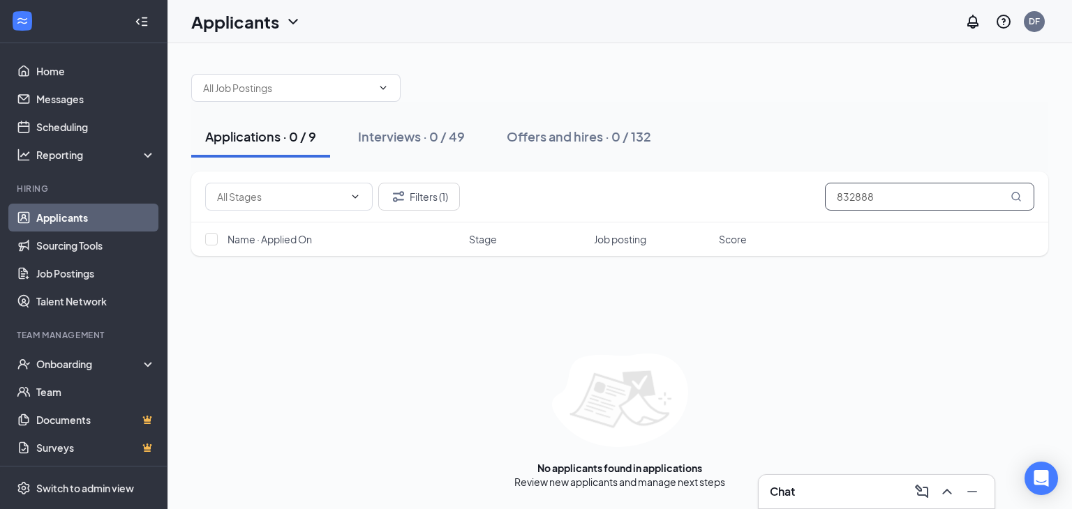
click at [877, 196] on input "832888" at bounding box center [929, 197] width 209 height 28
type input "8"
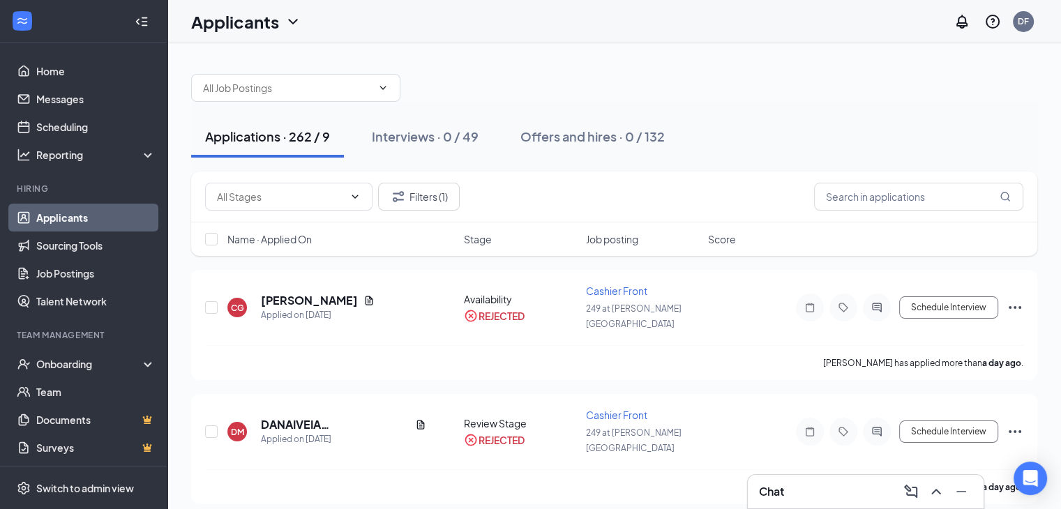
click at [294, 26] on icon "ChevronDown" at bounding box center [293, 21] width 17 height 17
click at [277, 91] on link "Archived applicants" at bounding box center [275, 91] width 151 height 14
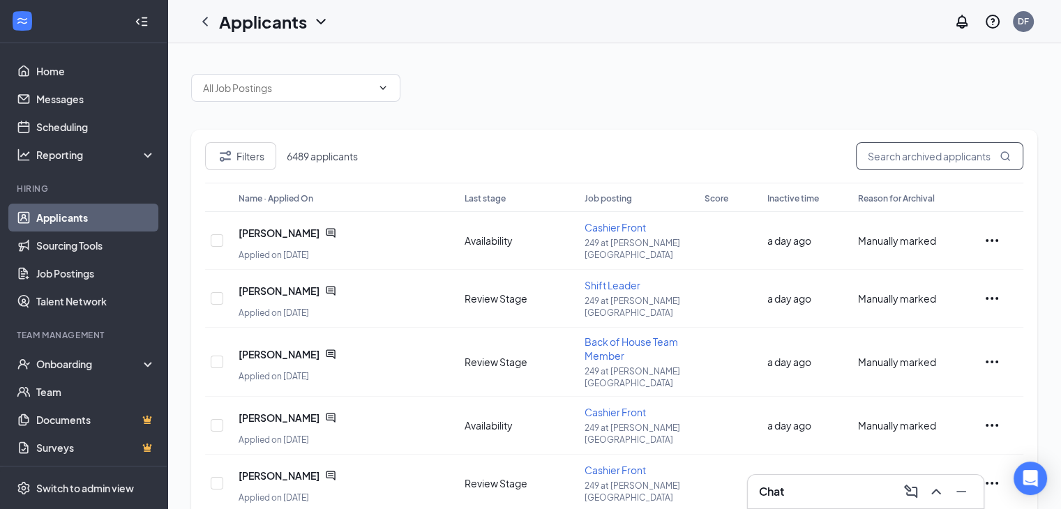
click at [871, 146] on input "text" at bounding box center [939, 156] width 167 height 28
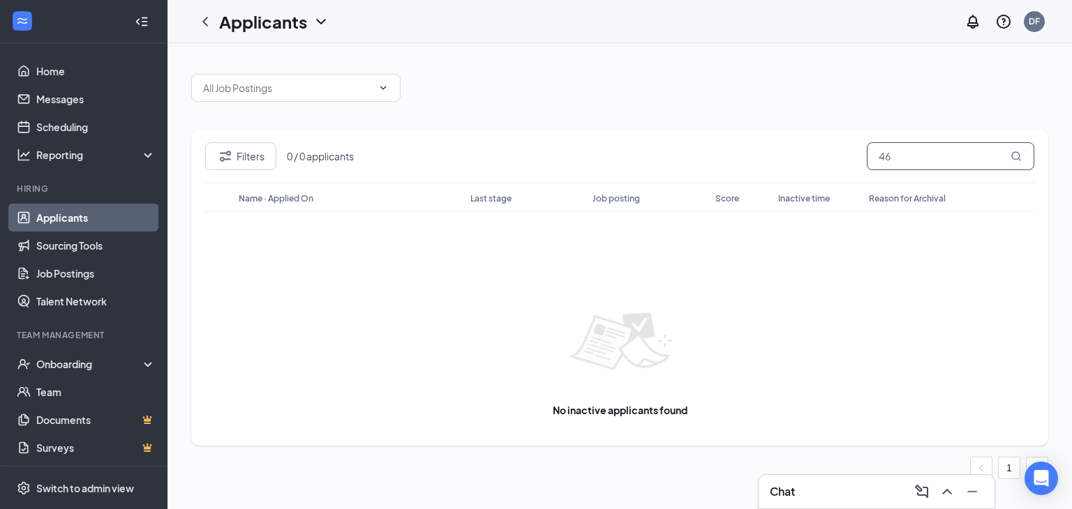
type input "4"
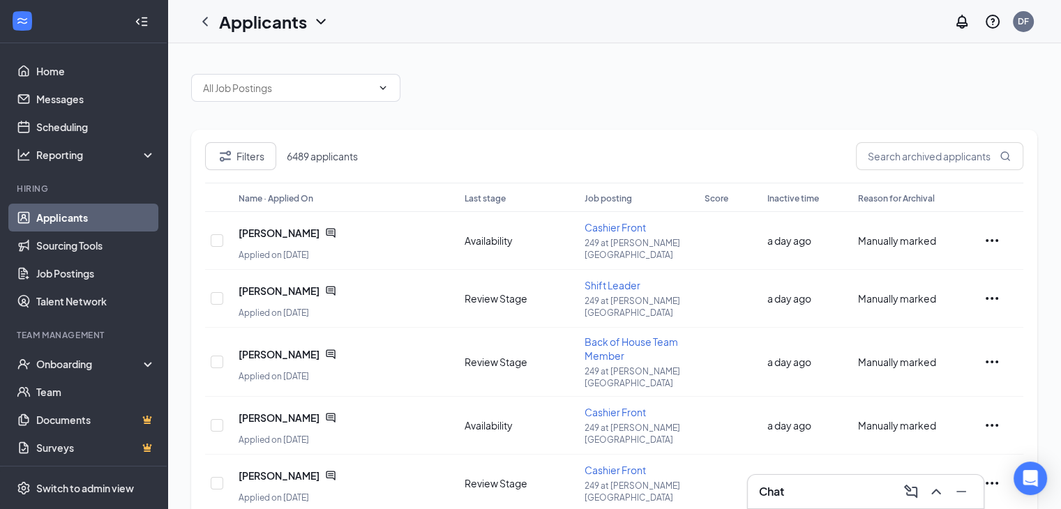
click at [322, 22] on icon "ChevronDown" at bounding box center [320, 22] width 9 height 6
click at [310, 61] on link "Applicants" at bounding box center [302, 61] width 151 height 14
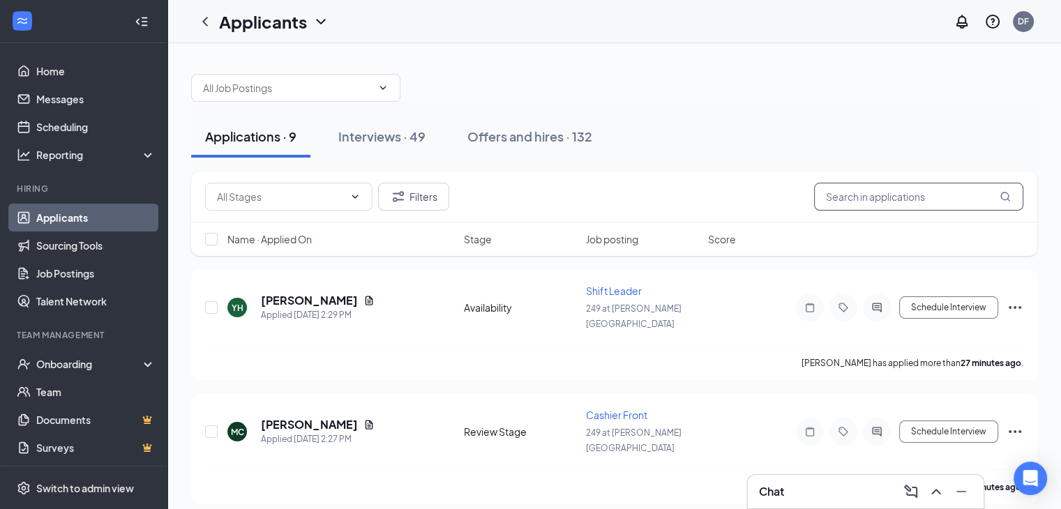
click at [910, 197] on input "text" at bounding box center [918, 197] width 209 height 28
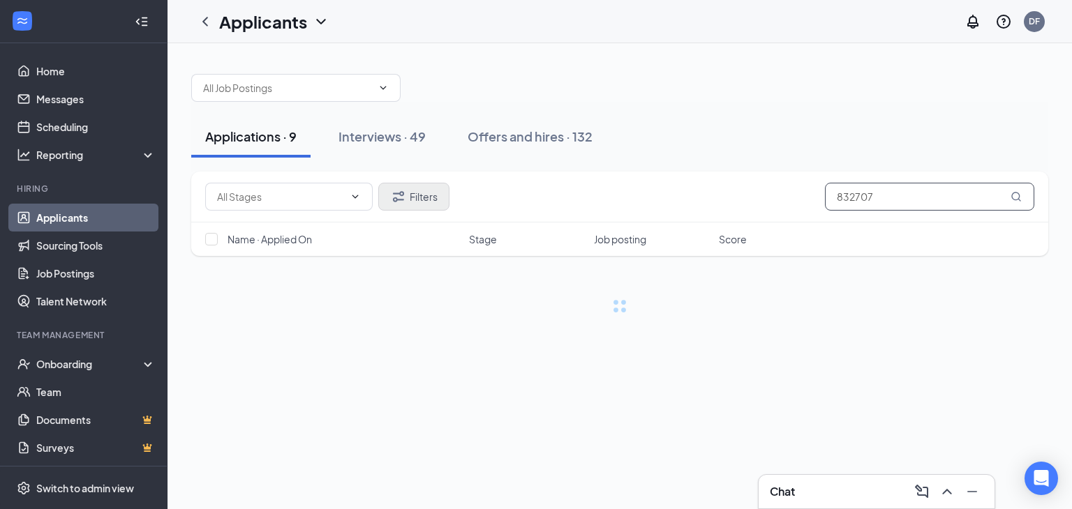
type input "832707"
click at [412, 193] on button "Filters" at bounding box center [413, 197] width 71 height 28
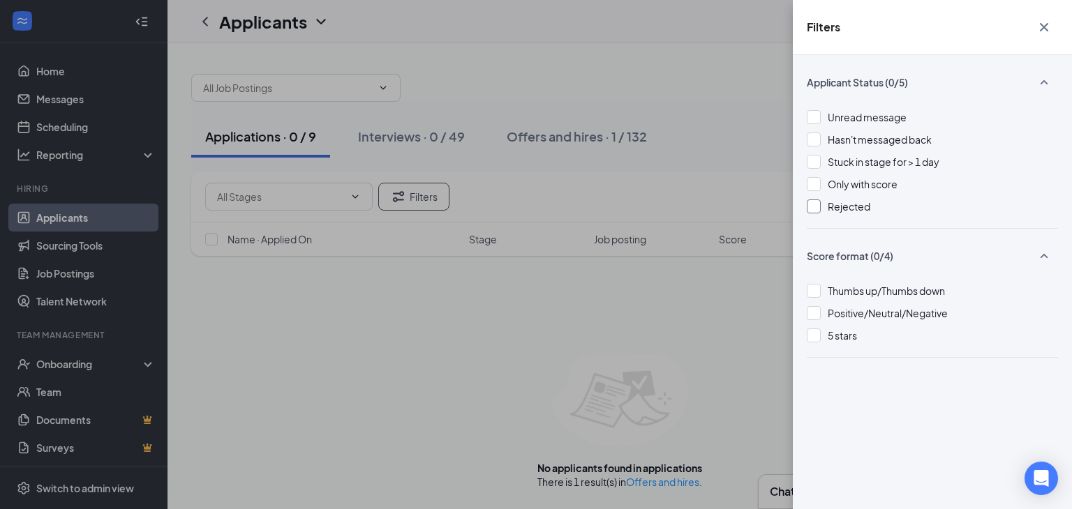
click at [811, 204] on div at bounding box center [813, 207] width 14 height 14
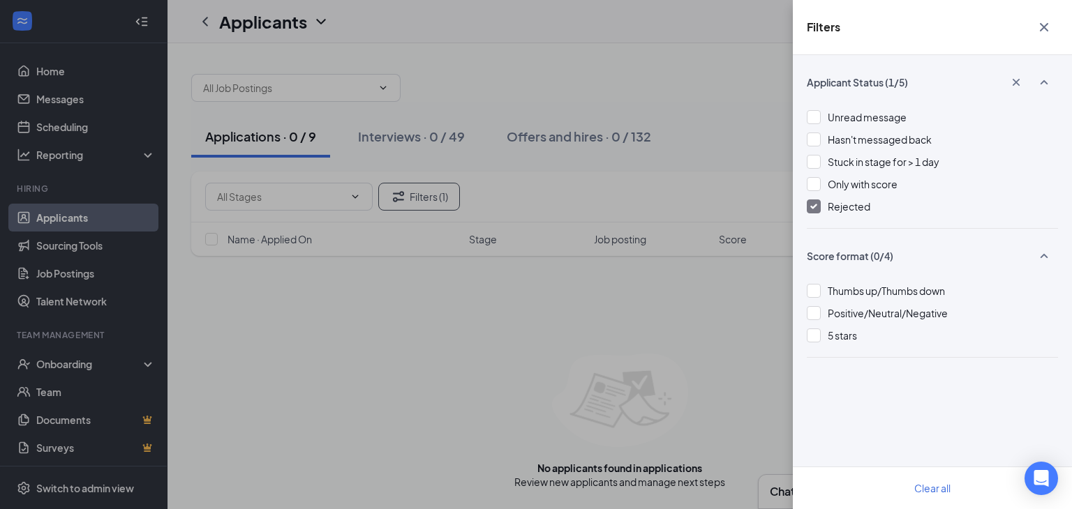
click at [1044, 28] on icon "Cross" at bounding box center [1043, 27] width 8 height 8
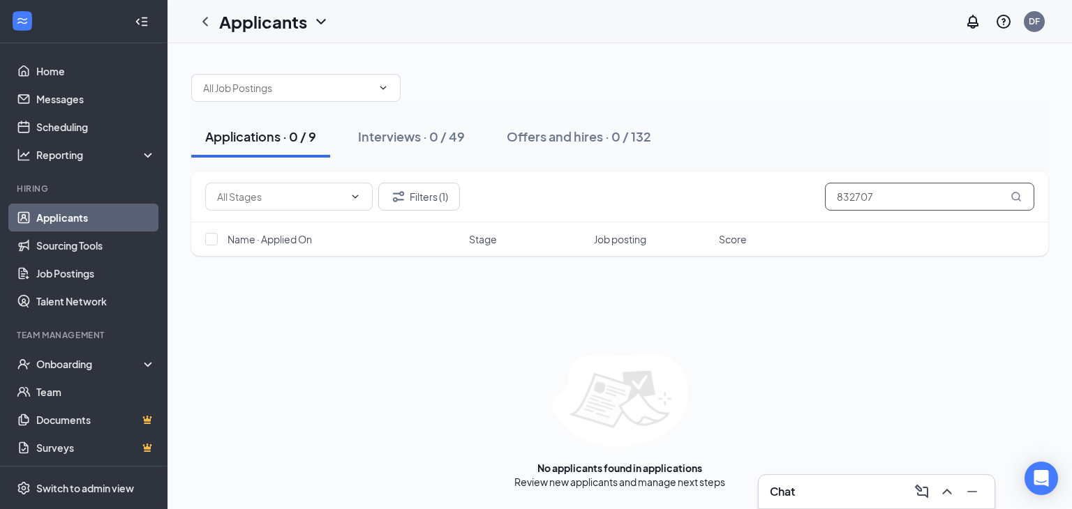
click at [884, 194] on input "832707" at bounding box center [929, 197] width 209 height 28
type input "8"
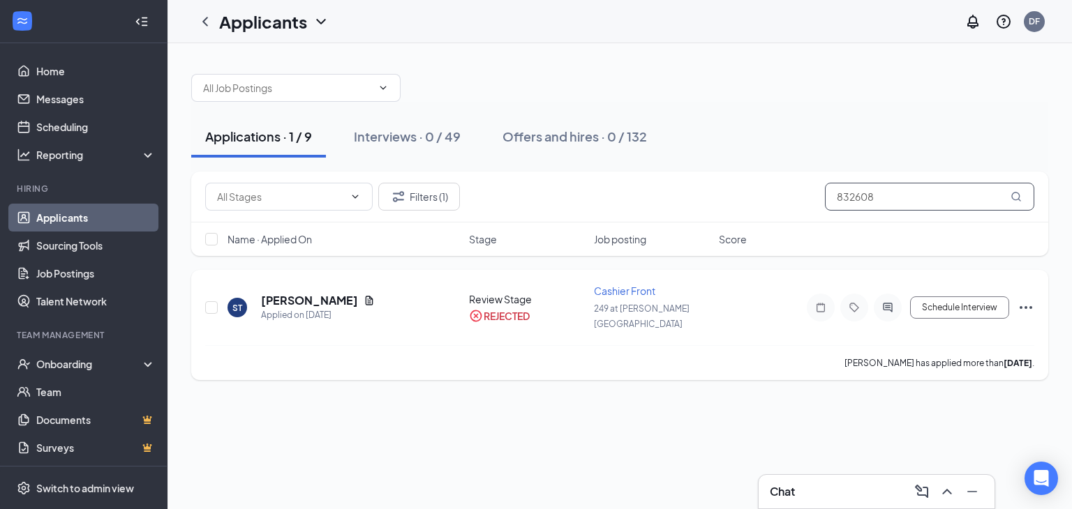
type input "832608"
click at [1025, 306] on icon "Ellipses" at bounding box center [1025, 307] width 13 height 3
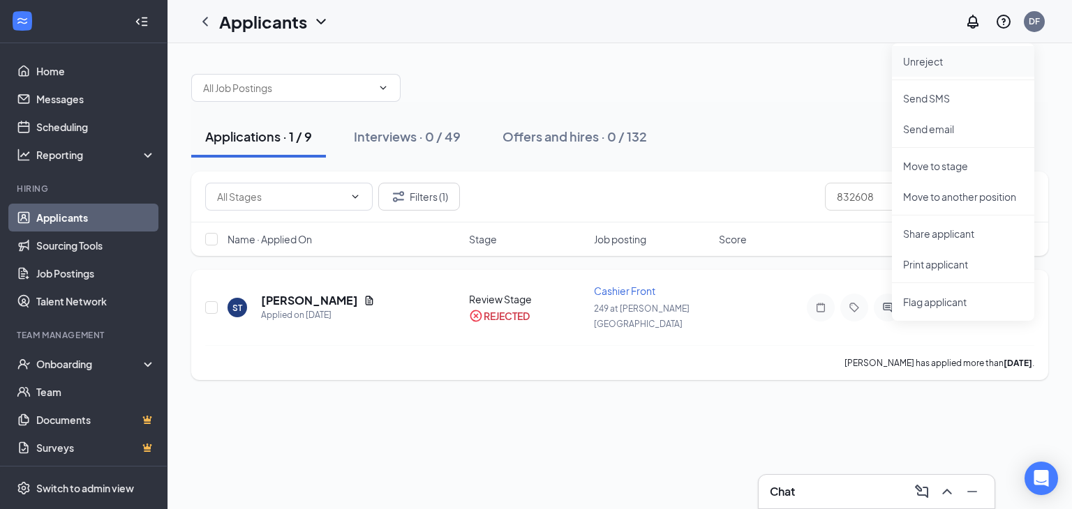
click at [922, 63] on p "Unreject" at bounding box center [963, 61] width 120 height 14
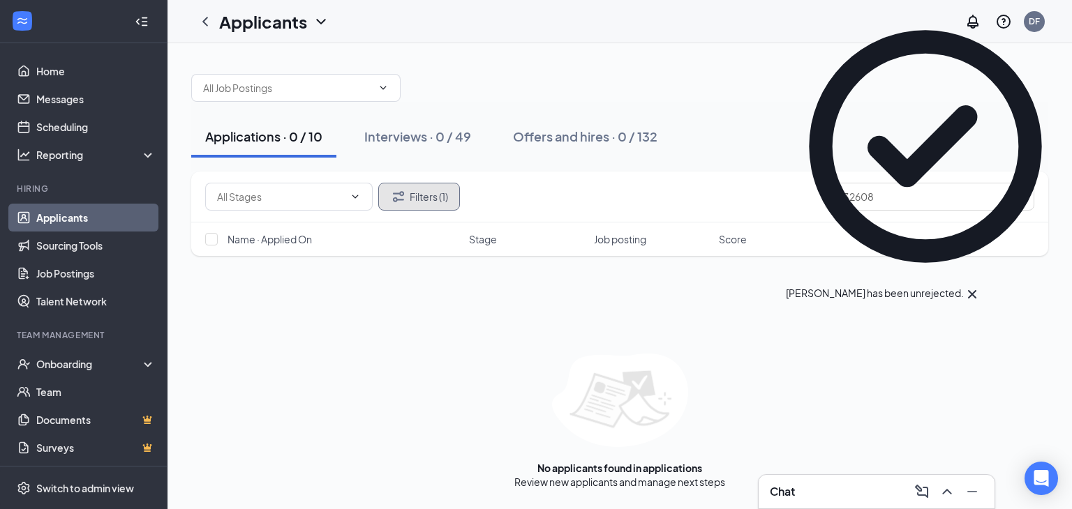
click at [430, 188] on button "Filters (1)" at bounding box center [419, 197] width 82 height 28
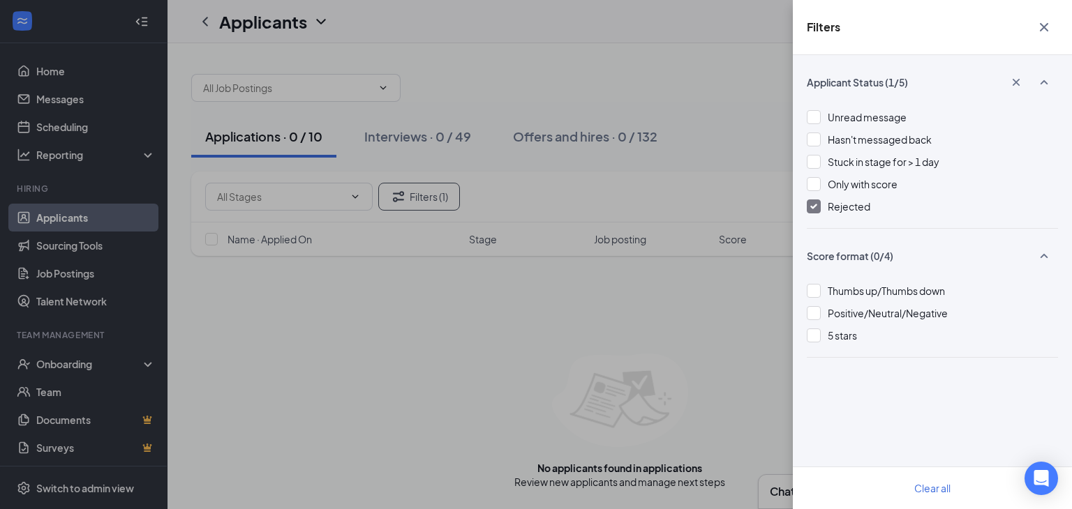
click at [811, 206] on img at bounding box center [813, 207] width 7 height 6
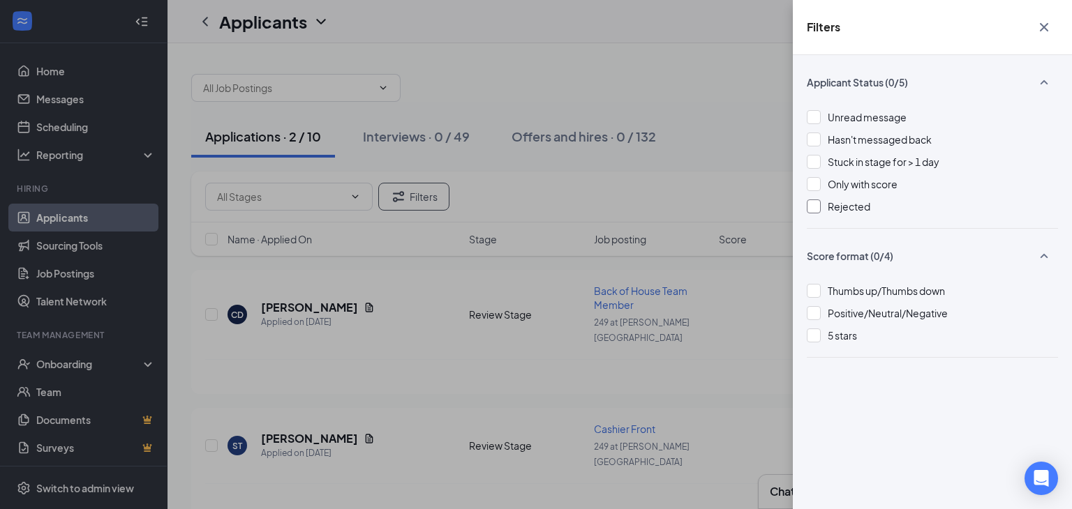
click at [1043, 20] on icon "Cross" at bounding box center [1043, 27] width 17 height 17
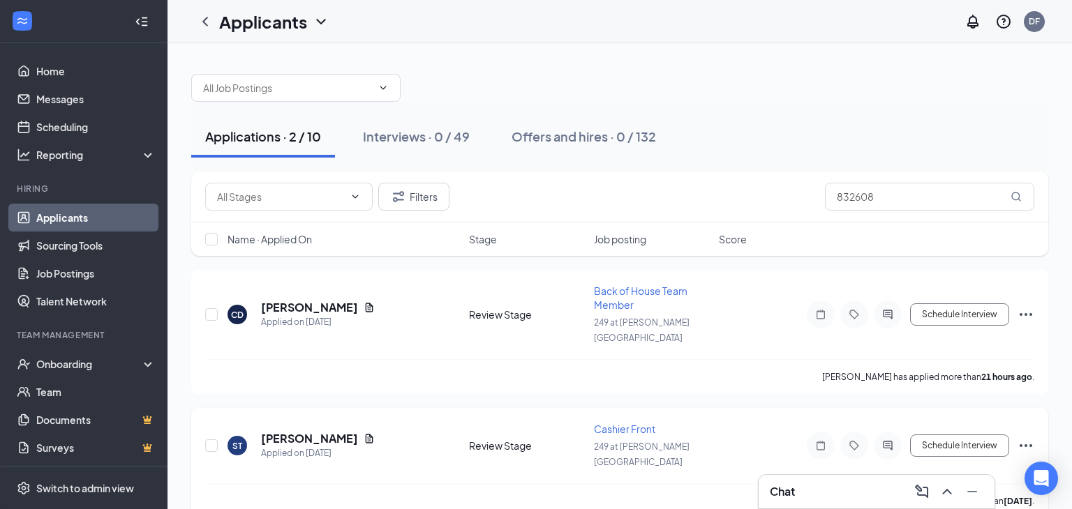
click at [1030, 437] on icon "Ellipses" at bounding box center [1025, 445] width 17 height 17
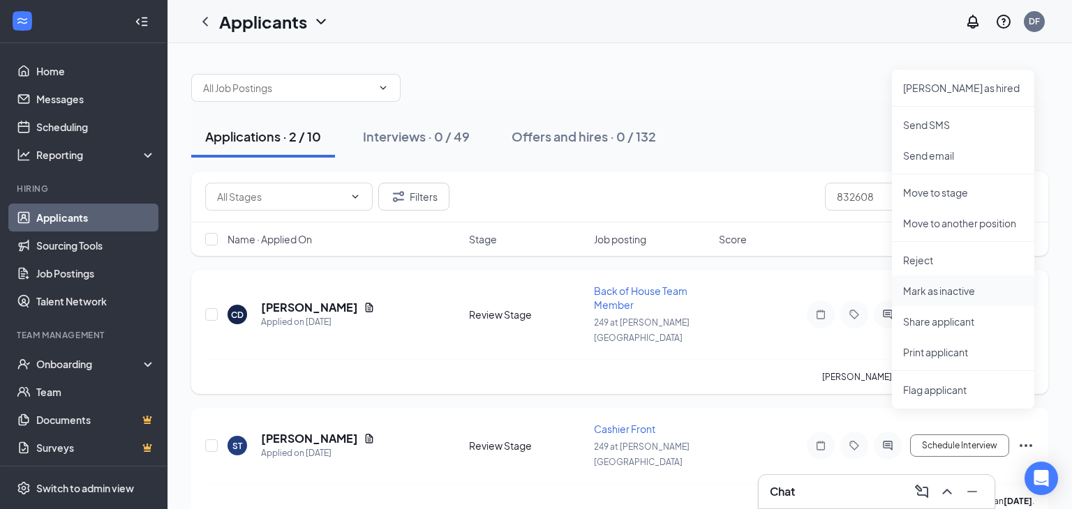
click at [948, 289] on p "Mark as inactive" at bounding box center [963, 291] width 120 height 14
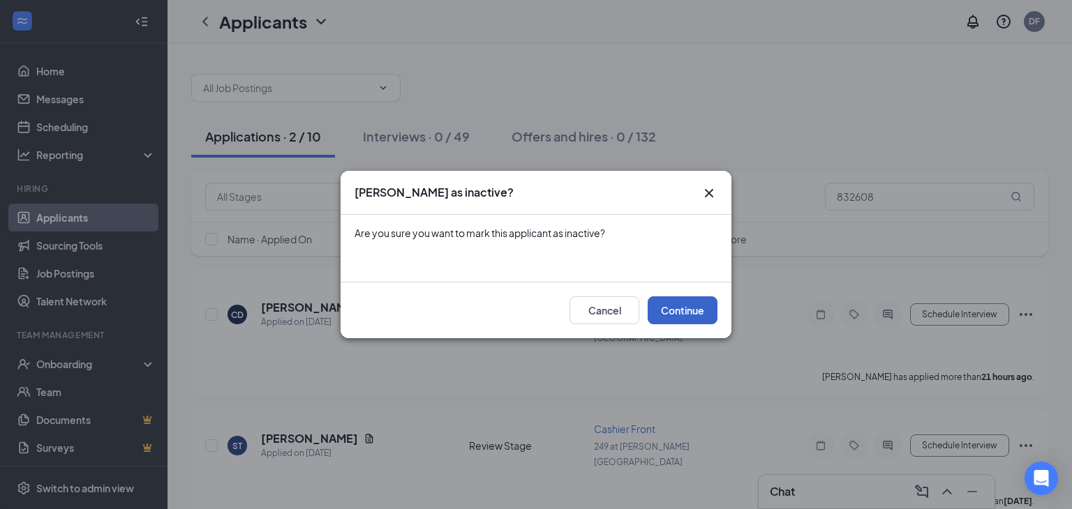
click at [689, 305] on button "Continue" at bounding box center [682, 310] width 70 height 28
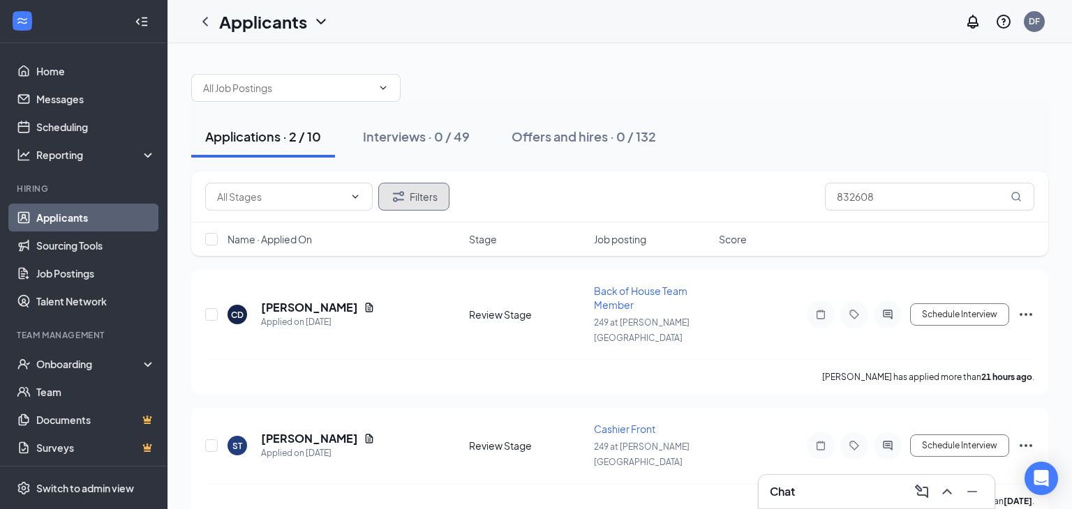
click at [430, 189] on button "Filters" at bounding box center [413, 197] width 71 height 28
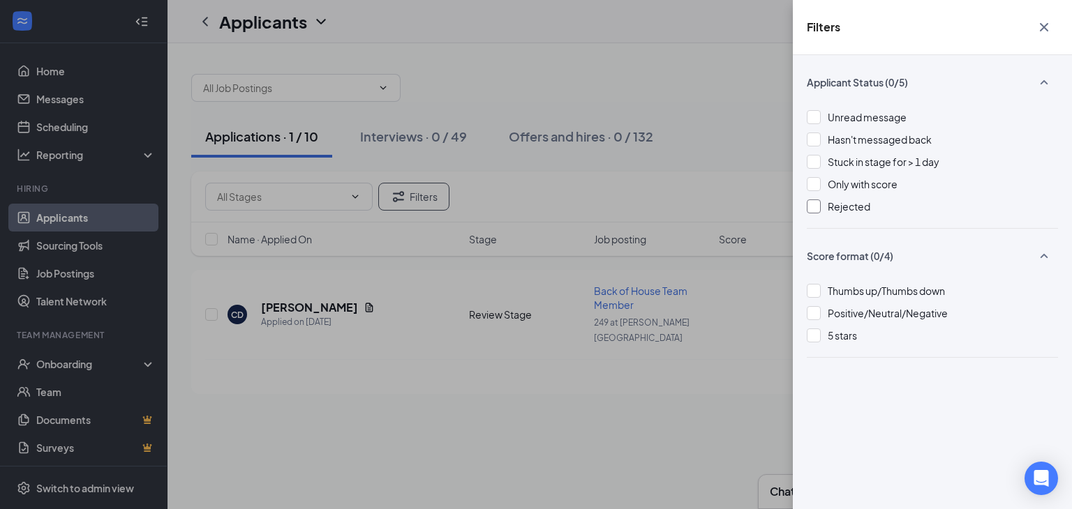
click at [806, 205] on div at bounding box center [813, 207] width 14 height 14
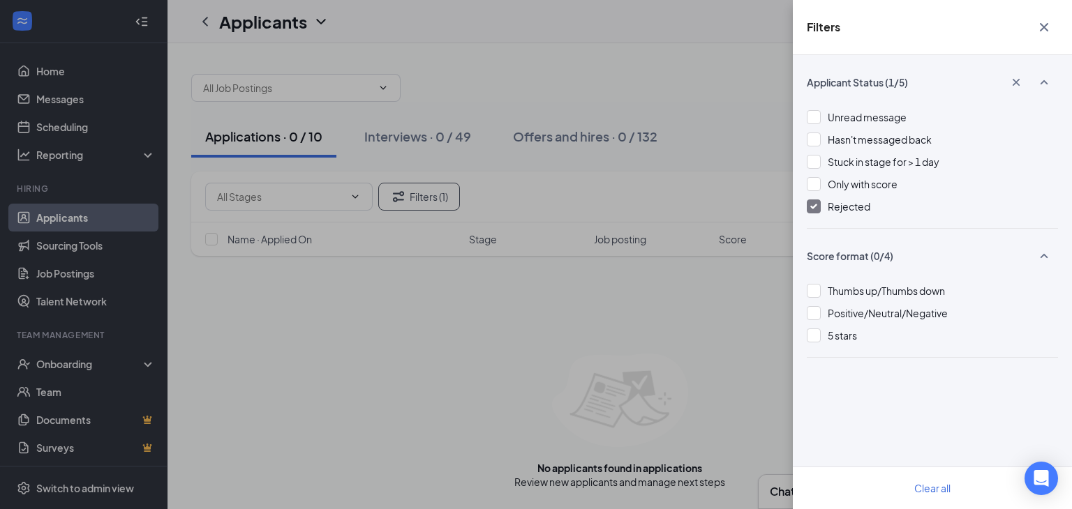
click at [1044, 27] on icon "Cross" at bounding box center [1043, 27] width 8 height 8
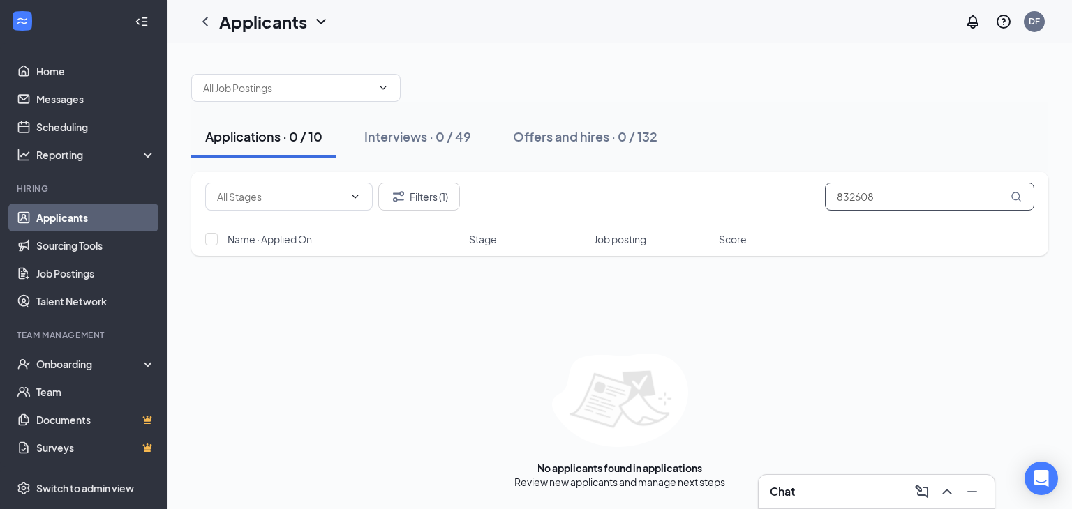
click at [888, 196] on input "832608" at bounding box center [929, 197] width 209 height 28
type input "8"
type input "5"
type input "2"
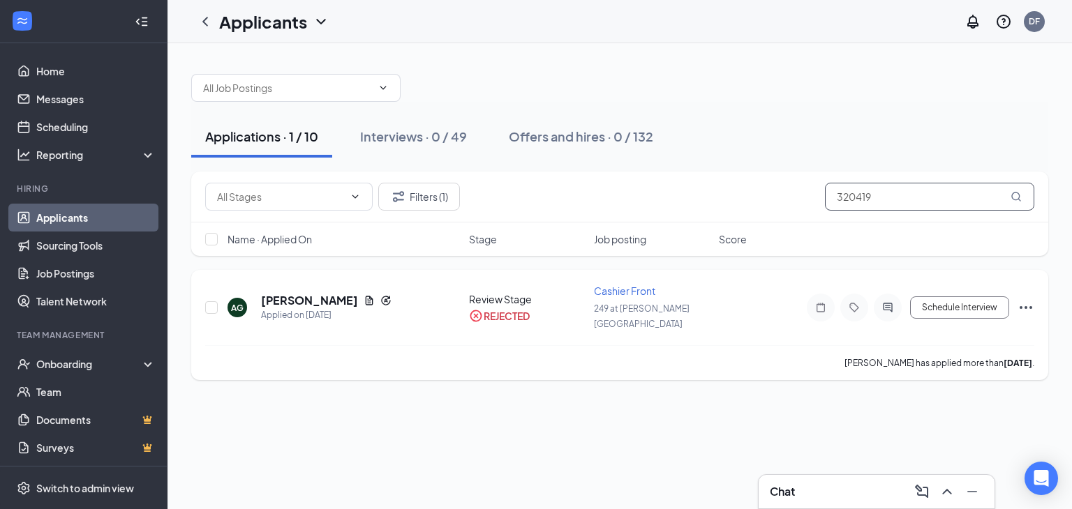
type input "320419"
click at [1026, 301] on icon "Ellipses" at bounding box center [1025, 307] width 17 height 17
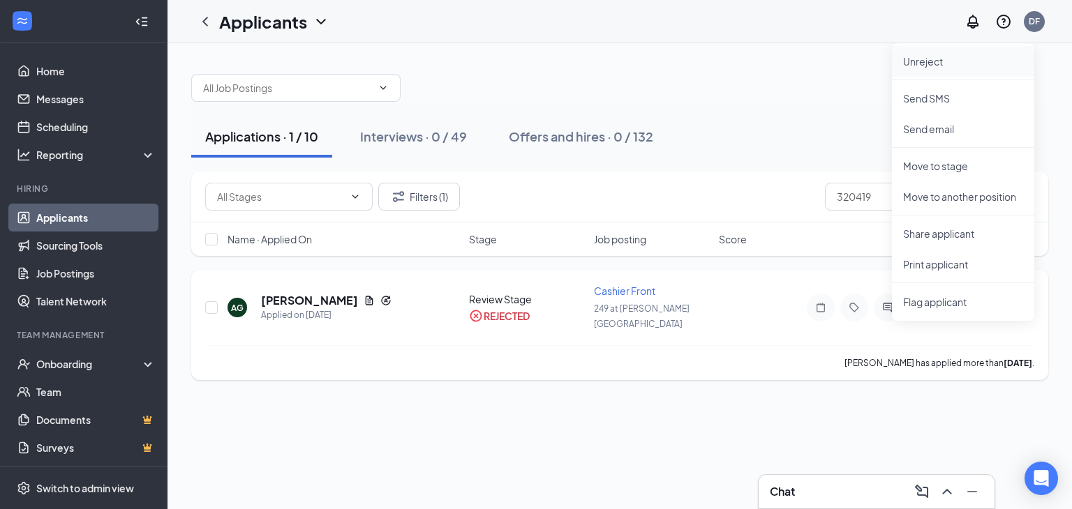
click at [933, 62] on p "Unreject" at bounding box center [963, 61] width 120 height 14
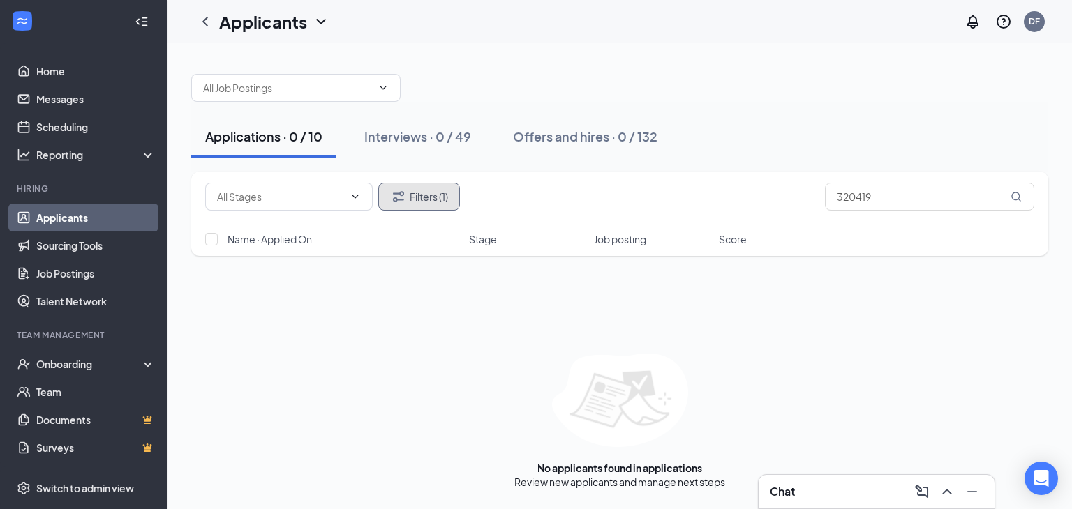
click at [419, 193] on button "Filters (1)" at bounding box center [419, 197] width 82 height 28
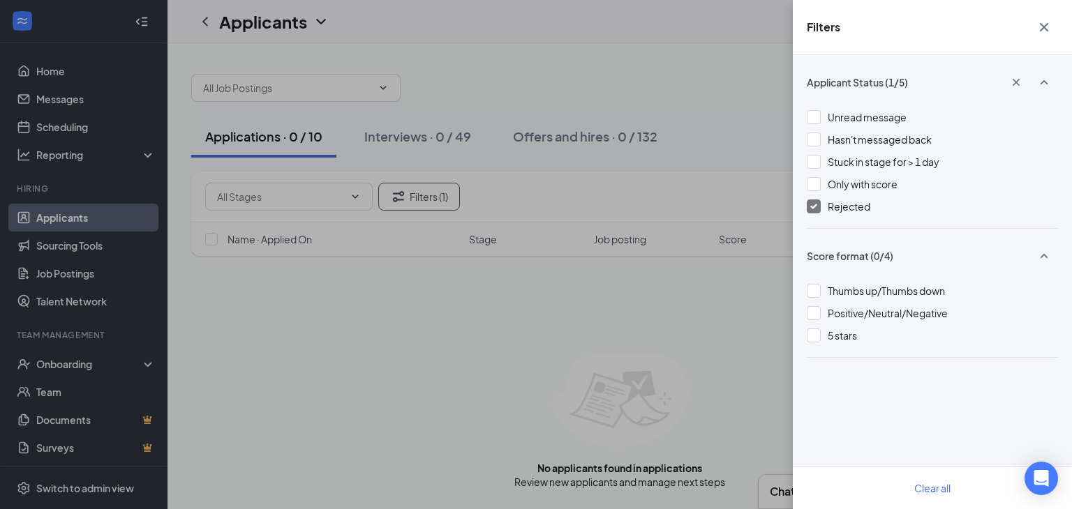
click at [816, 207] on img at bounding box center [813, 207] width 7 height 6
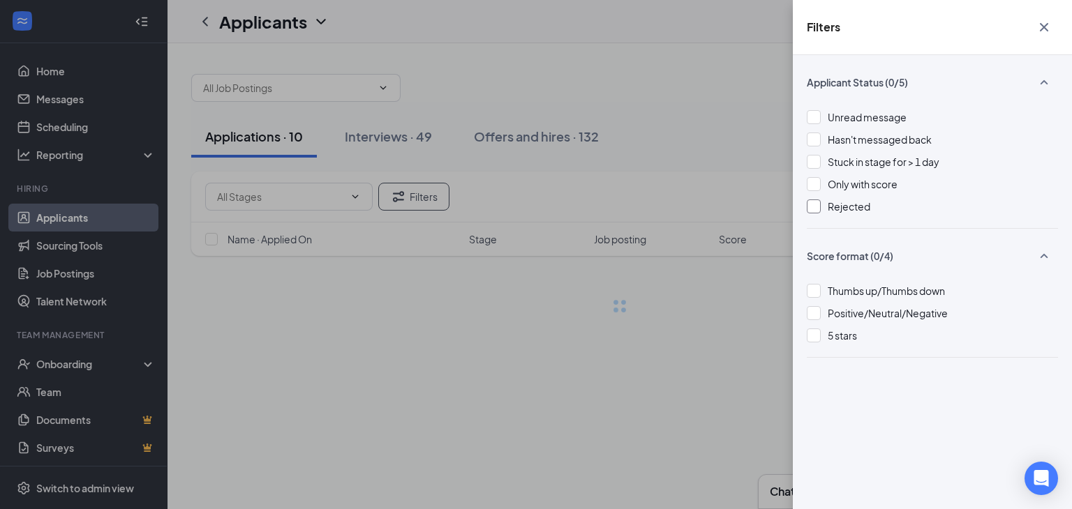
click at [1046, 32] on icon "Cross" at bounding box center [1043, 27] width 17 height 17
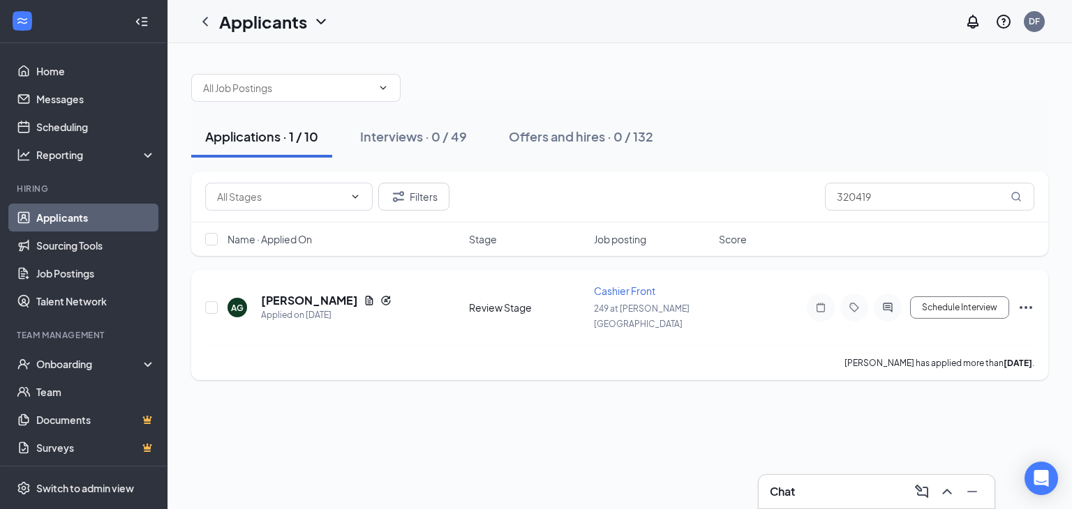
click at [1030, 306] on icon "Ellipses" at bounding box center [1025, 307] width 13 height 3
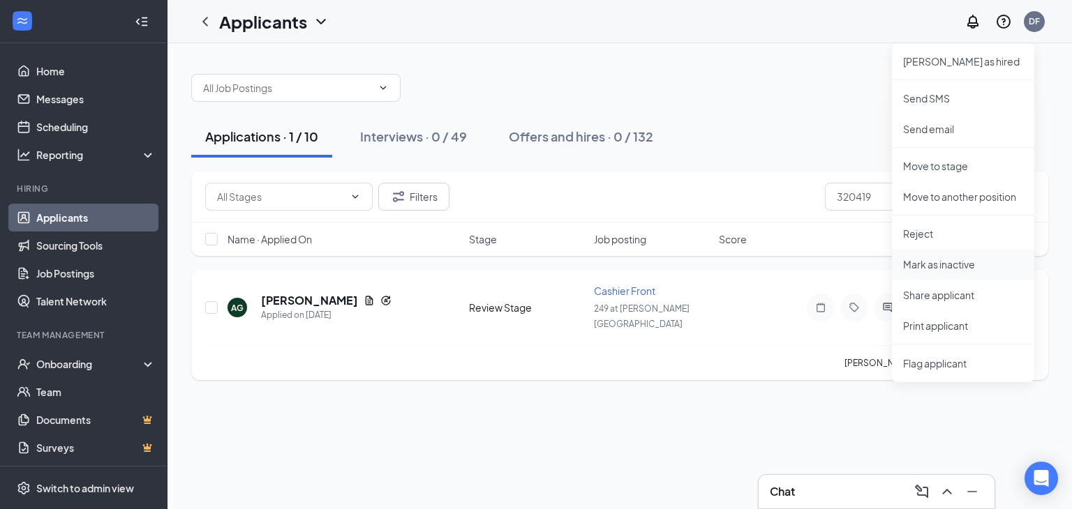
click at [949, 264] on p "Mark as inactive" at bounding box center [963, 264] width 120 height 14
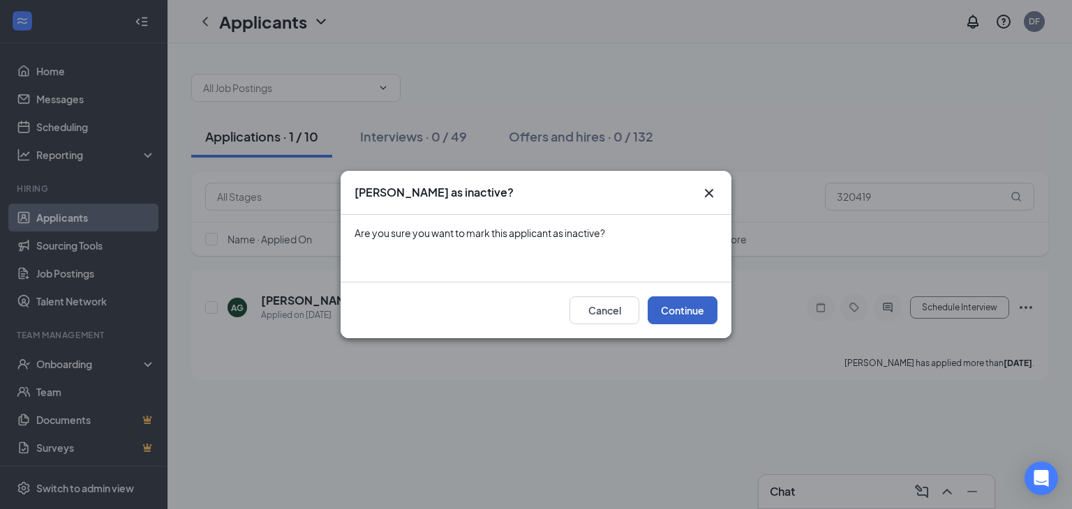
click at [679, 310] on button "Continue" at bounding box center [682, 310] width 70 height 28
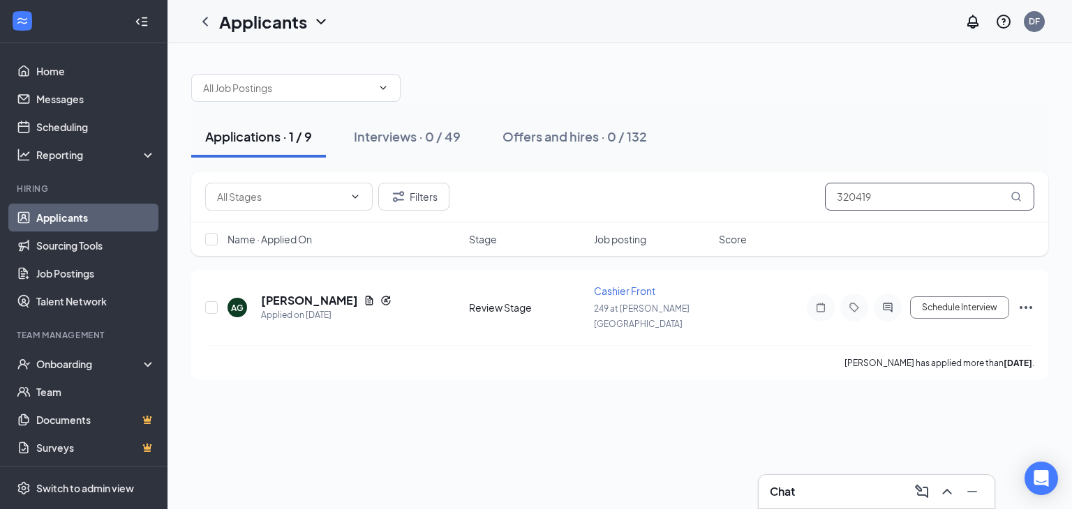
click at [893, 200] on input "320419" at bounding box center [929, 197] width 209 height 28
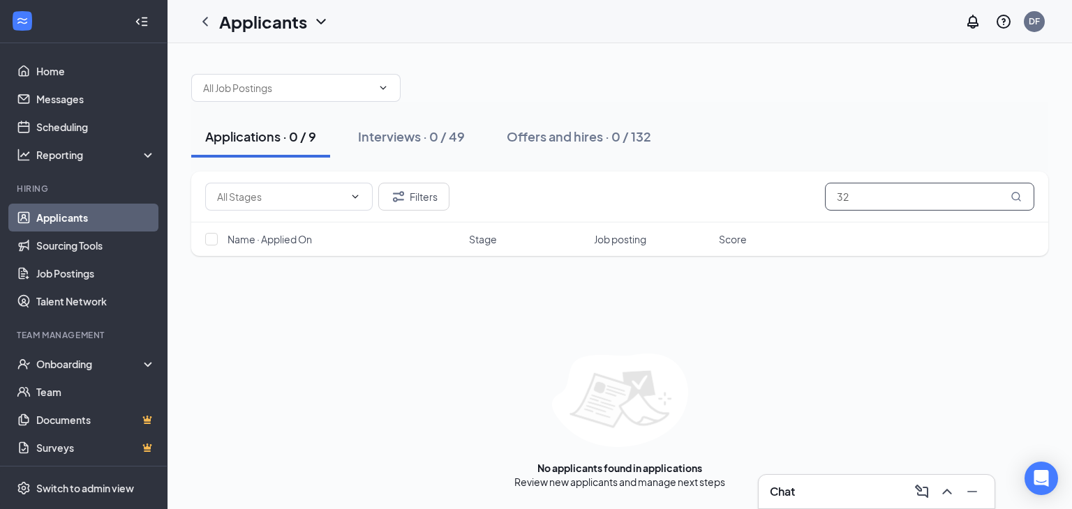
type input "3"
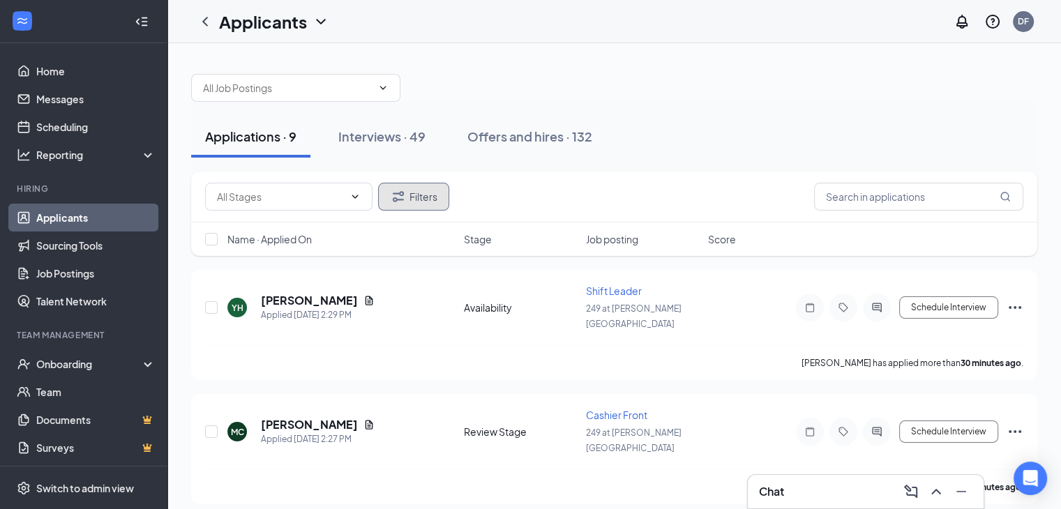
click at [433, 193] on button "Filters" at bounding box center [413, 197] width 71 height 28
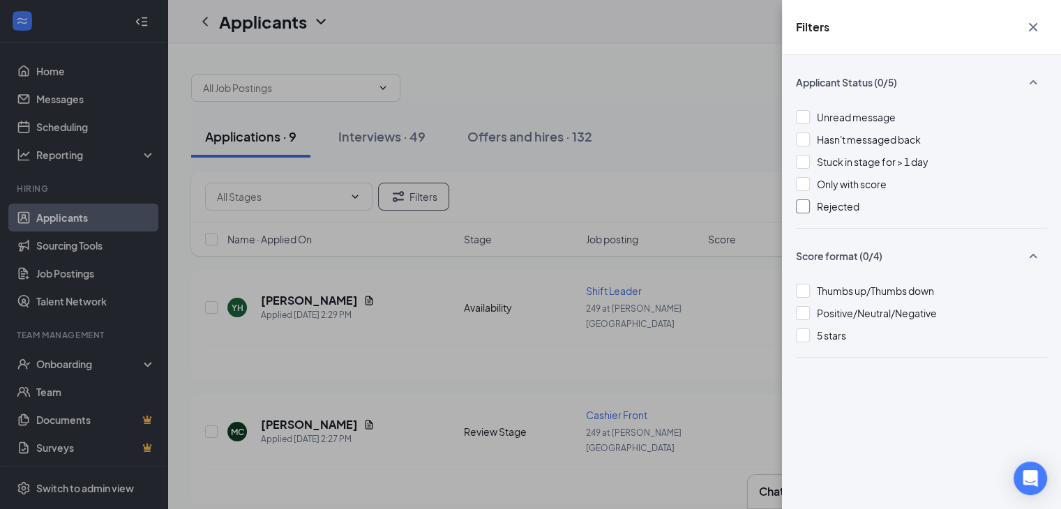
click at [806, 204] on div at bounding box center [803, 207] width 14 height 14
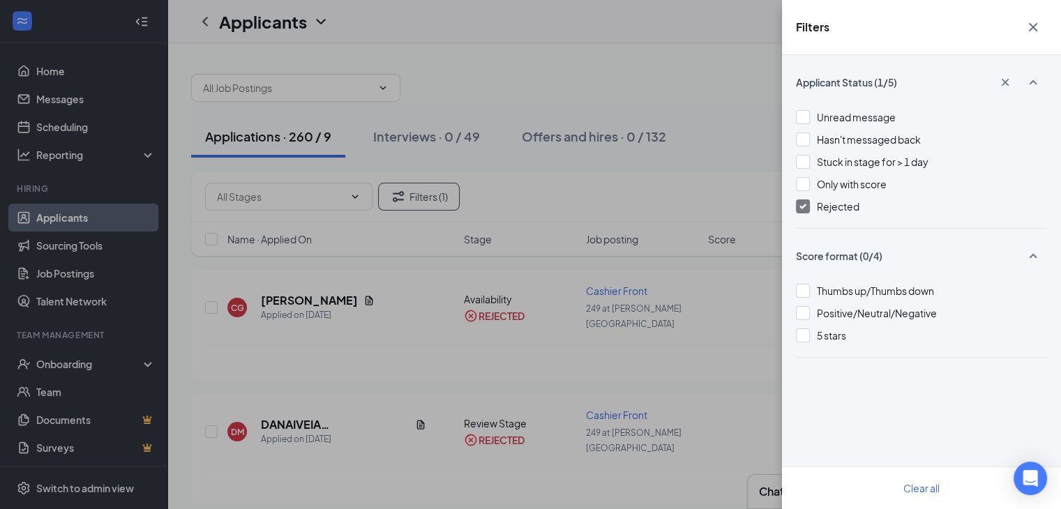
click at [1037, 28] on icon "Cross" at bounding box center [1033, 27] width 17 height 17
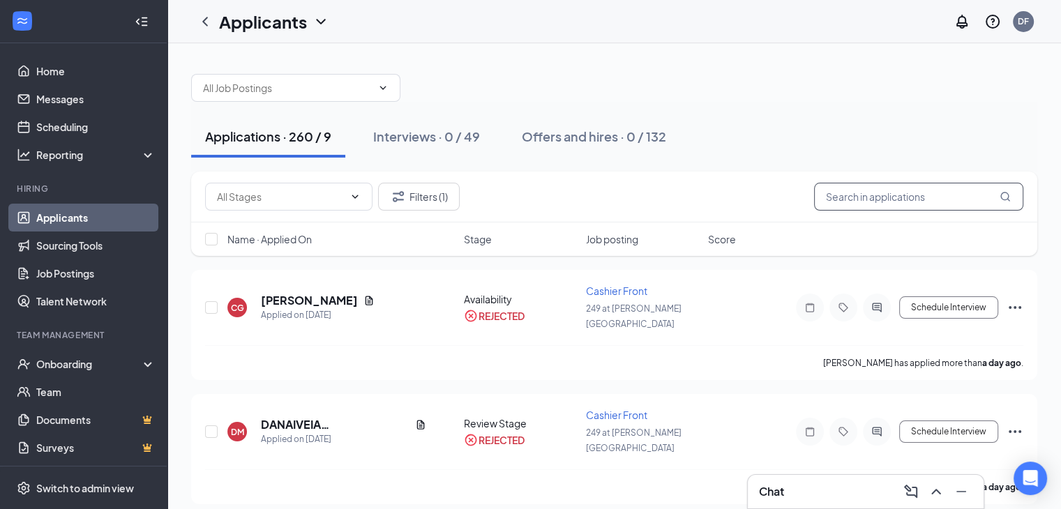
click at [924, 192] on input "text" at bounding box center [918, 197] width 209 height 28
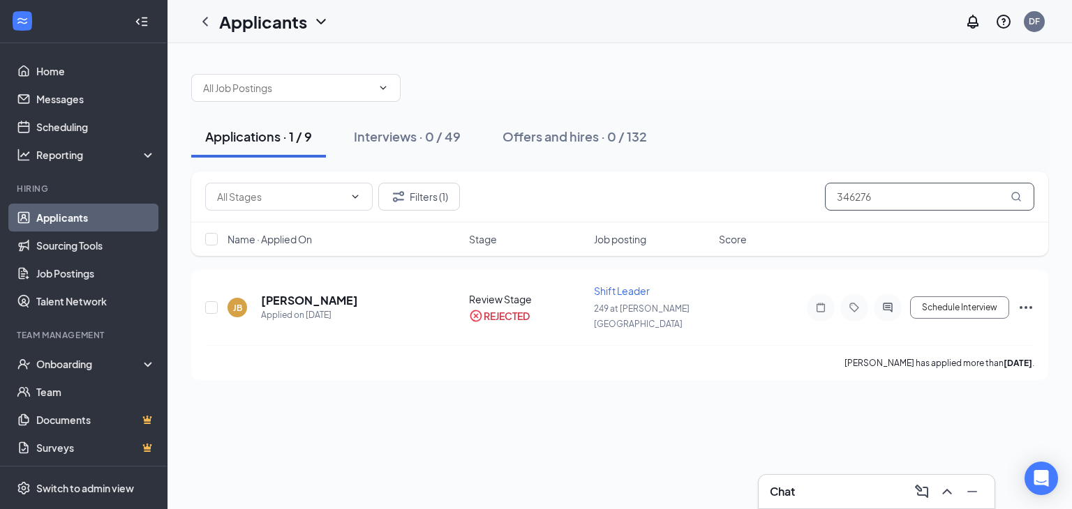
click at [924, 192] on input "346276" at bounding box center [929, 197] width 209 height 28
type input "346276"
click at [1022, 299] on icon "Ellipses" at bounding box center [1025, 307] width 17 height 17
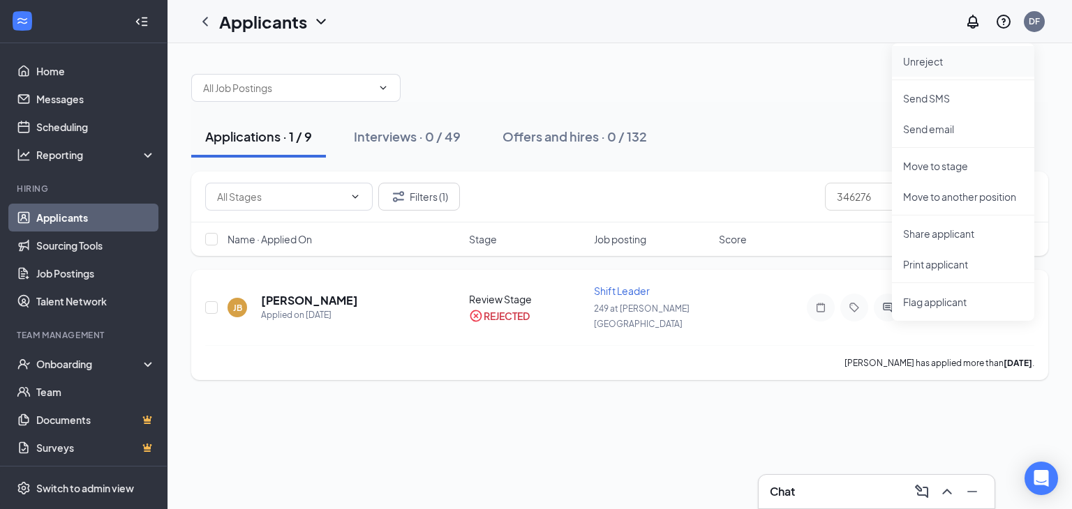
click at [924, 64] on p "Unreject" at bounding box center [963, 61] width 120 height 14
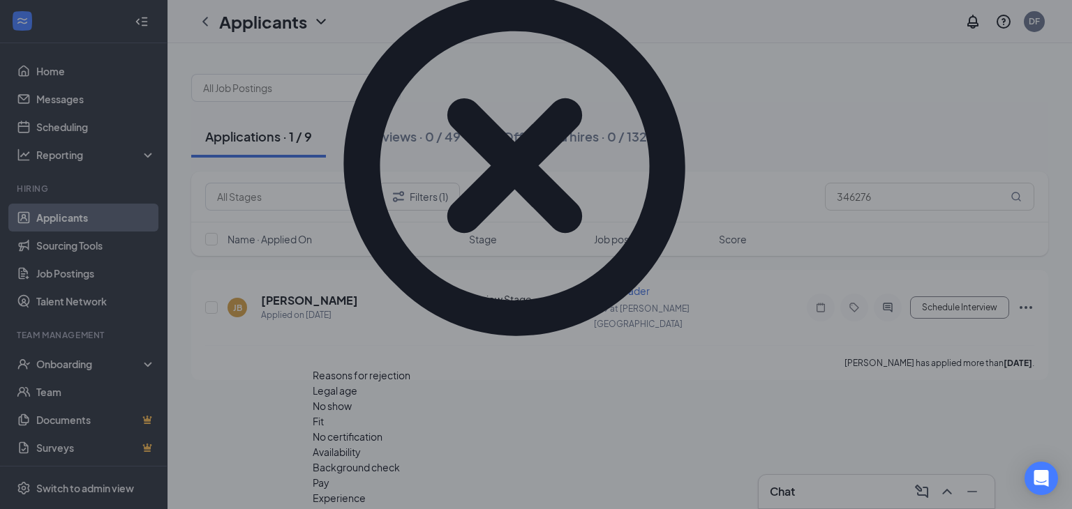
click at [707, 368] on div "Reasons for rejection" at bounding box center [536, 375] width 446 height 15
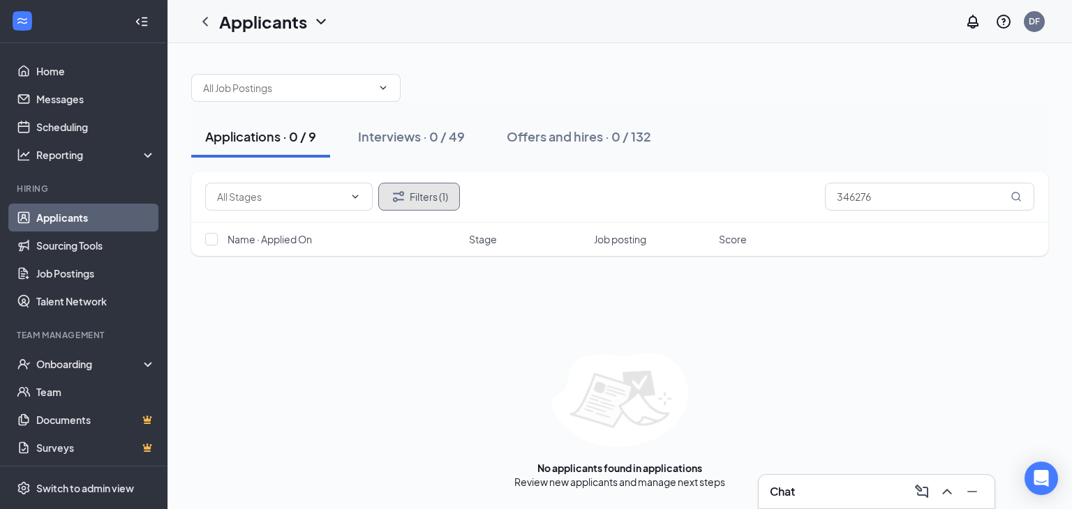
click at [408, 198] on button "Filters (1)" at bounding box center [419, 197] width 82 height 28
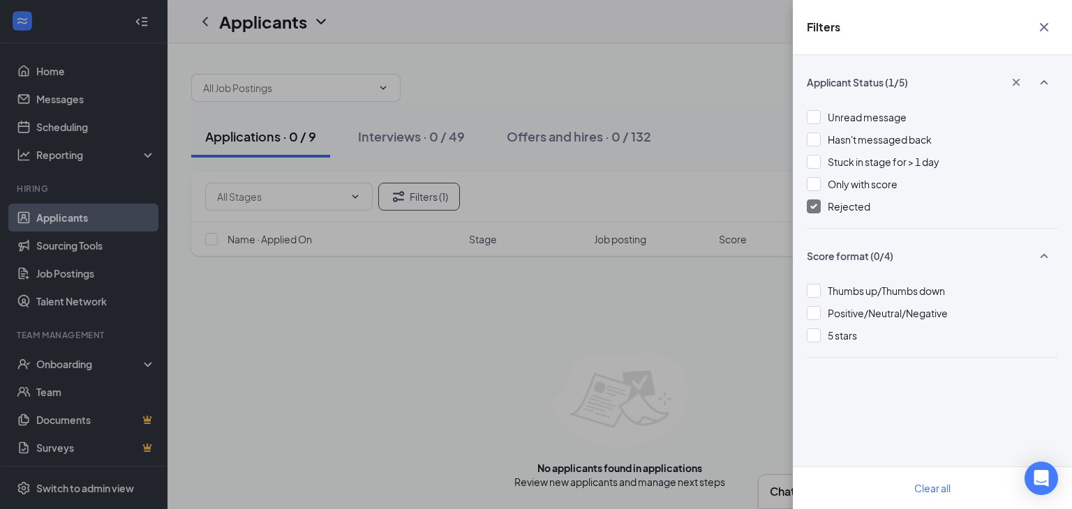
click at [809, 207] on div at bounding box center [813, 207] width 14 height 14
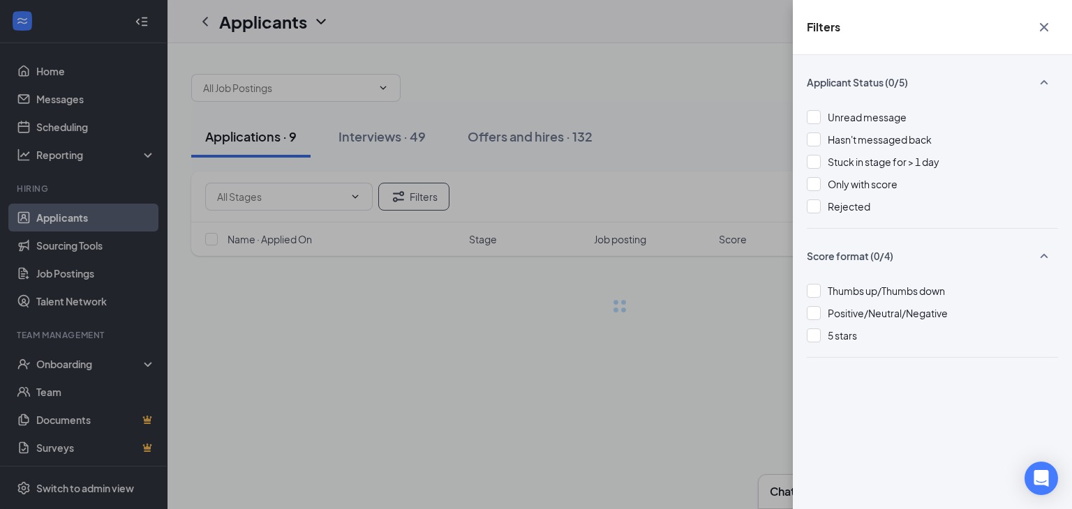
click at [1046, 30] on icon "Cross" at bounding box center [1043, 27] width 8 height 8
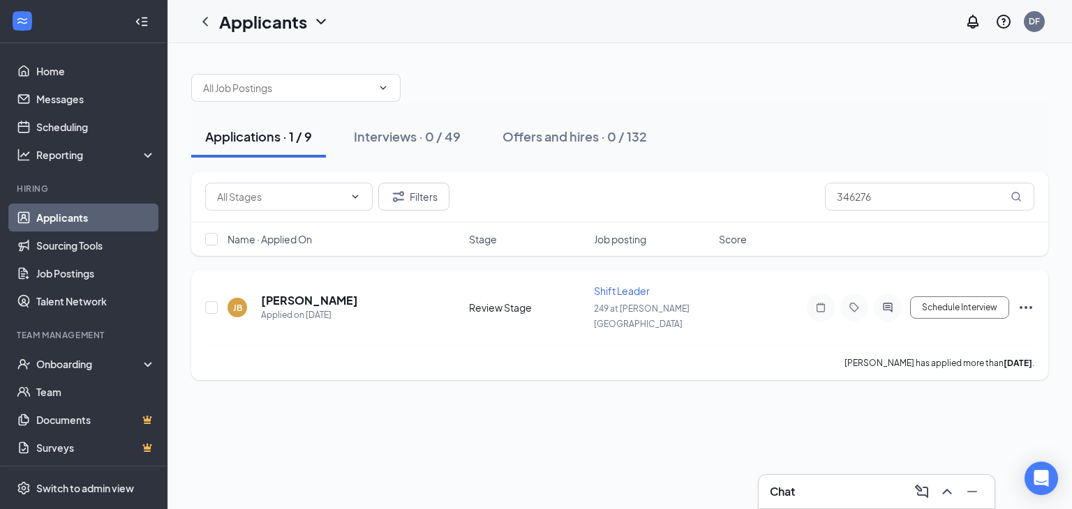
click at [1028, 300] on icon "Ellipses" at bounding box center [1025, 307] width 17 height 17
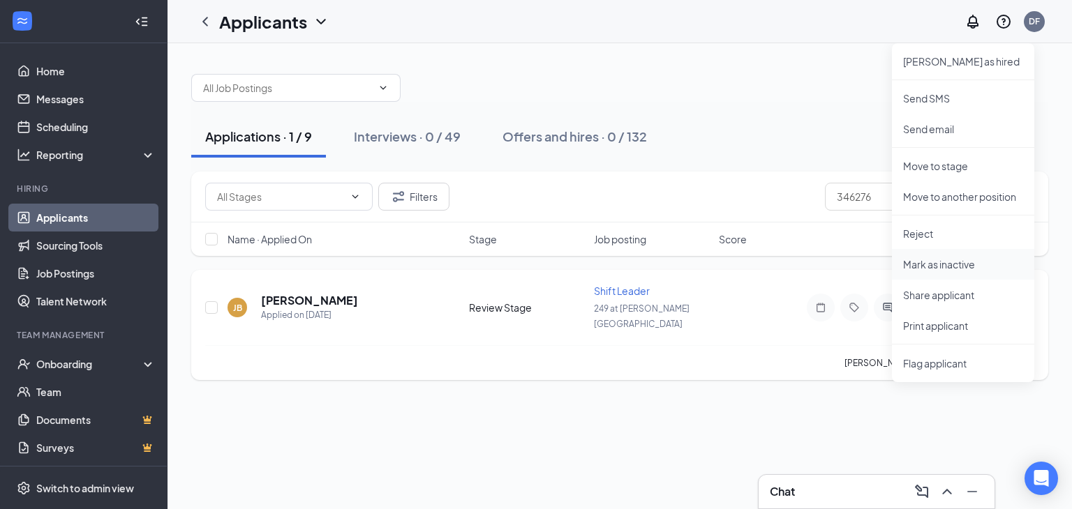
click at [935, 266] on p "Mark as inactive" at bounding box center [963, 264] width 120 height 14
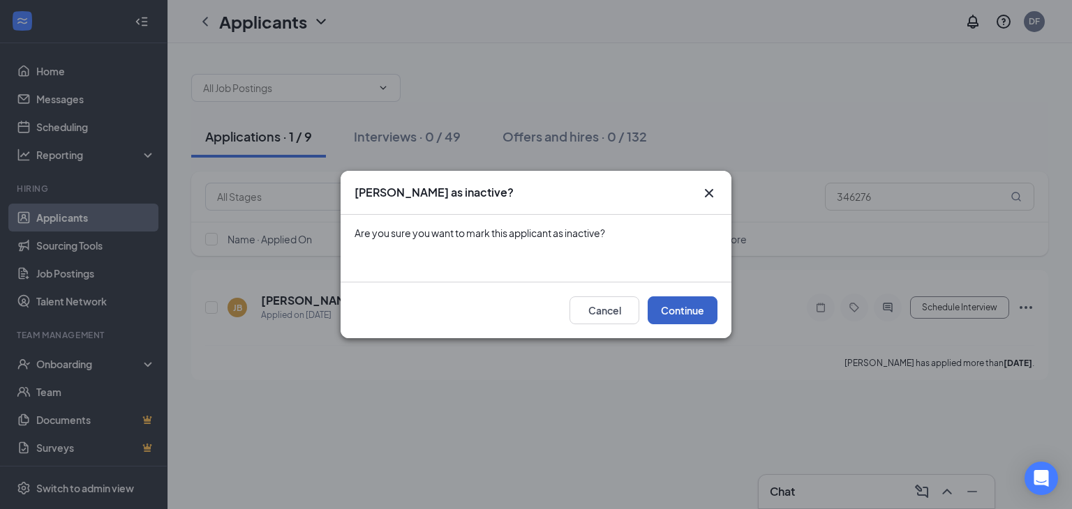
click at [676, 310] on button "Continue" at bounding box center [682, 310] width 70 height 28
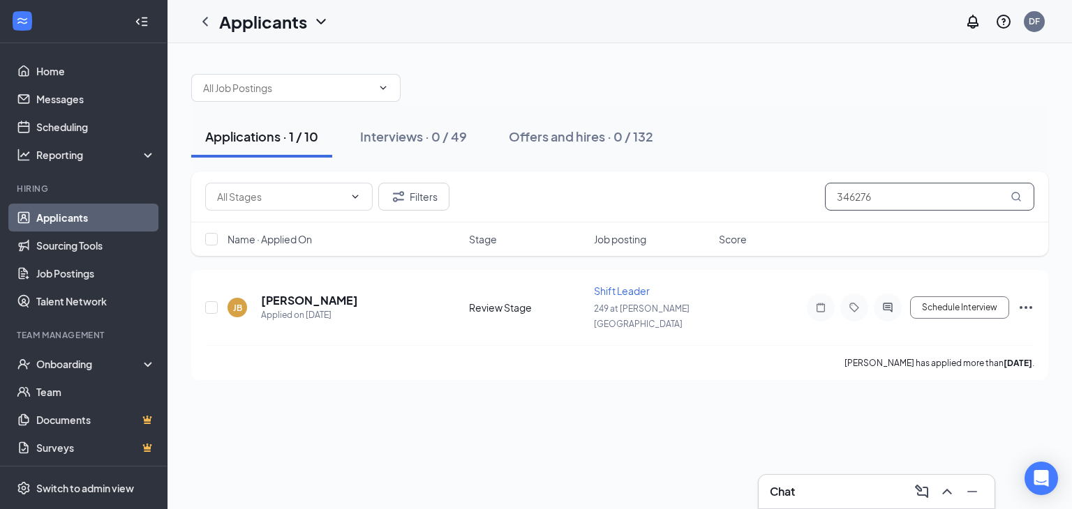
click at [884, 195] on input "346276" at bounding box center [929, 197] width 209 height 28
type input "3"
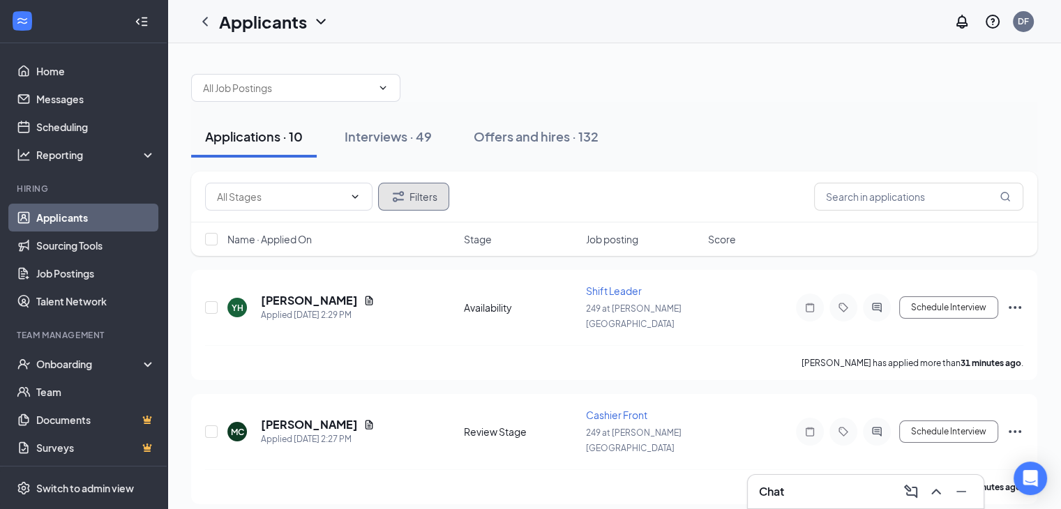
click at [428, 202] on button "Filters" at bounding box center [413, 197] width 71 height 28
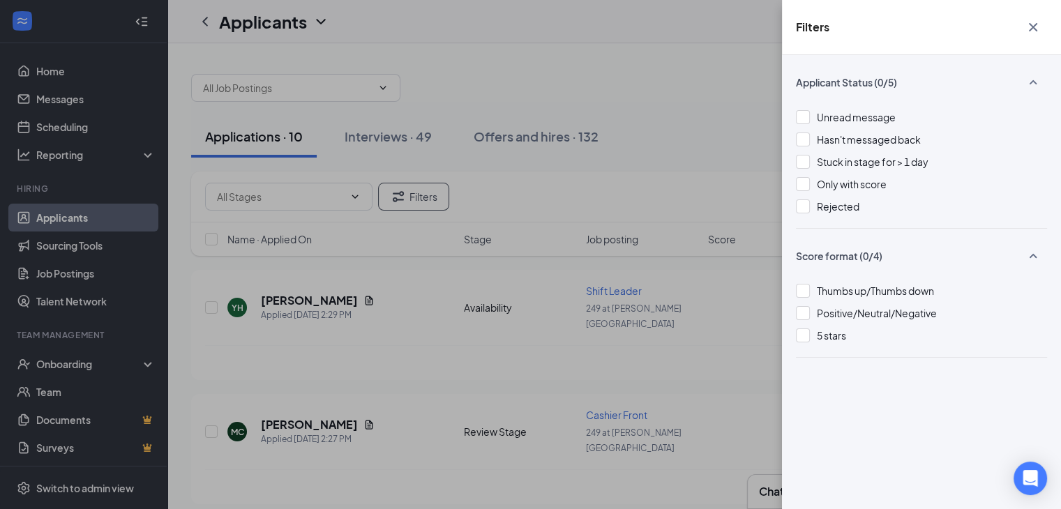
click at [1030, 26] on icon "Cross" at bounding box center [1033, 27] width 17 height 17
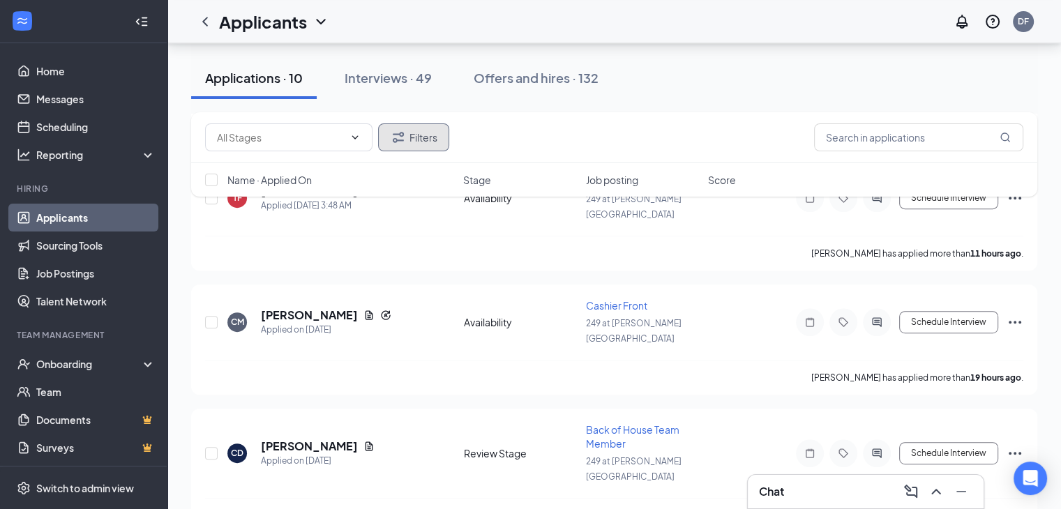
scroll to position [742, 0]
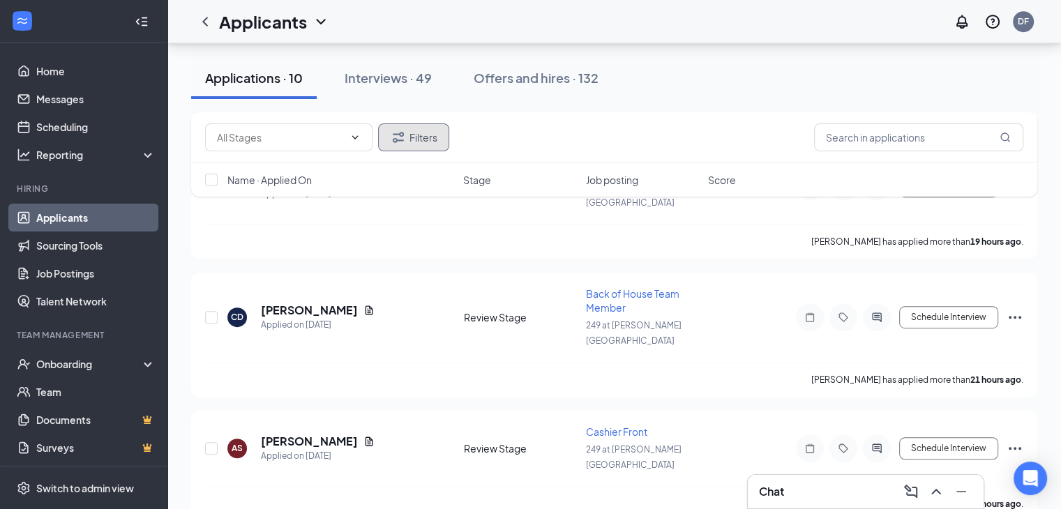
click at [421, 132] on button "Filters" at bounding box center [413, 137] width 71 height 28
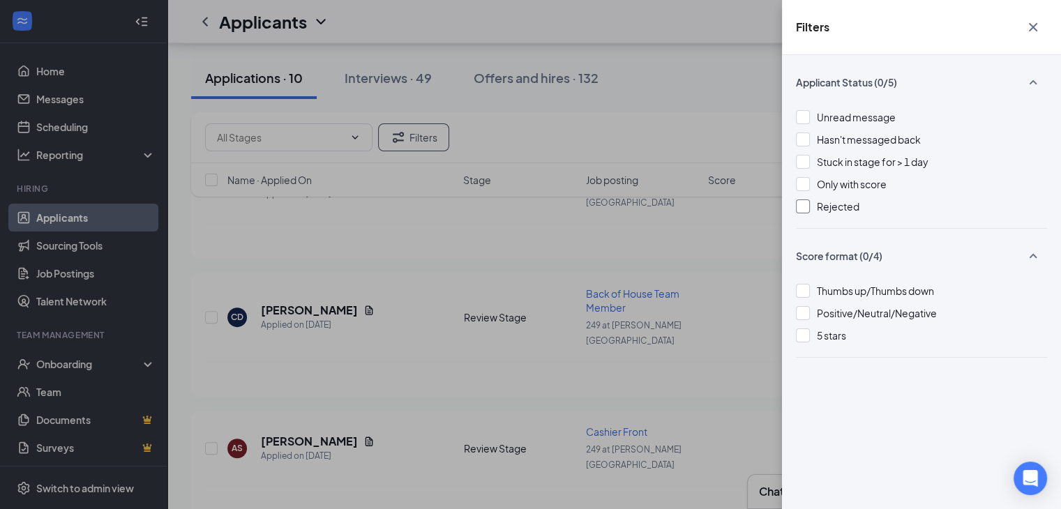
click at [802, 206] on div at bounding box center [803, 207] width 14 height 14
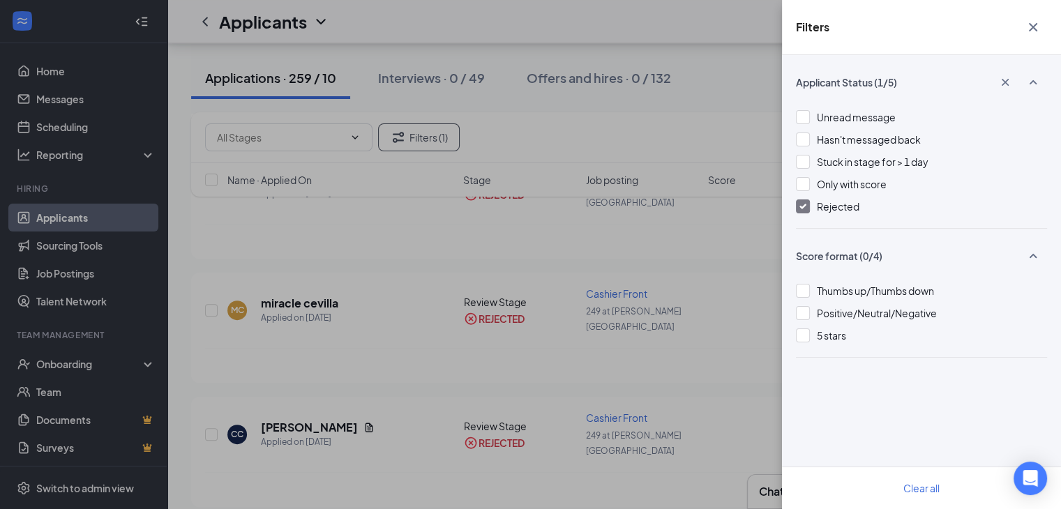
click at [1037, 31] on icon "Cross" at bounding box center [1033, 27] width 17 height 17
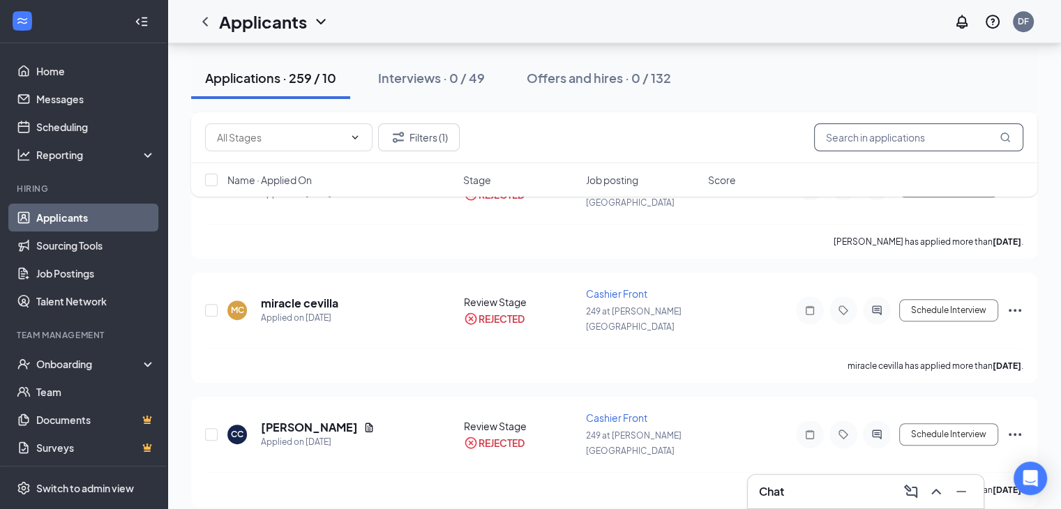
click at [890, 133] on input "text" at bounding box center [918, 137] width 209 height 28
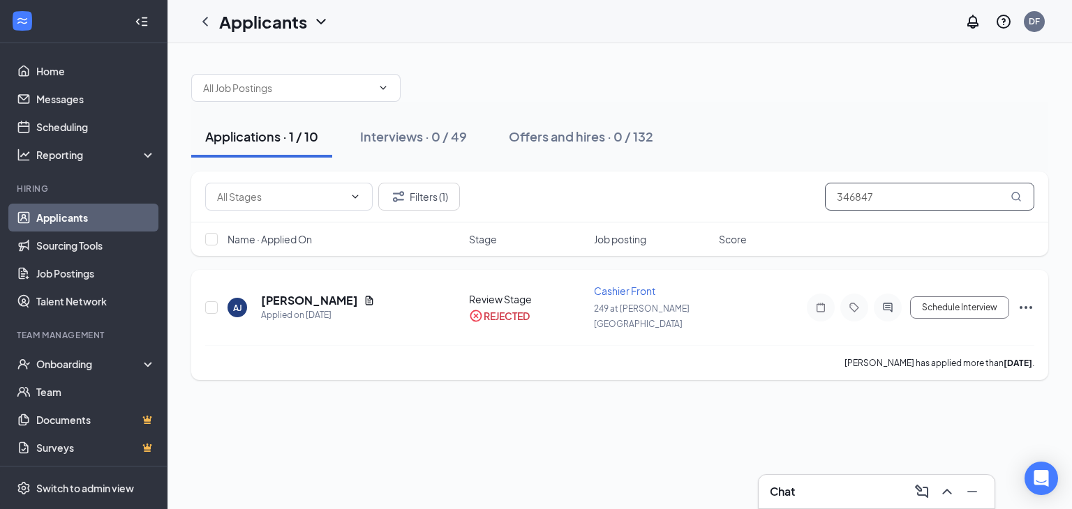
type input "346847"
click at [1028, 299] on icon "Ellipses" at bounding box center [1025, 307] width 17 height 17
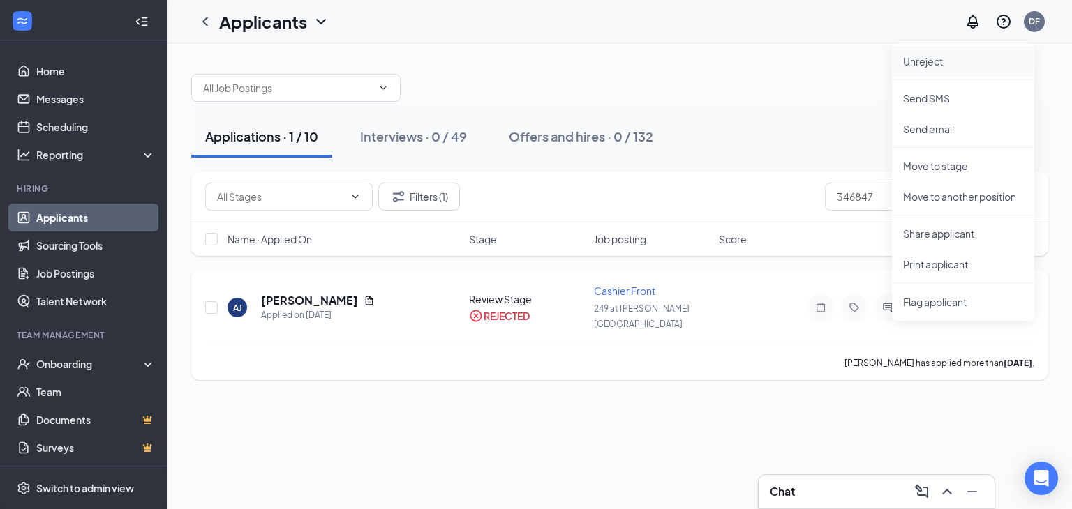
click at [921, 59] on p "Unreject" at bounding box center [963, 61] width 120 height 14
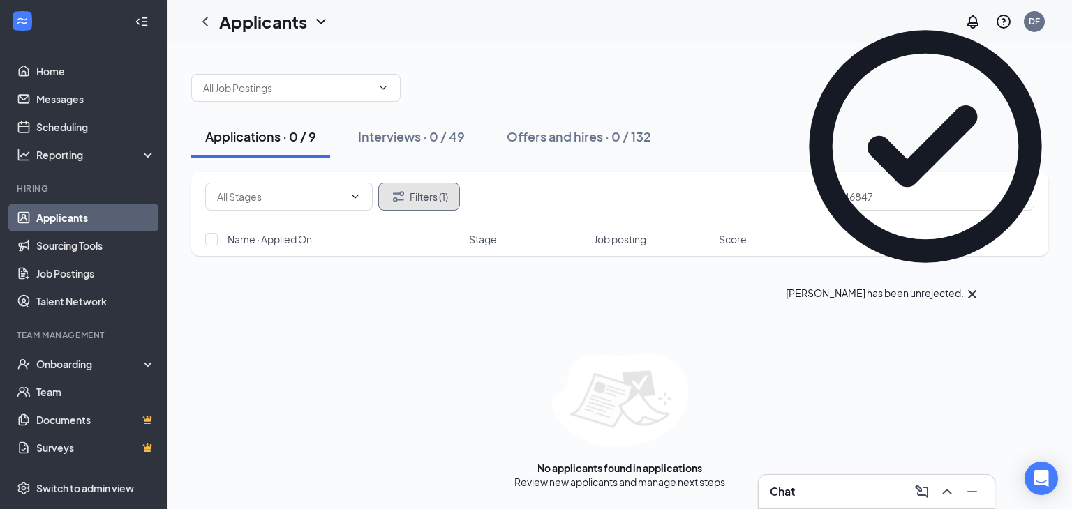
click at [417, 195] on button "Filters (1)" at bounding box center [419, 197] width 82 height 28
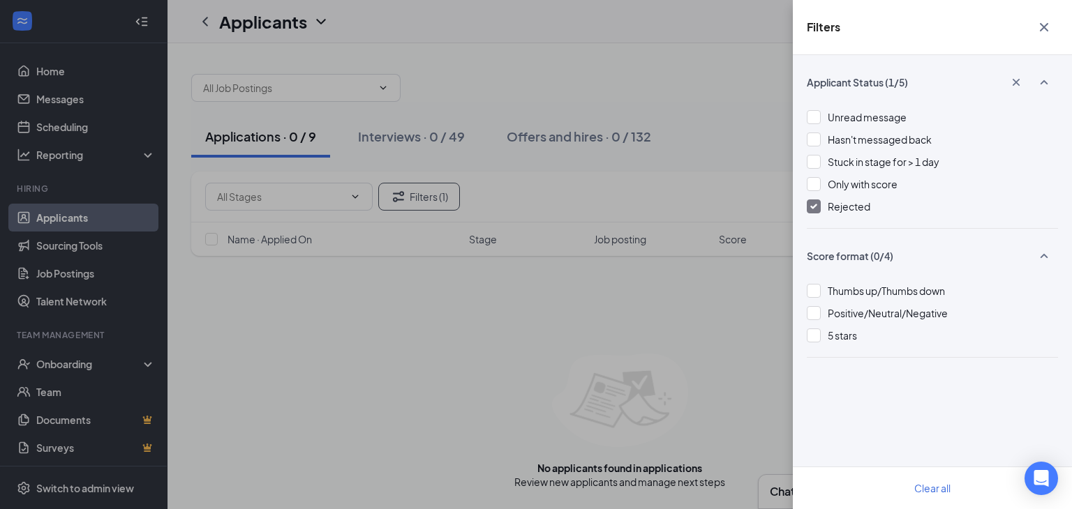
click at [818, 202] on div at bounding box center [813, 207] width 14 height 14
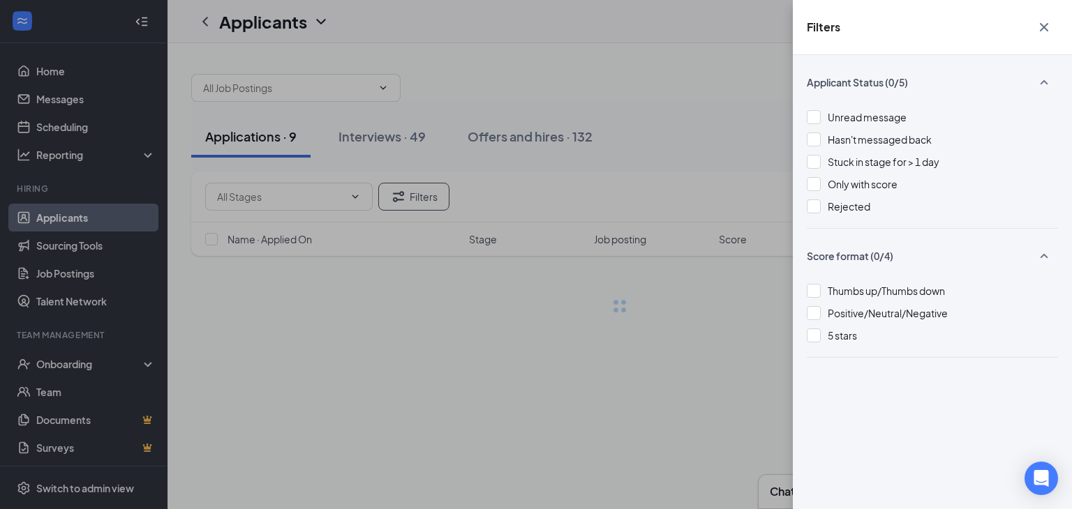
click at [1044, 30] on icon "Cross" at bounding box center [1043, 27] width 17 height 17
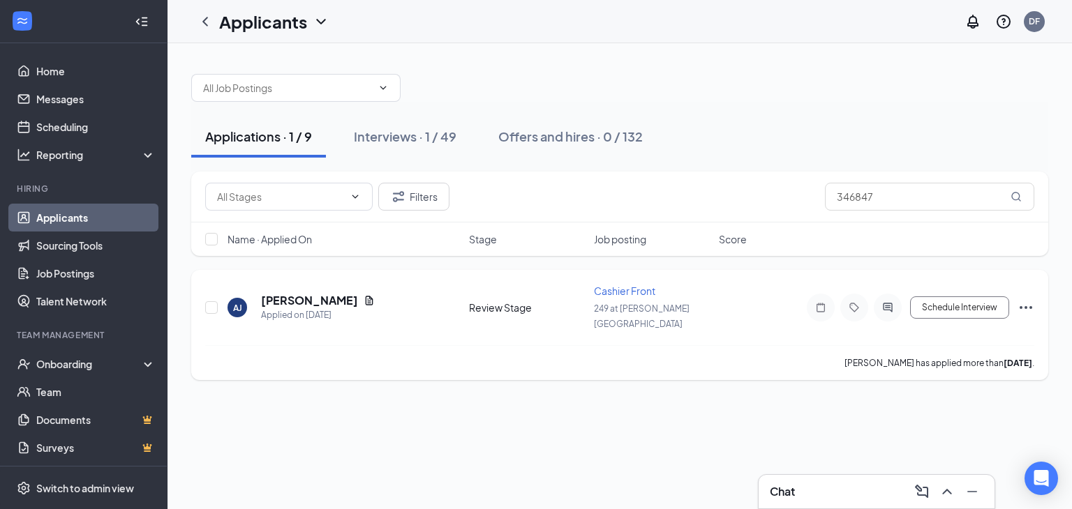
click at [1028, 299] on icon "Ellipses" at bounding box center [1025, 307] width 17 height 17
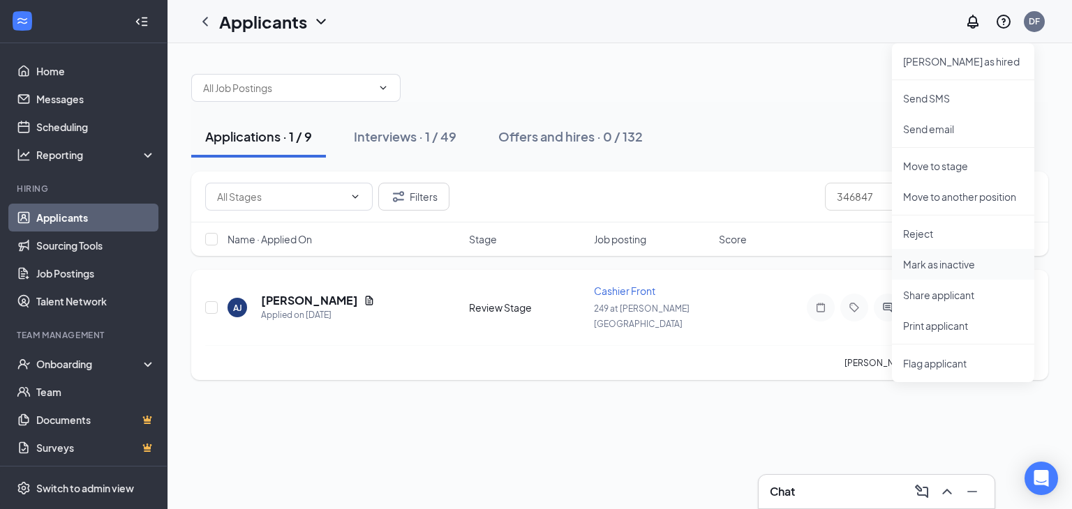
click at [951, 273] on li "Mark as inactive" at bounding box center [963, 264] width 142 height 31
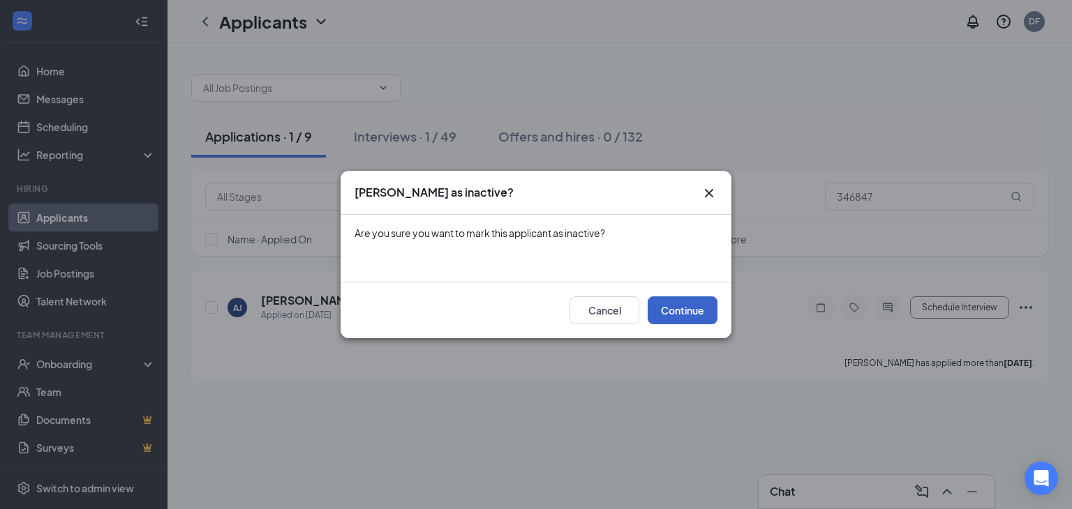
click at [678, 310] on button "Continue" at bounding box center [682, 310] width 70 height 28
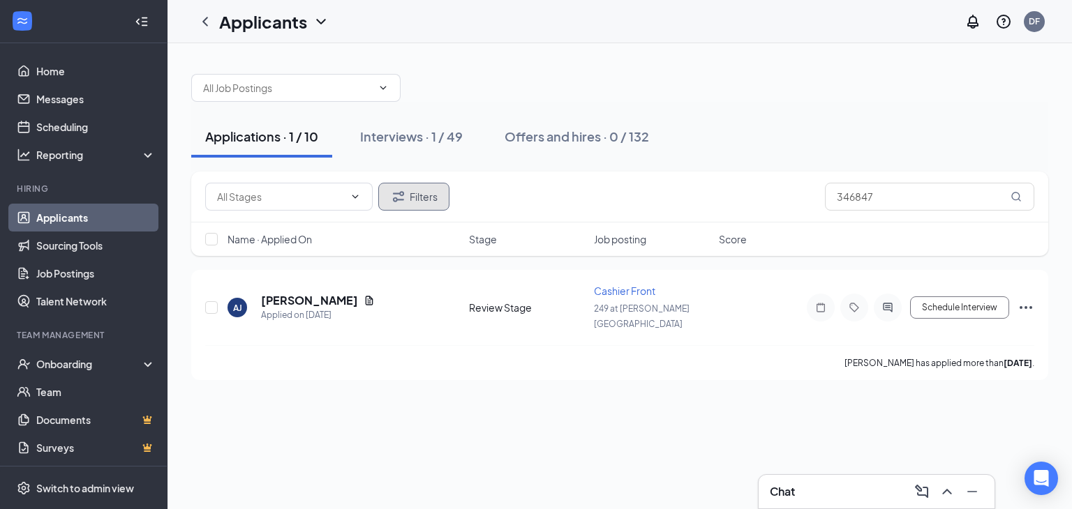
click at [430, 188] on button "Filters" at bounding box center [413, 197] width 71 height 28
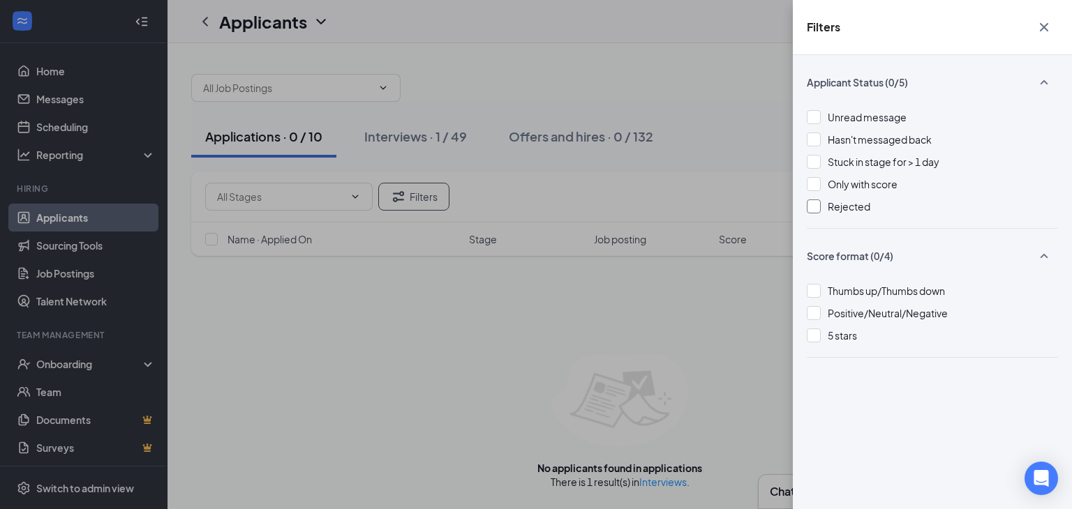
click at [815, 212] on div at bounding box center [813, 207] width 14 height 14
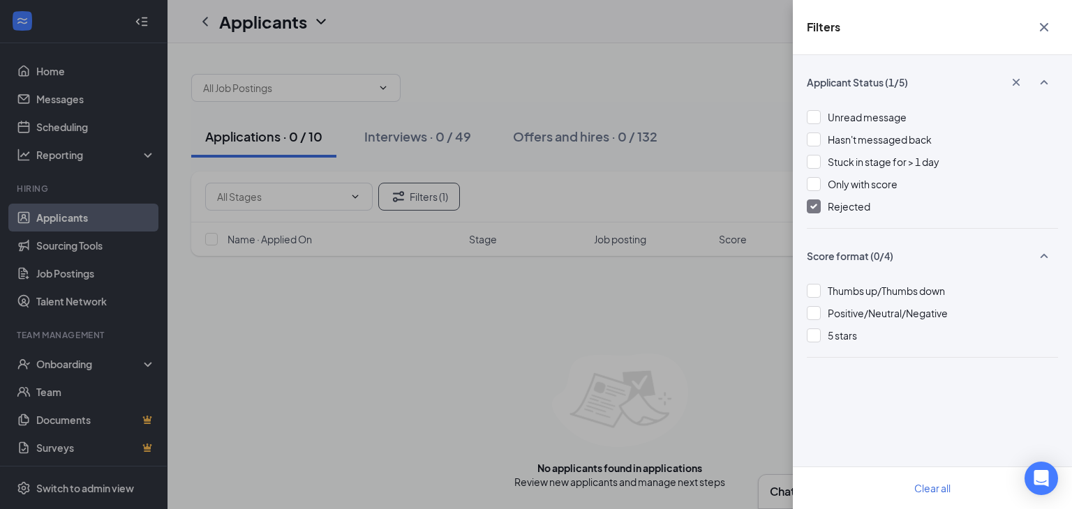
click at [1042, 26] on icon "Cross" at bounding box center [1043, 27] width 8 height 8
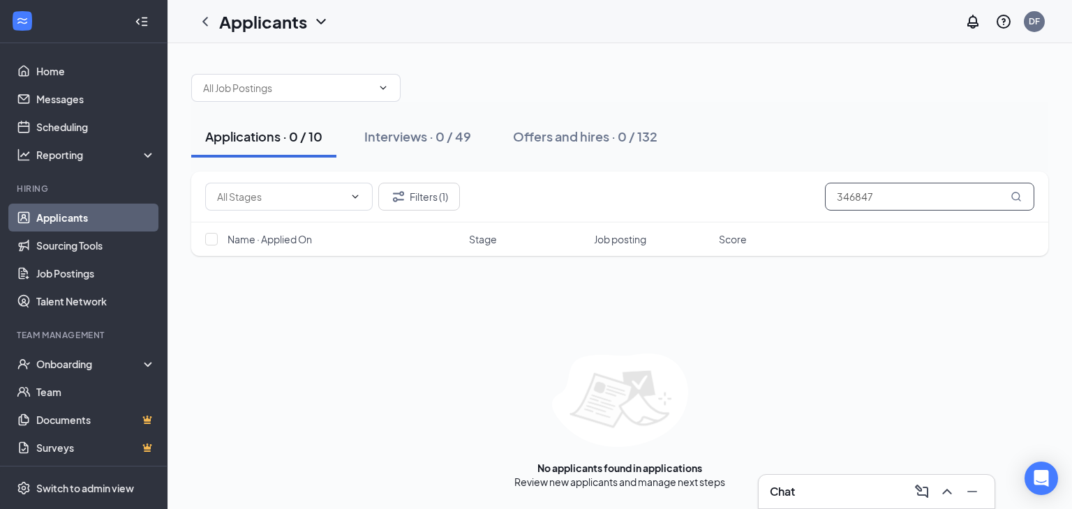
click at [887, 197] on input "346847" at bounding box center [929, 197] width 209 height 28
type input "3"
click at [429, 198] on button "Filters (1)" at bounding box center [419, 197] width 82 height 28
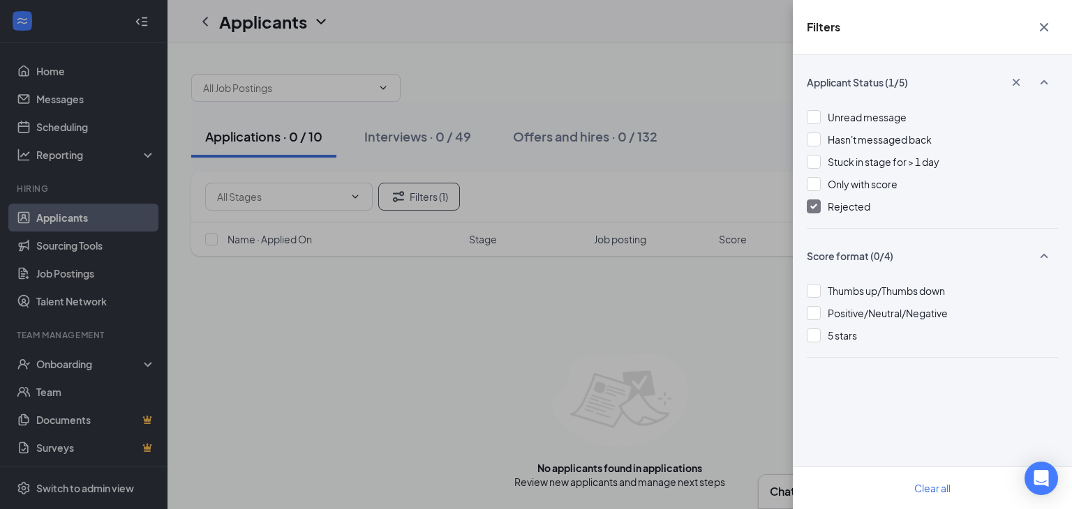
click at [1044, 22] on icon "Cross" at bounding box center [1043, 27] width 17 height 17
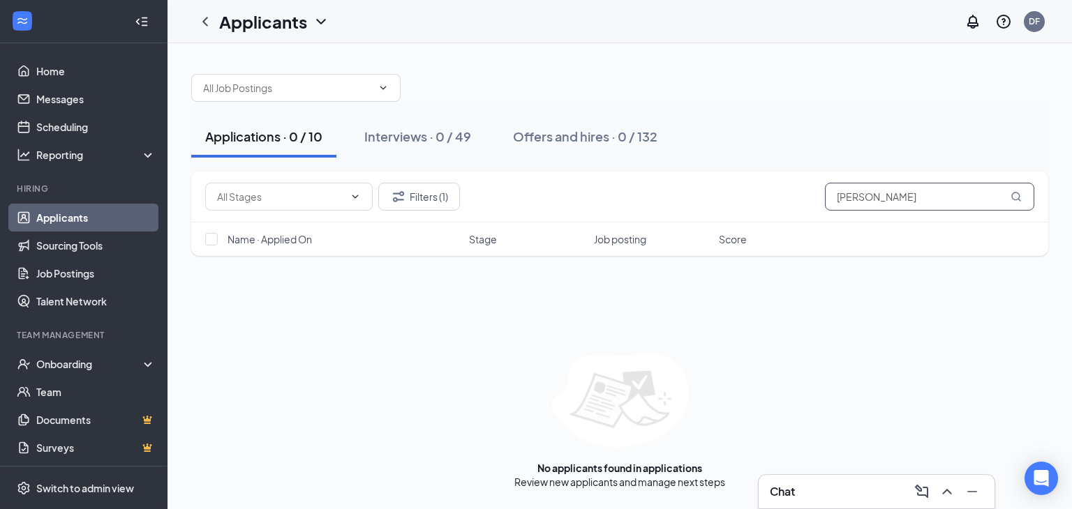
click at [880, 199] on input "[PERSON_NAME]" at bounding box center [929, 197] width 209 height 28
type input "l"
click at [873, 202] on input "346847" at bounding box center [929, 197] width 209 height 28
type input "3"
type input "5"
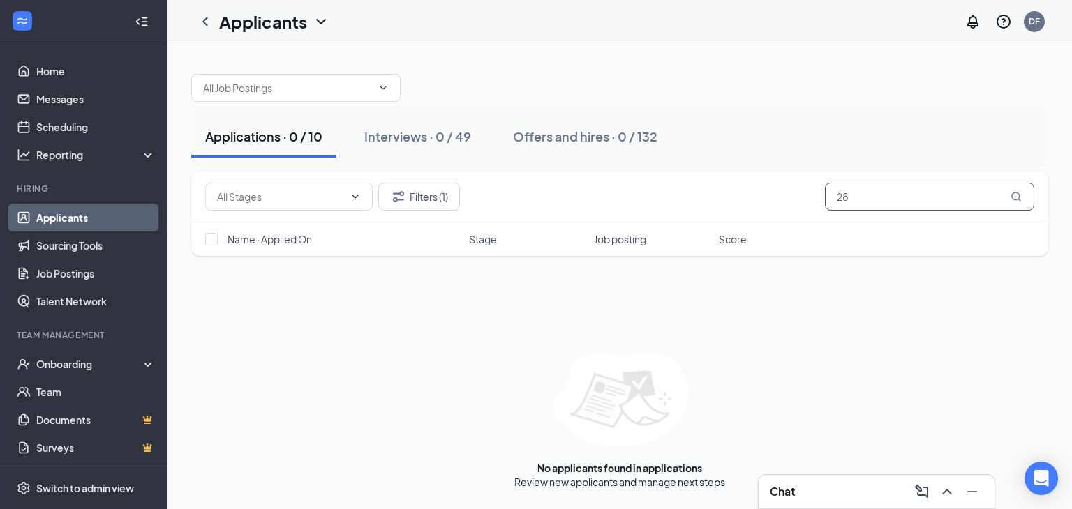
type input "2"
type input "3"
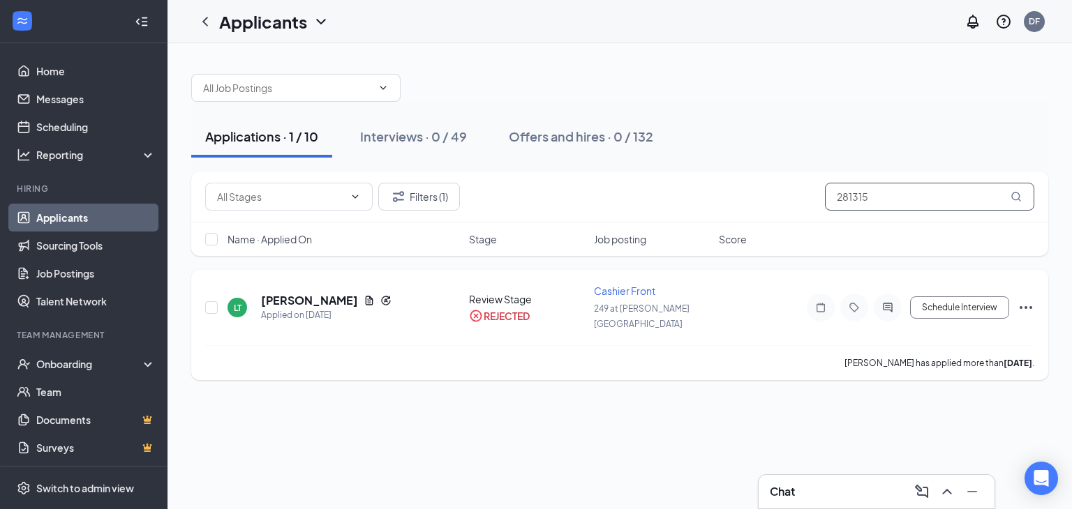
type input "281315"
click at [1023, 299] on icon "Ellipses" at bounding box center [1025, 307] width 17 height 17
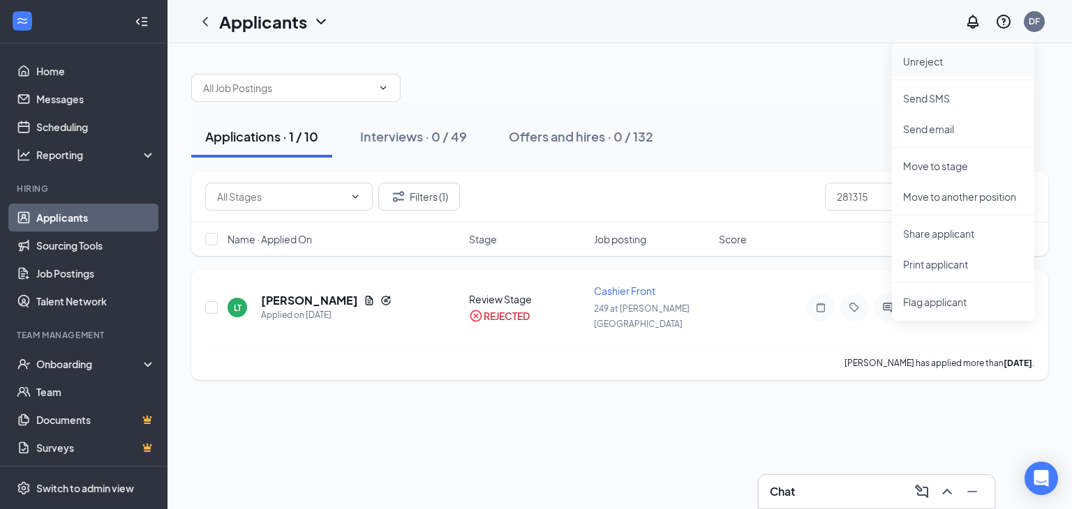
click at [926, 61] on p "Unreject" at bounding box center [963, 61] width 120 height 14
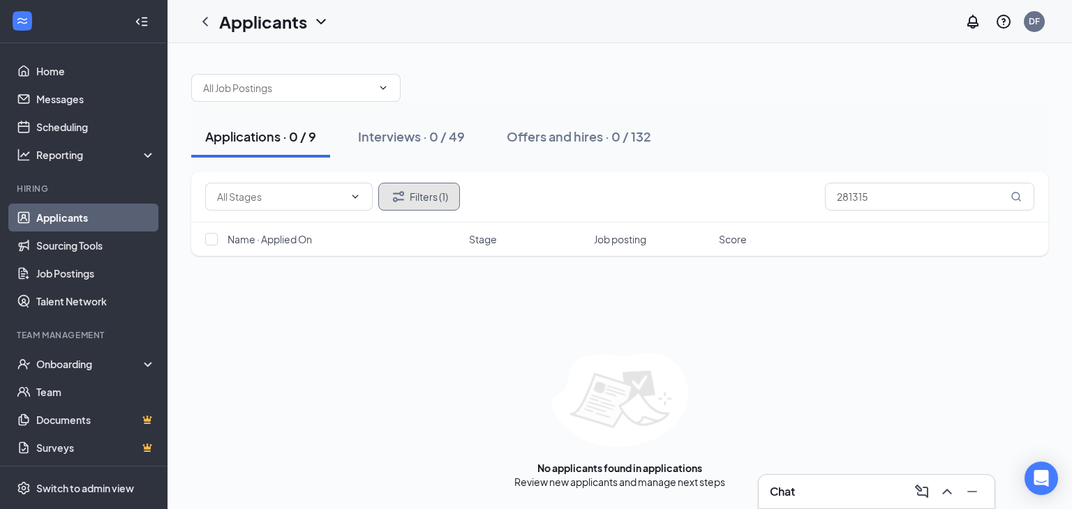
click at [436, 194] on button "Filters (1)" at bounding box center [419, 197] width 82 height 28
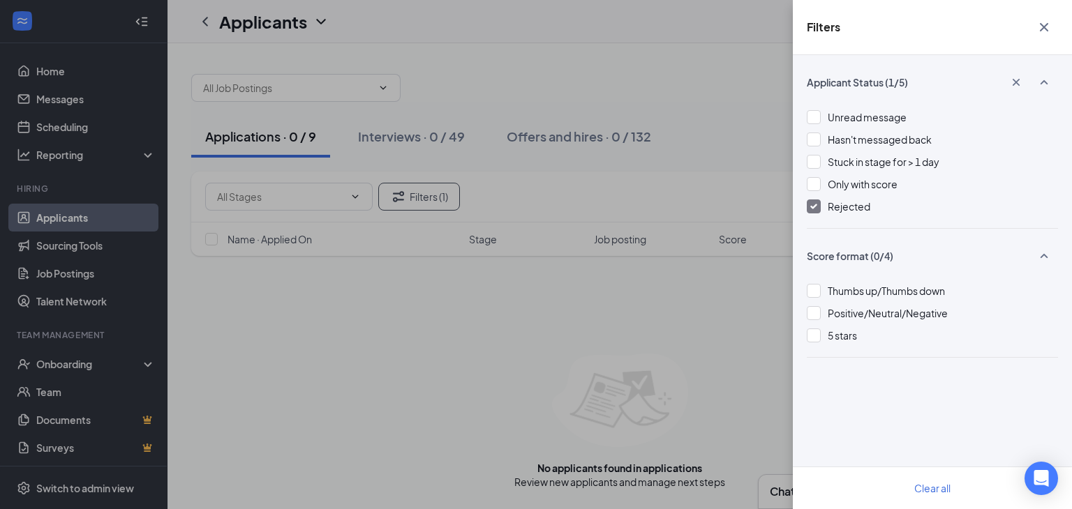
click at [817, 210] on div at bounding box center [813, 207] width 14 height 14
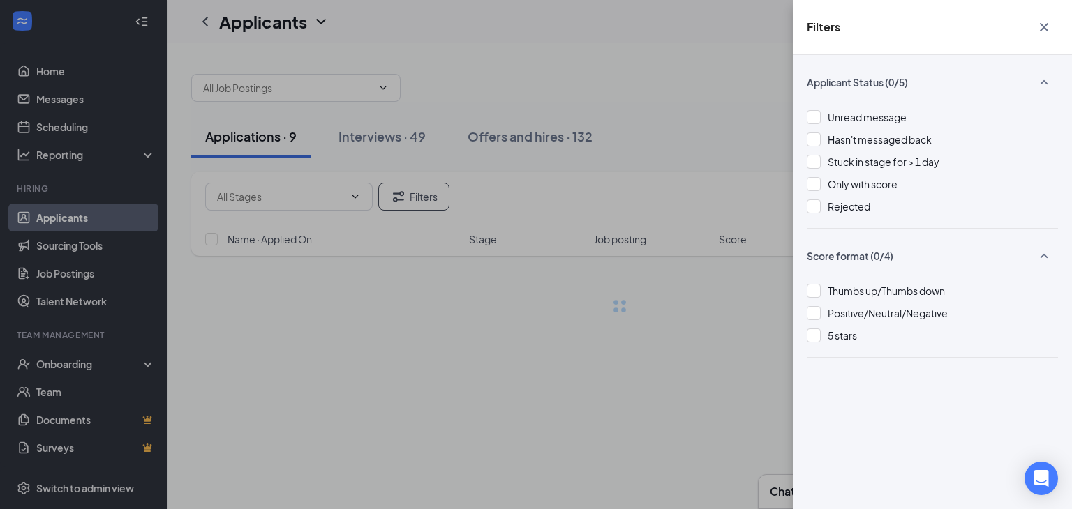
click at [1044, 24] on icon "Cross" at bounding box center [1043, 27] width 17 height 17
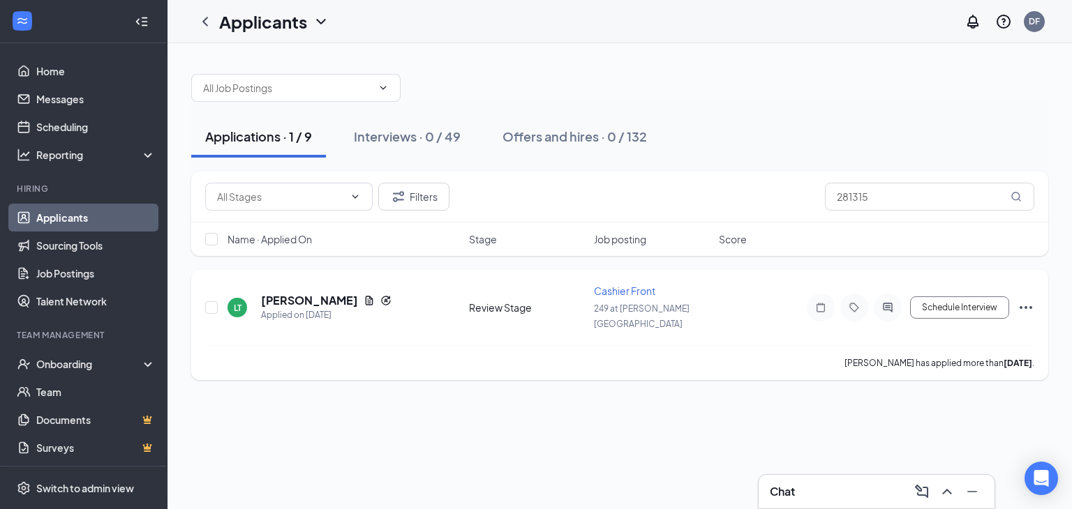
click at [1021, 299] on icon "Ellipses" at bounding box center [1025, 307] width 17 height 17
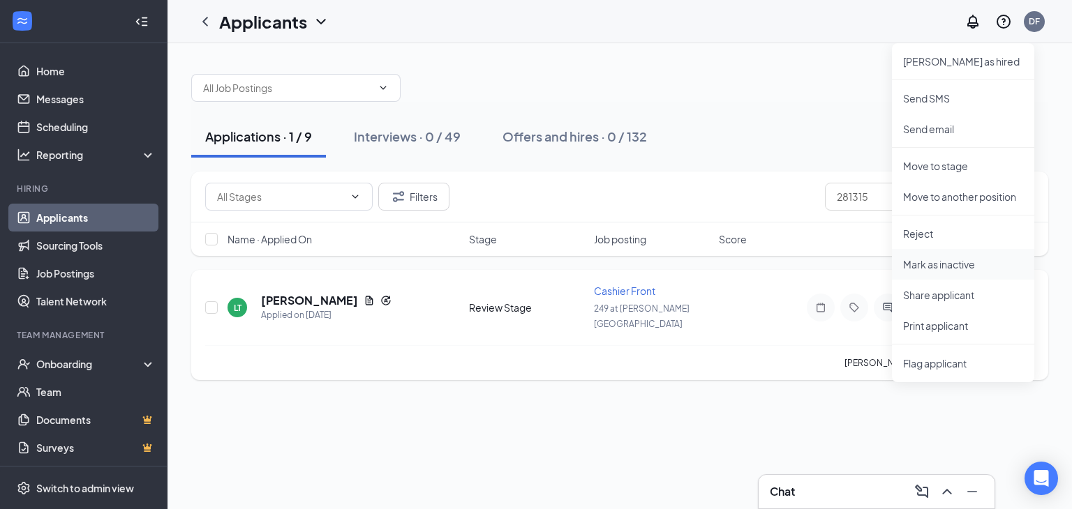
click at [937, 264] on p "Mark as inactive" at bounding box center [963, 264] width 120 height 14
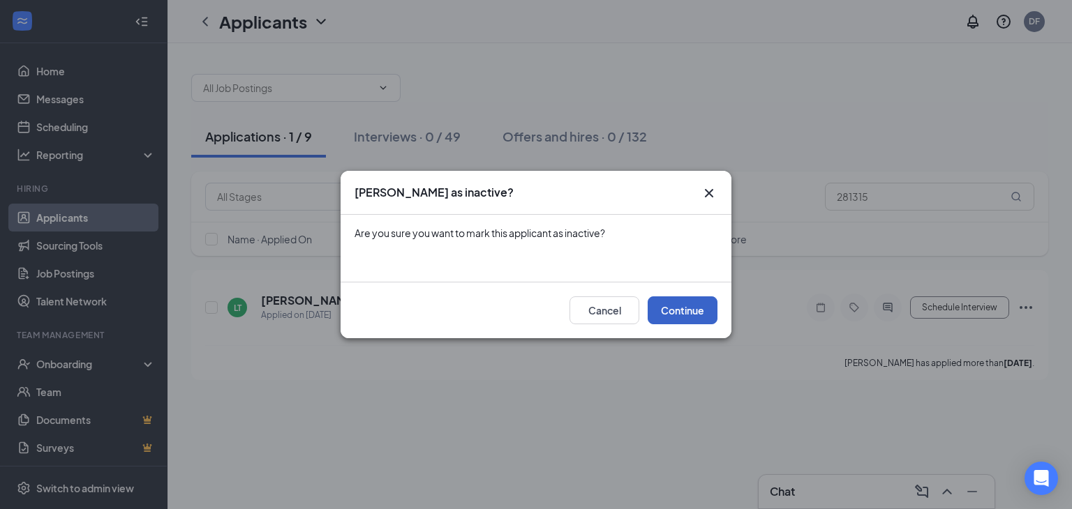
click at [685, 308] on button "Continue" at bounding box center [682, 310] width 70 height 28
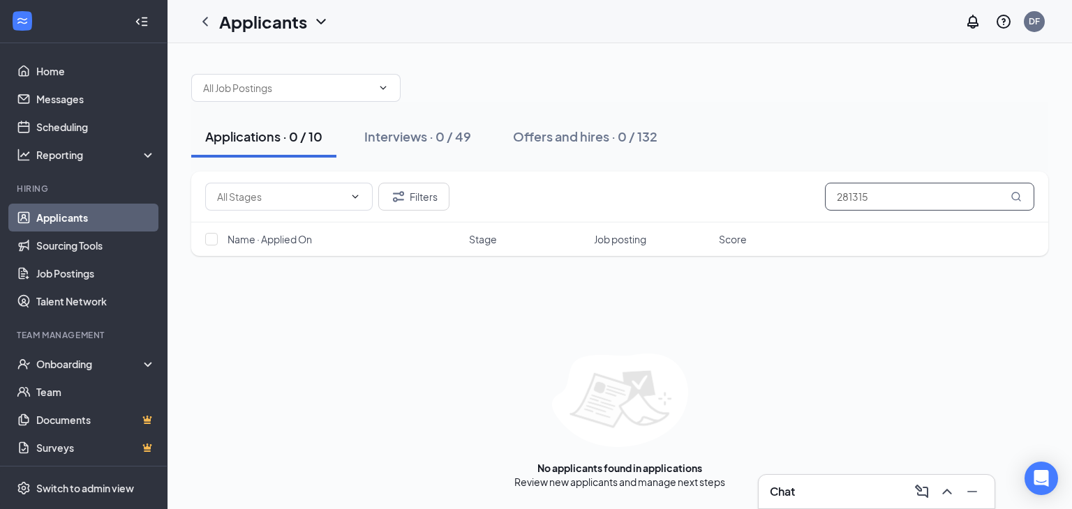
click at [879, 194] on input "281315" at bounding box center [929, 197] width 209 height 28
type input "2"
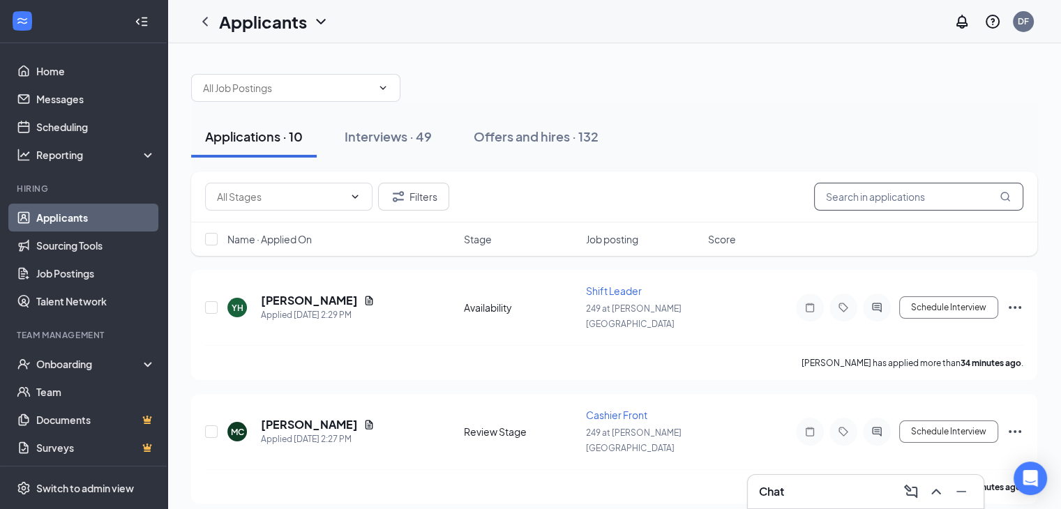
click at [879, 194] on input "text" at bounding box center [918, 197] width 209 height 28
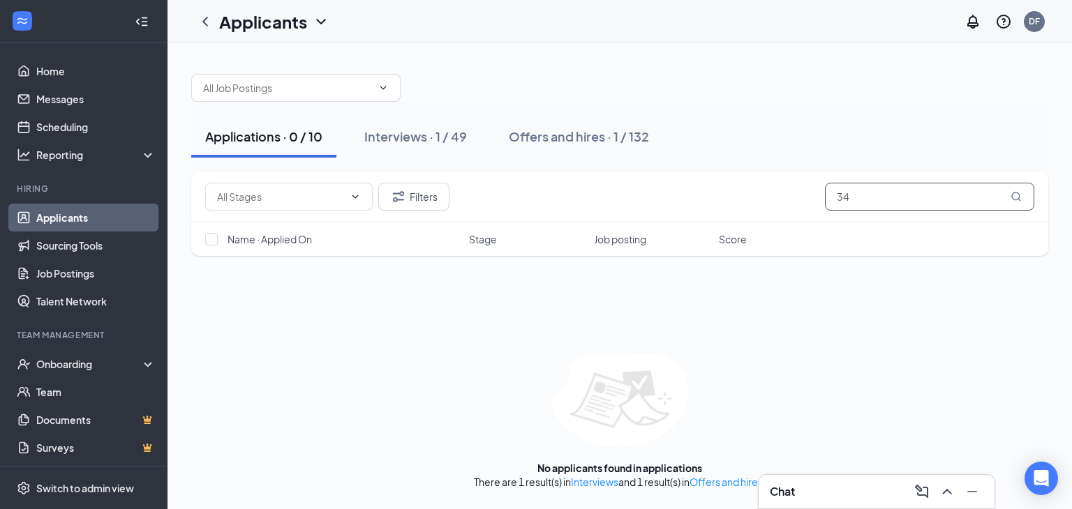
type input "3"
type input "2"
type input "9"
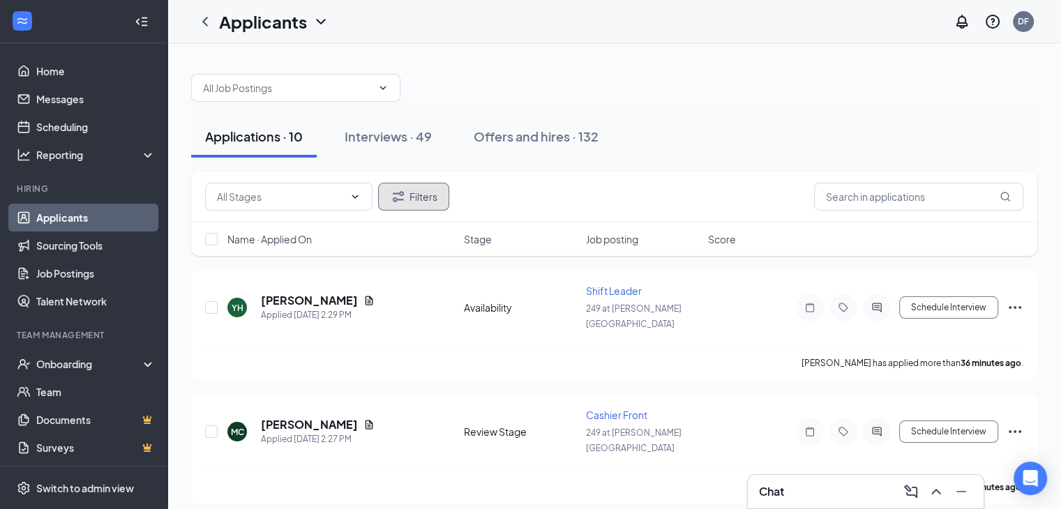
click at [407, 192] on button "Filters" at bounding box center [413, 197] width 71 height 28
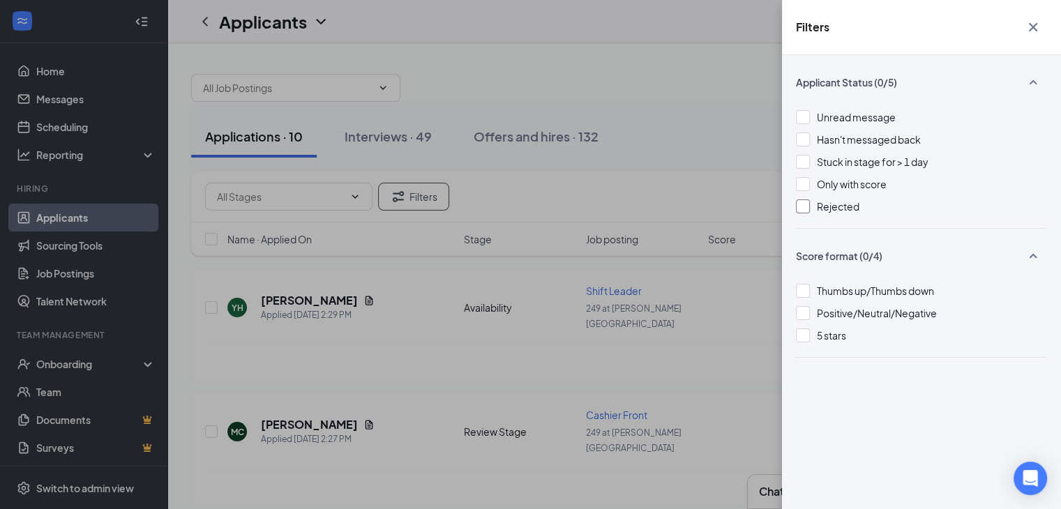
click at [805, 205] on div at bounding box center [803, 207] width 14 height 14
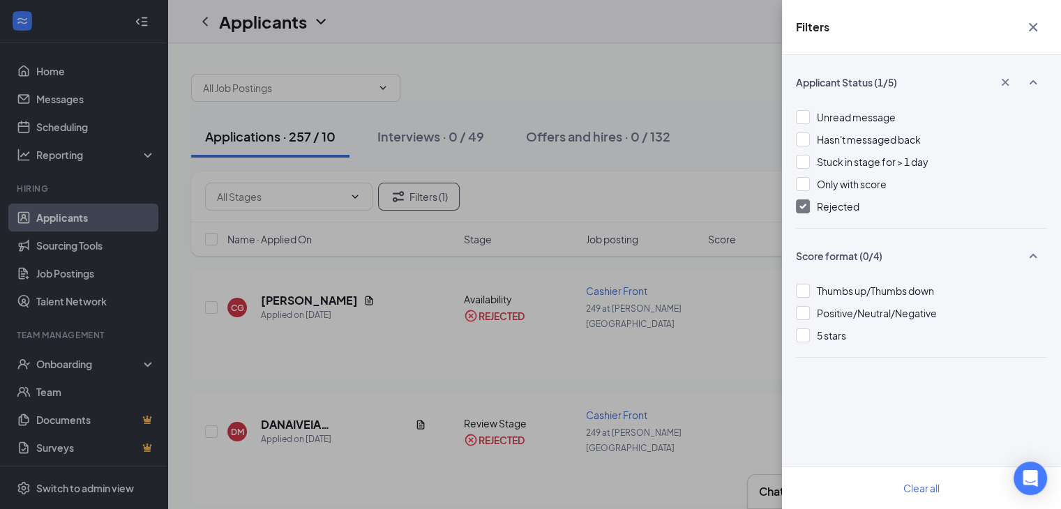
click at [1033, 32] on icon "Cross" at bounding box center [1033, 27] width 17 height 17
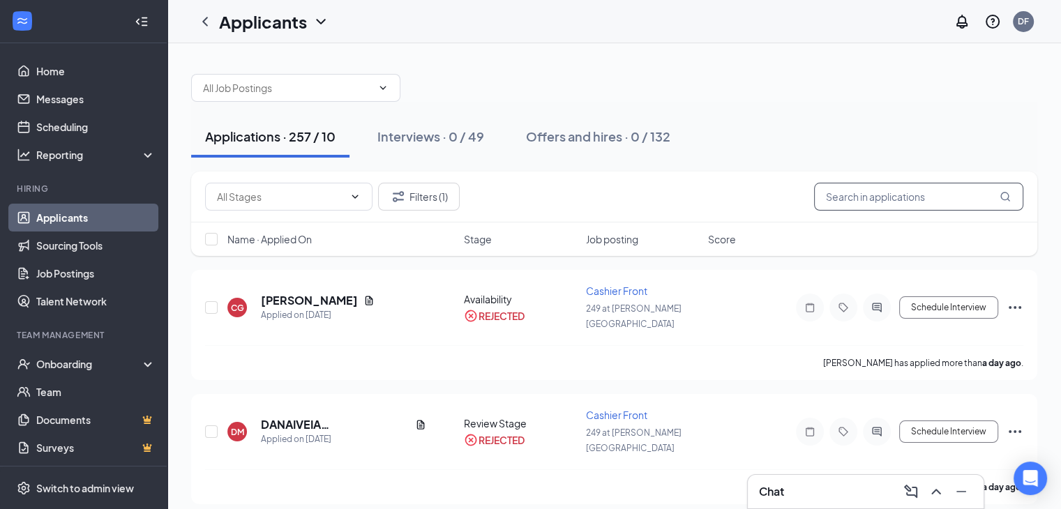
click at [876, 193] on input "text" at bounding box center [918, 197] width 209 height 28
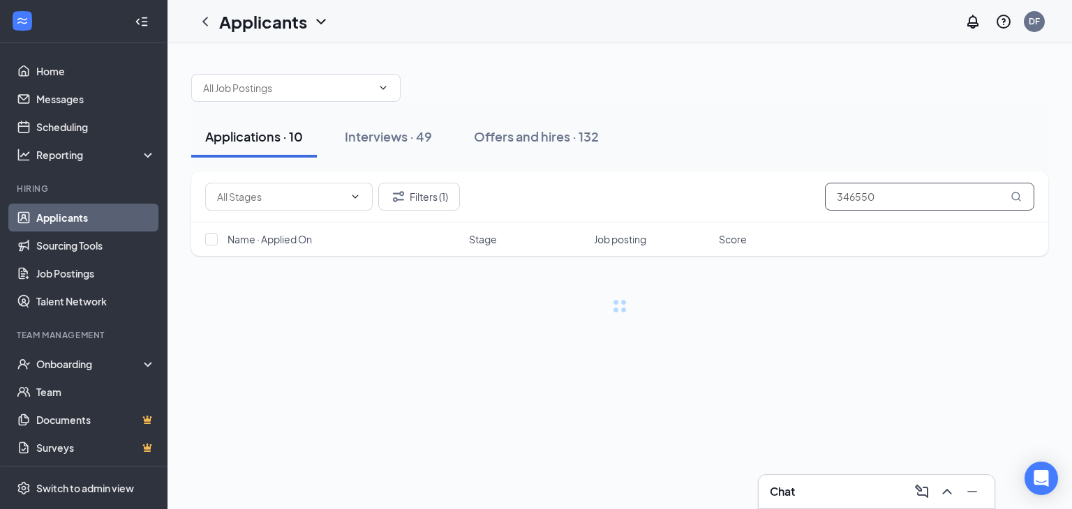
click at [873, 193] on input "346550" at bounding box center [929, 197] width 209 height 28
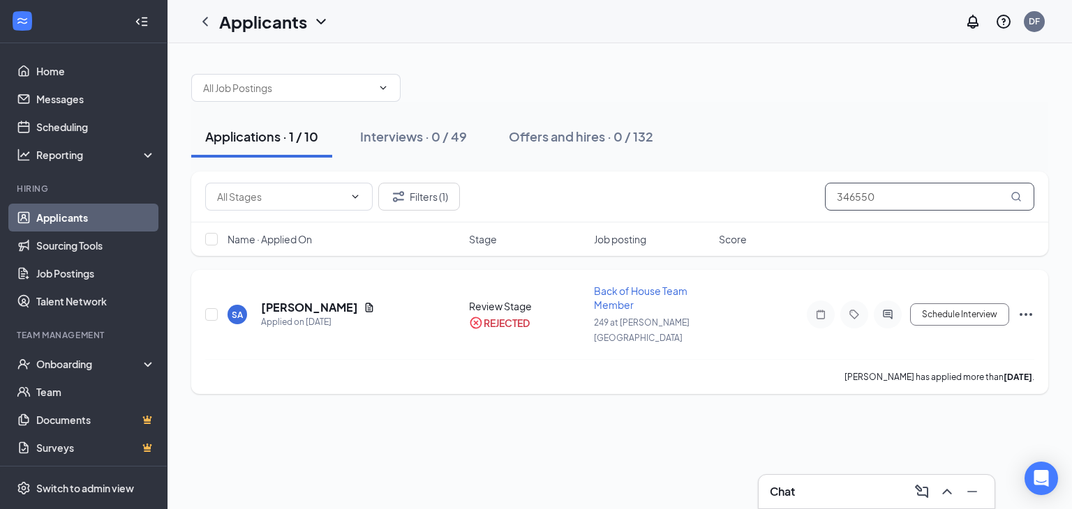
type input "346550"
click at [1022, 306] on icon "Ellipses" at bounding box center [1025, 314] width 17 height 17
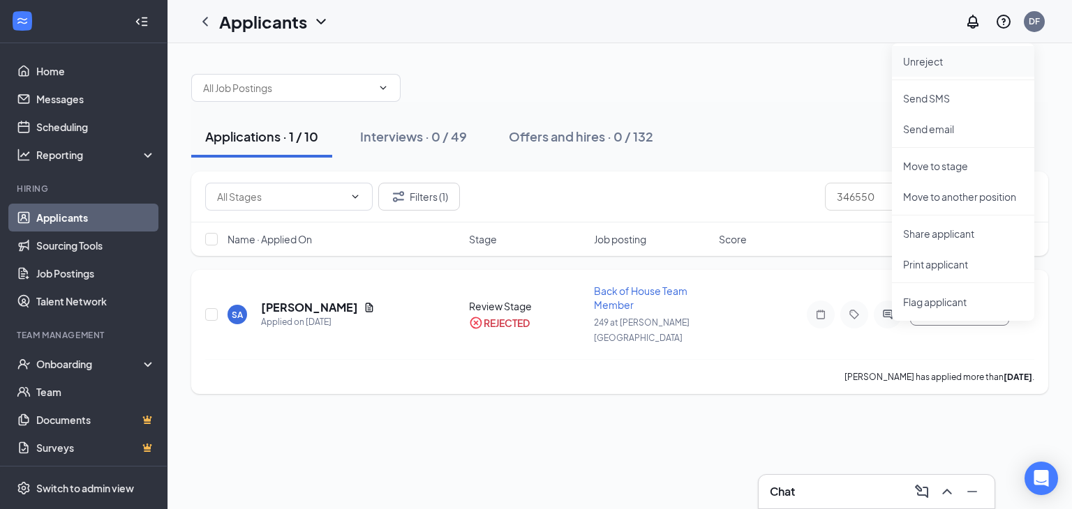
click at [924, 62] on p "Unreject" at bounding box center [963, 61] width 120 height 14
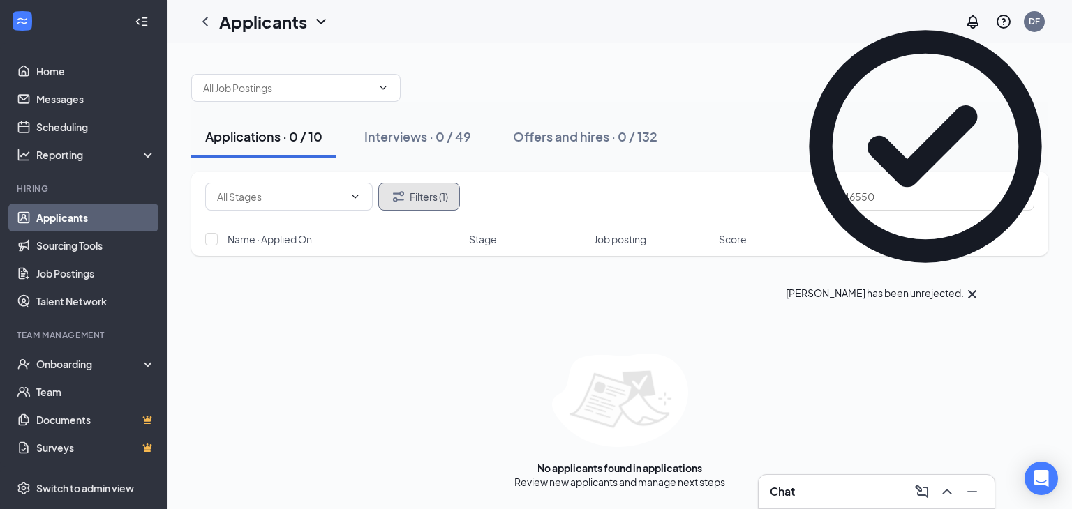
click at [442, 195] on button "Filters (1)" at bounding box center [419, 197] width 82 height 28
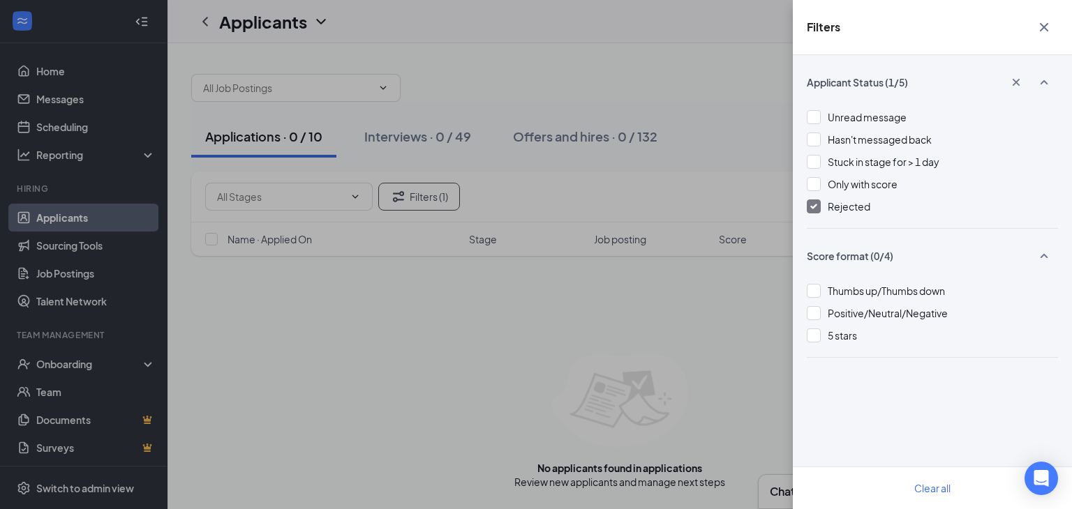
click at [819, 211] on div at bounding box center [813, 207] width 14 height 14
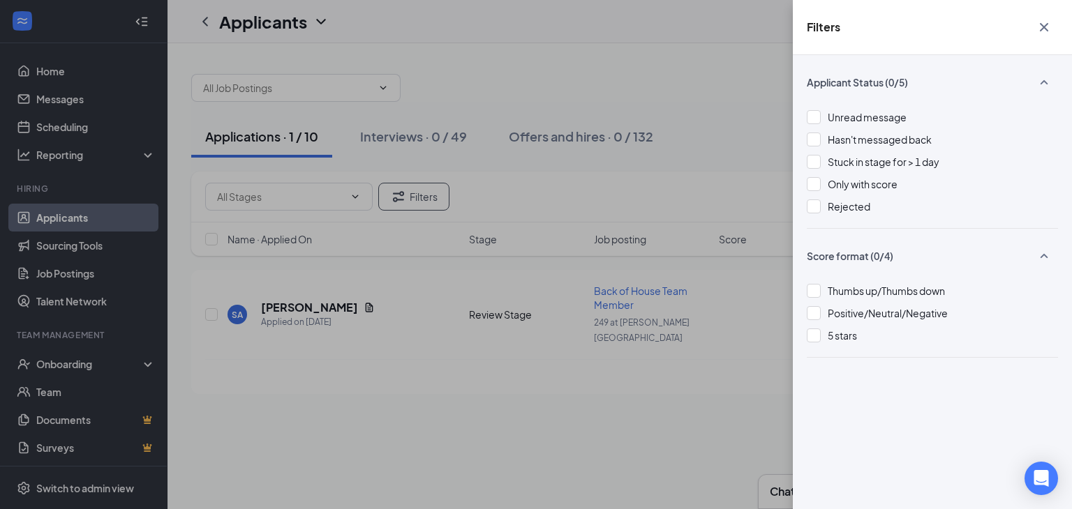
click at [1044, 24] on icon "Cross" at bounding box center [1043, 27] width 17 height 17
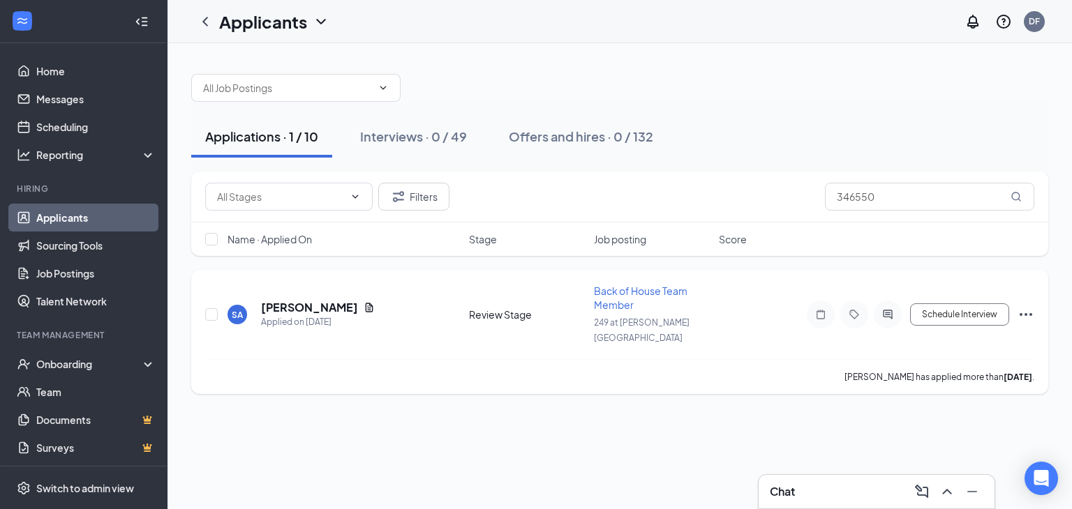
click at [1030, 313] on icon "Ellipses" at bounding box center [1025, 314] width 13 height 3
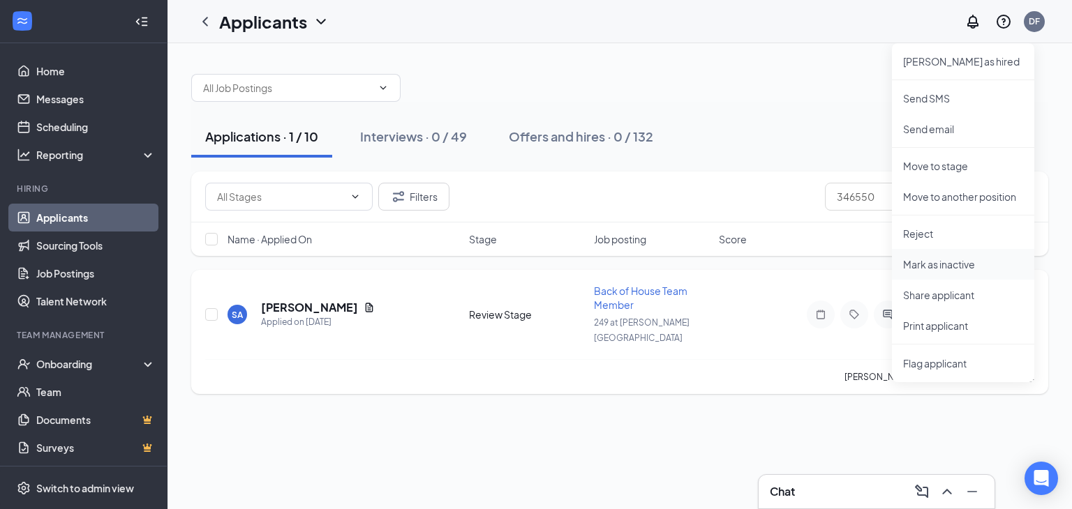
click at [956, 266] on p "Mark as inactive" at bounding box center [963, 264] width 120 height 14
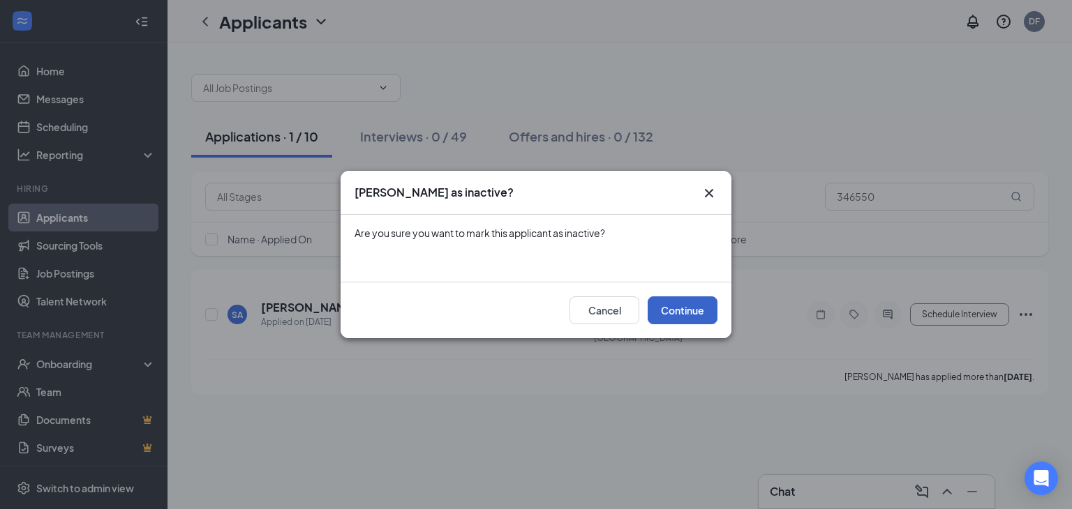
click at [693, 311] on button "Continue" at bounding box center [682, 310] width 70 height 28
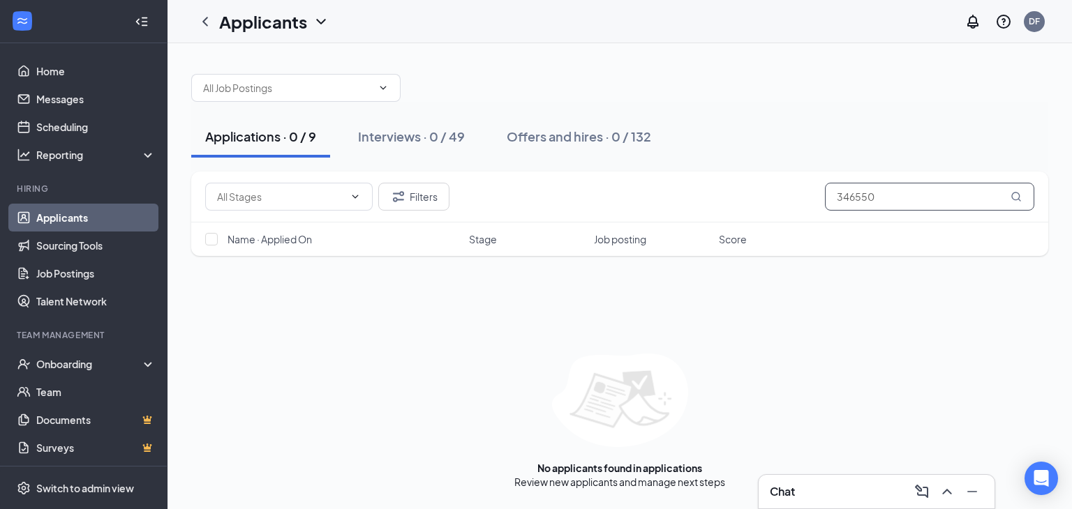
click at [887, 195] on input "346550" at bounding box center [929, 197] width 209 height 28
click at [408, 189] on button "Filters" at bounding box center [413, 197] width 71 height 28
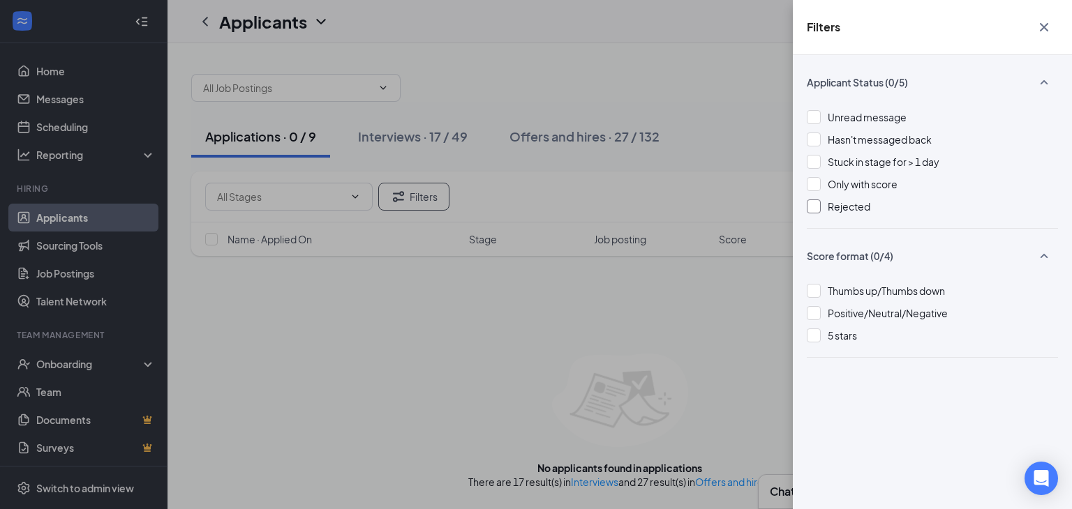
click at [808, 211] on div at bounding box center [813, 207] width 14 height 14
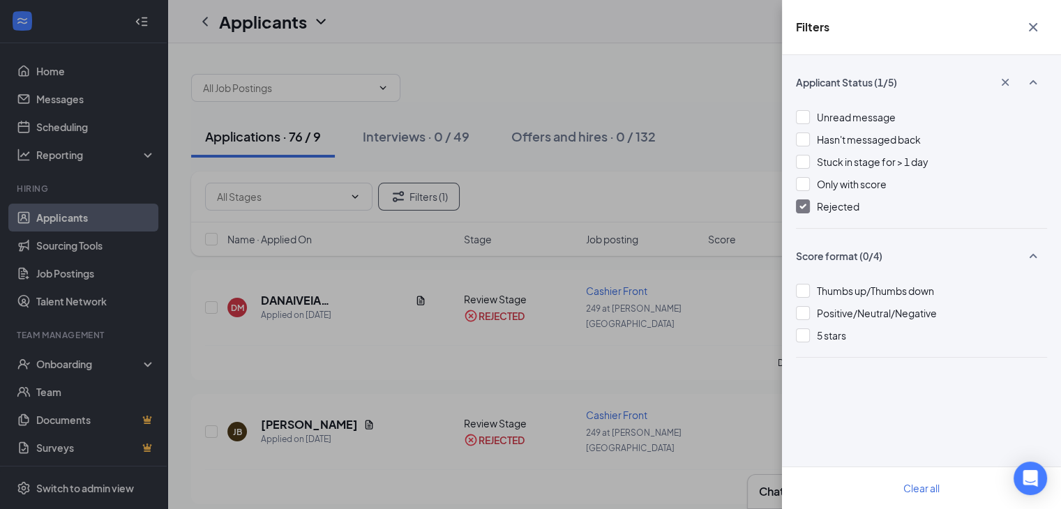
click at [1038, 30] on icon "Cross" at bounding box center [1033, 27] width 17 height 17
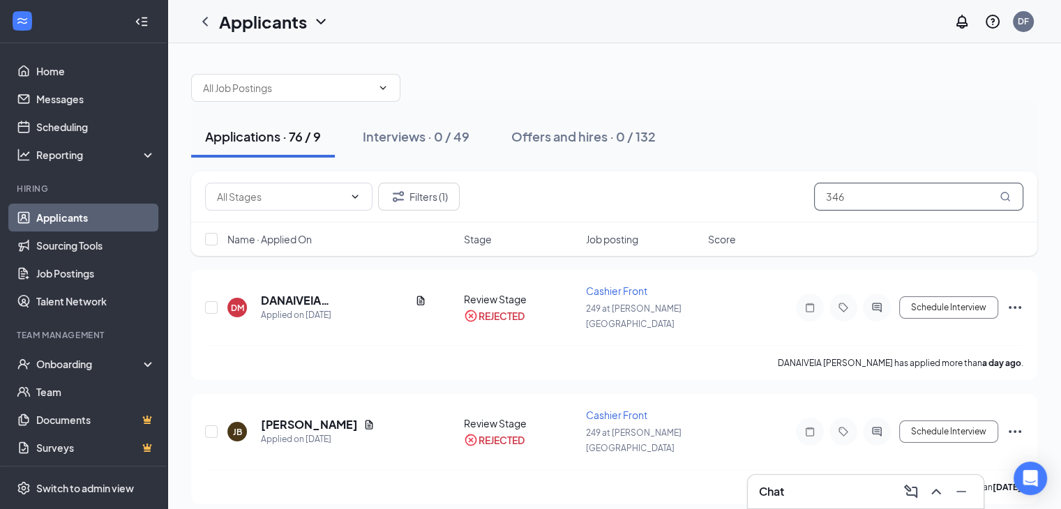
click at [868, 196] on input "346" at bounding box center [918, 197] width 209 height 28
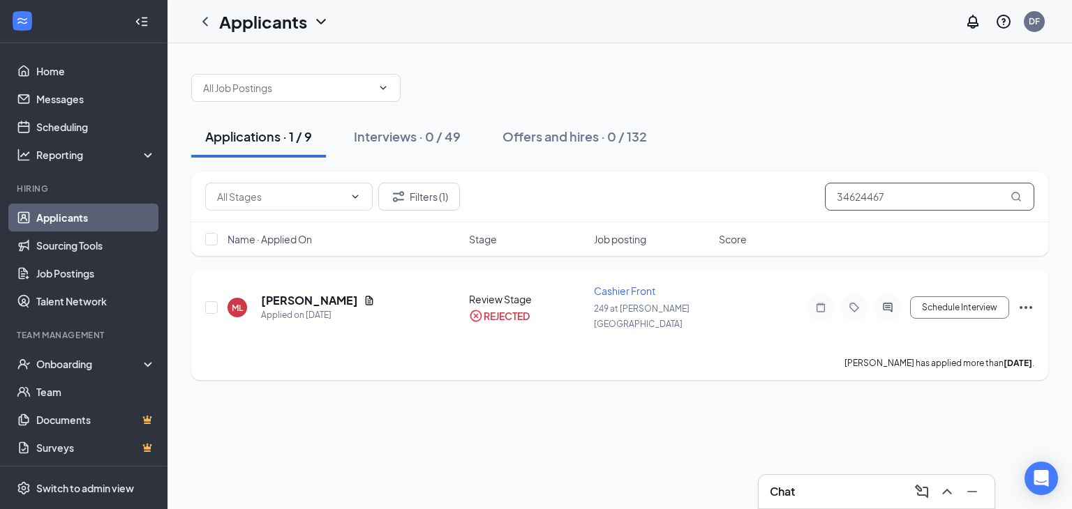
type input "34624467"
click at [1027, 299] on icon "Ellipses" at bounding box center [1025, 307] width 17 height 17
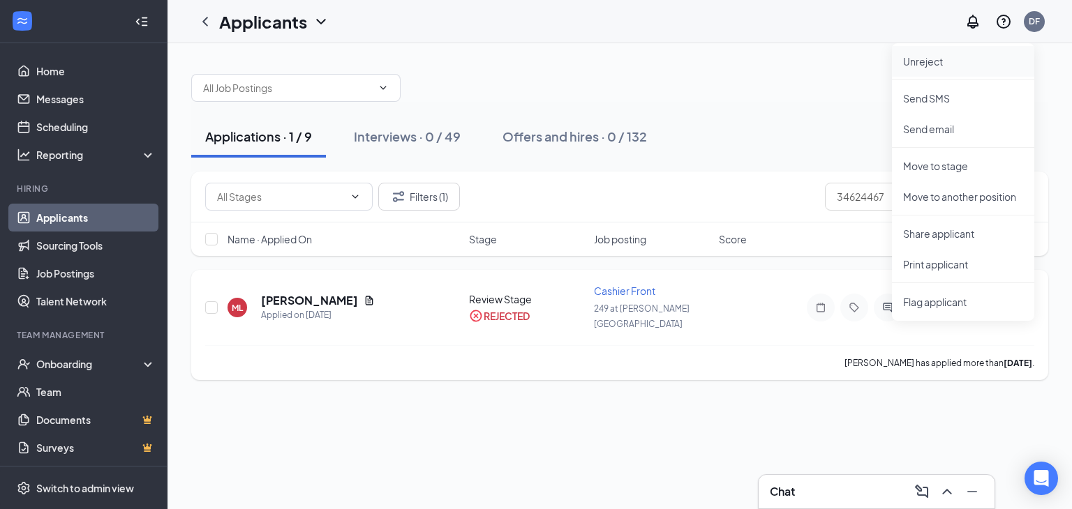
click at [930, 55] on p "Unreject" at bounding box center [963, 61] width 120 height 14
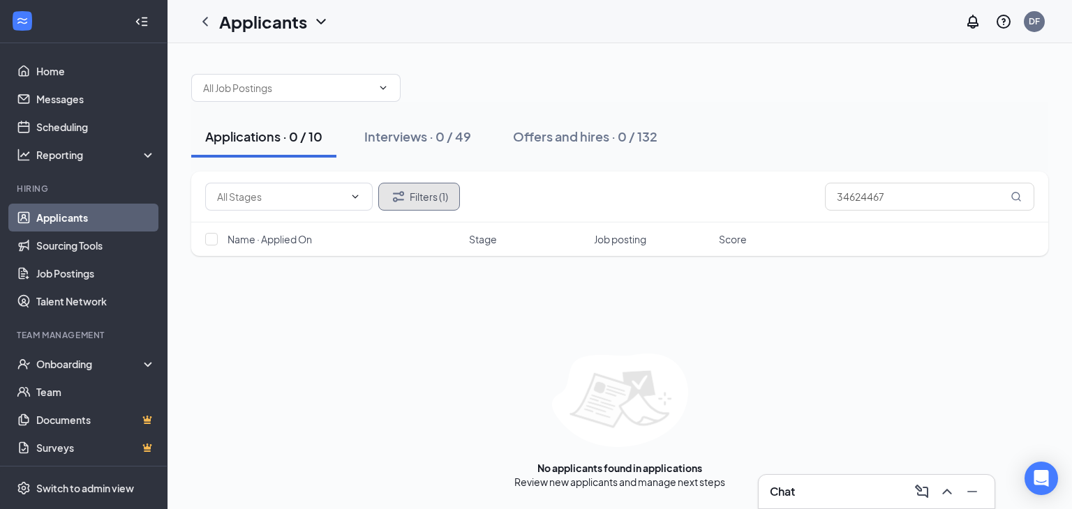
click at [432, 193] on button "Filters (1)" at bounding box center [419, 197] width 82 height 28
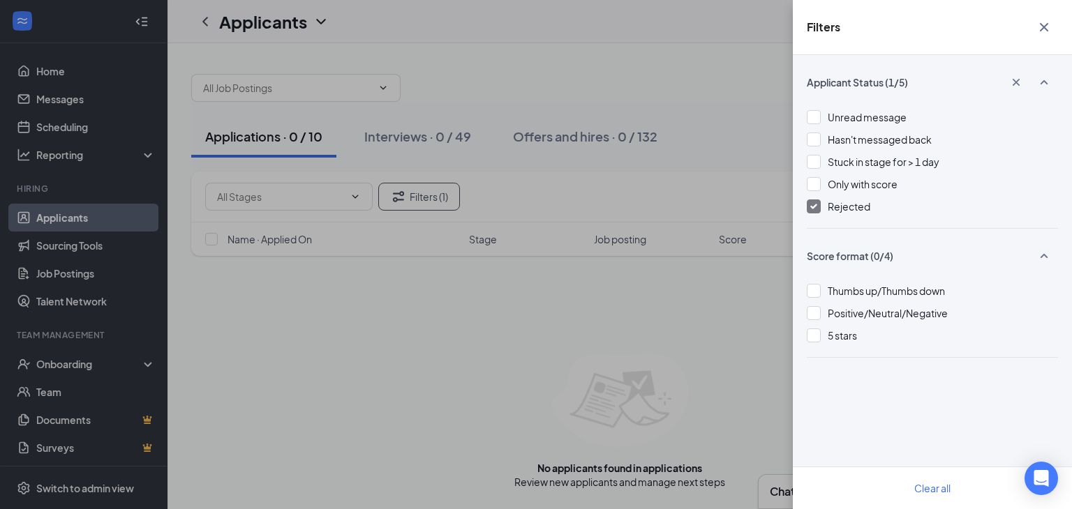
click at [821, 207] on div "Rejected" at bounding box center [931, 206] width 251 height 15
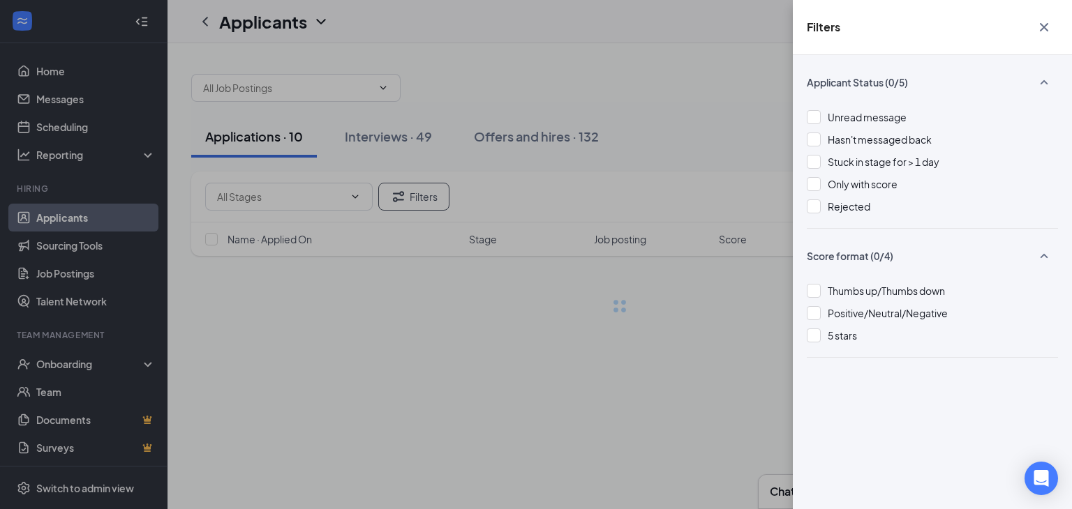
click at [1042, 28] on icon "Cross" at bounding box center [1043, 27] width 8 height 8
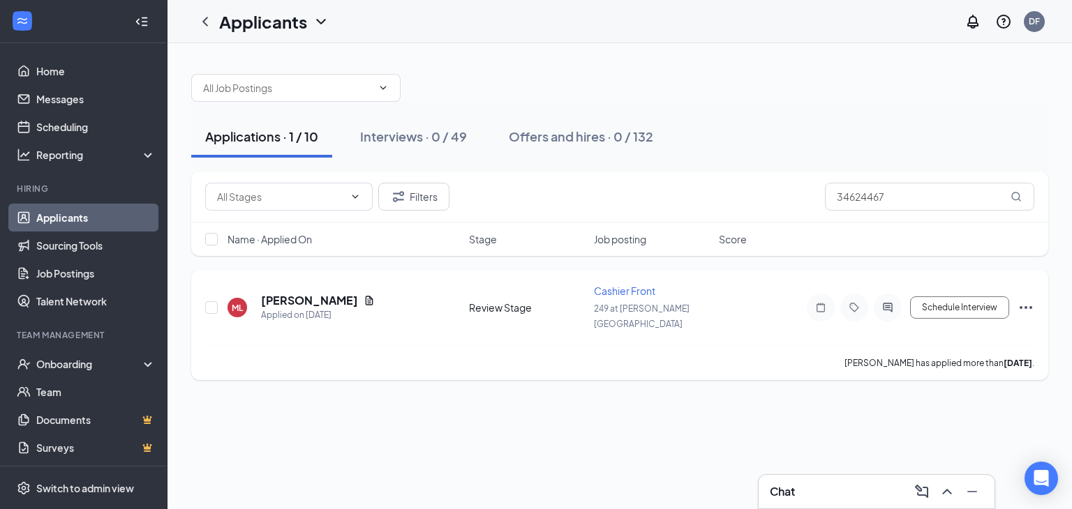
click at [1030, 301] on icon "Ellipses" at bounding box center [1025, 307] width 17 height 17
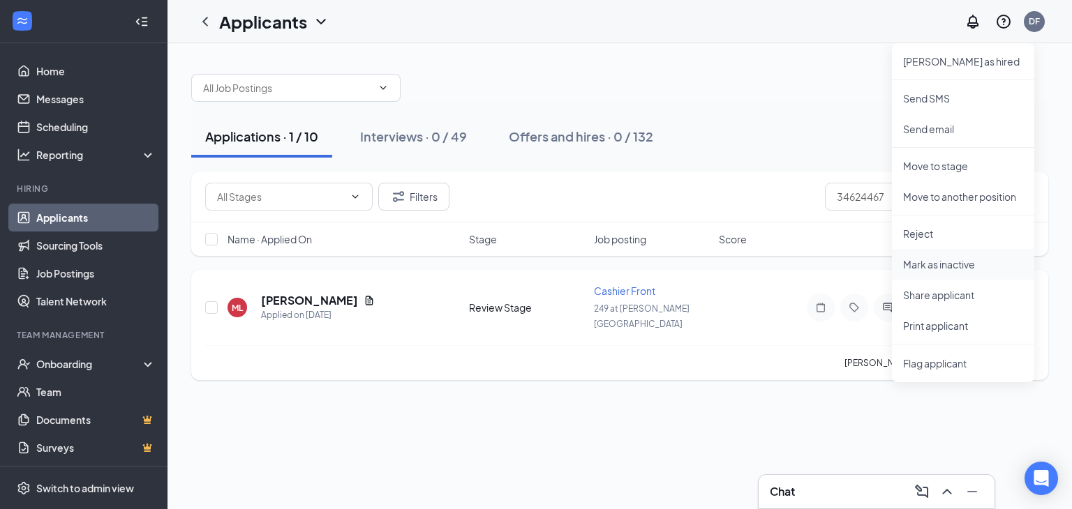
click at [946, 266] on p "Mark as inactive" at bounding box center [963, 264] width 120 height 14
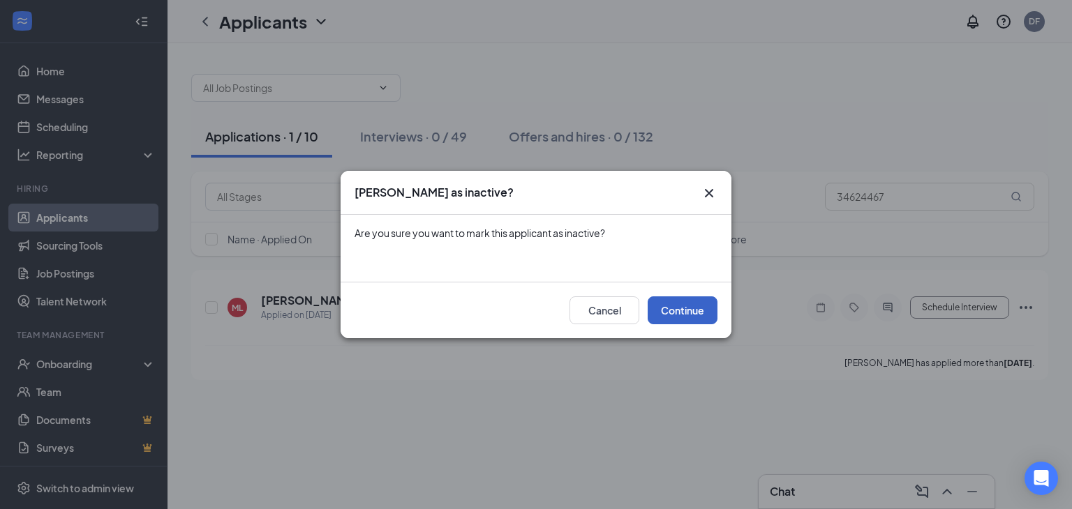
click at [674, 312] on button "Continue" at bounding box center [682, 310] width 70 height 28
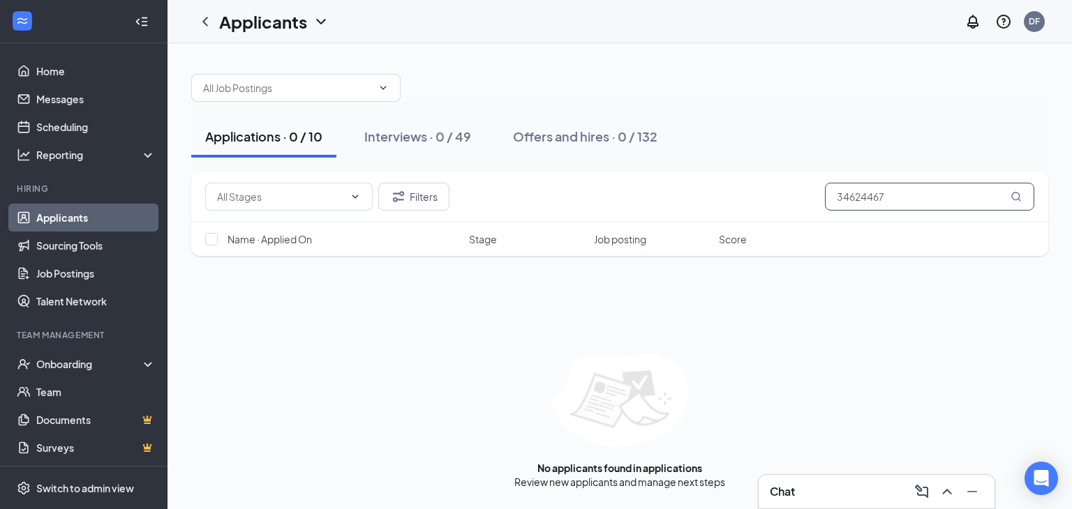
click at [900, 201] on input "34624467" at bounding box center [929, 197] width 209 height 28
type input "3"
type input "2"
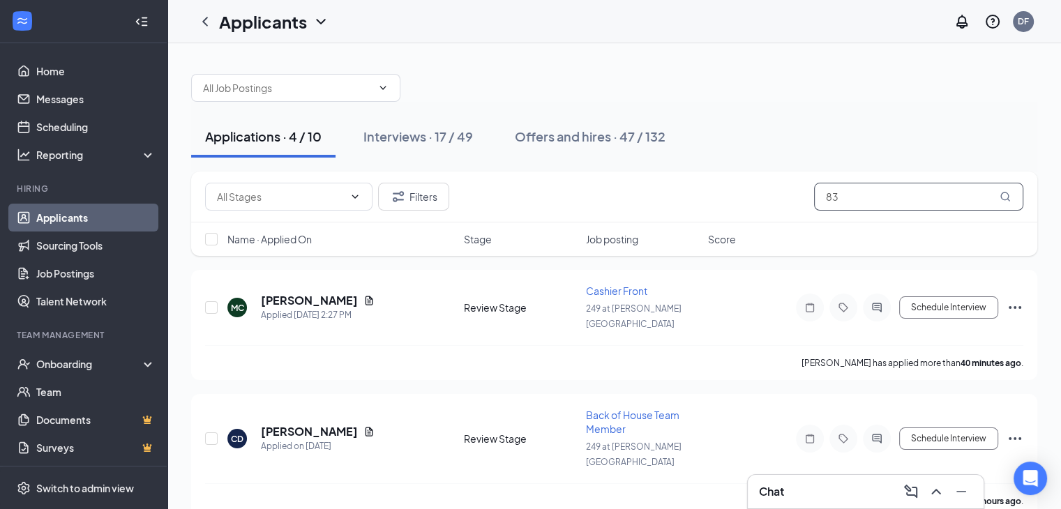
type input "8"
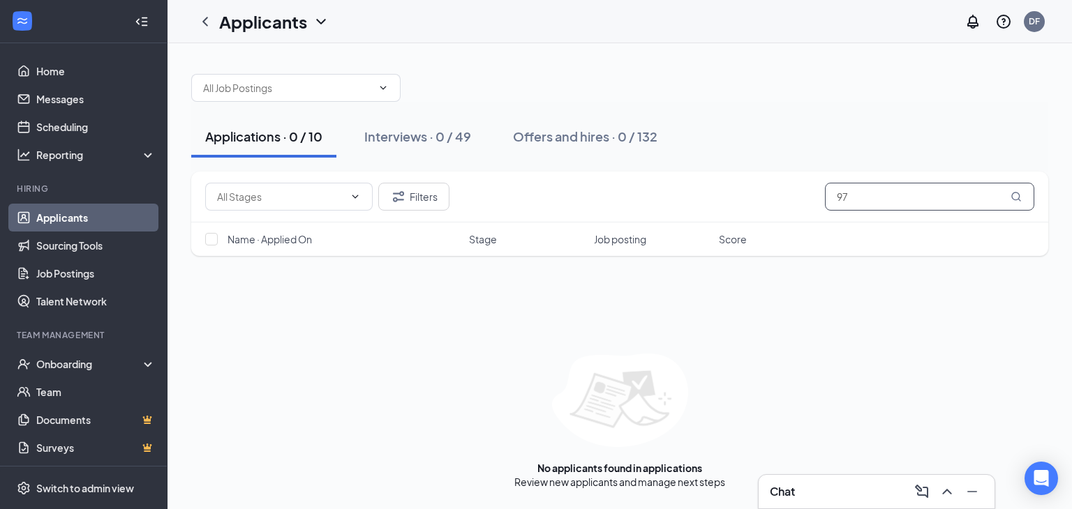
type input "9"
click at [424, 196] on button "Filters" at bounding box center [413, 197] width 71 height 28
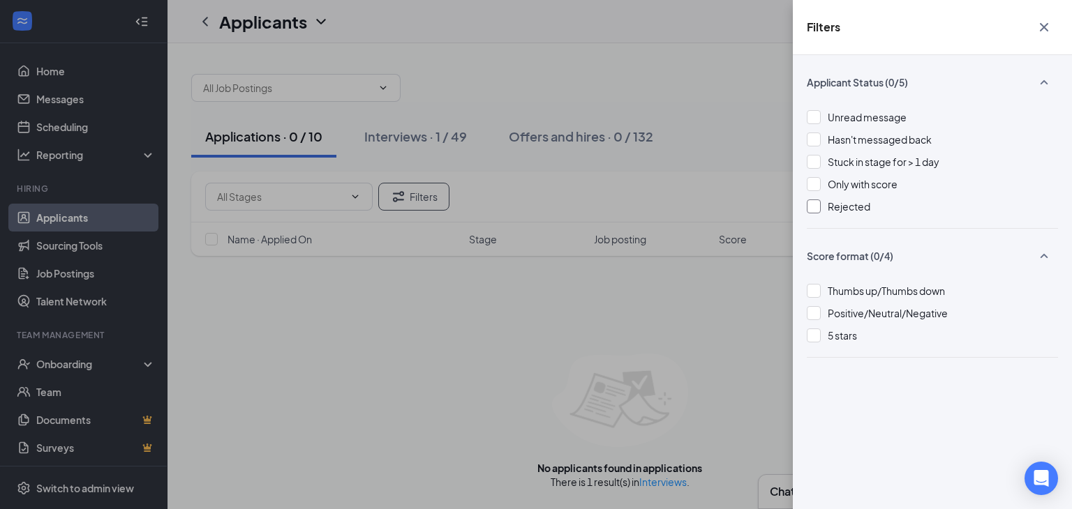
click at [812, 202] on div at bounding box center [813, 207] width 14 height 14
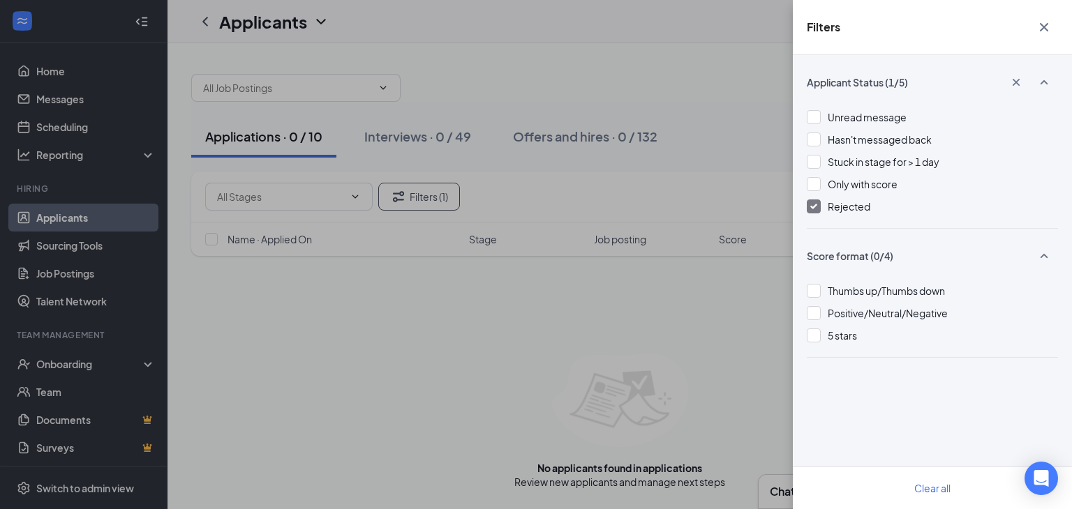
click at [1046, 28] on icon "Cross" at bounding box center [1043, 27] width 17 height 17
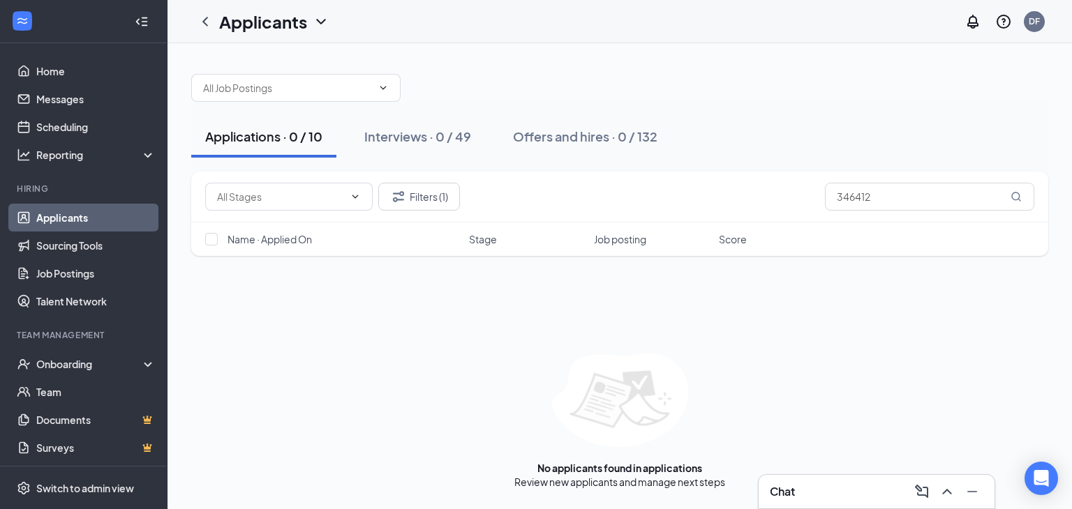
click at [825, 124] on div "Applications · 0 / 10 Interviews · 0 / 49 Offers and hires · 0 / 132" at bounding box center [619, 137] width 857 height 42
click at [879, 202] on input "346412" at bounding box center [929, 197] width 209 height 28
type input "3"
type input "8"
type input "2"
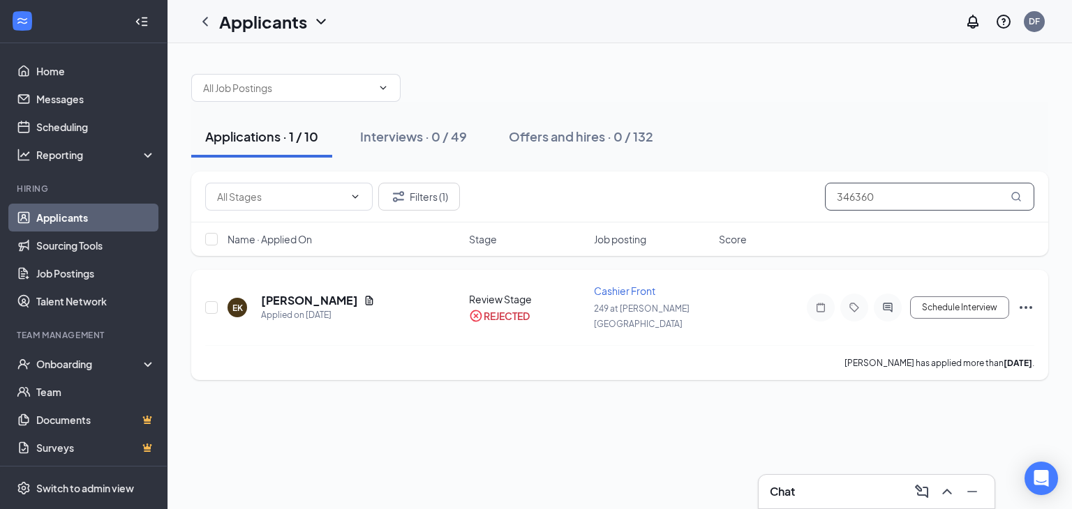
type input "346360"
click at [1033, 301] on icon "Ellipses" at bounding box center [1025, 307] width 17 height 17
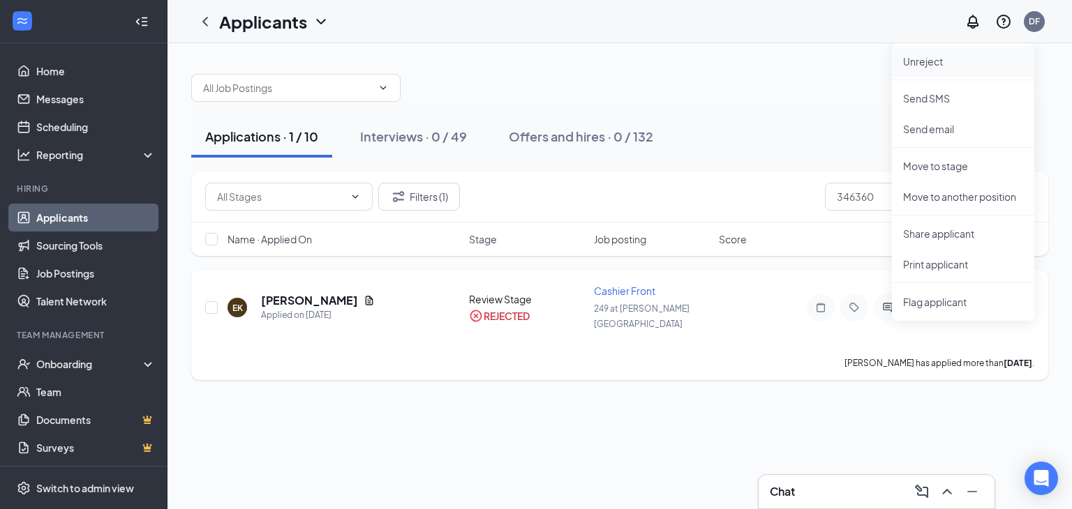
click at [931, 57] on p "Unreject" at bounding box center [963, 61] width 120 height 14
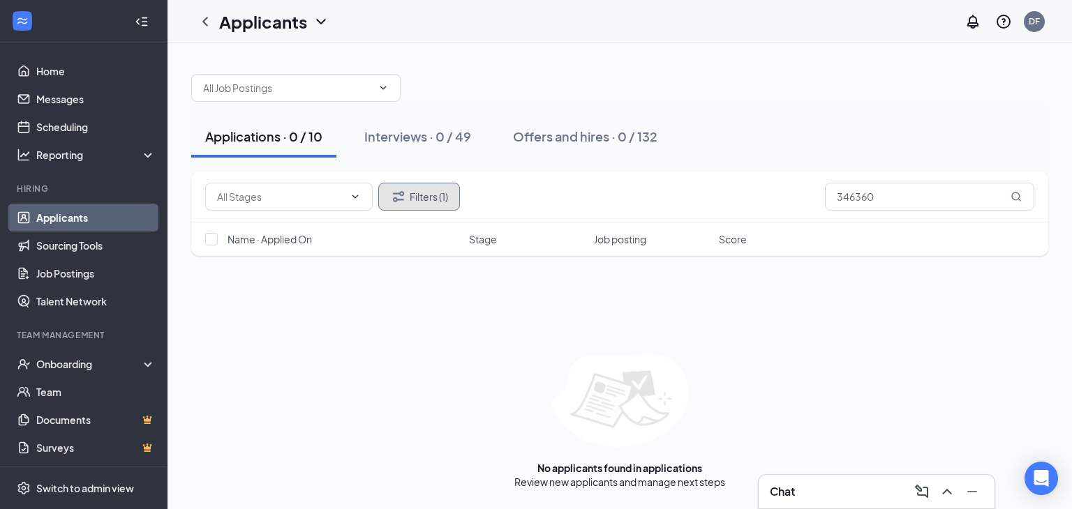
click at [433, 203] on button "Filters (1)" at bounding box center [419, 197] width 82 height 28
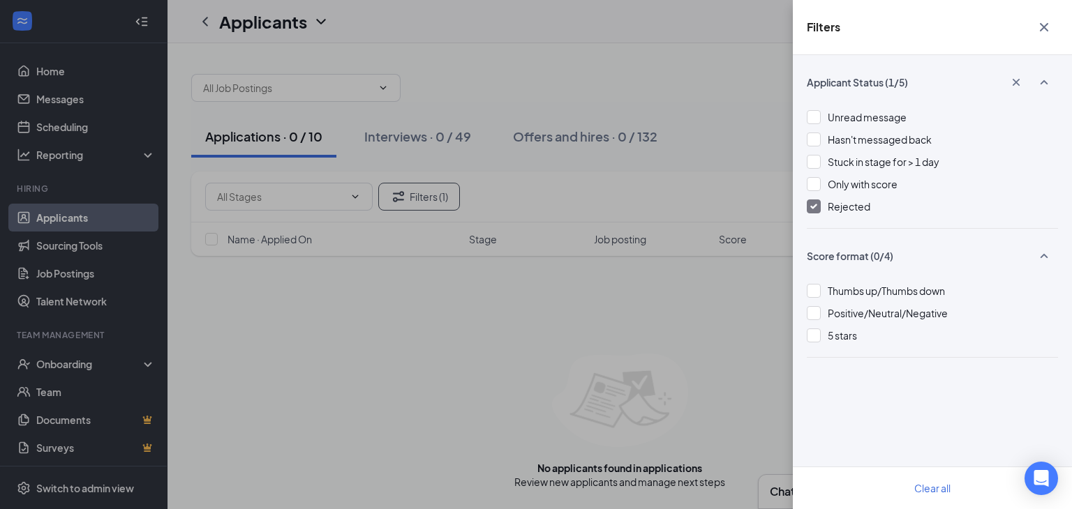
click at [814, 202] on div at bounding box center [813, 207] width 14 height 14
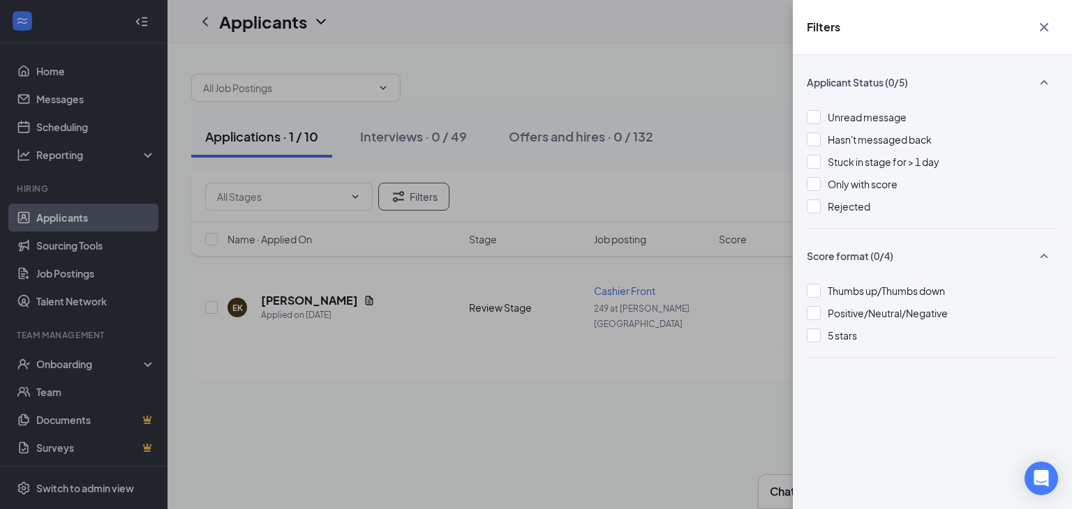
click at [1041, 28] on icon "Cross" at bounding box center [1043, 27] width 17 height 17
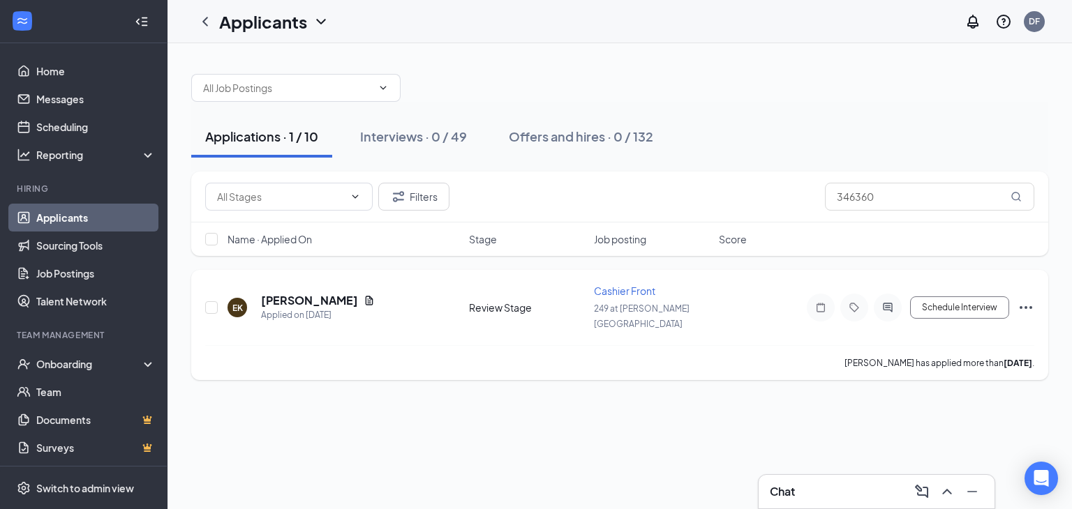
click at [1023, 299] on icon "Ellipses" at bounding box center [1025, 307] width 17 height 17
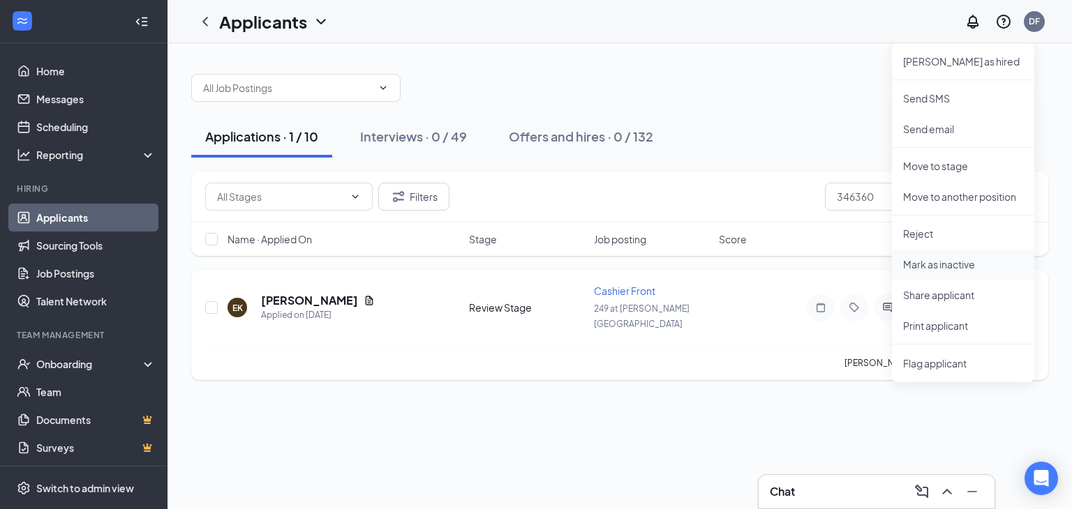
click at [952, 263] on p "Mark as inactive" at bounding box center [963, 264] width 120 height 14
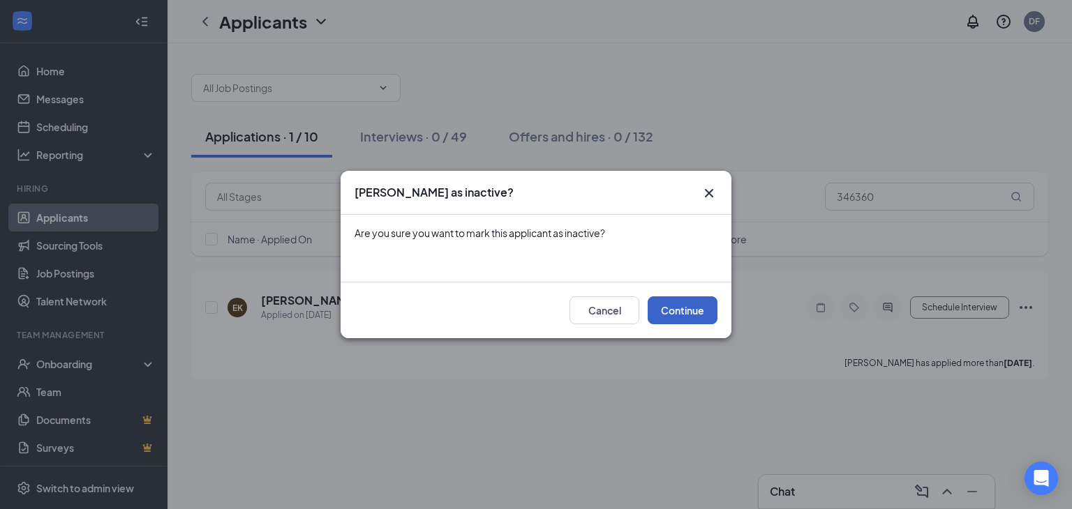
click at [682, 302] on button "Continue" at bounding box center [682, 310] width 70 height 28
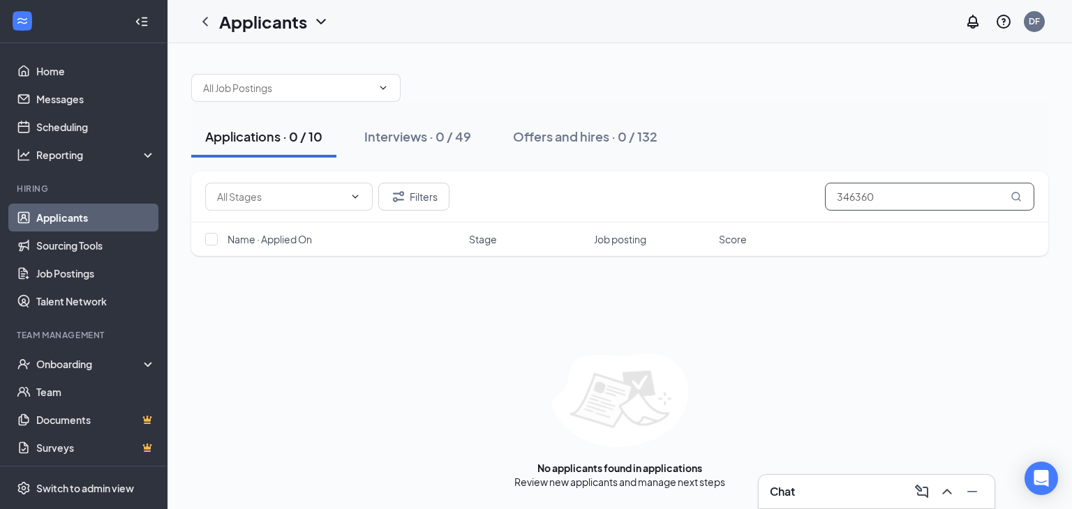
click at [906, 199] on input "346360" at bounding box center [929, 197] width 209 height 28
type input "3"
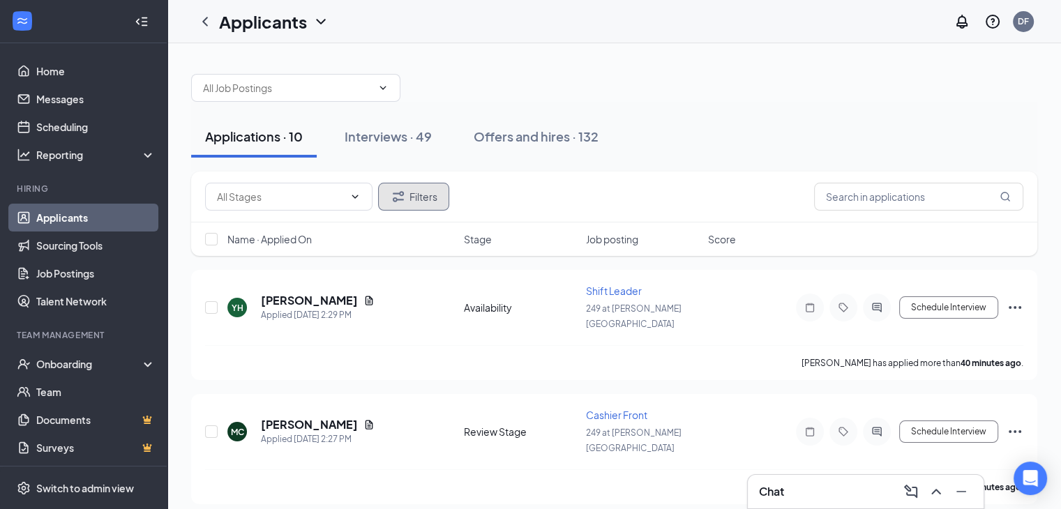
click at [421, 189] on button "Filters" at bounding box center [413, 197] width 71 height 28
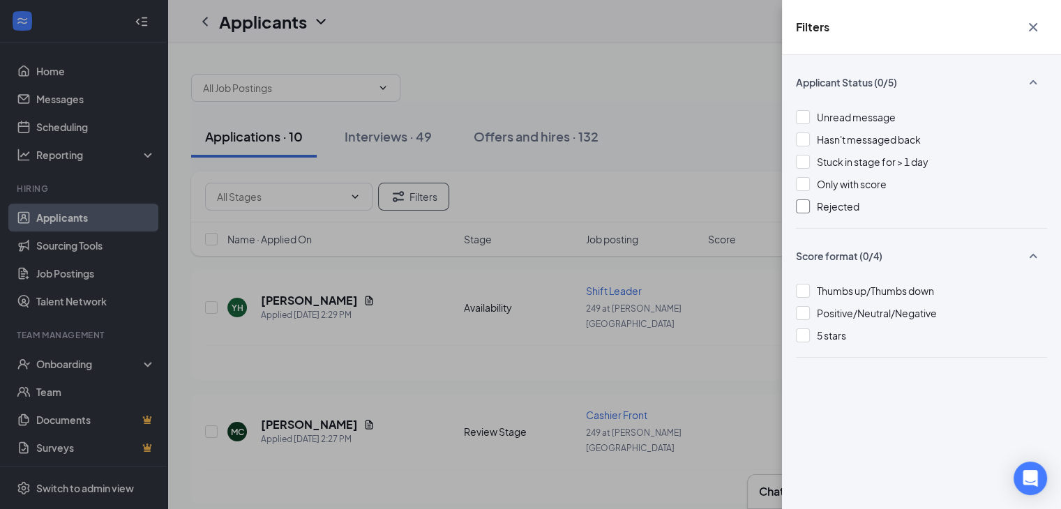
click at [797, 213] on div "Rejected" at bounding box center [921, 206] width 251 height 15
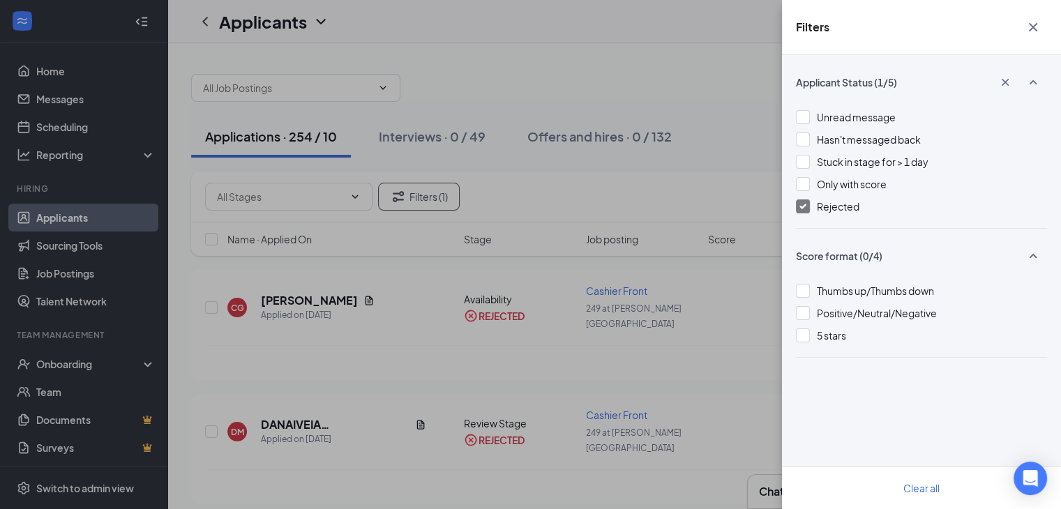
click at [1033, 23] on icon "Cross" at bounding box center [1033, 27] width 17 height 17
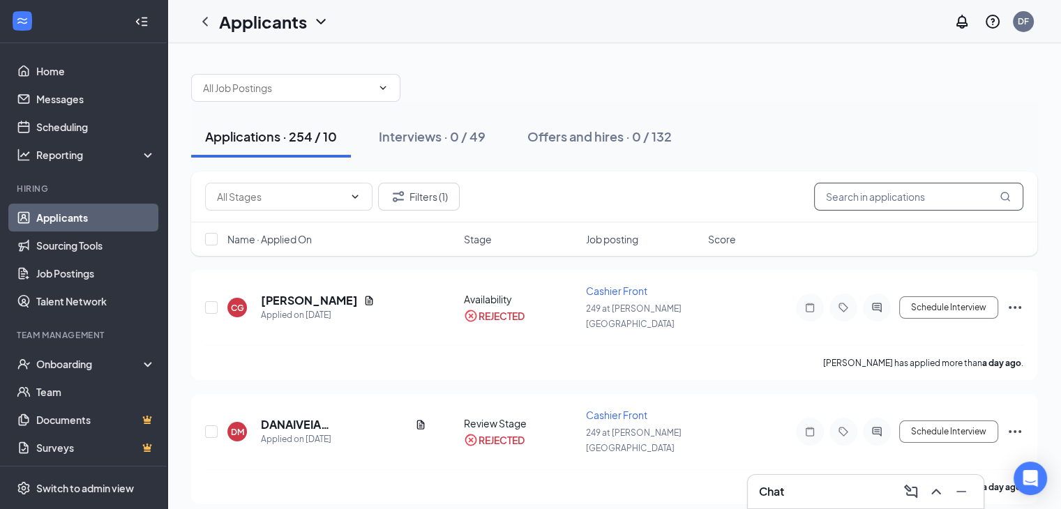
click at [919, 197] on input "text" at bounding box center [918, 197] width 209 height 28
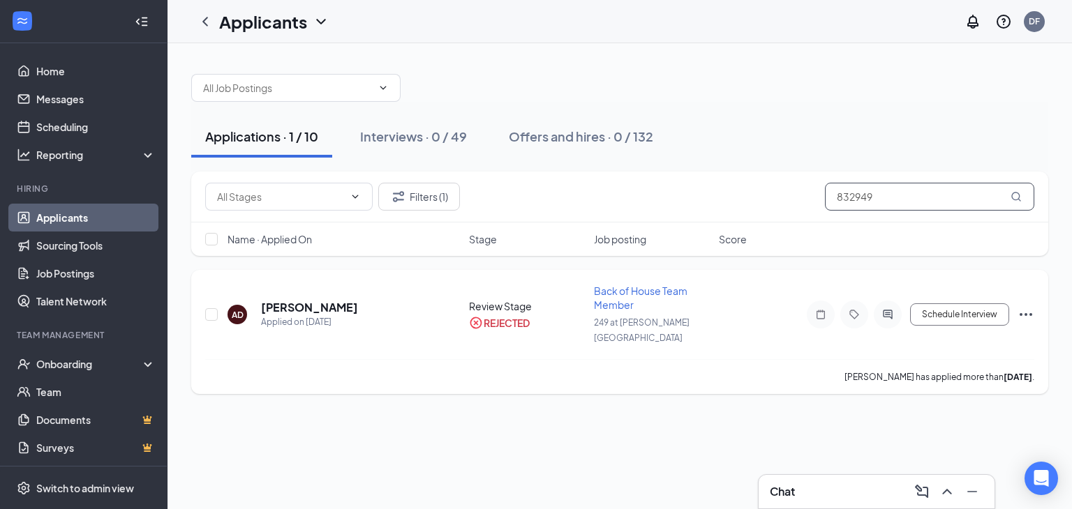
type input "832949"
click at [1030, 313] on icon "Ellipses" at bounding box center [1025, 314] width 13 height 3
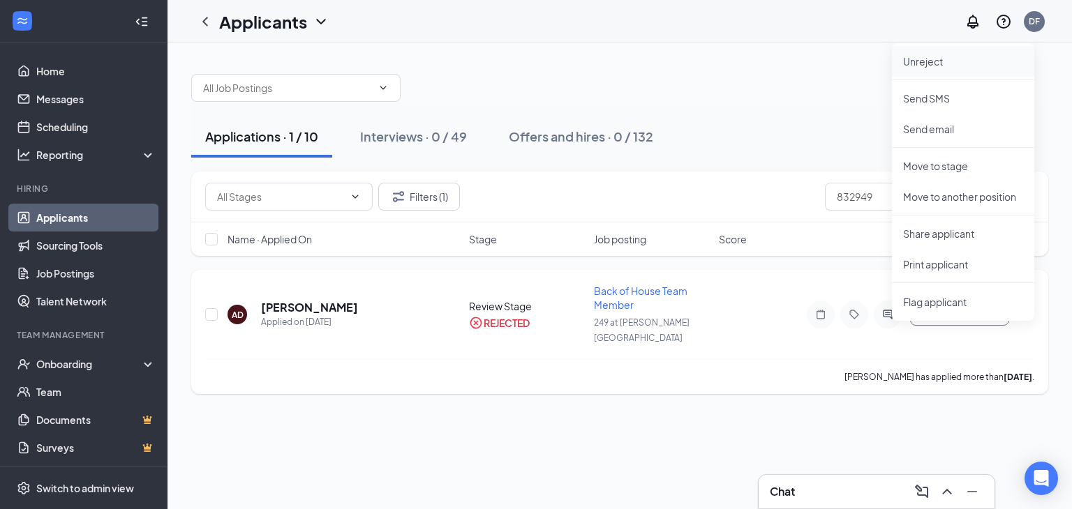
click at [922, 63] on p "Unreject" at bounding box center [963, 61] width 120 height 14
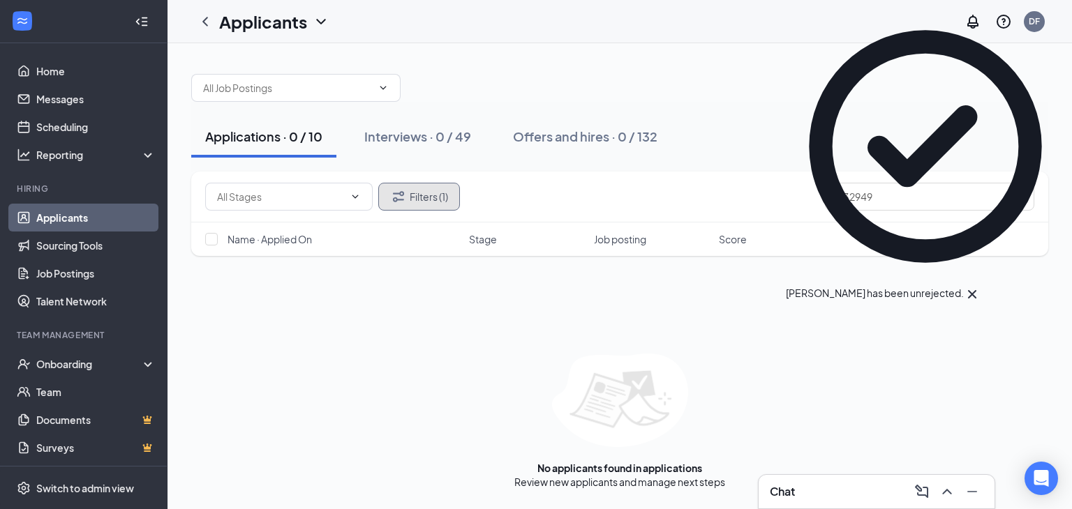
click at [414, 188] on button "Filters (1)" at bounding box center [419, 197] width 82 height 28
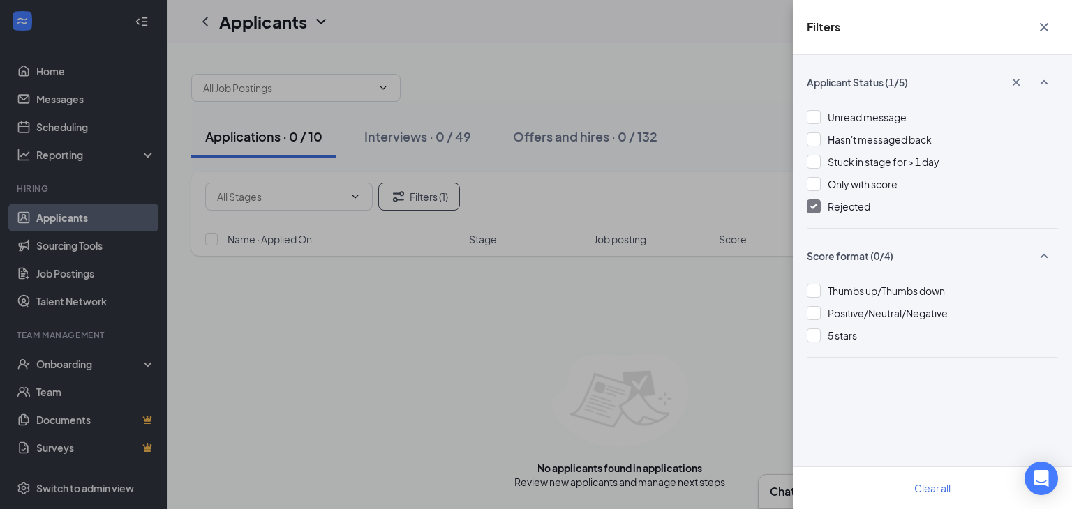
click at [810, 205] on img at bounding box center [813, 207] width 7 height 6
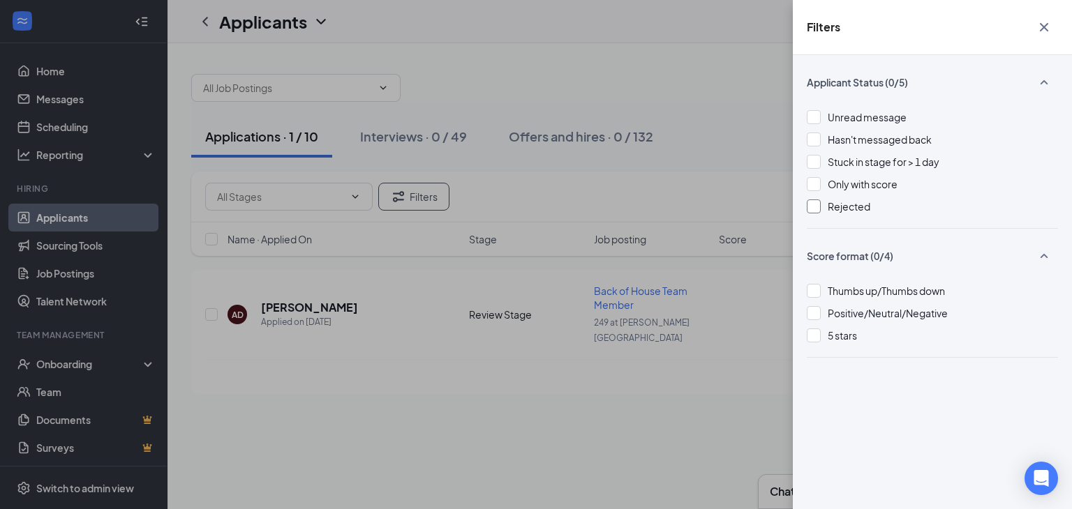
click at [1044, 32] on icon "Cross" at bounding box center [1043, 27] width 17 height 17
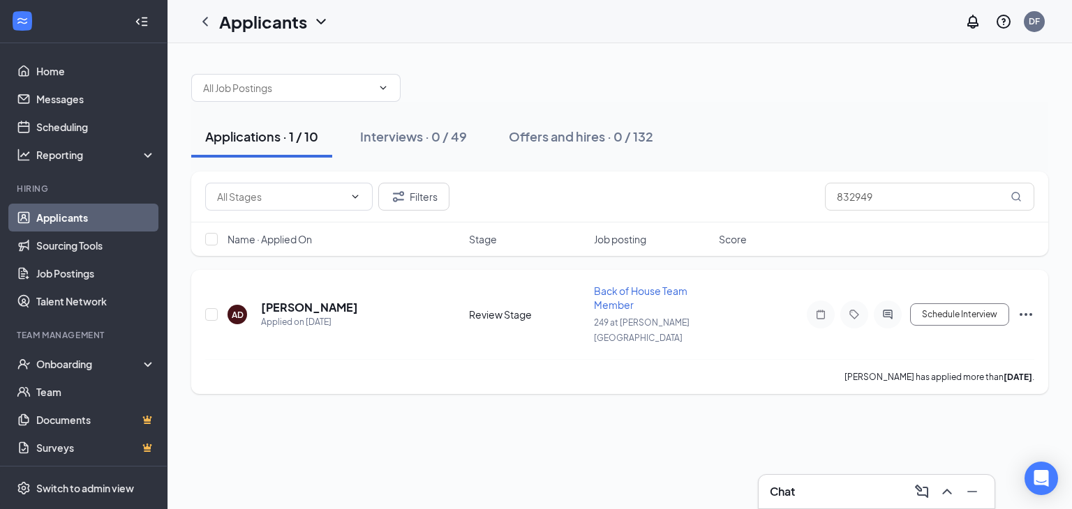
click at [1023, 306] on icon "Ellipses" at bounding box center [1025, 314] width 17 height 17
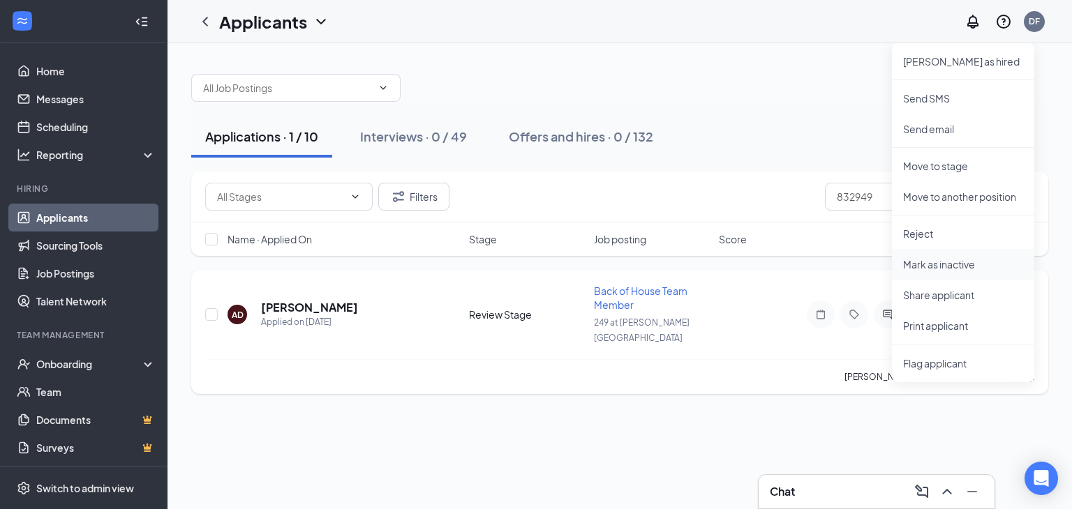
click at [968, 267] on p "Mark as inactive" at bounding box center [963, 264] width 120 height 14
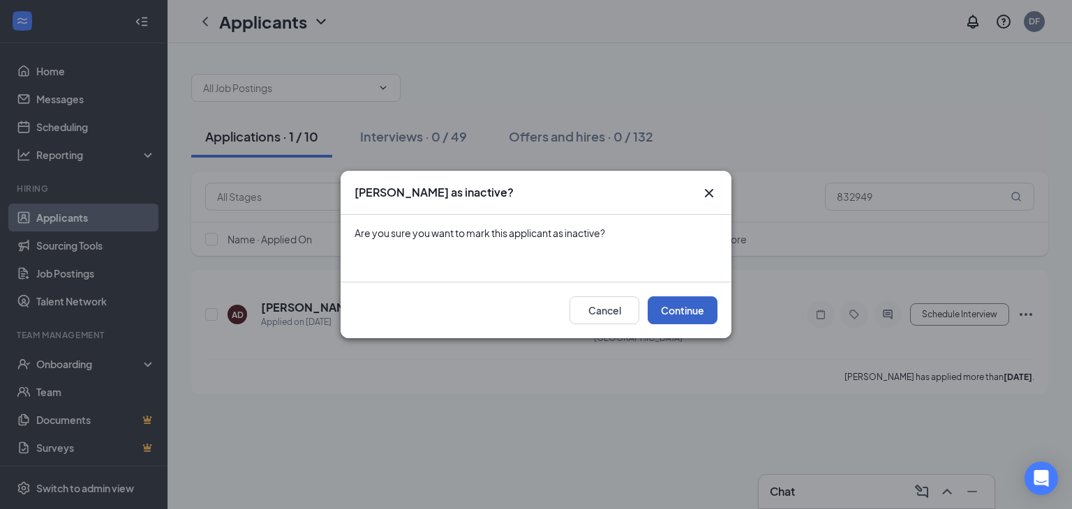
click at [677, 306] on button "Continue" at bounding box center [682, 310] width 70 height 28
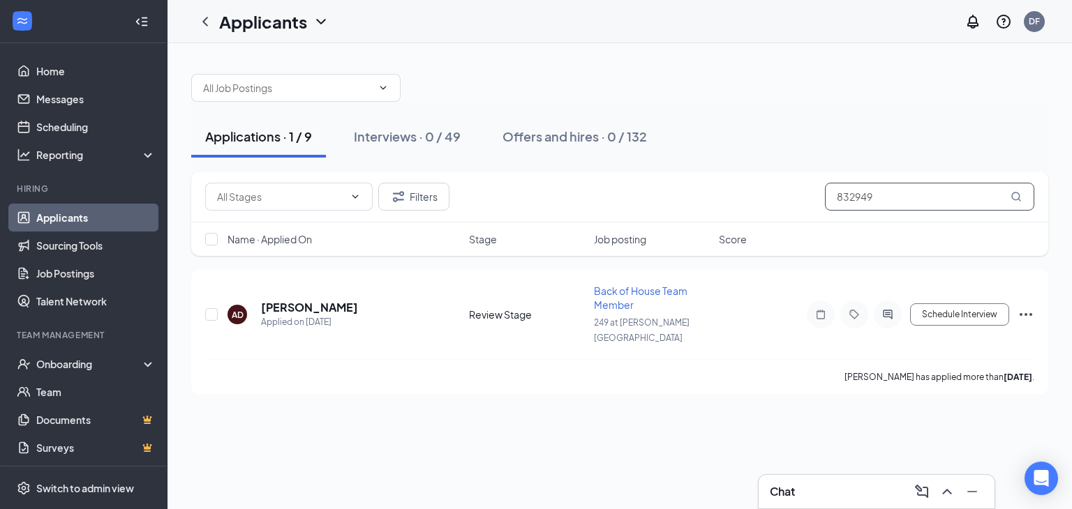
click at [881, 194] on input "832949" at bounding box center [929, 197] width 209 height 28
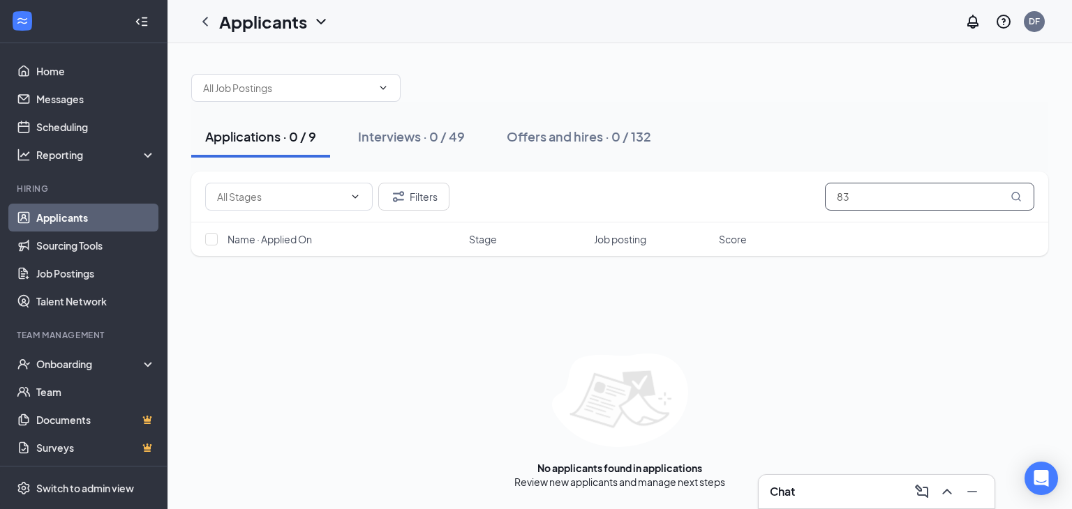
type input "8"
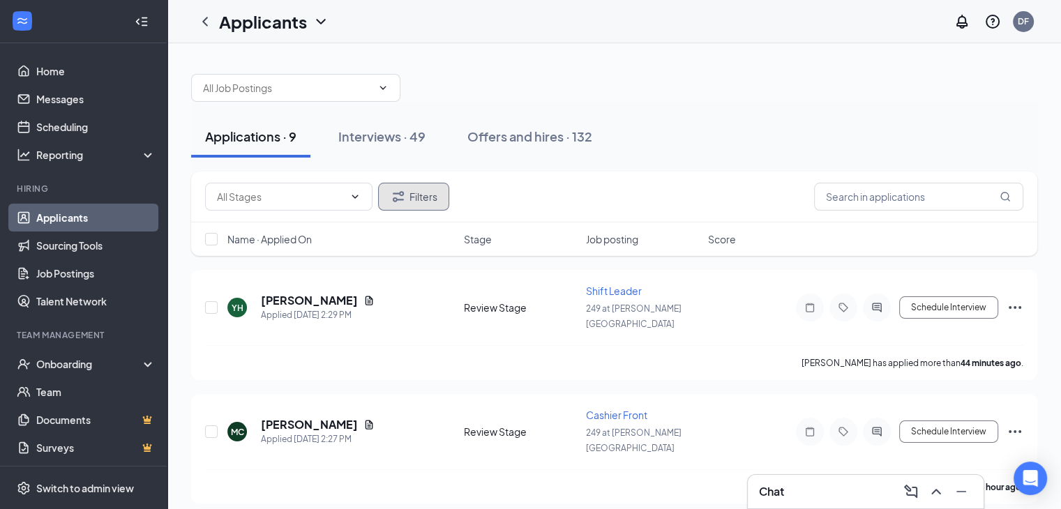
click at [423, 192] on button "Filters" at bounding box center [413, 197] width 71 height 28
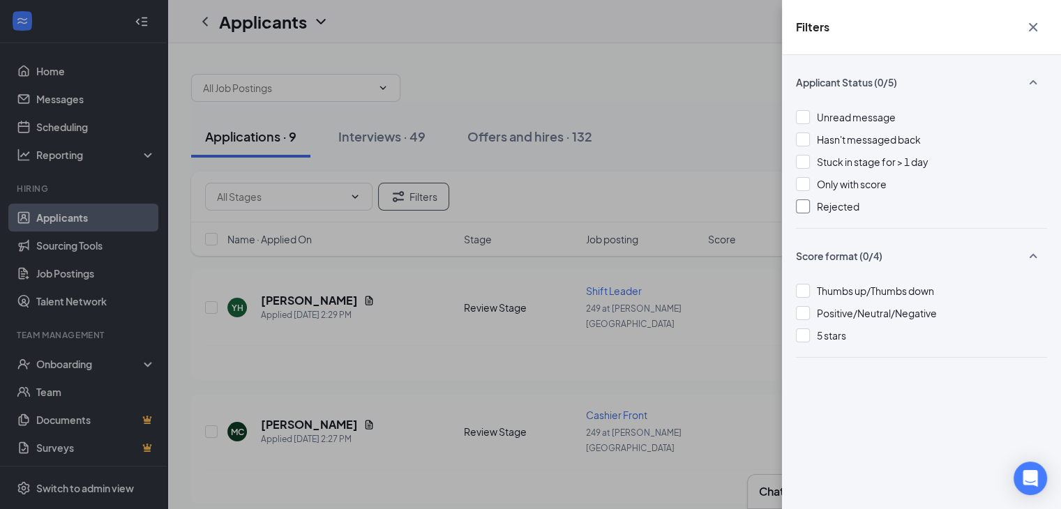
click at [801, 204] on div at bounding box center [803, 207] width 14 height 14
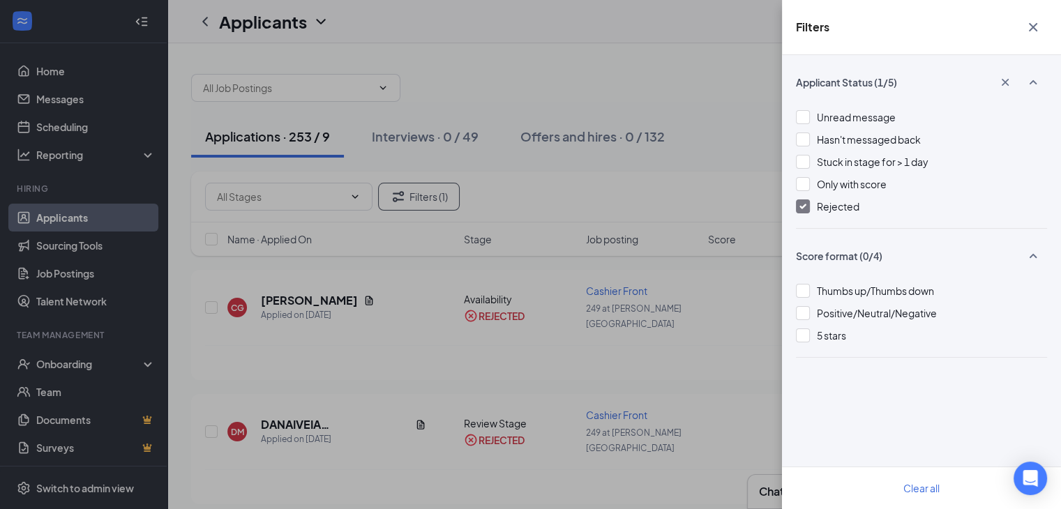
click at [1035, 20] on icon "Cross" at bounding box center [1033, 27] width 17 height 17
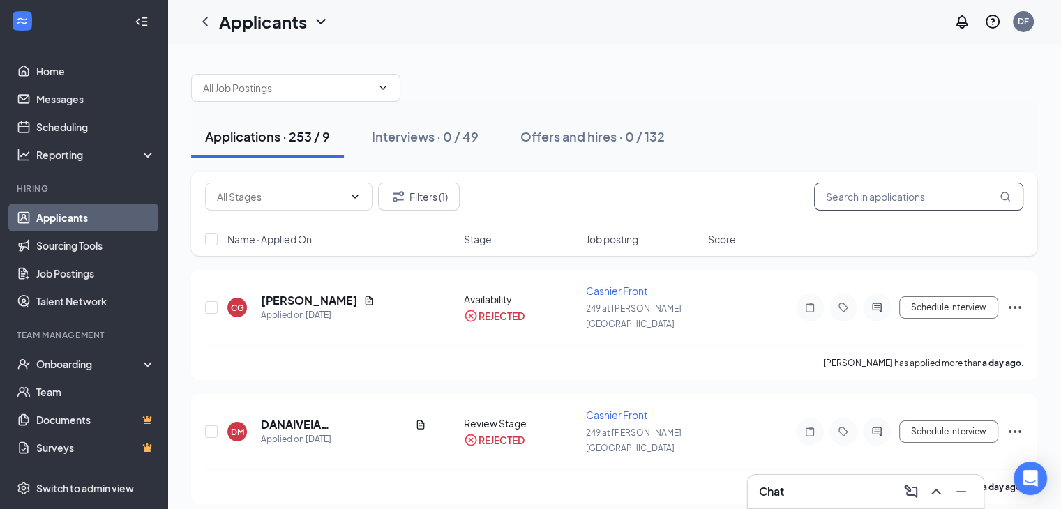
click at [858, 193] on input "text" at bounding box center [918, 197] width 209 height 28
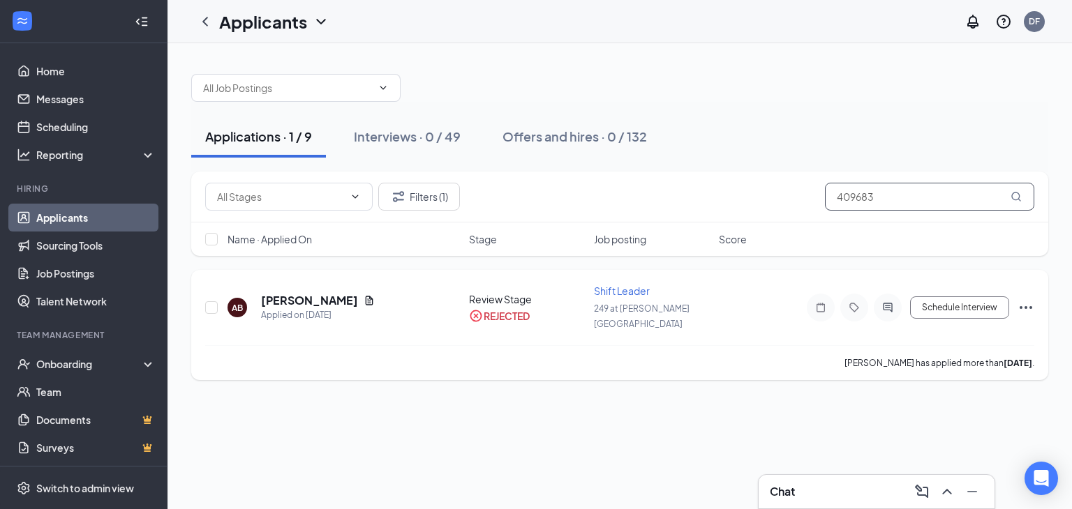
type input "409683"
click at [1027, 299] on icon "Ellipses" at bounding box center [1025, 307] width 17 height 17
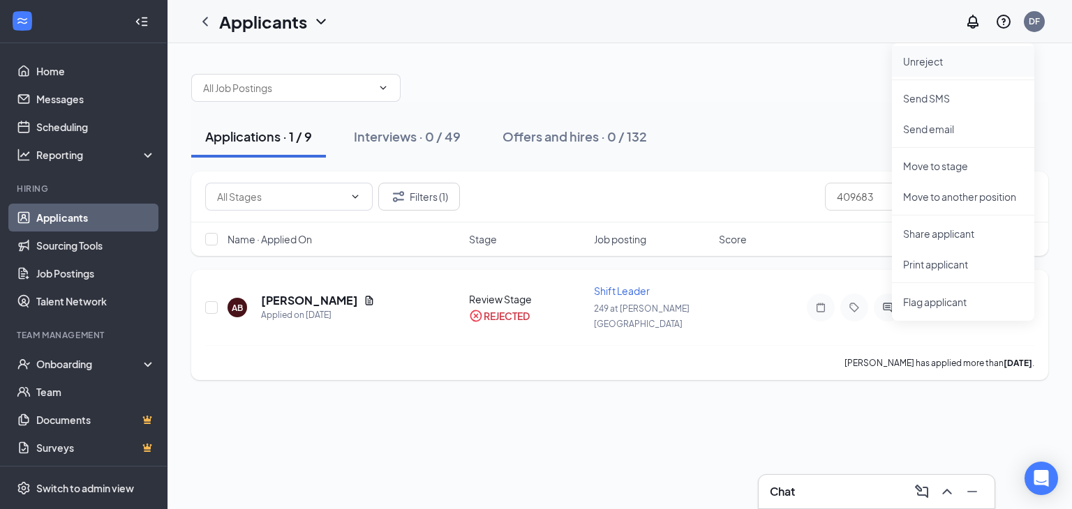
click at [918, 62] on p "Unreject" at bounding box center [963, 61] width 120 height 14
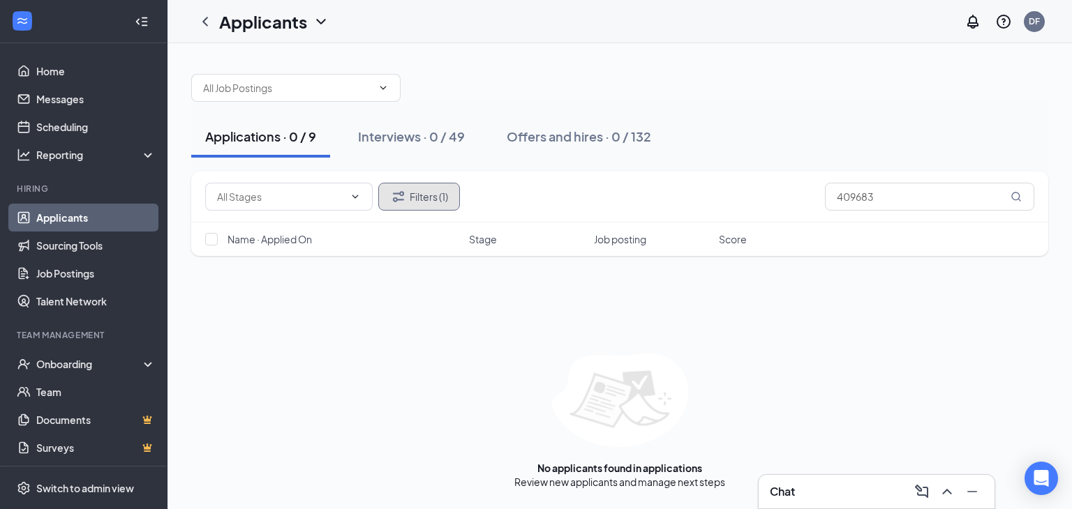
click at [422, 183] on button "Filters (1)" at bounding box center [419, 197] width 82 height 28
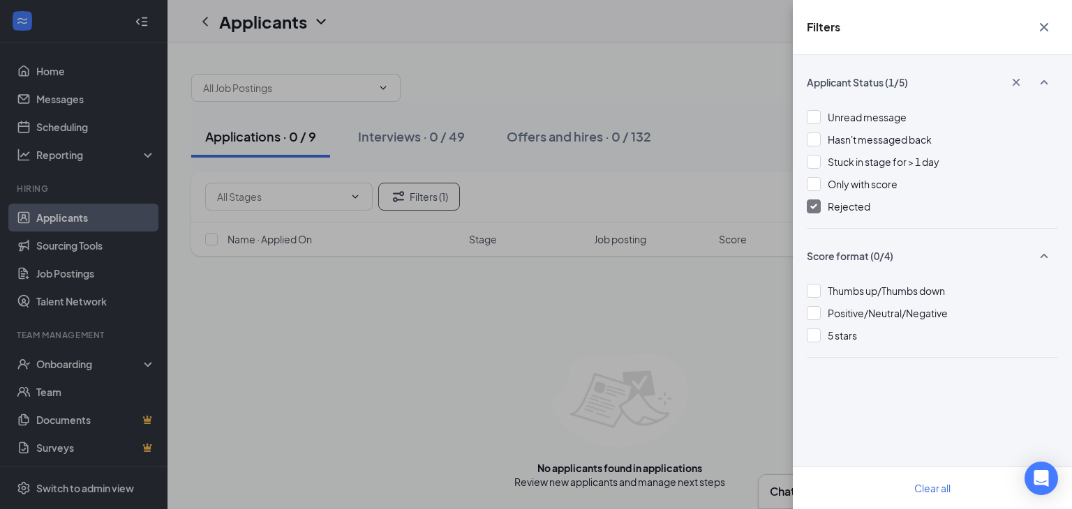
click at [814, 210] on div at bounding box center [813, 207] width 14 height 14
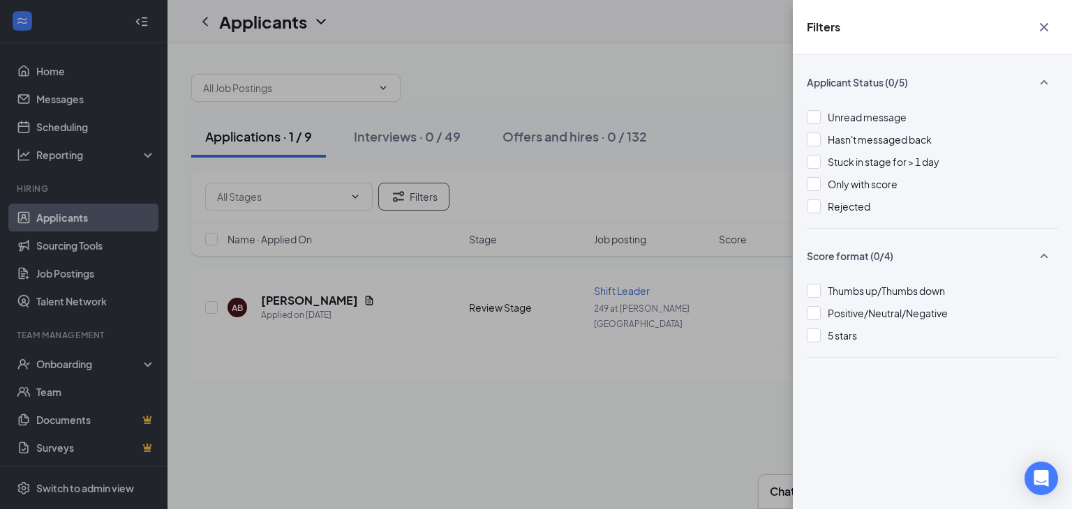
click at [1041, 26] on icon "Cross" at bounding box center [1043, 27] width 17 height 17
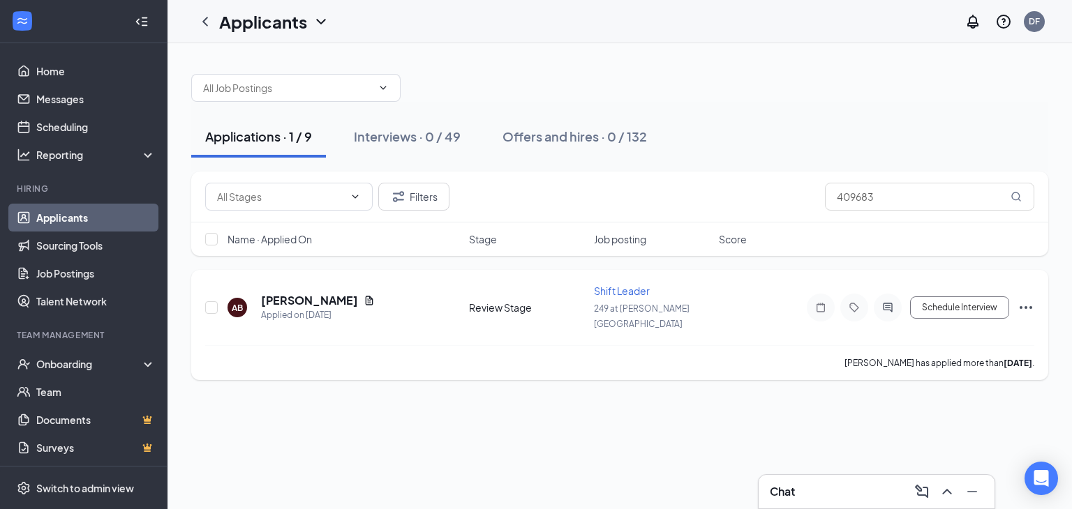
click at [1025, 306] on icon "Ellipses" at bounding box center [1025, 307] width 13 height 3
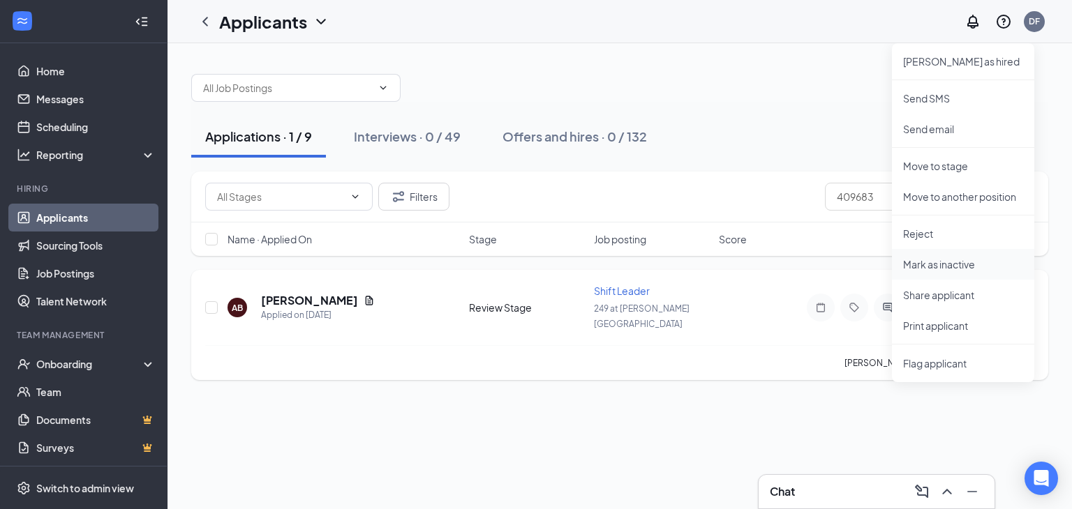
click at [936, 269] on p "Mark as inactive" at bounding box center [963, 264] width 120 height 14
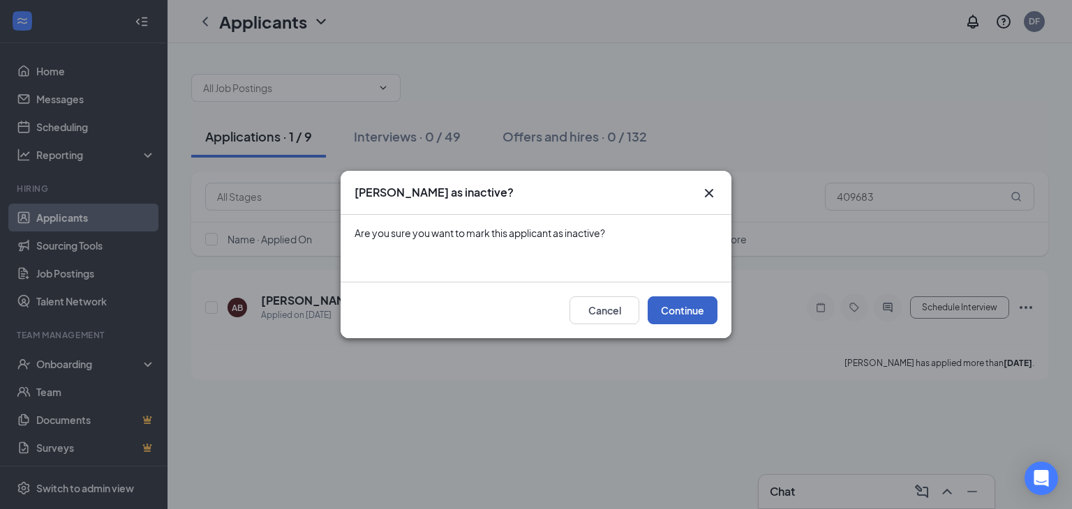
click at [679, 306] on button "Continue" at bounding box center [682, 310] width 70 height 28
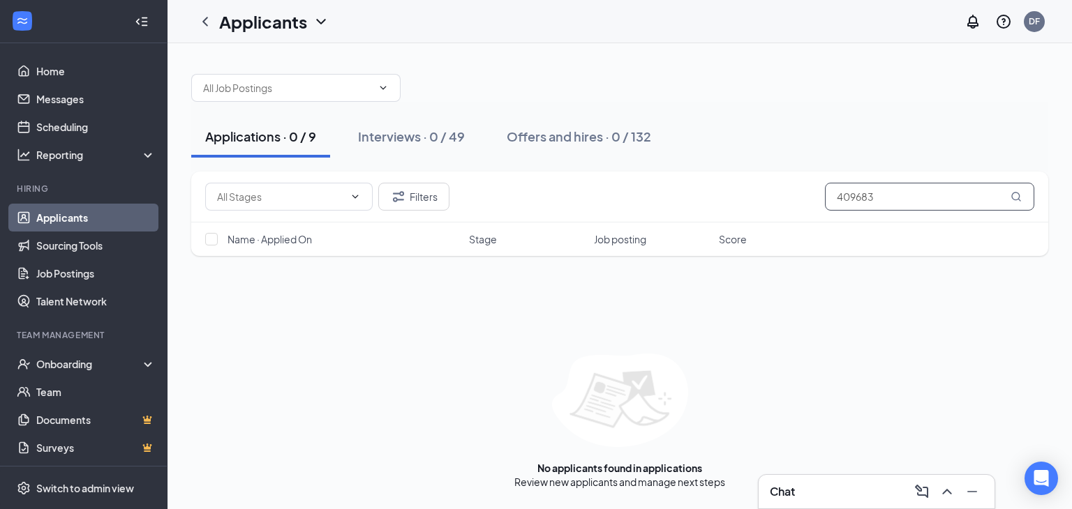
click at [904, 197] on input "409683" at bounding box center [929, 197] width 209 height 28
type input "4"
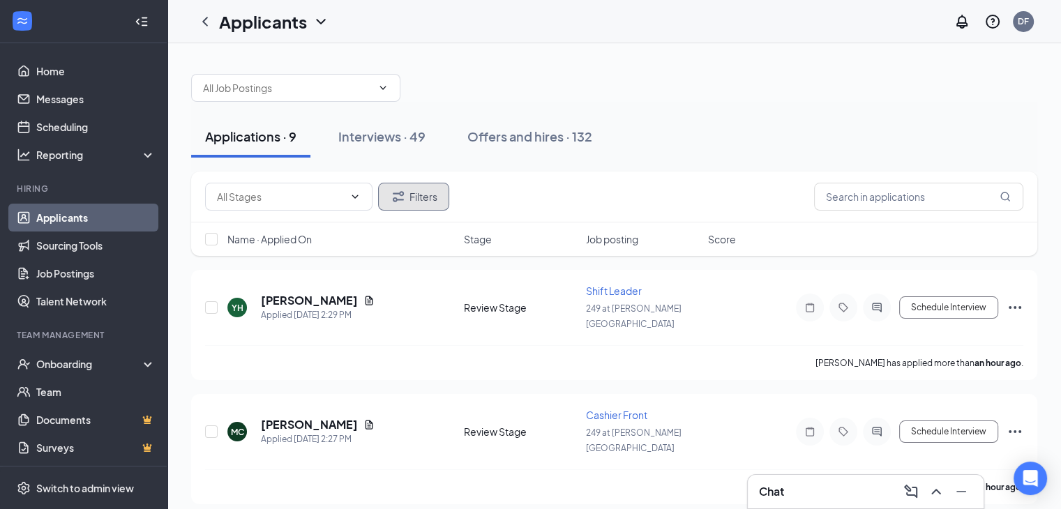
click at [407, 196] on button "Filters" at bounding box center [413, 197] width 71 height 28
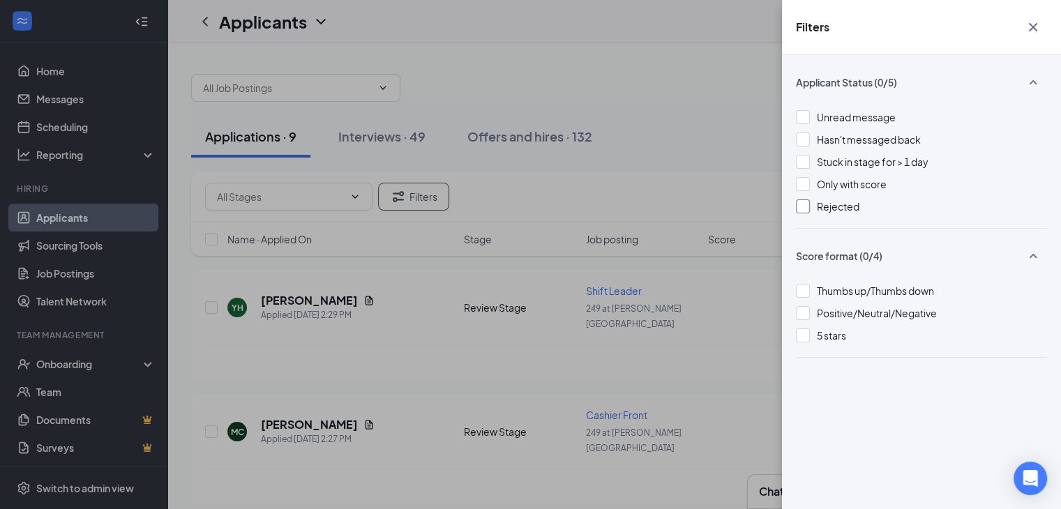
click at [802, 204] on div at bounding box center [803, 207] width 14 height 14
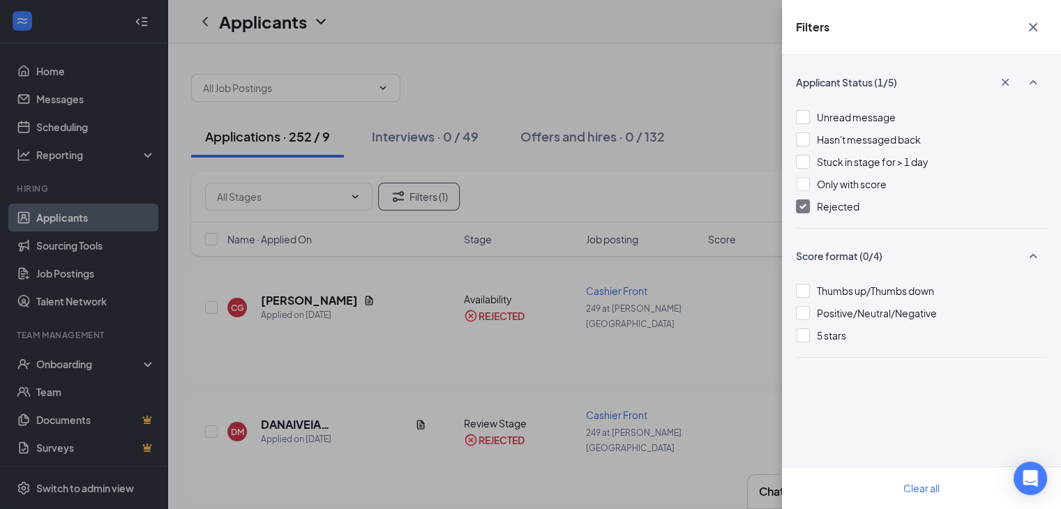
click at [1032, 29] on icon "Cross" at bounding box center [1033, 27] width 8 height 8
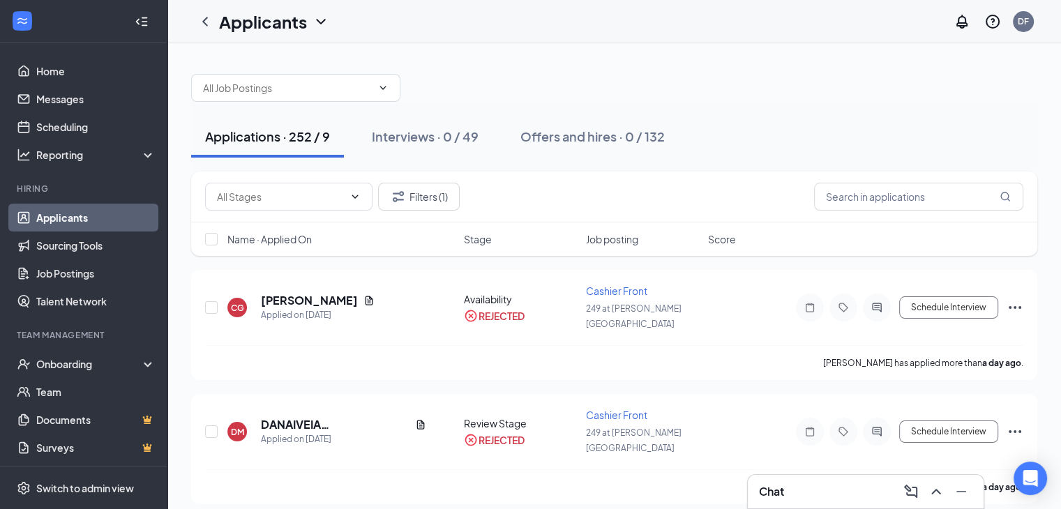
click at [963, 37] on div "Applicants DF" at bounding box center [614, 21] width 894 height 43
click at [855, 190] on input "text" at bounding box center [918, 197] width 209 height 28
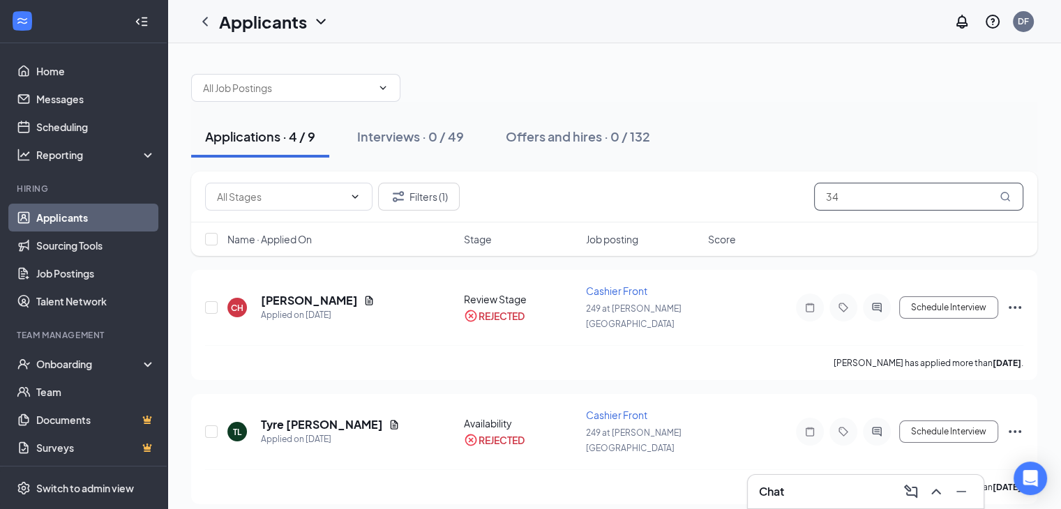
type input "3"
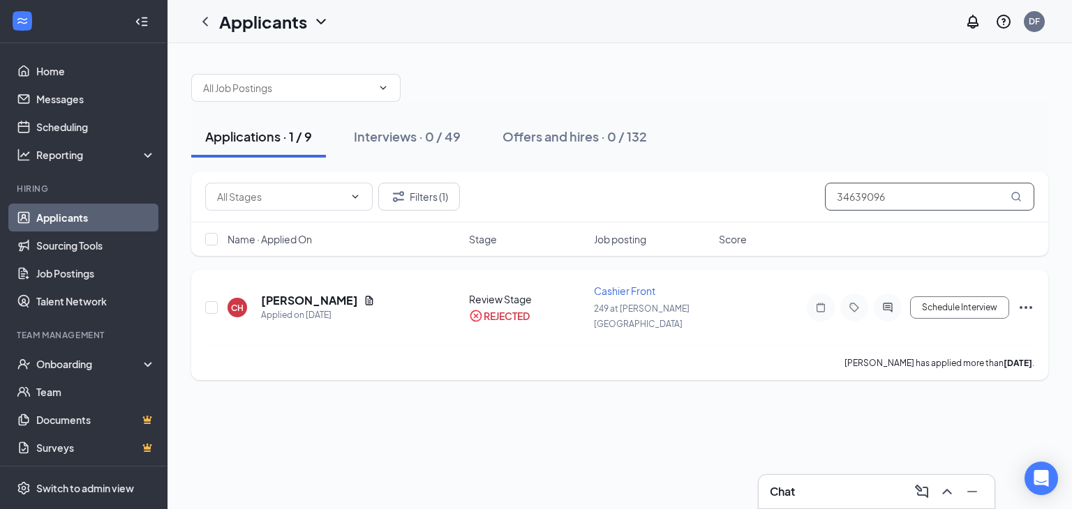
type input "34639096"
click at [1021, 301] on icon "Ellipses" at bounding box center [1025, 307] width 17 height 17
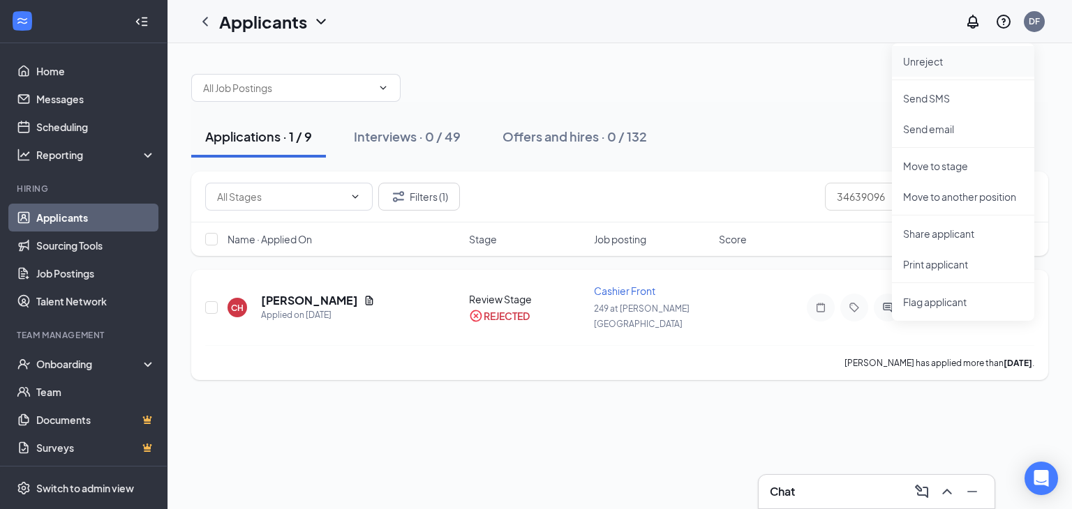
click at [932, 55] on p "Unreject" at bounding box center [963, 61] width 120 height 14
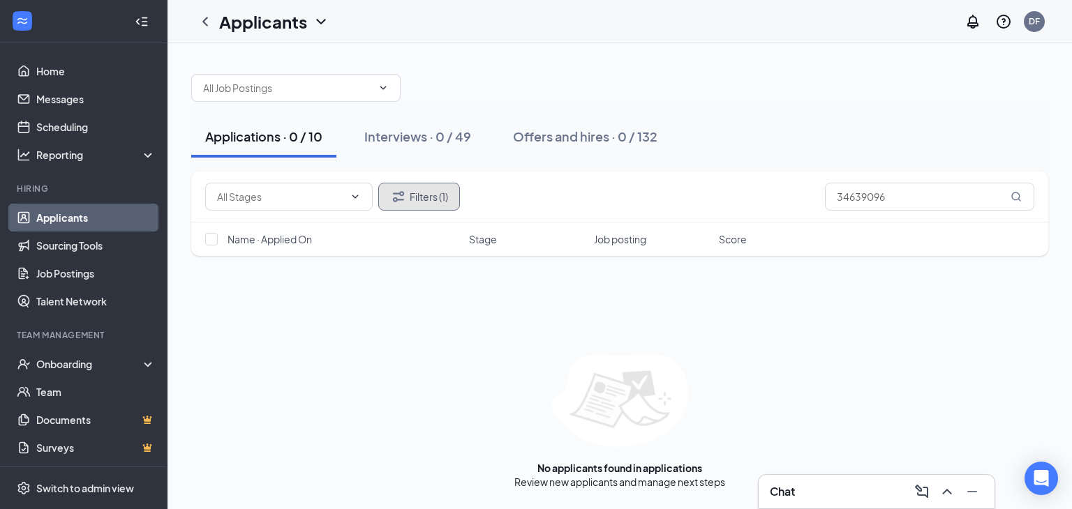
click at [430, 200] on button "Filters (1)" at bounding box center [419, 197] width 82 height 28
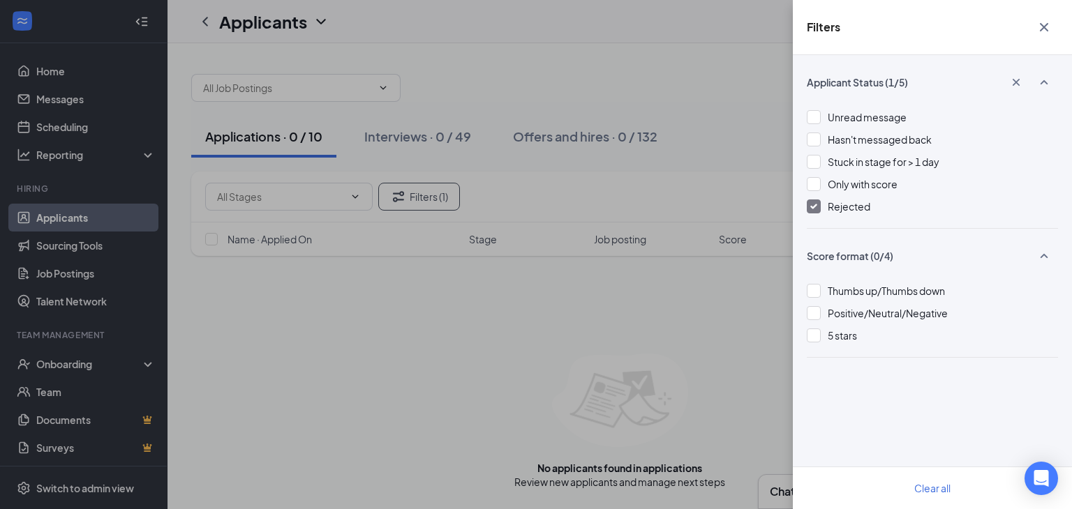
click at [818, 204] on div at bounding box center [813, 207] width 14 height 14
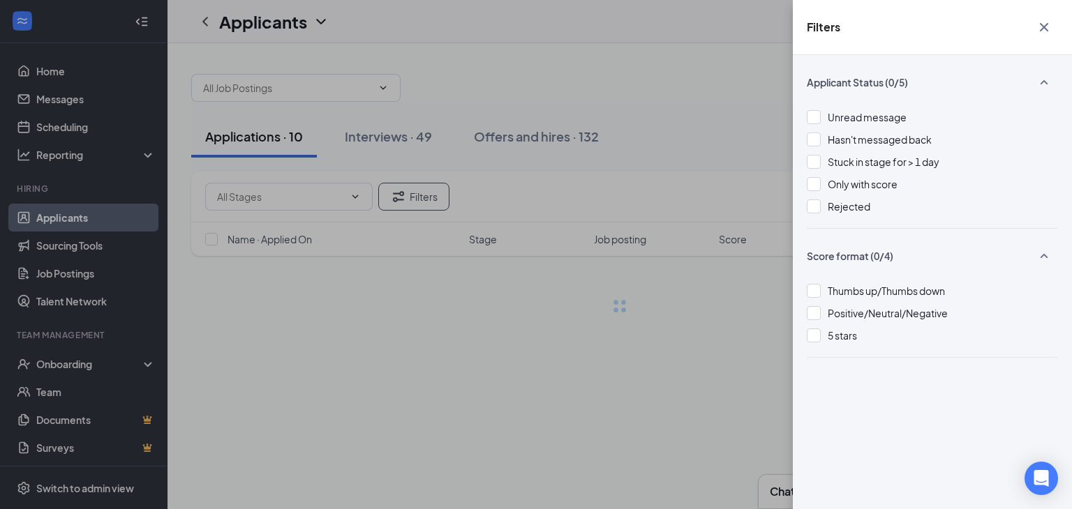
click at [1044, 29] on icon "Cross" at bounding box center [1043, 27] width 8 height 8
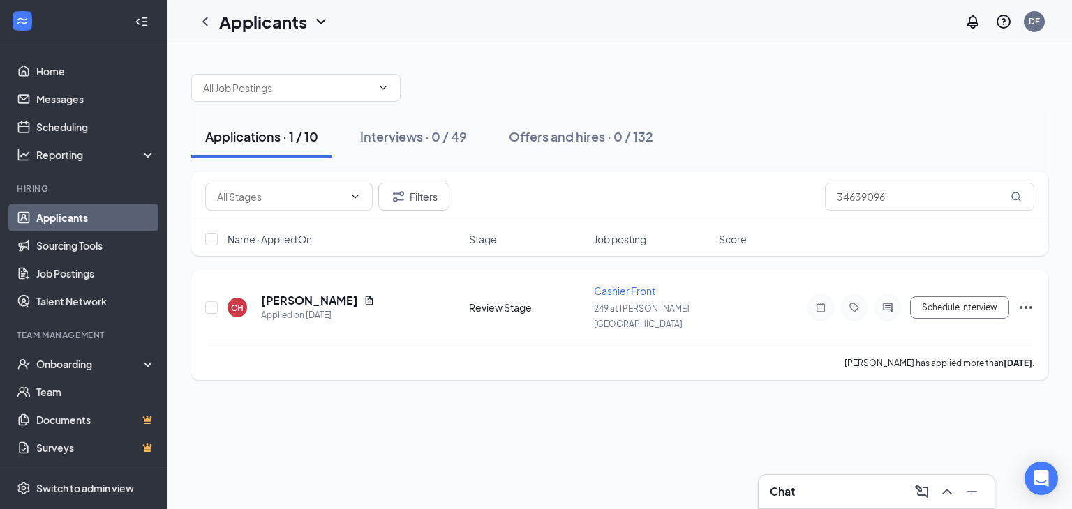
click at [1031, 299] on icon "Ellipses" at bounding box center [1025, 307] width 17 height 17
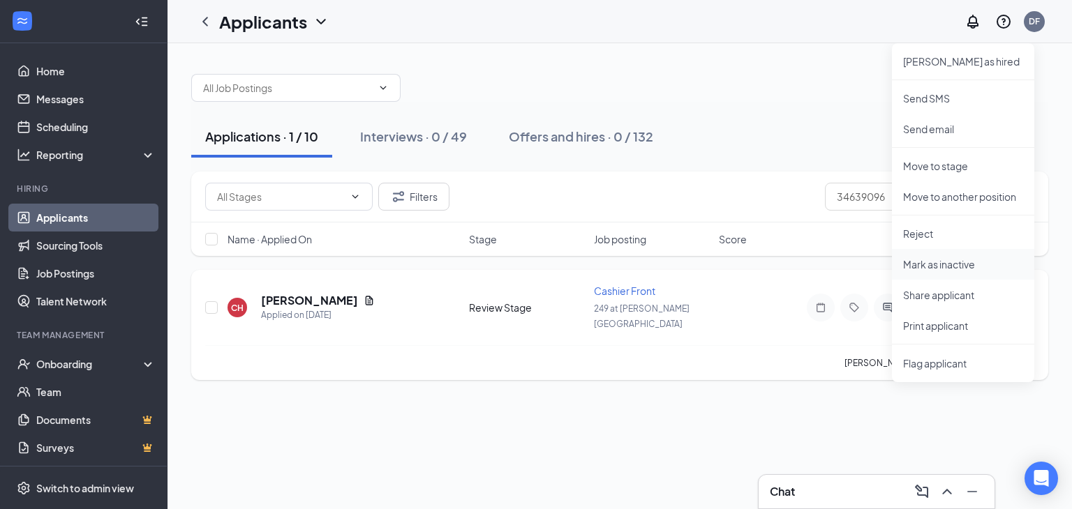
click at [954, 263] on p "Mark as inactive" at bounding box center [963, 264] width 120 height 14
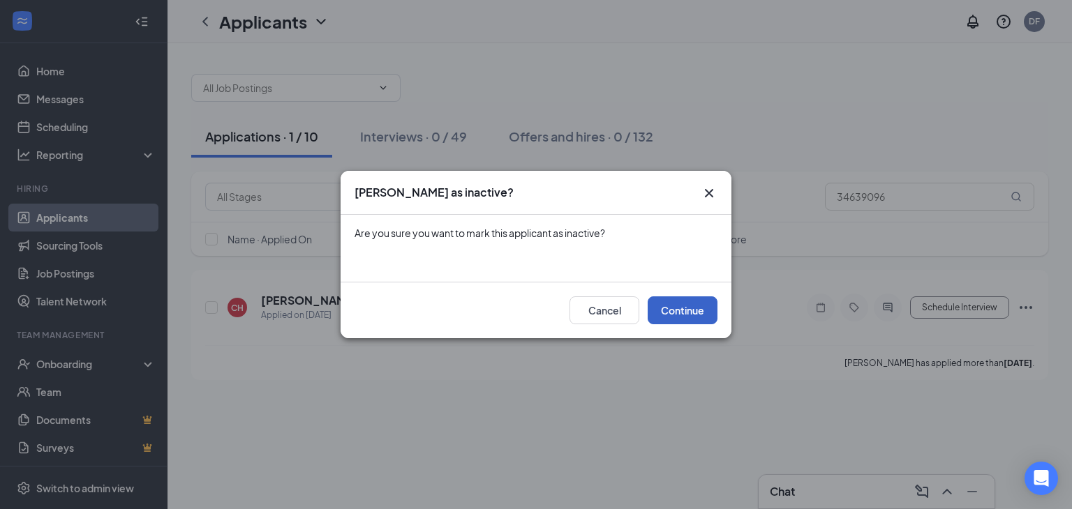
click at [667, 309] on button "Continue" at bounding box center [682, 310] width 70 height 28
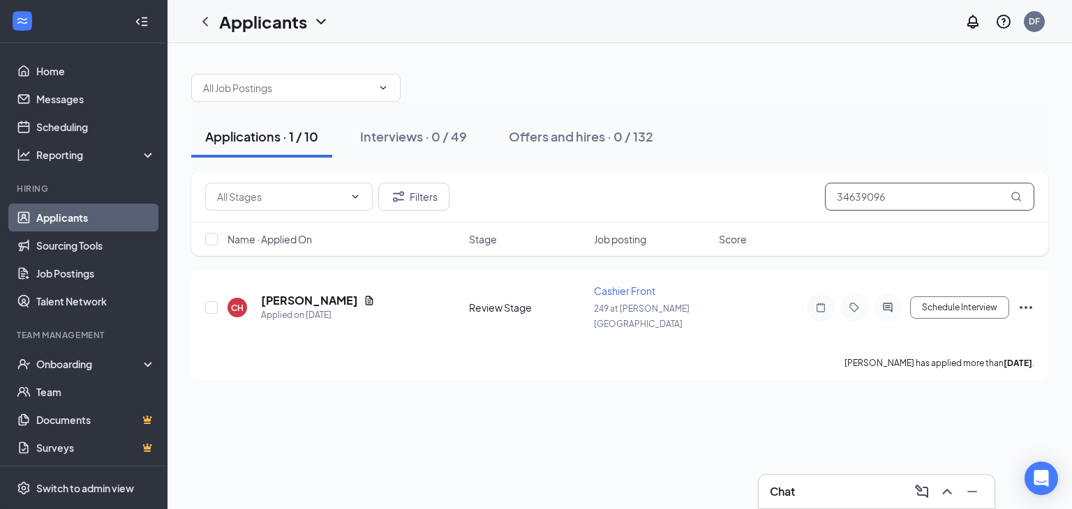
click at [899, 188] on input "34639096" at bounding box center [929, 197] width 209 height 28
type input "3"
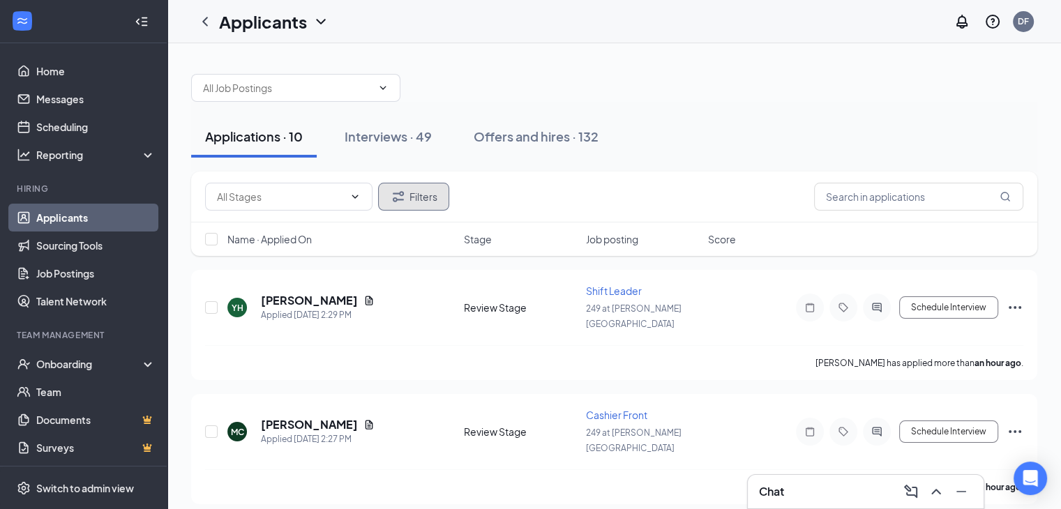
click at [416, 203] on button "Filters" at bounding box center [413, 197] width 71 height 28
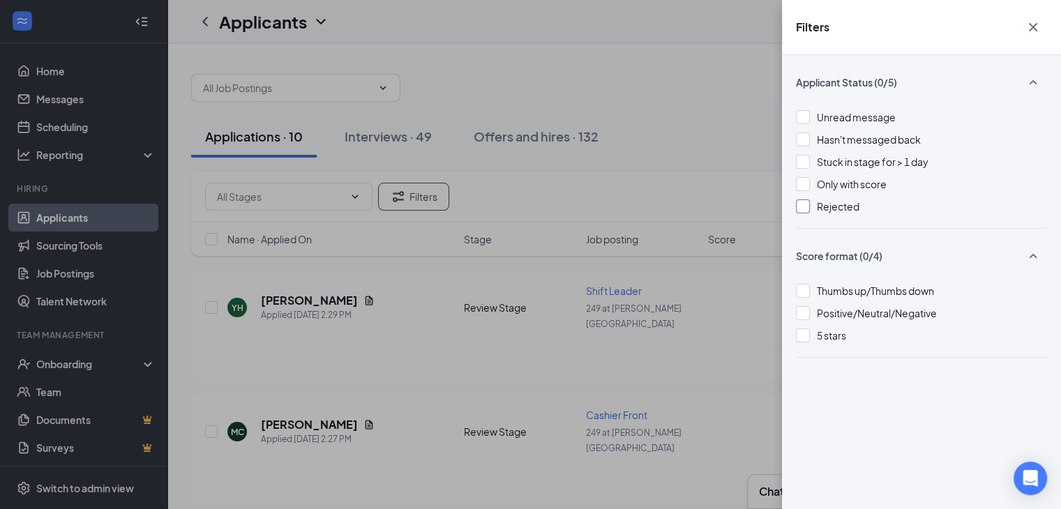
click at [797, 207] on div at bounding box center [803, 207] width 14 height 14
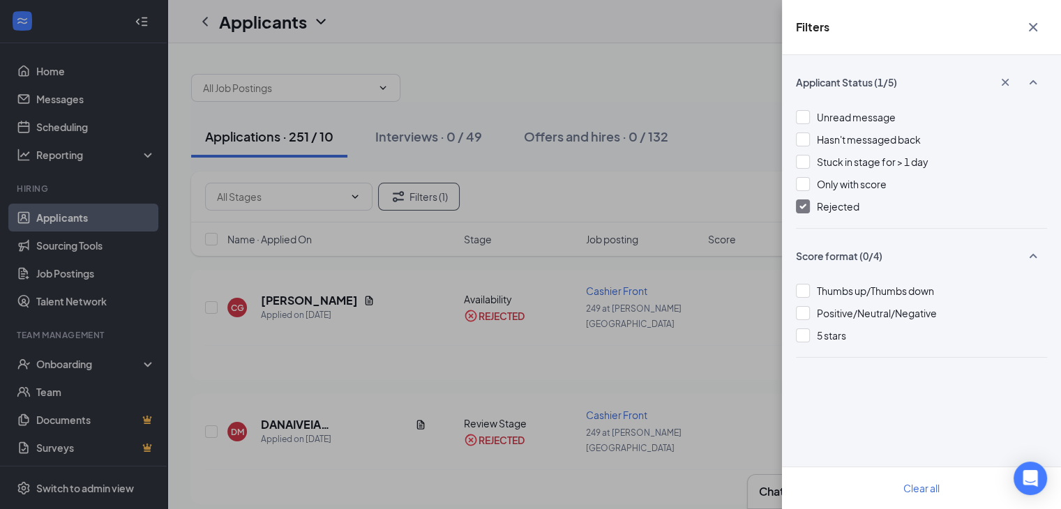
click at [1036, 26] on icon "Cross" at bounding box center [1033, 27] width 17 height 17
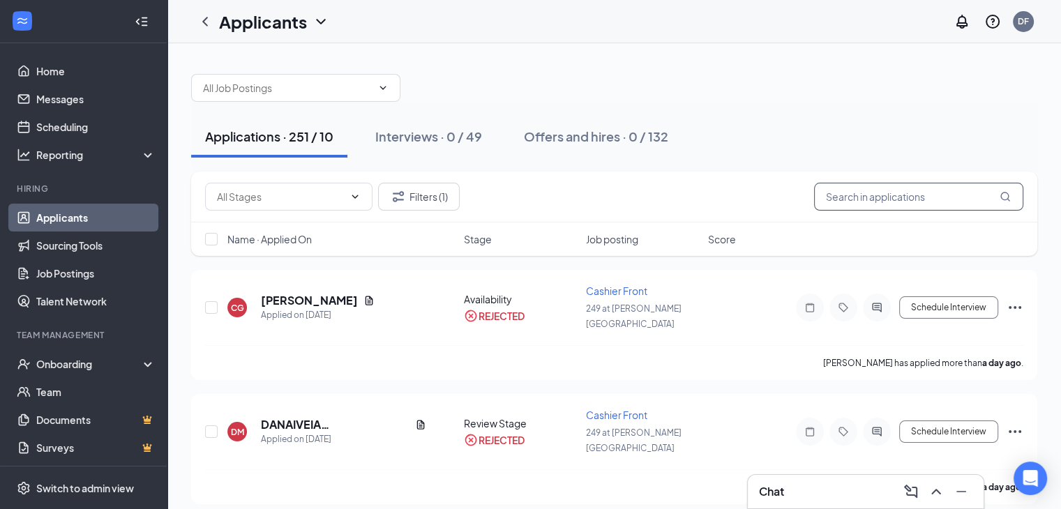
click at [901, 193] on input "text" at bounding box center [918, 197] width 209 height 28
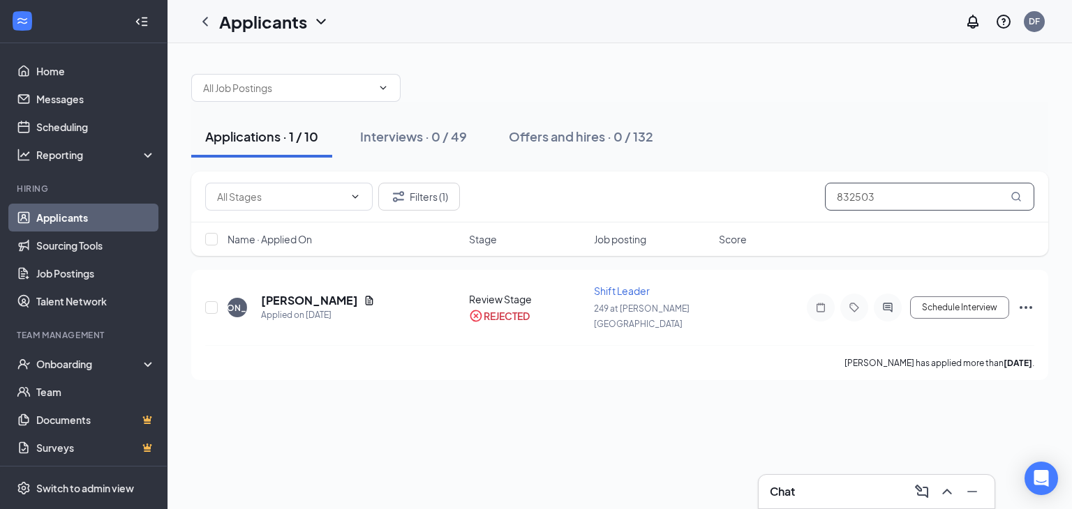
click at [899, 192] on input "832503" at bounding box center [929, 197] width 209 height 28
type input "832503"
click at [1033, 299] on icon "Ellipses" at bounding box center [1025, 307] width 17 height 17
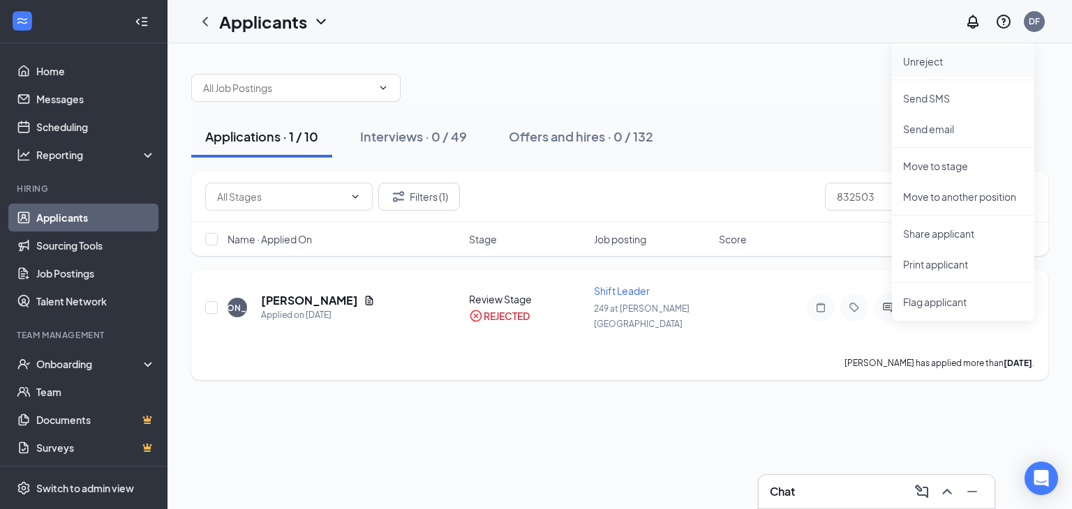
click at [931, 54] on p "Unreject" at bounding box center [963, 61] width 120 height 14
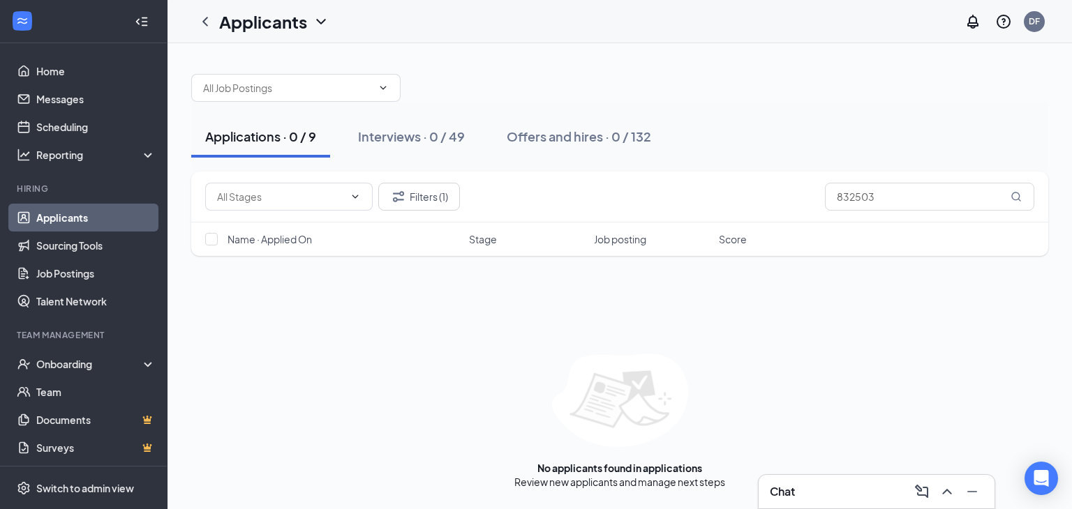
drag, startPoint x: 548, startPoint y: 182, endPoint x: 470, endPoint y: 183, distance: 78.8
click at [470, 183] on div "Filters (1) 832503" at bounding box center [619, 197] width 829 height 28
click at [415, 204] on button "Filters (1)" at bounding box center [419, 197] width 82 height 28
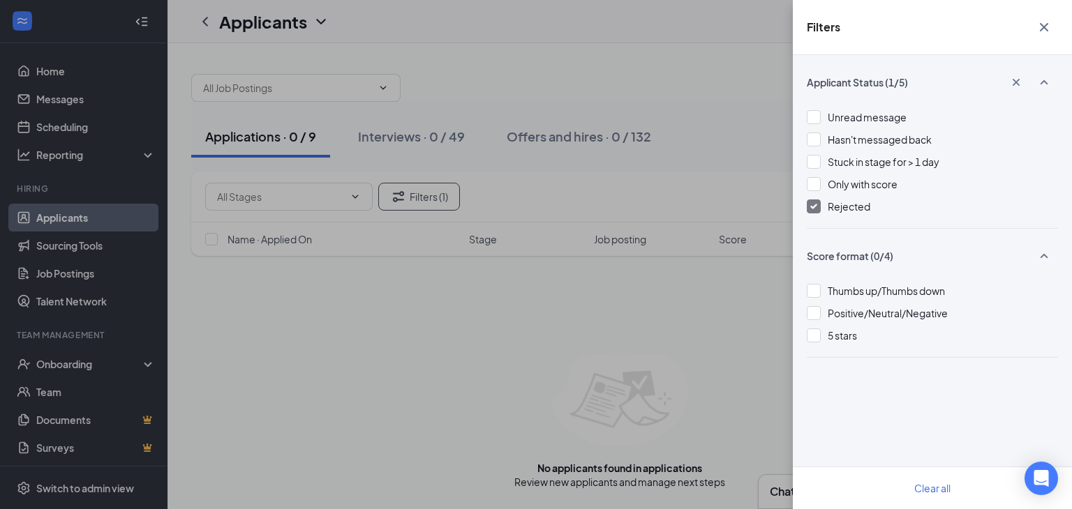
click at [814, 204] on img at bounding box center [813, 207] width 7 height 6
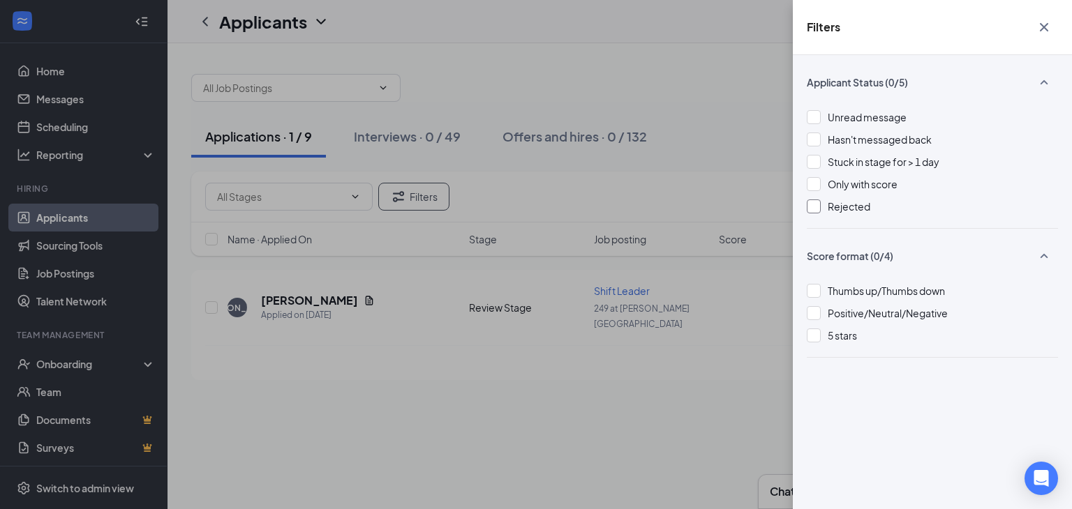
click at [1046, 26] on icon "Cross" at bounding box center [1043, 27] width 8 height 8
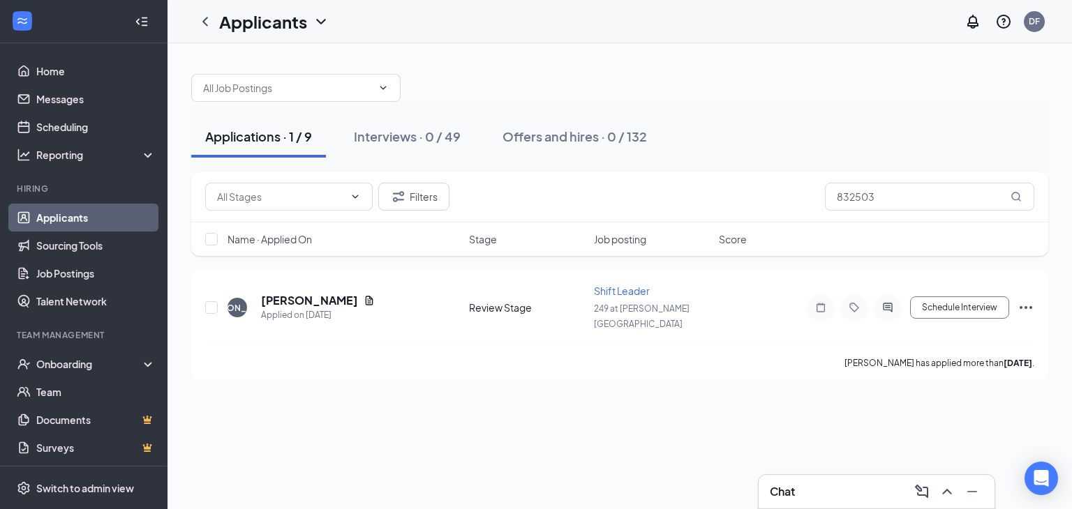
click at [765, 102] on div "Applications · 1 / 9 Interviews · 0 / 49 Offers and hires · 0 / 132" at bounding box center [619, 137] width 857 height 70
click at [1033, 299] on icon "Ellipses" at bounding box center [1025, 307] width 17 height 17
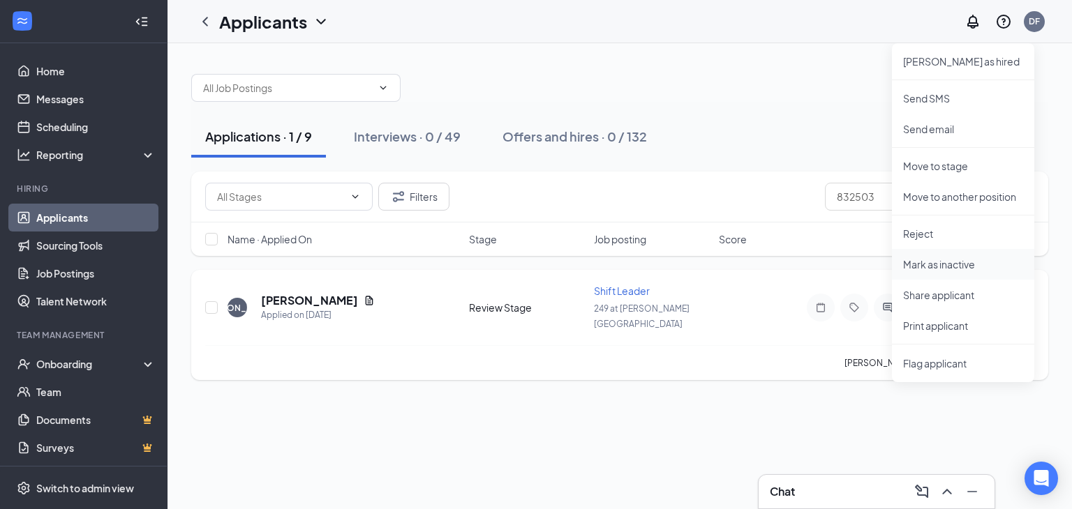
click at [936, 262] on p "Mark as inactive" at bounding box center [963, 264] width 120 height 14
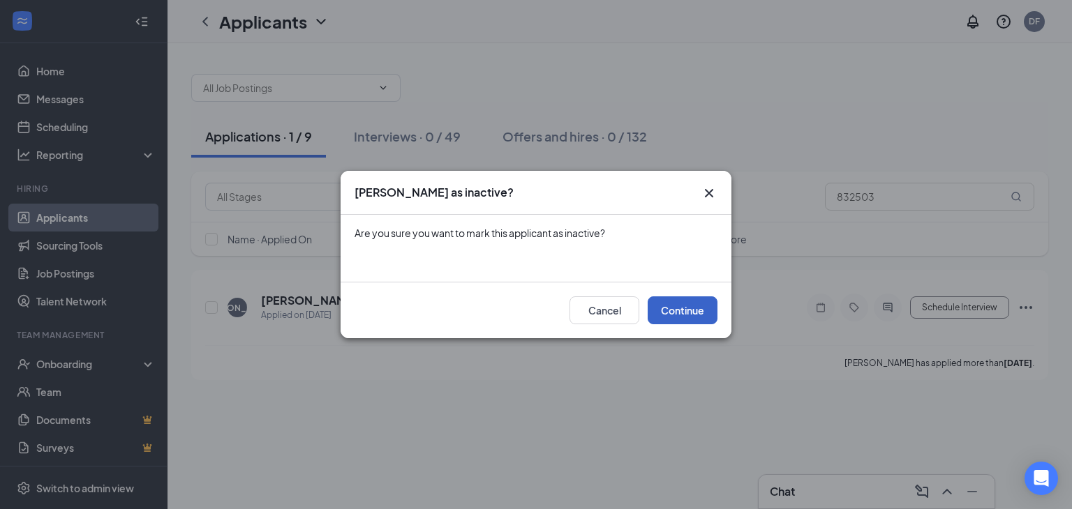
click at [686, 313] on button "Continue" at bounding box center [682, 310] width 70 height 28
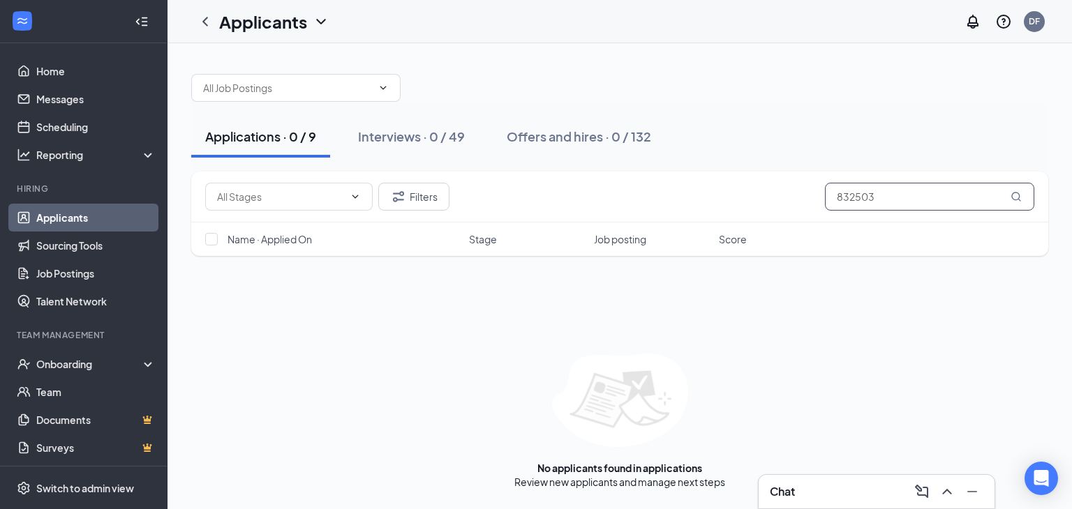
click at [885, 197] on input "832503" at bounding box center [929, 197] width 209 height 28
type input "8"
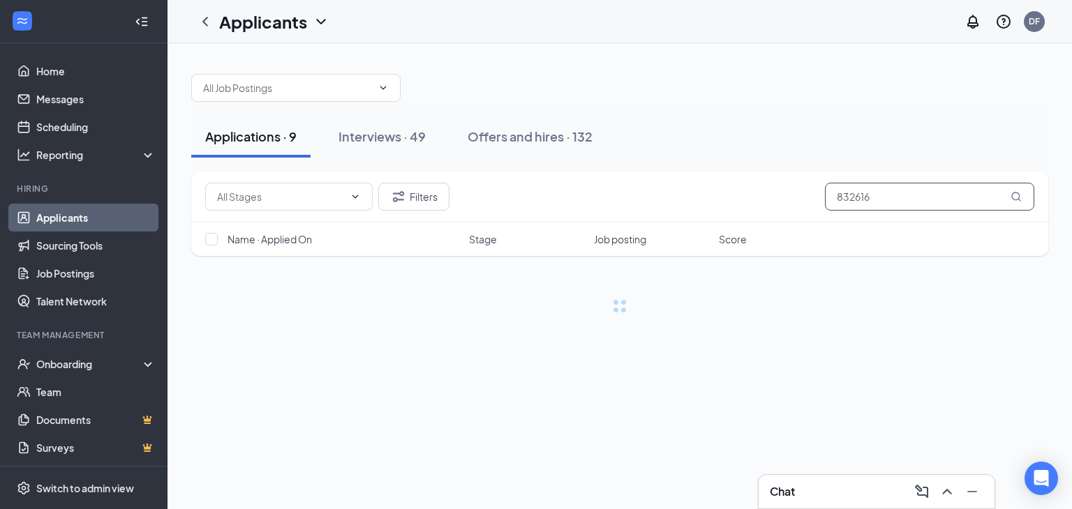
click at [862, 196] on input "832616" at bounding box center [929, 197] width 209 height 28
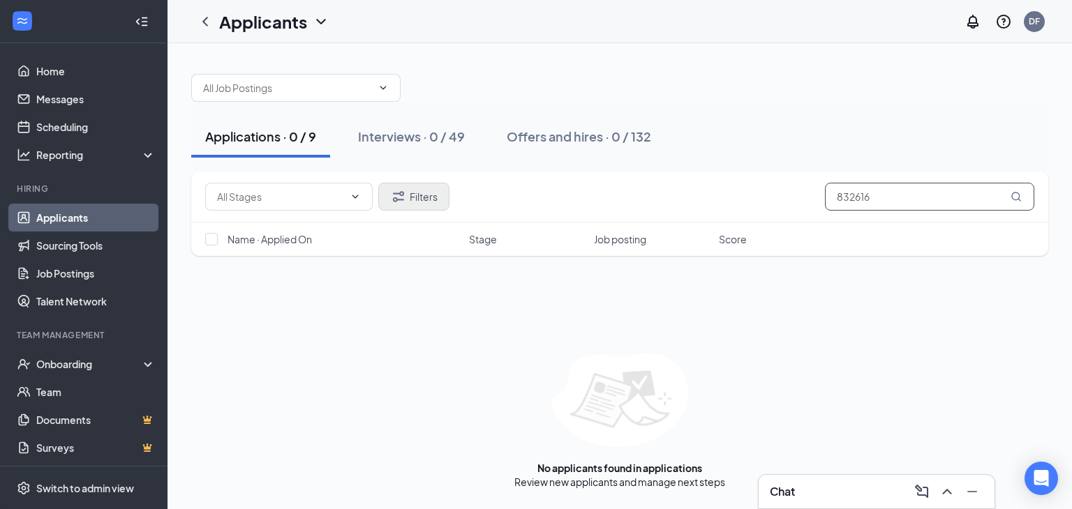
type input "832616"
click at [424, 193] on button "Filters" at bounding box center [413, 197] width 71 height 28
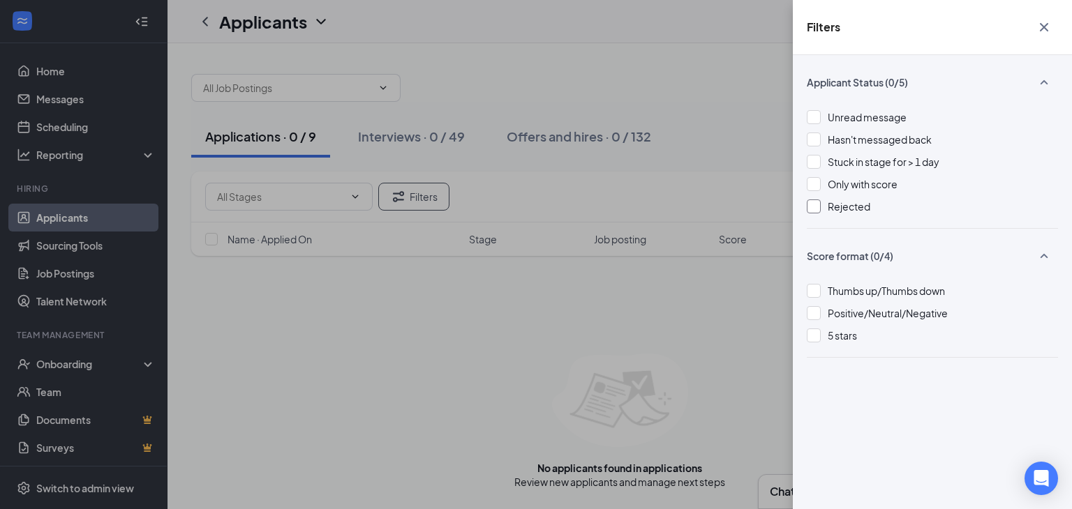
click at [813, 210] on div at bounding box center [813, 207] width 14 height 14
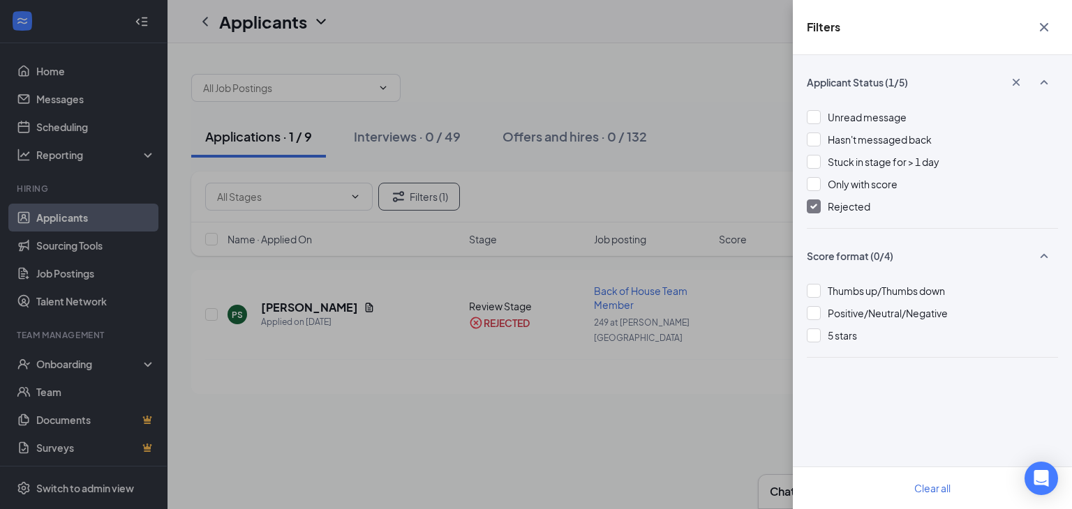
click at [1034, 29] on button "button" at bounding box center [1044, 27] width 28 height 27
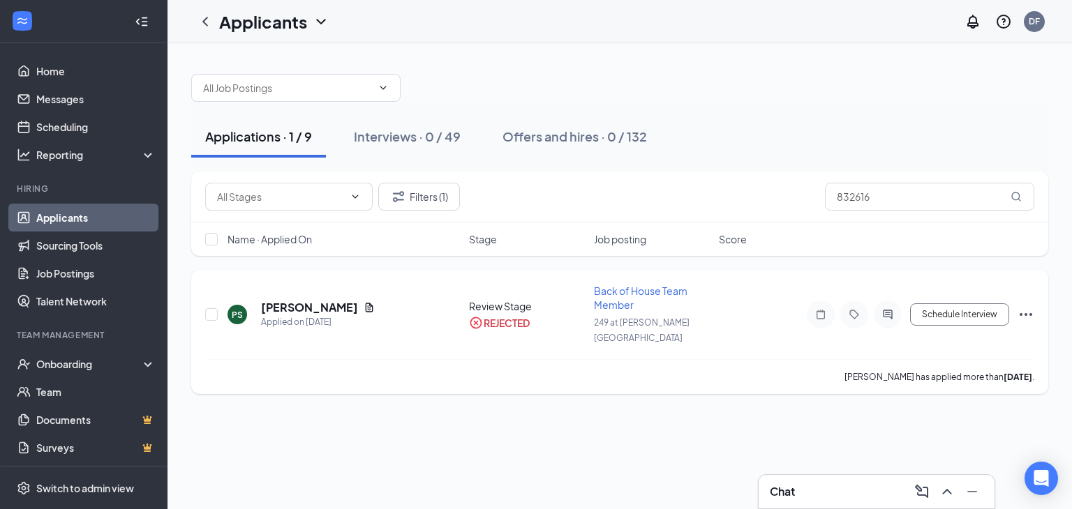
click at [1024, 308] on icon "Ellipses" at bounding box center [1025, 314] width 17 height 17
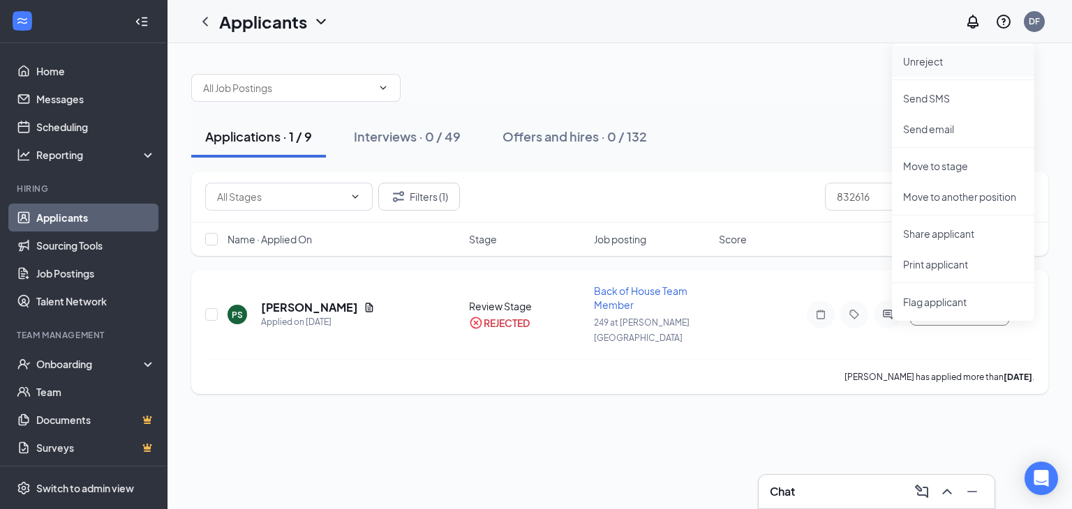
click at [910, 58] on p "Unreject" at bounding box center [963, 61] width 120 height 14
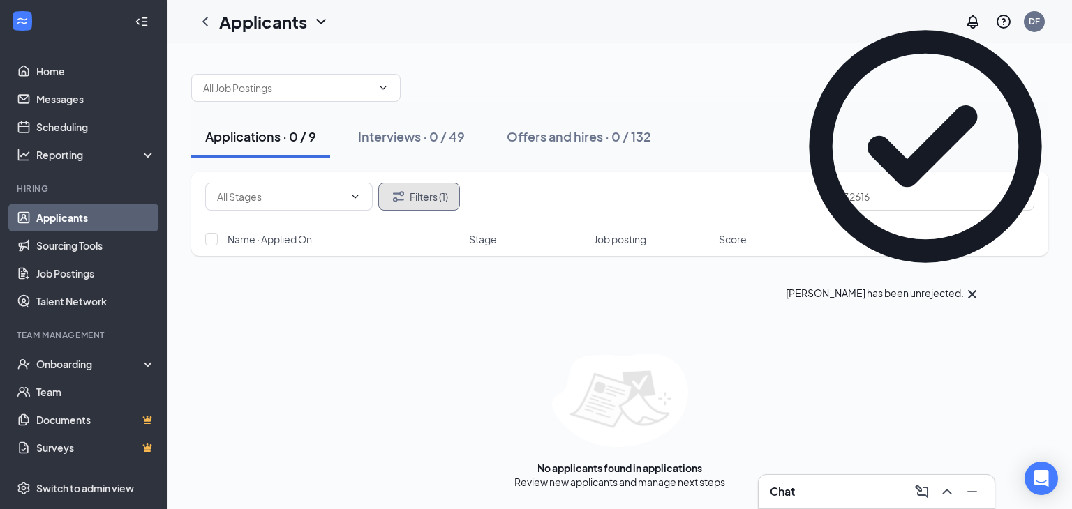
click at [430, 197] on button "Filters (1)" at bounding box center [419, 197] width 82 height 28
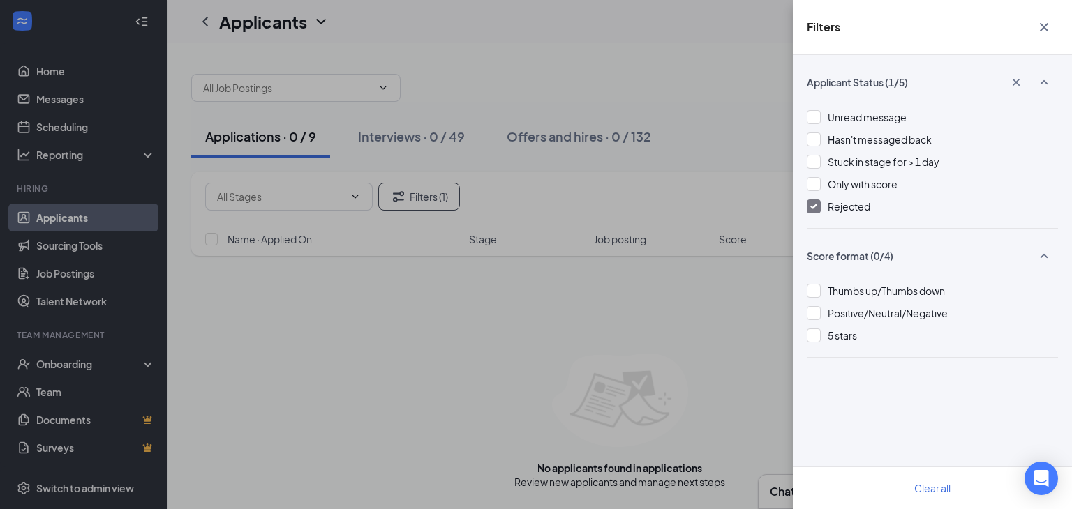
click at [813, 200] on div at bounding box center [813, 207] width 14 height 14
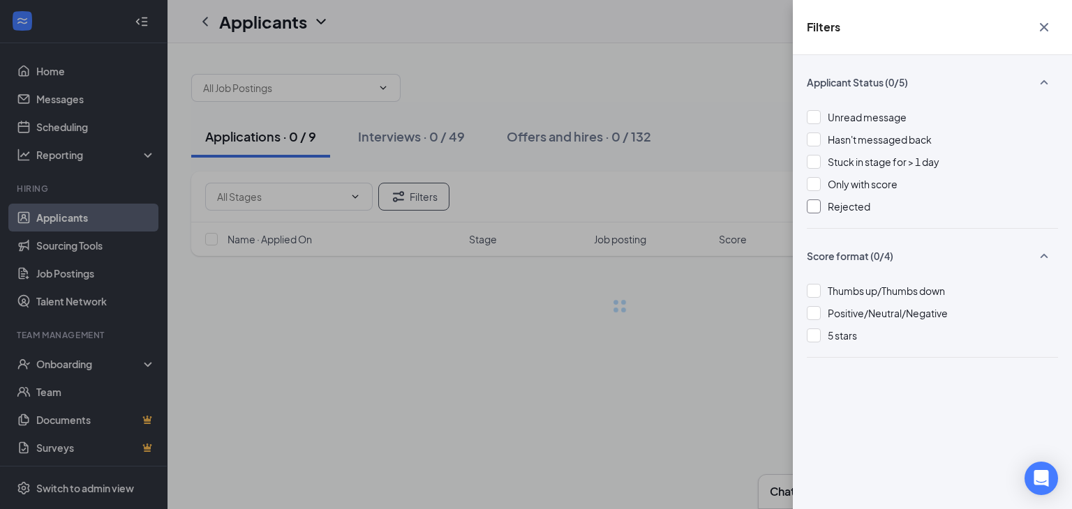
click at [813, 200] on div at bounding box center [813, 207] width 14 height 14
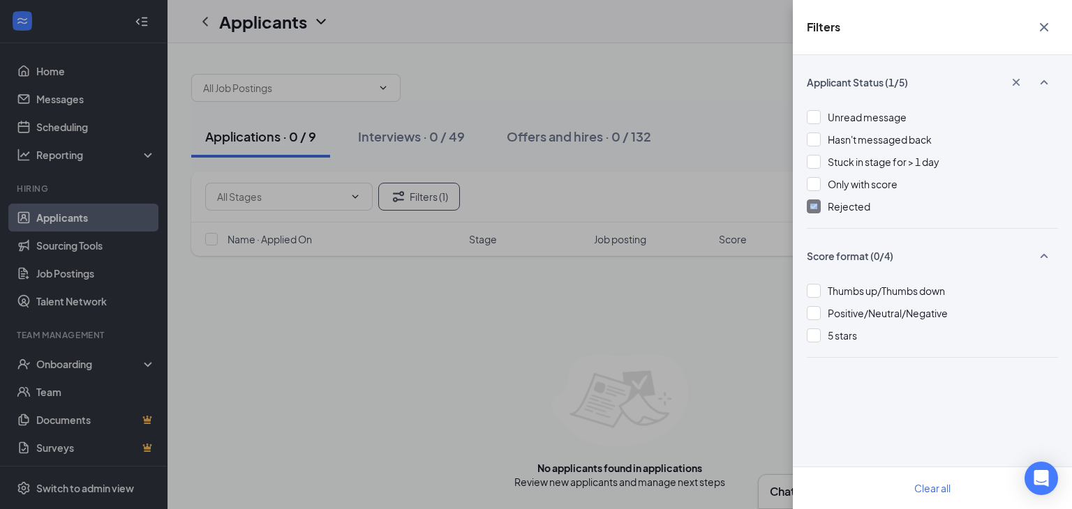
click at [810, 207] on img at bounding box center [813, 207] width 7 height 6
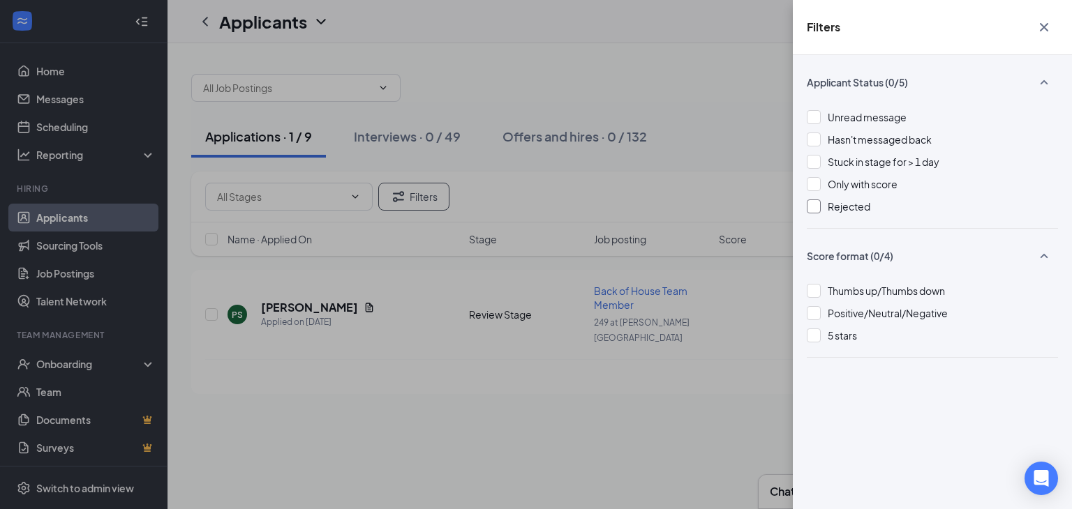
click at [1043, 24] on icon "Cross" at bounding box center [1043, 27] width 17 height 17
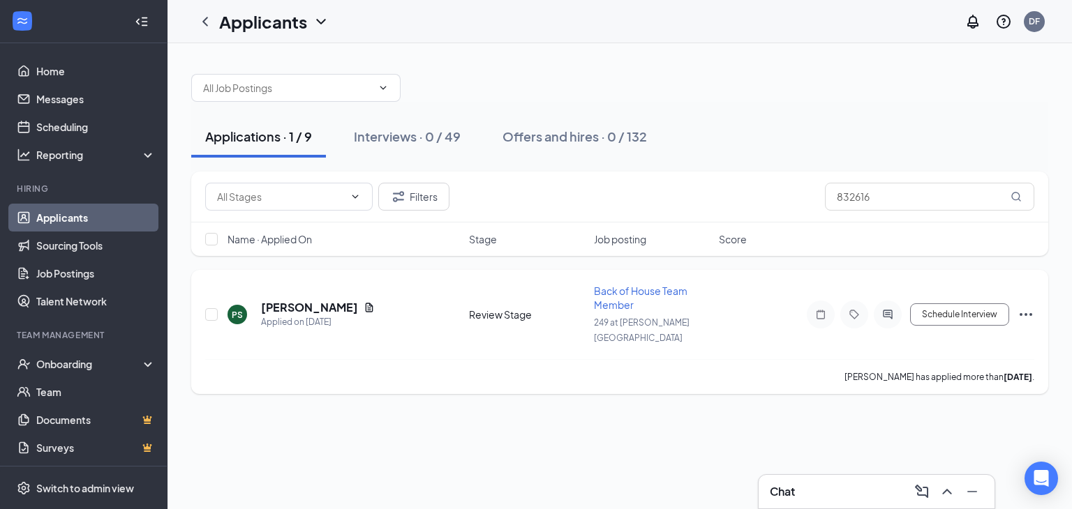
click at [1030, 309] on icon "Ellipses" at bounding box center [1025, 314] width 17 height 17
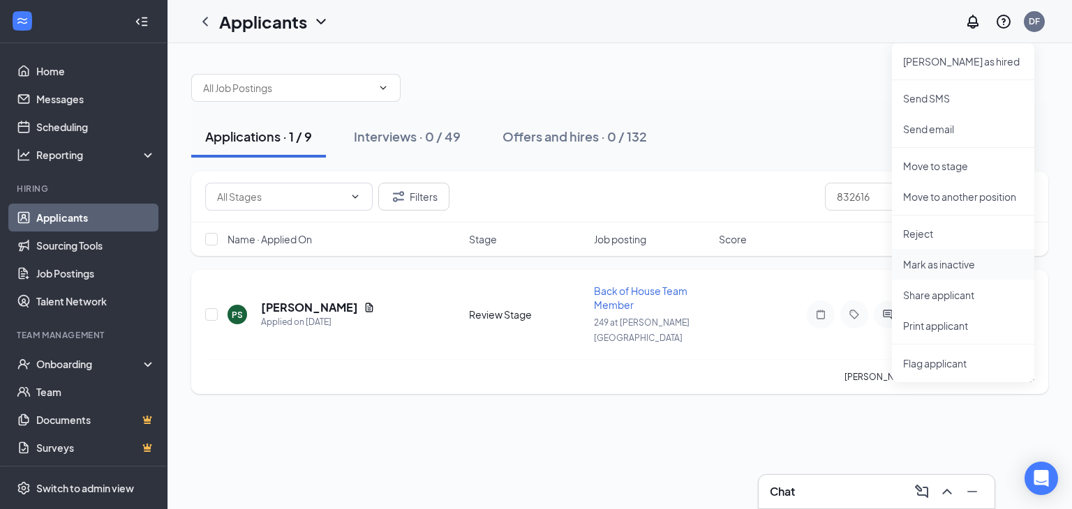
click at [942, 262] on p "Mark as inactive" at bounding box center [963, 264] width 120 height 14
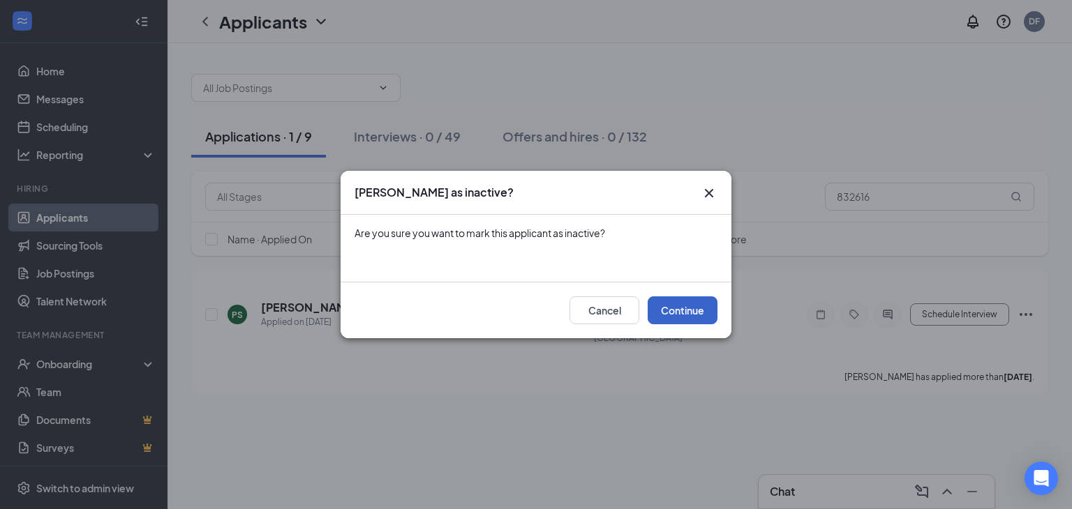
click at [690, 317] on button "Continue" at bounding box center [682, 310] width 70 height 28
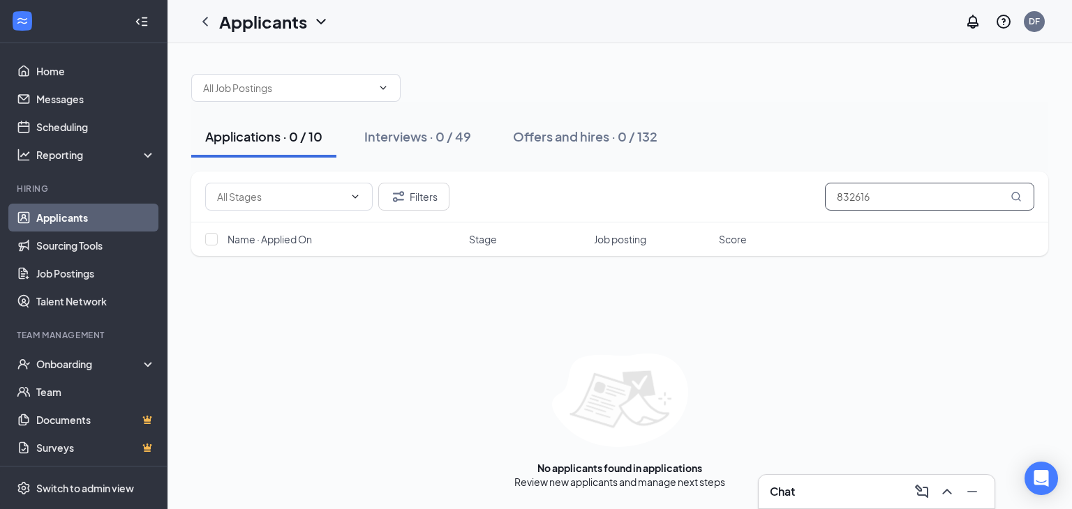
click at [887, 197] on input "832616" at bounding box center [929, 197] width 209 height 28
type input "8"
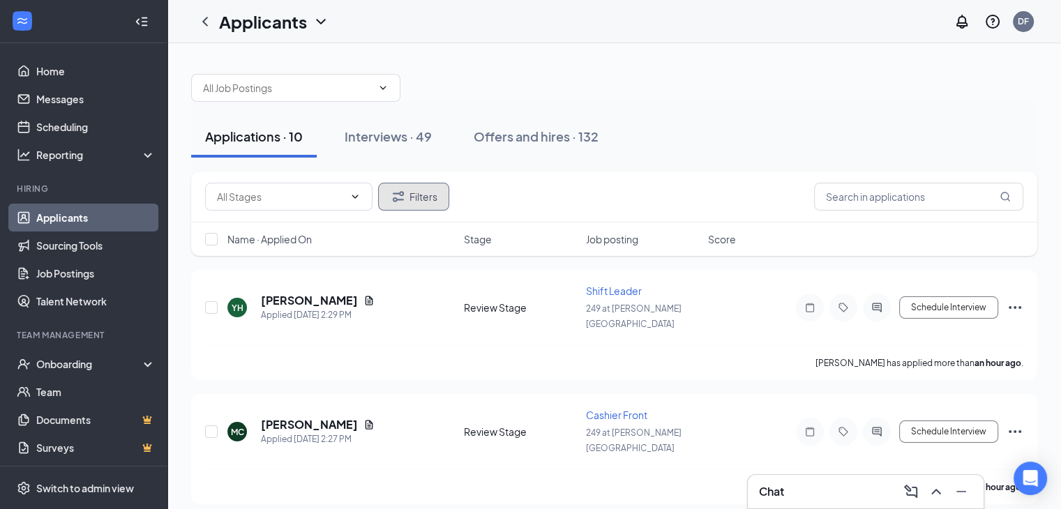
click at [426, 202] on button "Filters" at bounding box center [413, 197] width 71 height 28
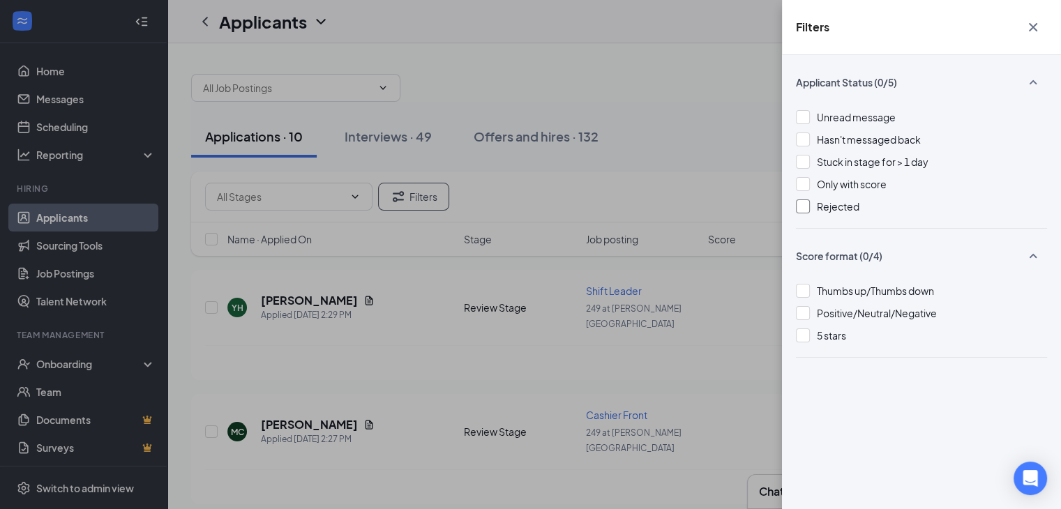
click at [805, 204] on div at bounding box center [803, 207] width 14 height 14
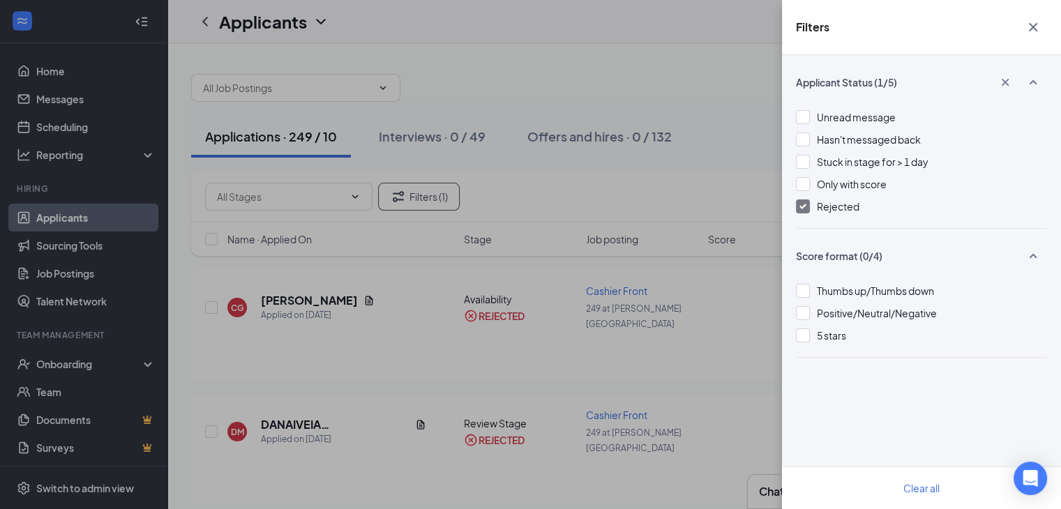
click at [1035, 26] on icon "Cross" at bounding box center [1033, 27] width 17 height 17
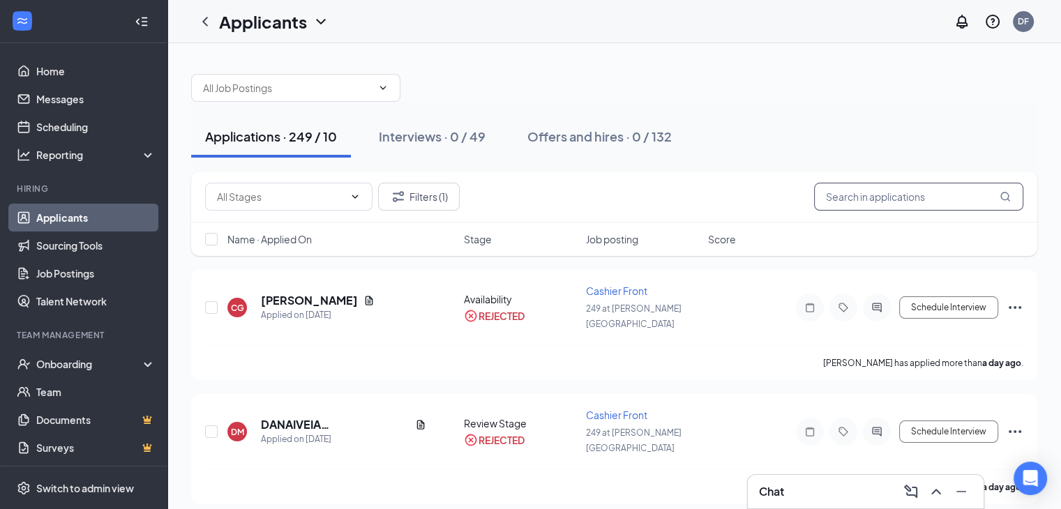
click at [895, 199] on input "text" at bounding box center [918, 197] width 209 height 28
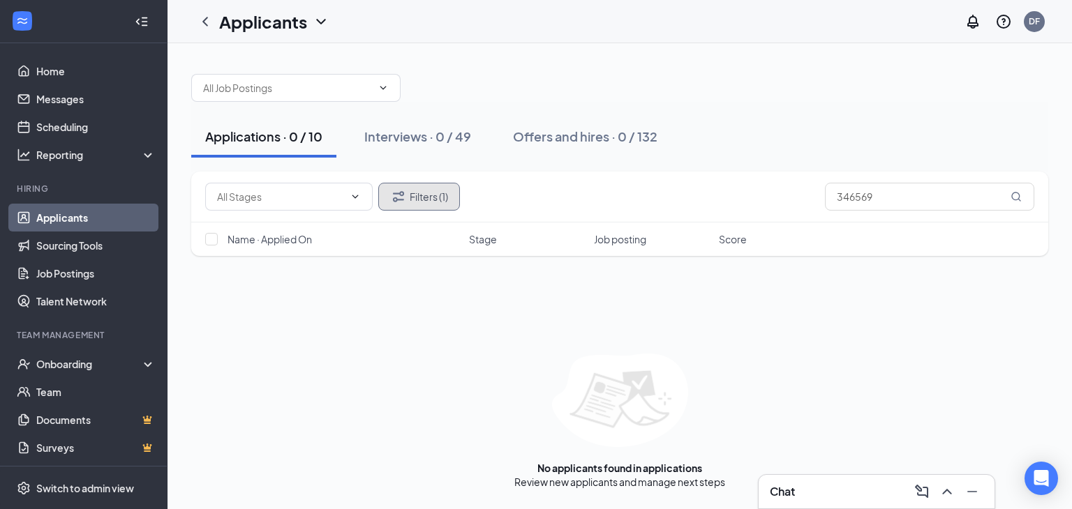
click at [433, 196] on button "Filters (1)" at bounding box center [419, 197] width 82 height 28
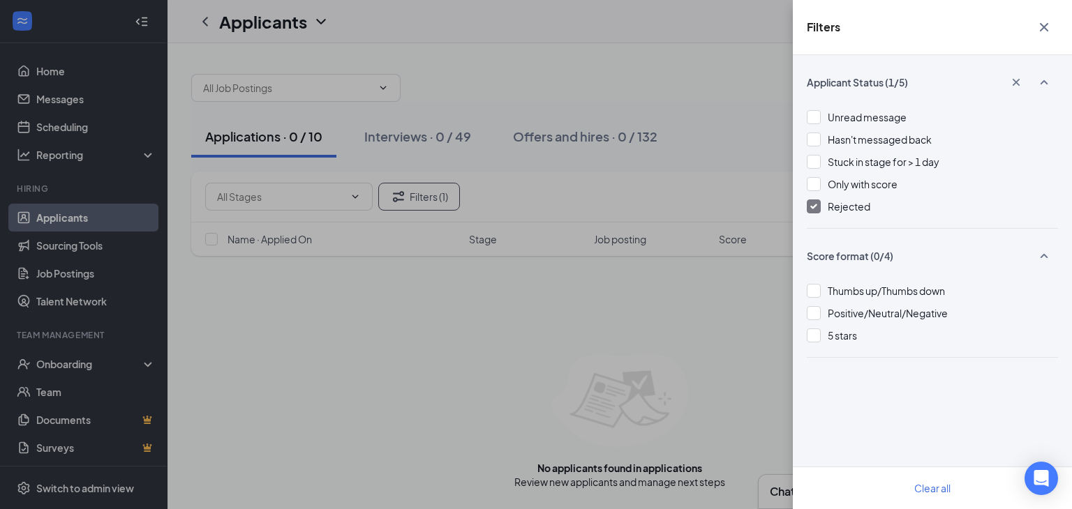
click at [1044, 27] on icon "Cross" at bounding box center [1043, 27] width 8 height 8
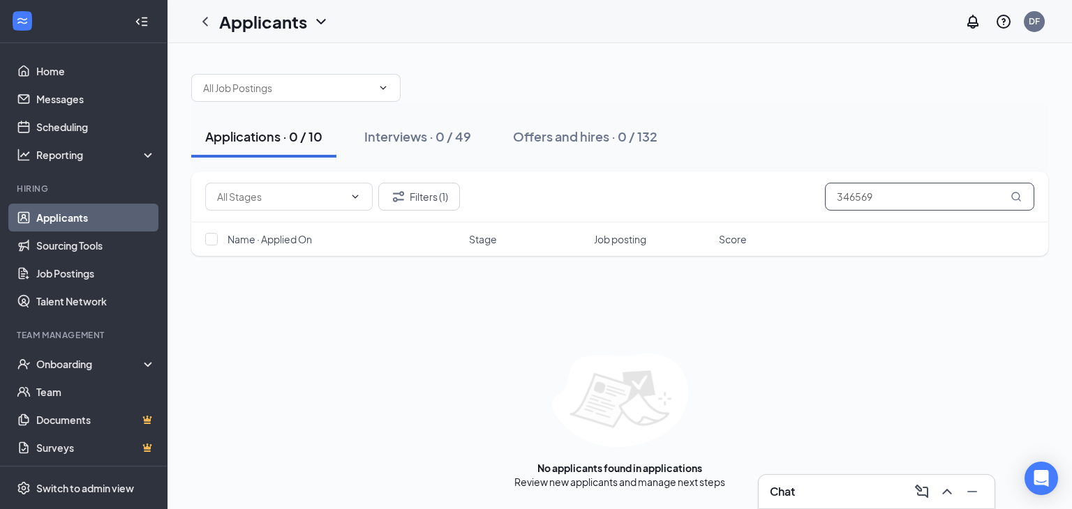
click at [897, 191] on input "346569" at bounding box center [929, 197] width 209 height 28
type input "3"
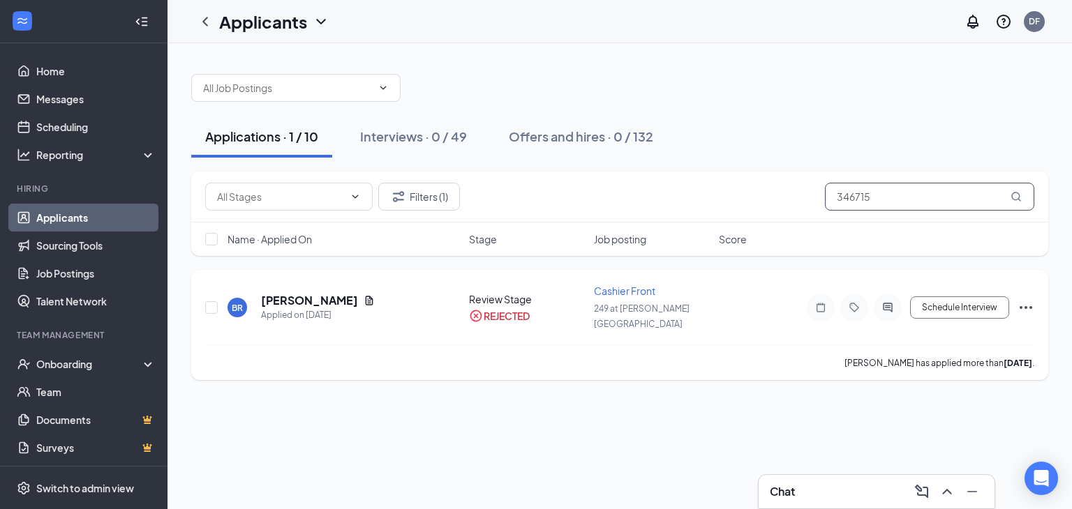
type input "346715"
click at [1028, 302] on icon "Ellipses" at bounding box center [1025, 307] width 17 height 17
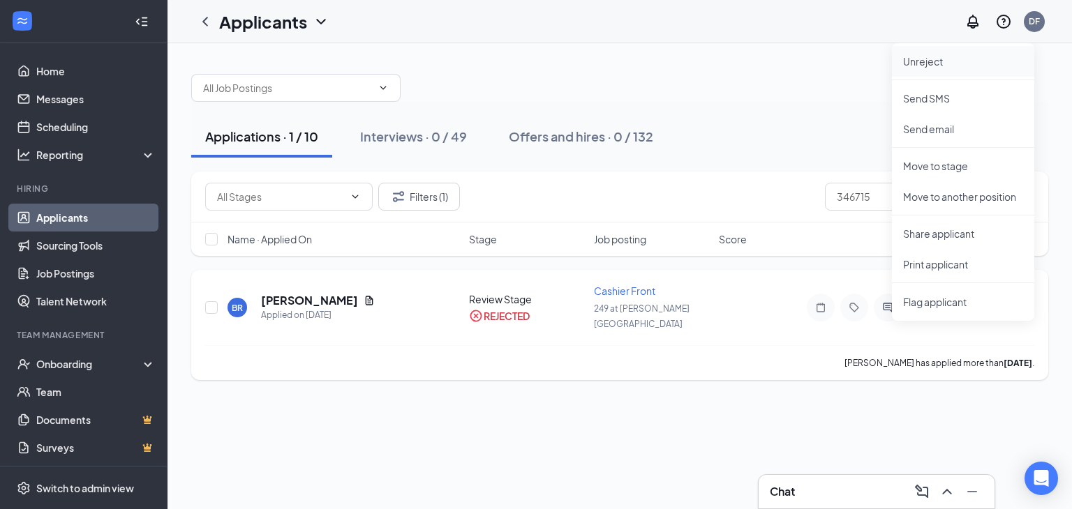
click at [933, 64] on p "Unreject" at bounding box center [963, 61] width 120 height 14
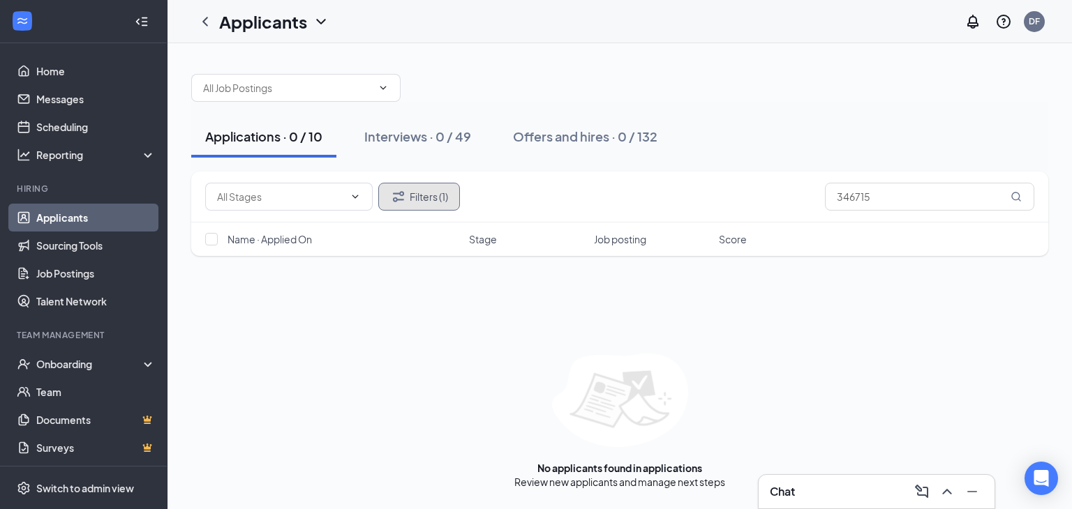
click at [442, 202] on button "Filters (1)" at bounding box center [419, 197] width 82 height 28
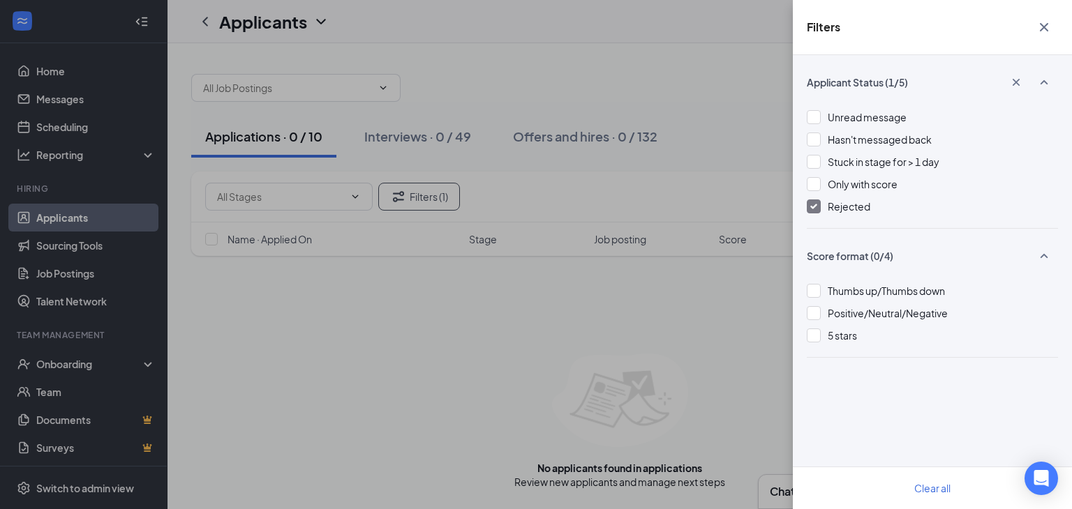
click at [811, 207] on img at bounding box center [813, 207] width 7 height 6
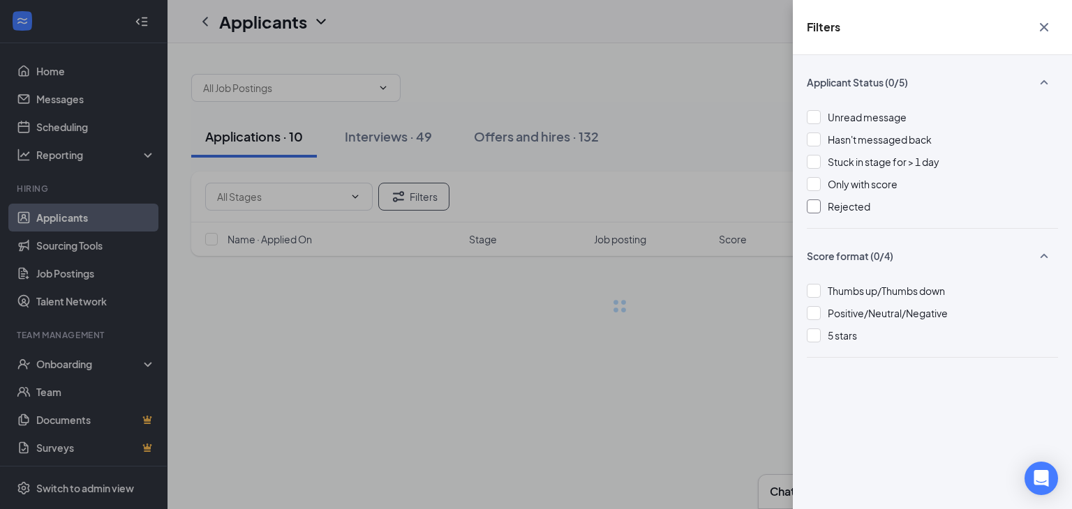
click at [1042, 29] on icon "Cross" at bounding box center [1043, 27] width 8 height 8
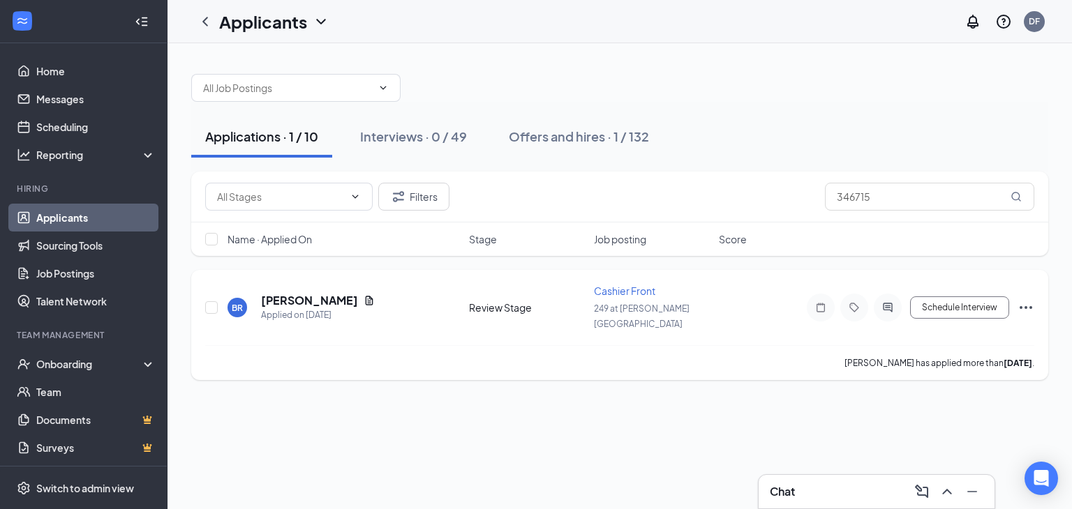
click at [1027, 299] on icon "Ellipses" at bounding box center [1025, 307] width 17 height 17
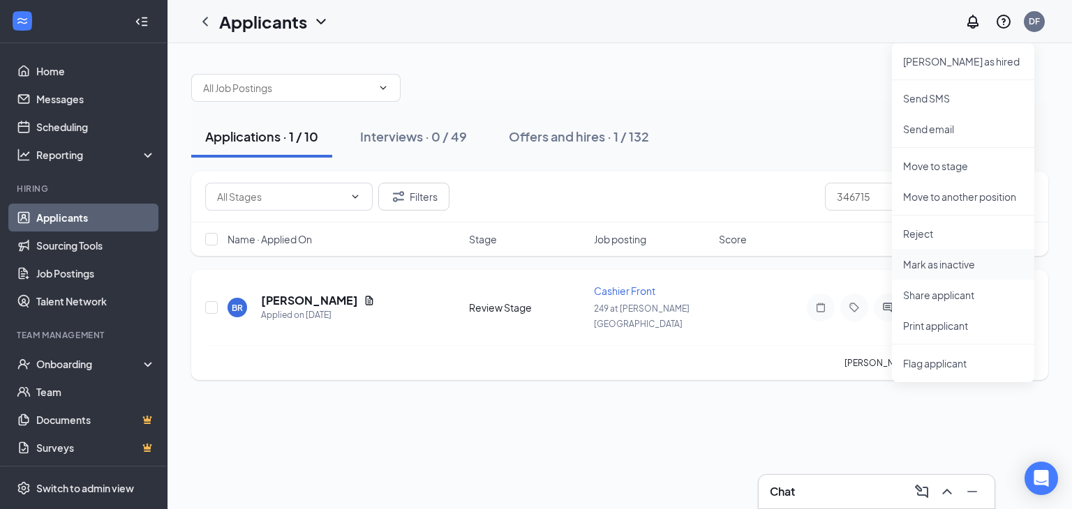
click at [951, 262] on p "Mark as inactive" at bounding box center [963, 264] width 120 height 14
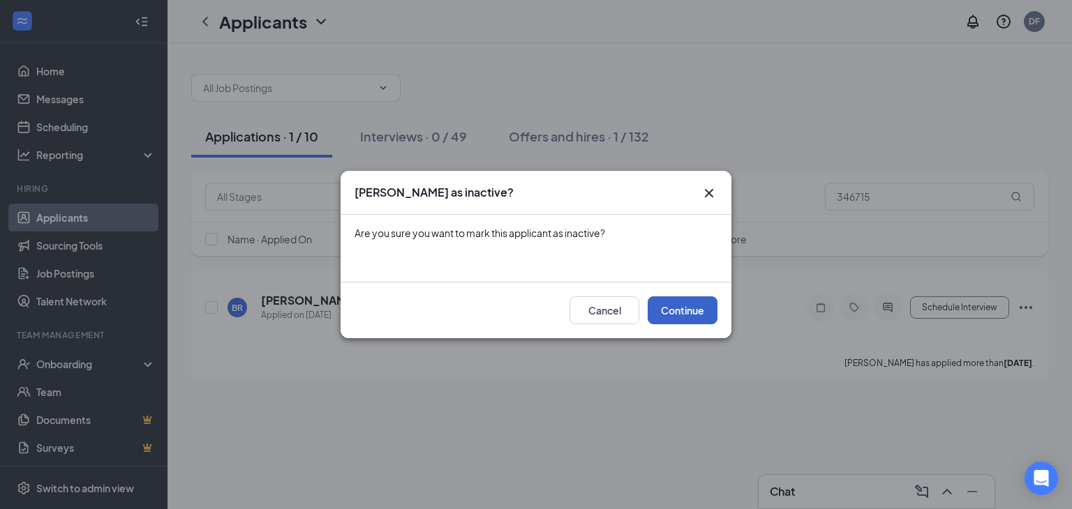
click at [675, 310] on button "Continue" at bounding box center [682, 310] width 70 height 28
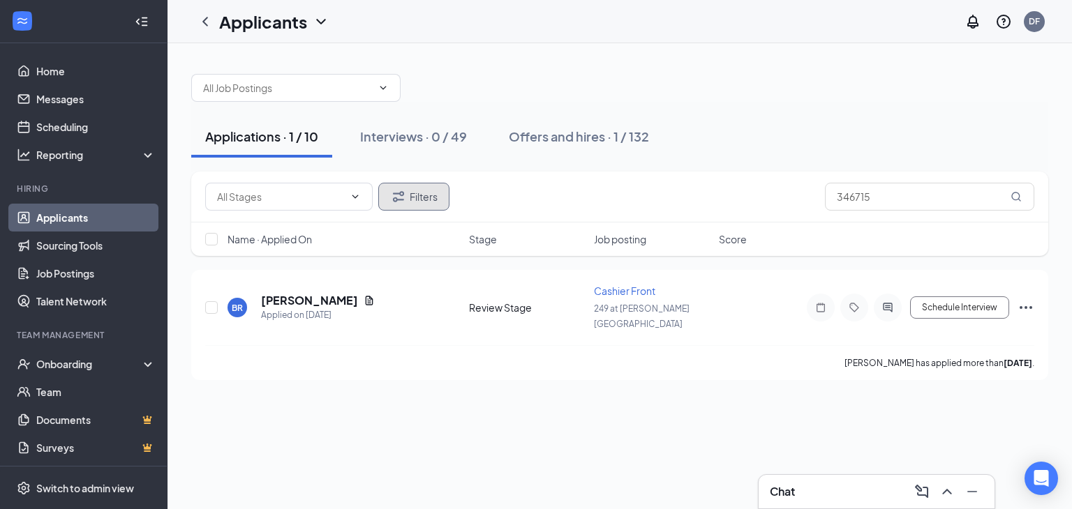
click at [435, 195] on button "Filters" at bounding box center [413, 197] width 71 height 28
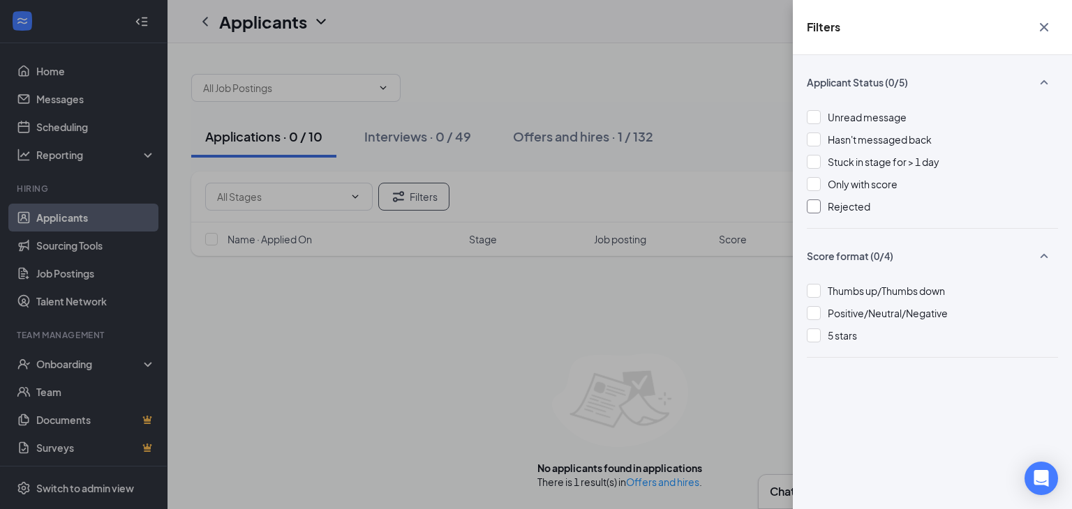
click at [815, 204] on div at bounding box center [813, 207] width 14 height 14
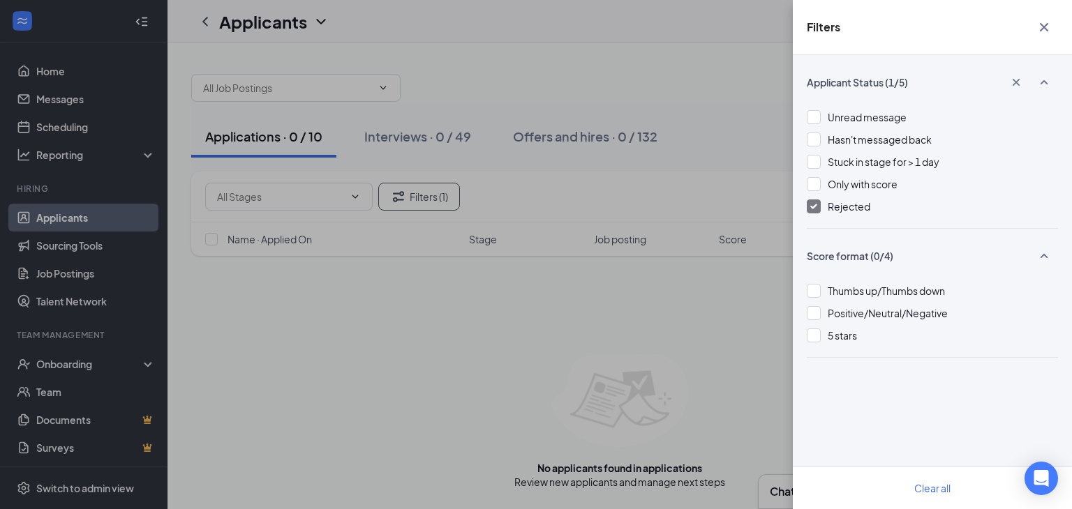
click at [1044, 27] on icon "Cross" at bounding box center [1043, 27] width 8 height 8
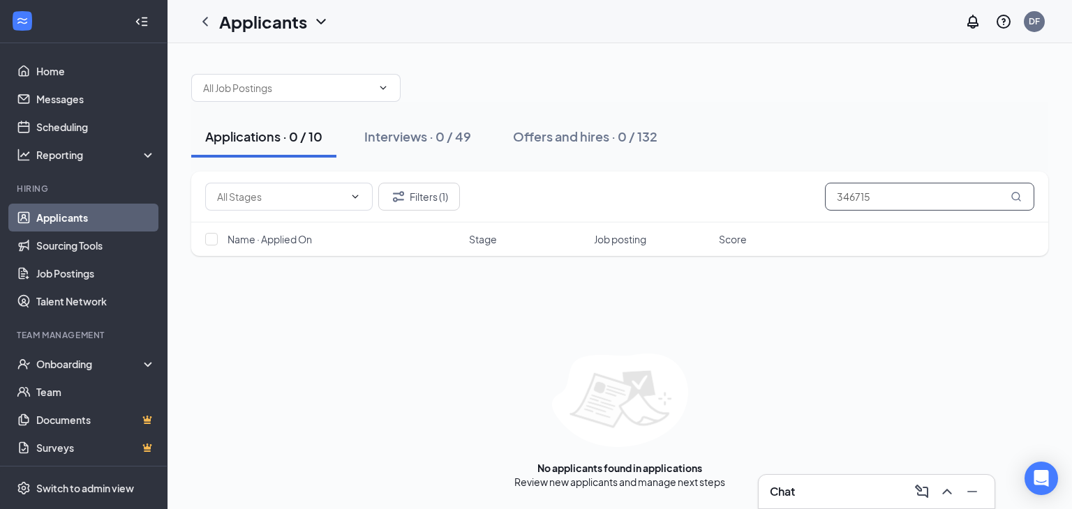
click at [901, 191] on input "346715" at bounding box center [929, 197] width 209 height 28
type input "3"
type input "8"
type input "3"
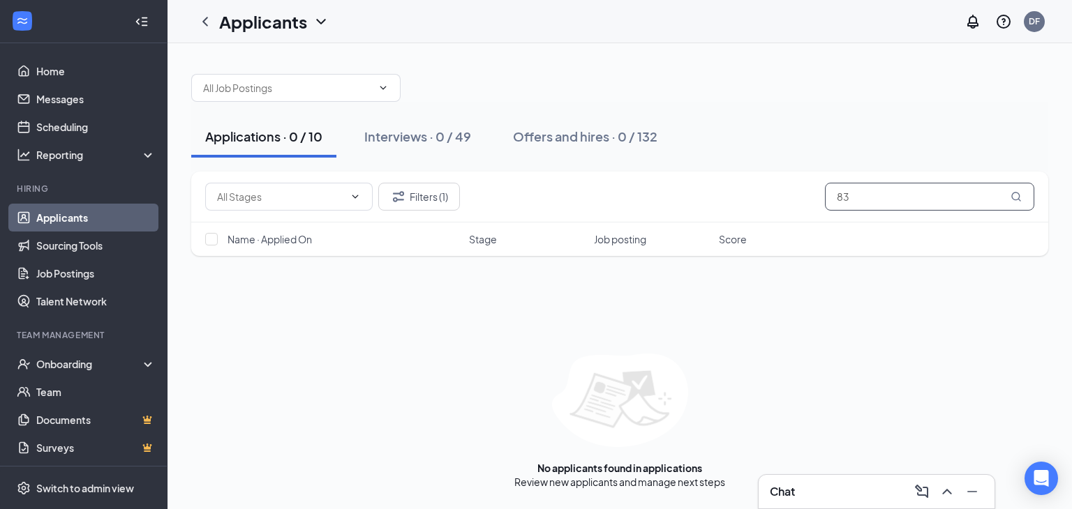
type input "8"
type input "5"
type input "3"
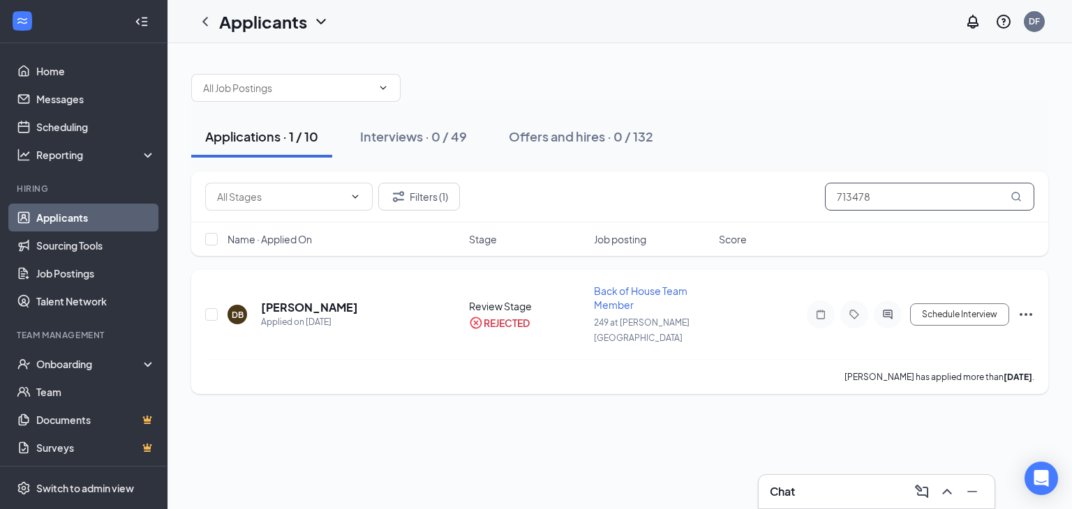
type input "713478"
click at [1027, 306] on icon "Ellipses" at bounding box center [1025, 314] width 17 height 17
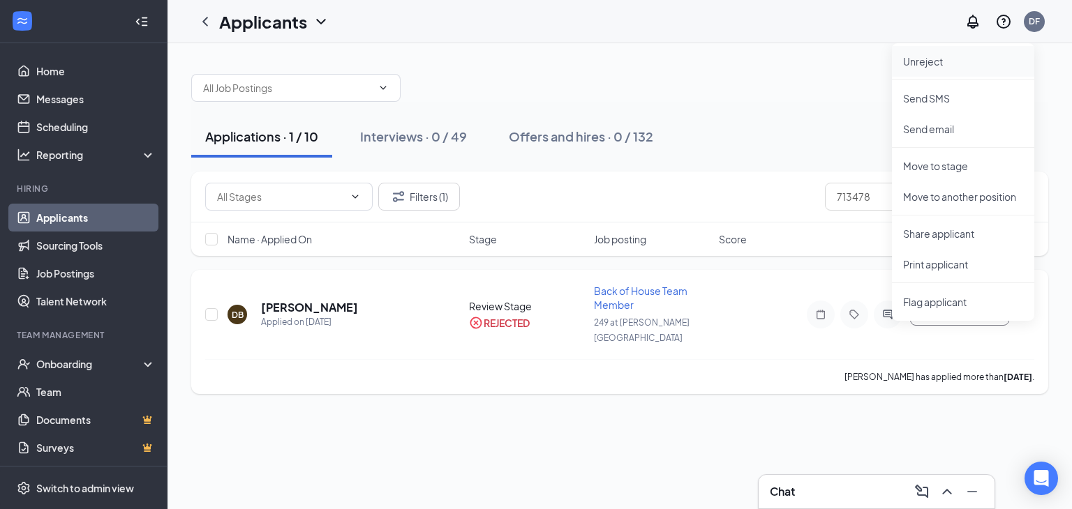
click at [943, 64] on p "Unreject" at bounding box center [963, 61] width 120 height 14
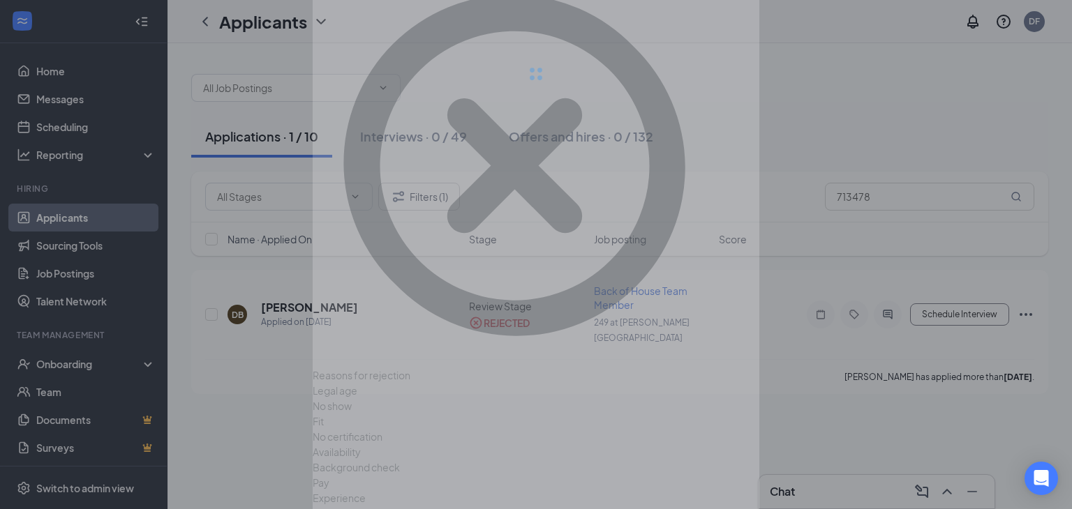
click at [647, 213] on div at bounding box center [536, 73] width 446 height 279
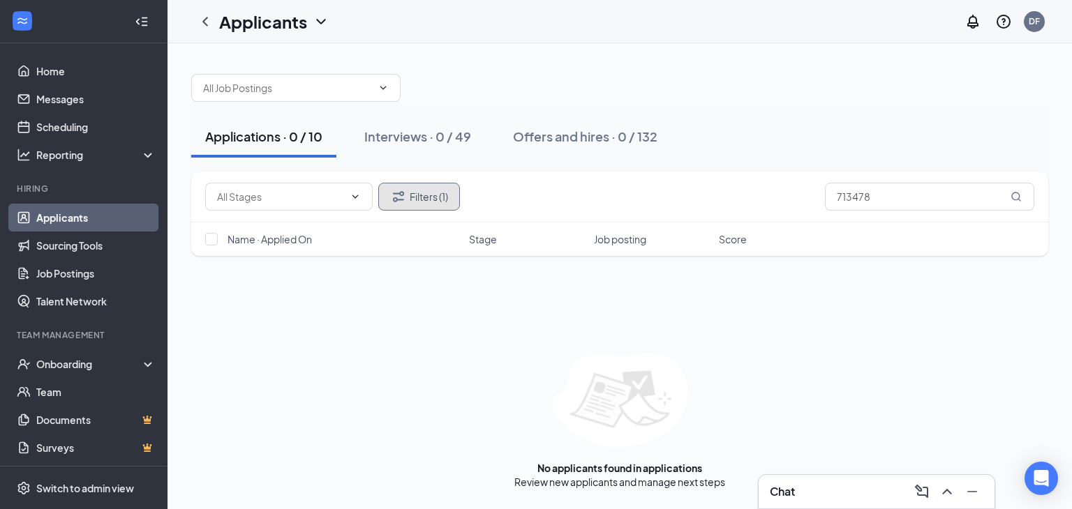
click at [438, 196] on button "Filters (1)" at bounding box center [419, 197] width 82 height 28
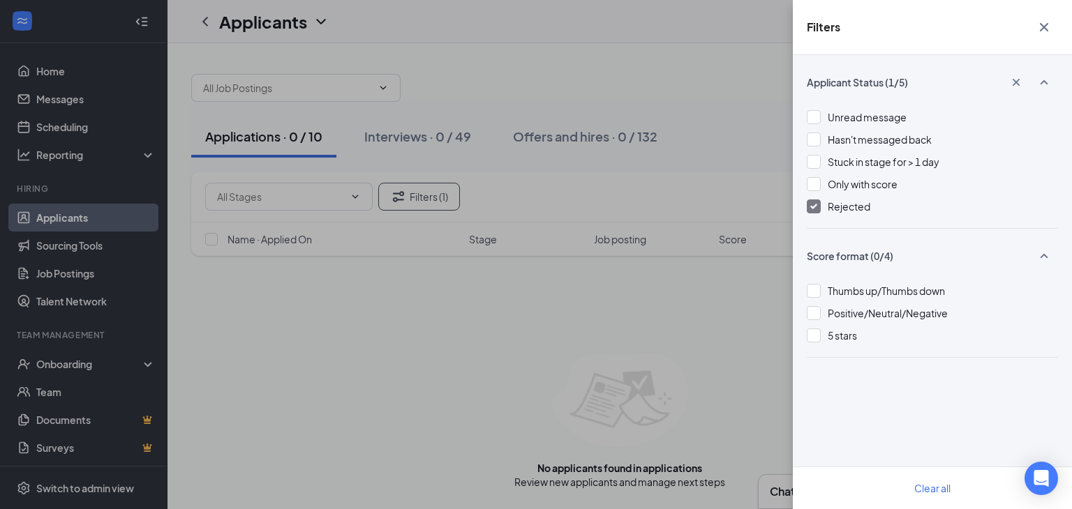
click at [818, 208] on div at bounding box center [813, 207] width 14 height 14
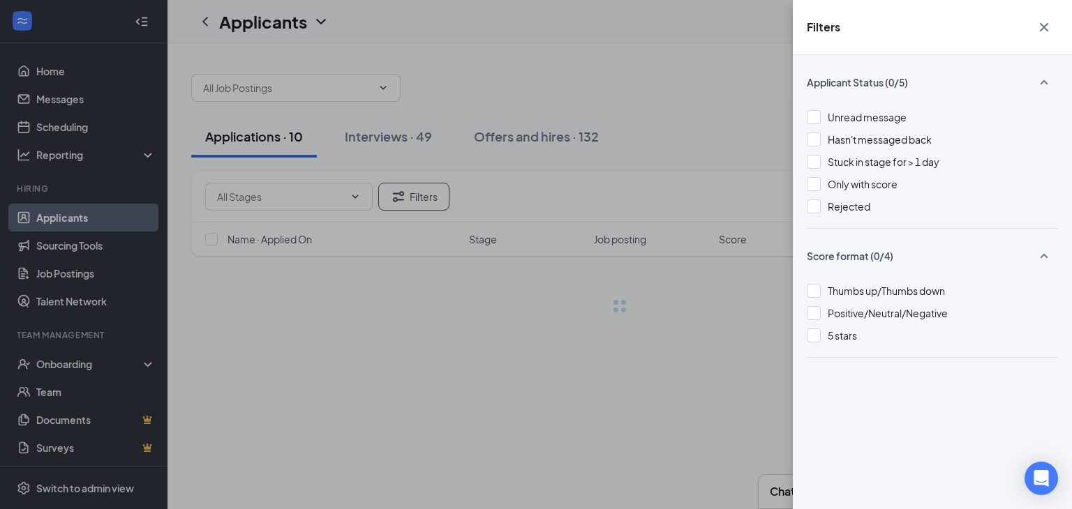
click at [1044, 27] on icon "Cross" at bounding box center [1043, 27] width 8 height 8
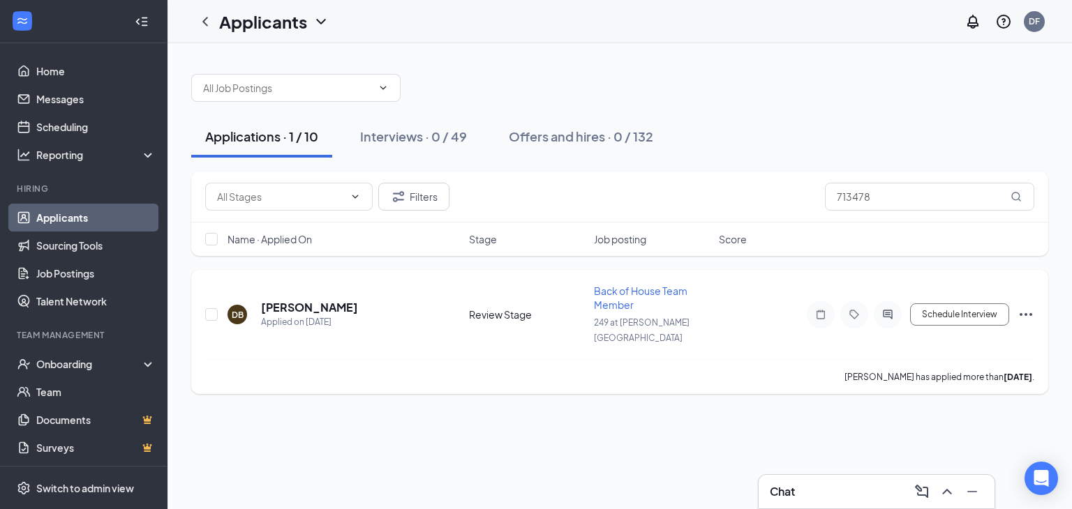
click at [1028, 306] on icon "Ellipses" at bounding box center [1025, 314] width 17 height 17
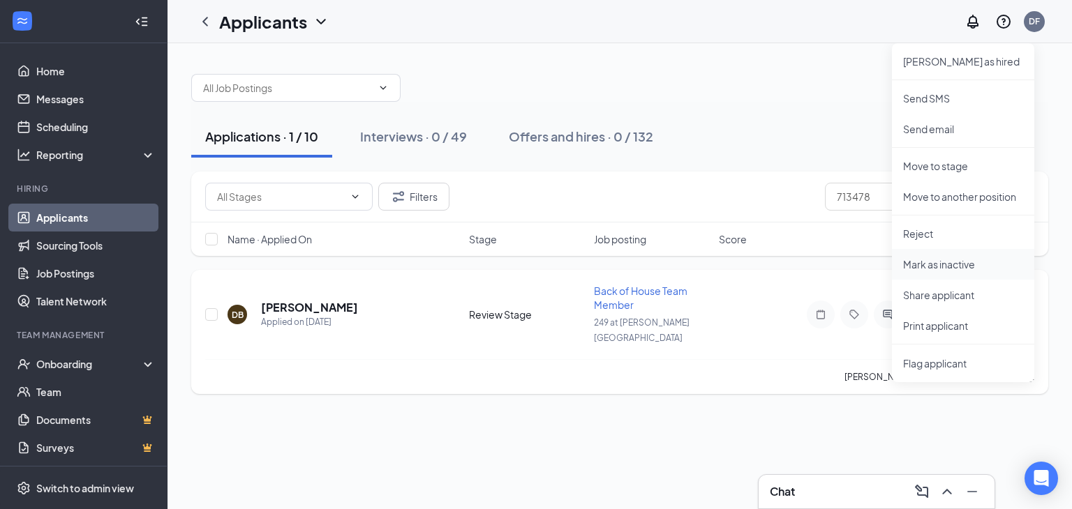
click at [964, 260] on p "Mark as inactive" at bounding box center [963, 264] width 120 height 14
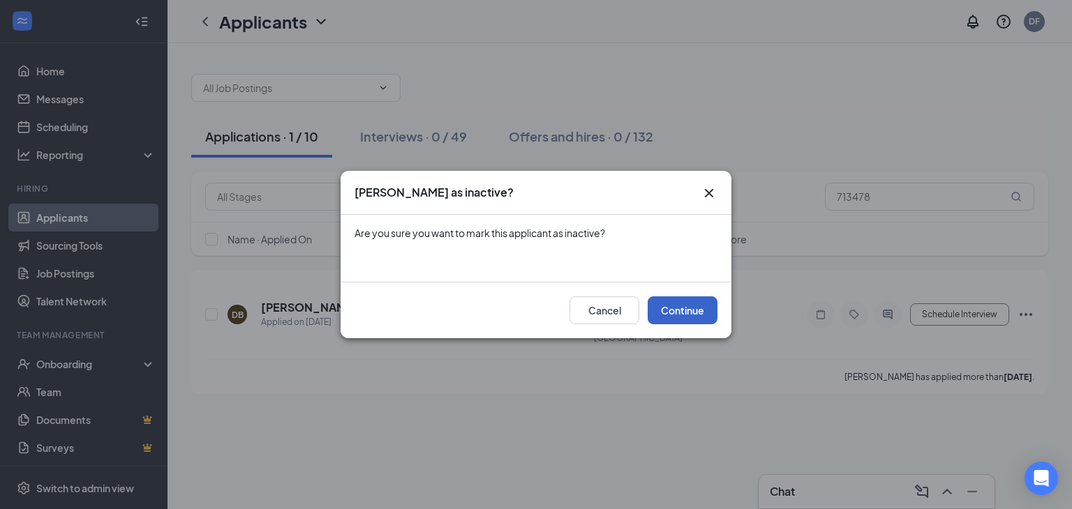
click at [674, 315] on button "Continue" at bounding box center [682, 310] width 70 height 28
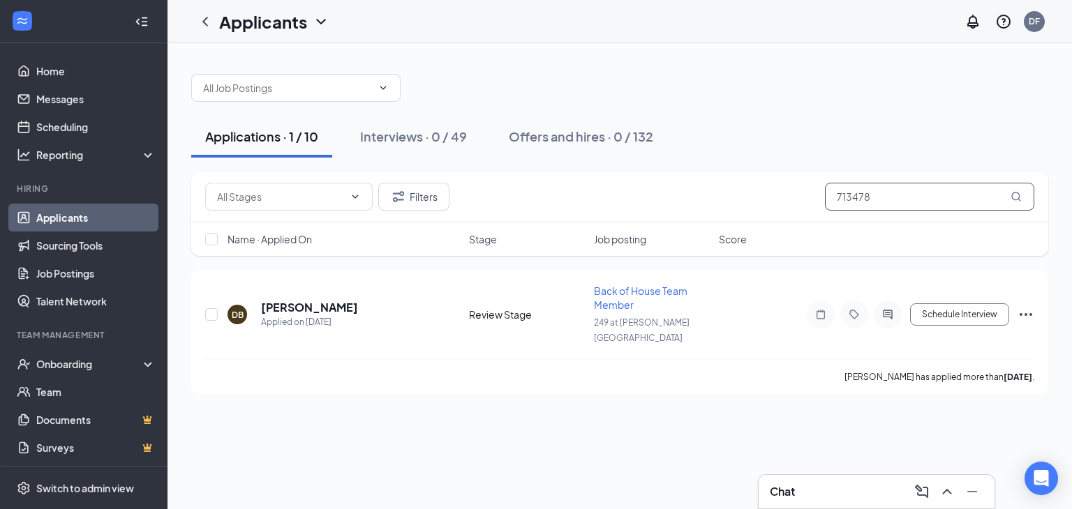
click at [888, 197] on input "713478" at bounding box center [929, 197] width 209 height 28
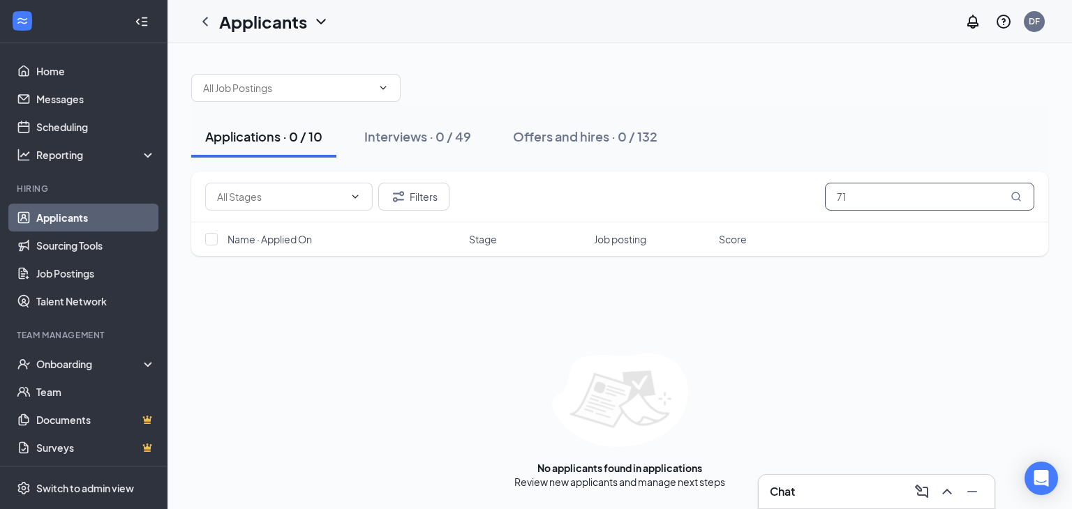
type input "7"
type input "2"
type input "5"
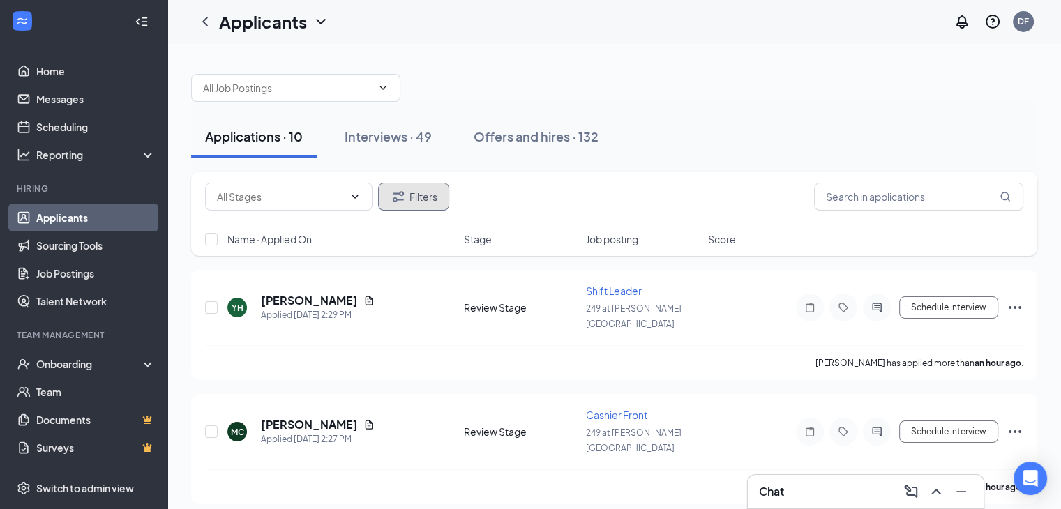
click at [422, 197] on button "Filters" at bounding box center [413, 197] width 71 height 28
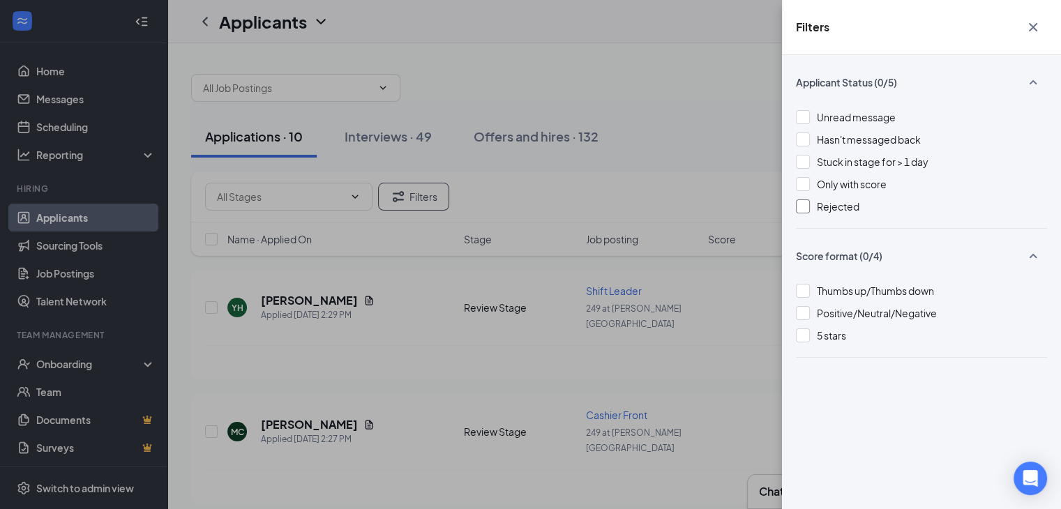
click at [802, 207] on div at bounding box center [803, 207] width 14 height 14
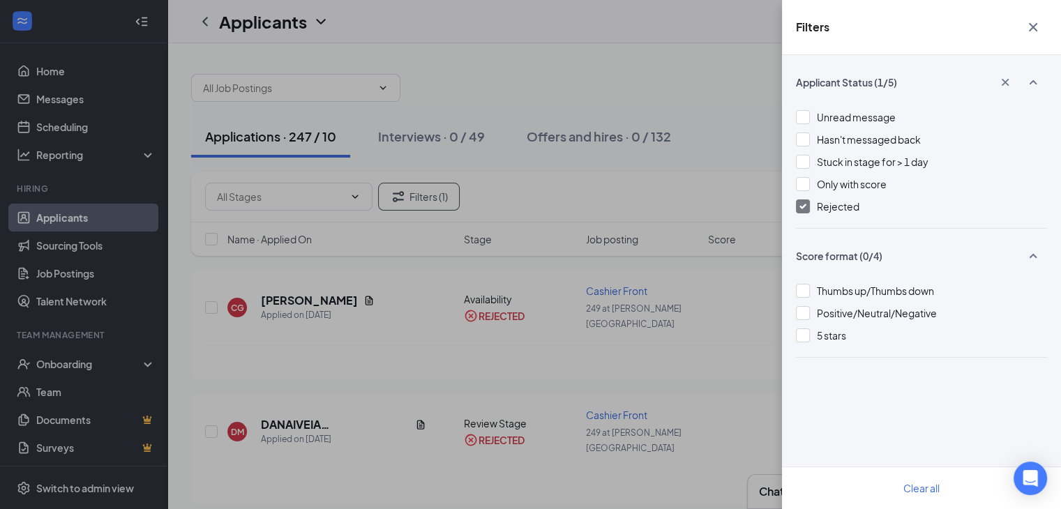
click at [1033, 24] on icon "Cross" at bounding box center [1033, 27] width 17 height 17
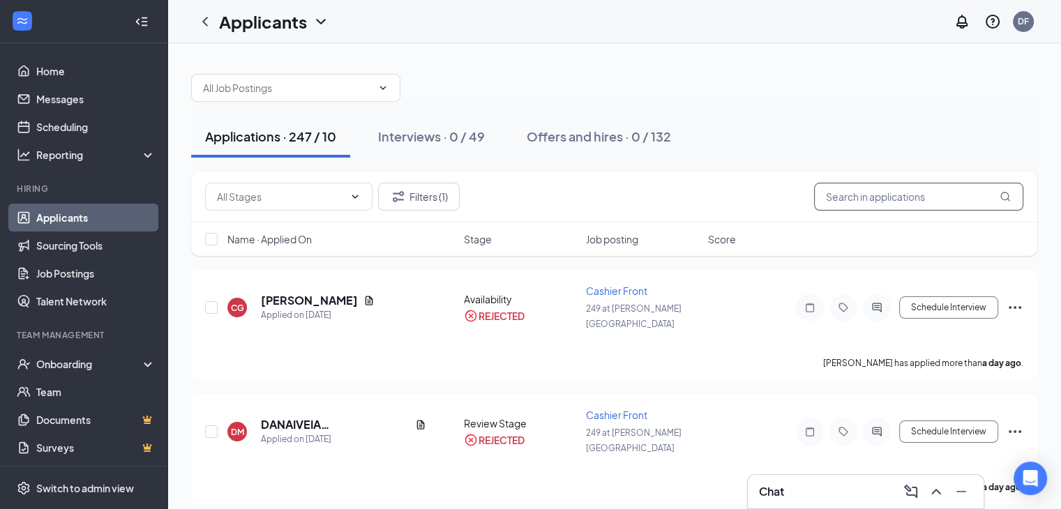
click at [899, 193] on input "text" at bounding box center [918, 197] width 209 height 28
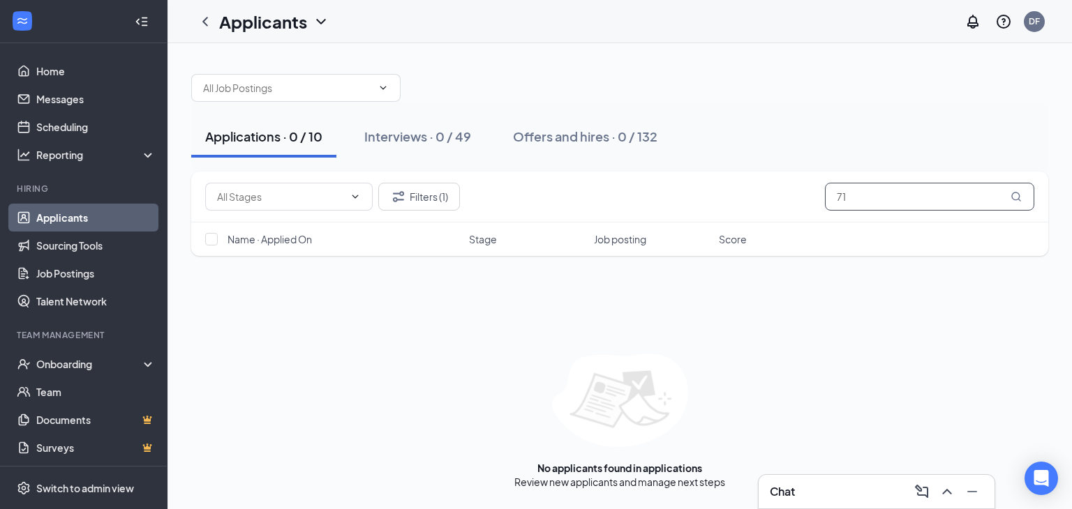
type input "7"
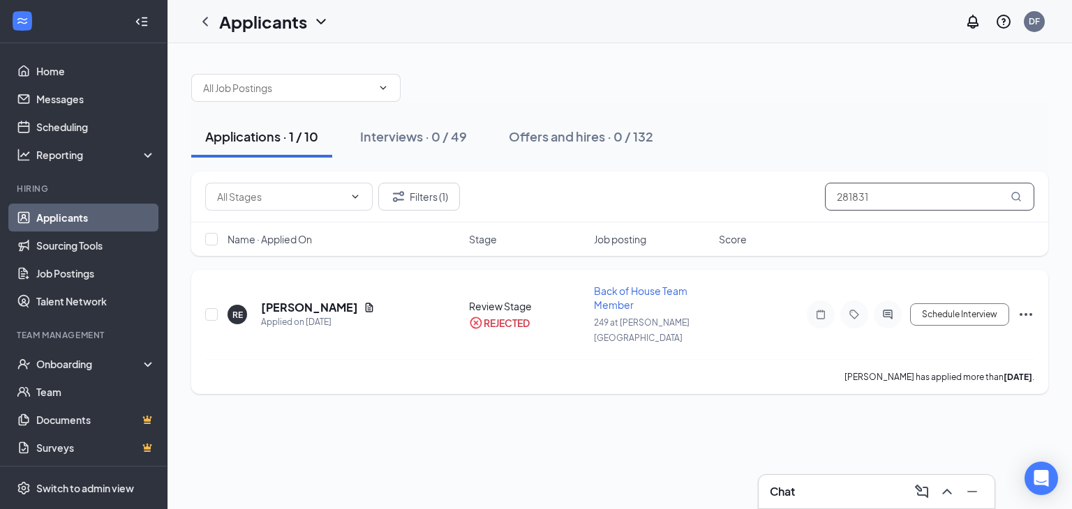
type input "281831"
click at [1029, 313] on icon "Ellipses" at bounding box center [1025, 314] width 13 height 3
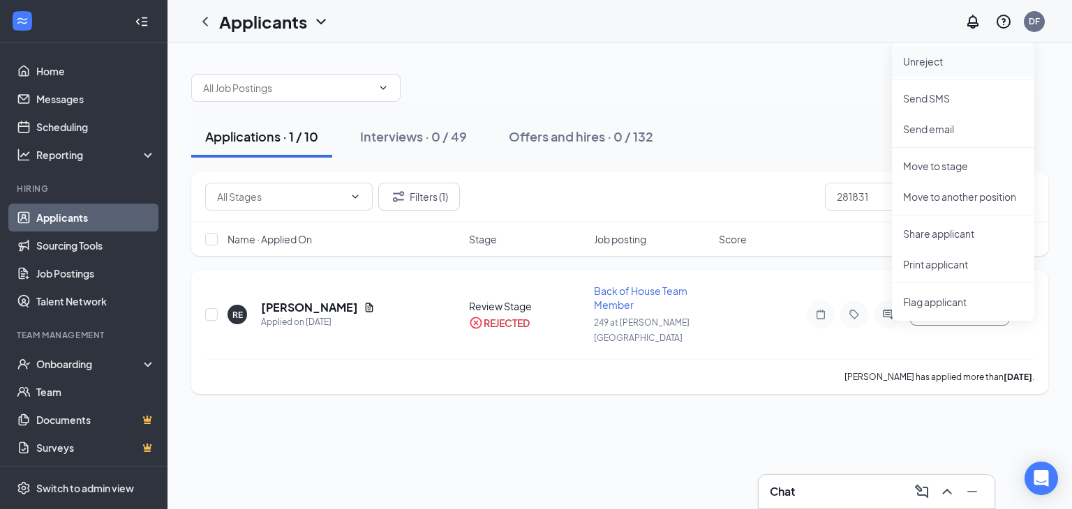
click at [923, 63] on p "Unreject" at bounding box center [963, 61] width 120 height 14
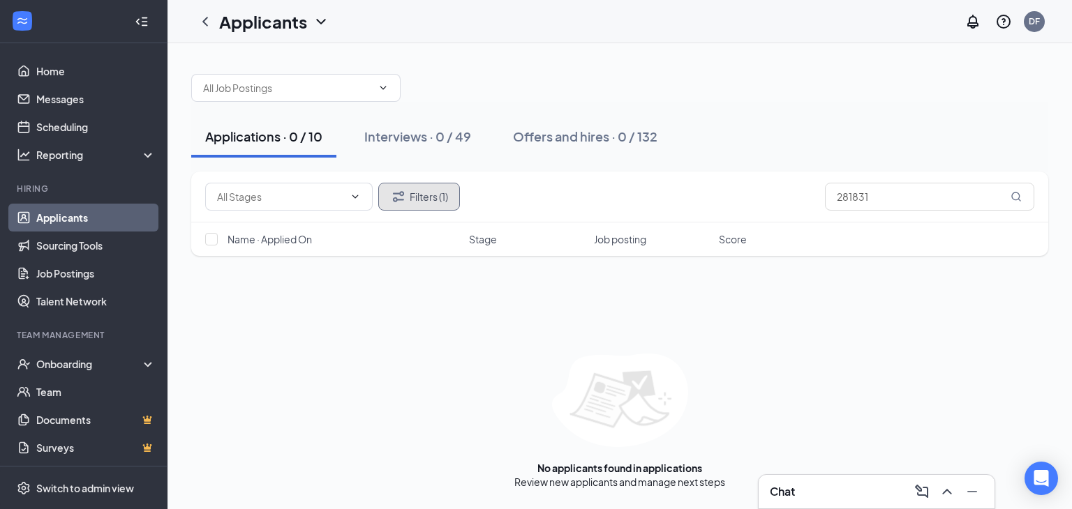
click at [416, 192] on button "Filters (1)" at bounding box center [419, 197] width 82 height 28
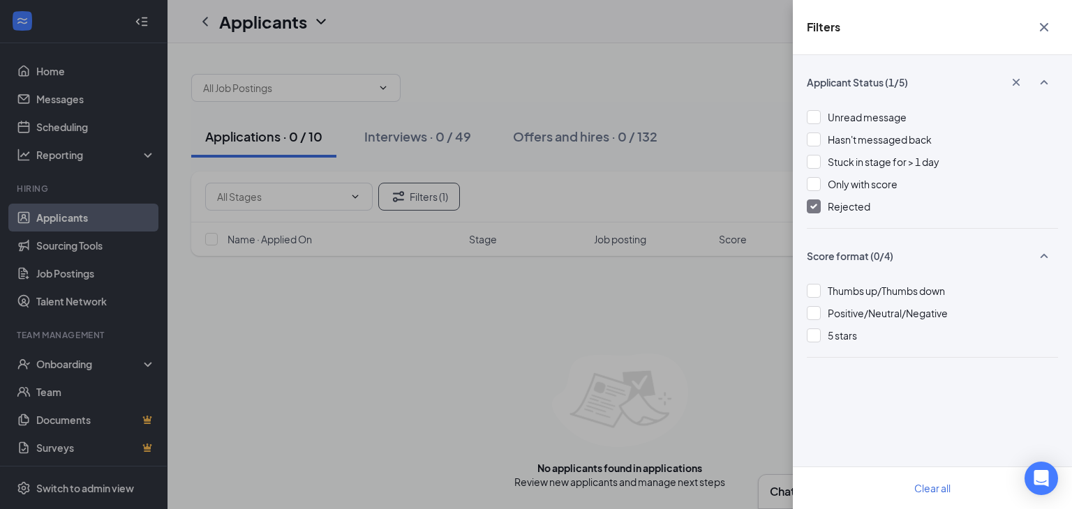
click at [813, 207] on img at bounding box center [813, 207] width 7 height 6
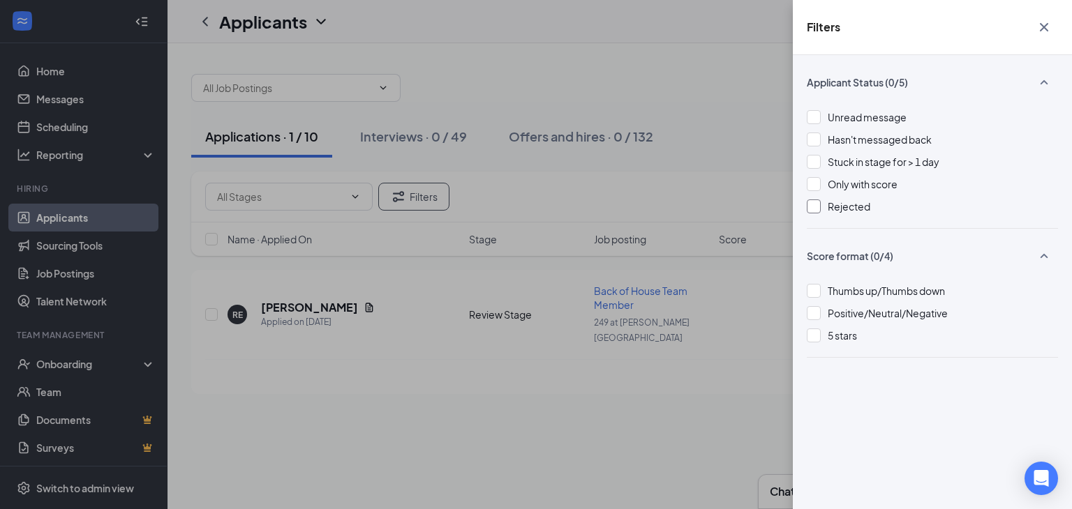
click at [1038, 26] on icon "Cross" at bounding box center [1043, 27] width 17 height 17
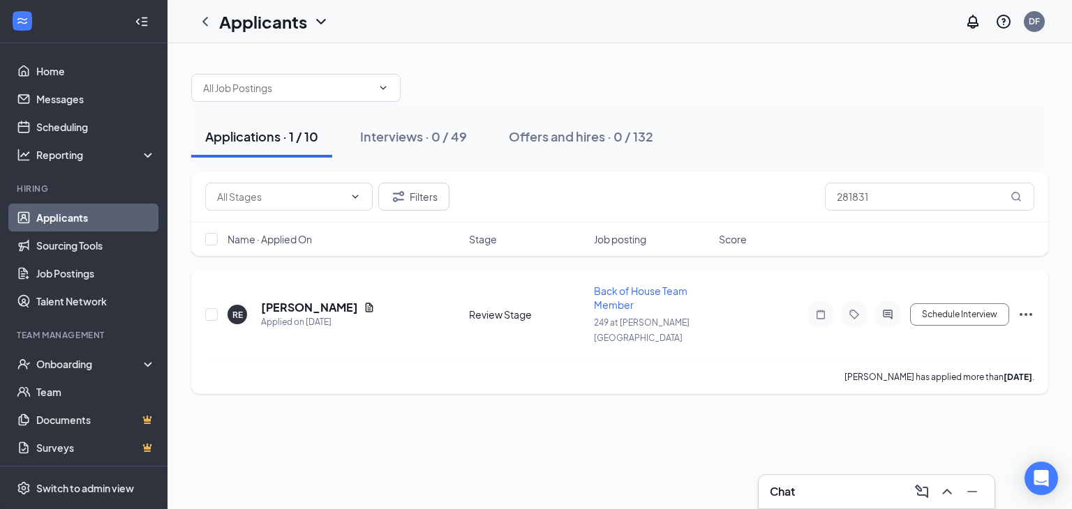
click at [1027, 306] on icon "Ellipses" at bounding box center [1025, 314] width 17 height 17
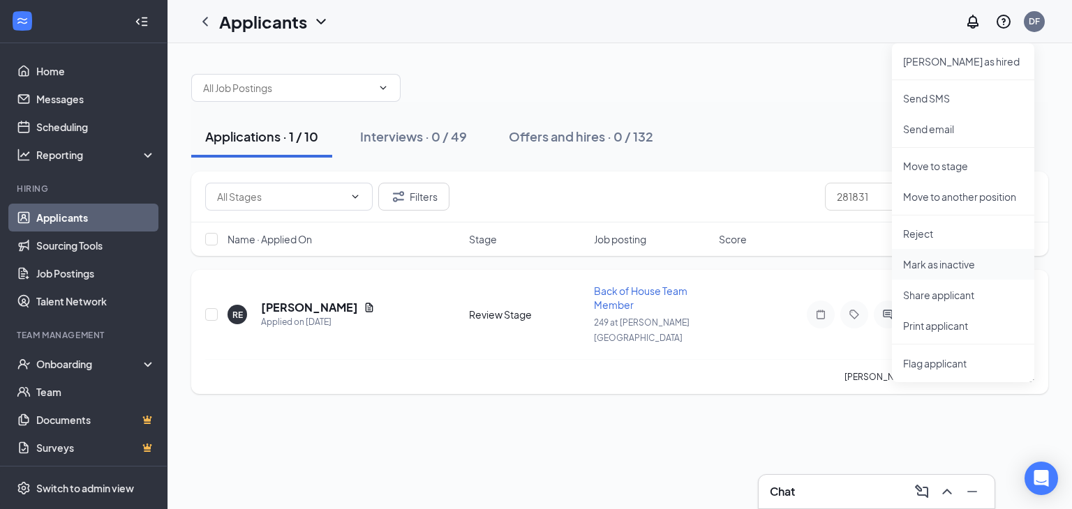
click at [924, 263] on p "Mark as inactive" at bounding box center [963, 264] width 120 height 14
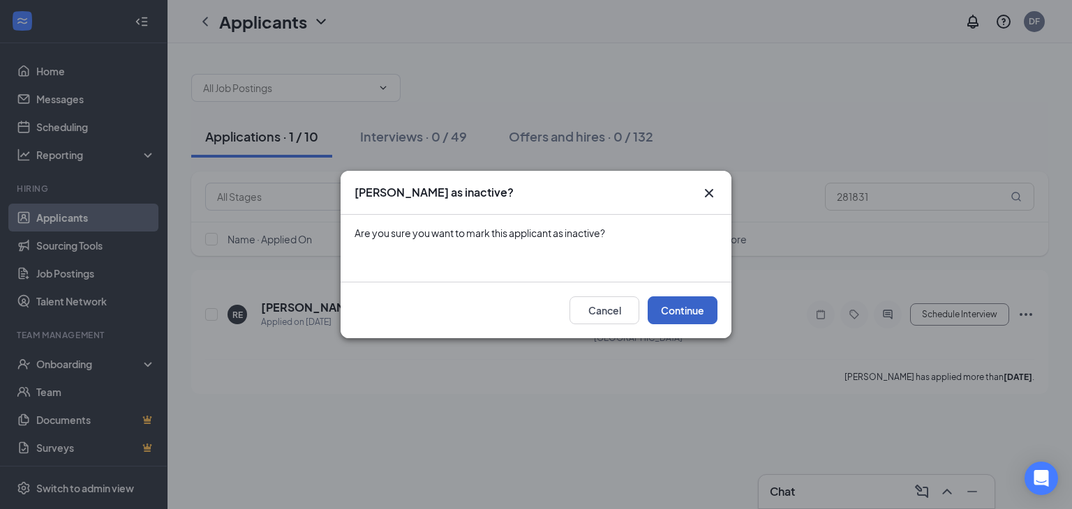
click at [674, 310] on button "Continue" at bounding box center [682, 310] width 70 height 28
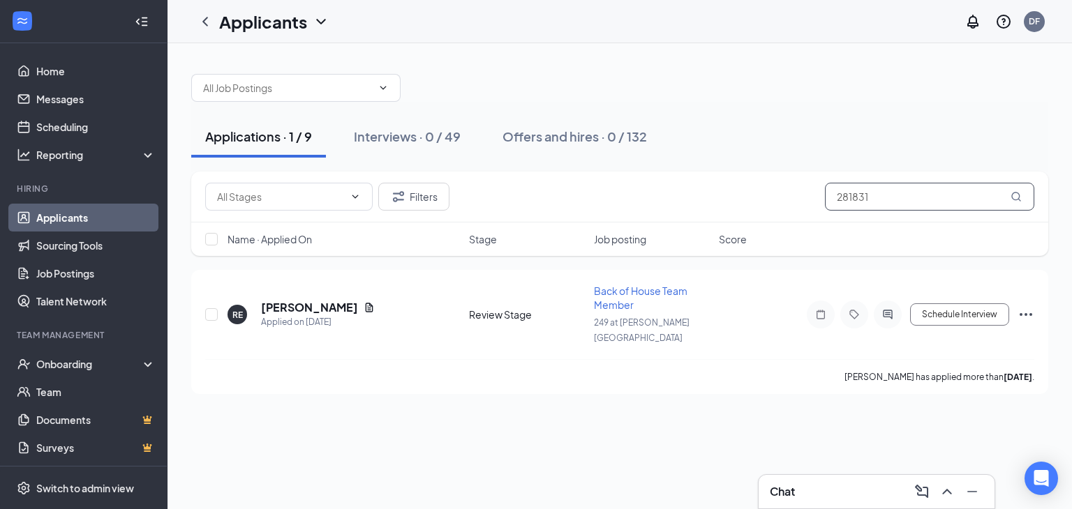
click at [897, 185] on input "281831" at bounding box center [929, 197] width 209 height 28
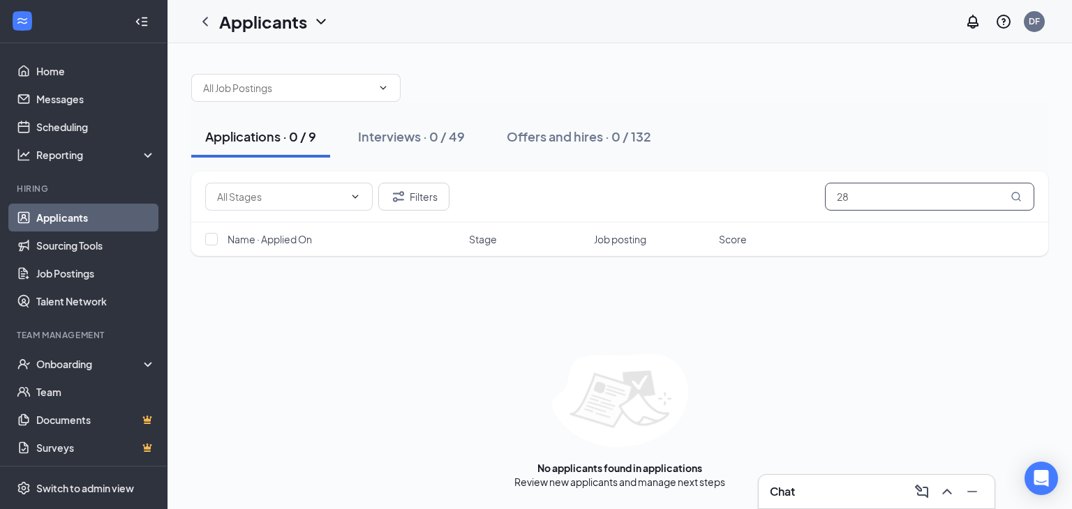
type input "2"
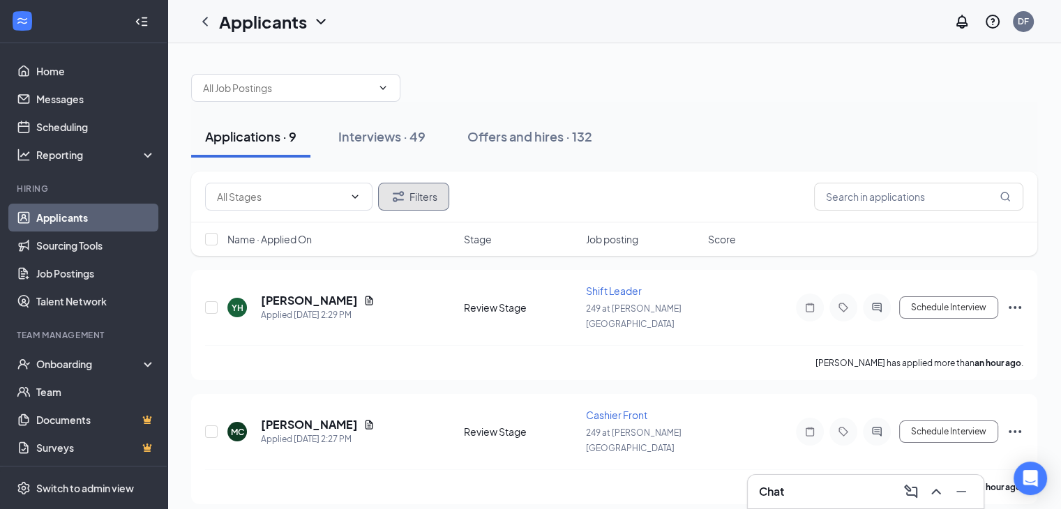
click at [416, 206] on button "Filters" at bounding box center [413, 197] width 71 height 28
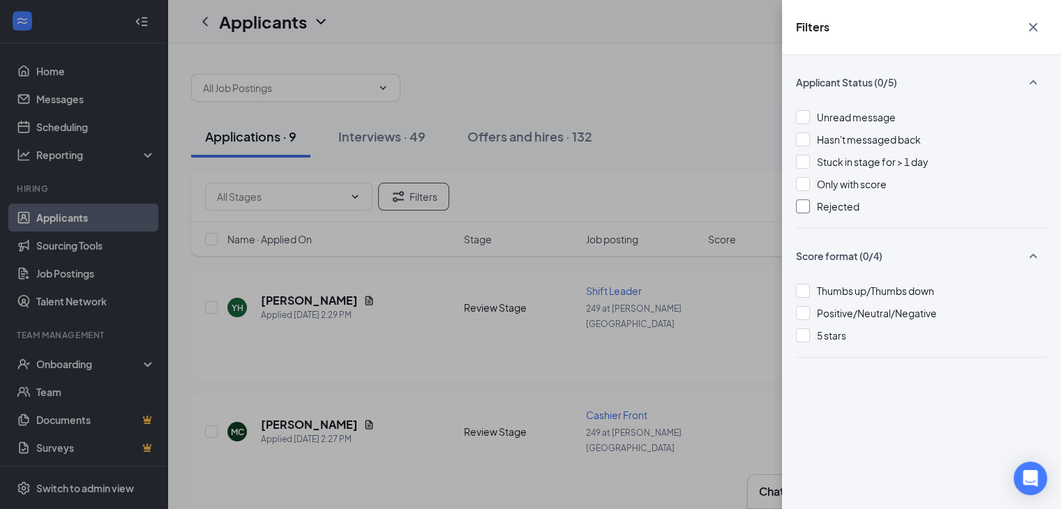
click at [804, 203] on div at bounding box center [803, 207] width 14 height 14
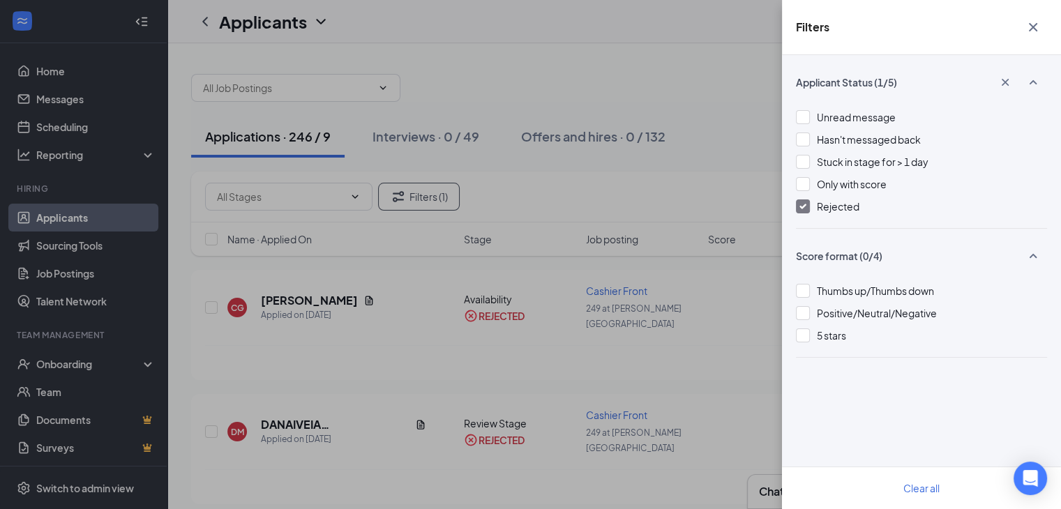
click at [1035, 22] on icon "Cross" at bounding box center [1033, 27] width 17 height 17
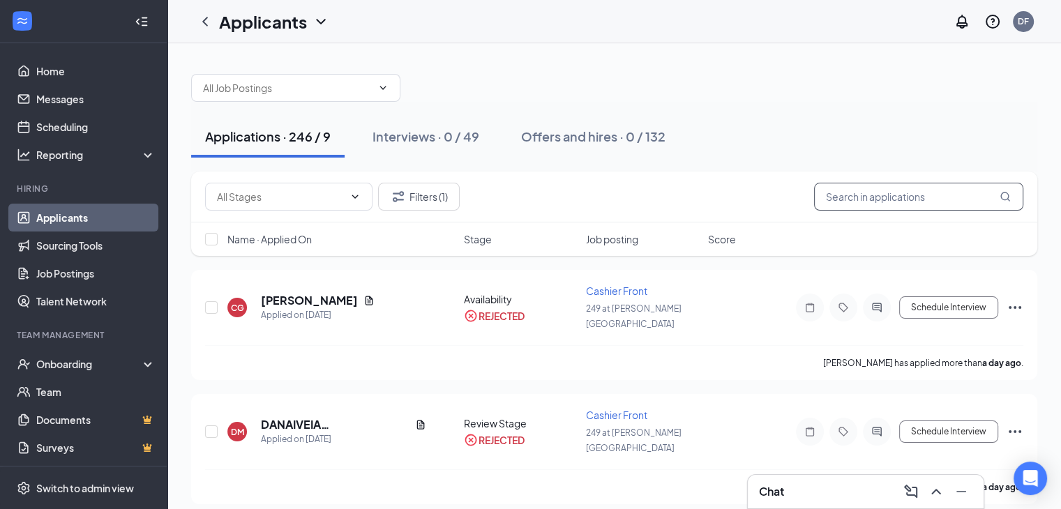
click at [834, 196] on input "text" at bounding box center [918, 197] width 209 height 28
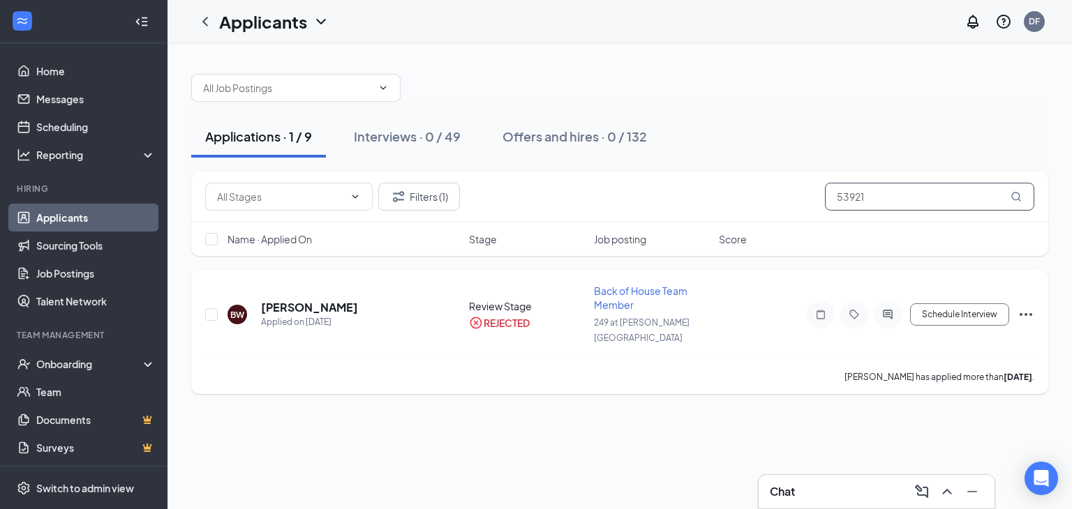
type input "53921"
click at [1027, 306] on icon "Ellipses" at bounding box center [1025, 314] width 17 height 17
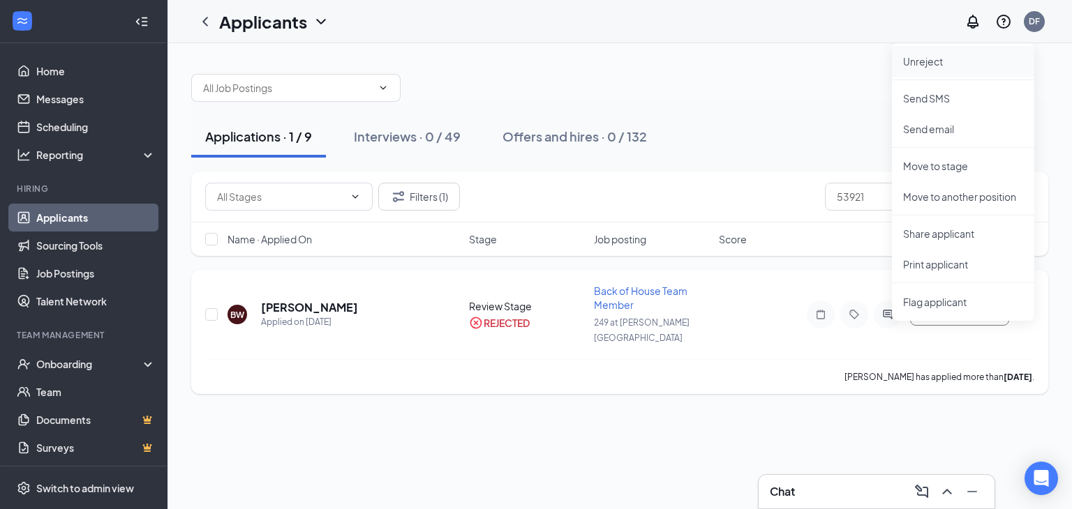
click at [921, 60] on p "Unreject" at bounding box center [963, 61] width 120 height 14
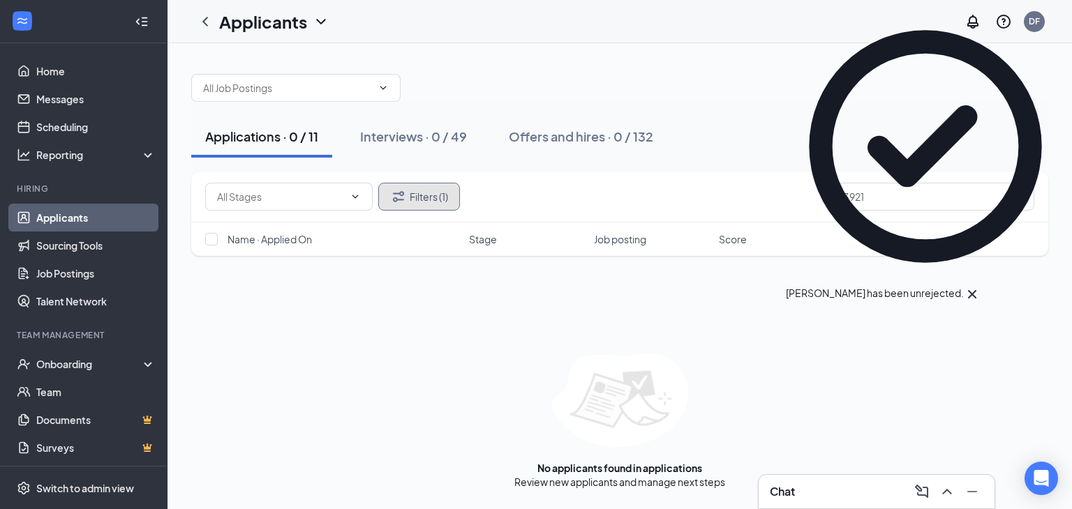
click at [424, 202] on button "Filters (1)" at bounding box center [419, 197] width 82 height 28
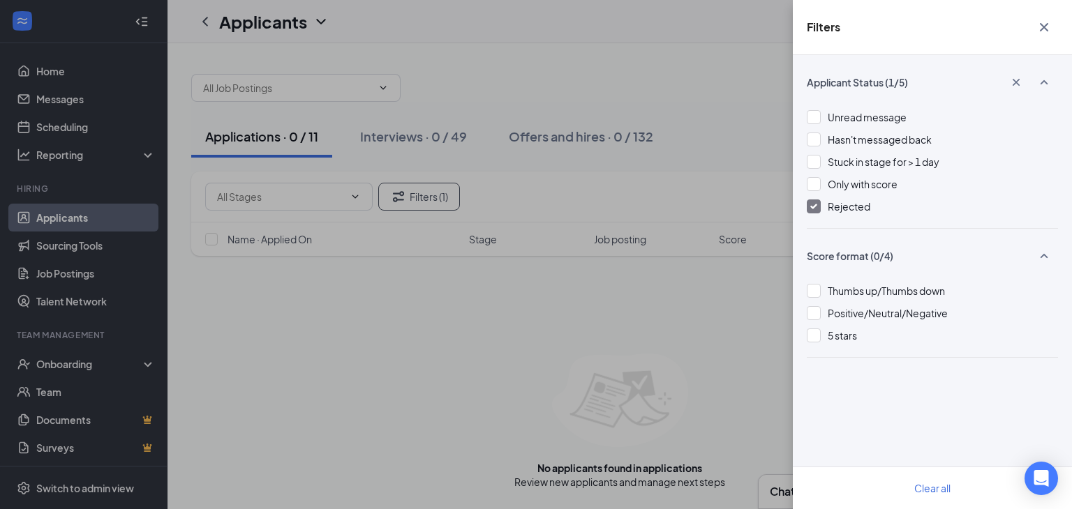
click at [816, 204] on img at bounding box center [813, 207] width 7 height 6
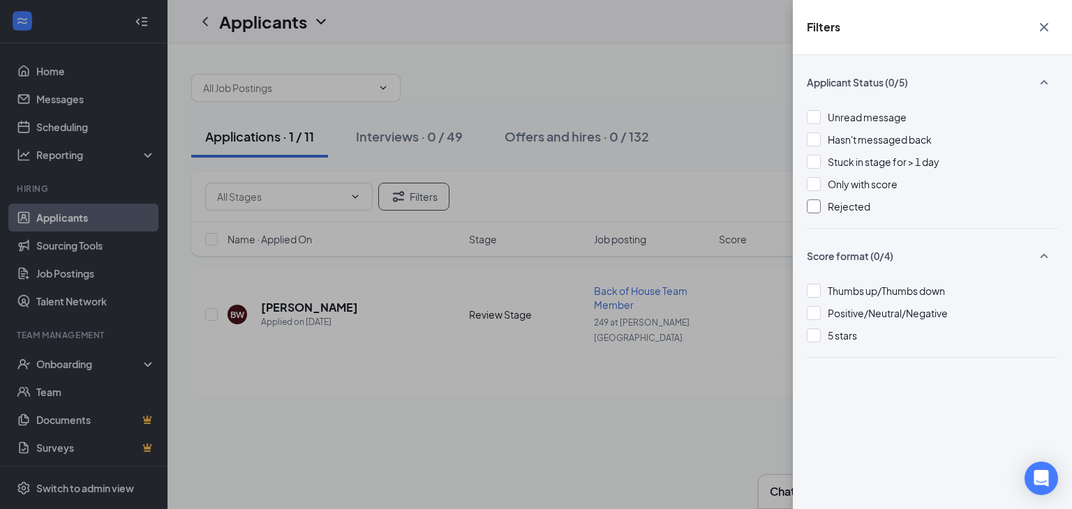
click at [1046, 24] on icon "Cross" at bounding box center [1043, 27] width 8 height 8
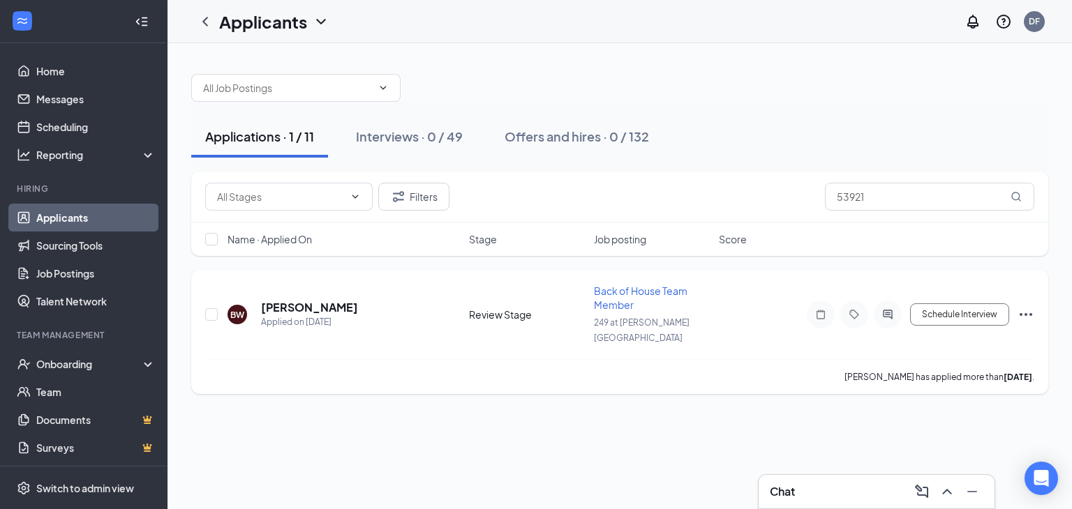
click at [1027, 308] on icon "Ellipses" at bounding box center [1025, 314] width 17 height 17
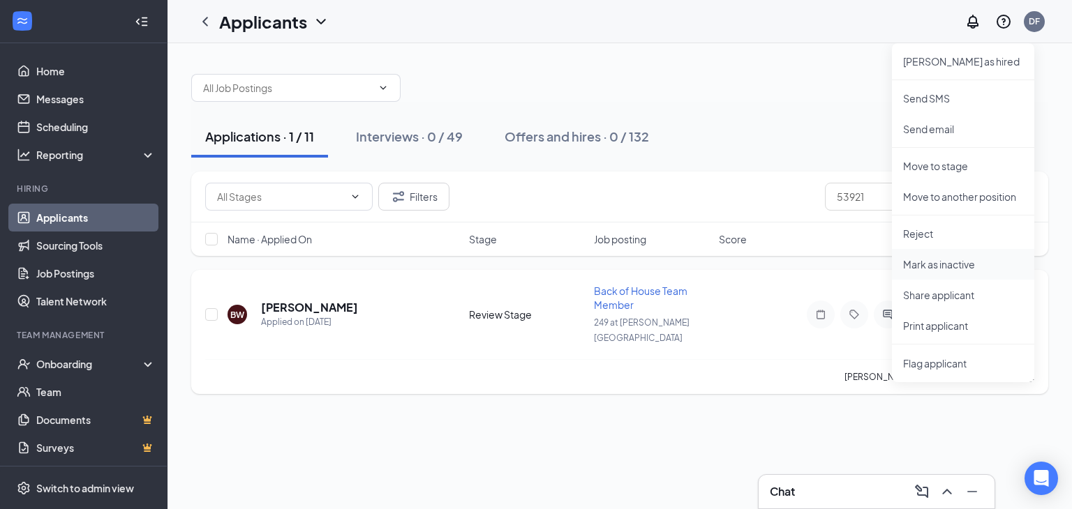
click at [936, 269] on p "Mark as inactive" at bounding box center [963, 264] width 120 height 14
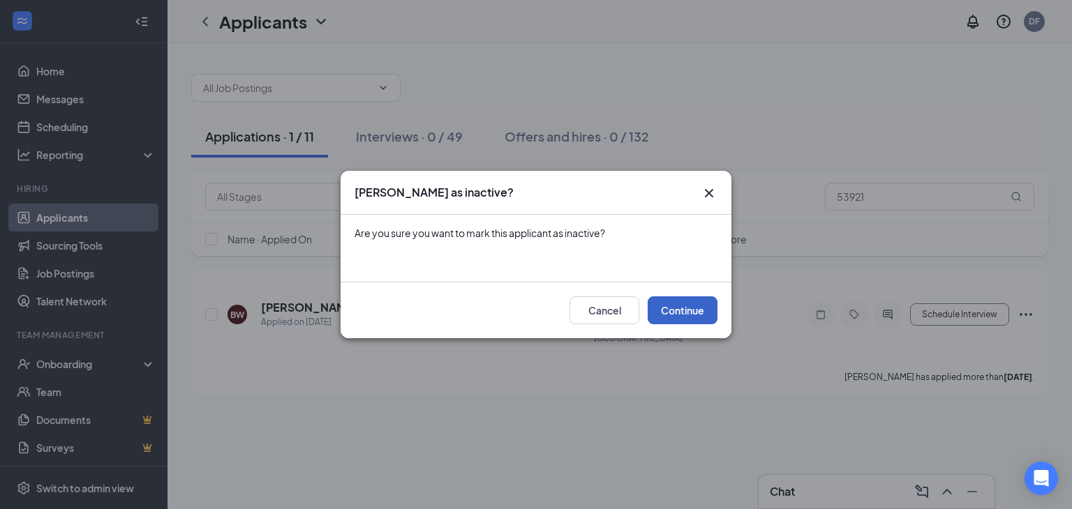
click at [685, 306] on button "Continue" at bounding box center [682, 310] width 70 height 28
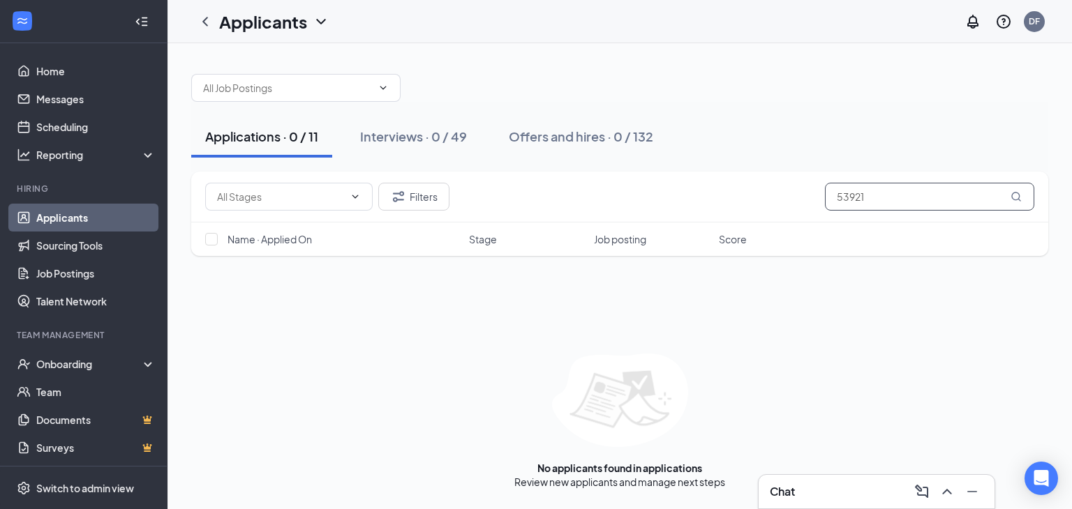
click at [900, 195] on input "53921" at bounding box center [929, 197] width 209 height 28
type input "5"
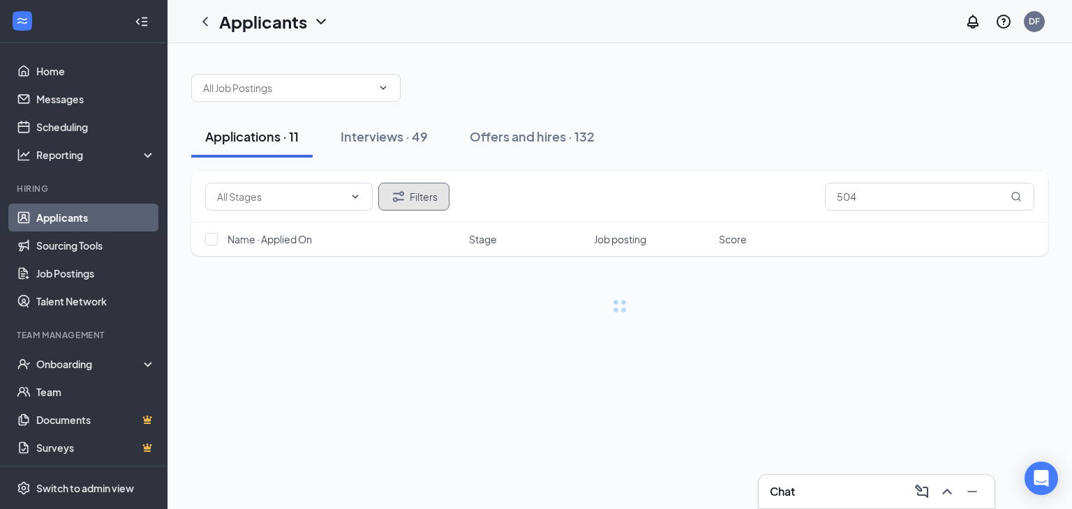
click at [437, 193] on button "Filters" at bounding box center [413, 197] width 71 height 28
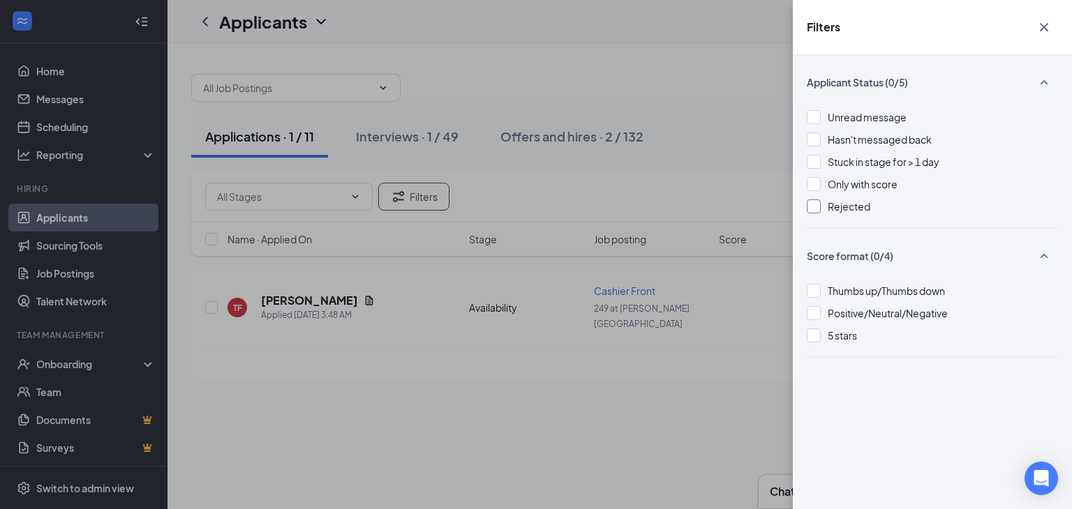
click at [817, 207] on div at bounding box center [813, 207] width 14 height 14
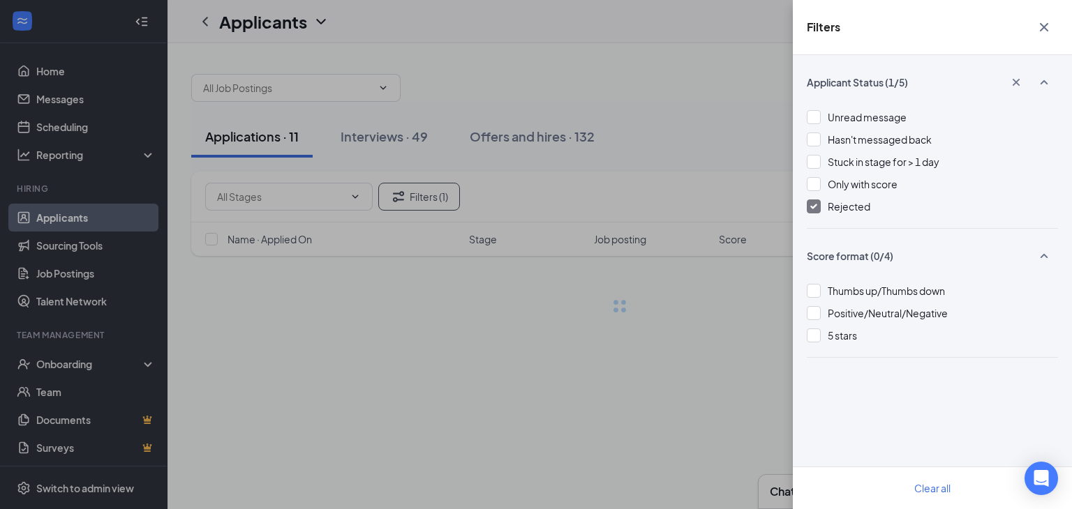
click at [1047, 30] on div "Filters" at bounding box center [932, 27] width 279 height 55
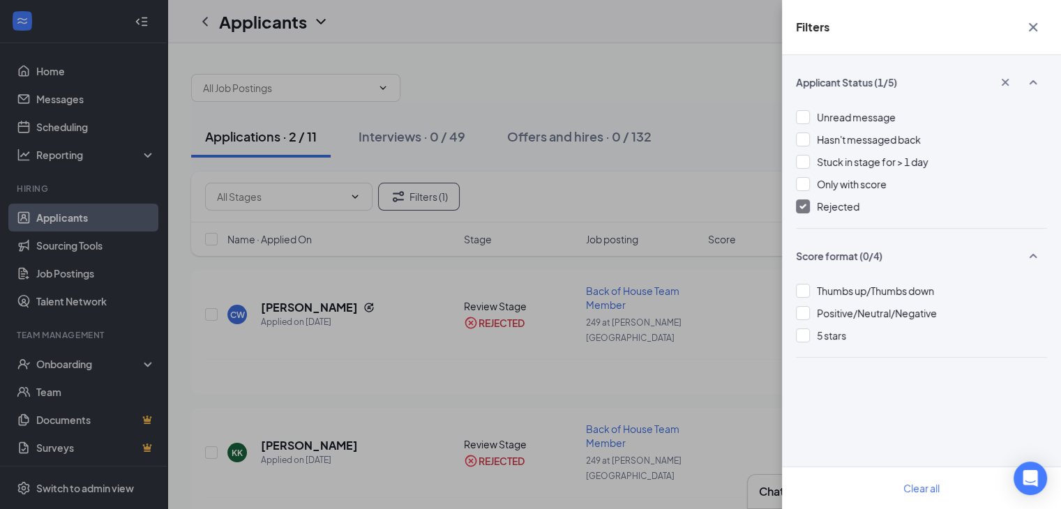
click at [1035, 29] on icon "Cross" at bounding box center [1033, 27] width 8 height 8
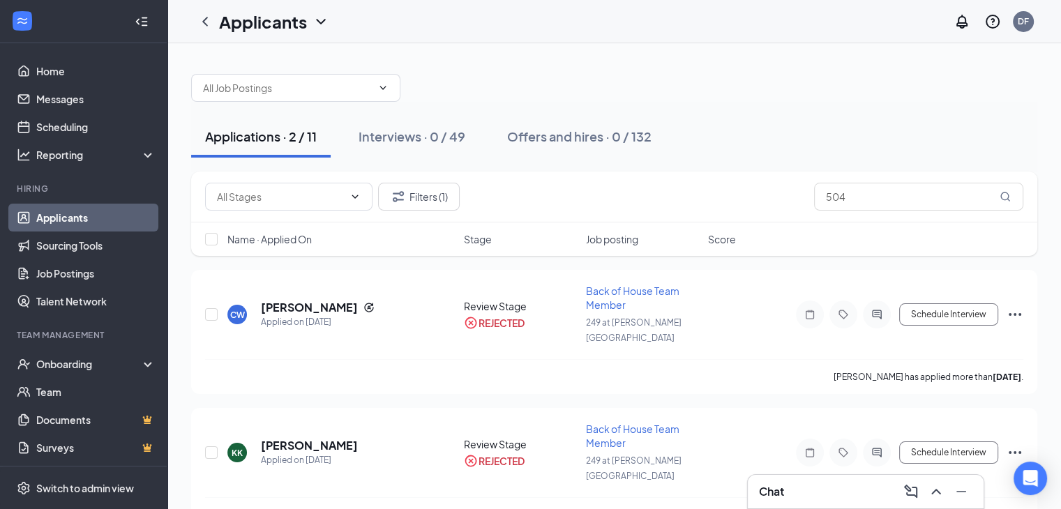
click at [802, 83] on div at bounding box center [614, 81] width 846 height 42
click at [893, 193] on input "504" at bounding box center [918, 197] width 209 height 28
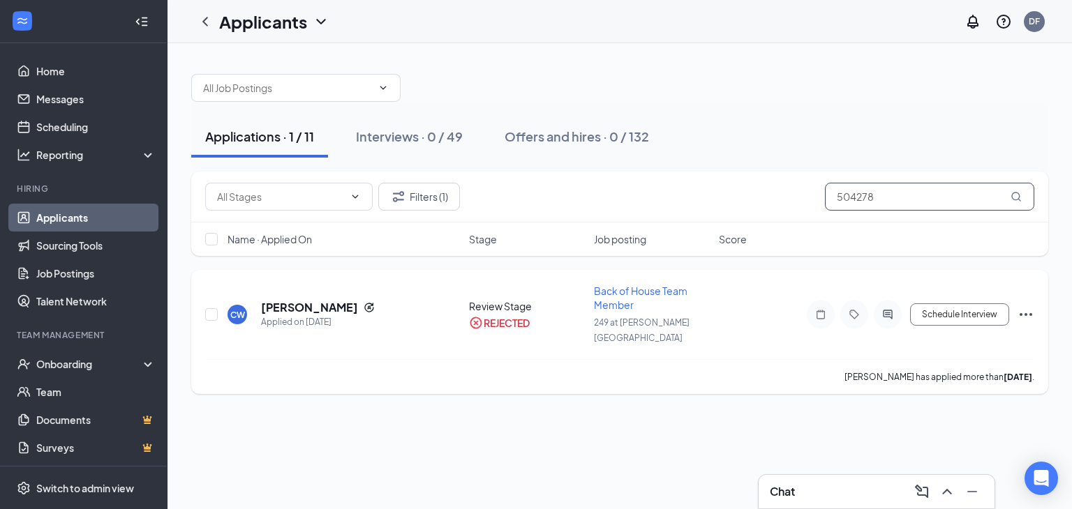
type input "504278"
click at [1028, 306] on icon "Ellipses" at bounding box center [1025, 314] width 17 height 17
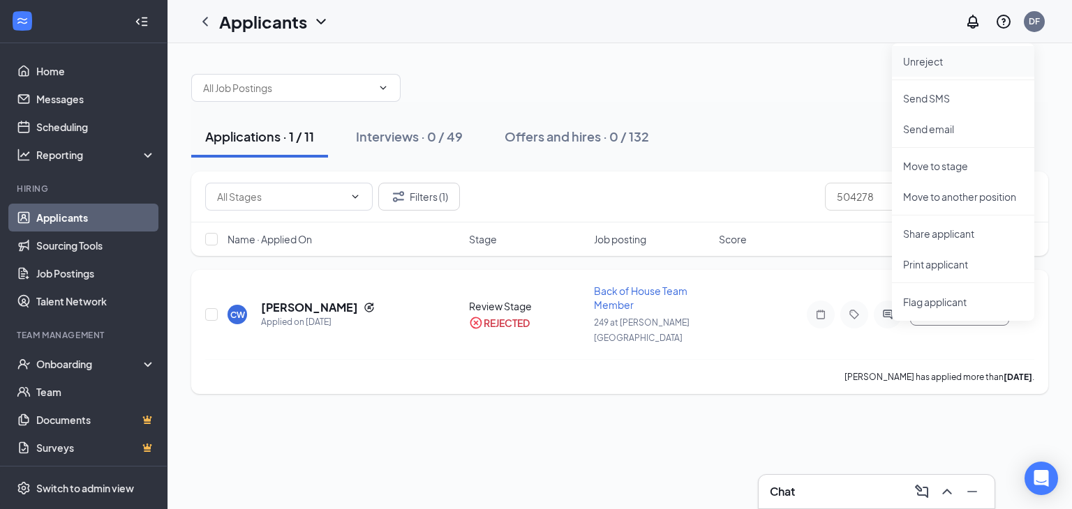
click at [918, 57] on p "Unreject" at bounding box center [963, 61] width 120 height 14
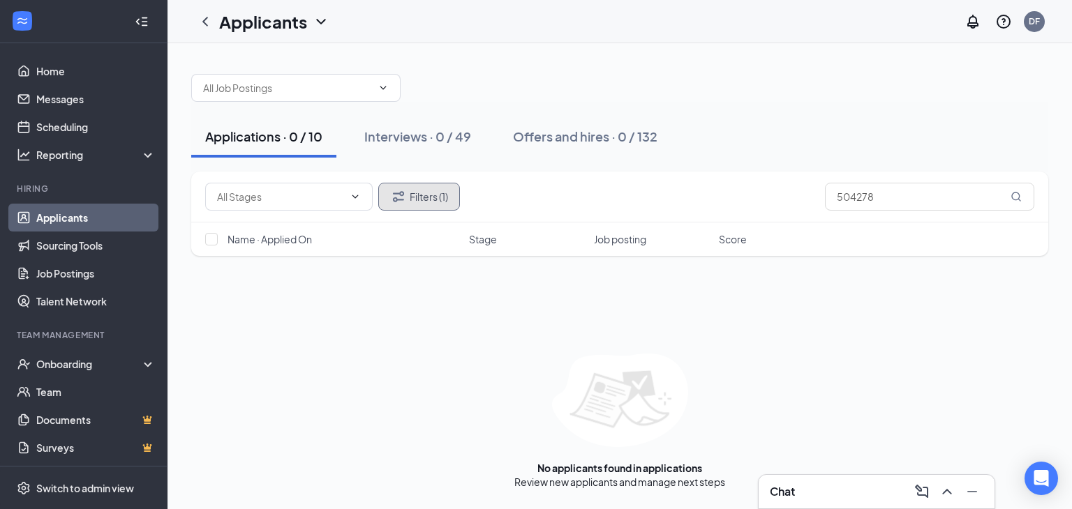
click at [421, 186] on button "Filters (1)" at bounding box center [419, 197] width 82 height 28
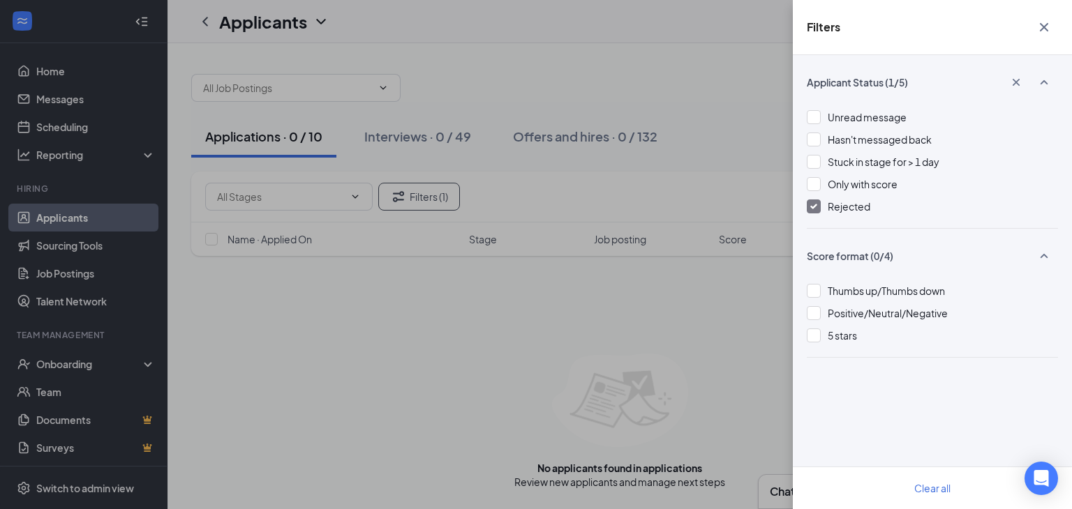
click at [816, 209] on div at bounding box center [813, 207] width 14 height 14
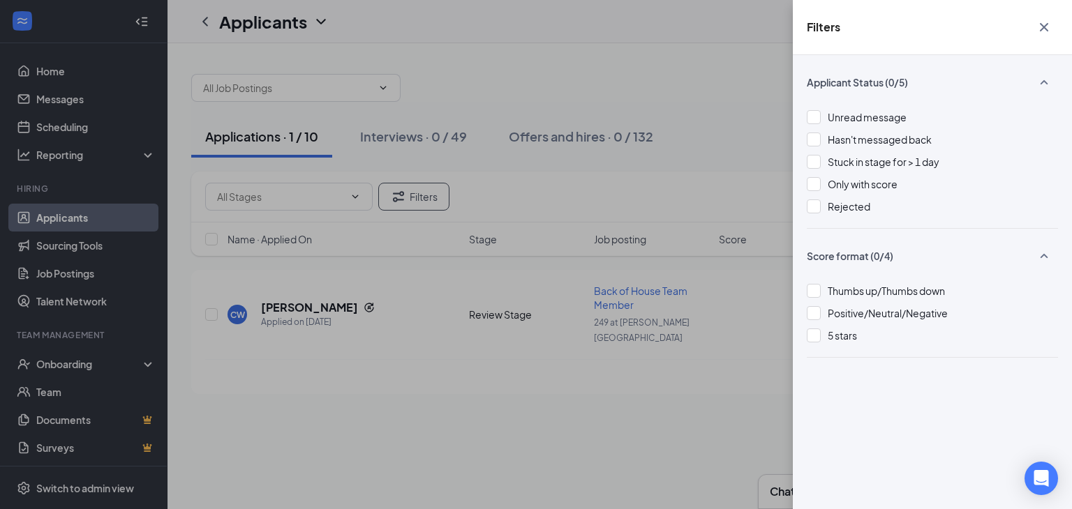
click at [1047, 27] on icon "Cross" at bounding box center [1043, 27] width 17 height 17
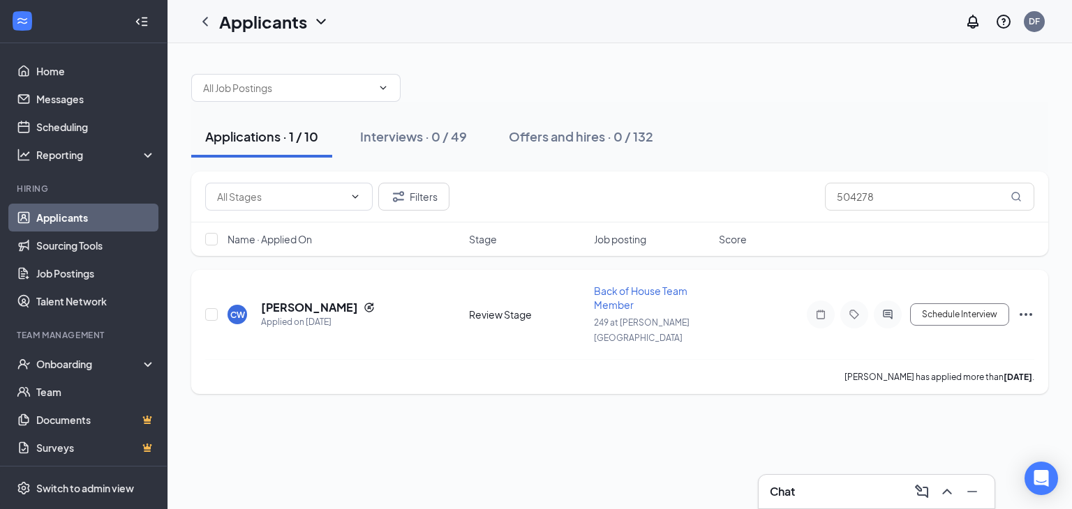
click at [1029, 309] on icon "Ellipses" at bounding box center [1025, 314] width 17 height 17
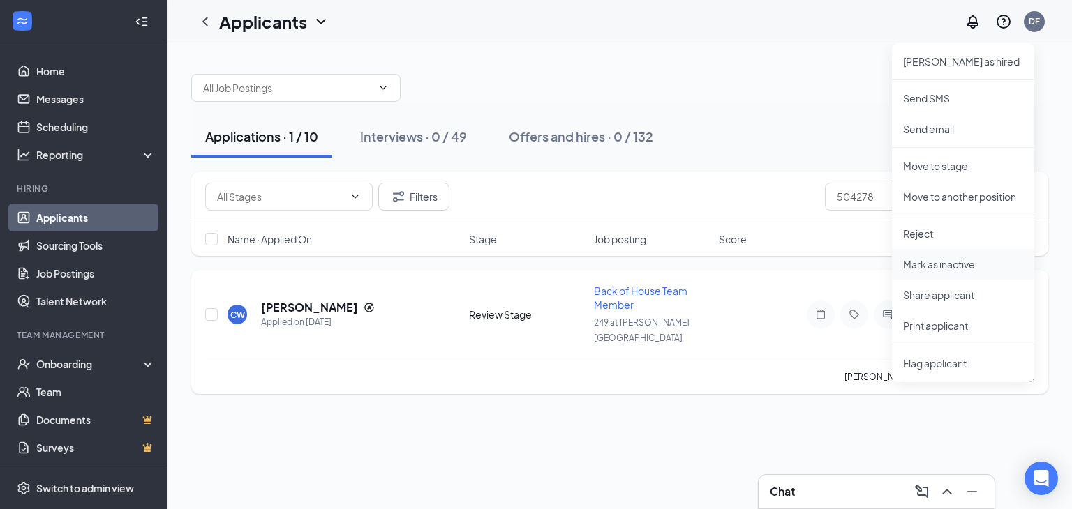
click at [935, 267] on p "Mark as inactive" at bounding box center [963, 264] width 120 height 14
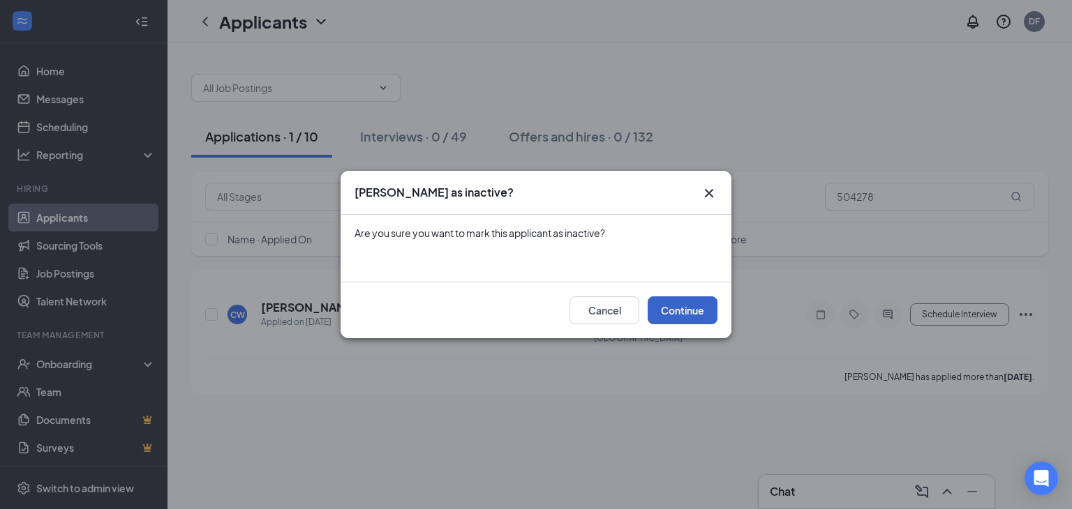
click at [673, 320] on button "Continue" at bounding box center [682, 310] width 70 height 28
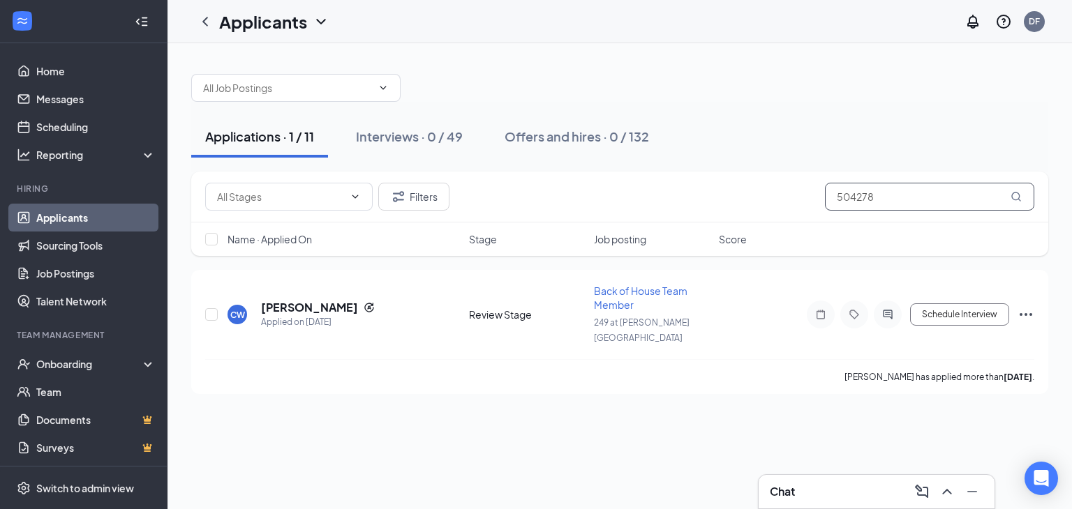
click at [887, 197] on input "504278" at bounding box center [929, 197] width 209 height 28
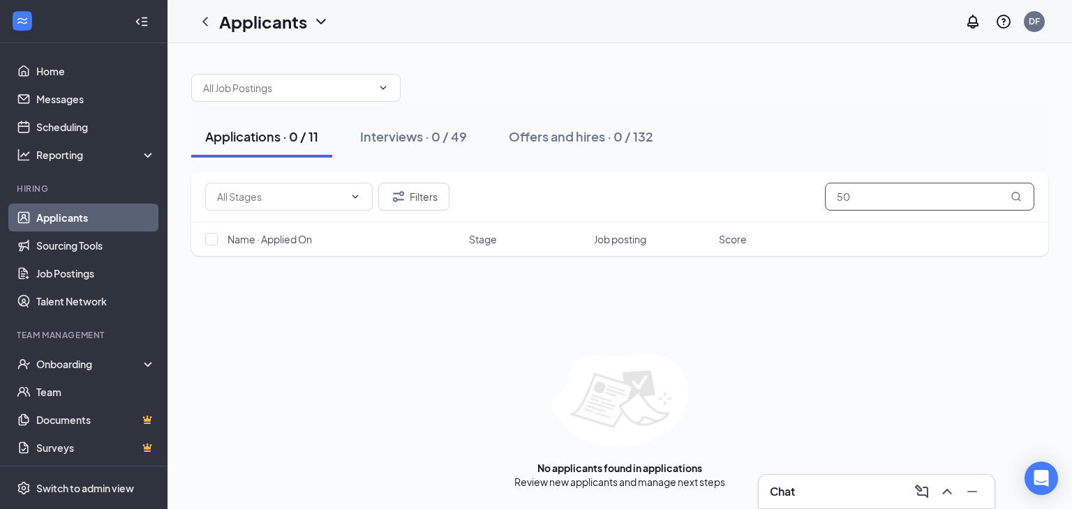
type input "5"
type input "346593"
click at [433, 195] on button "Filters" at bounding box center [413, 197] width 71 height 28
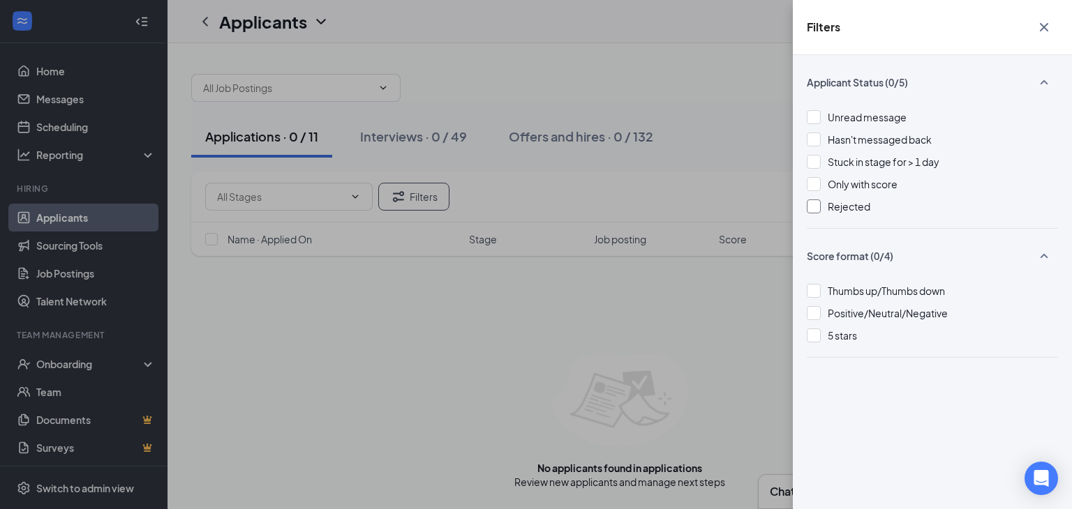
click at [813, 213] on div at bounding box center [813, 207] width 14 height 14
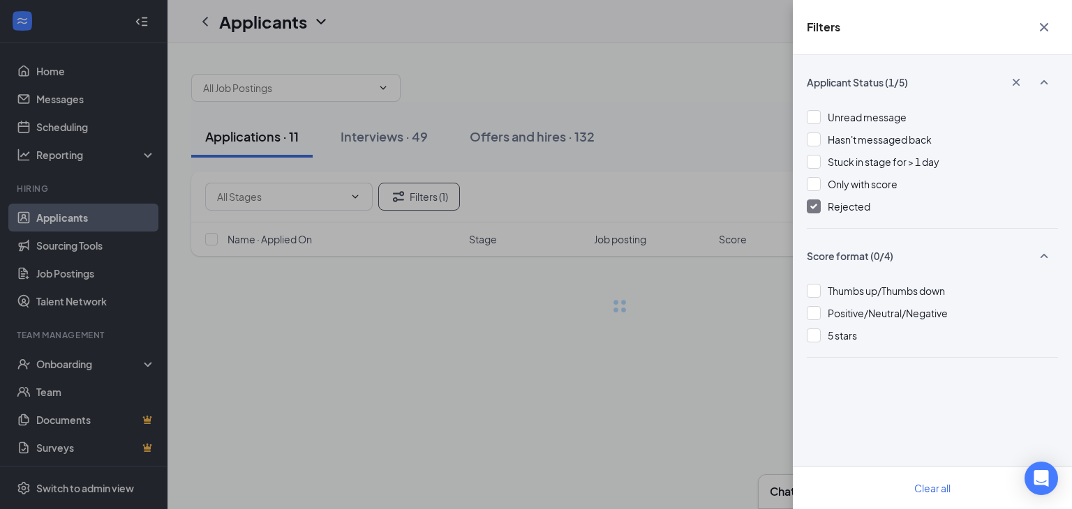
click at [1042, 21] on icon "Cross" at bounding box center [1043, 27] width 17 height 17
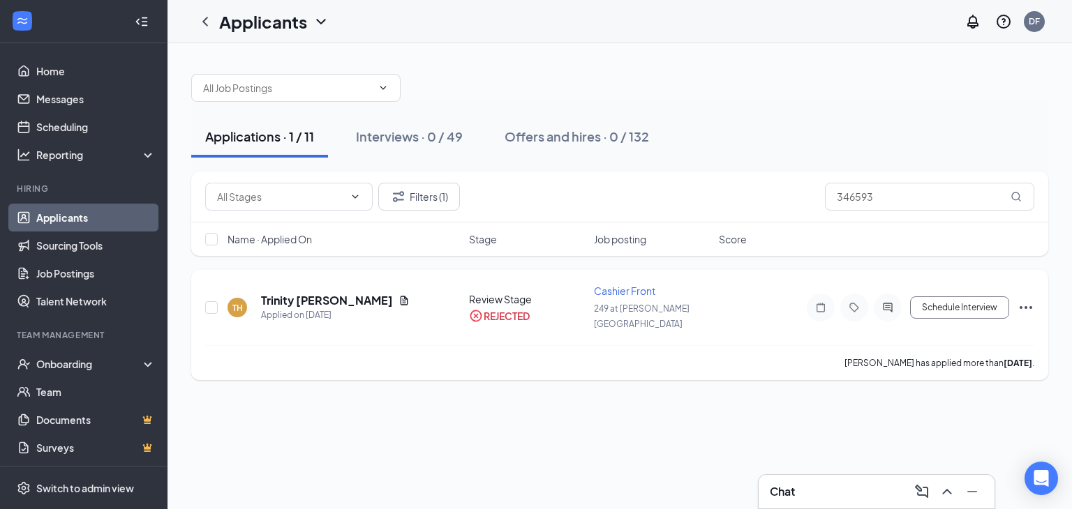
click at [1028, 299] on icon "Ellipses" at bounding box center [1025, 307] width 17 height 17
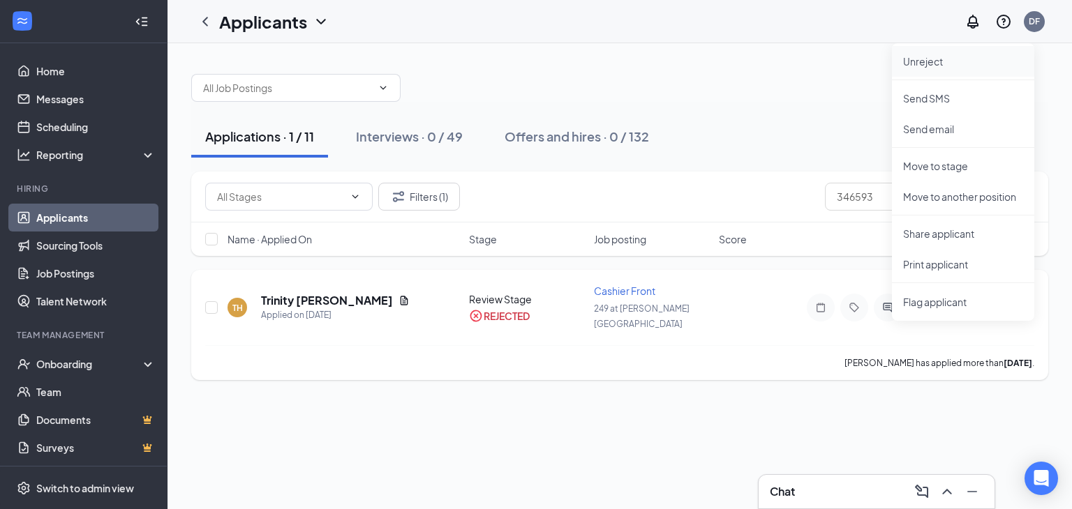
click at [916, 66] on p "Unreject" at bounding box center [963, 61] width 120 height 14
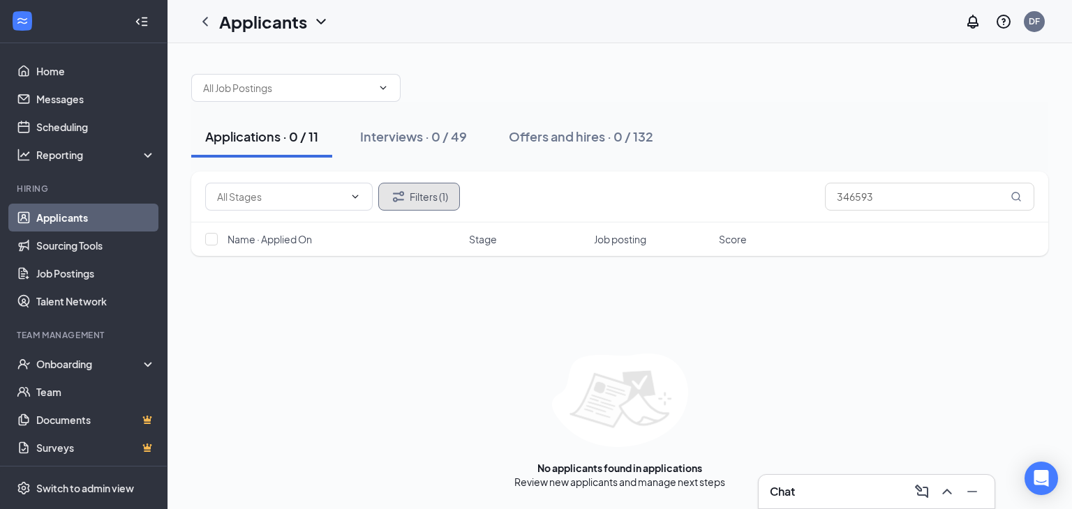
click at [426, 198] on button "Filters (1)" at bounding box center [419, 197] width 82 height 28
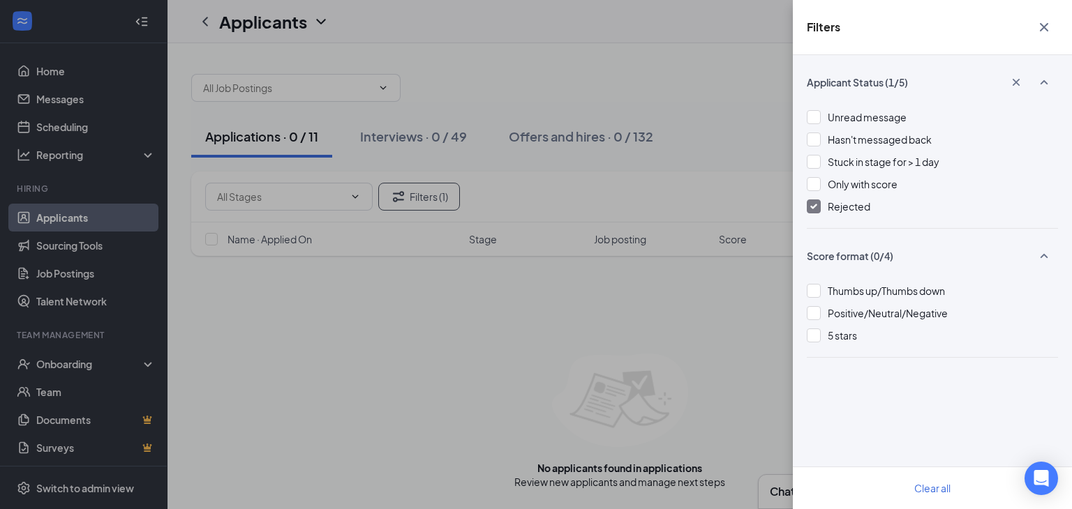
click at [813, 209] on div at bounding box center [813, 207] width 14 height 14
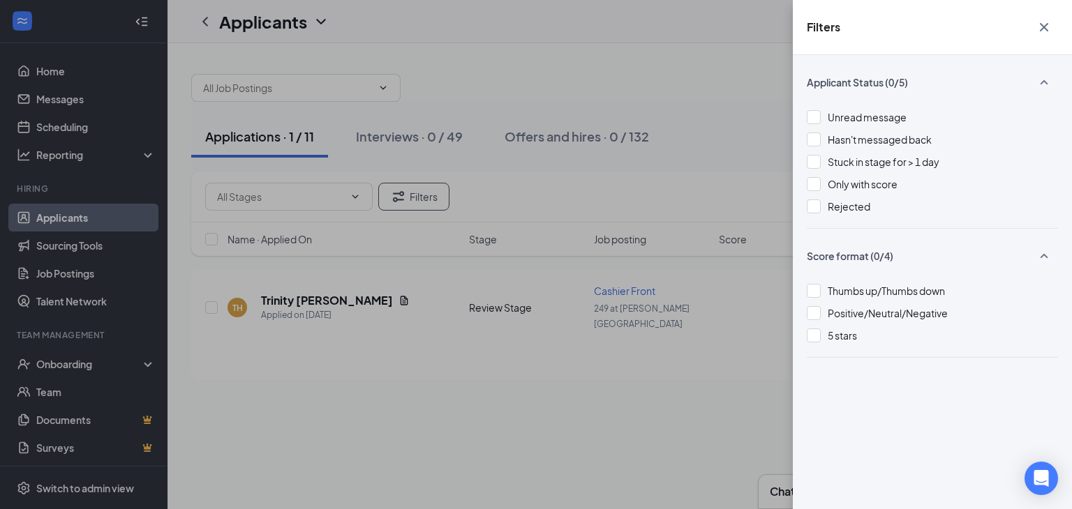
click at [1042, 29] on icon "Cross" at bounding box center [1043, 27] width 8 height 8
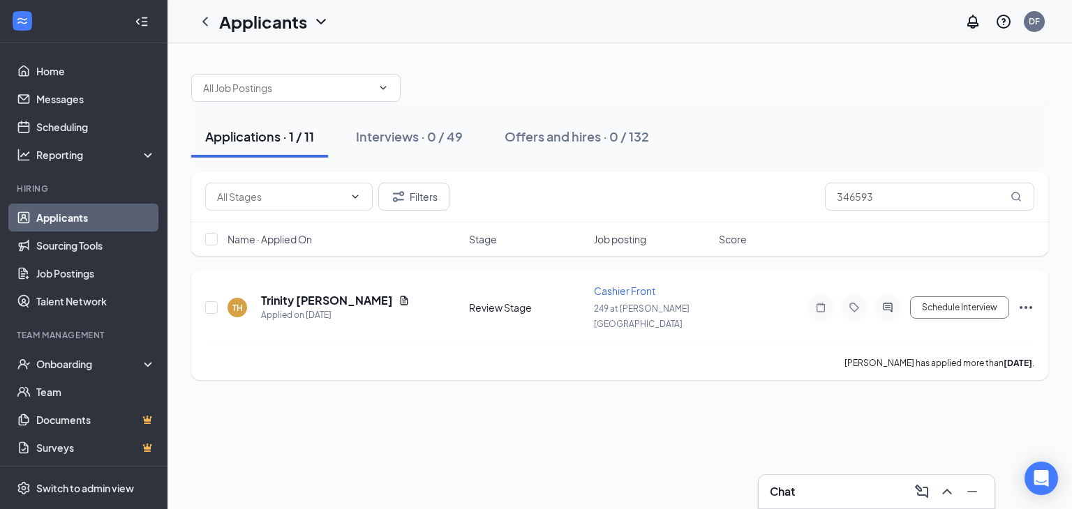
click at [1032, 301] on icon "Ellipses" at bounding box center [1025, 307] width 17 height 17
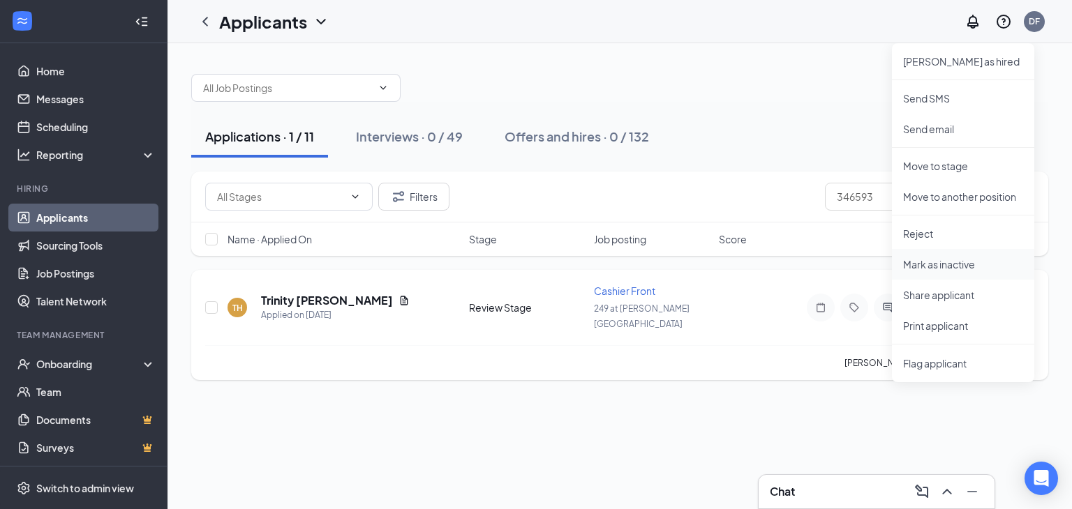
click at [934, 266] on p "Mark as inactive" at bounding box center [963, 264] width 120 height 14
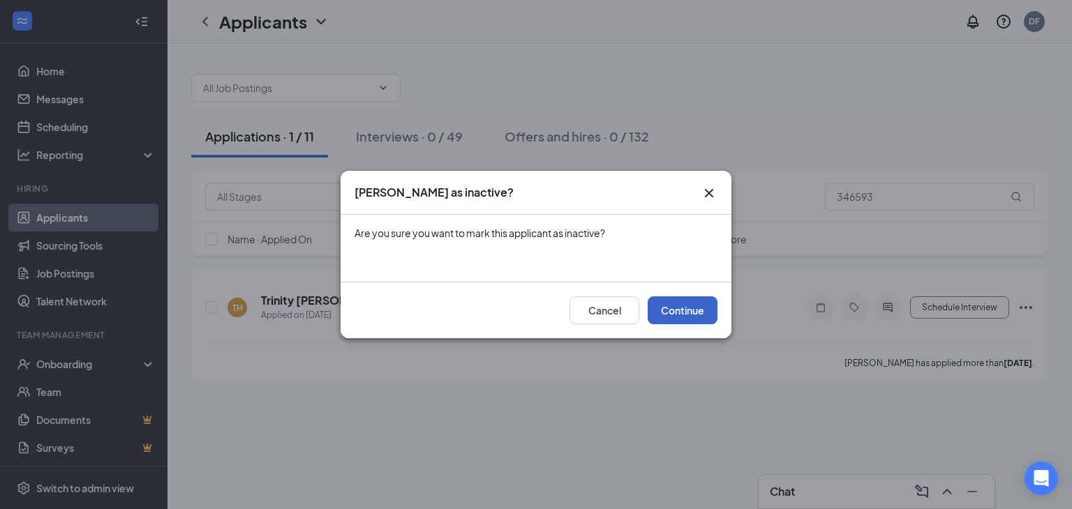
click at [691, 310] on button "Continue" at bounding box center [682, 310] width 70 height 28
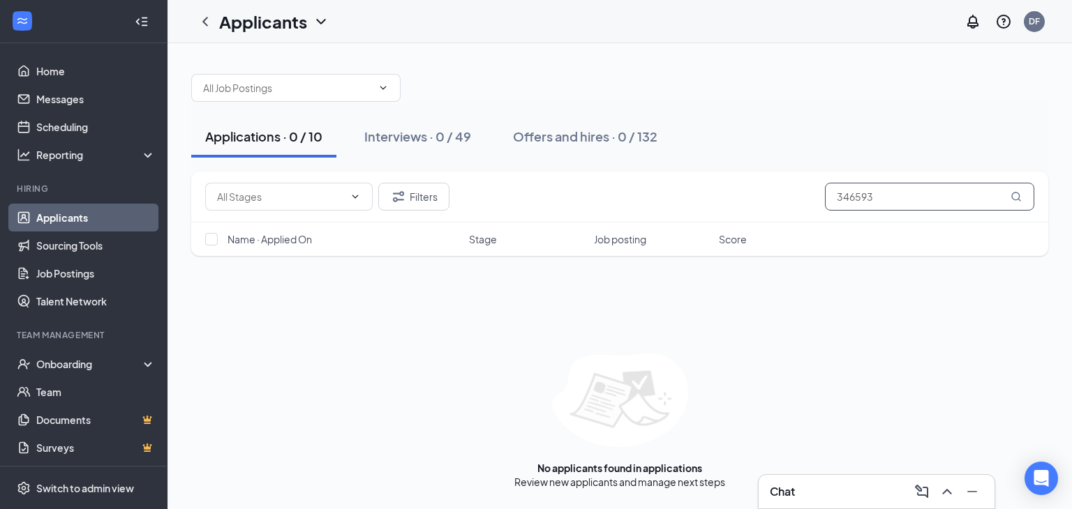
click at [894, 193] on input "346593" at bounding box center [929, 197] width 209 height 28
type input "3"
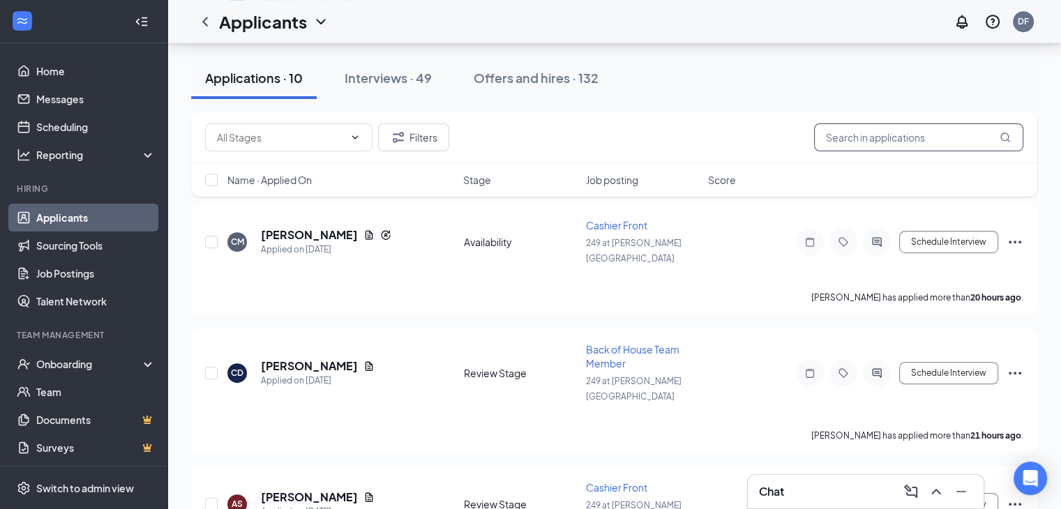
scroll to position [850, 0]
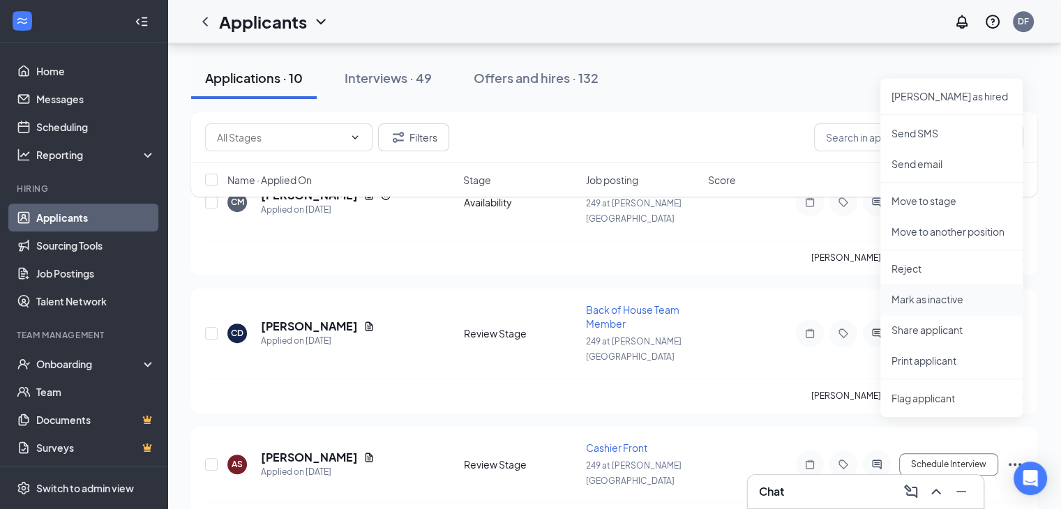
click at [943, 302] on p "Mark as inactive" at bounding box center [952, 299] width 120 height 14
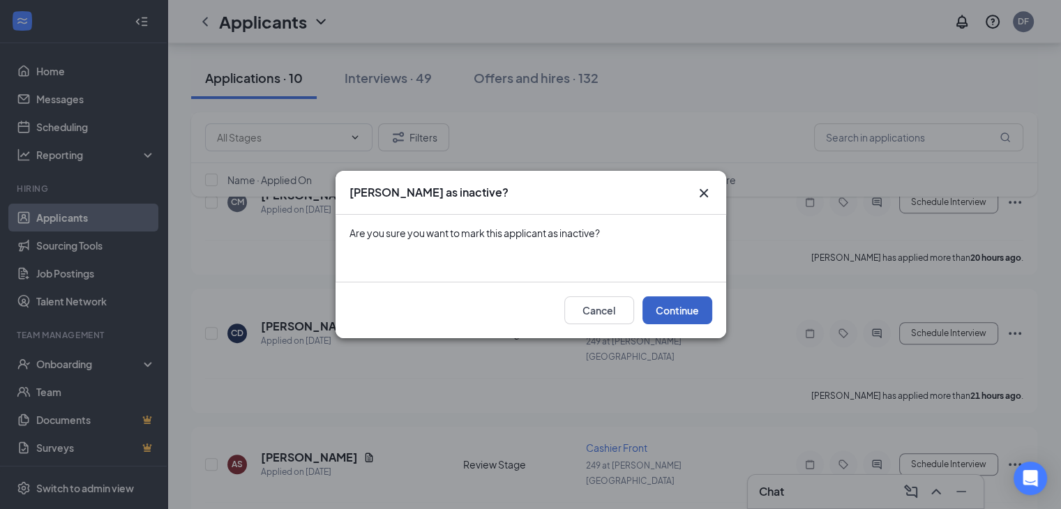
click at [675, 311] on button "Continue" at bounding box center [678, 310] width 70 height 28
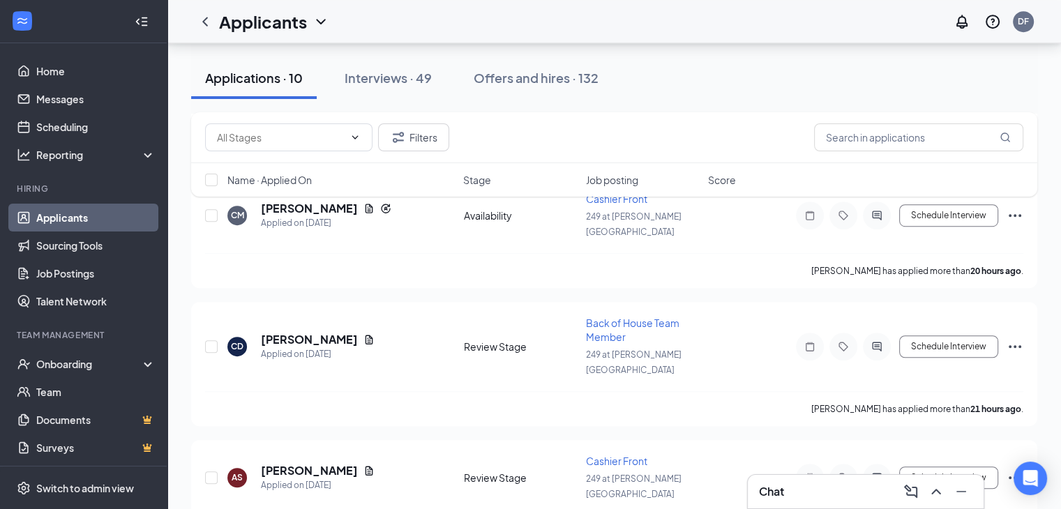
scroll to position [742, 0]
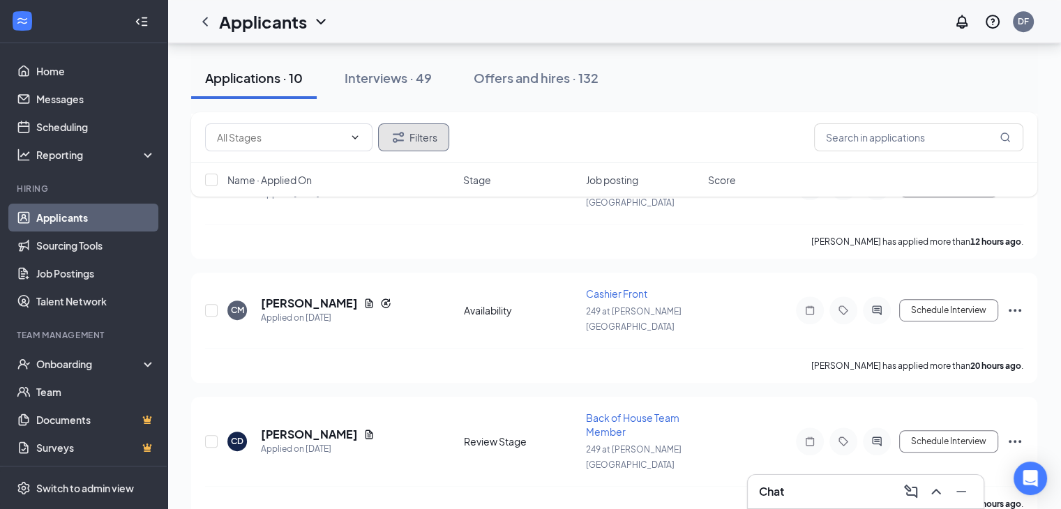
click at [420, 143] on button "Filters" at bounding box center [413, 137] width 71 height 28
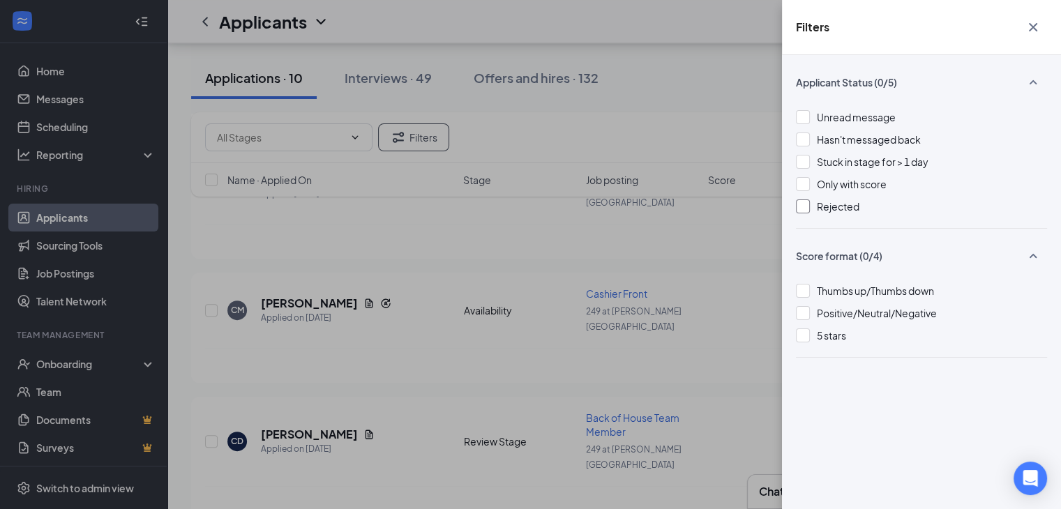
click at [802, 202] on div at bounding box center [803, 207] width 14 height 14
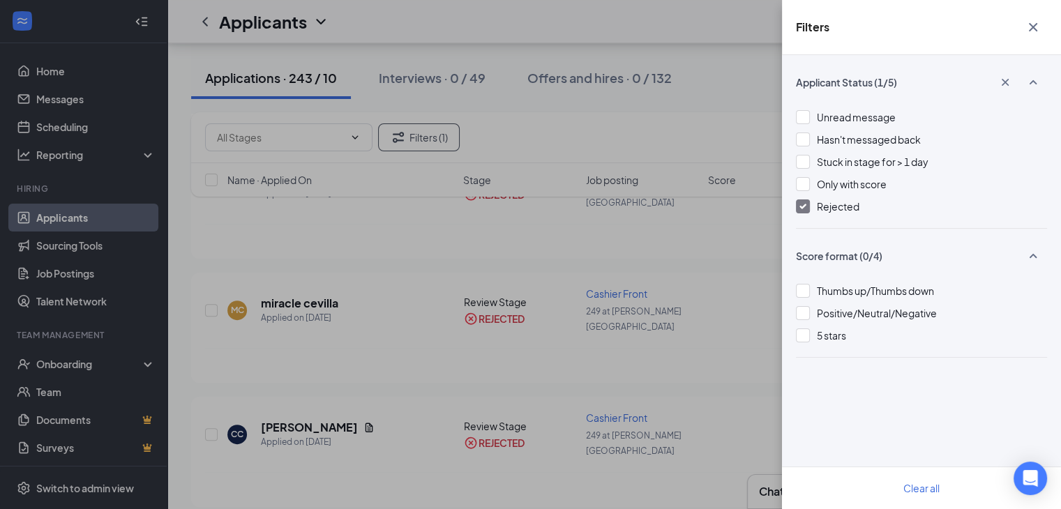
click at [1033, 26] on icon "Cross" at bounding box center [1033, 27] width 8 height 8
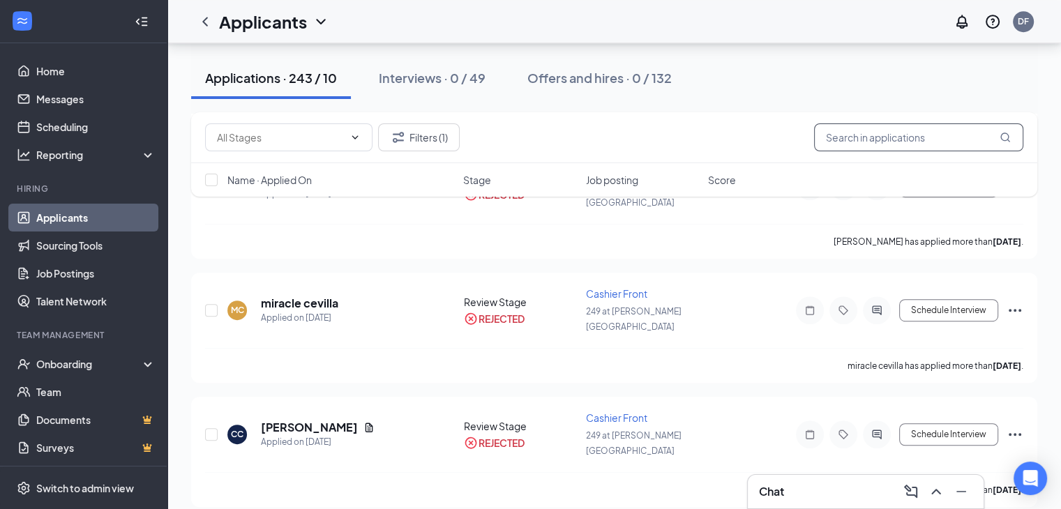
click at [848, 140] on input "text" at bounding box center [918, 137] width 209 height 28
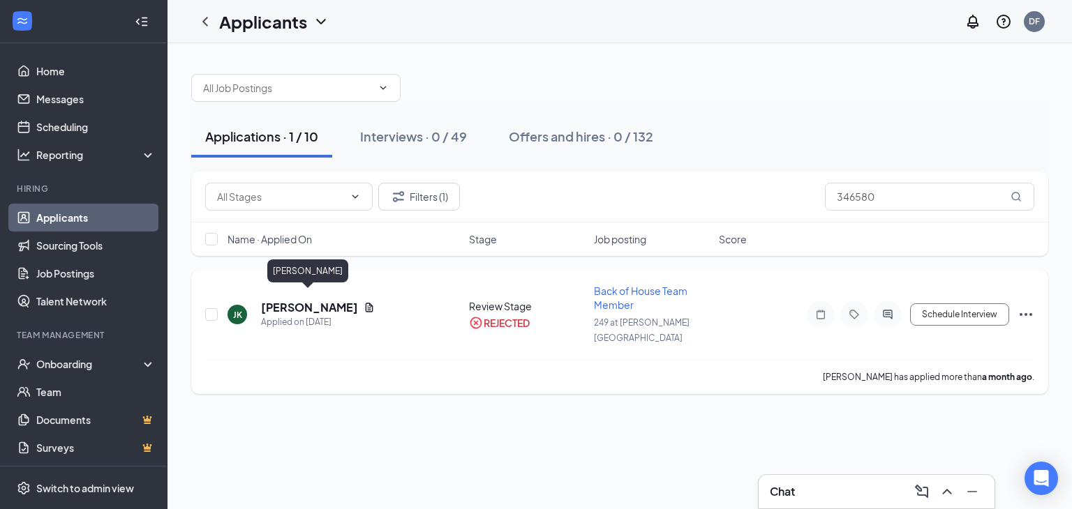
click at [332, 301] on h5 "[PERSON_NAME]" at bounding box center [309, 307] width 97 height 15
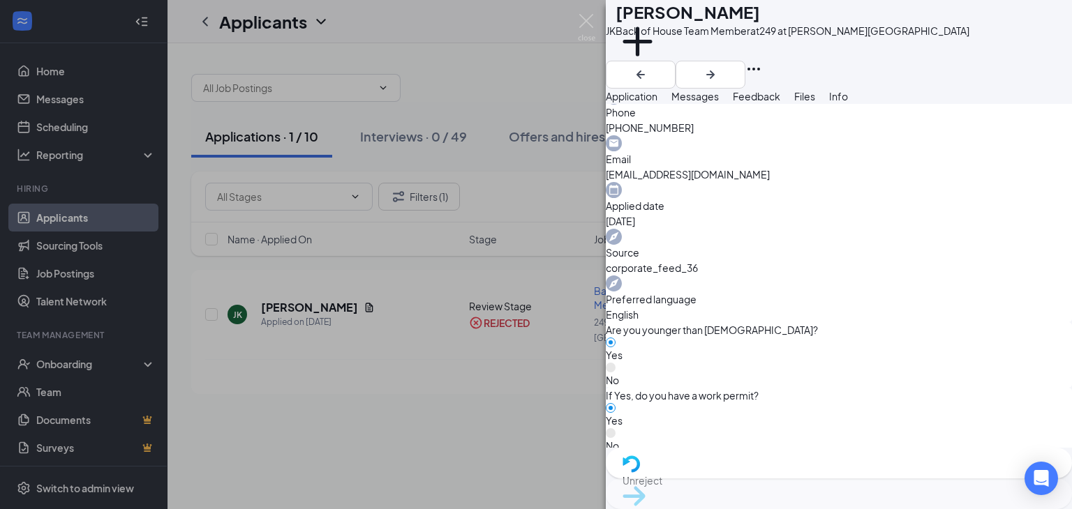
scroll to position [505, 0]
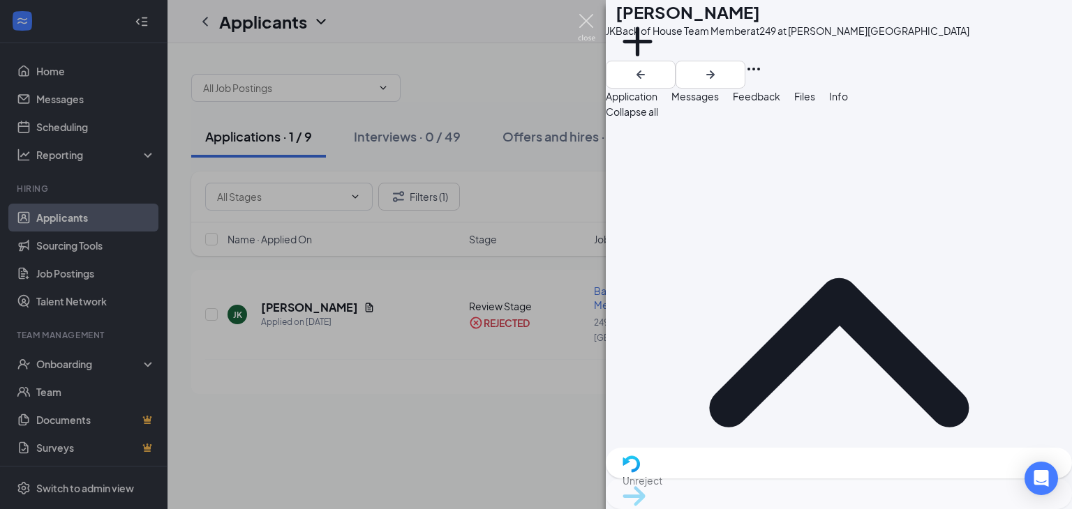
click at [589, 20] on img at bounding box center [586, 27] width 17 height 27
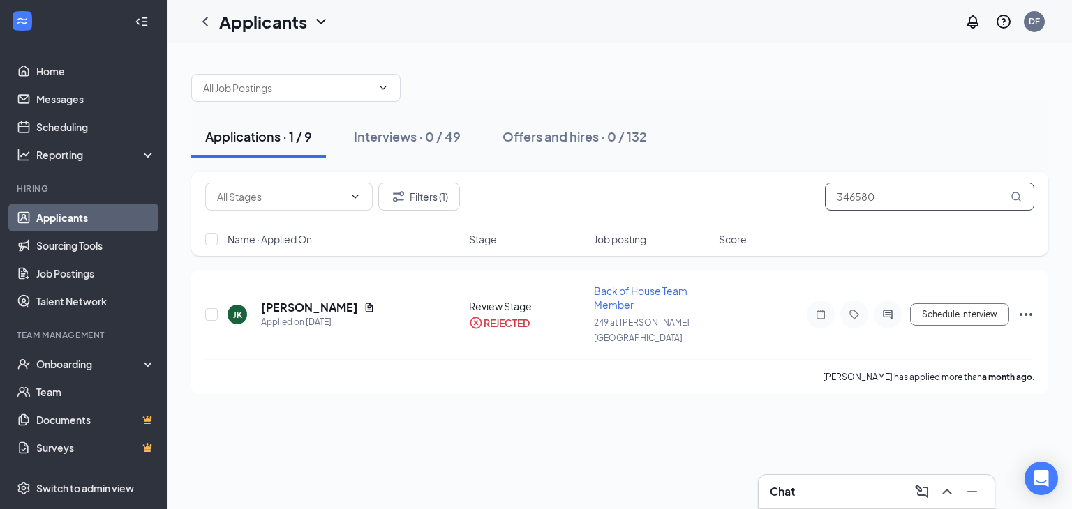
click at [890, 196] on input "346580" at bounding box center [929, 197] width 209 height 28
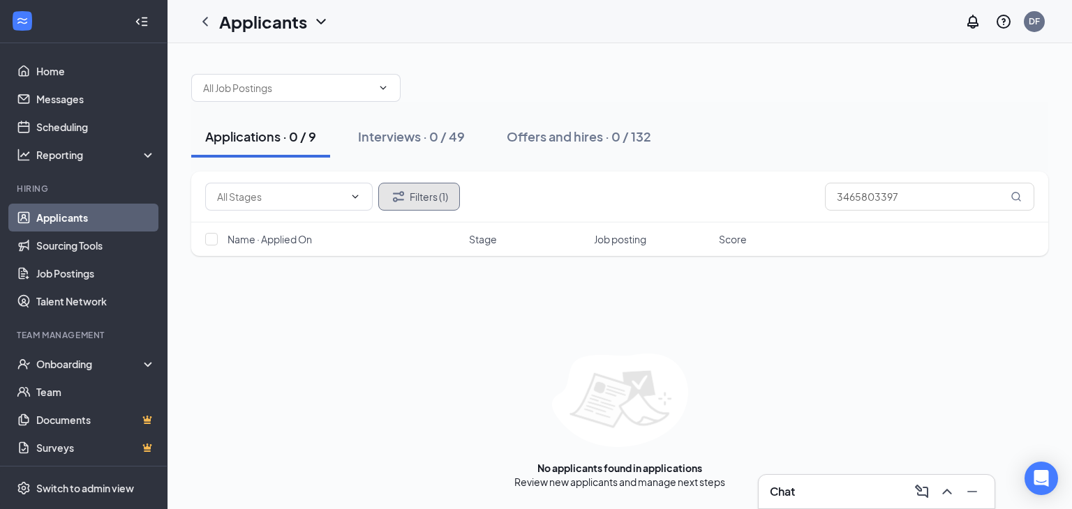
click at [416, 195] on button "Filters (1)" at bounding box center [419, 197] width 82 height 28
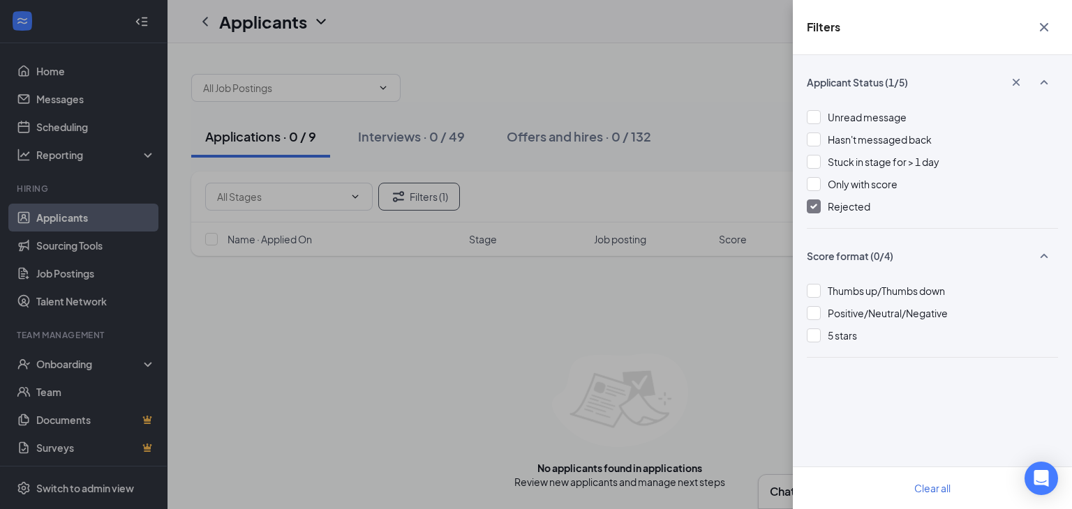
click at [1039, 27] on icon "Cross" at bounding box center [1043, 27] width 17 height 17
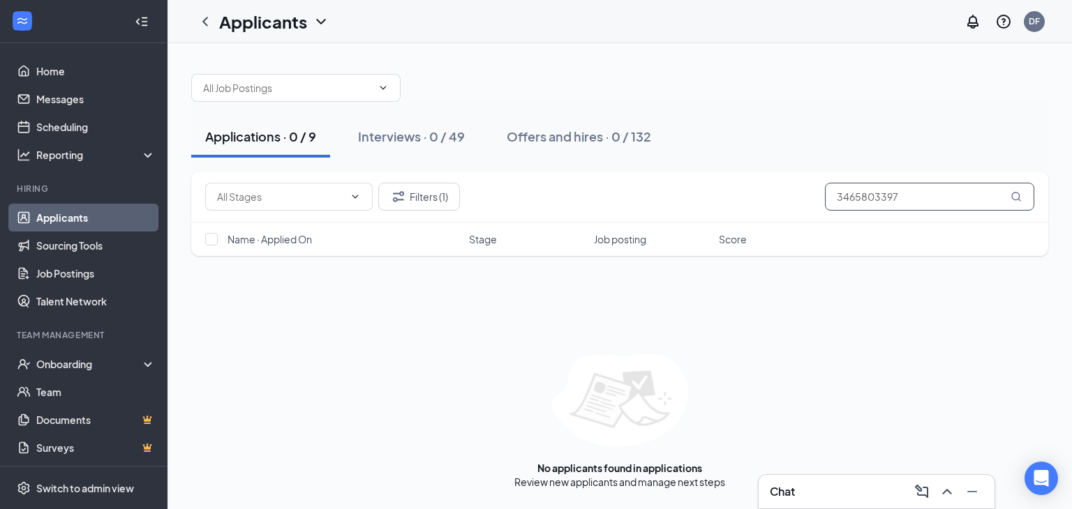
click at [915, 192] on input "3465803397" at bounding box center [929, 197] width 209 height 28
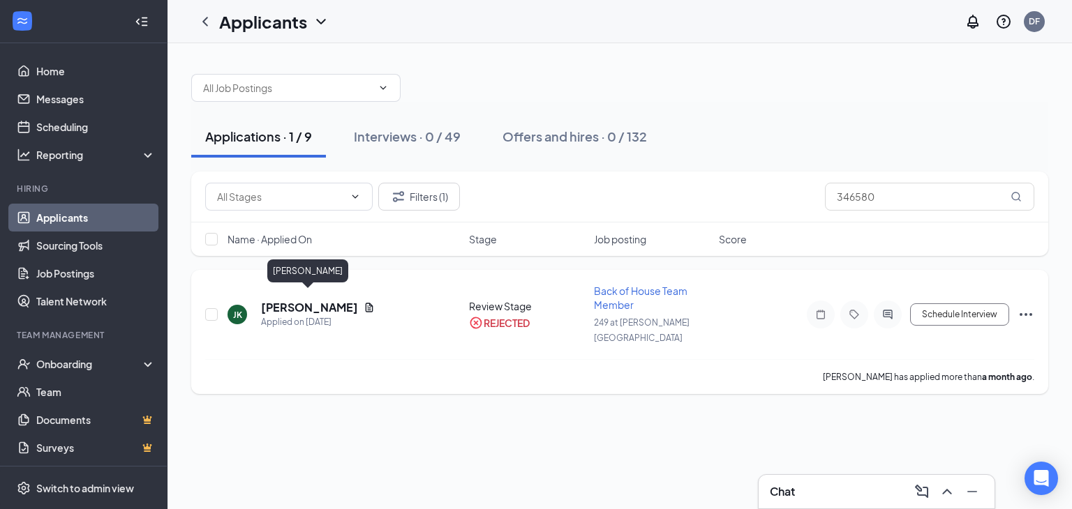
click at [329, 302] on h5 "[PERSON_NAME]" at bounding box center [309, 307] width 97 height 15
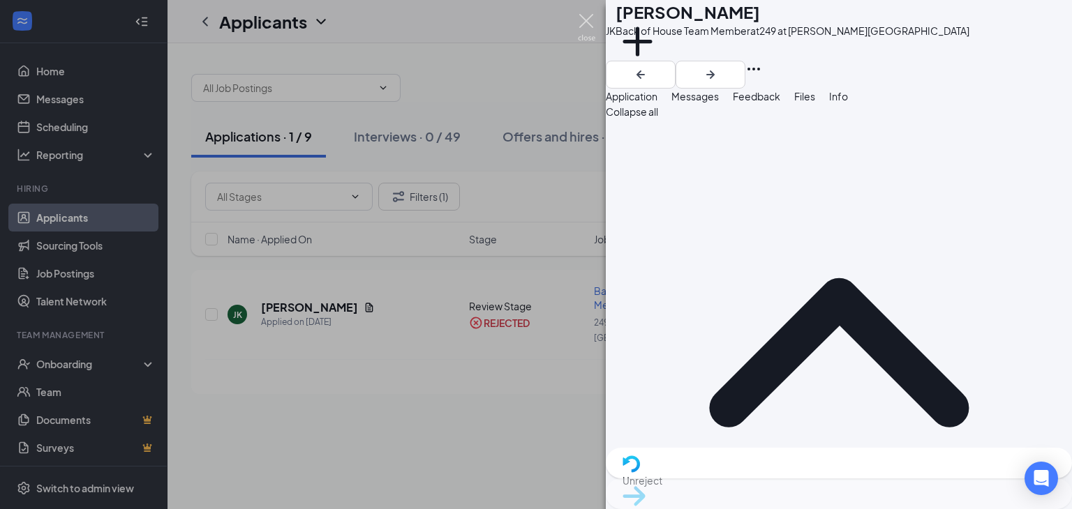
click at [587, 28] on img at bounding box center [586, 27] width 17 height 27
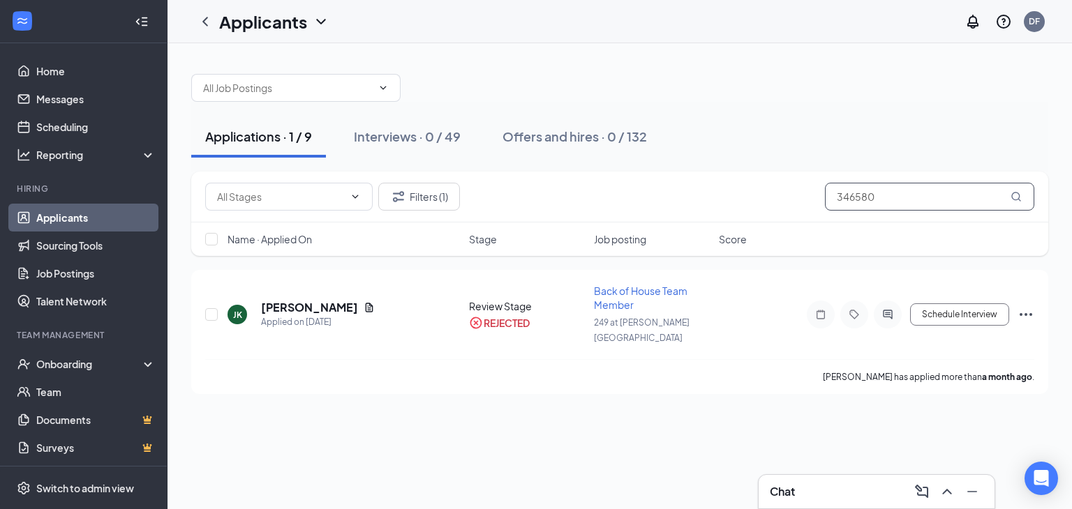
click at [885, 202] on input "346580" at bounding box center [929, 197] width 209 height 28
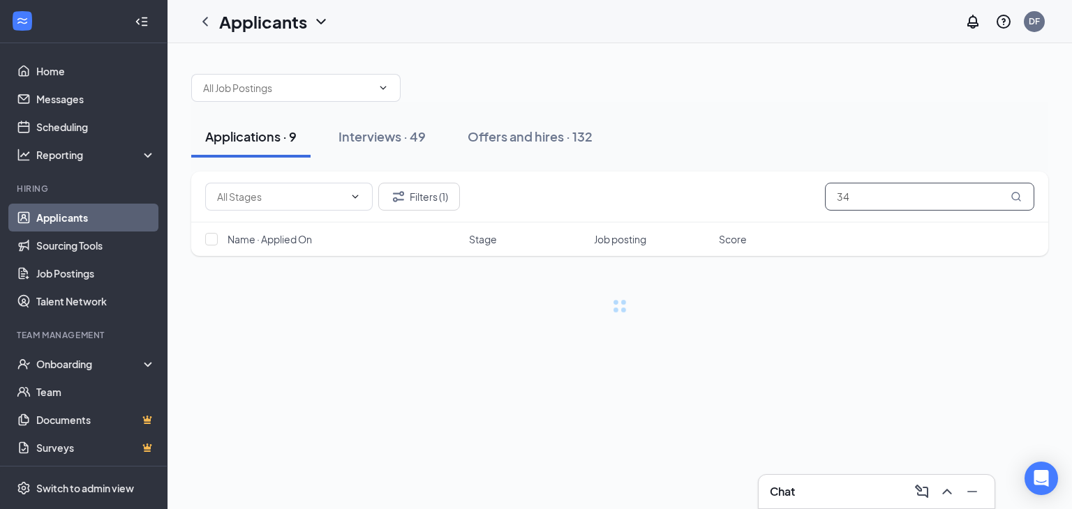
type input "3"
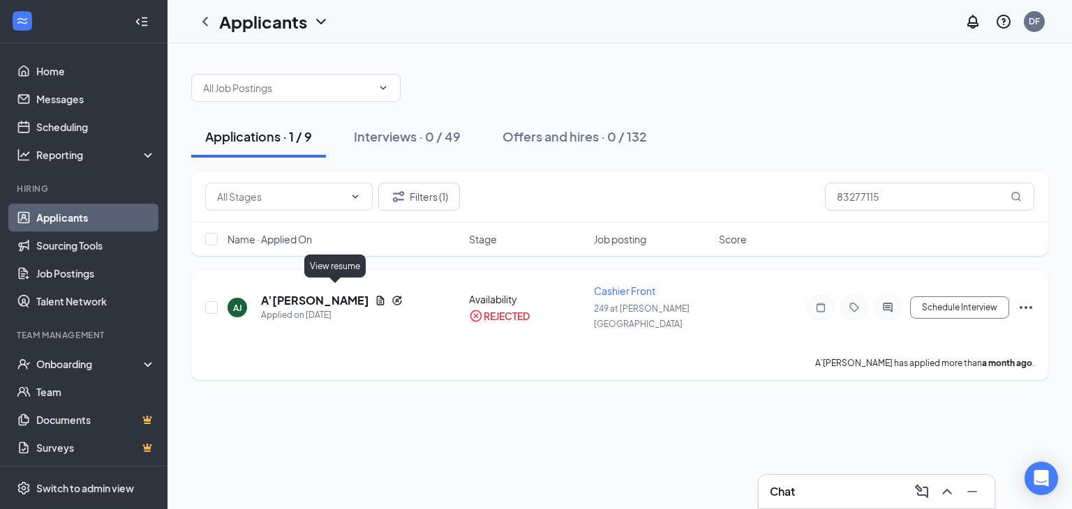
click at [375, 295] on icon "Document" at bounding box center [380, 300] width 11 height 11
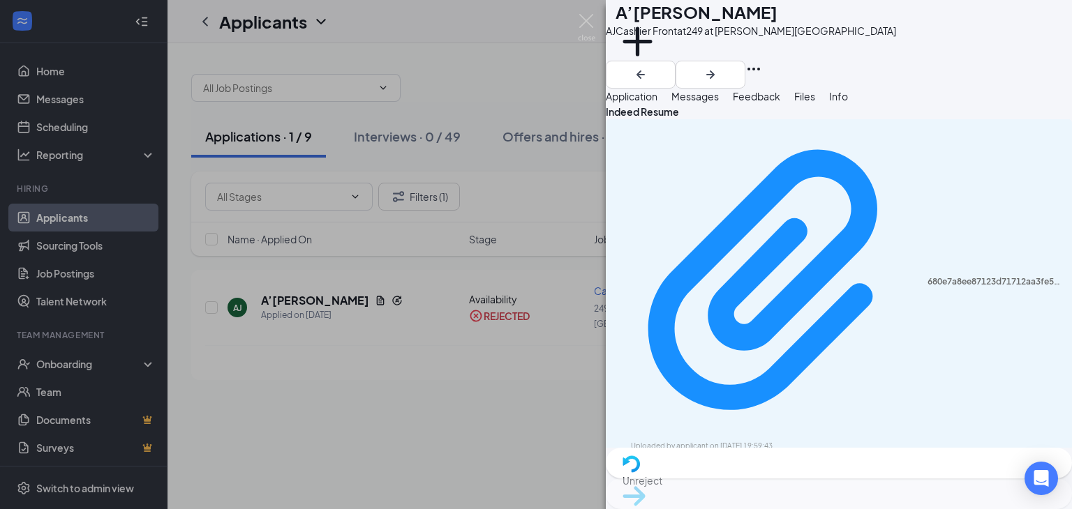
click at [886, 196] on div "680e7a8ee87123d71712aa3fe525e554.pdf Uploaded by applicant on [DATE] 19:59:43" at bounding box center [839, 288] width 466 height 339
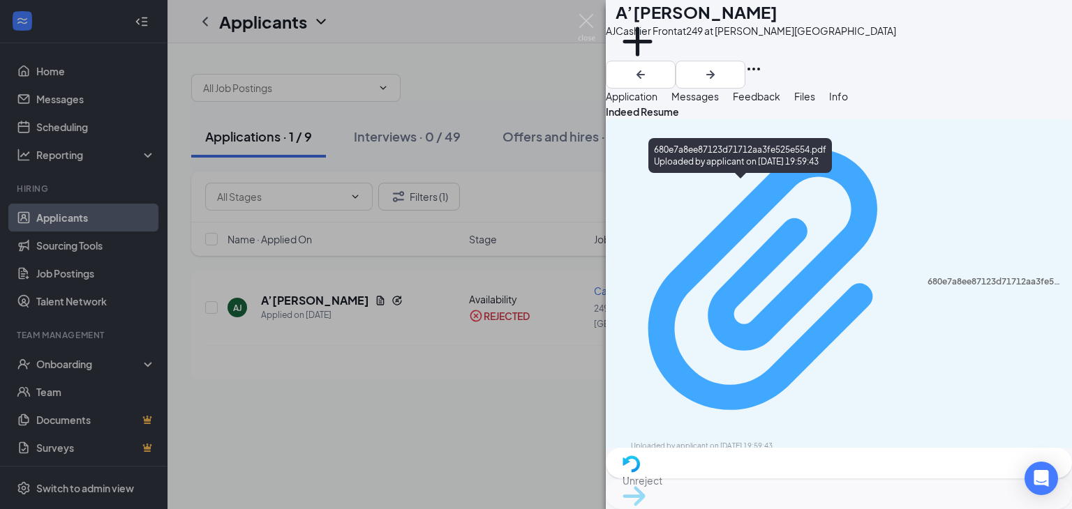
click at [927, 276] on div "680e7a8ee87123d71712aa3fe525e554.pdf" at bounding box center [995, 281] width 136 height 11
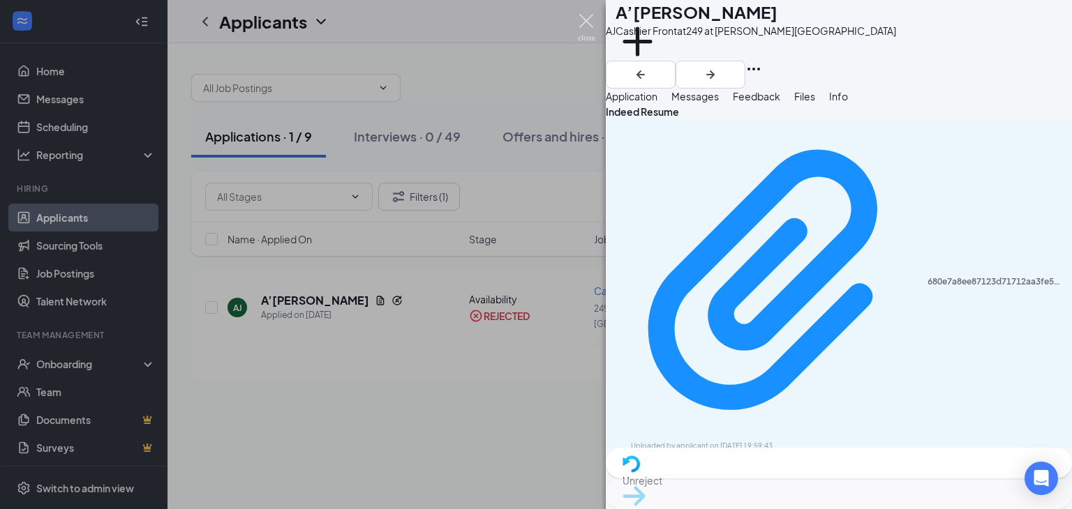
click at [587, 15] on img at bounding box center [586, 27] width 17 height 27
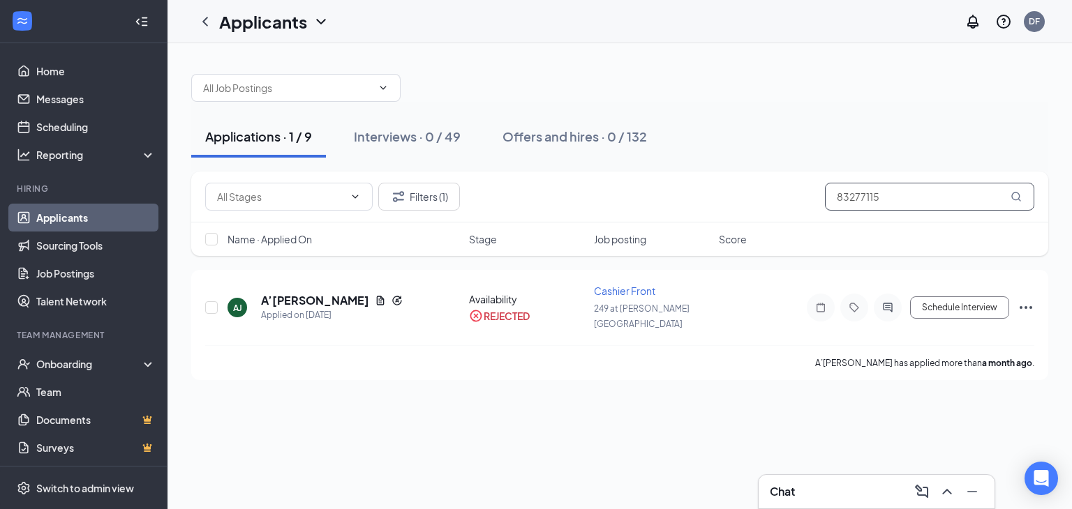
click at [892, 199] on input "83277115" at bounding box center [929, 197] width 209 height 28
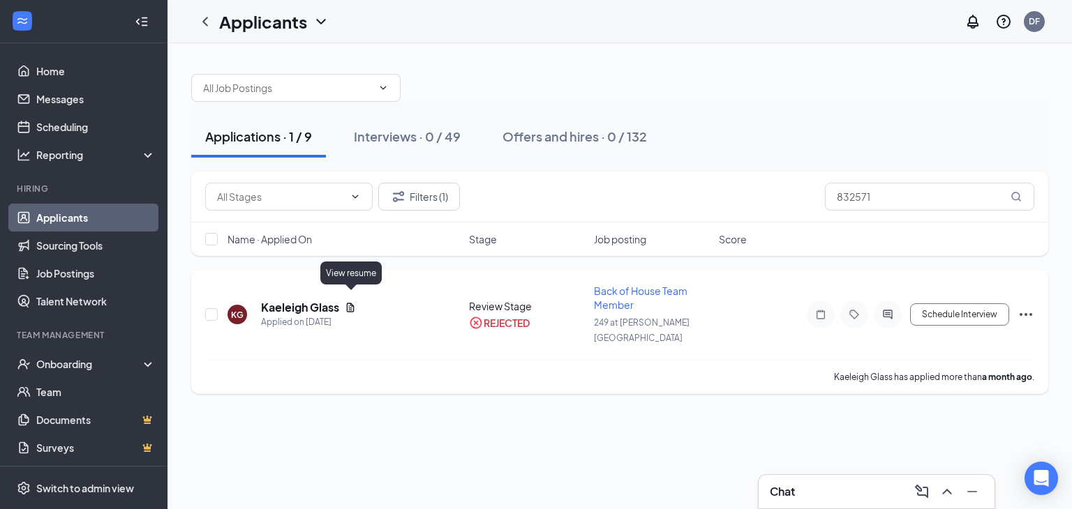
click at [353, 302] on icon "Document" at bounding box center [350, 307] width 11 height 11
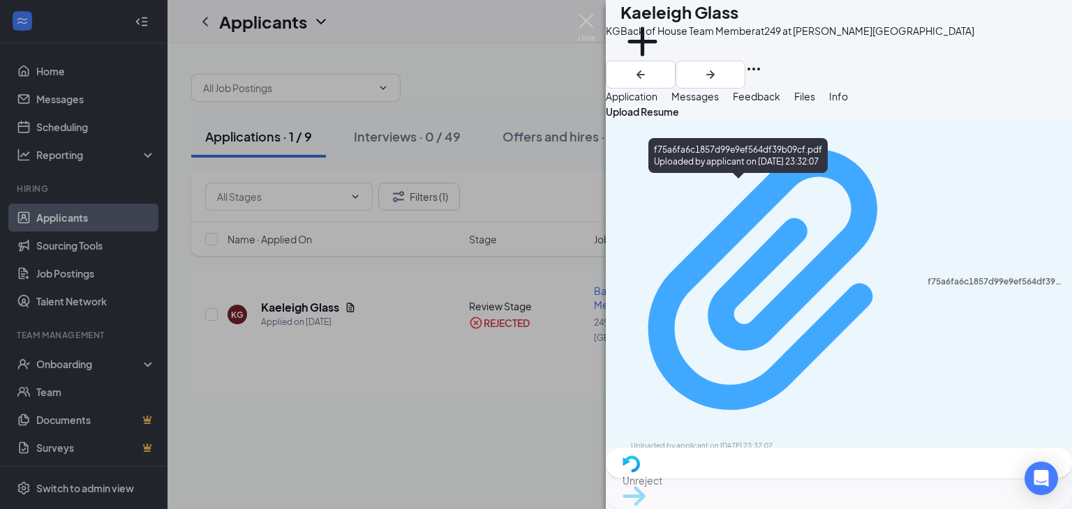
click at [737, 441] on div "Uploaded by applicant on [DATE] 23:32:07" at bounding box center [735, 446] width 209 height 11
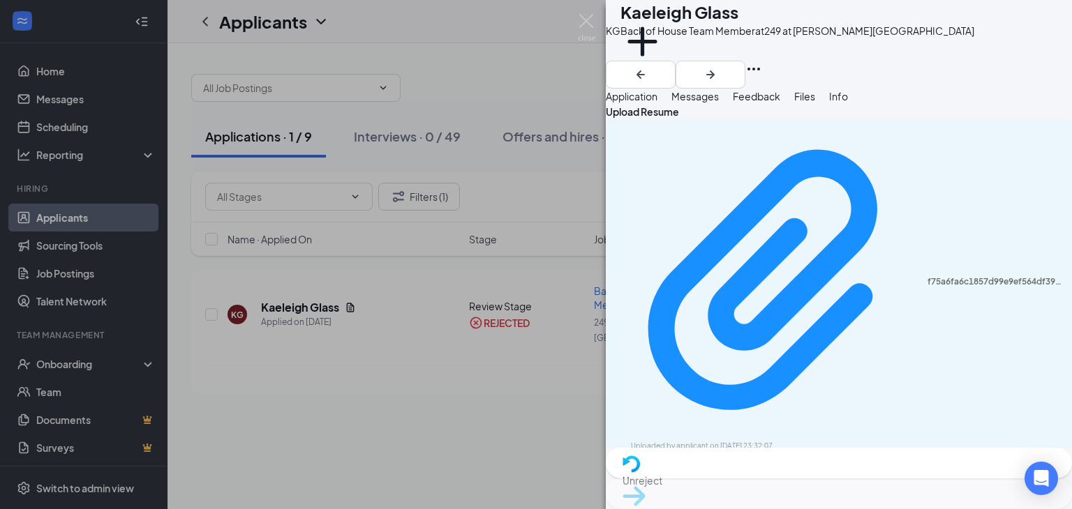
click at [657, 103] on span "Application" at bounding box center [632, 96] width 52 height 13
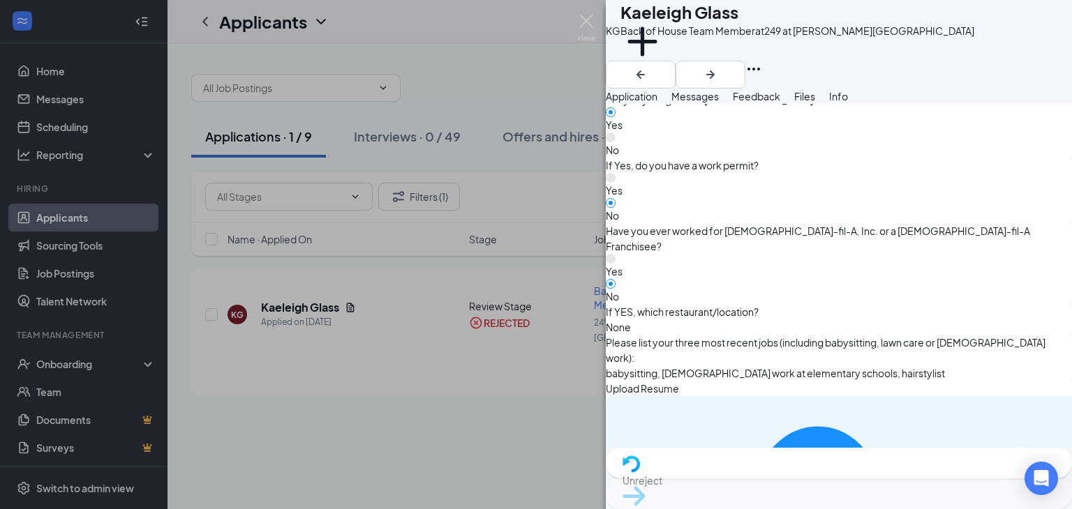
scroll to position [889, 0]
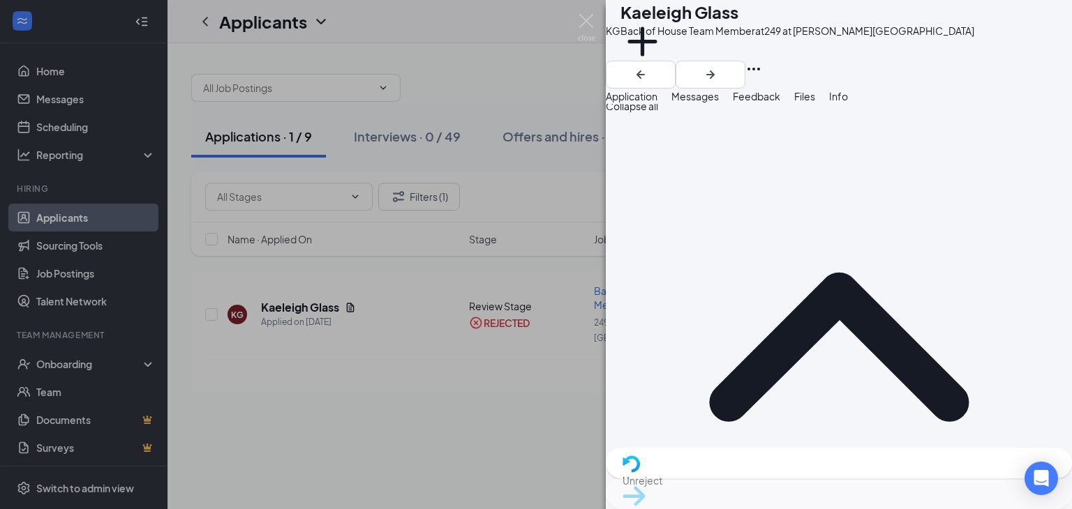
scroll to position [0, 0]
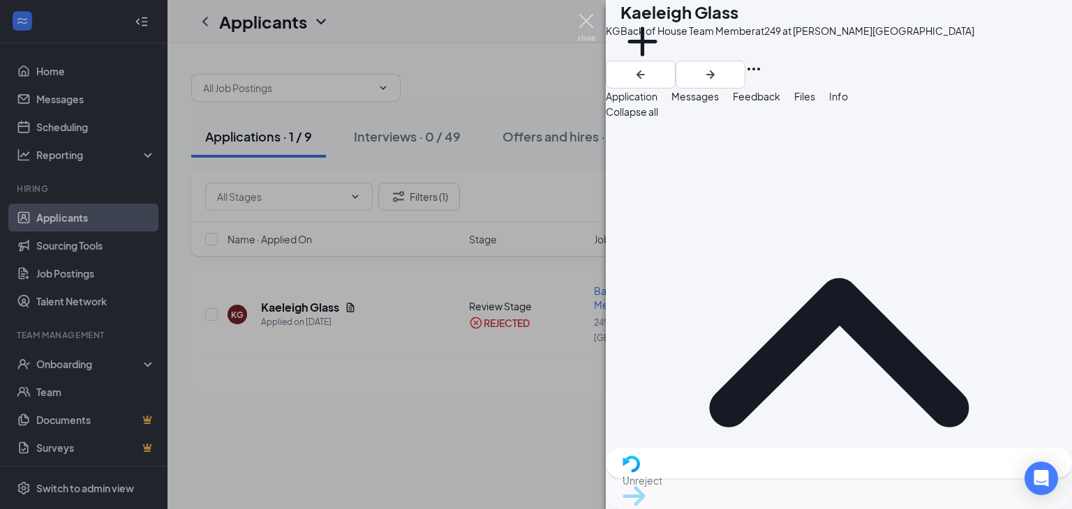
click at [589, 22] on img at bounding box center [586, 27] width 17 height 27
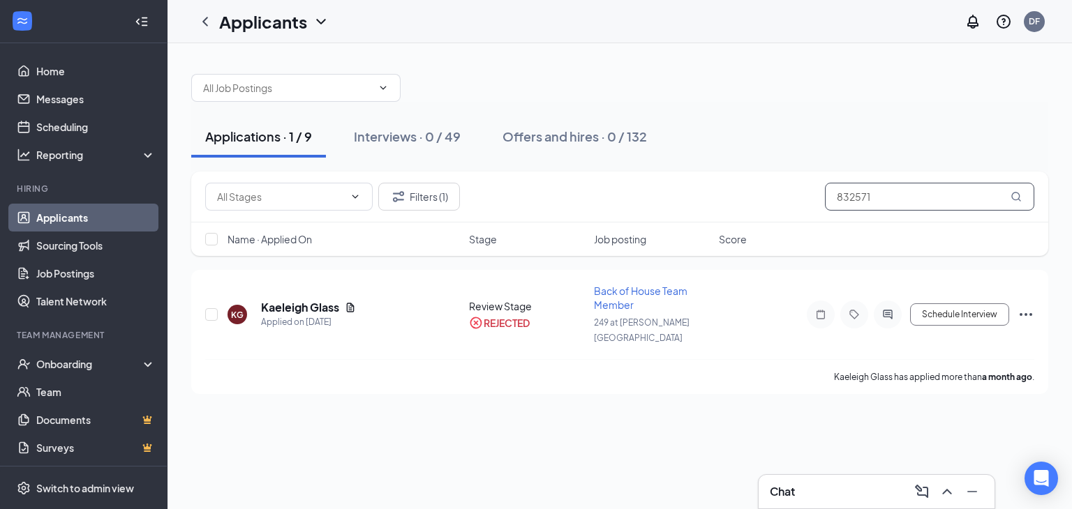
click at [896, 195] on input "832571" at bounding box center [929, 197] width 209 height 28
type input "8"
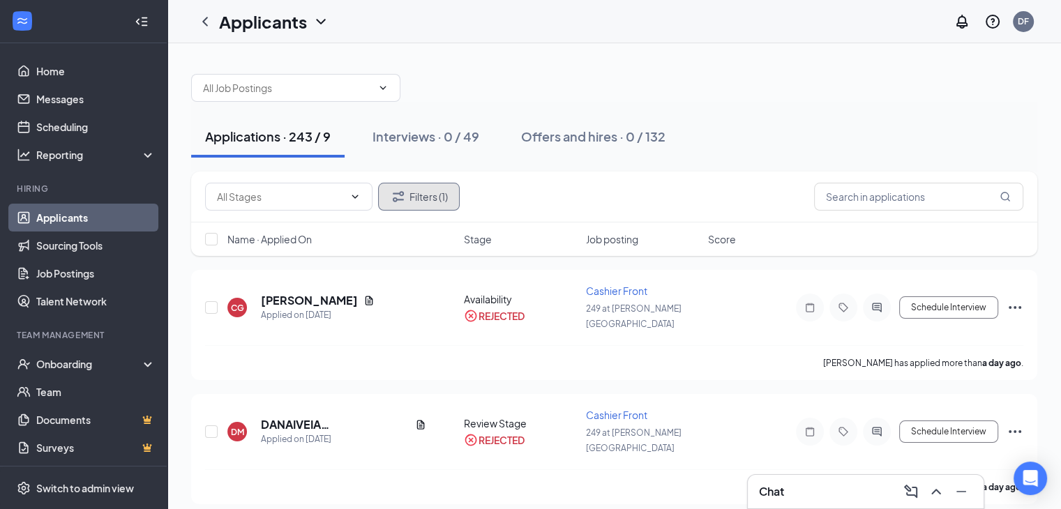
click at [427, 193] on button "Filters (1)" at bounding box center [419, 197] width 82 height 28
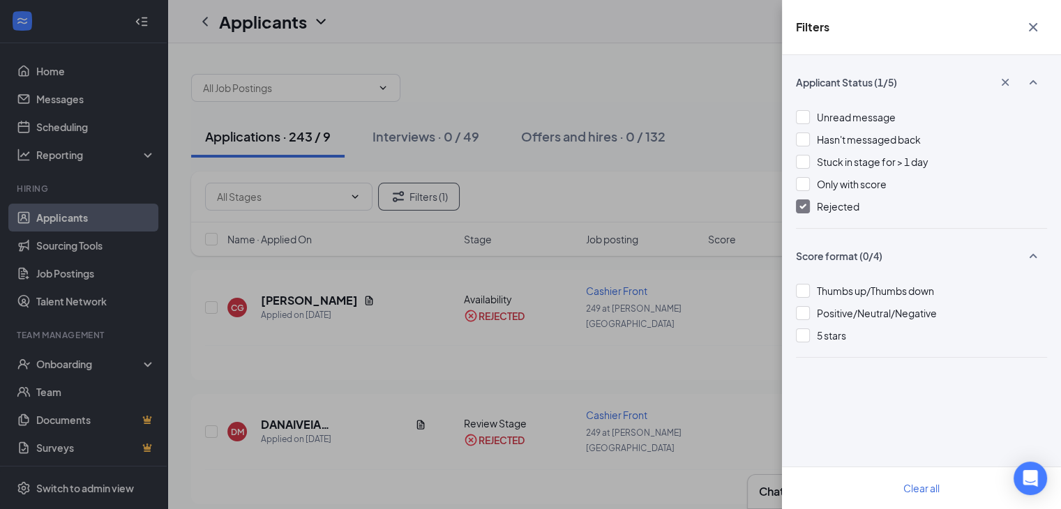
click at [1029, 29] on icon "Cross" at bounding box center [1033, 27] width 17 height 17
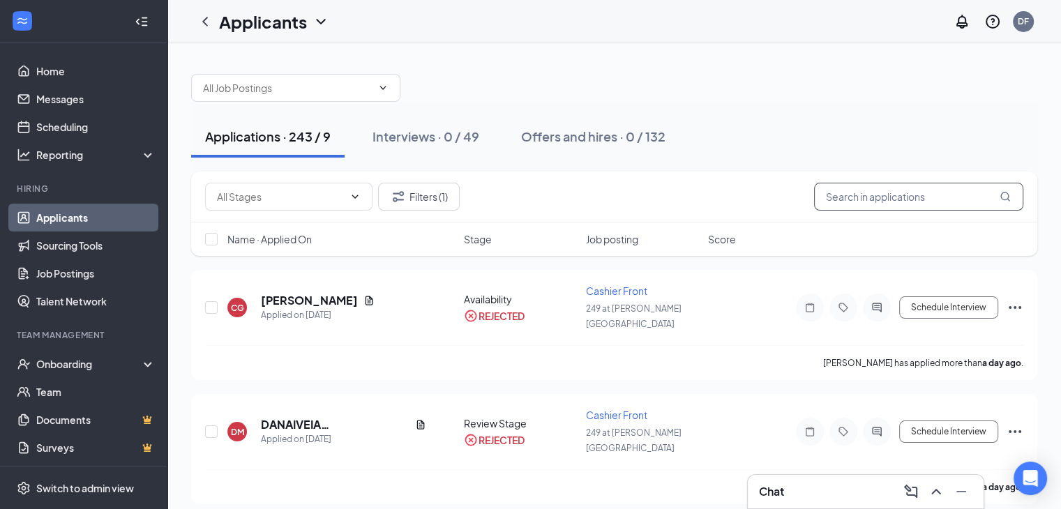
click at [869, 193] on input "text" at bounding box center [918, 197] width 209 height 28
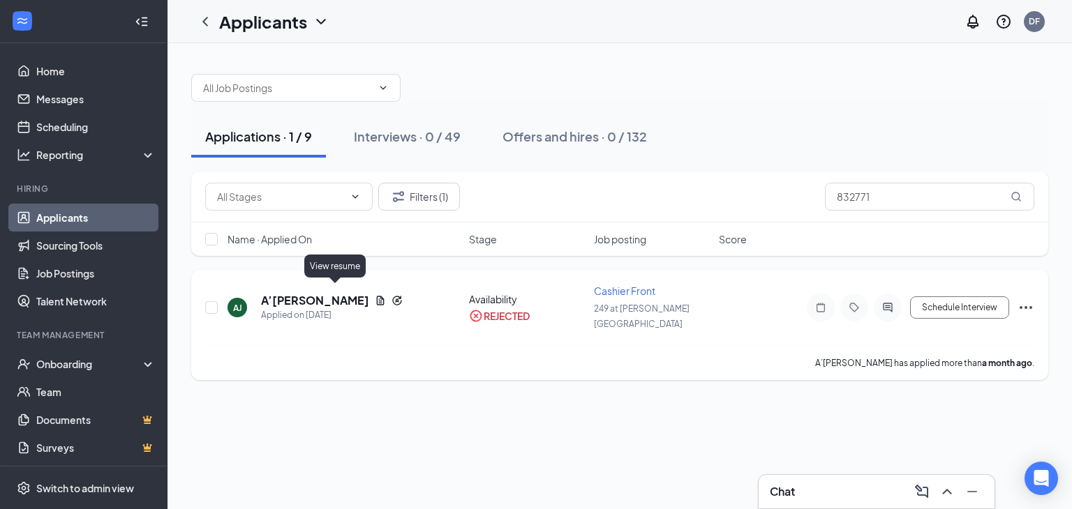
click at [375, 295] on icon "Document" at bounding box center [380, 300] width 11 height 11
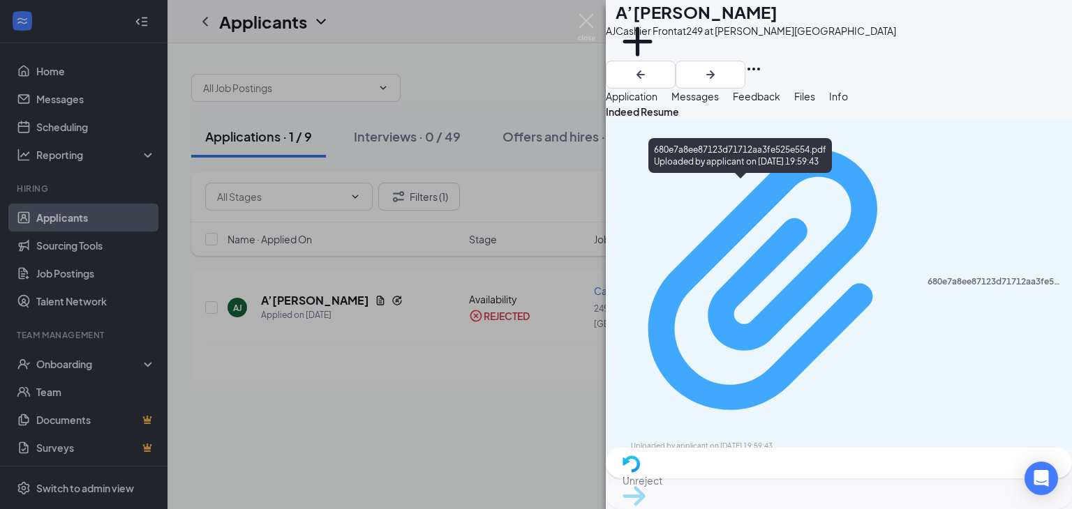
click at [927, 276] on div "680e7a8ee87123d71712aa3fe525e554.pdf" at bounding box center [995, 281] width 136 height 11
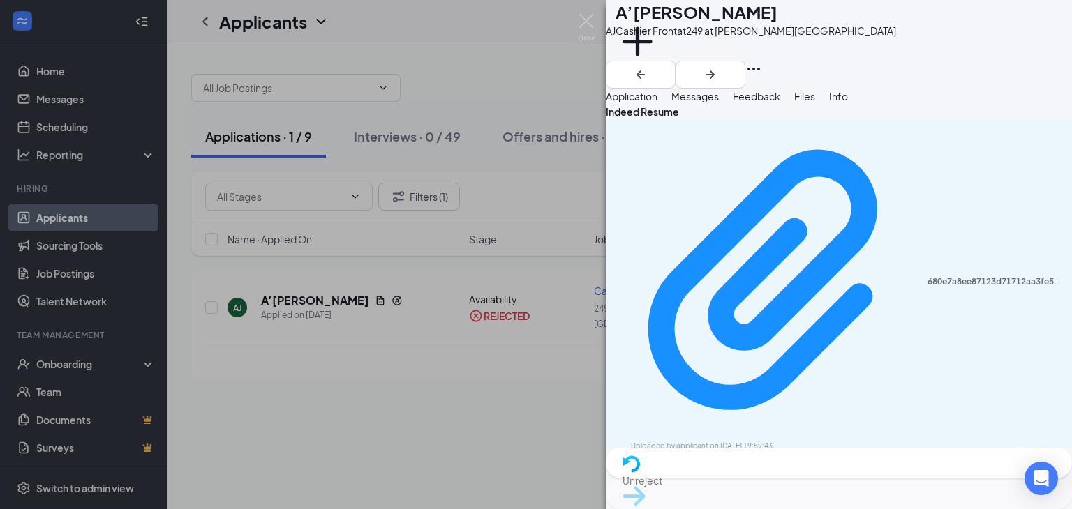
click at [657, 103] on span "Application" at bounding box center [632, 96] width 52 height 13
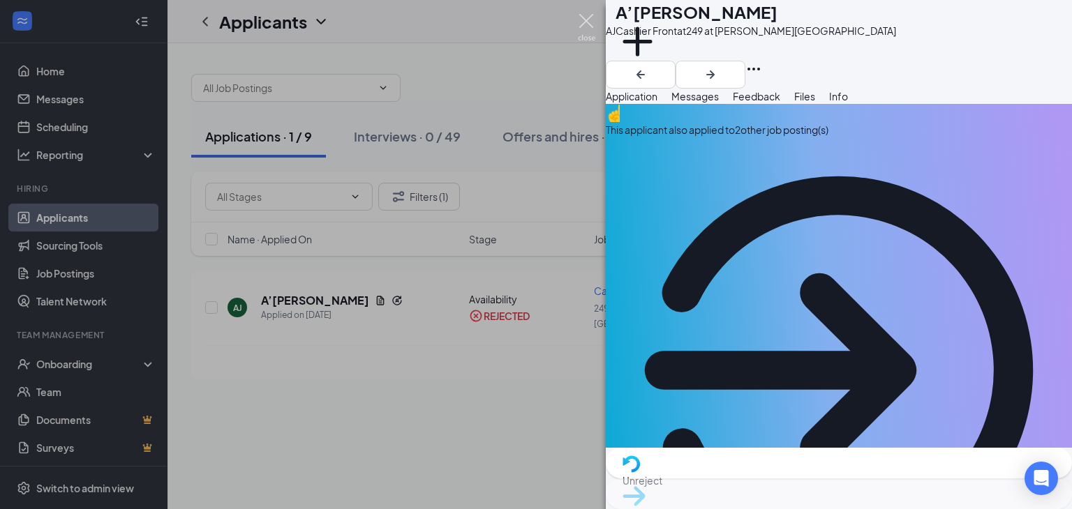
click at [583, 27] on img at bounding box center [586, 27] width 17 height 27
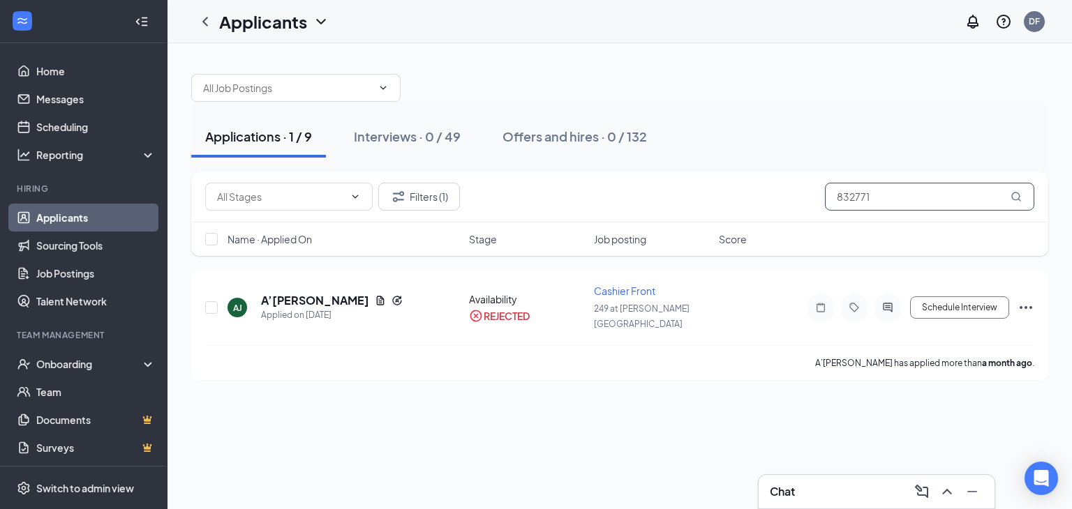
click at [886, 185] on input "832771" at bounding box center [929, 197] width 209 height 28
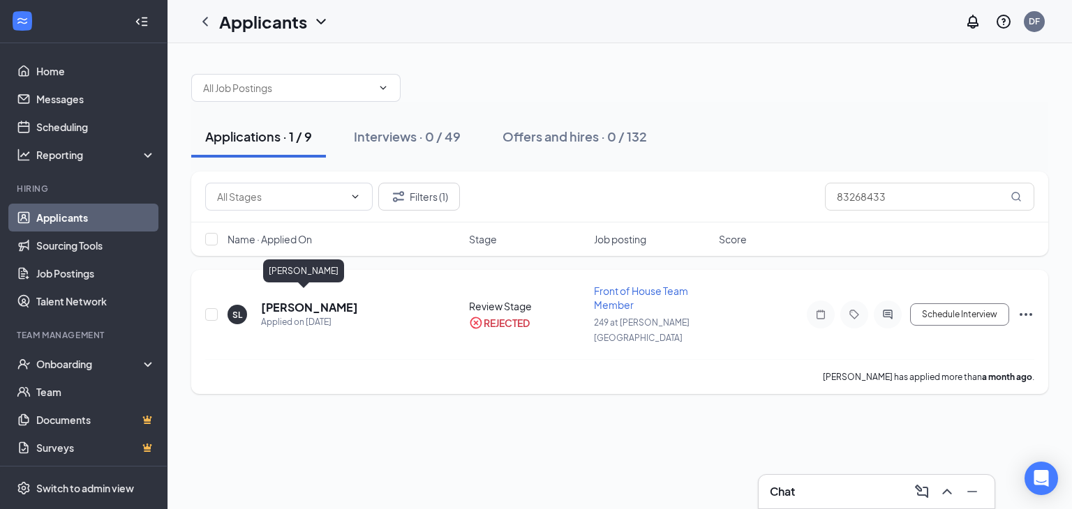
click at [314, 301] on h5 "[PERSON_NAME]" at bounding box center [309, 307] width 97 height 15
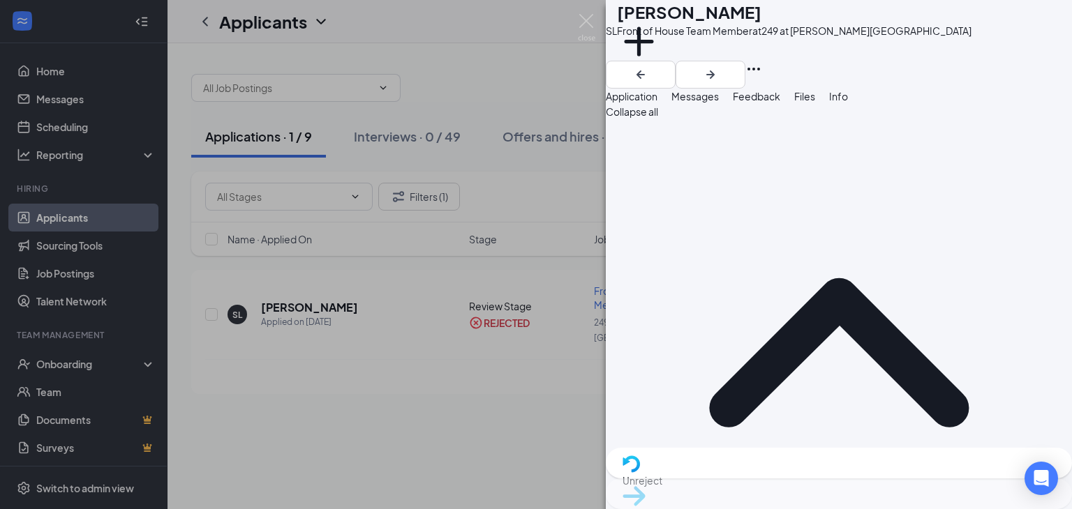
click at [578, 17] on img at bounding box center [586, 27] width 17 height 27
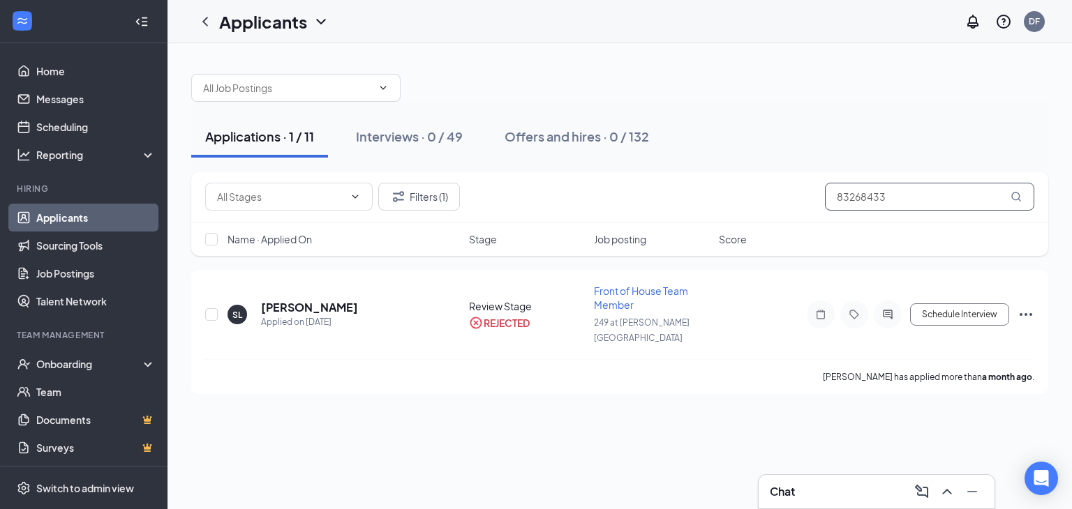
click at [910, 201] on input "83268433" at bounding box center [929, 197] width 209 height 28
type input "8"
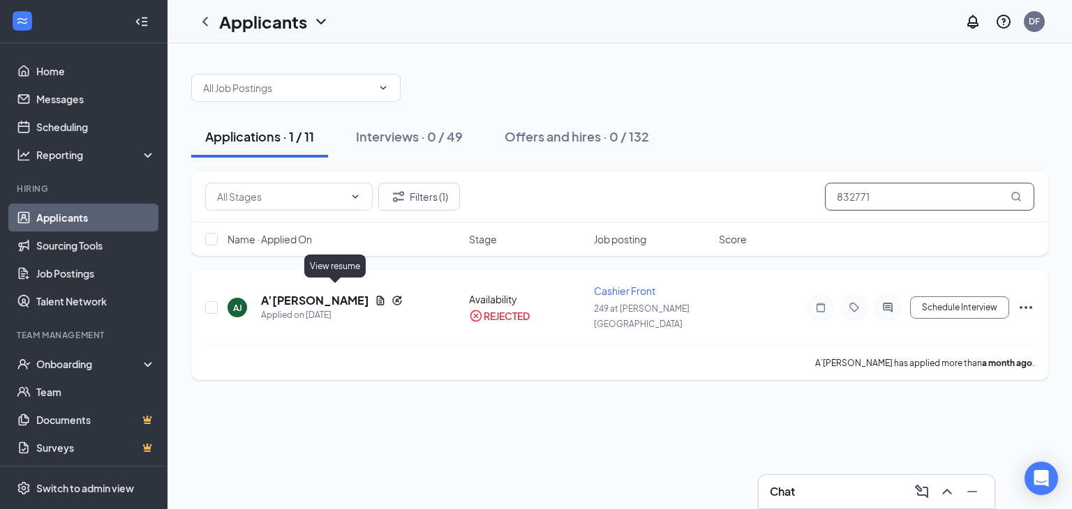
type input "832771"
click at [377, 296] on icon "Document" at bounding box center [381, 300] width 8 height 9
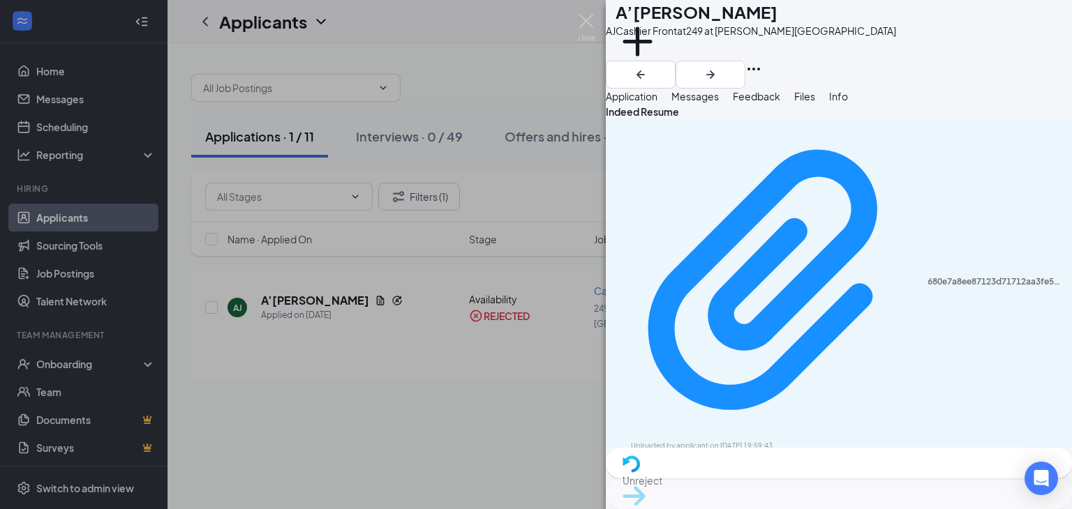
click at [657, 103] on span "Application" at bounding box center [632, 96] width 52 height 13
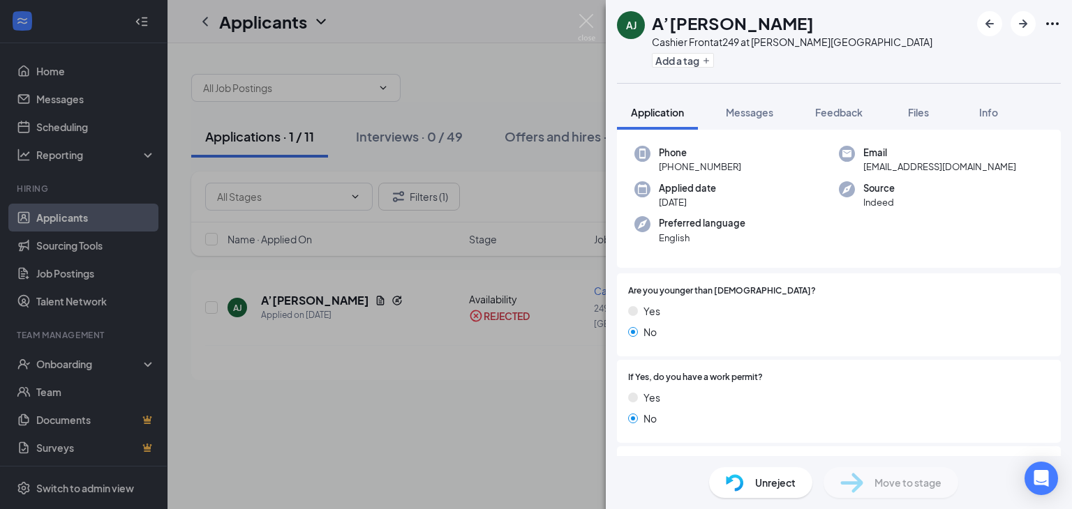
scroll to position [126, 0]
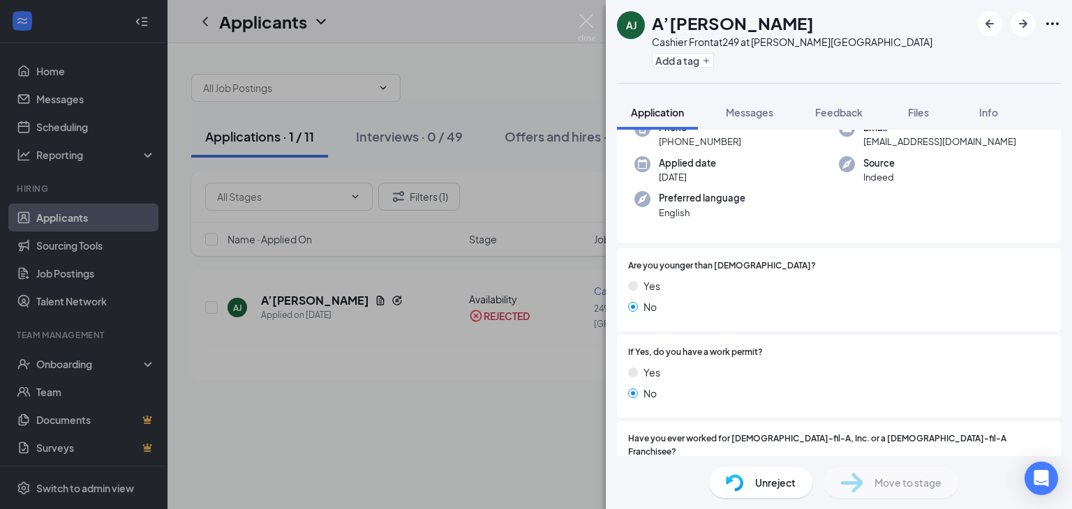
click at [1019, 200] on div "Phone +1 (832) 771-1535 Email lanidiari@gmail.com Applied date Aug 6 Source Ind…" at bounding box center [839, 174] width 444 height 139
click at [924, 117] on span "Files" at bounding box center [918, 112] width 21 height 13
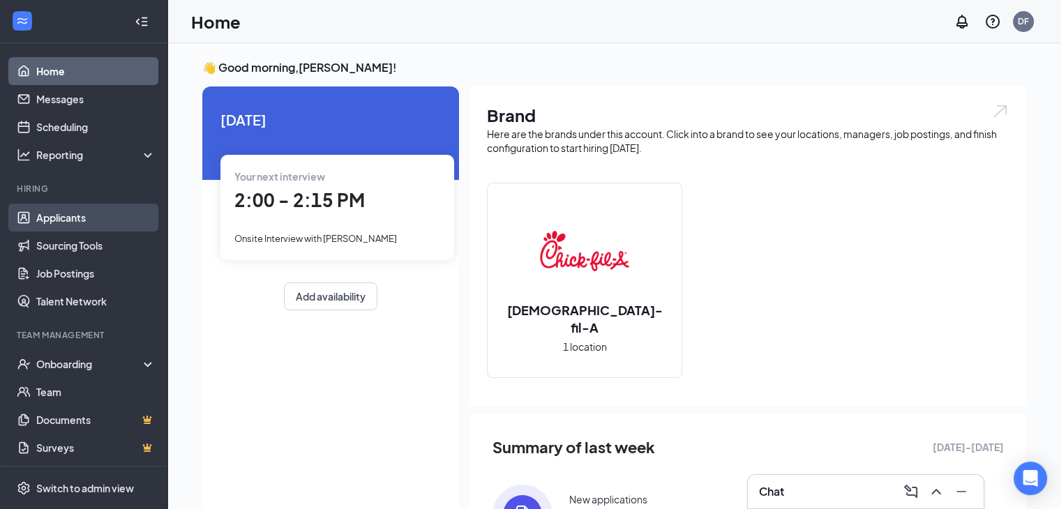
click at [72, 215] on link "Applicants" at bounding box center [95, 218] width 119 height 28
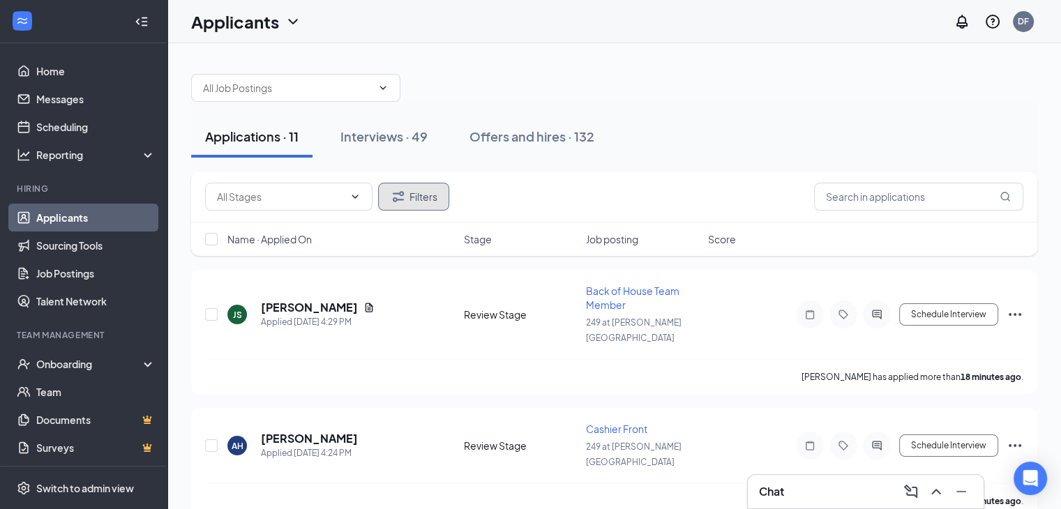
click at [413, 199] on button "Filters" at bounding box center [413, 197] width 71 height 28
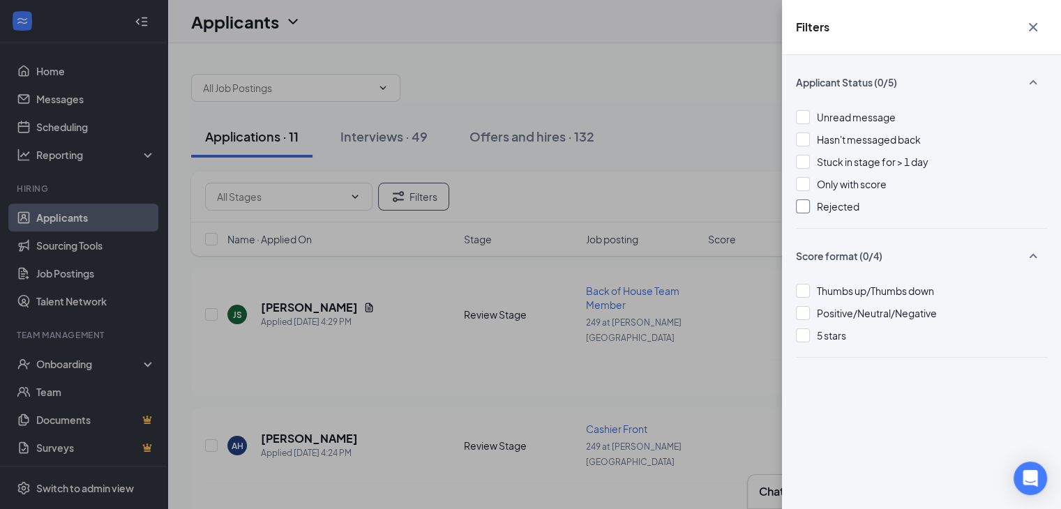
click at [804, 207] on div at bounding box center [803, 207] width 14 height 14
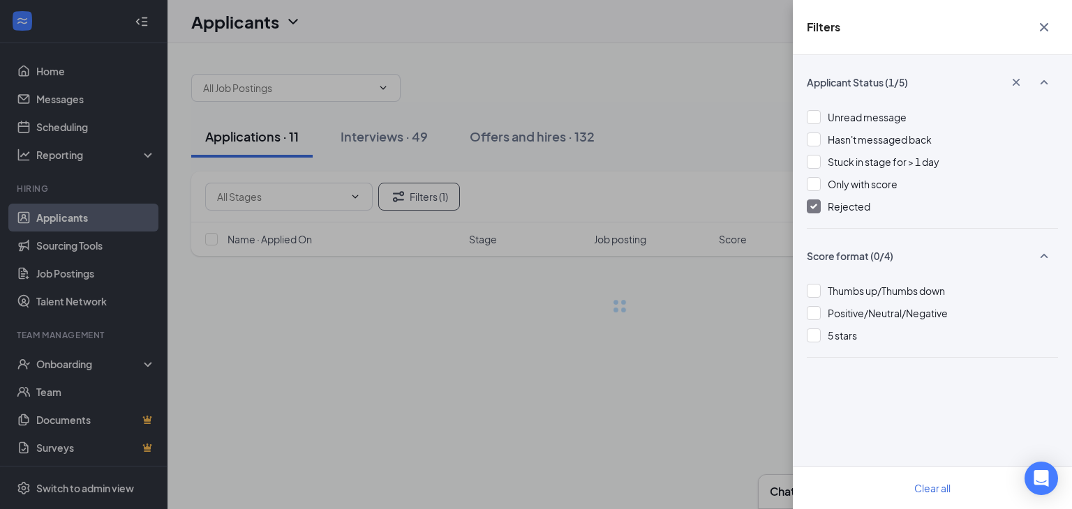
click at [1044, 25] on icon "Cross" at bounding box center [1043, 27] width 8 height 8
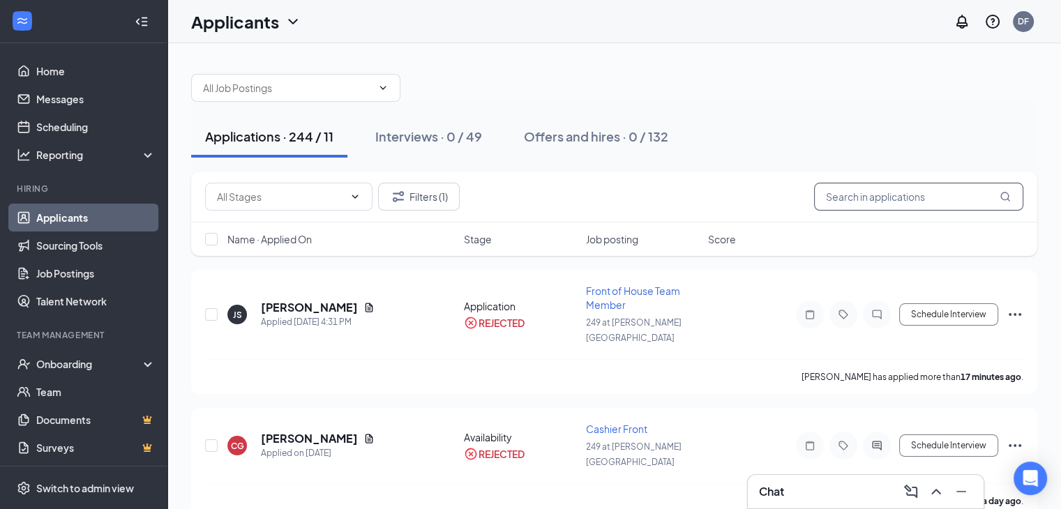
click at [883, 197] on input "text" at bounding box center [918, 197] width 209 height 28
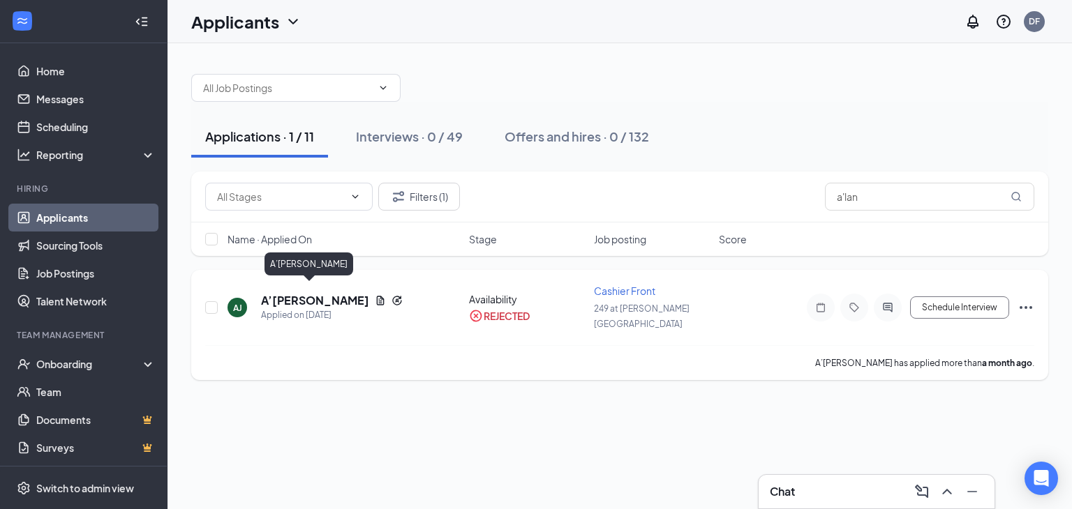
click at [312, 293] on h5 "A’[PERSON_NAME]" at bounding box center [315, 300] width 108 height 15
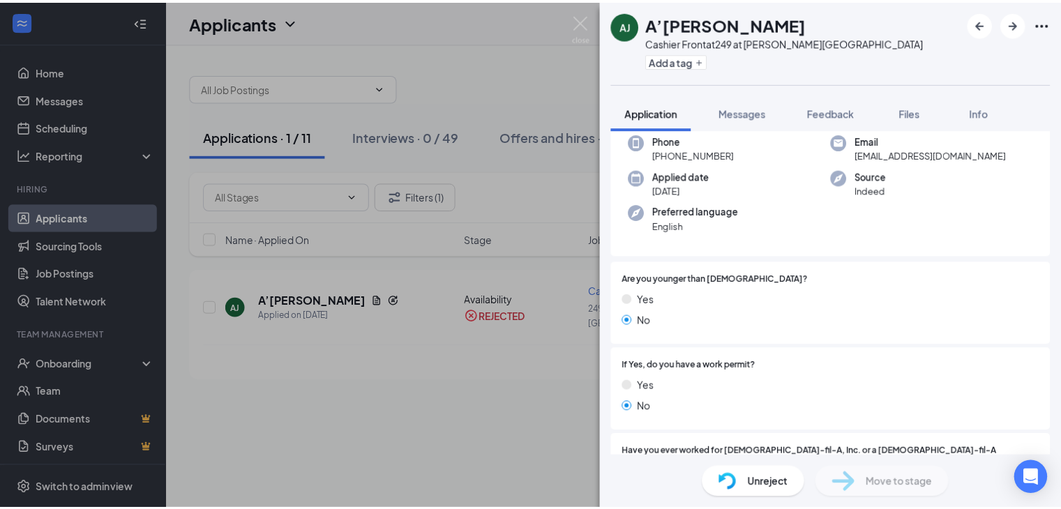
scroll to position [84, 0]
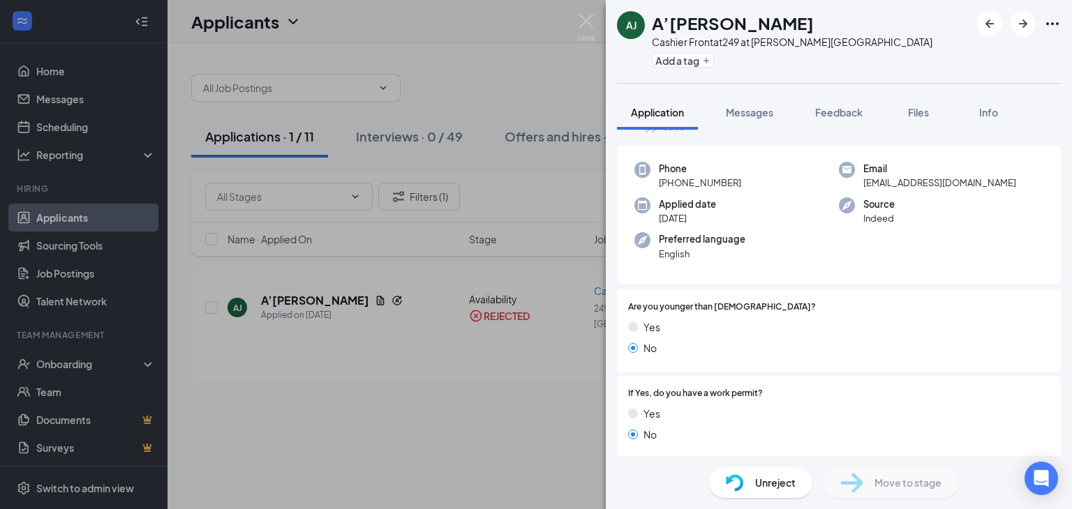
click at [1024, 437] on div "No" at bounding box center [838, 434] width 421 height 15
click at [548, 70] on div "AJ A’[PERSON_NAME] Front at [STREET_ADDRESS][PERSON_NAME] Add a tag Application…" at bounding box center [536, 254] width 1072 height 509
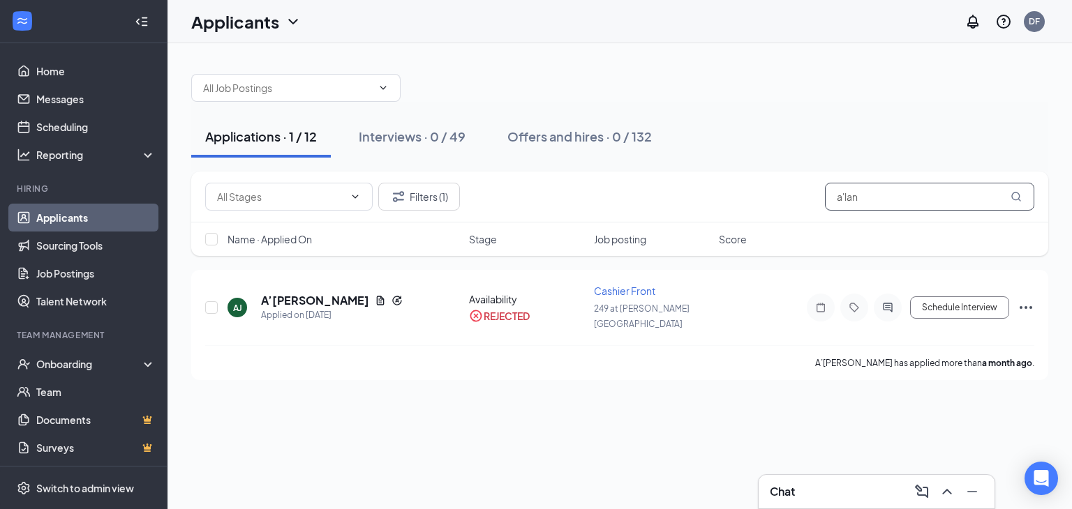
click at [866, 195] on input "a'lan" at bounding box center [929, 197] width 209 height 28
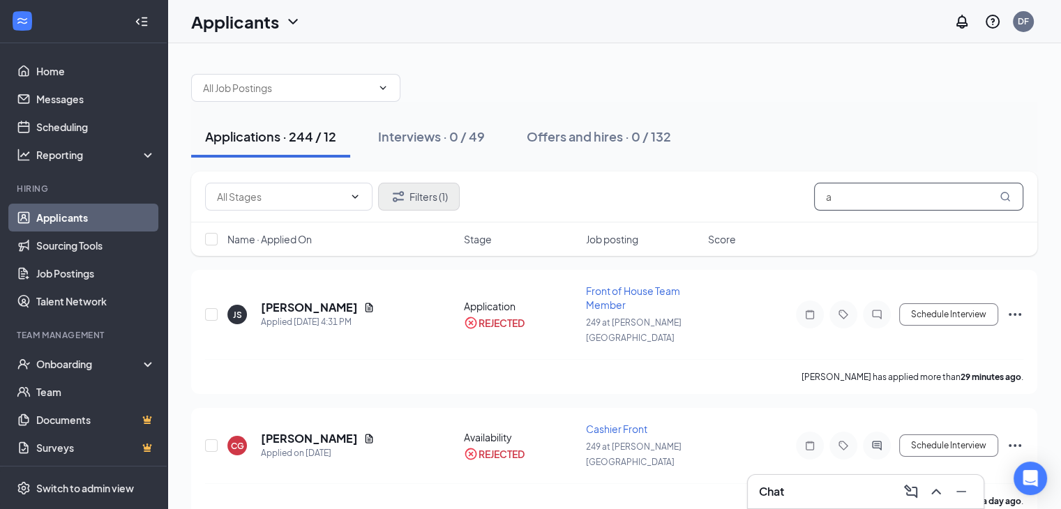
type input "a"
click at [427, 190] on button "Filters (1)" at bounding box center [419, 197] width 82 height 28
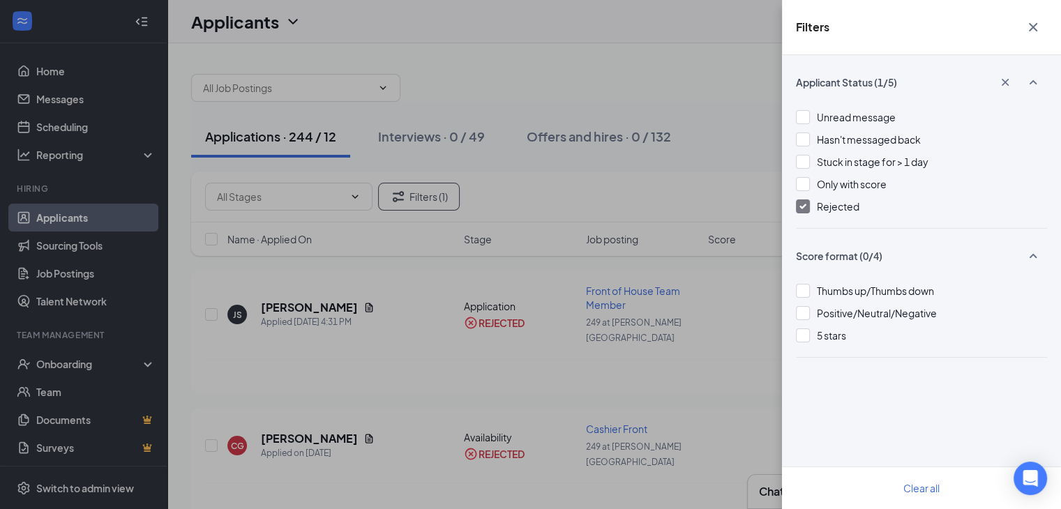
click at [801, 205] on img at bounding box center [802, 207] width 7 height 6
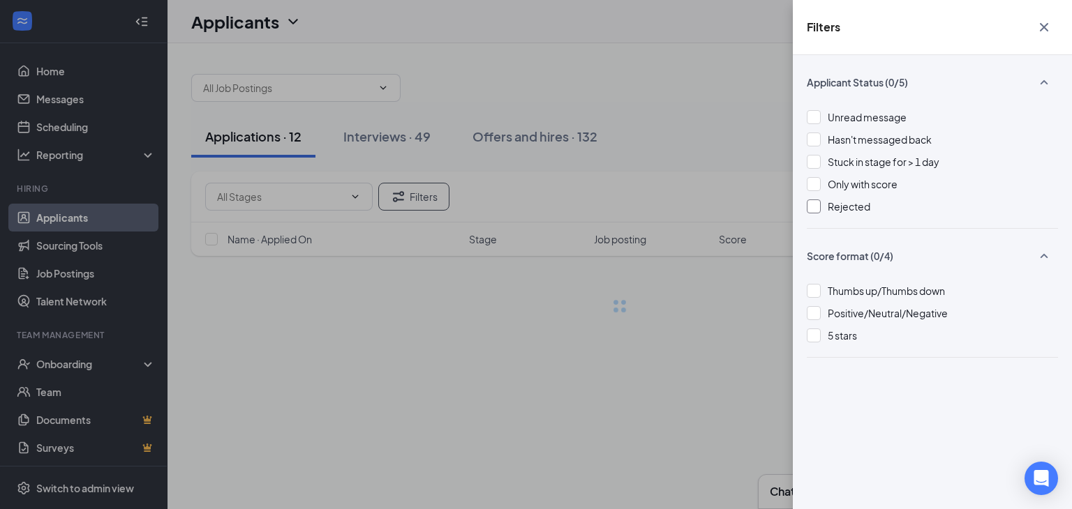
click at [1046, 29] on icon "Cross" at bounding box center [1043, 27] width 17 height 17
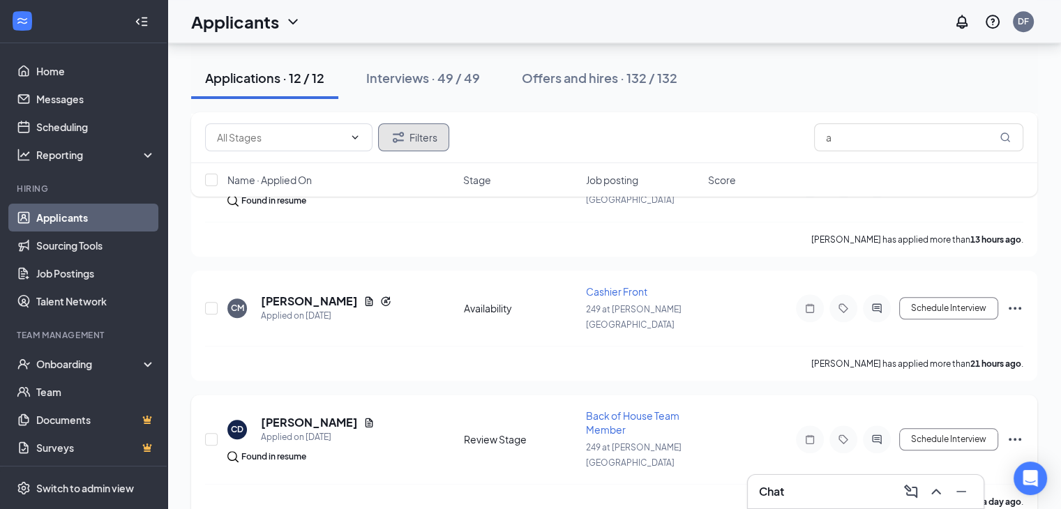
scroll to position [1155, 0]
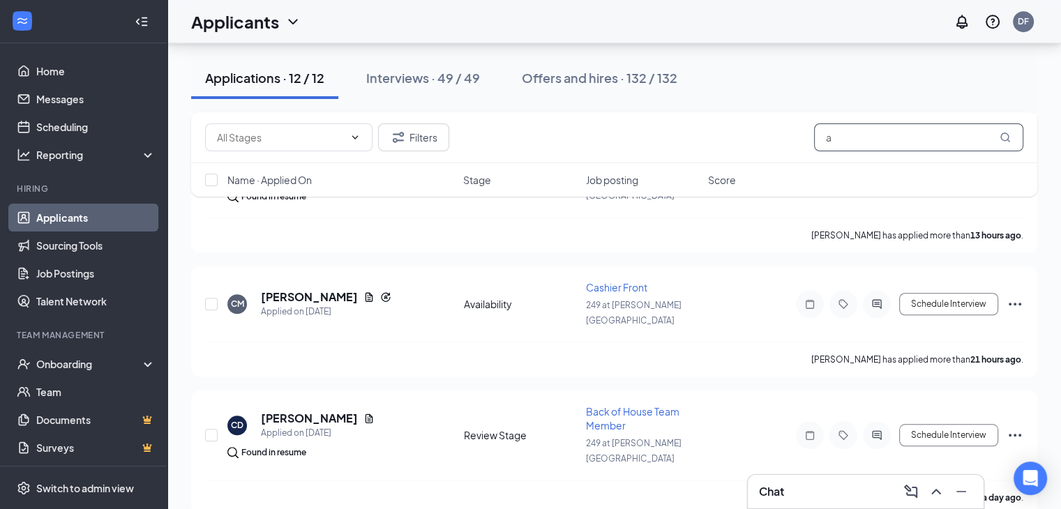
click at [838, 130] on input "a" at bounding box center [918, 137] width 209 height 28
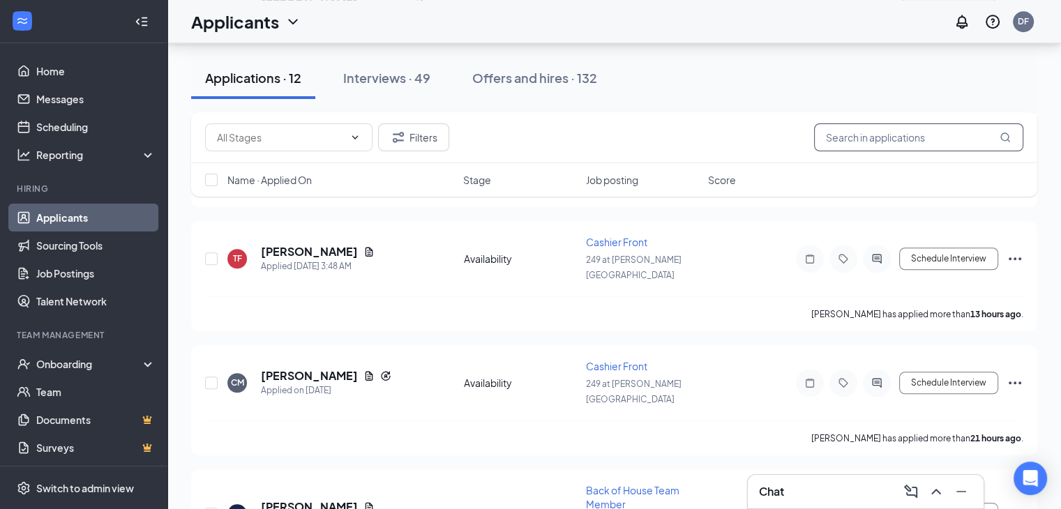
scroll to position [1093, 0]
